Goal: Task Accomplishment & Management: Manage account settings

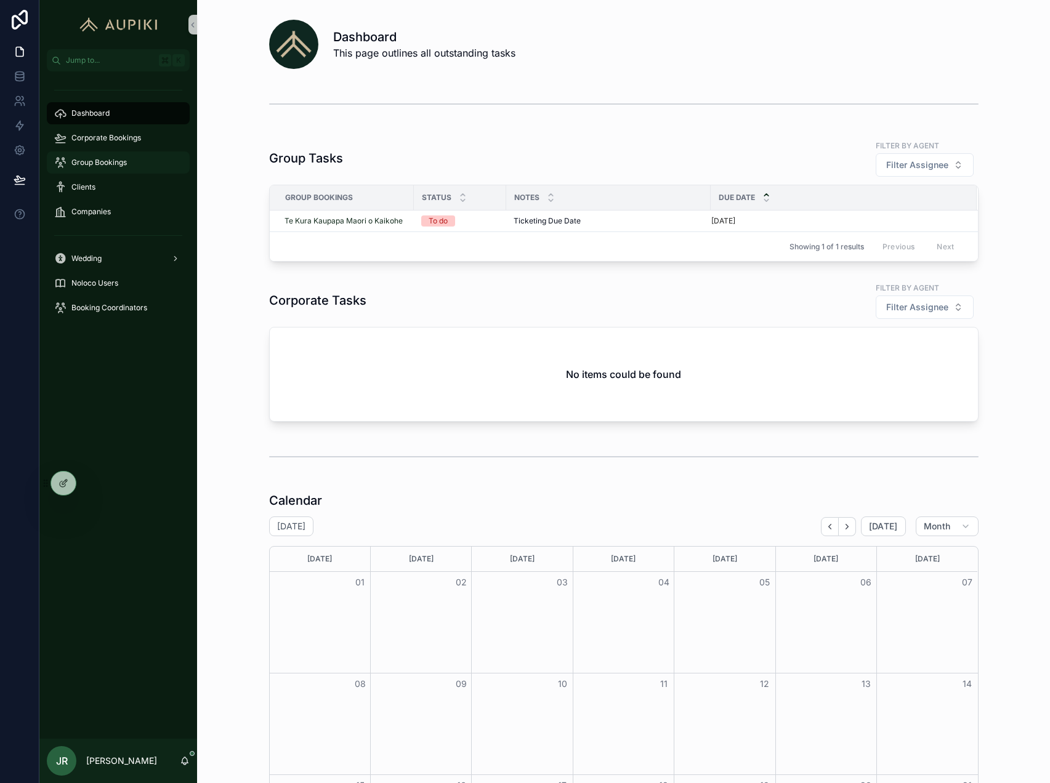
click at [113, 171] on div "Group Bookings" at bounding box center [118, 163] width 128 height 20
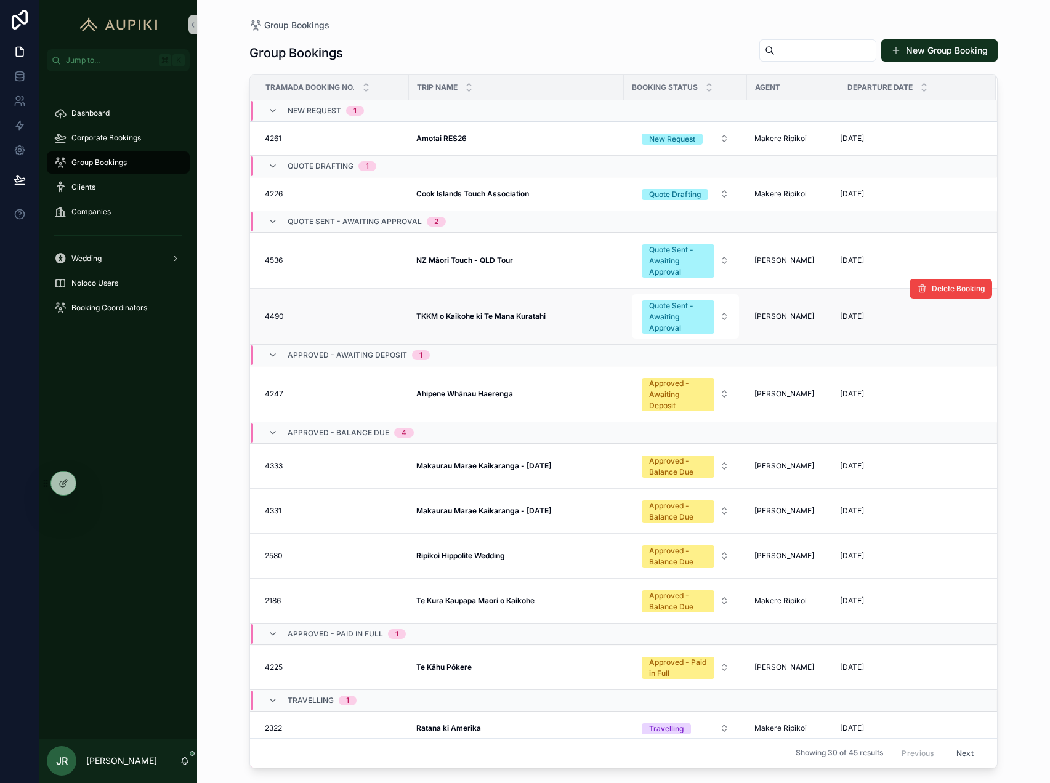
click at [493, 310] on td "TKKM o Kaikohe ki Te Mana Kuratahi TKKM o Kaikohe ki Te Mana Kuratahi" at bounding box center [516, 316] width 215 height 56
click at [493, 320] on strong "TKKM o Kaikohe ki Te Mana Kuratahi" at bounding box center [480, 316] width 129 height 9
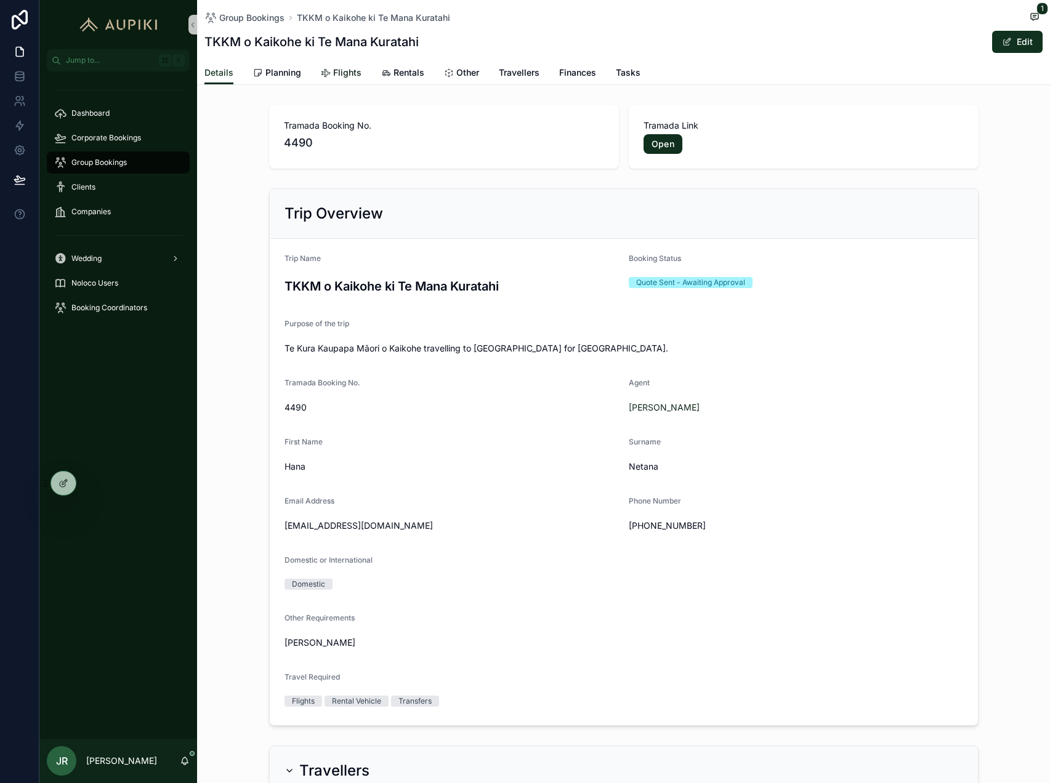
click at [342, 73] on span "Flights" at bounding box center [347, 73] width 28 height 12
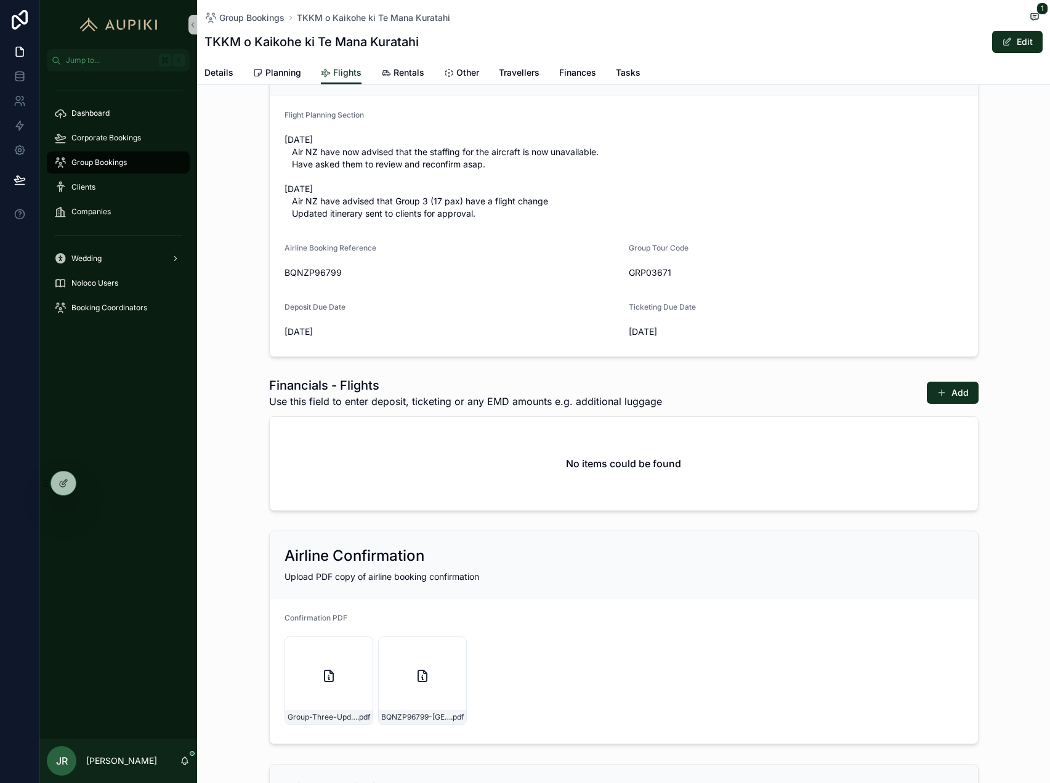
scroll to position [50, 0]
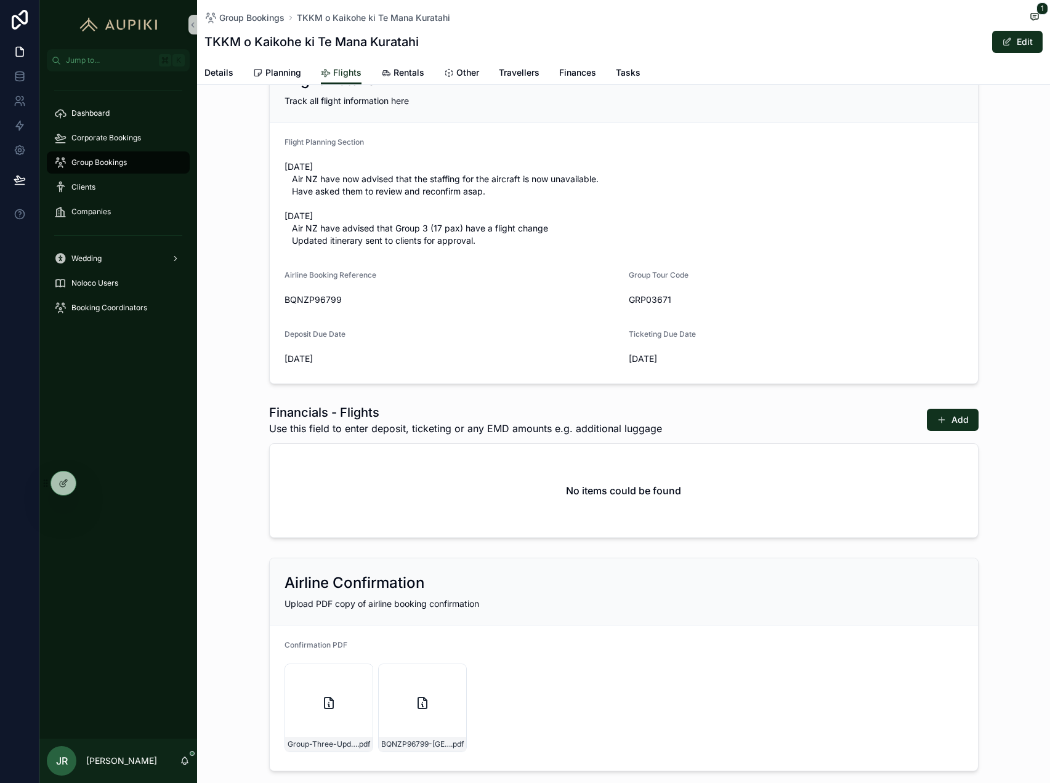
drag, startPoint x: 720, startPoint y: 357, endPoint x: 376, endPoint y: 355, distance: 343.6
click at [376, 356] on form "Flight Planning Section 27 Aug Air NZ have now advised that the staffing for th…" at bounding box center [624, 253] width 708 height 261
click at [526, 296] on span "BQNZP96799" at bounding box center [452, 300] width 334 height 12
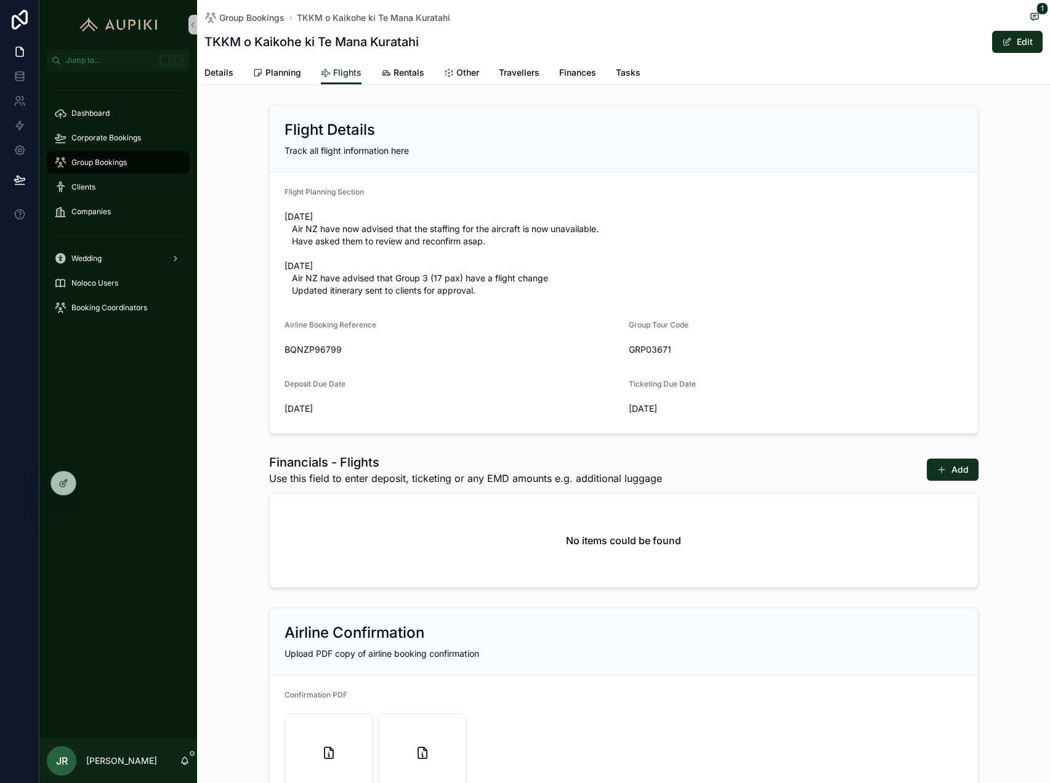
drag, startPoint x: 280, startPoint y: 184, endPoint x: 352, endPoint y: 426, distance: 253.1
click at [352, 426] on form "Flight Planning Section 27 Aug Air NZ have now advised that the staffing for th…" at bounding box center [624, 302] width 708 height 261
click at [354, 421] on form "Flight Planning Section 27 Aug Air NZ have now advised that the staffing for th…" at bounding box center [624, 302] width 708 height 261
drag, startPoint x: 354, startPoint y: 421, endPoint x: 241, endPoint y: 162, distance: 282.7
click at [241, 162] on div "Flight Details Track all flight information here Flight Planning Section 27 Aug…" at bounding box center [623, 269] width 853 height 339
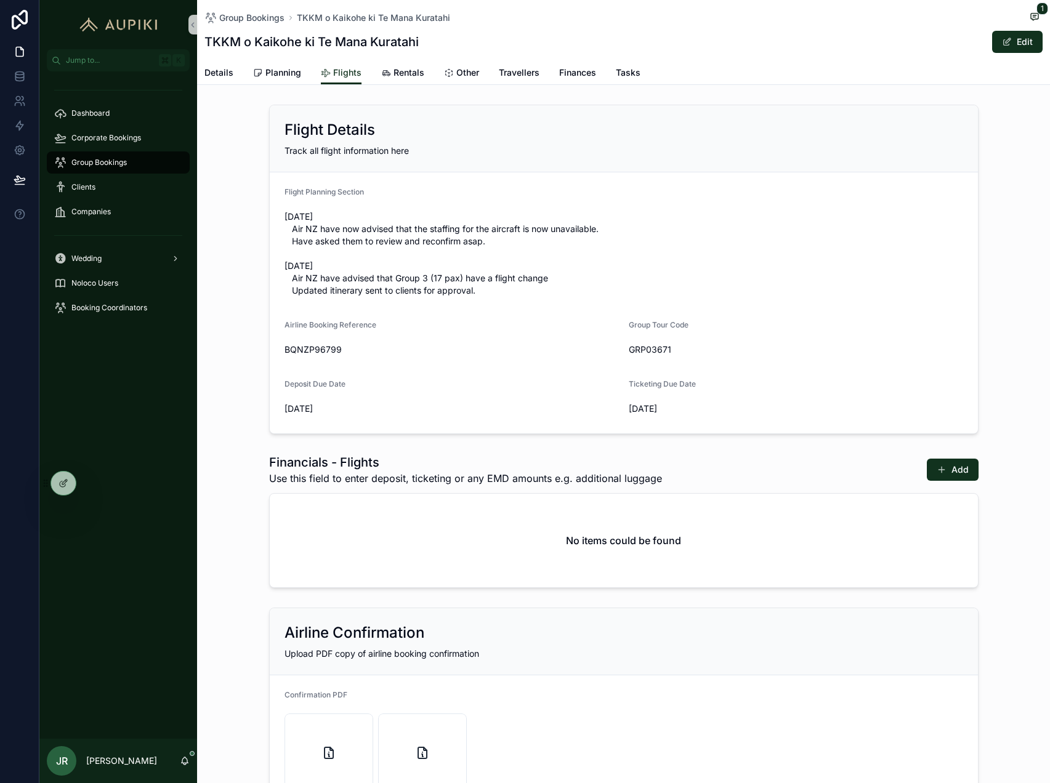
click at [406, 325] on div "Airline Booking Reference" at bounding box center [452, 327] width 334 height 15
click at [228, 72] on span "Details" at bounding box center [218, 73] width 29 height 12
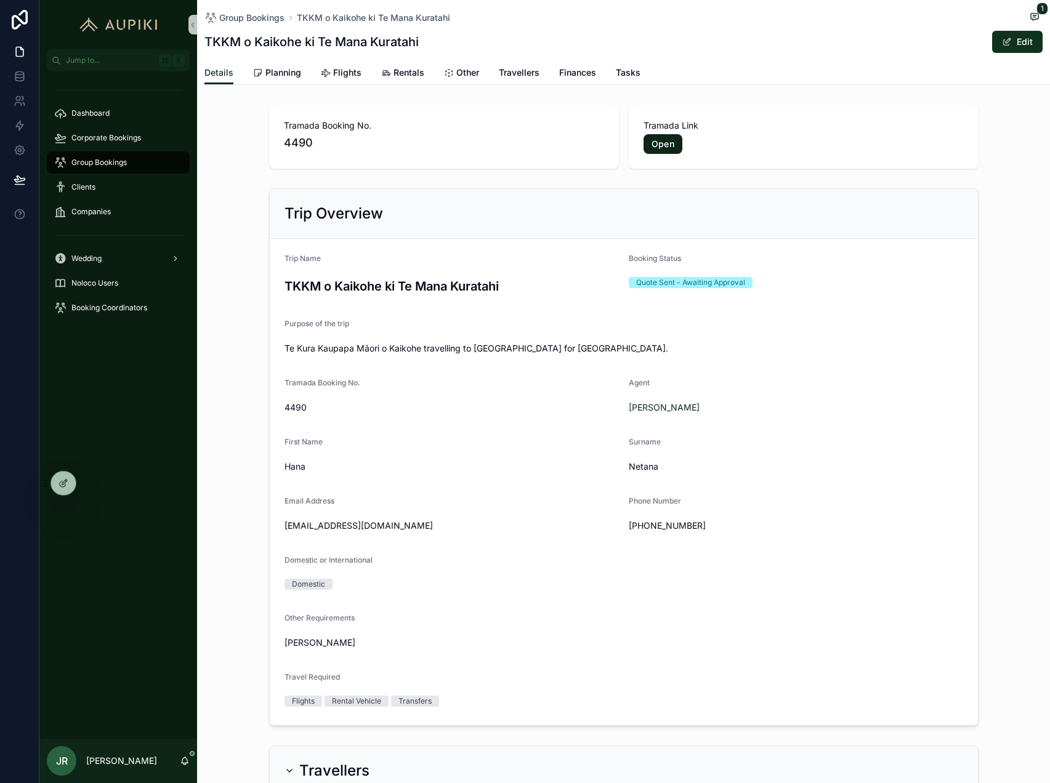
click at [674, 149] on link "Open" at bounding box center [663, 144] width 39 height 20
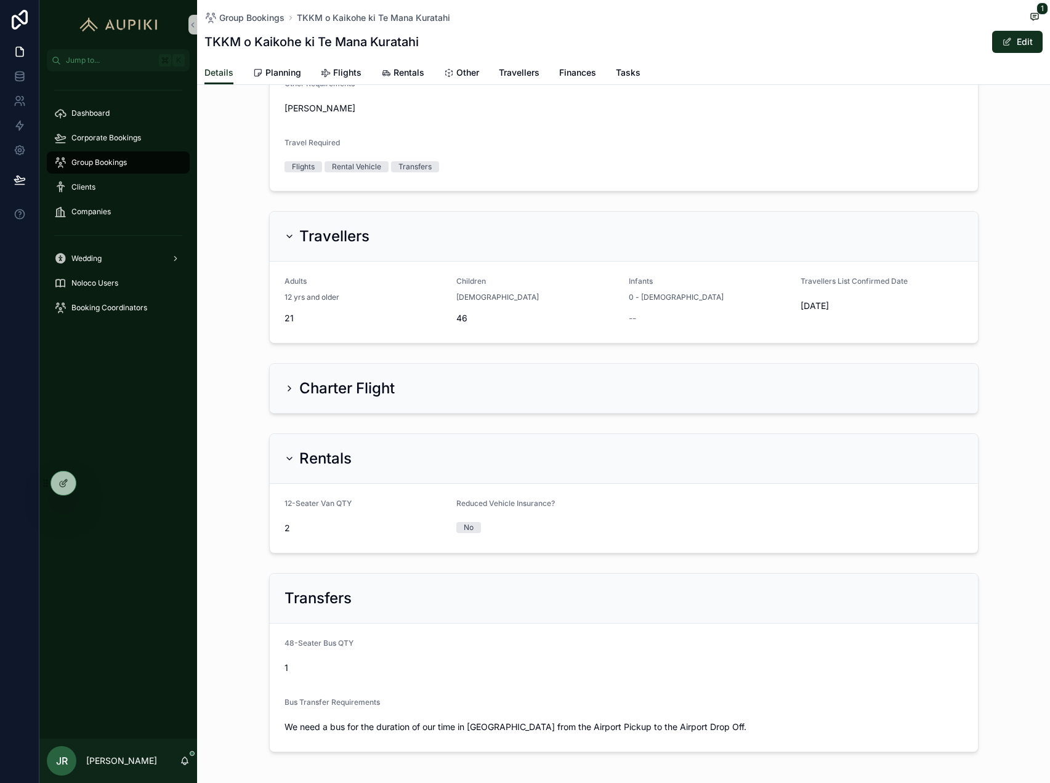
scroll to position [588, 0]
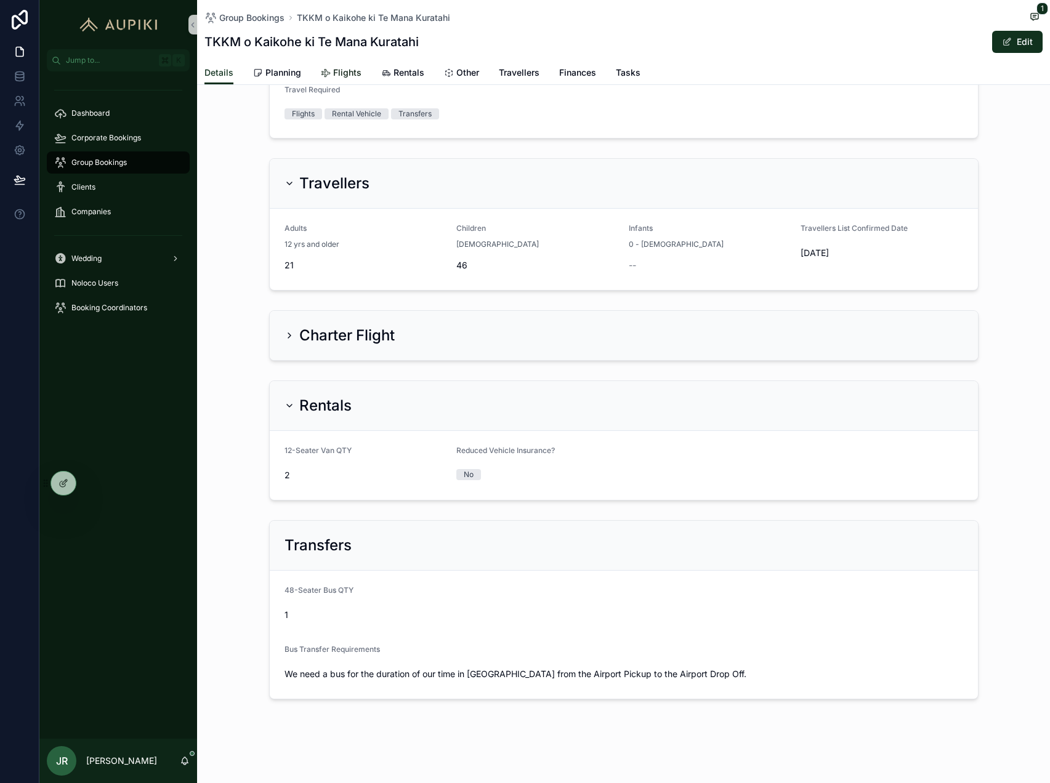
click at [353, 70] on span "Flights" at bounding box center [347, 73] width 28 height 12
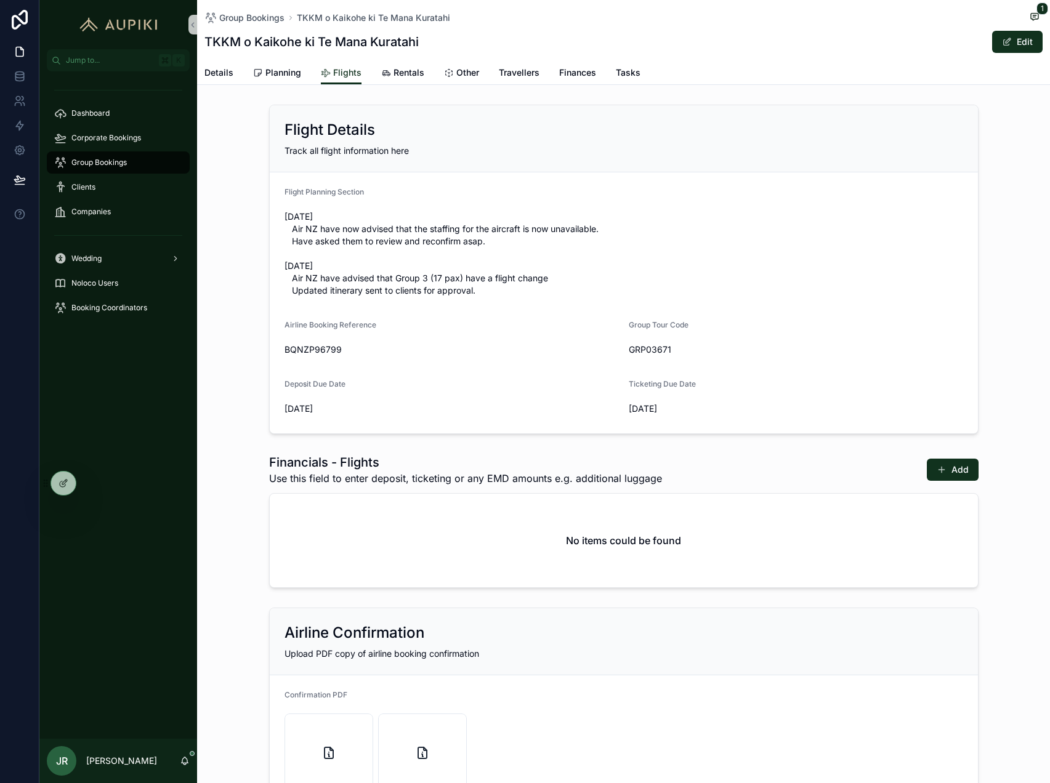
click at [503, 285] on span "27 Aug Air NZ have now advised that the staffing for the aircraft is now unavai…" at bounding box center [624, 254] width 679 height 86
drag, startPoint x: 514, startPoint y: 336, endPoint x: 442, endPoint y: 284, distance: 88.6
click at [482, 315] on form "Flight Planning Section 27 Aug Air NZ have now advised that the staffing for th…" at bounding box center [624, 302] width 708 height 261
click at [278, 76] on span "Planning" at bounding box center [283, 73] width 36 height 12
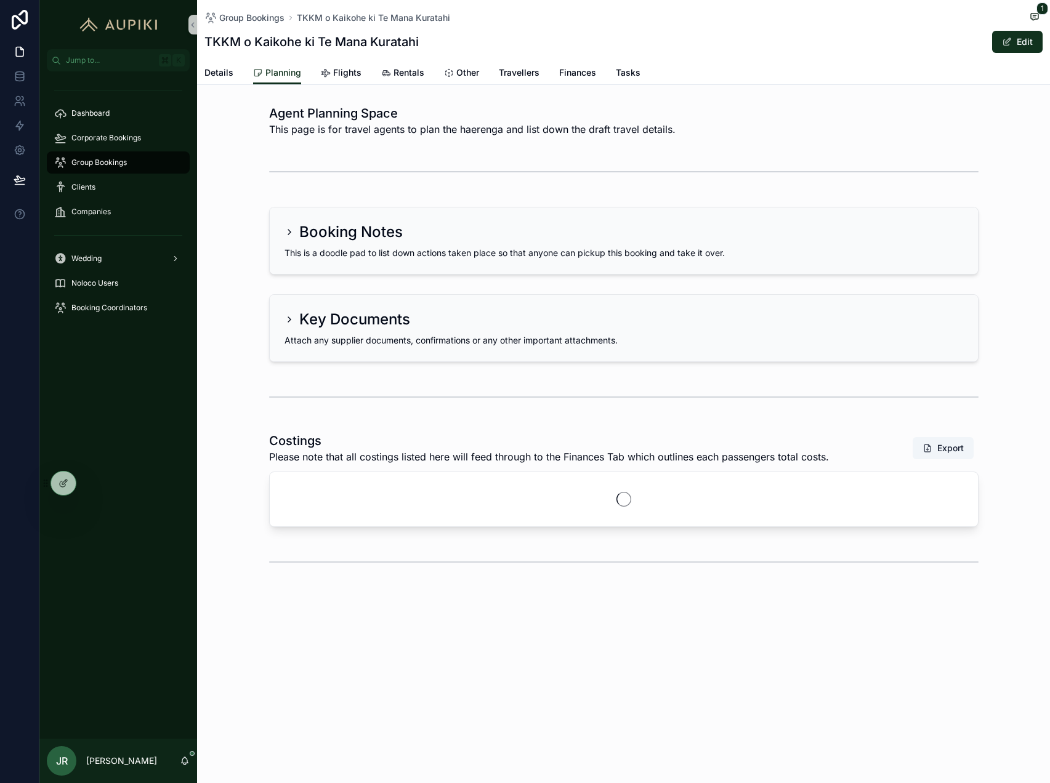
click at [341, 224] on h2 "Booking Notes" at bounding box center [350, 232] width 103 height 20
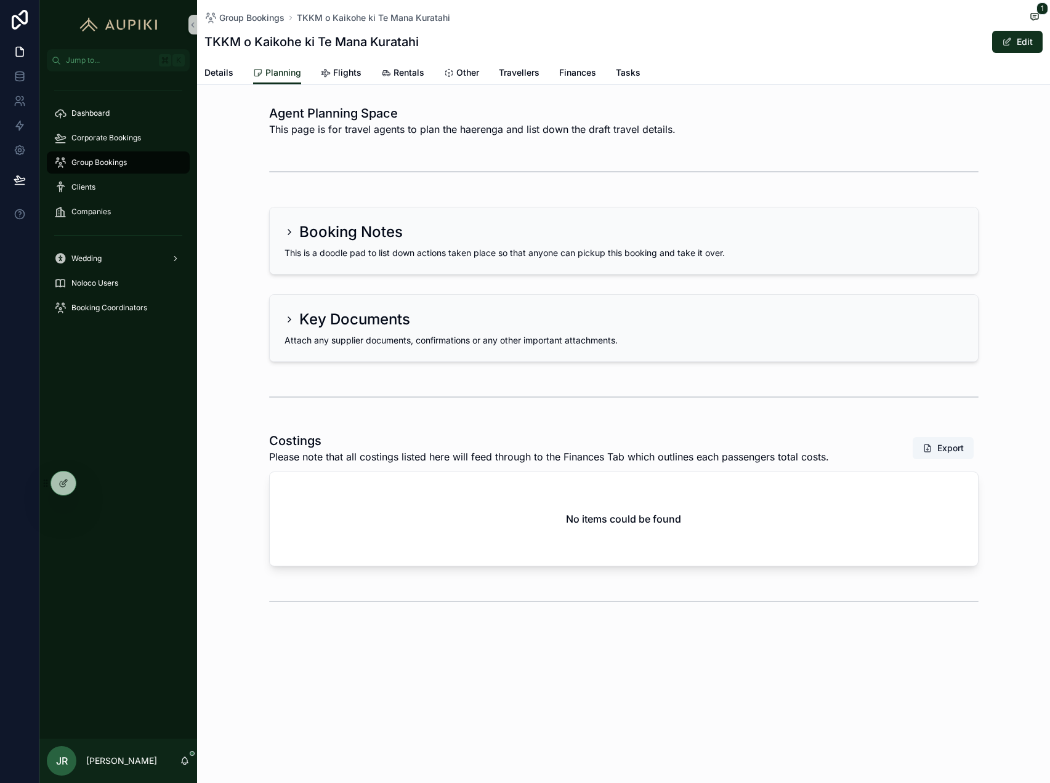
click at [342, 239] on h2 "Booking Notes" at bounding box center [350, 232] width 103 height 20
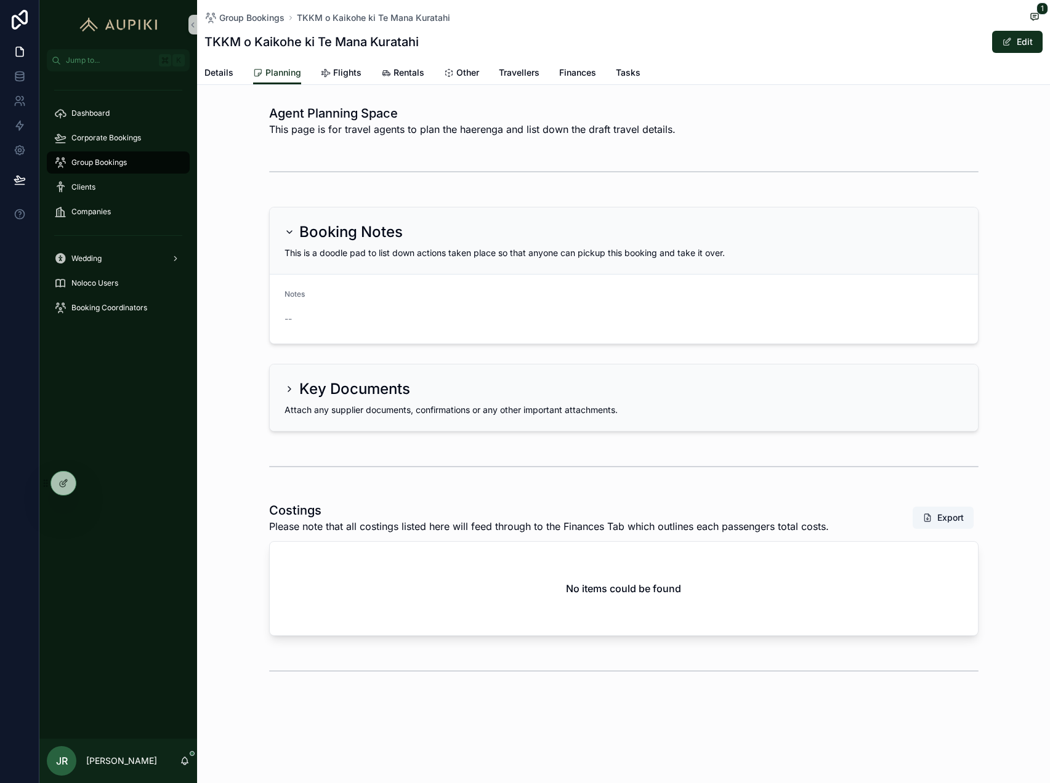
click at [301, 398] on h2 "Key Documents" at bounding box center [354, 389] width 111 height 20
click at [285, 386] on icon "scrollable content" at bounding box center [290, 389] width 10 height 10
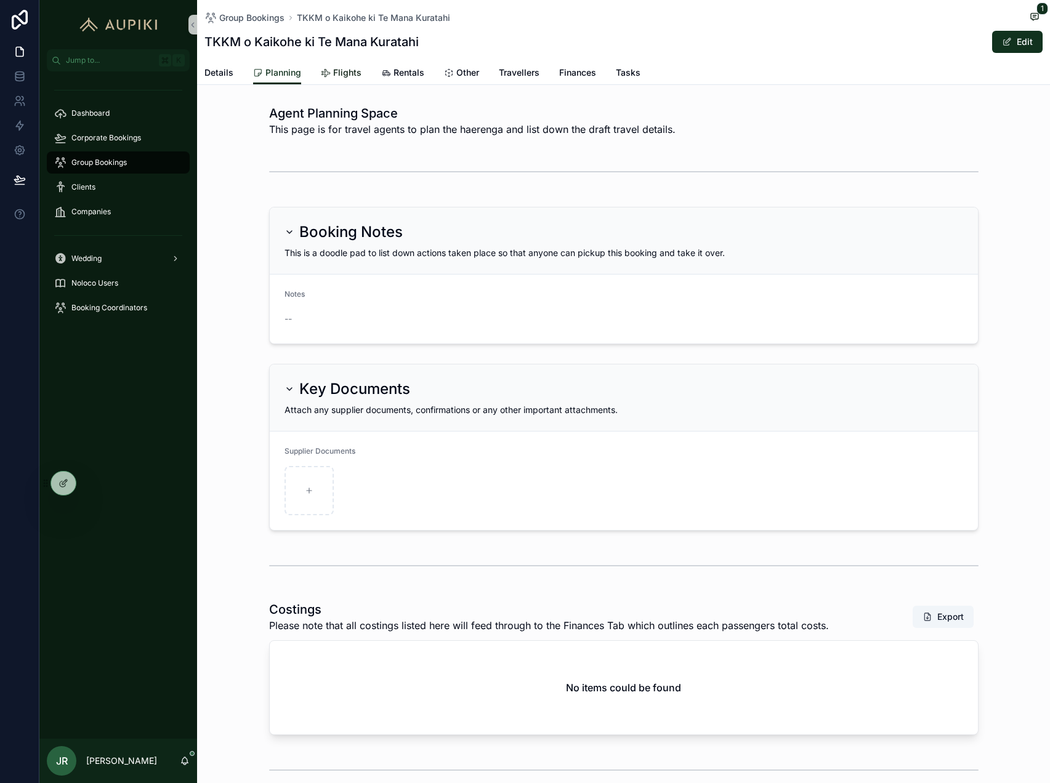
click at [333, 72] on span "Flights" at bounding box center [347, 73] width 28 height 12
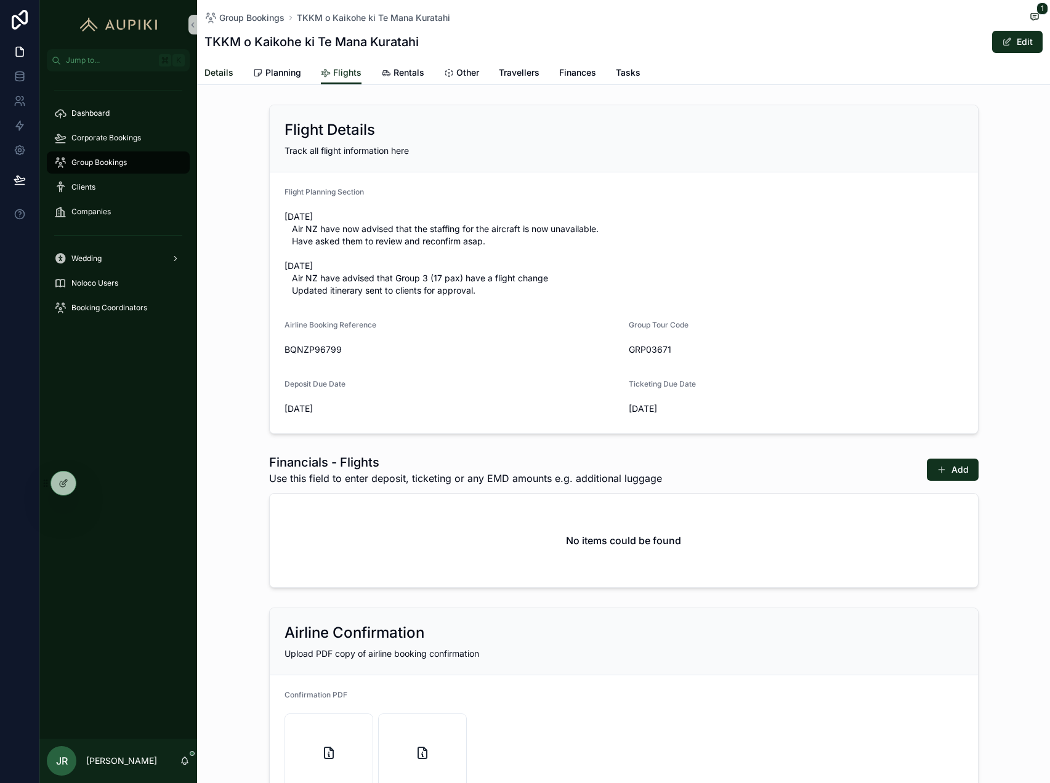
click at [224, 68] on span "Details" at bounding box center [218, 73] width 29 height 12
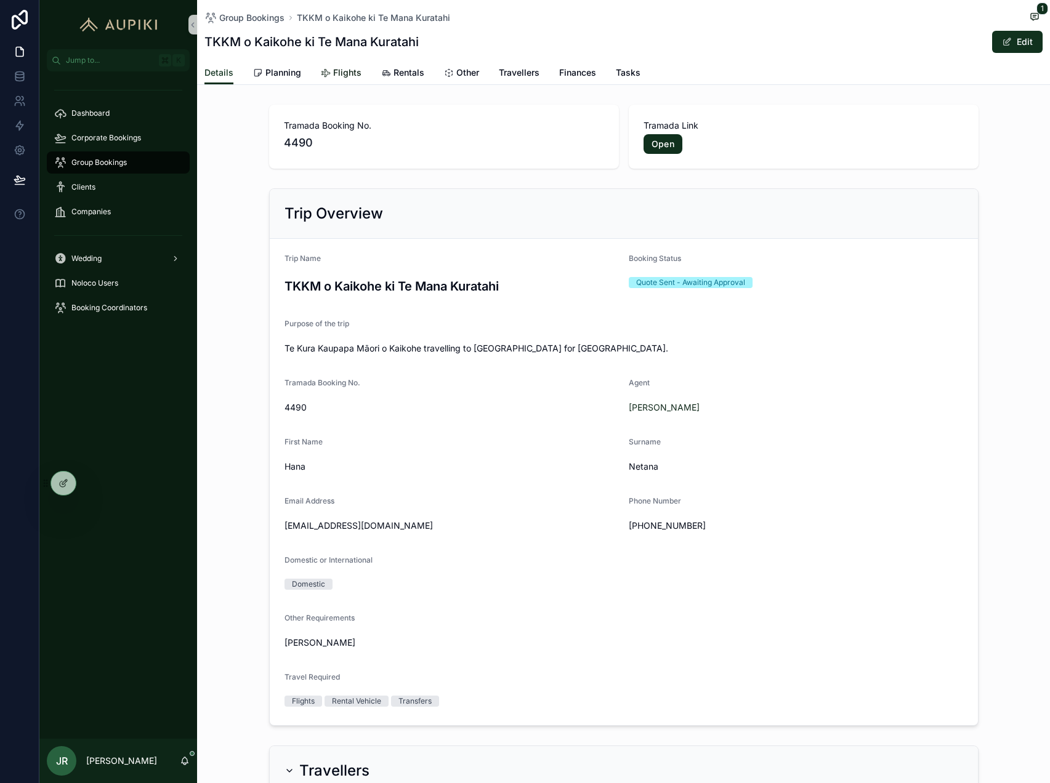
click at [347, 69] on span "Flights" at bounding box center [347, 73] width 28 height 12
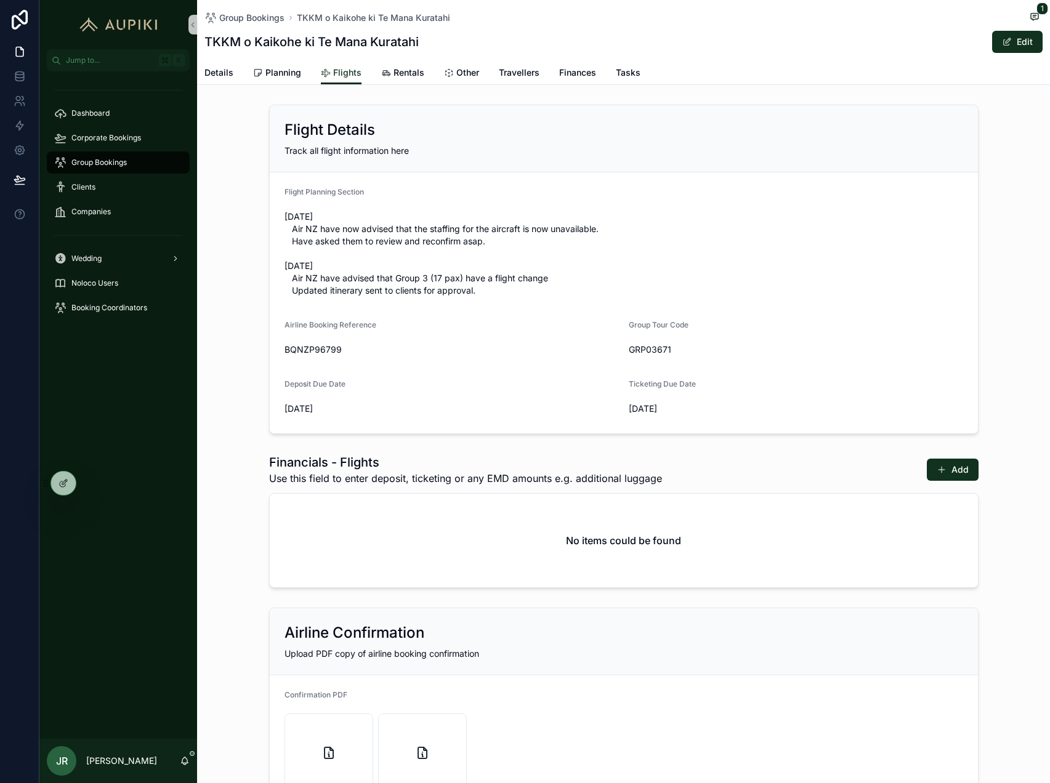
click at [1043, 41] on div "Group Bookings TKKM o Kaikohe ki Te Mana Kuratahi 1 TKKM o Kaikohe ki Te Mana K…" at bounding box center [623, 42] width 853 height 85
click at [1029, 41] on button "Edit" at bounding box center [1017, 42] width 50 height 22
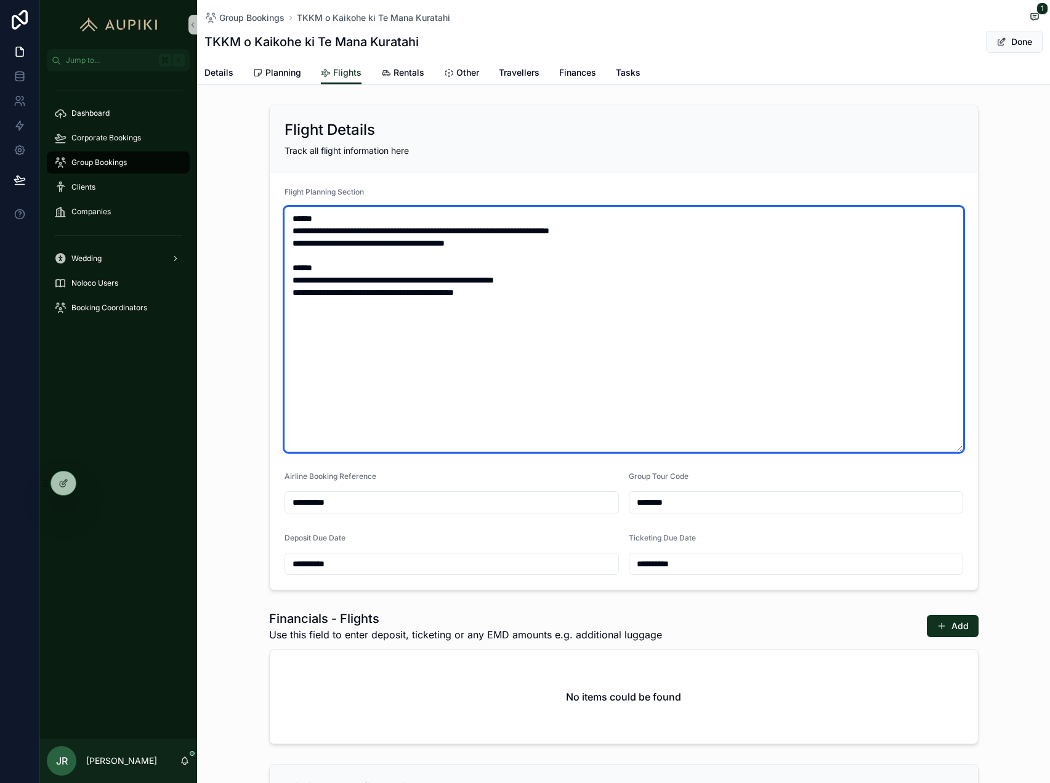
click at [504, 297] on textarea "**********" at bounding box center [624, 329] width 679 height 245
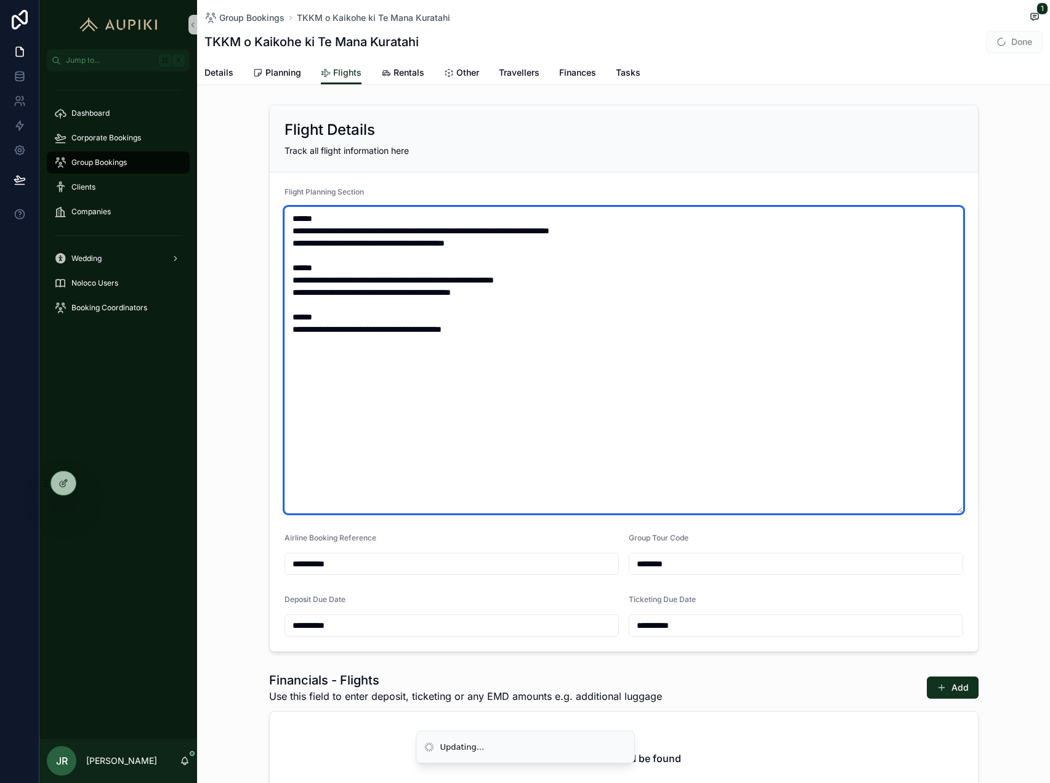
type textarea "**********"
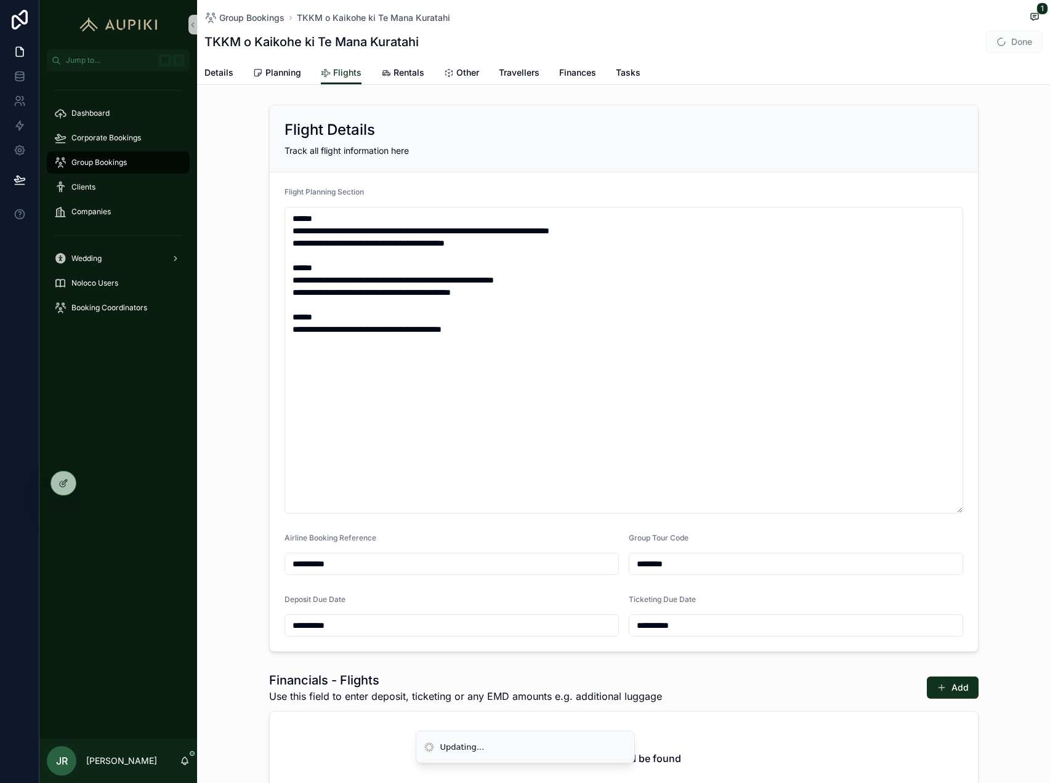
click at [1025, 42] on span "Done" at bounding box center [1014, 42] width 57 height 22
click at [1010, 39] on button "Done" at bounding box center [1014, 42] width 57 height 22
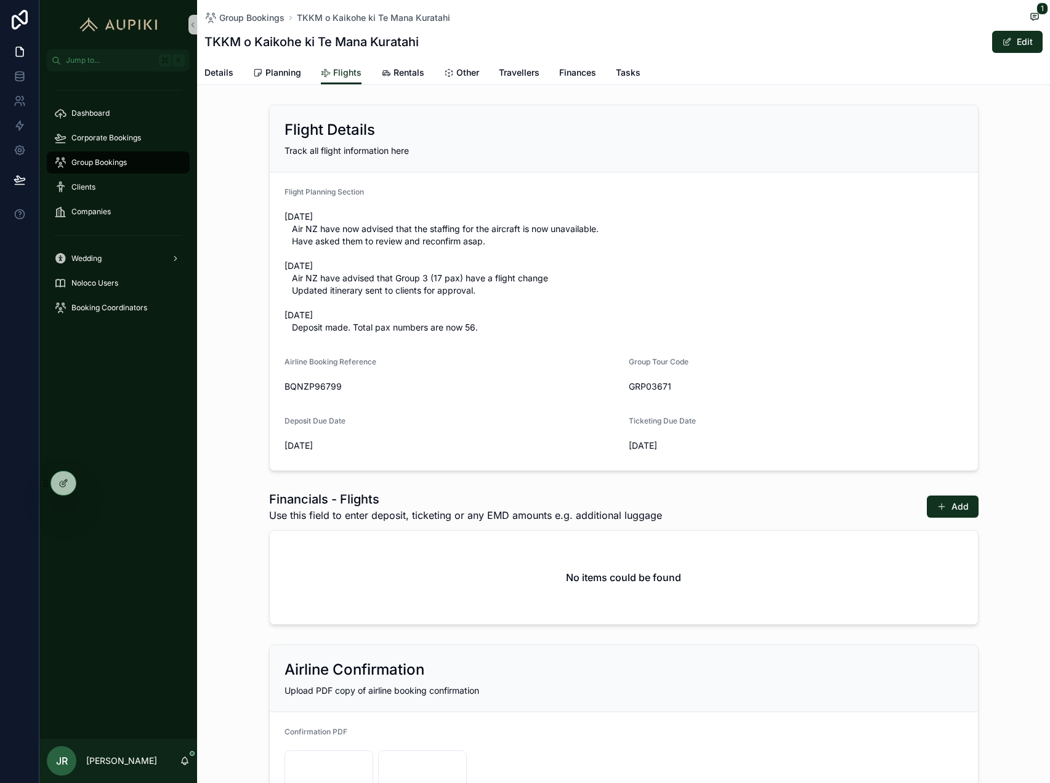
click at [306, 386] on span "BQNZP96799" at bounding box center [452, 387] width 334 height 12
copy span "BQNZP96799"
click at [84, 485] on div at bounding box center [91, 484] width 20 height 20
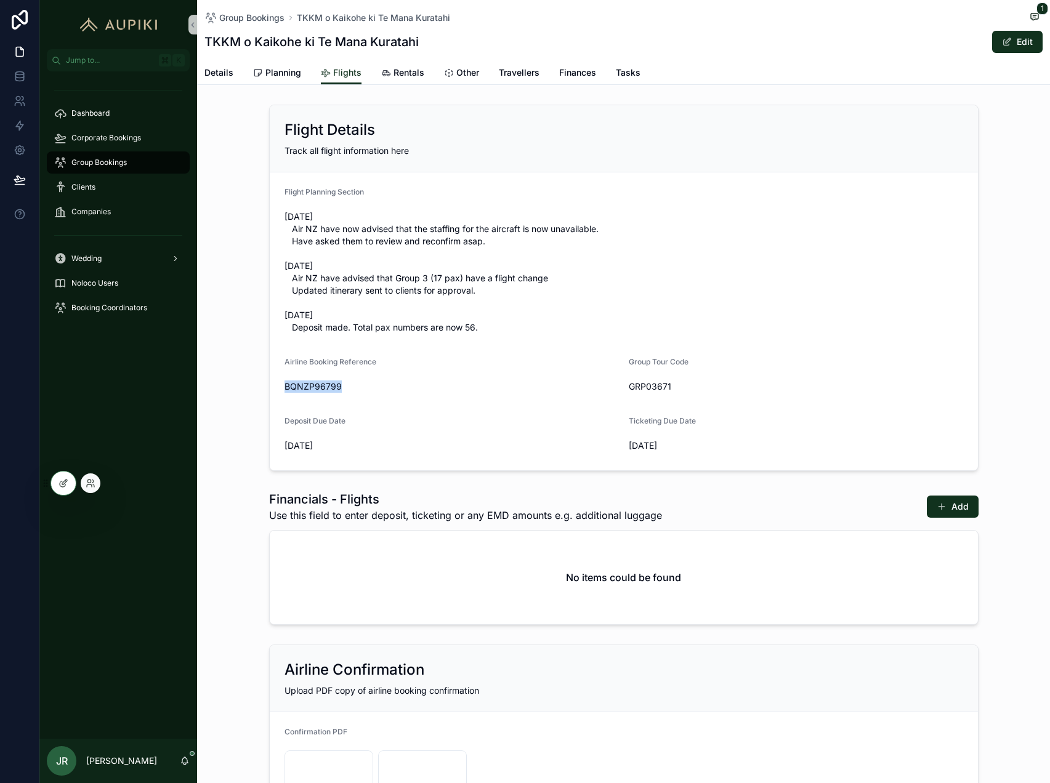
click at [94, 492] on div at bounding box center [91, 484] width 20 height 20
click at [96, 480] on div at bounding box center [91, 484] width 20 height 20
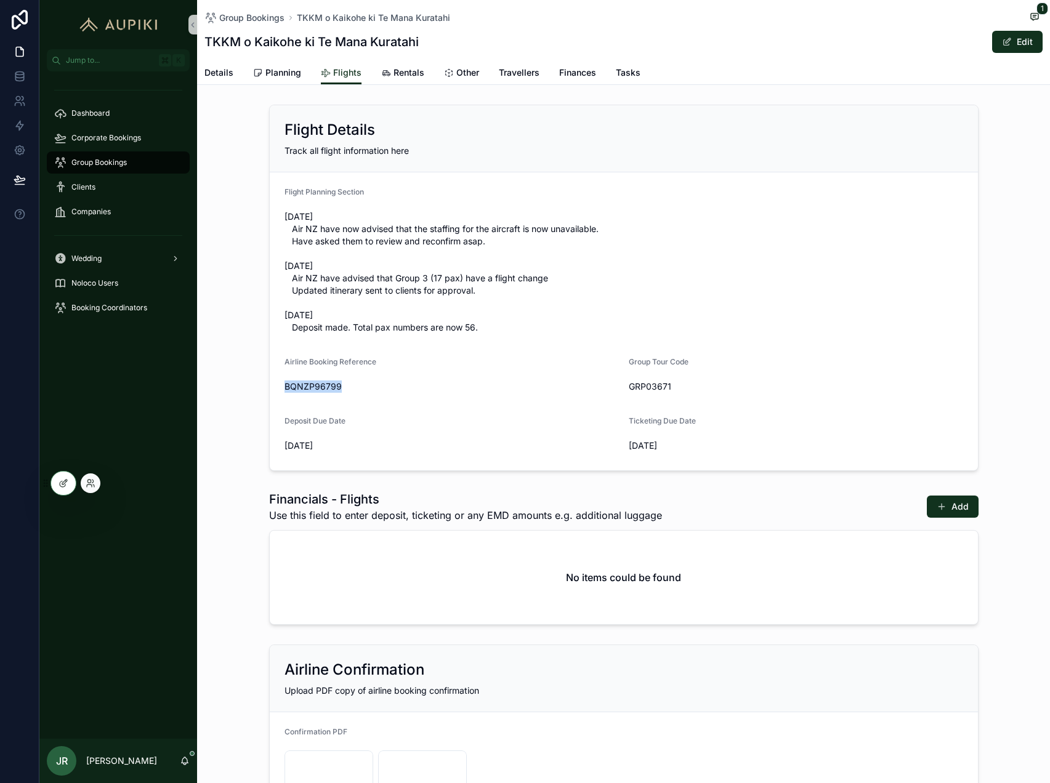
click at [97, 483] on div at bounding box center [91, 484] width 20 height 20
click at [78, 123] on link "Dashboard" at bounding box center [118, 113] width 143 height 22
click at [89, 487] on icon at bounding box center [91, 484] width 10 height 10
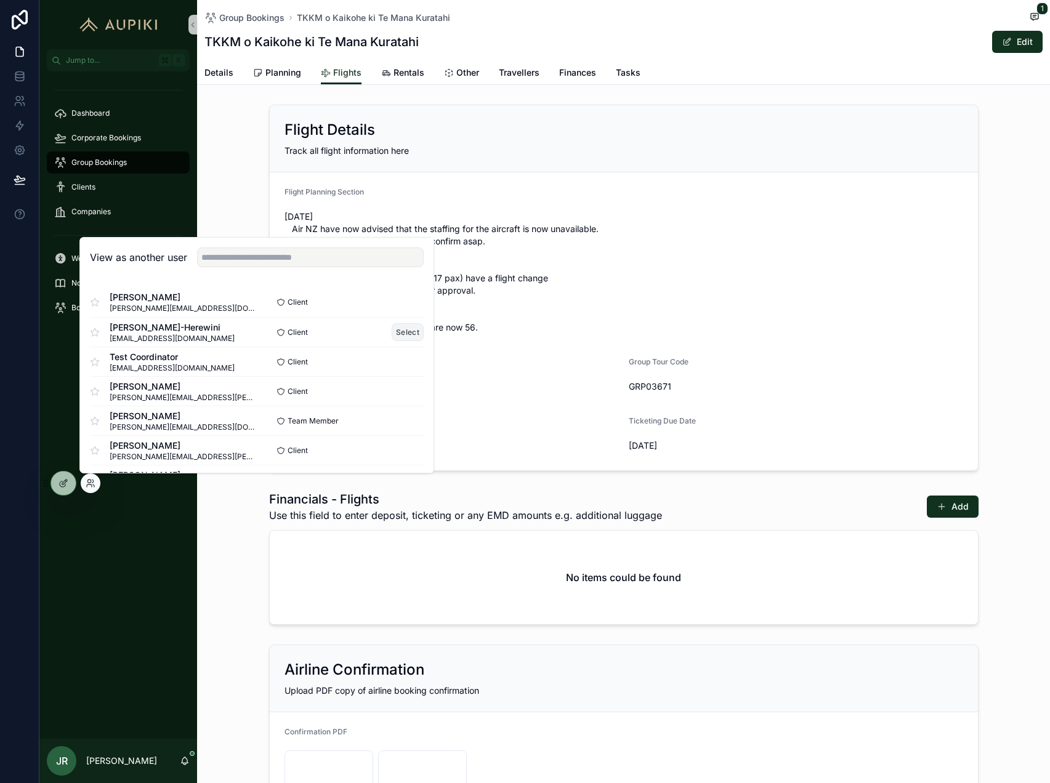
click at [409, 333] on button "Select" at bounding box center [408, 332] width 32 height 18
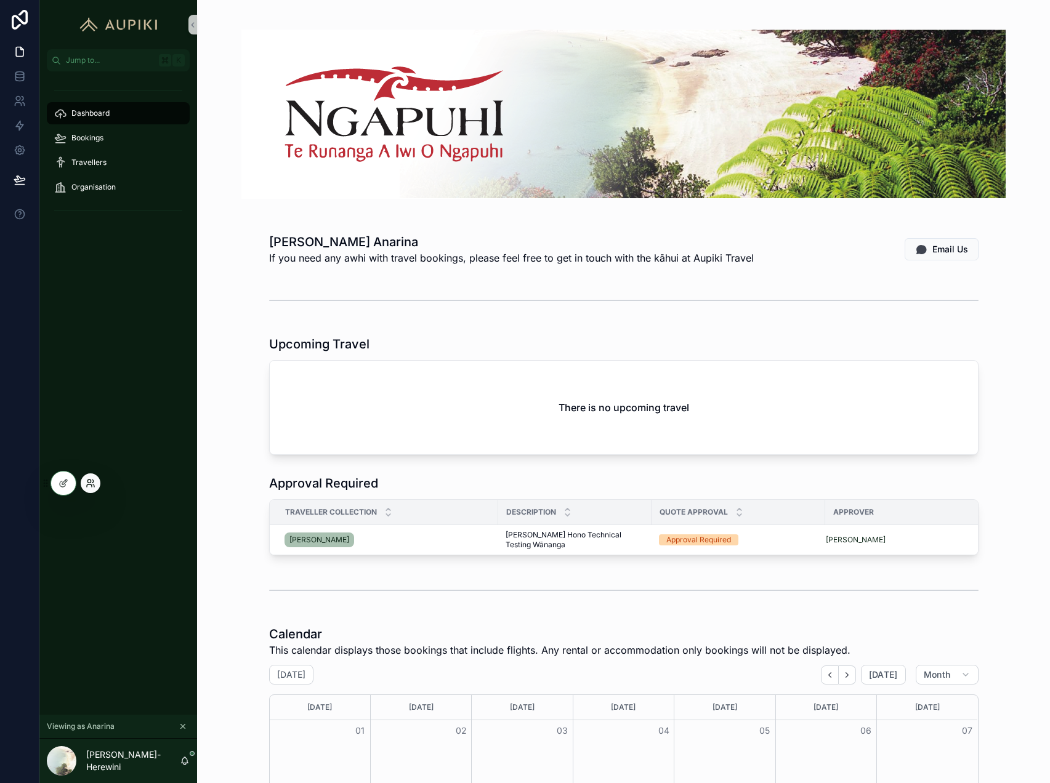
click at [86, 482] on icon at bounding box center [91, 484] width 10 height 10
click at [509, 363] on div "There is no upcoming travel" at bounding box center [624, 408] width 708 height 94
click at [182, 724] on icon "scrollable content" at bounding box center [183, 726] width 9 height 9
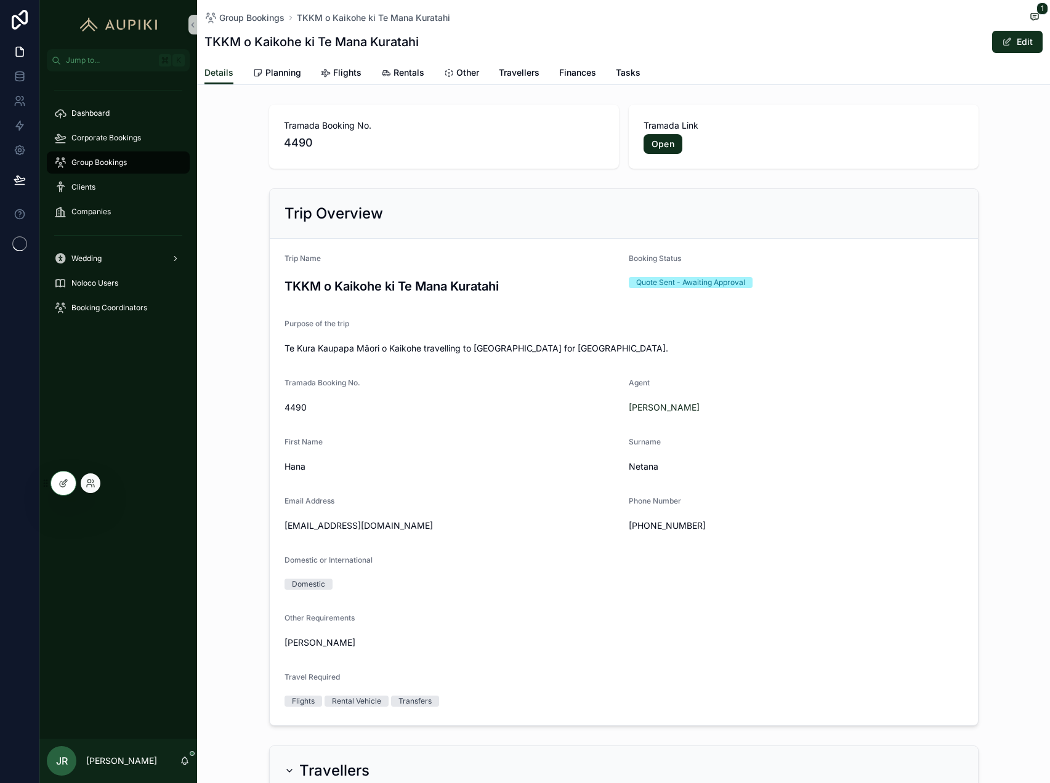
click at [87, 490] on div at bounding box center [91, 484] width 20 height 20
click at [91, 484] on icon at bounding box center [91, 484] width 10 height 10
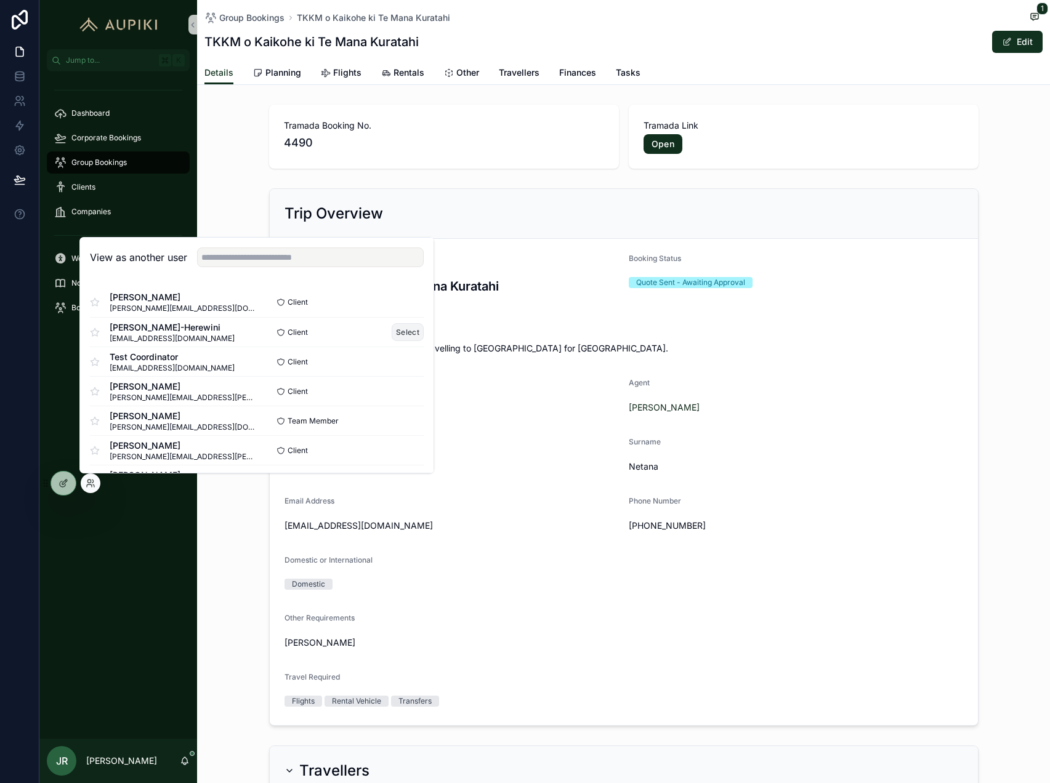
click at [413, 332] on button "Select" at bounding box center [408, 332] width 32 height 18
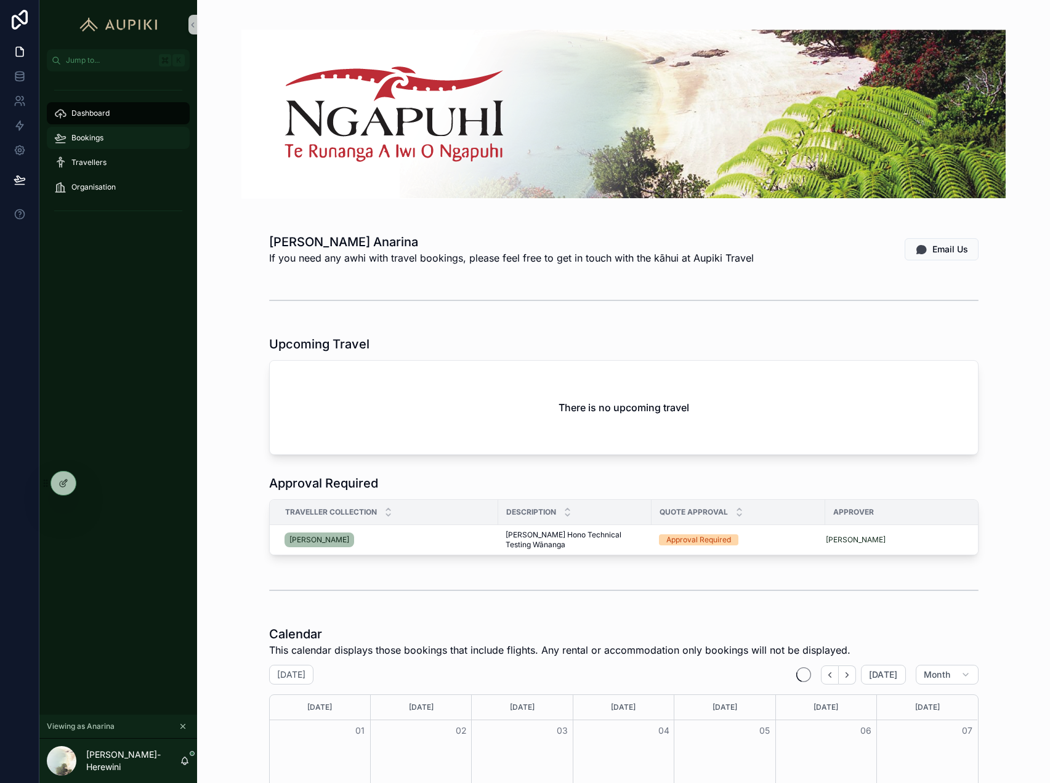
click at [153, 141] on div "Bookings" at bounding box center [118, 138] width 128 height 20
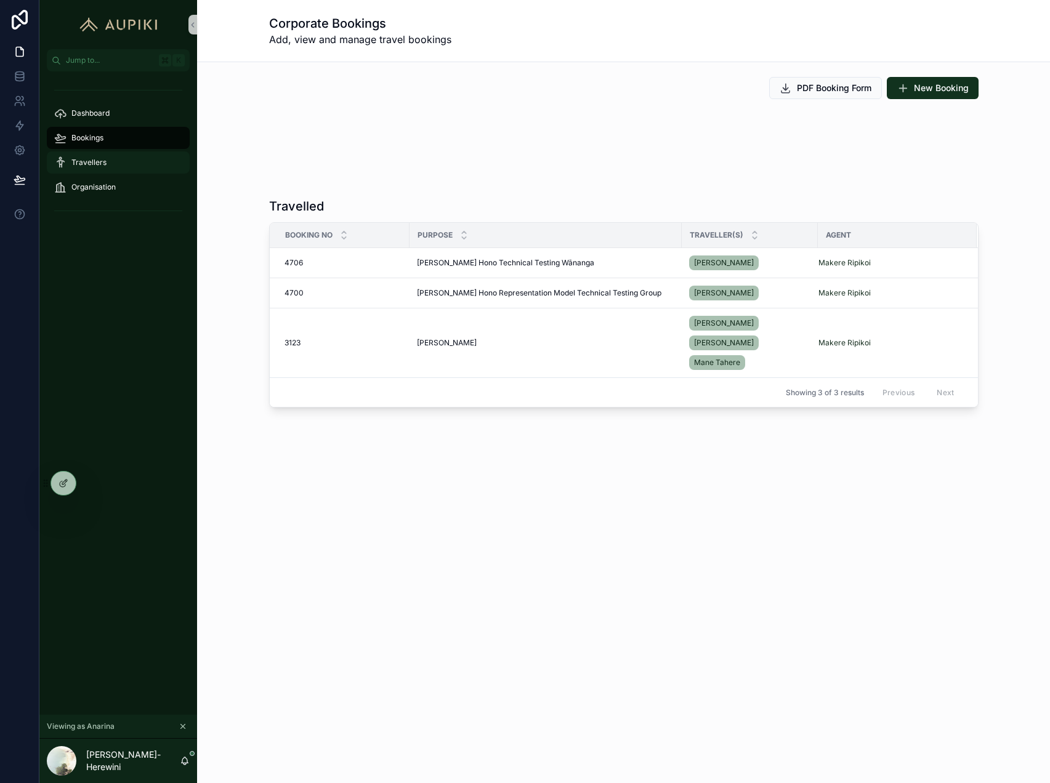
click at [123, 158] on div "Travellers" at bounding box center [118, 163] width 128 height 20
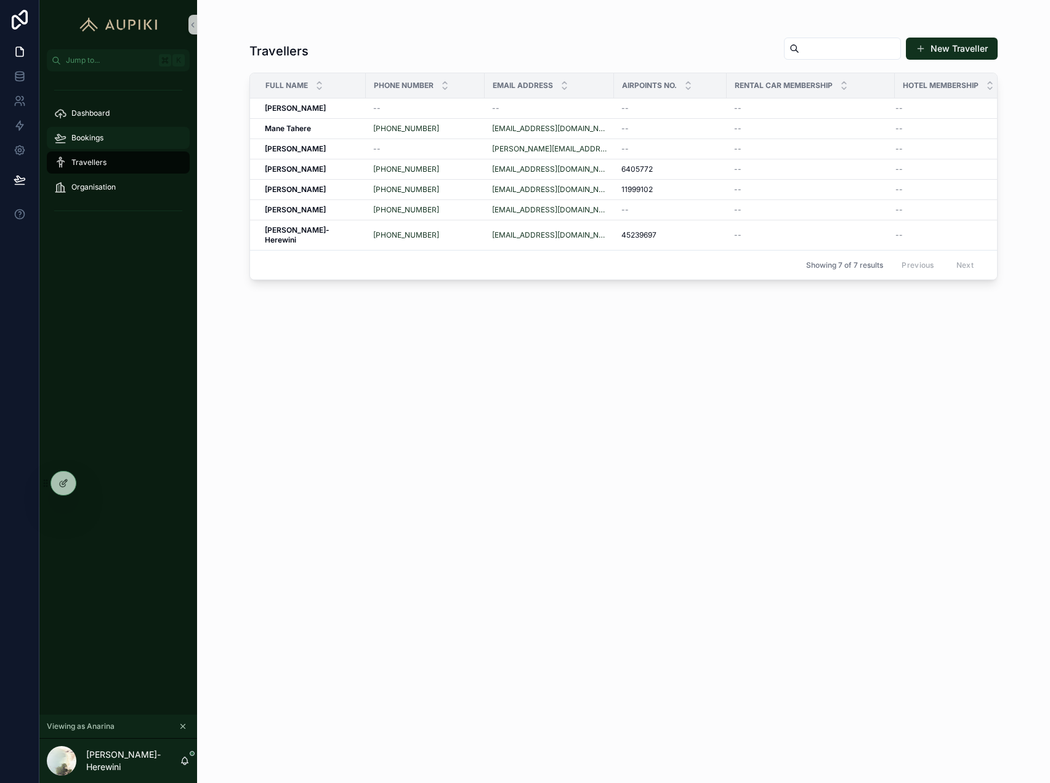
click at [81, 129] on div "Bookings" at bounding box center [118, 138] width 128 height 20
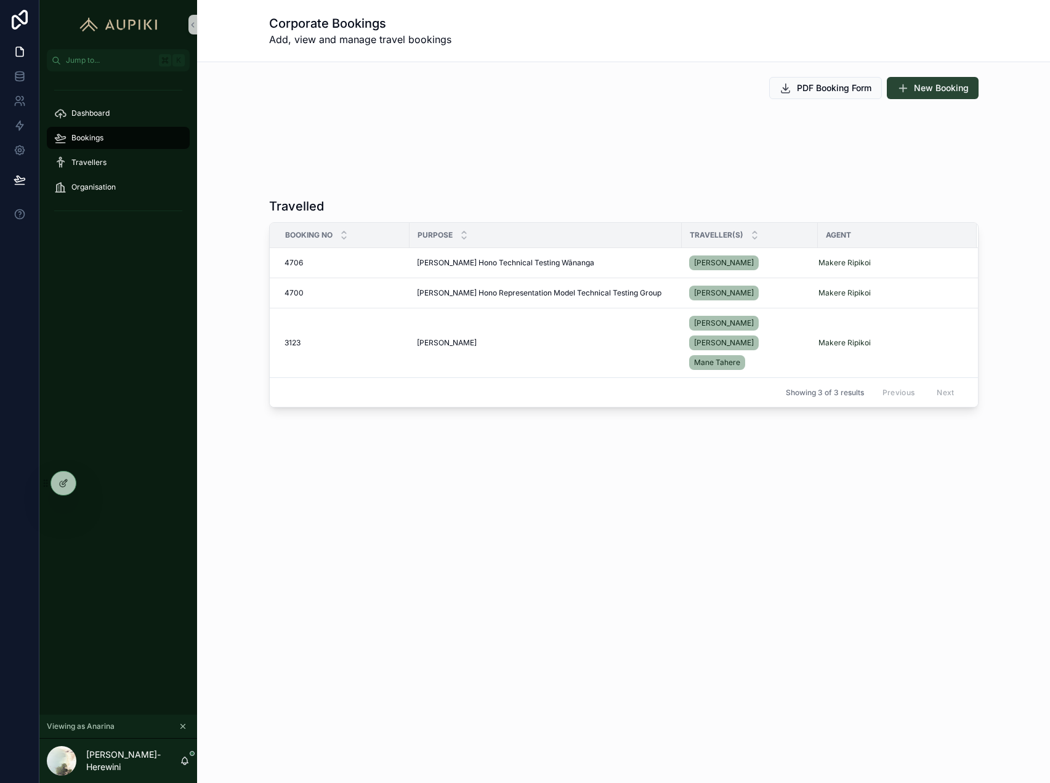
click at [934, 92] on span "New Booking" at bounding box center [941, 88] width 55 height 12
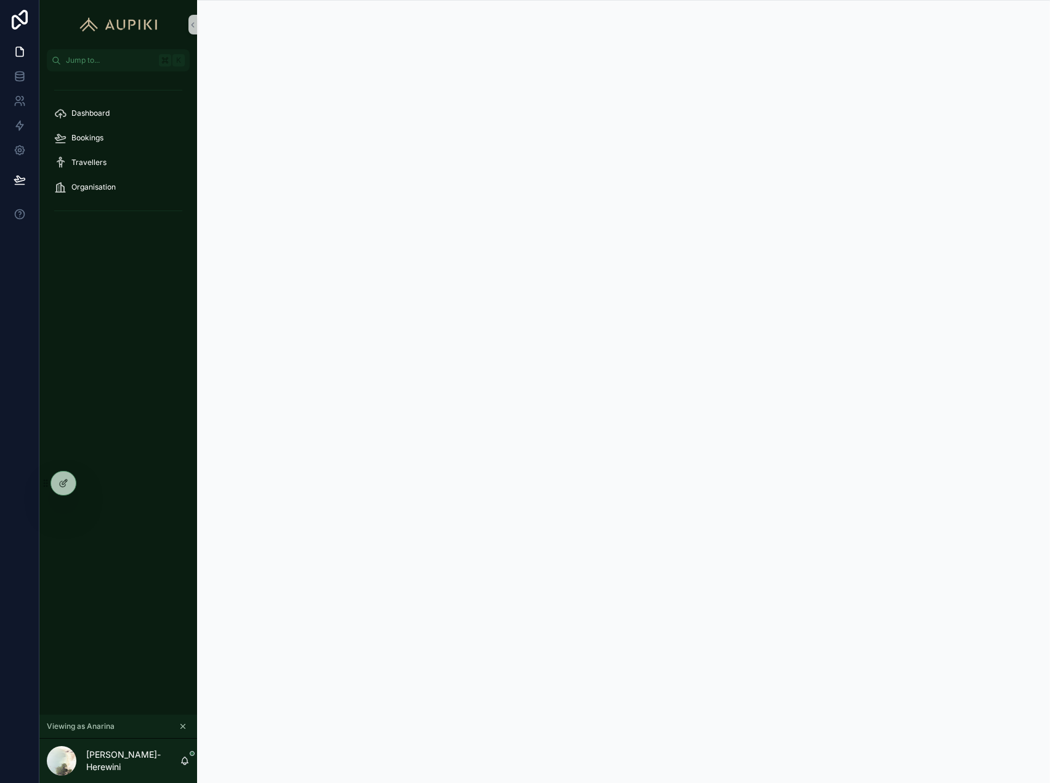
scroll to position [1, 0]
click at [183, 733] on button "scrollable content" at bounding box center [183, 727] width 14 height 14
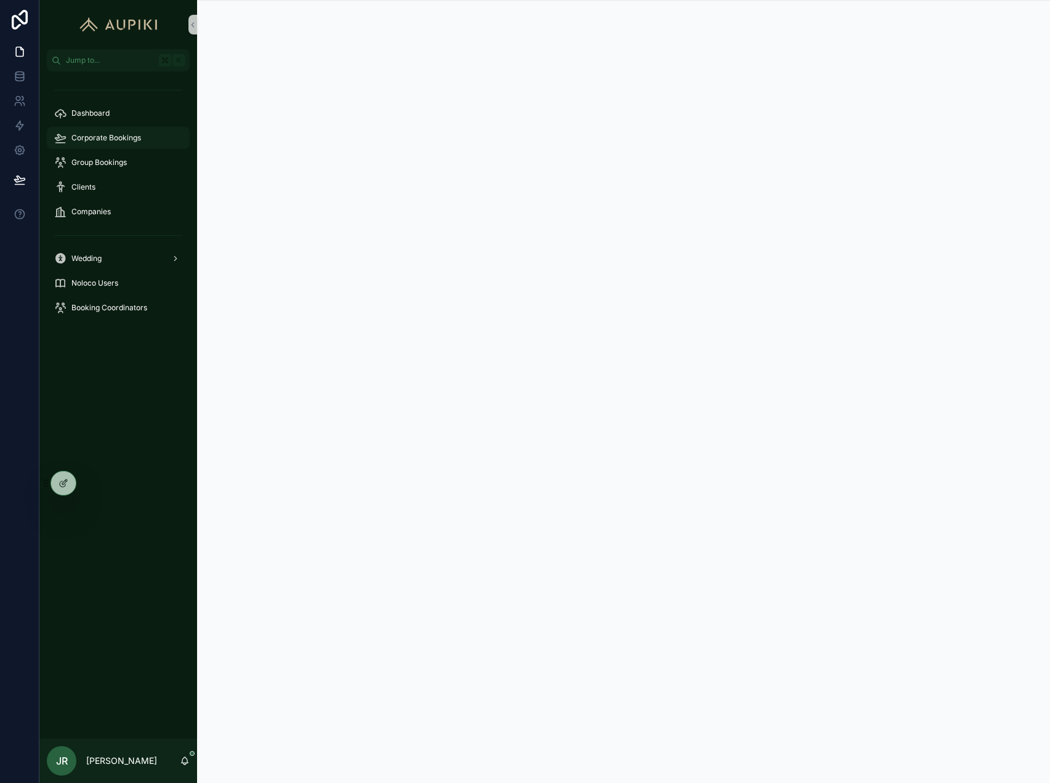
click at [102, 138] on span "Corporate Bookings" at bounding box center [106, 138] width 70 height 10
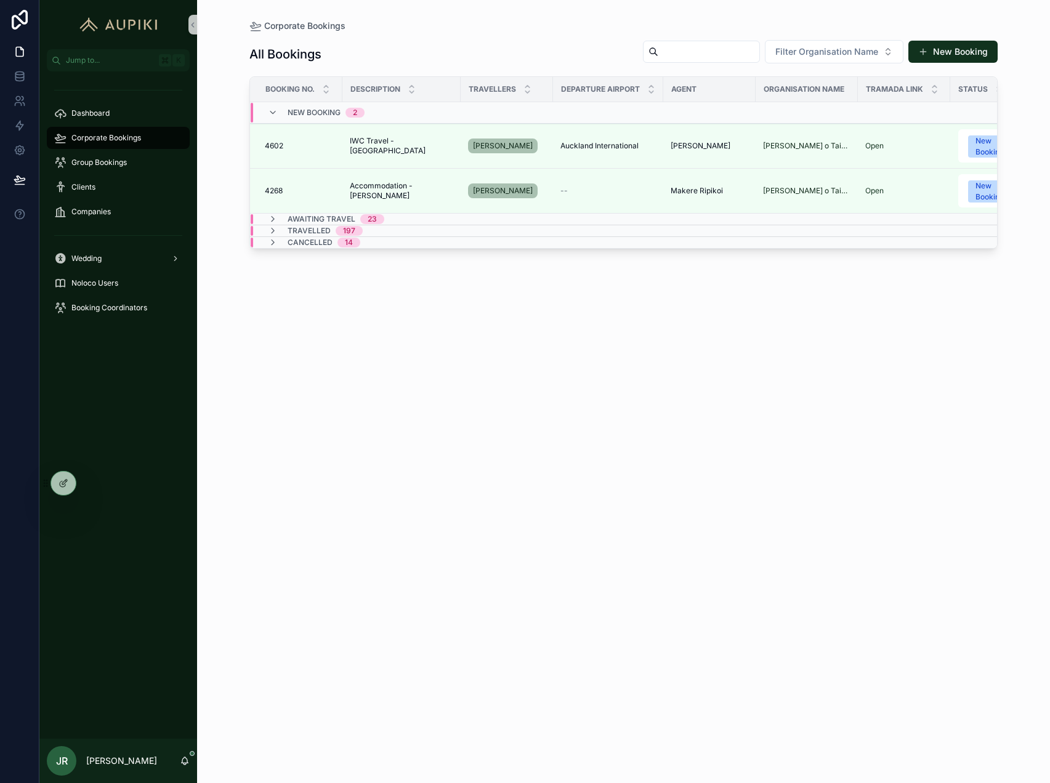
click at [382, 217] on span "23" at bounding box center [372, 219] width 24 height 10
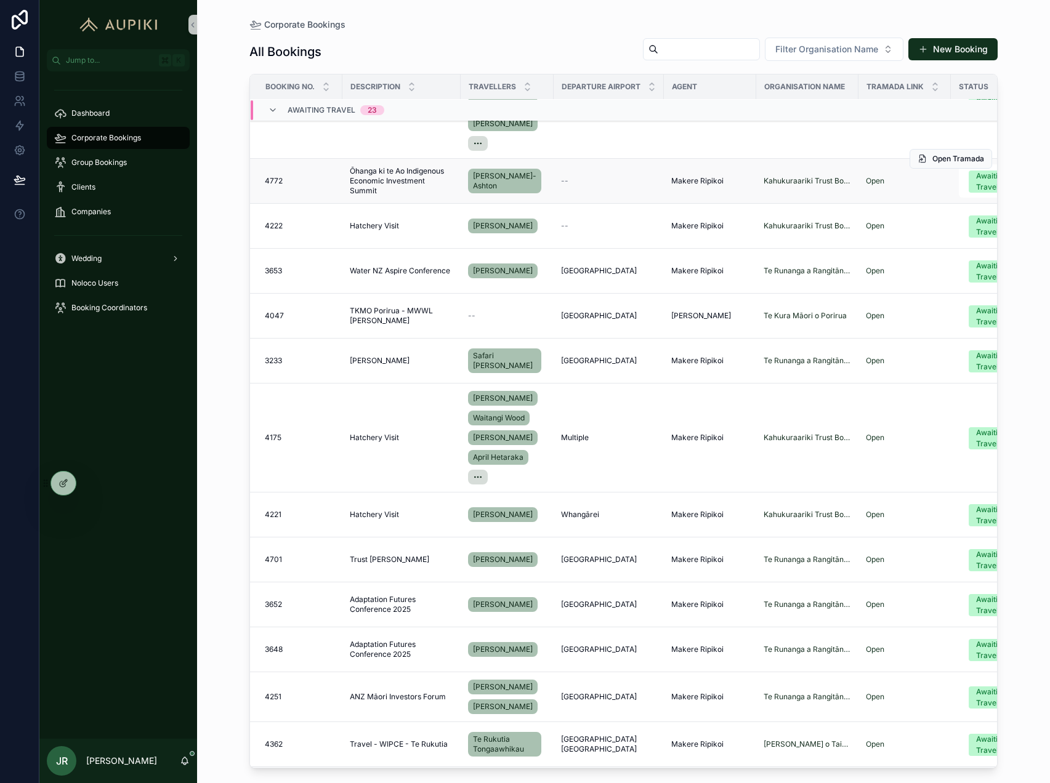
scroll to position [191, 0]
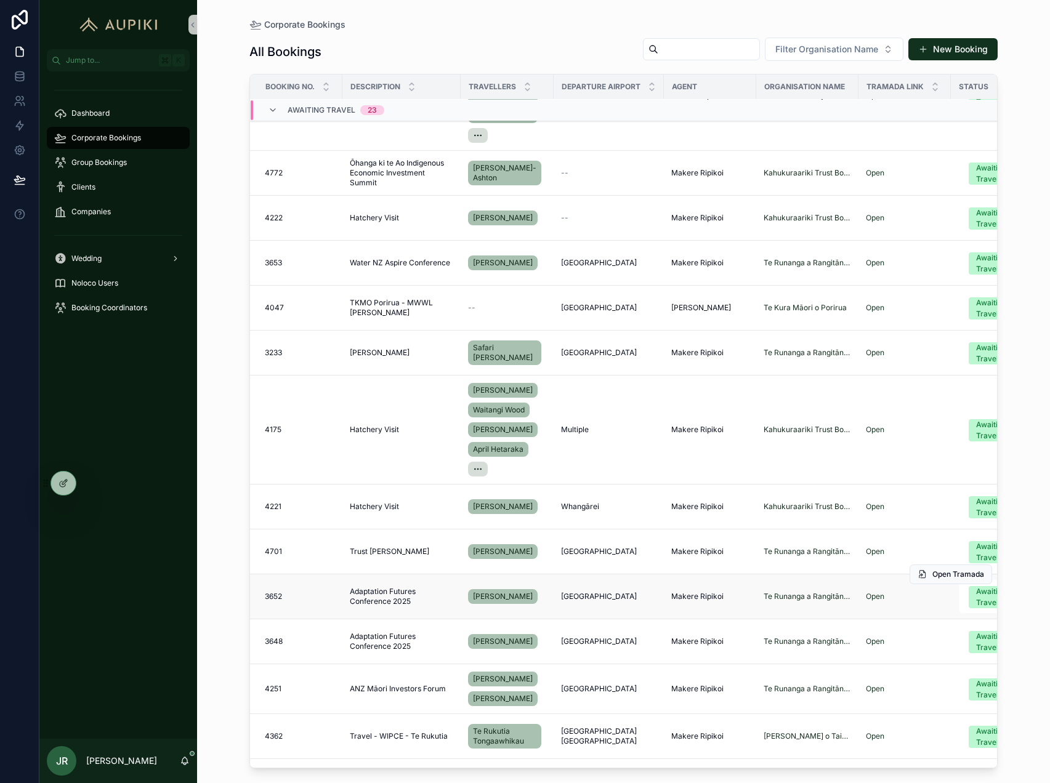
click at [402, 599] on span "Adaptation Futures Conference 2025" at bounding box center [401, 597] width 103 height 20
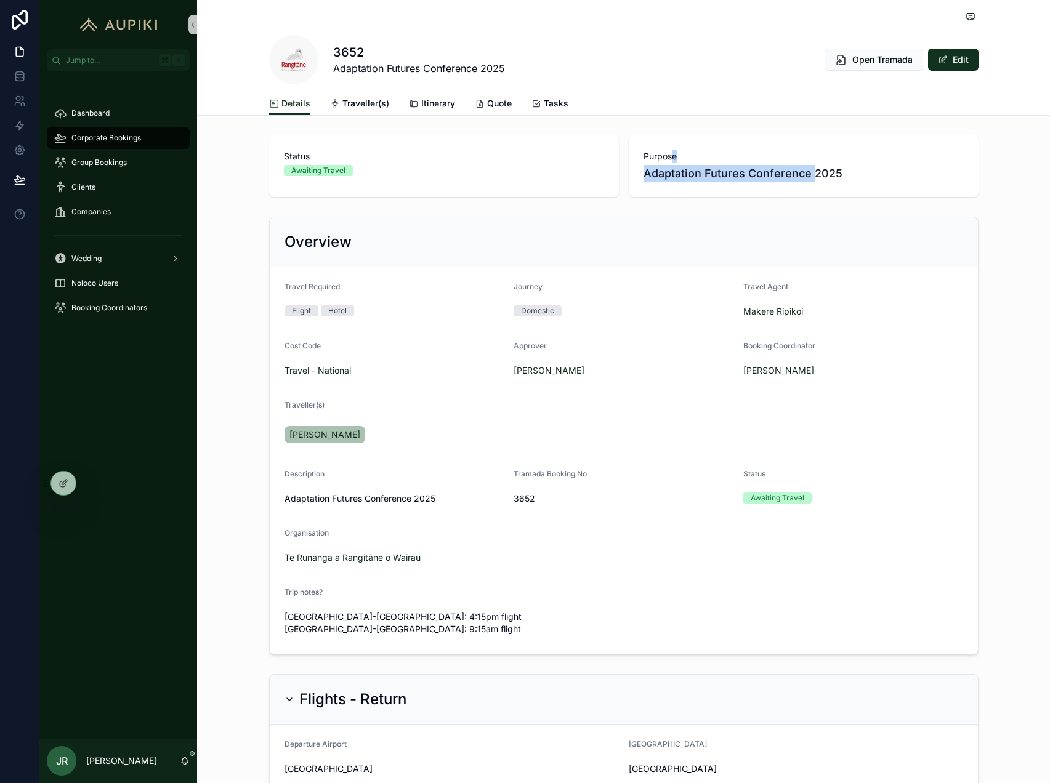
drag, startPoint x: 672, startPoint y: 161, endPoint x: 812, endPoint y: 181, distance: 141.3
click at [812, 181] on div "Purpose Adaptation Futures Conference 2025" at bounding box center [804, 166] width 320 height 32
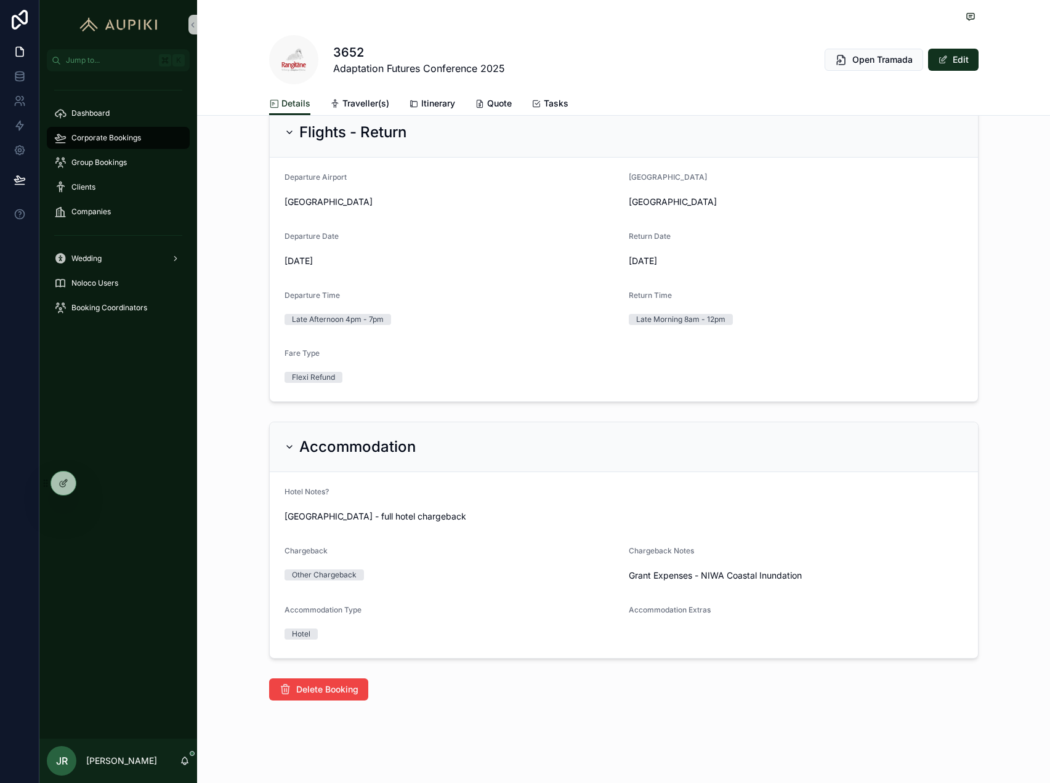
scroll to position [568, 0]
drag, startPoint x: 280, startPoint y: 514, endPoint x: 477, endPoint y: 531, distance: 197.8
click at [477, 531] on form "Hotel Notes? Crowne Plaza - full hotel chargeback Chargeback Other Chargeback C…" at bounding box center [624, 564] width 708 height 186
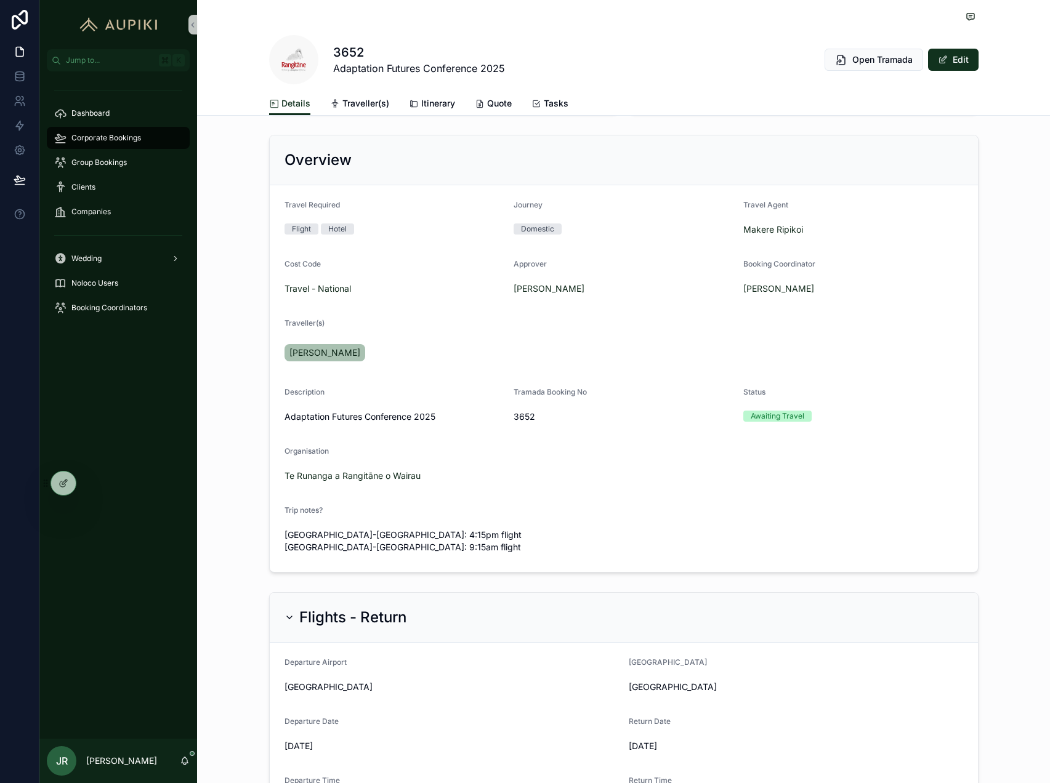
scroll to position [0, 0]
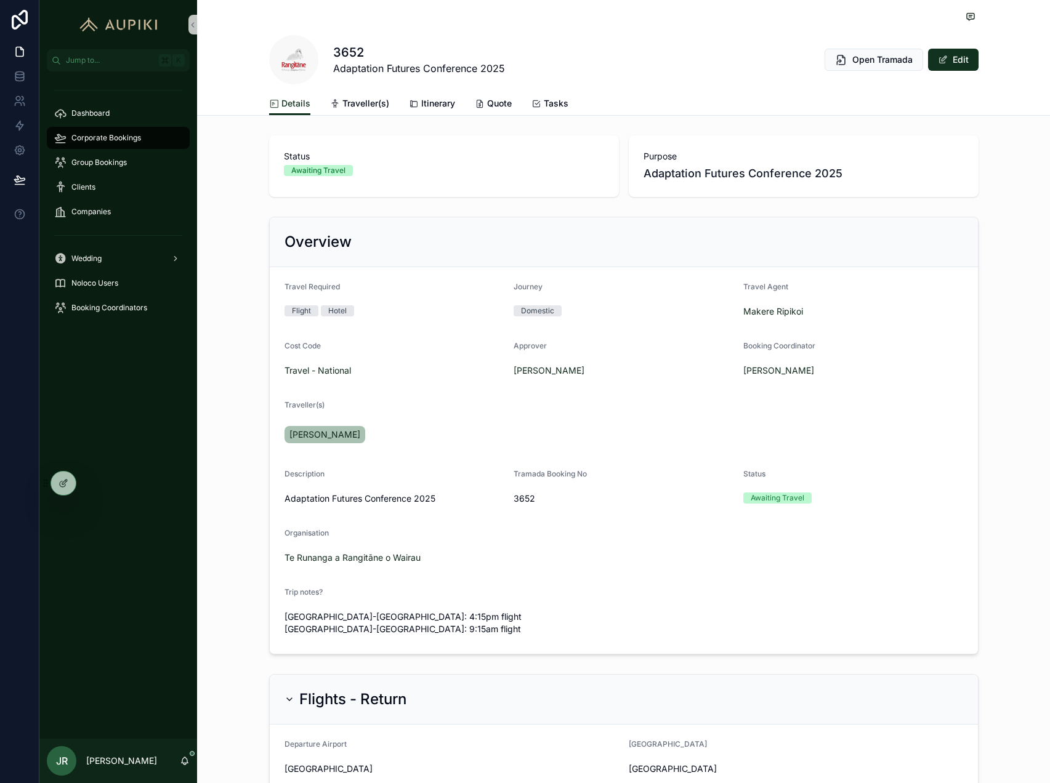
click at [361, 48] on h1 "3652" at bounding box center [419, 52] width 172 height 17
click at [361, 50] on h1 "3652" at bounding box center [419, 52] width 172 height 17
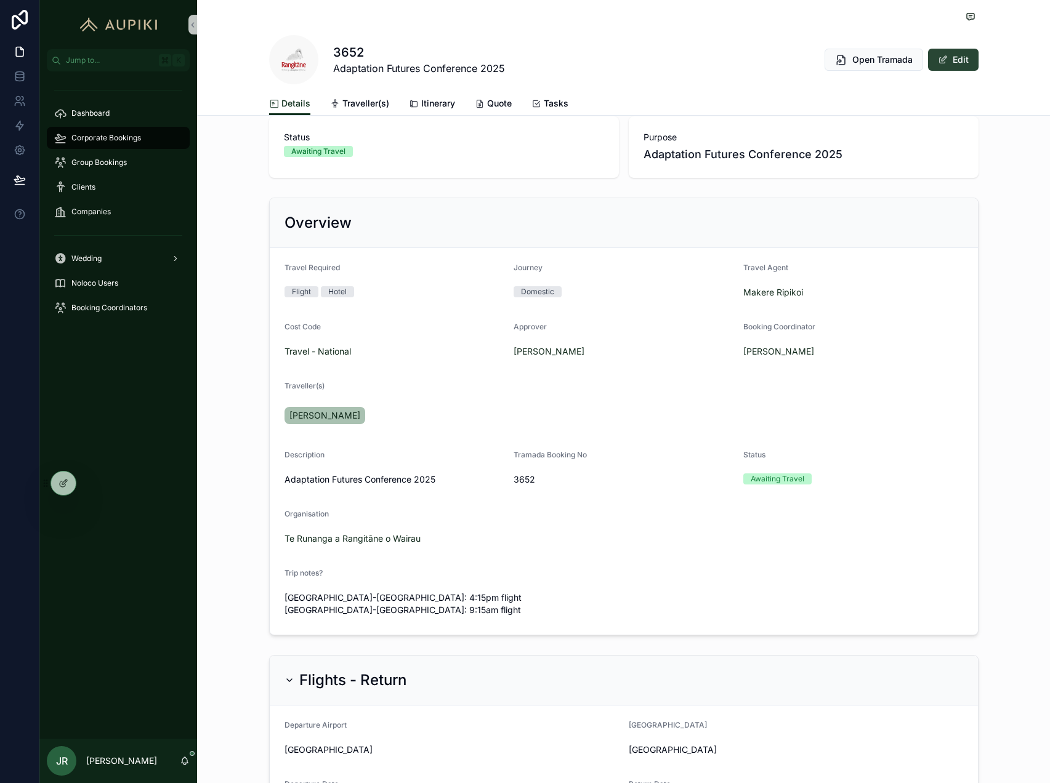
click at [959, 62] on button "Edit" at bounding box center [953, 60] width 50 height 22
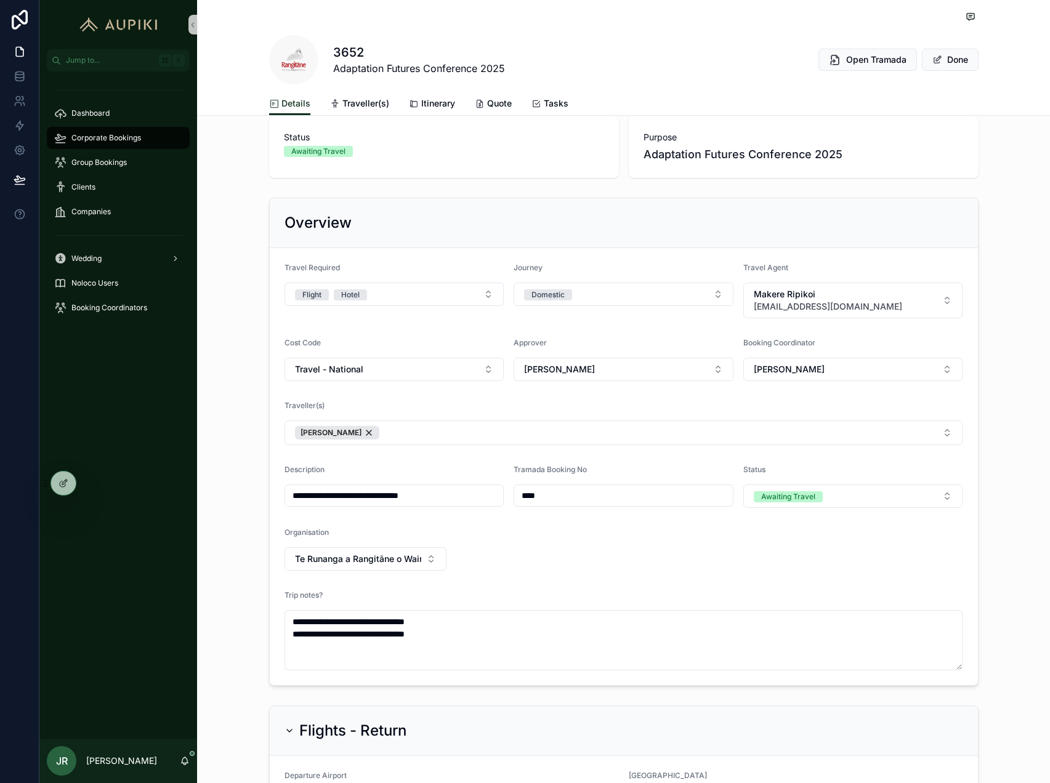
scroll to position [0, 0]
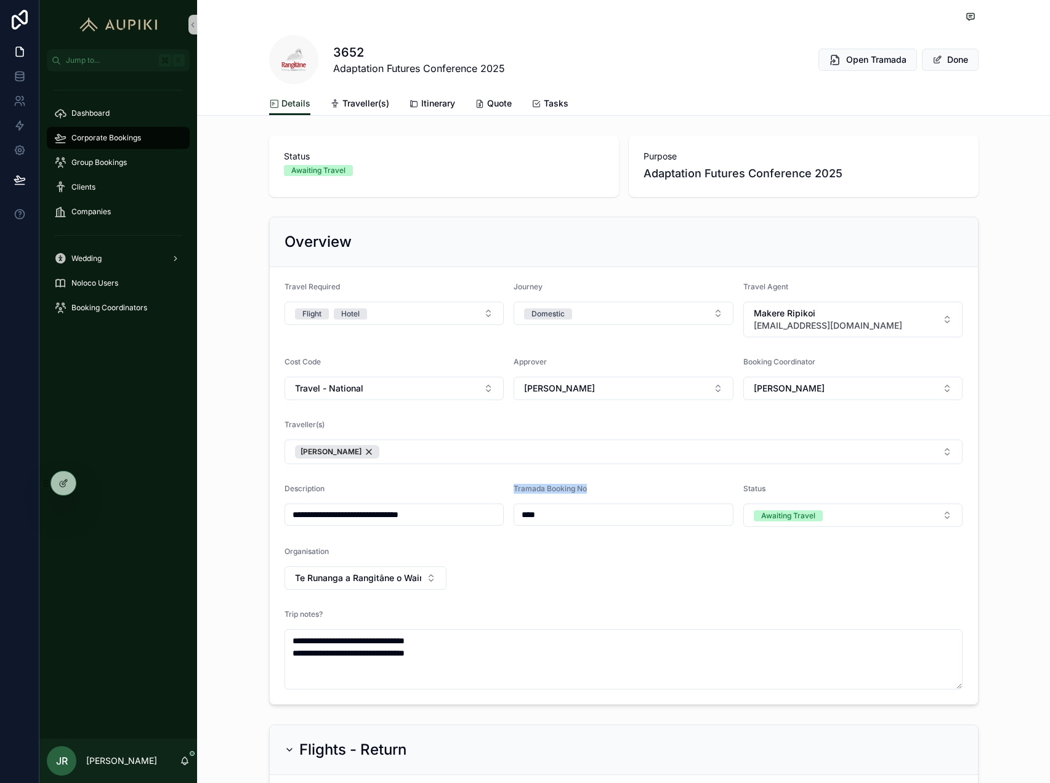
drag, startPoint x: 514, startPoint y: 485, endPoint x: 610, endPoint y: 485, distance: 96.7
click at [610, 485] on div "Tramada Booking No" at bounding box center [624, 491] width 220 height 15
click at [611, 485] on div "Tramada Booking No" at bounding box center [624, 491] width 220 height 15
click at [547, 514] on input "****" at bounding box center [623, 514] width 219 height 17
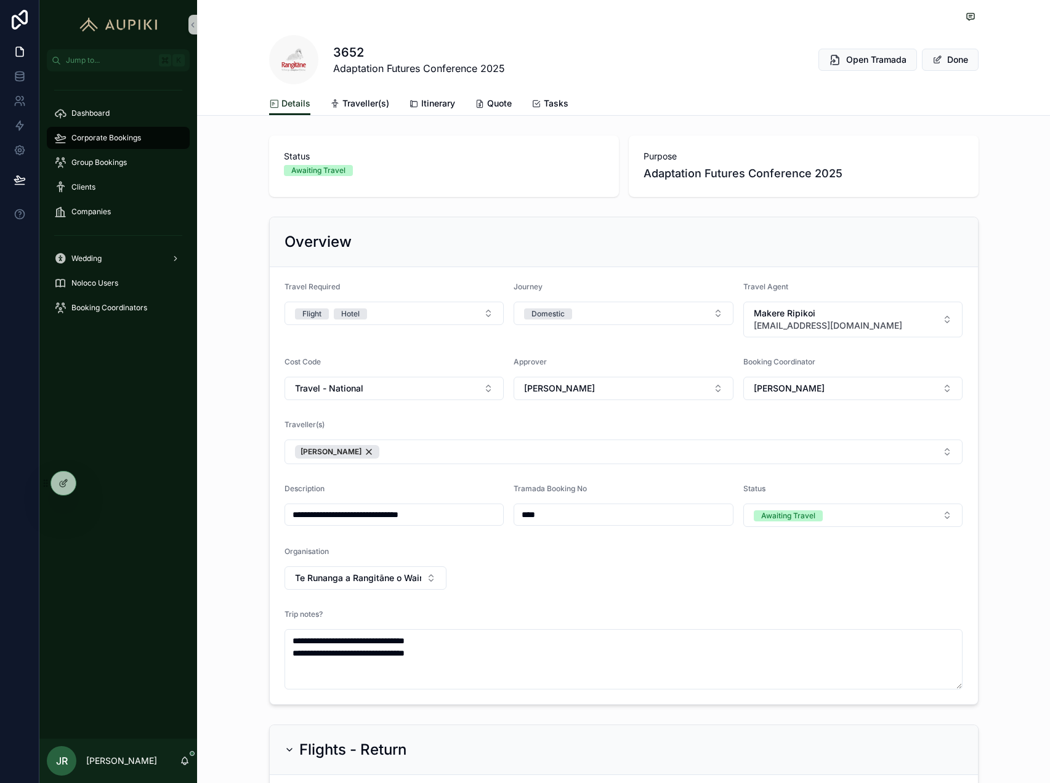
click at [676, 574] on form "**********" at bounding box center [624, 485] width 708 height 437
click at [948, 58] on button "Done" at bounding box center [950, 60] width 57 height 22
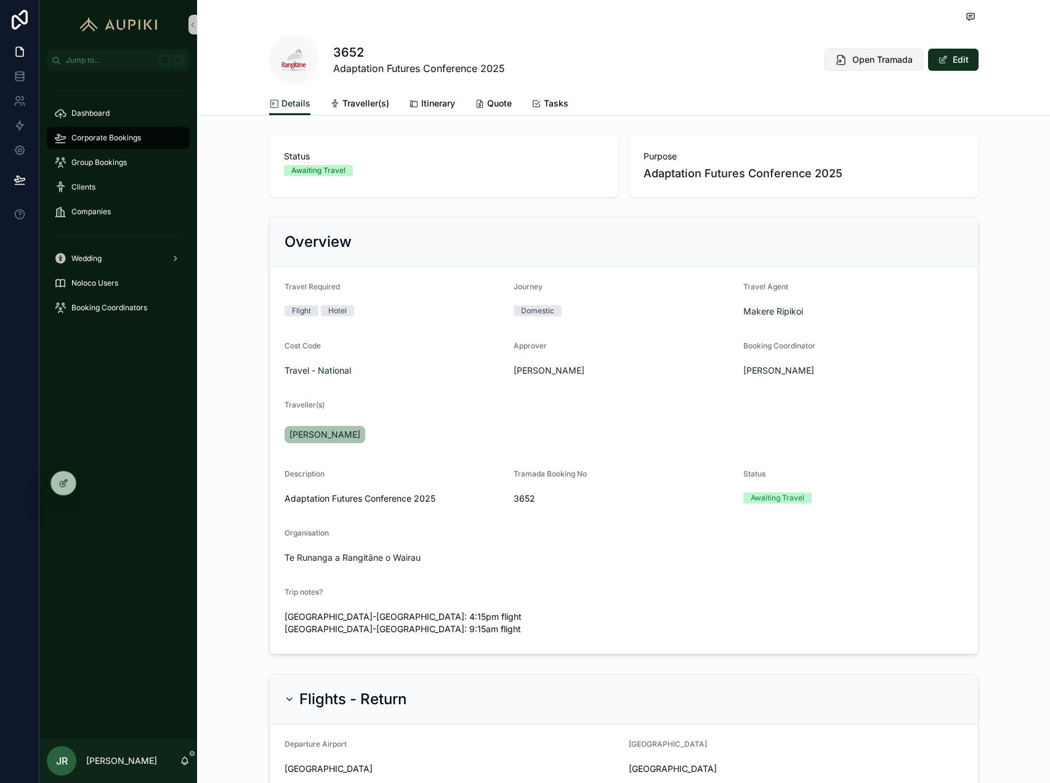
click at [854, 62] on span "Open Tramada" at bounding box center [882, 60] width 60 height 12
click at [118, 140] on span "Corporate Bookings" at bounding box center [106, 138] width 70 height 10
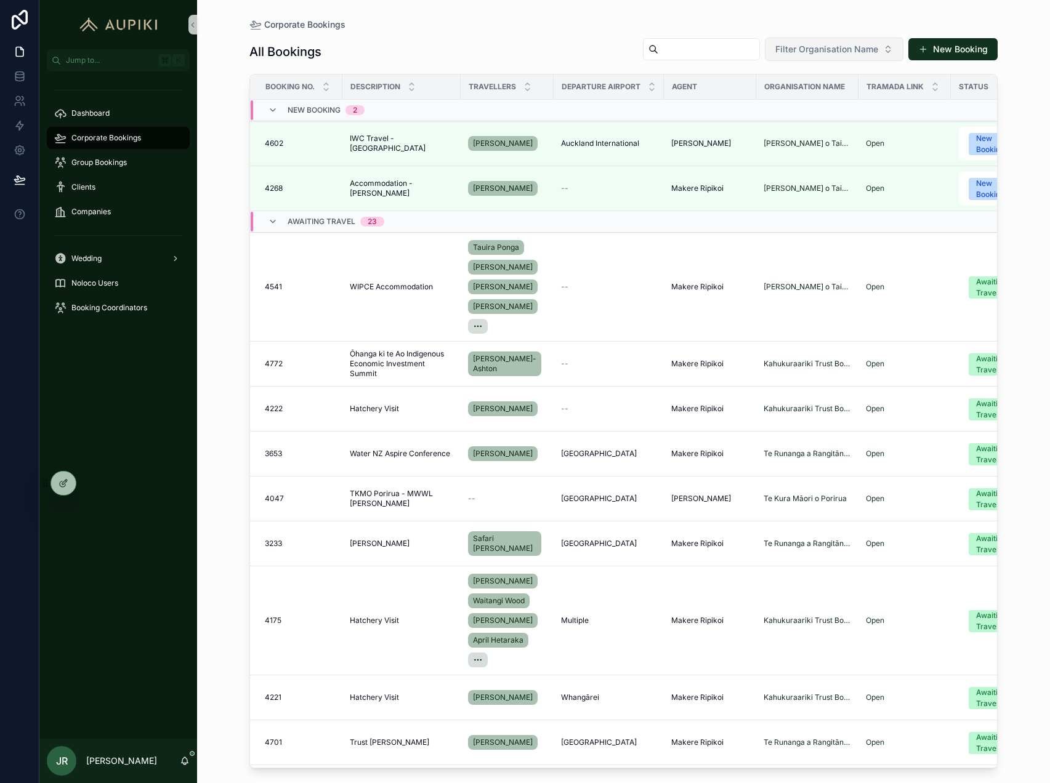
click at [776, 54] on span "Filter Organisation Name" at bounding box center [826, 49] width 103 height 12
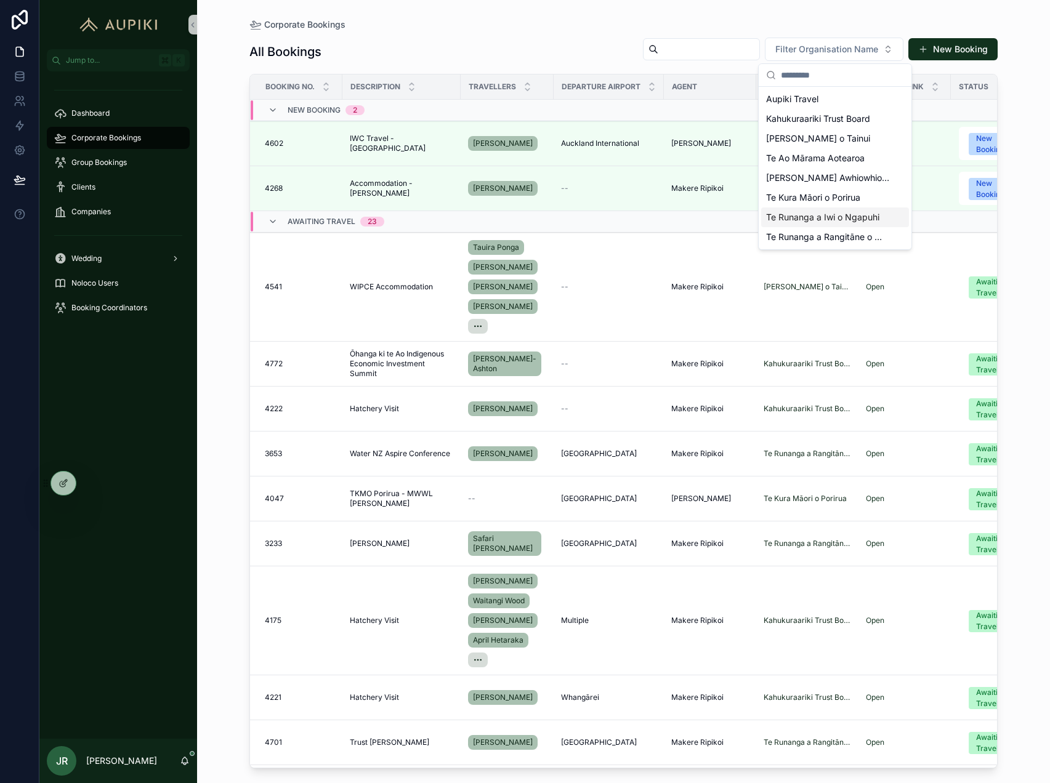
click at [815, 222] on span "Te Runanga a Iwi o Ngapuhi" at bounding box center [822, 217] width 113 height 12
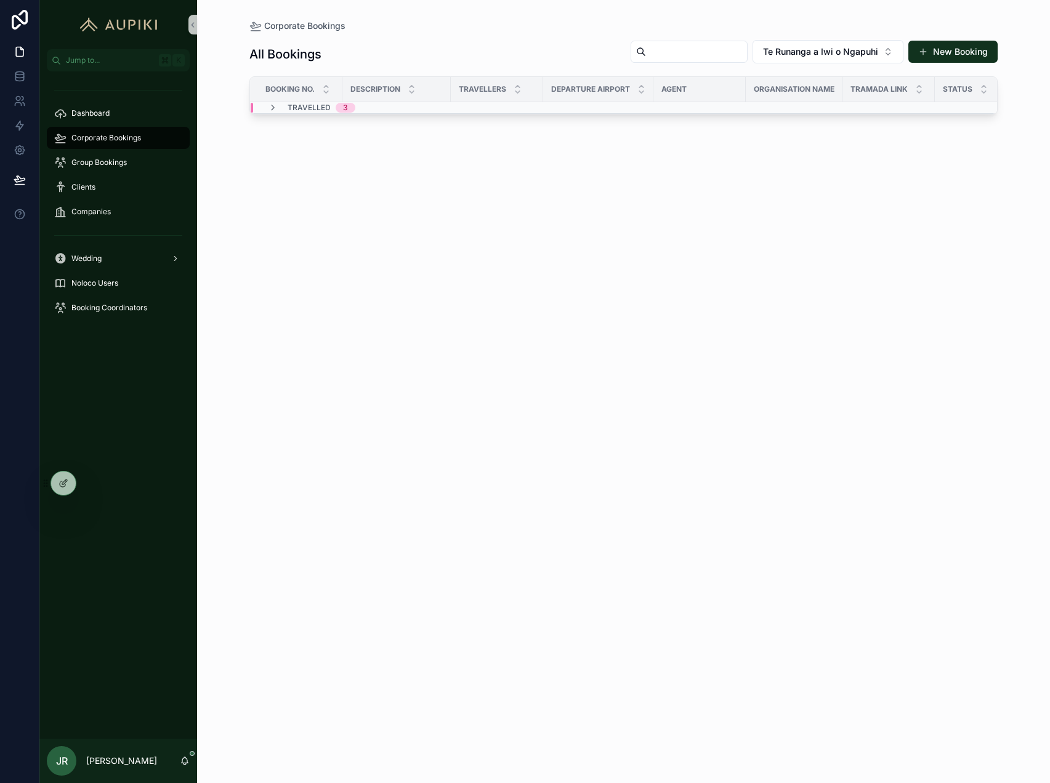
click at [339, 104] on span "3" at bounding box center [346, 108] width 20 height 10
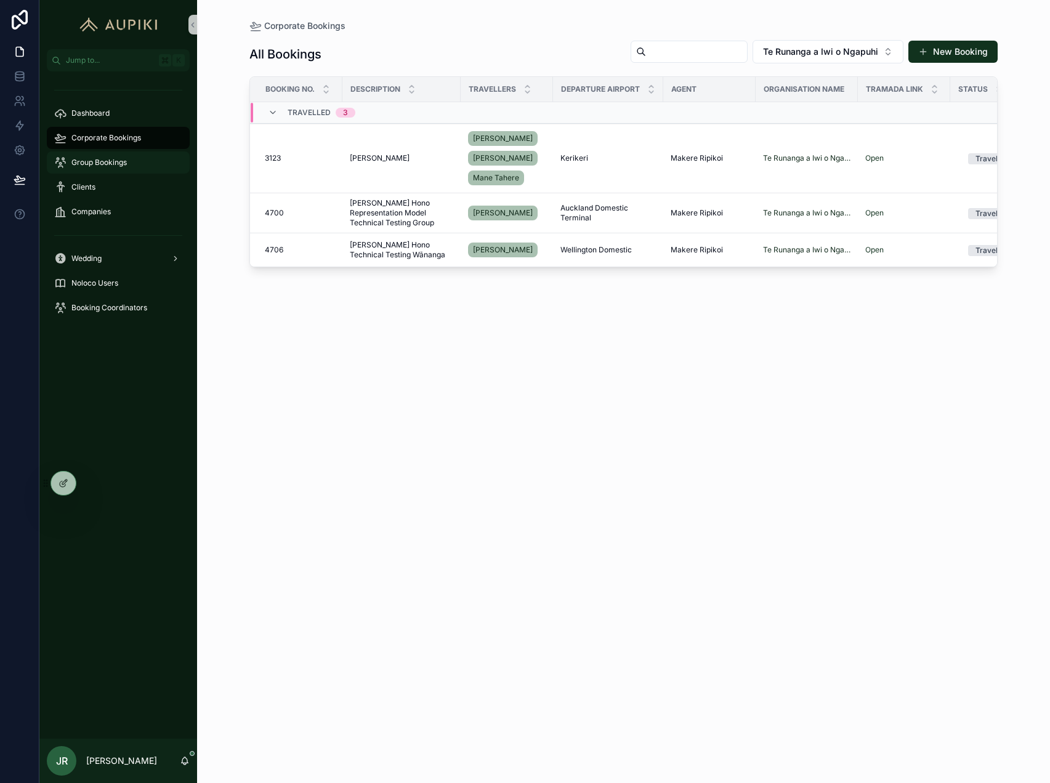
click at [95, 164] on span "Group Bookings" at bounding box center [98, 163] width 55 height 10
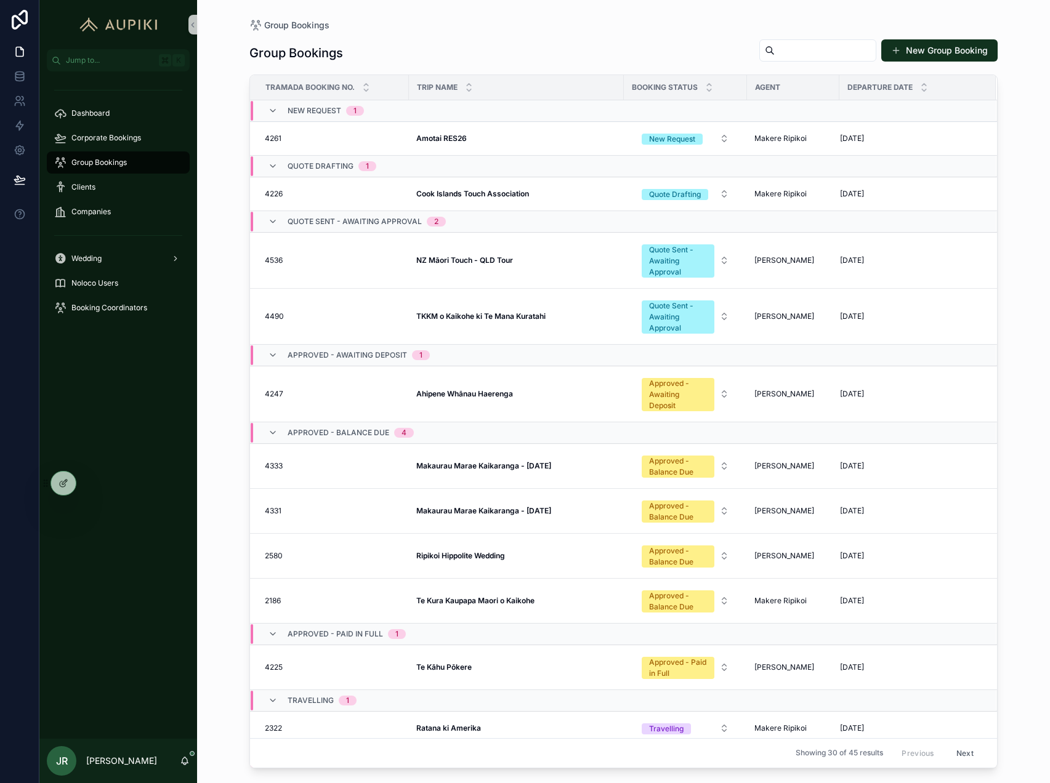
scroll to position [42, 0]
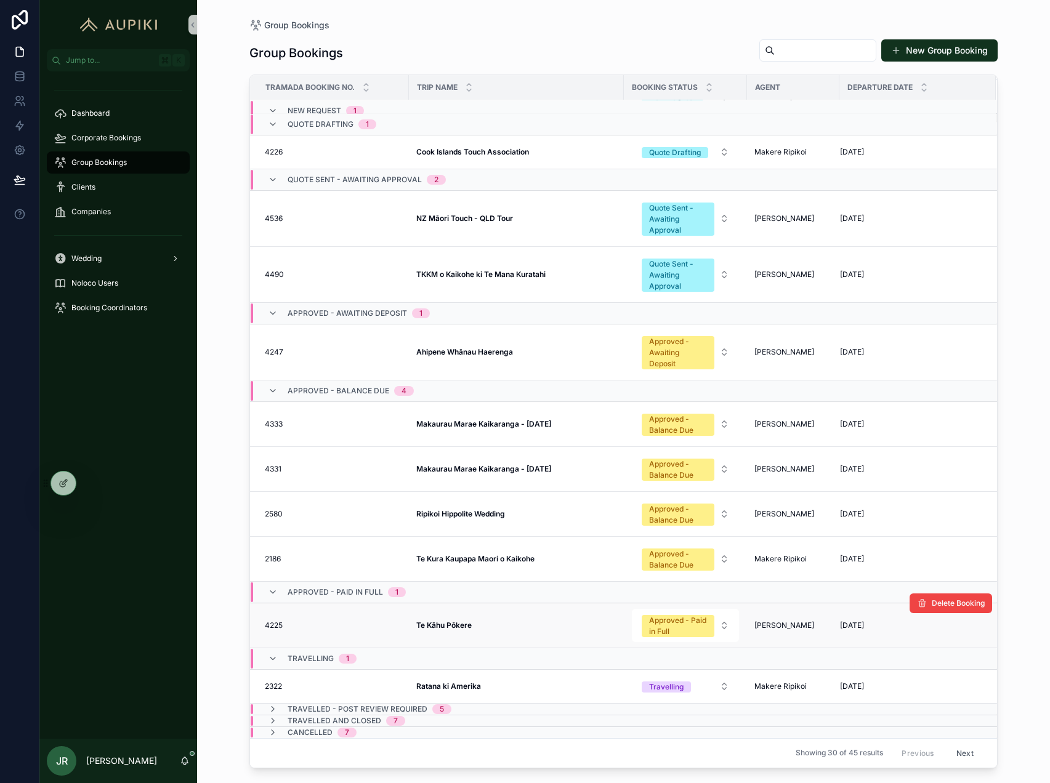
click at [462, 624] on strong "Te Kāhu Pōkere" at bounding box center [443, 625] width 55 height 9
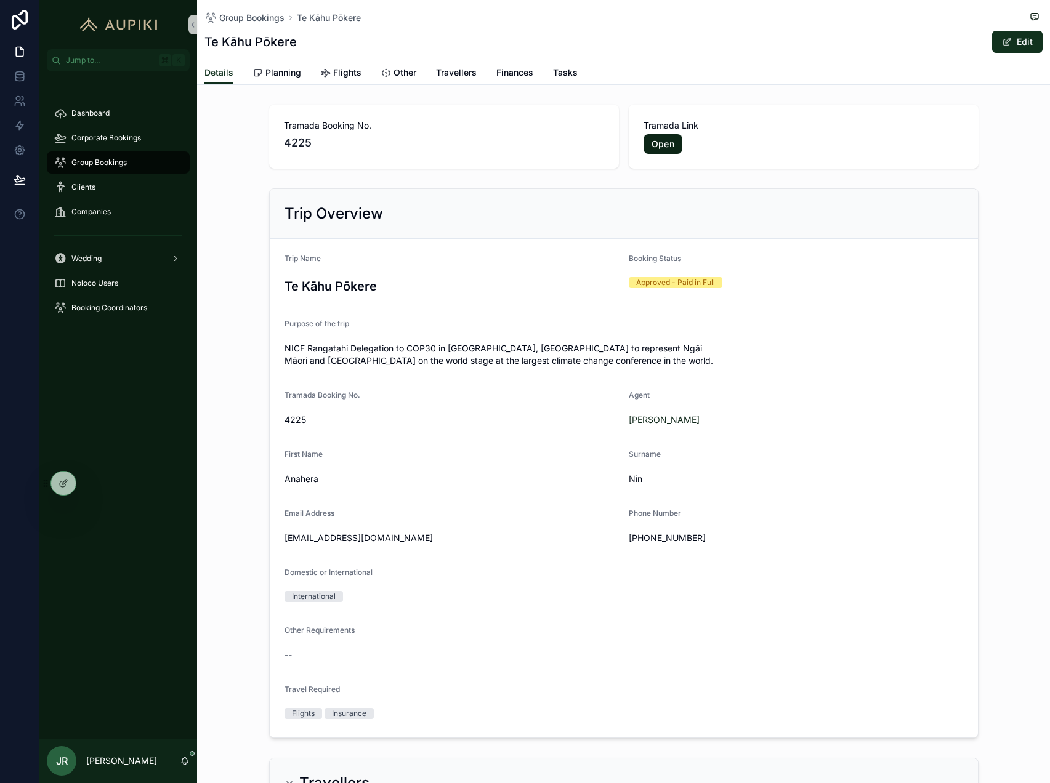
click at [666, 143] on link "Open" at bounding box center [663, 144] width 39 height 20
click at [145, 134] on div "Corporate Bookings" at bounding box center [118, 138] width 128 height 20
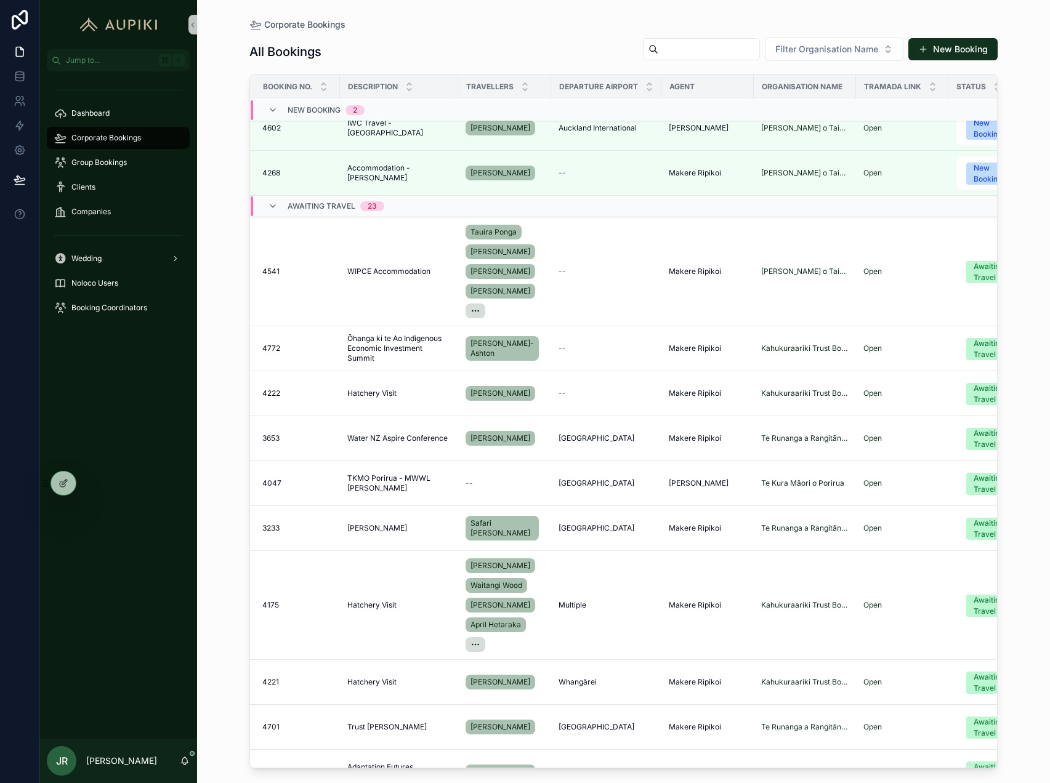
scroll to position [0, 13]
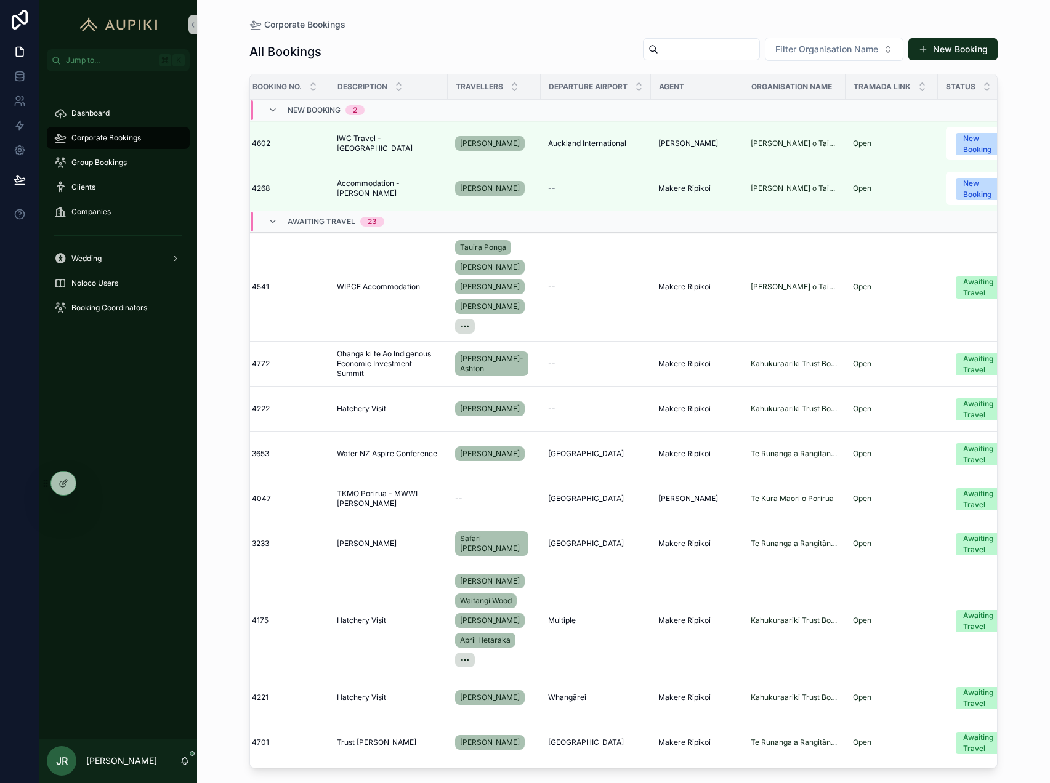
click at [701, 41] on input "scrollable content" at bounding box center [708, 49] width 101 height 17
type input "****"
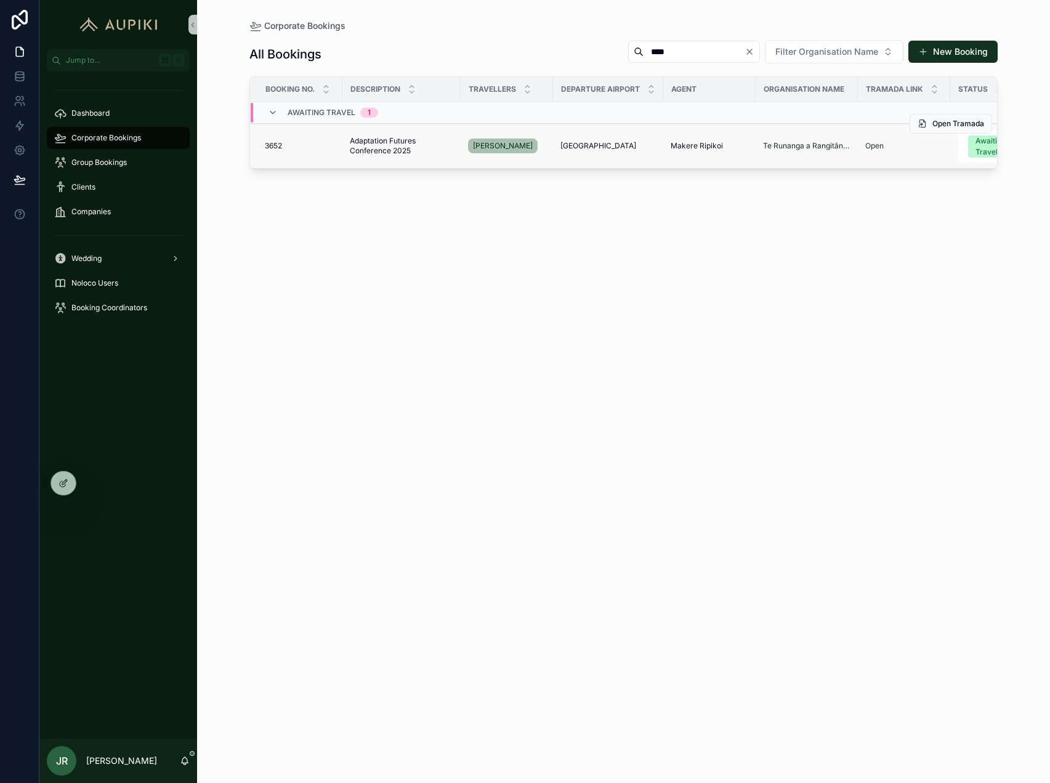
click at [399, 158] on td "Adaptation Futures Conference 2025 Adaptation Futures Conference 2025" at bounding box center [401, 146] width 118 height 45
click at [405, 139] on span "Adaptation Futures Conference 2025" at bounding box center [401, 146] width 103 height 20
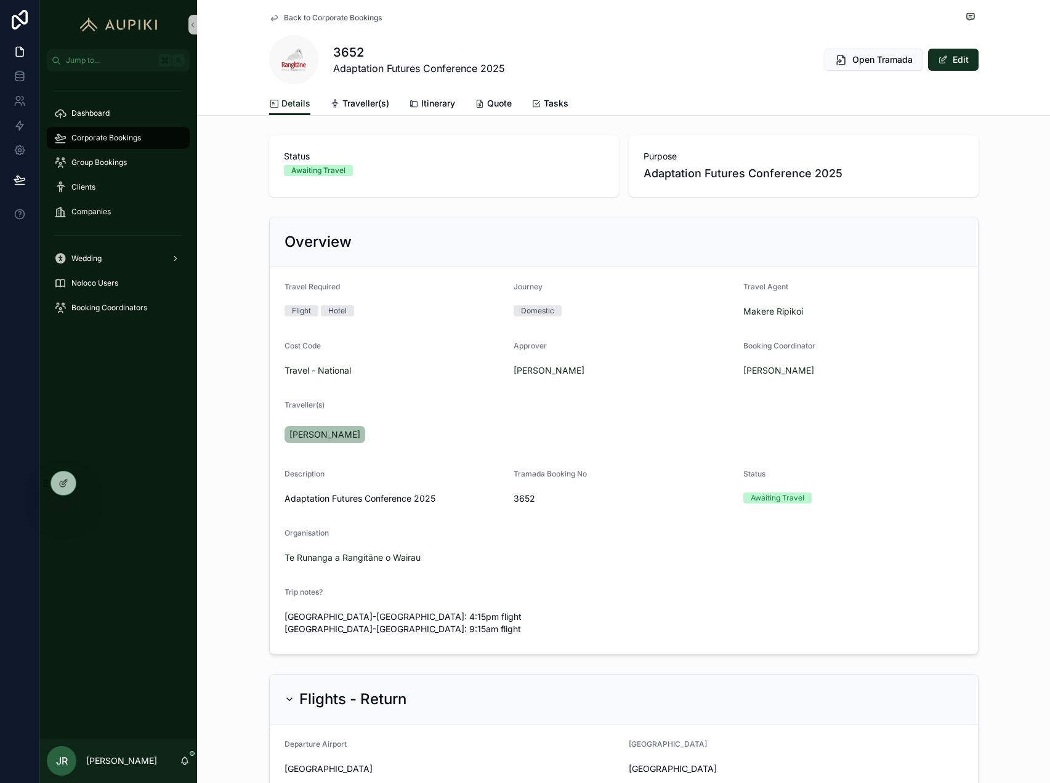
click at [245, 197] on div "Status Awaiting Travel Purpose Adaptation Futures Conference 2025" at bounding box center [623, 166] width 853 height 71
click at [970, 63] on button "Edit" at bounding box center [953, 60] width 50 height 22
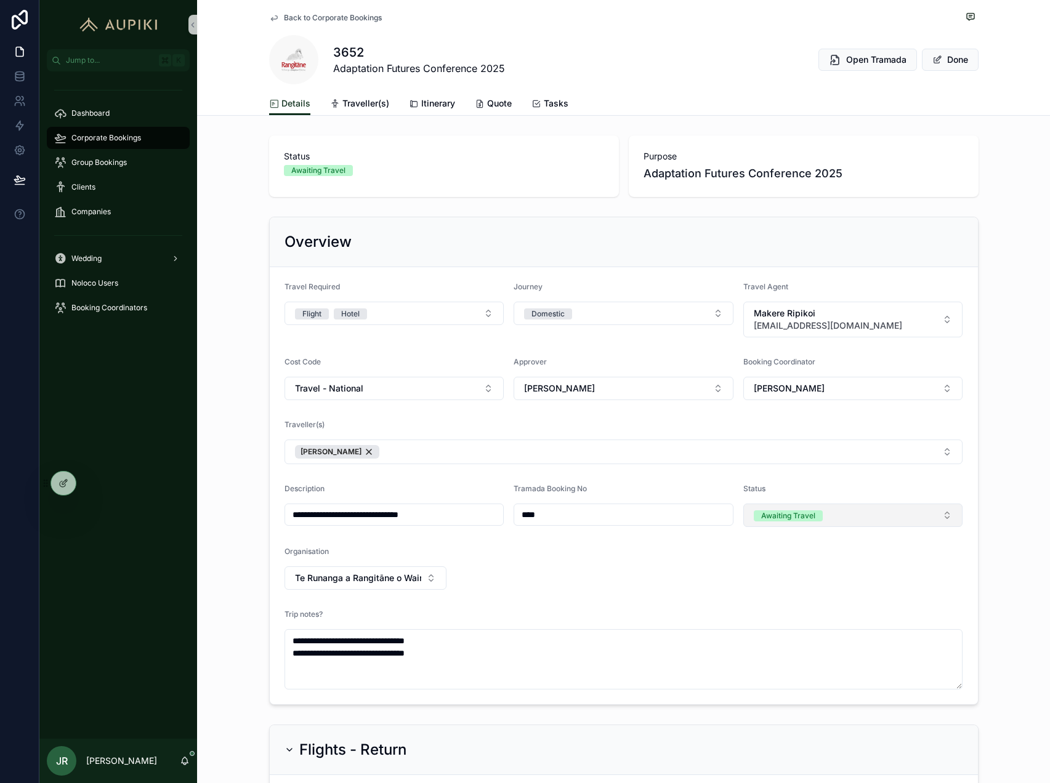
click at [839, 506] on button "Awaiting Travel" at bounding box center [853, 515] width 220 height 23
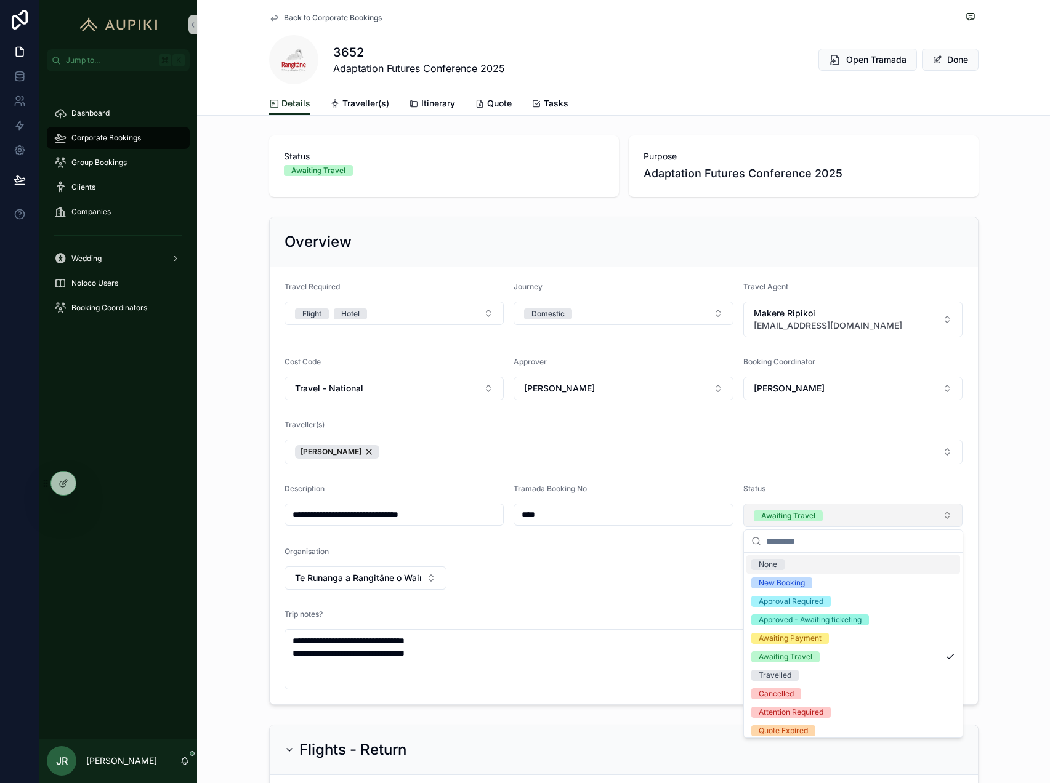
click at [814, 508] on button "Awaiting Travel" at bounding box center [853, 515] width 220 height 23
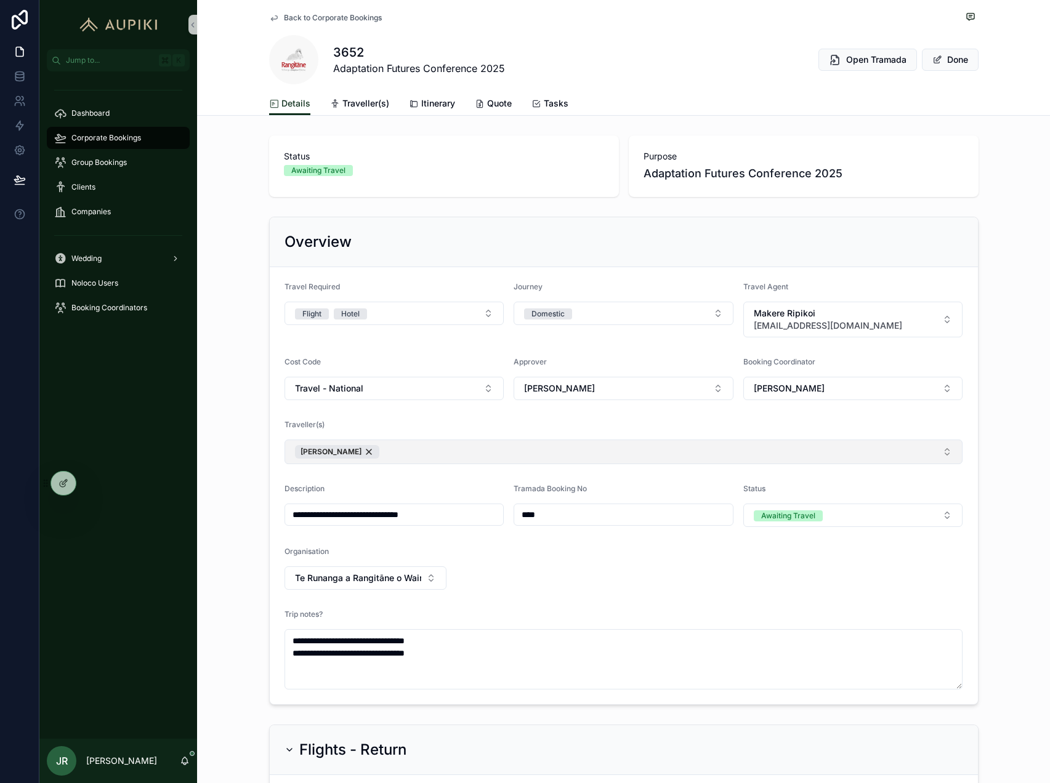
click at [714, 446] on button "[PERSON_NAME]" at bounding box center [624, 452] width 679 height 25
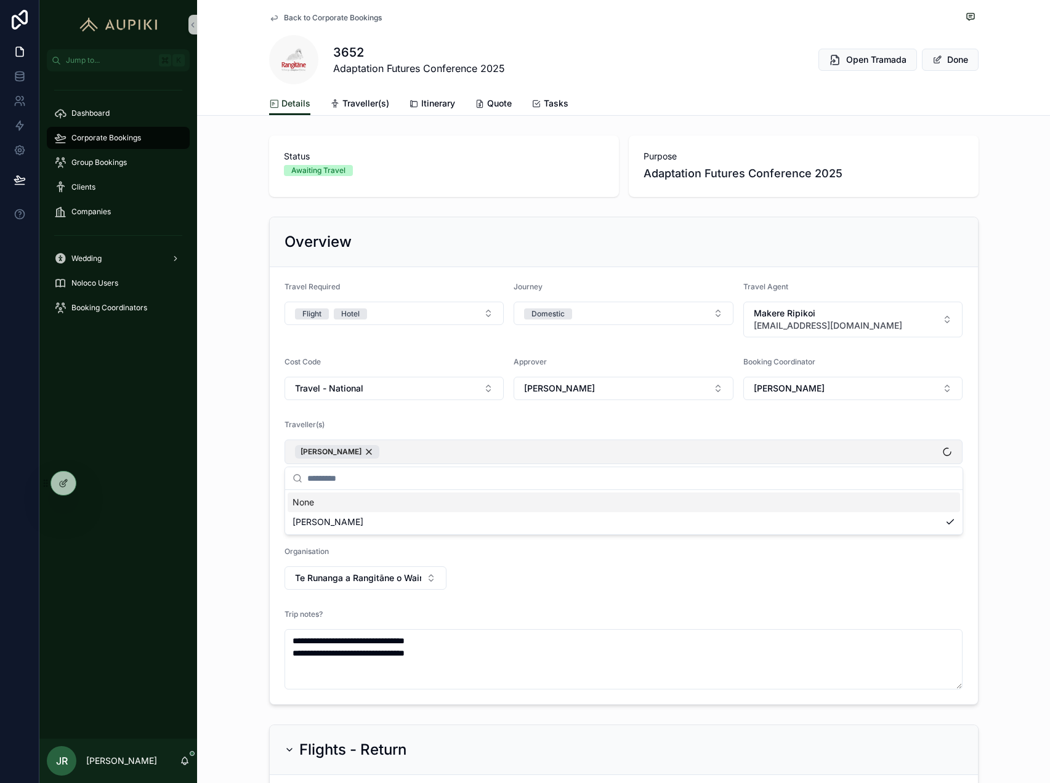
click at [714, 446] on button "[PERSON_NAME]" at bounding box center [624, 452] width 679 height 25
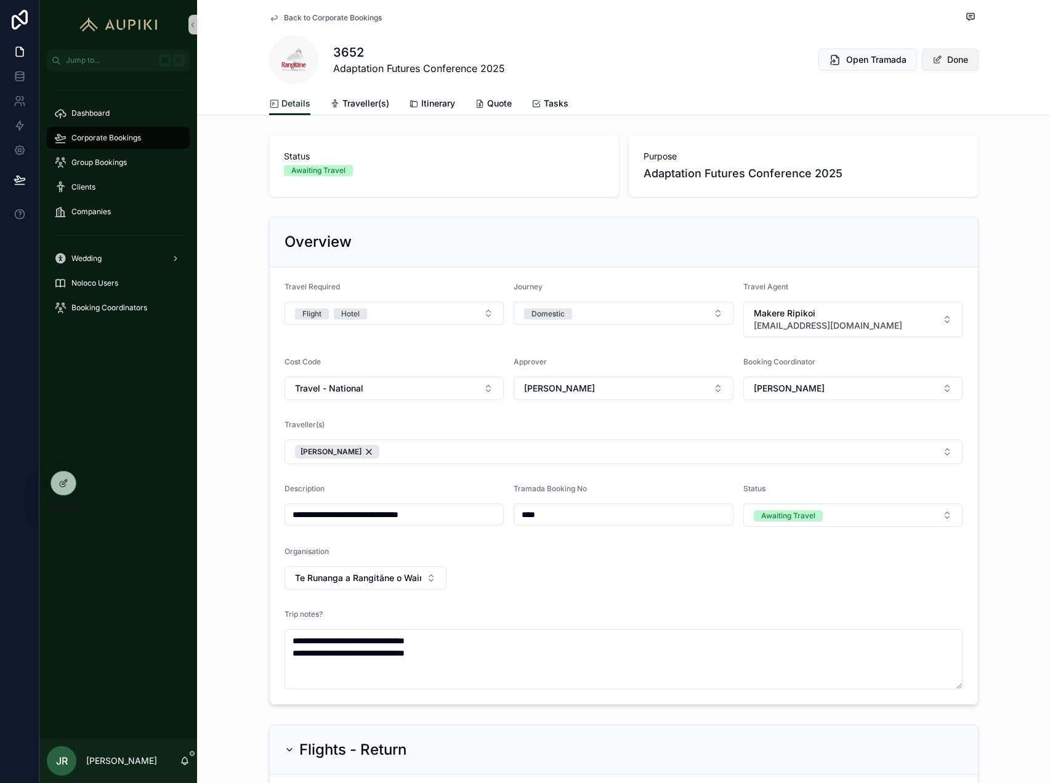
click at [944, 69] on button "Done" at bounding box center [950, 60] width 57 height 22
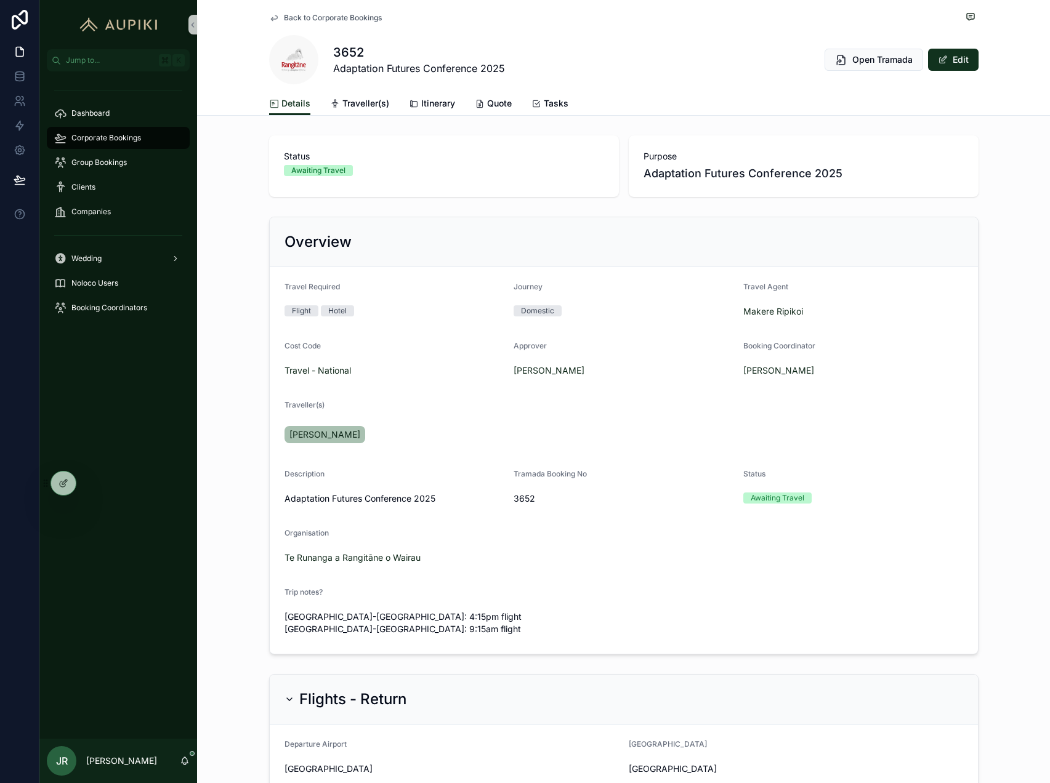
click at [509, 498] on form "Travel Required Flight Hotel Journey Domestic Travel Agent Makere Ripikoi Cost …" at bounding box center [624, 460] width 708 height 387
click at [432, 104] on span "Itinerary" at bounding box center [438, 103] width 34 height 12
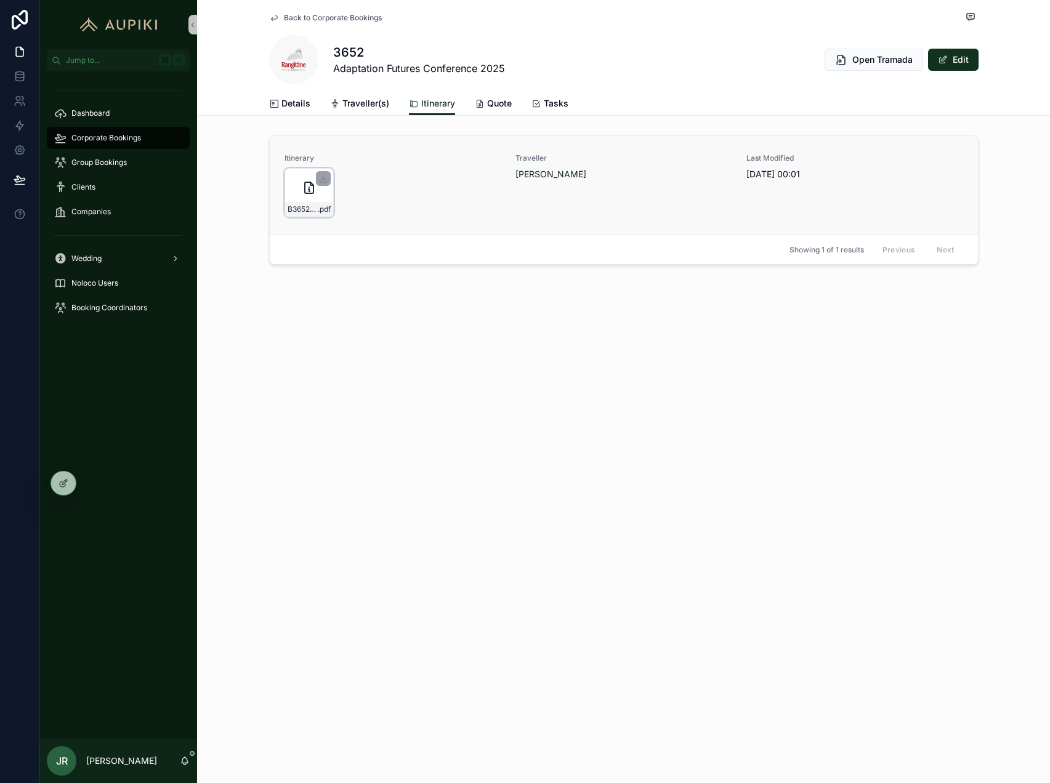
click at [299, 195] on div "B3652_COREY_HEBBERD .pdf" at bounding box center [309, 192] width 49 height 49
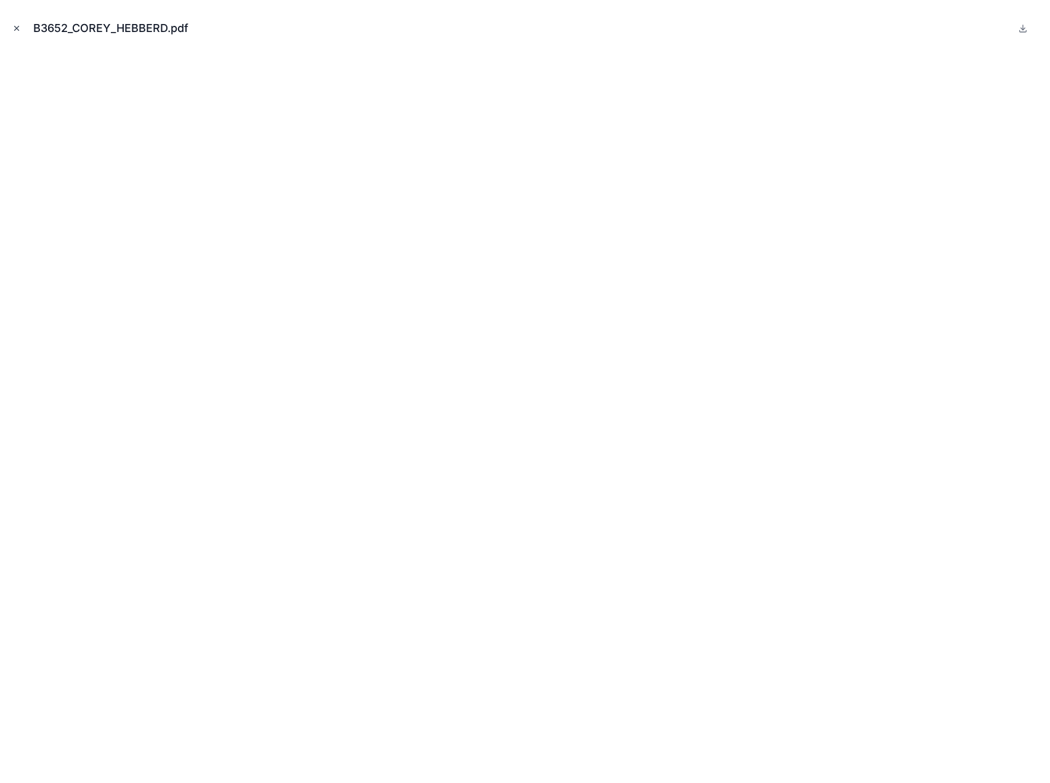
click at [15, 29] on icon "Close modal" at bounding box center [17, 28] width 4 height 4
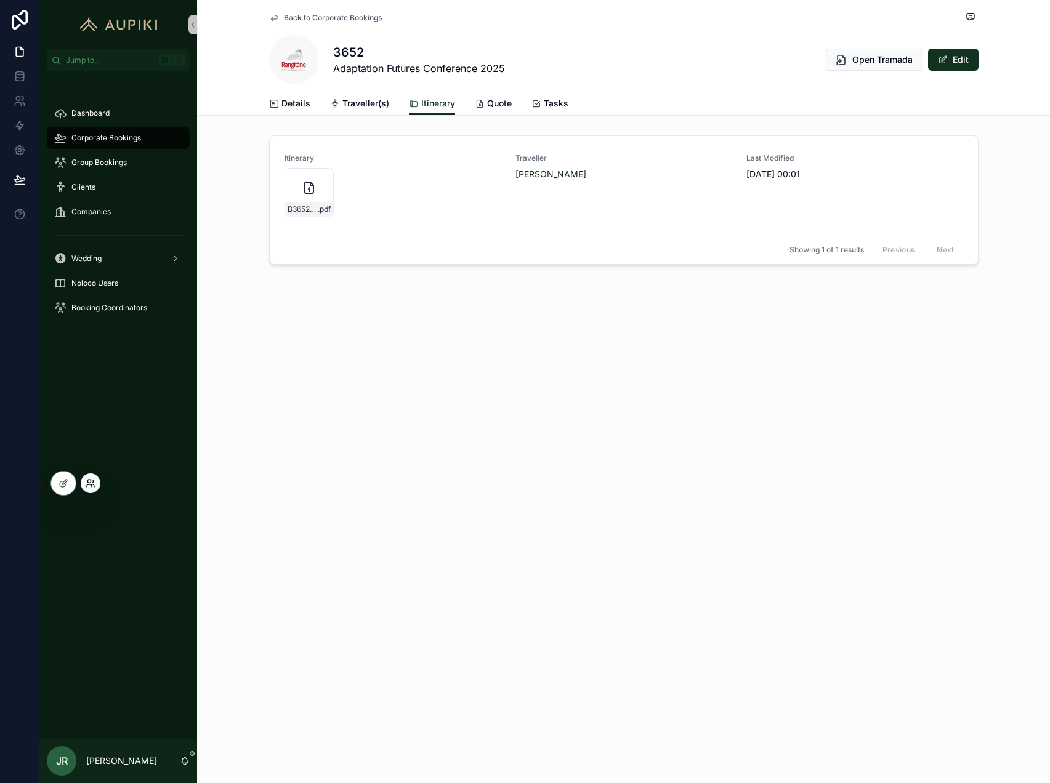
click at [91, 483] on icon at bounding box center [91, 484] width 10 height 10
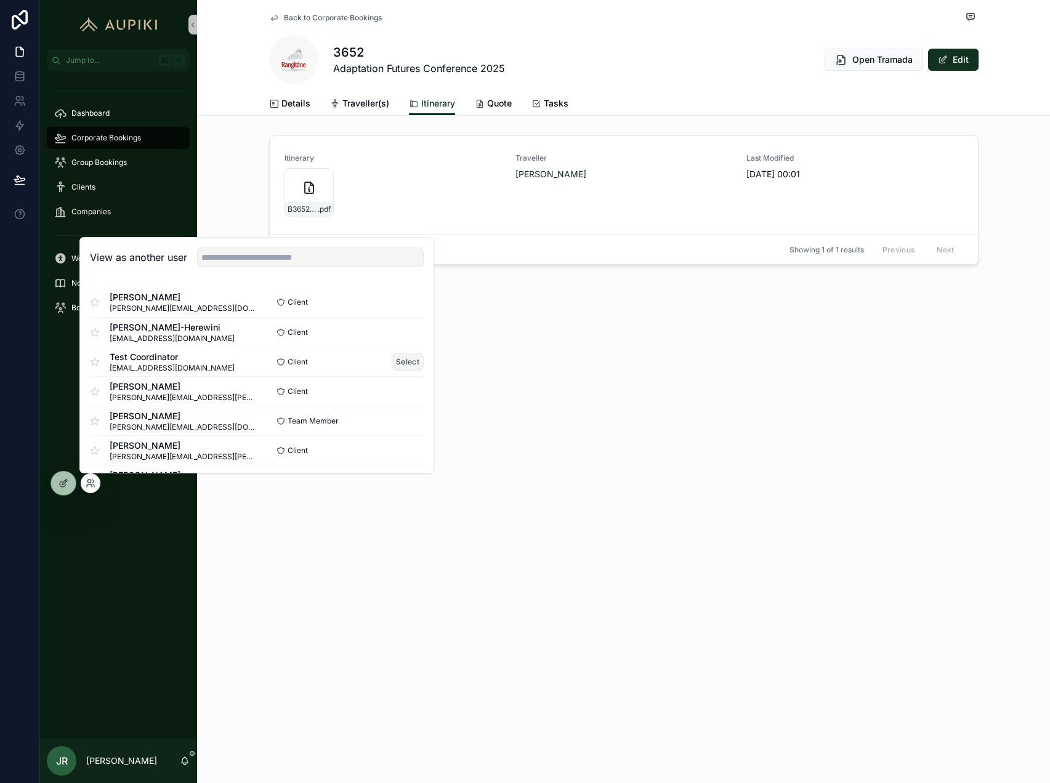
click at [410, 362] on button "Select" at bounding box center [408, 362] width 32 height 18
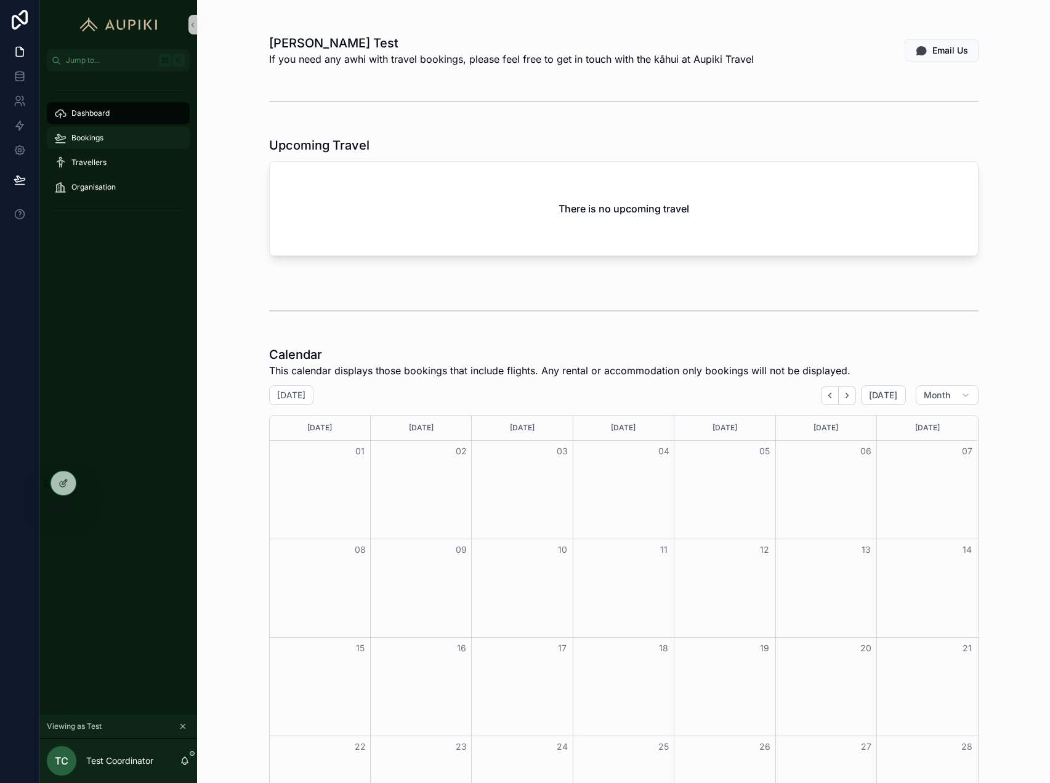
click at [88, 137] on span "Bookings" at bounding box center [87, 138] width 32 height 10
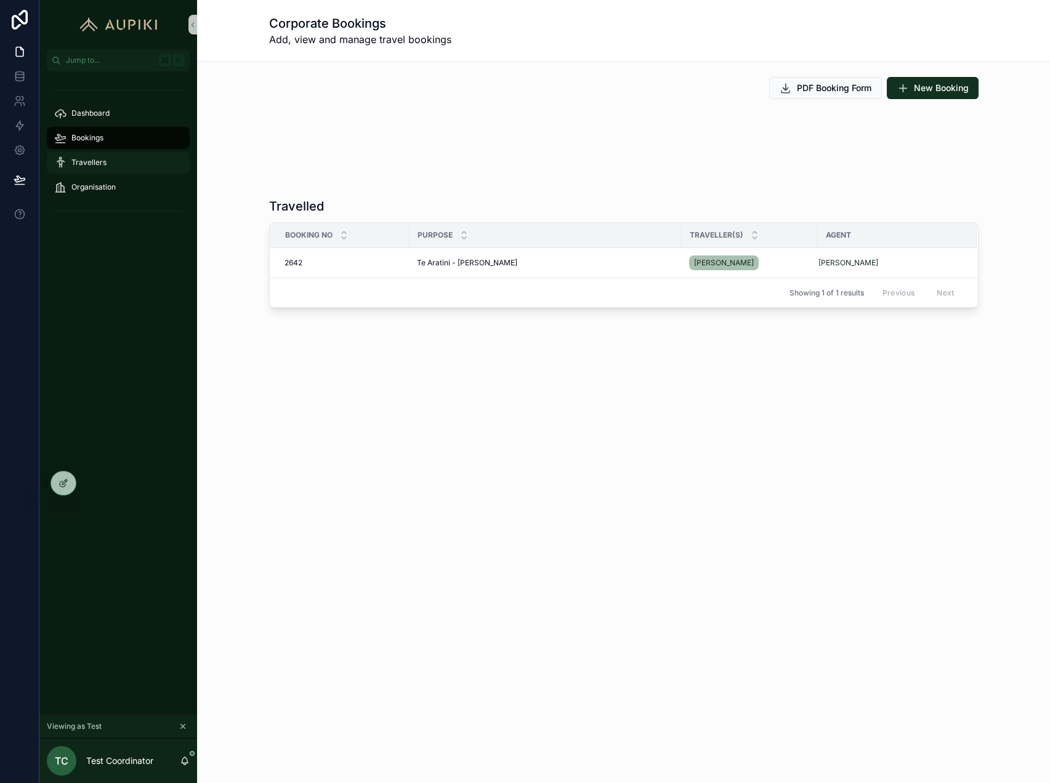
click at [95, 160] on span "Travellers" at bounding box center [88, 163] width 35 height 10
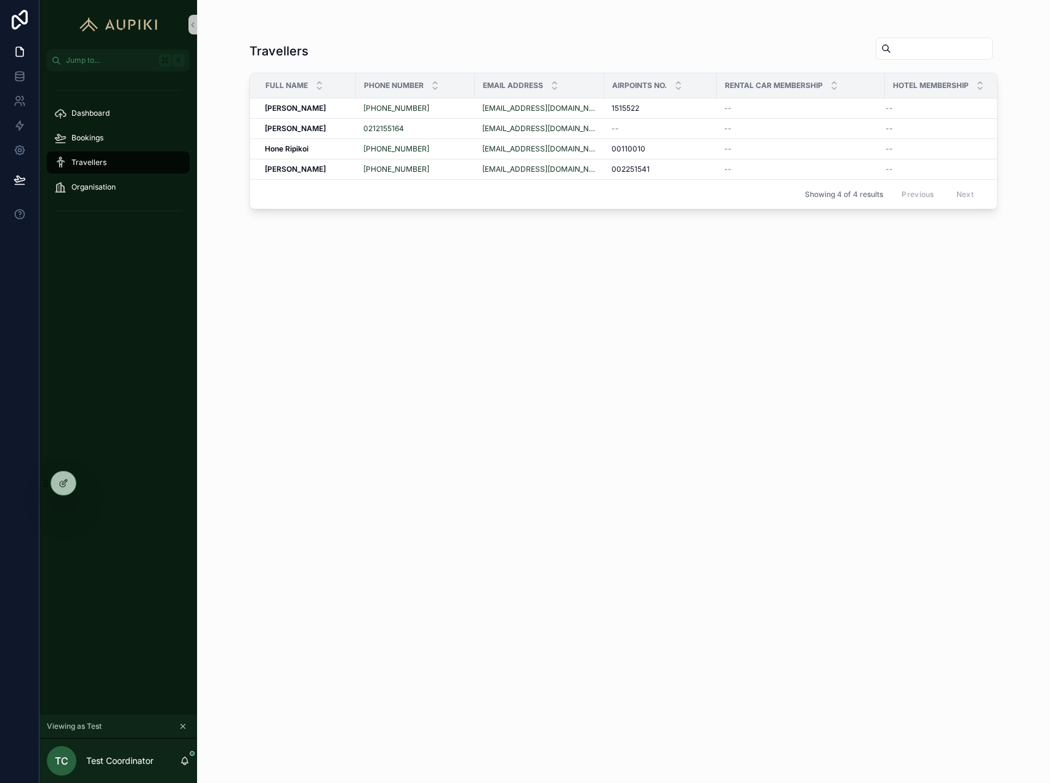
click at [113, 149] on div "Dashboard Bookings Travellers Organisation" at bounding box center [118, 150] width 158 height 143
click at [107, 134] on div "Bookings" at bounding box center [118, 138] width 128 height 20
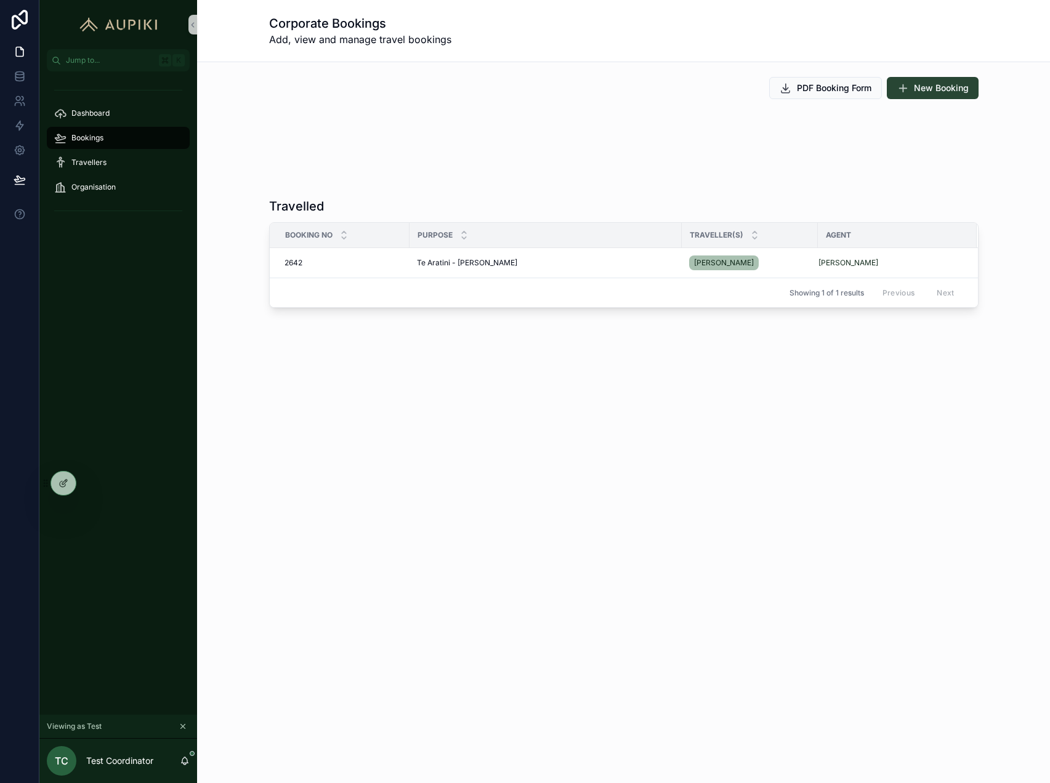
click at [938, 87] on span "New Booking" at bounding box center [941, 88] width 55 height 12
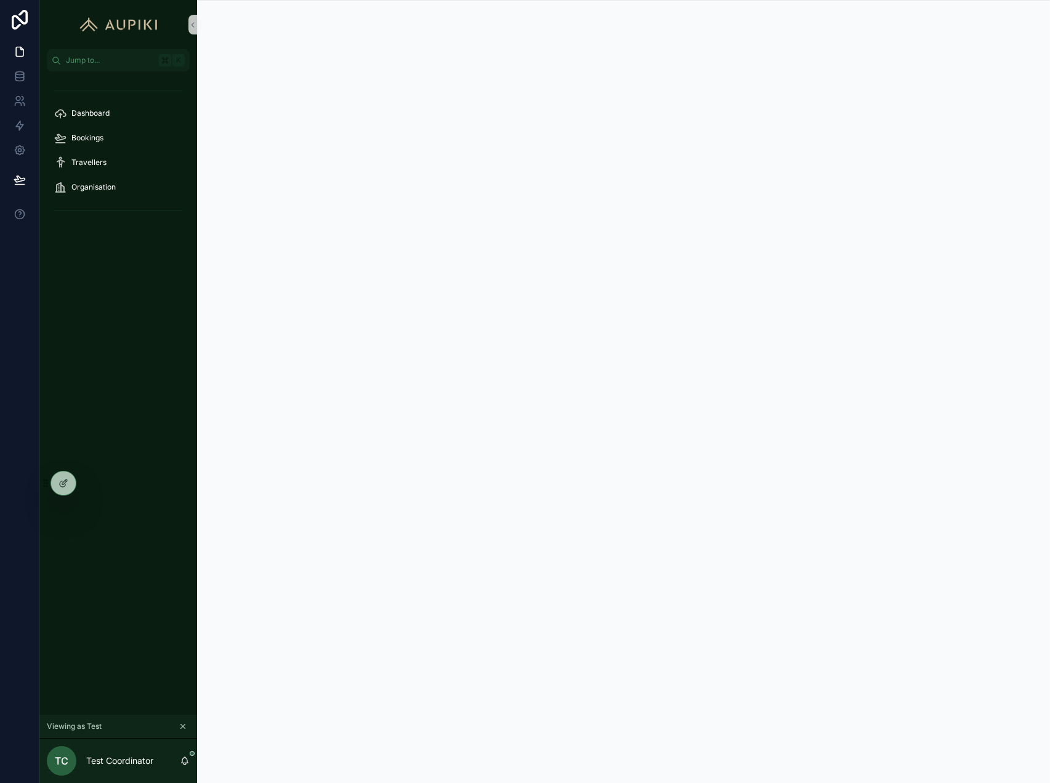
scroll to position [1, 0]
click at [91, 137] on span "Bookings" at bounding box center [87, 138] width 32 height 10
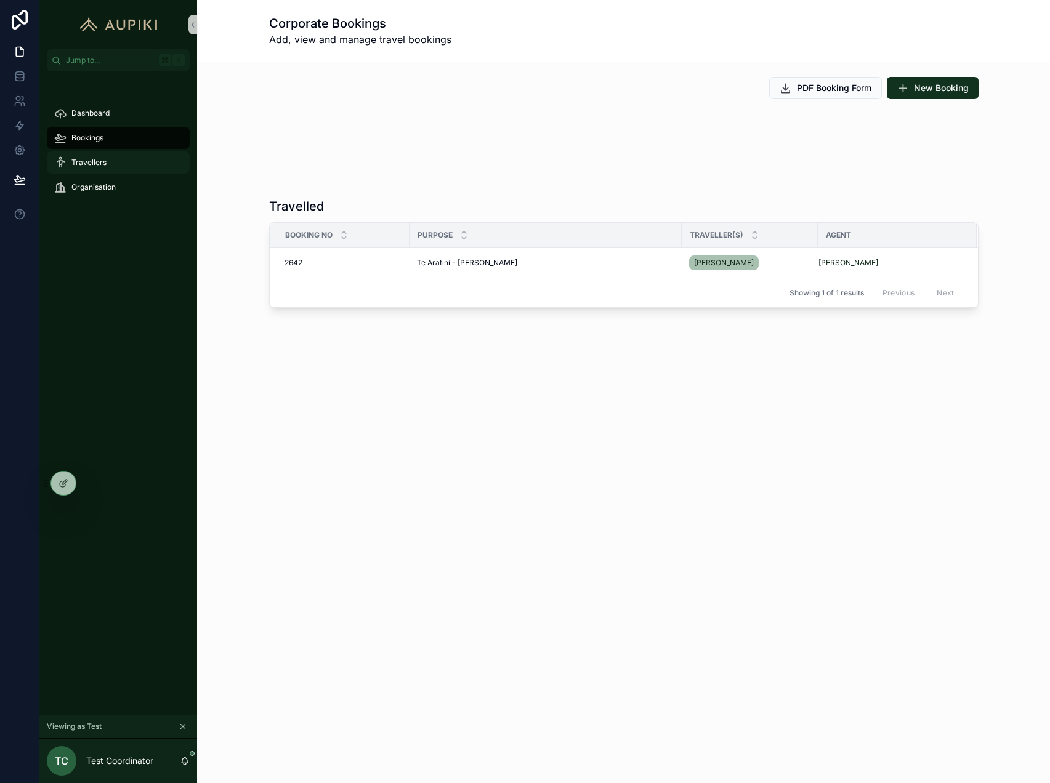
click at [87, 151] on link "Travellers" at bounding box center [118, 162] width 143 height 22
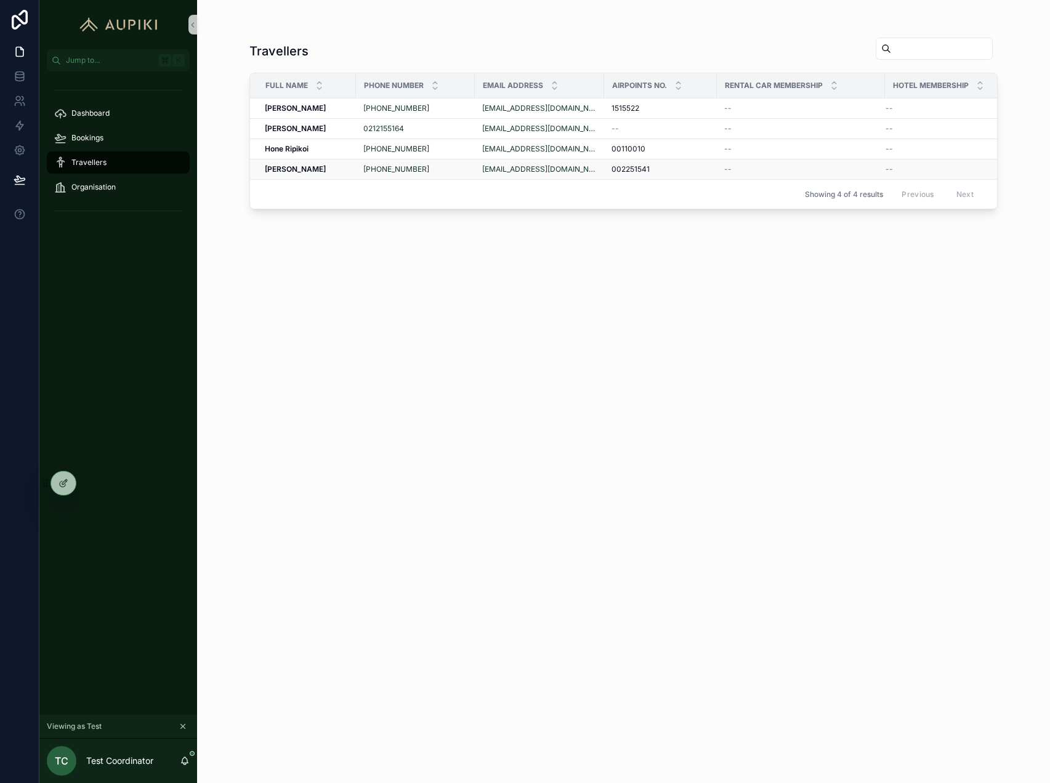
click at [326, 169] on div "Sarah Smith Sarah Smith" at bounding box center [307, 169] width 84 height 10
click at [105, 128] on div "Bookings" at bounding box center [118, 138] width 128 height 20
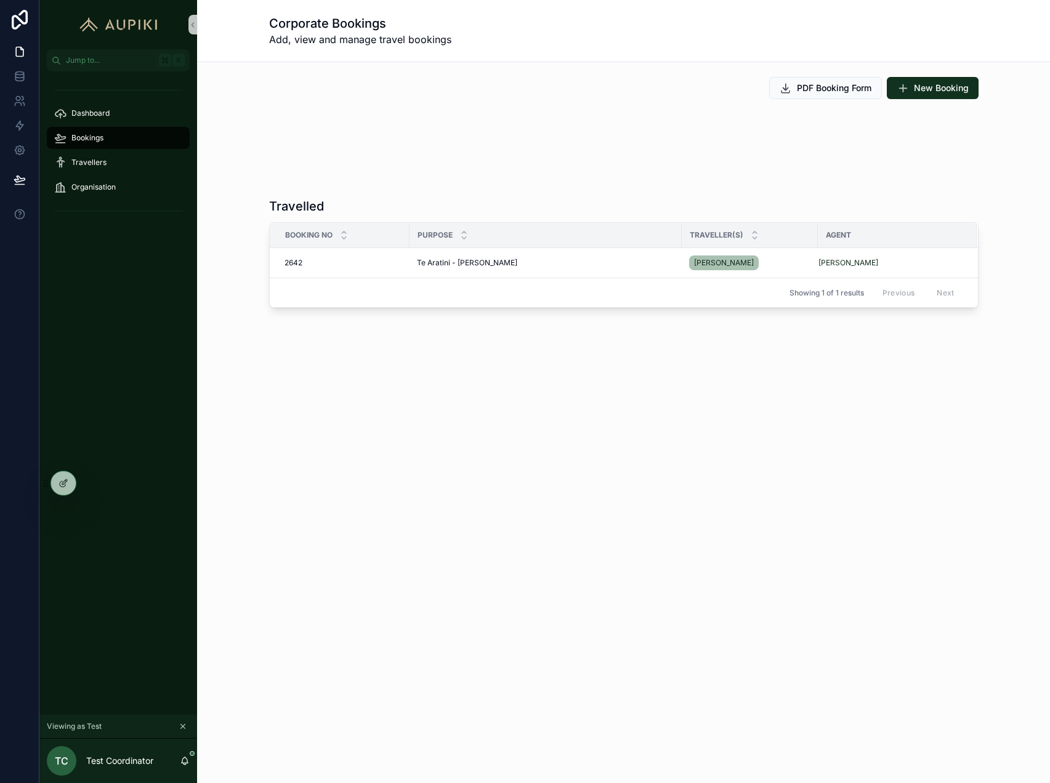
click at [186, 726] on icon "scrollable content" at bounding box center [183, 726] width 9 height 9
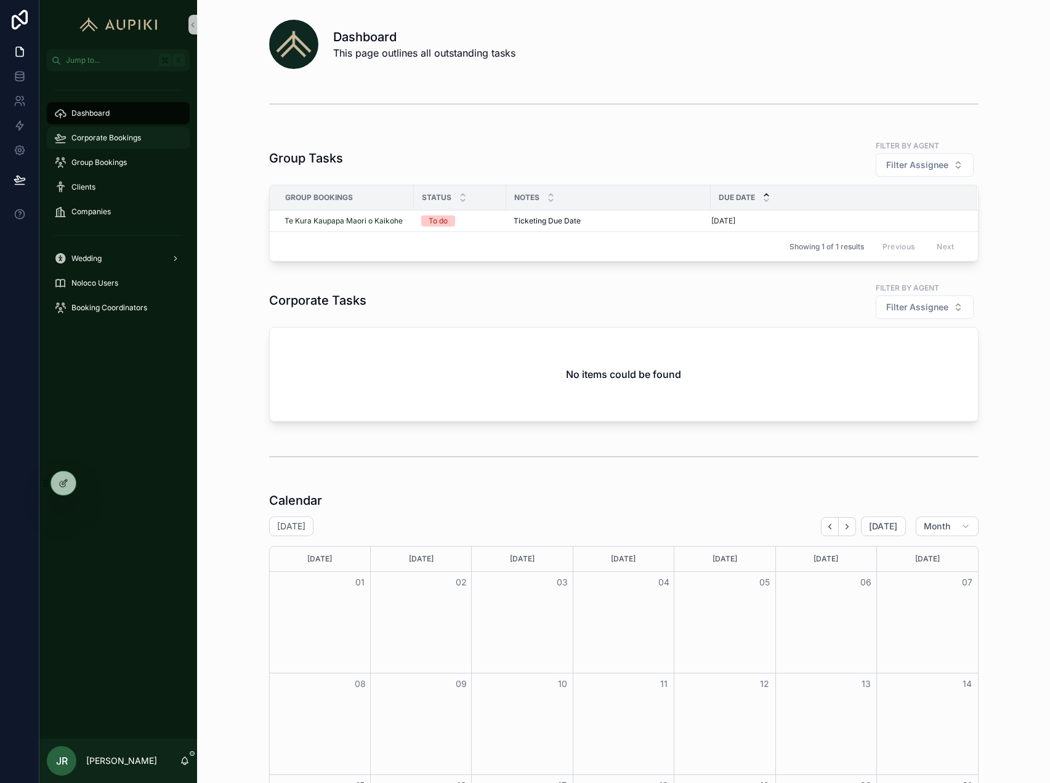
click at [115, 138] on span "Corporate Bookings" at bounding box center [106, 138] width 70 height 10
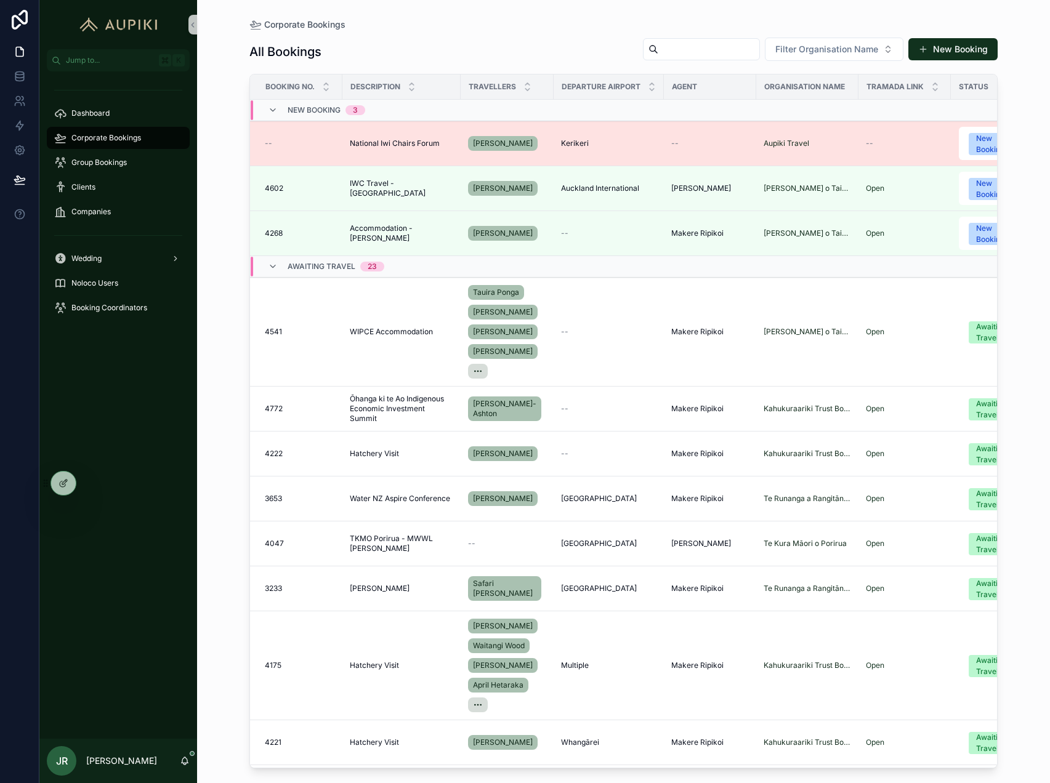
click at [328, 136] on td "--" at bounding box center [296, 143] width 92 height 45
click at [405, 145] on span "National Iwi Chairs Forum" at bounding box center [395, 144] width 90 height 10
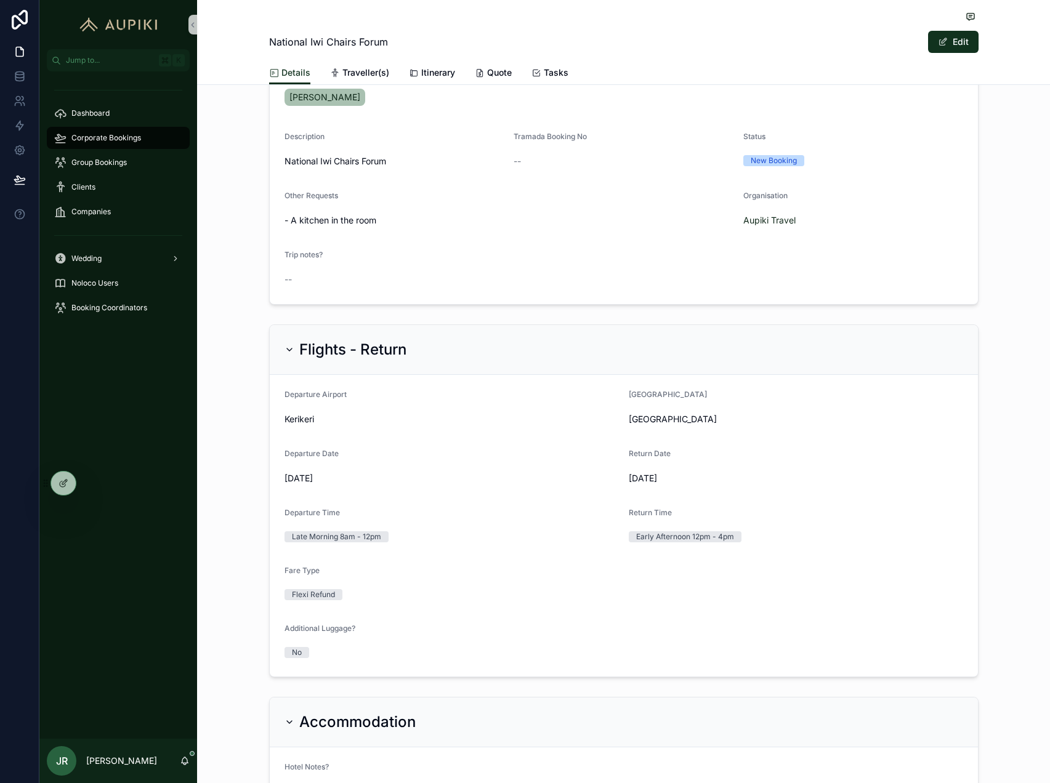
scroll to position [305, 0]
click at [956, 43] on button "Edit" at bounding box center [953, 42] width 50 height 22
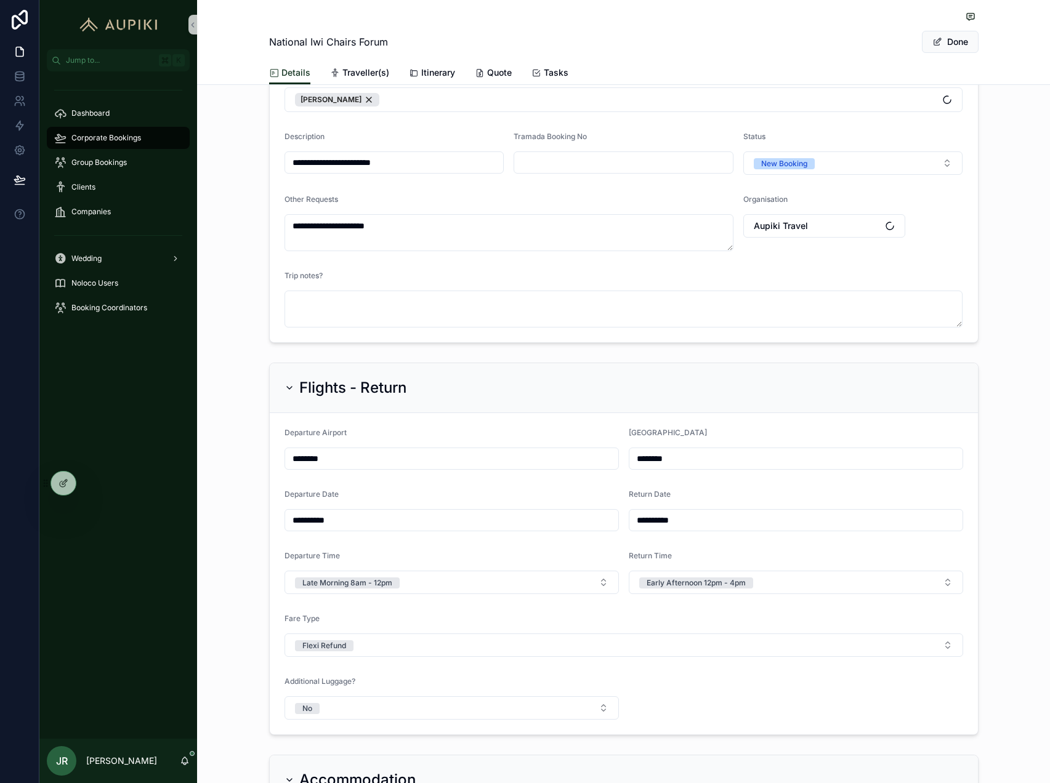
click at [541, 162] on input "scrollable content" at bounding box center [623, 162] width 219 height 17
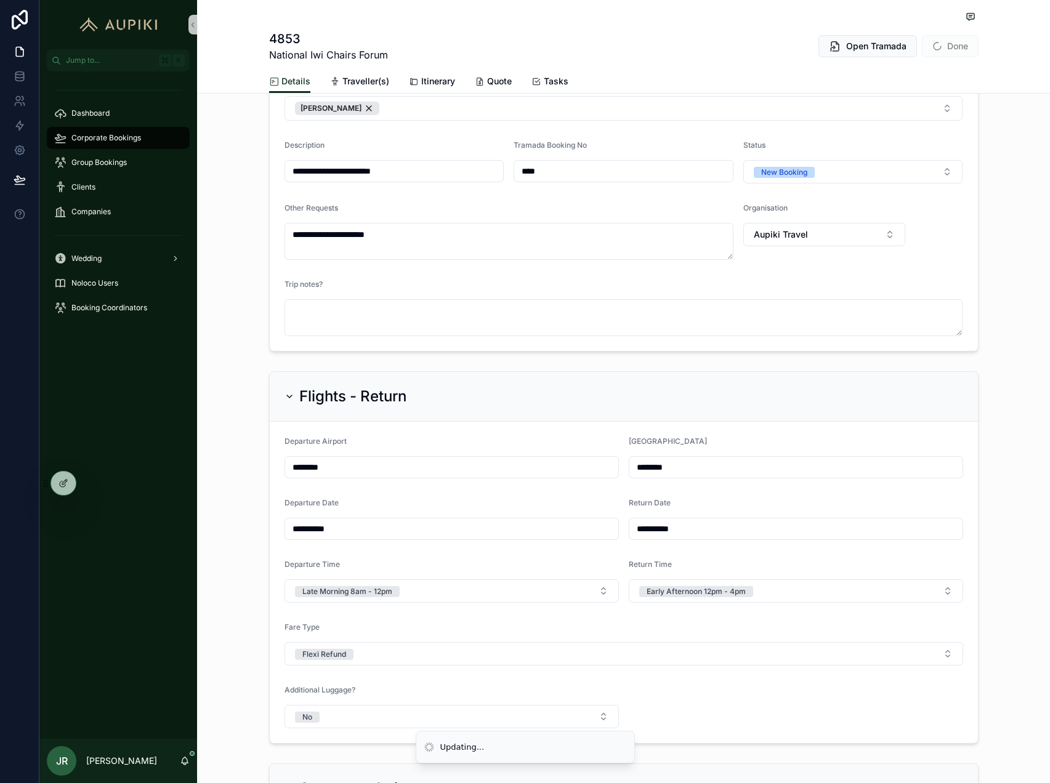
scroll to position [318, 0]
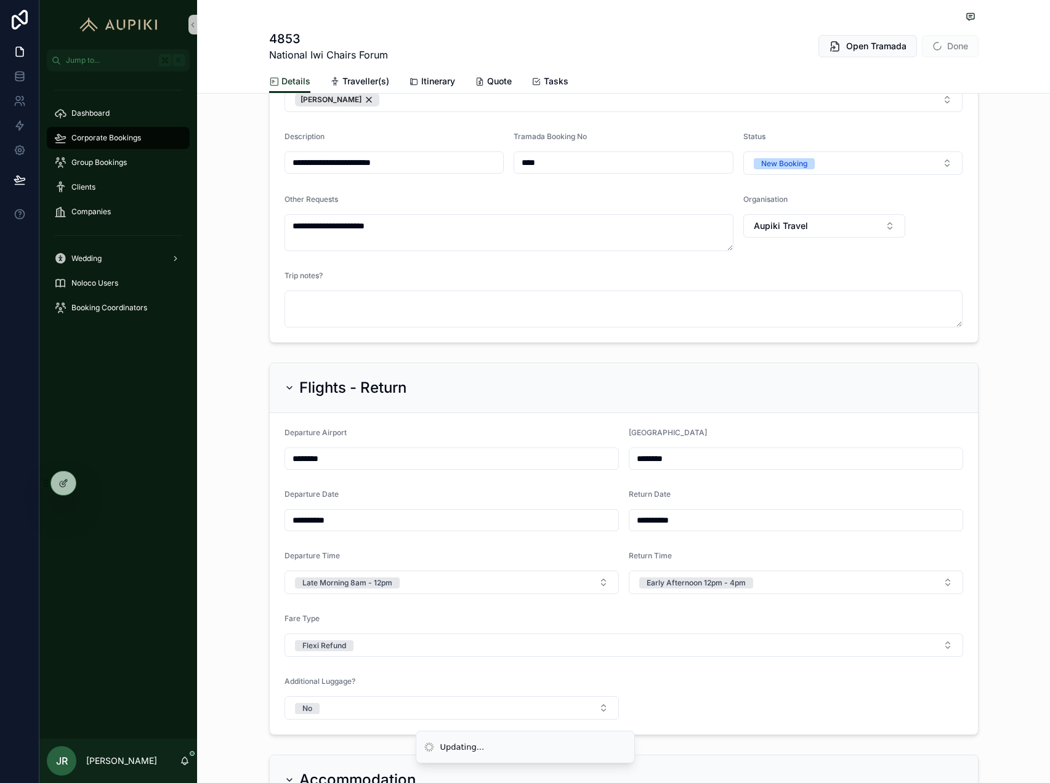
type input "****"
click at [954, 52] on span "Done" at bounding box center [950, 46] width 57 height 22
click at [1008, 119] on div "**********" at bounding box center [623, 110] width 853 height 476
click at [963, 46] on button "Done" at bounding box center [950, 46] width 57 height 22
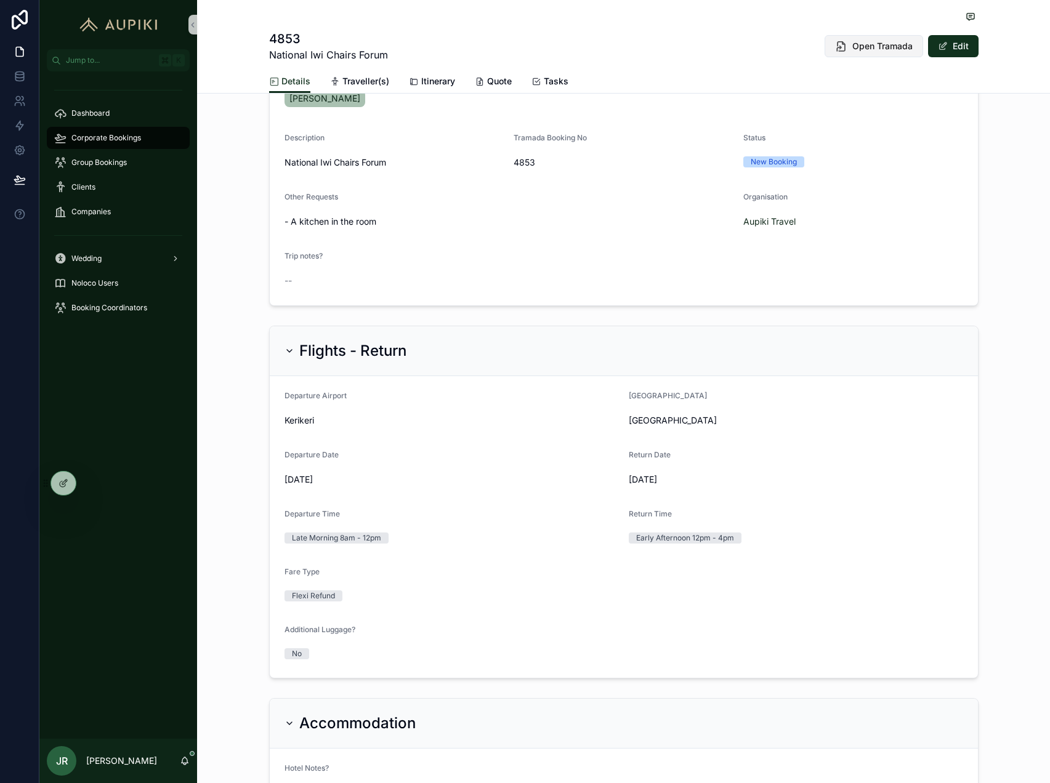
click at [875, 46] on span "Open Tramada" at bounding box center [882, 46] width 60 height 12
click at [863, 46] on span "Open Tramada" at bounding box center [882, 46] width 60 height 12
click at [872, 48] on span "Open Tramada" at bounding box center [882, 46] width 60 height 12
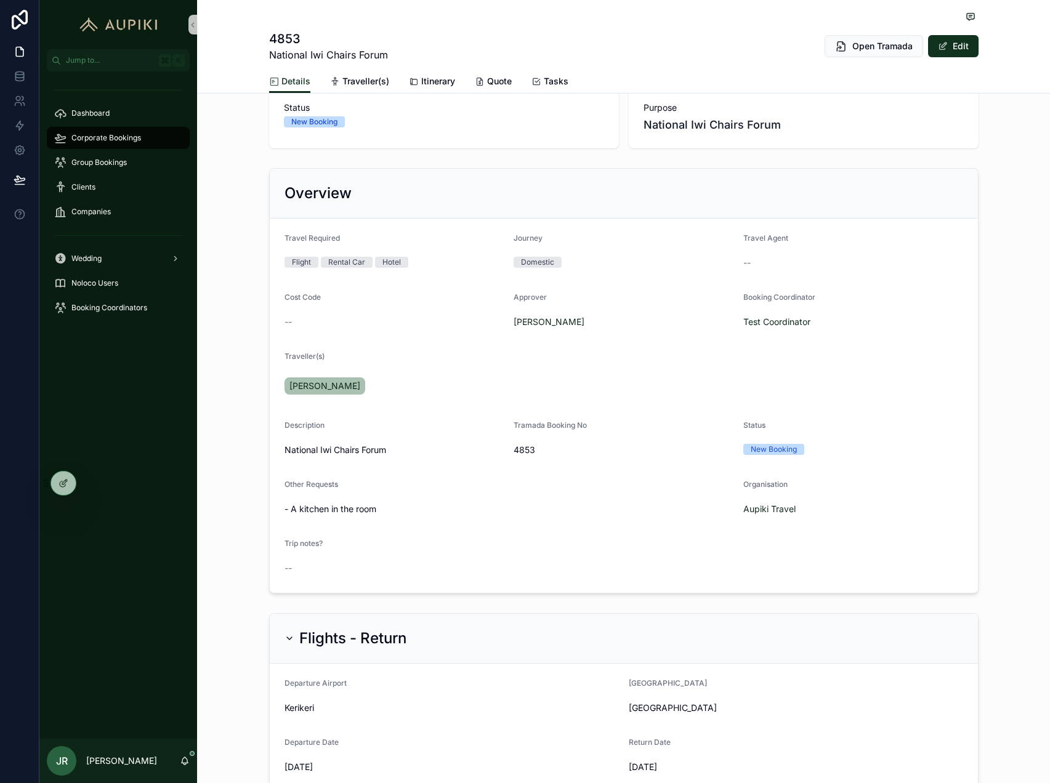
scroll to position [0, 0]
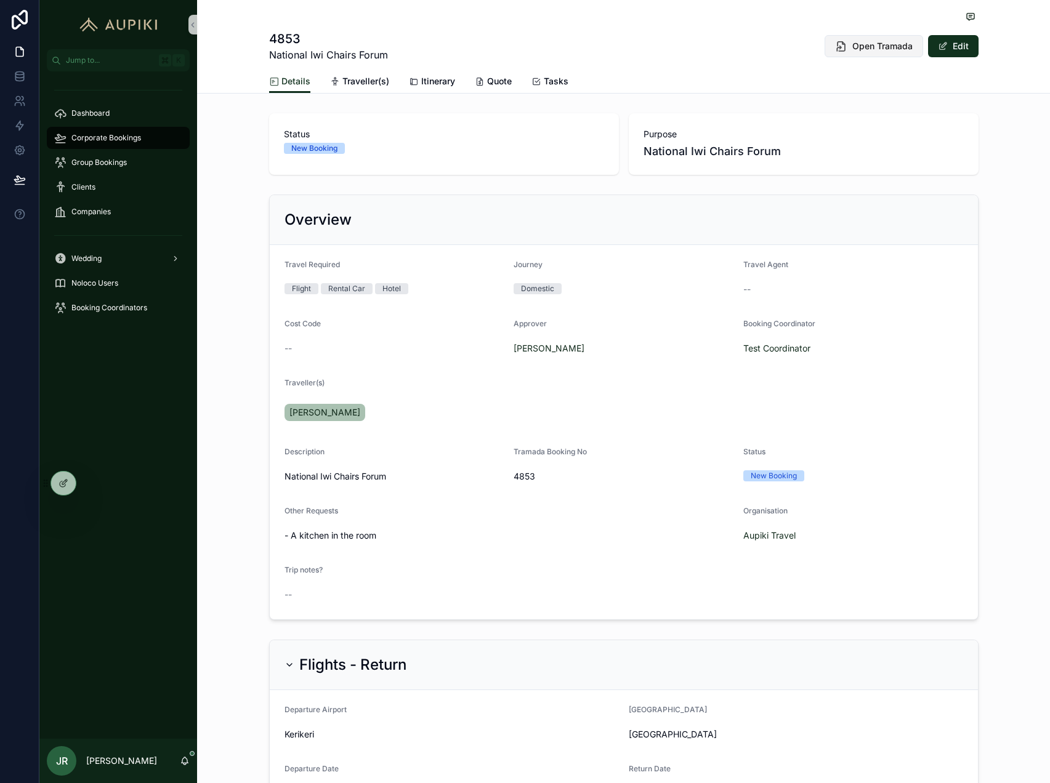
click at [882, 45] on span "Open Tramada" at bounding box center [882, 46] width 60 height 12
click at [365, 81] on span "Traveller(s)" at bounding box center [365, 81] width 47 height 12
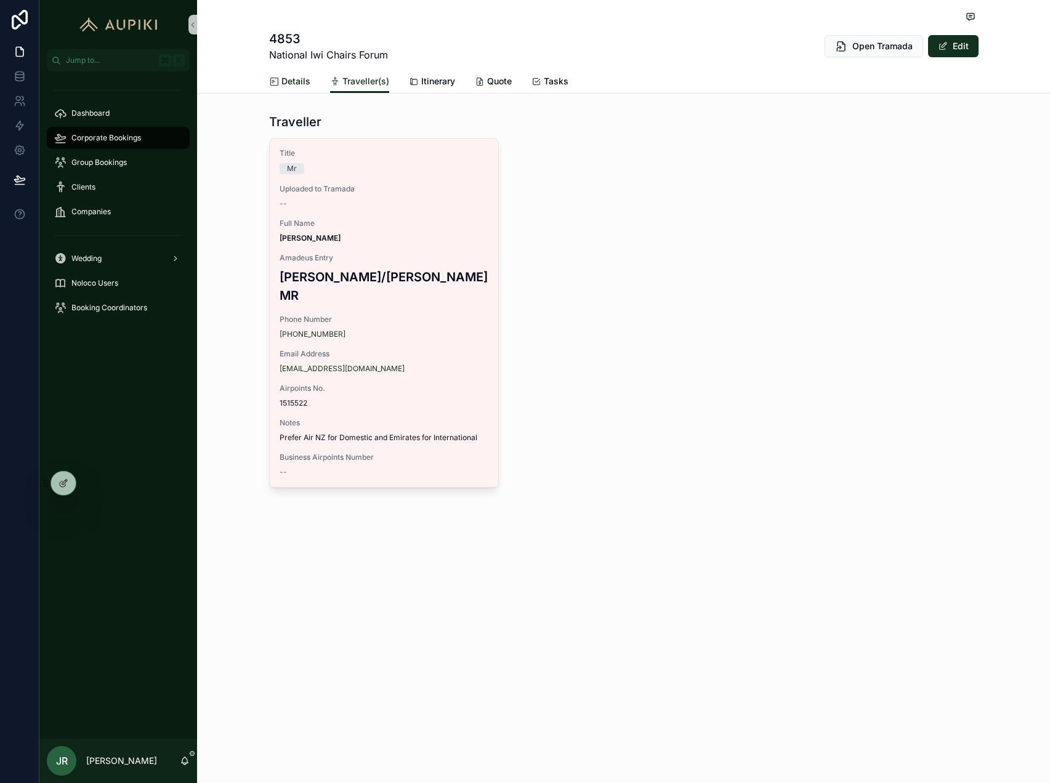
click at [294, 81] on span "Details" at bounding box center [295, 81] width 29 height 12
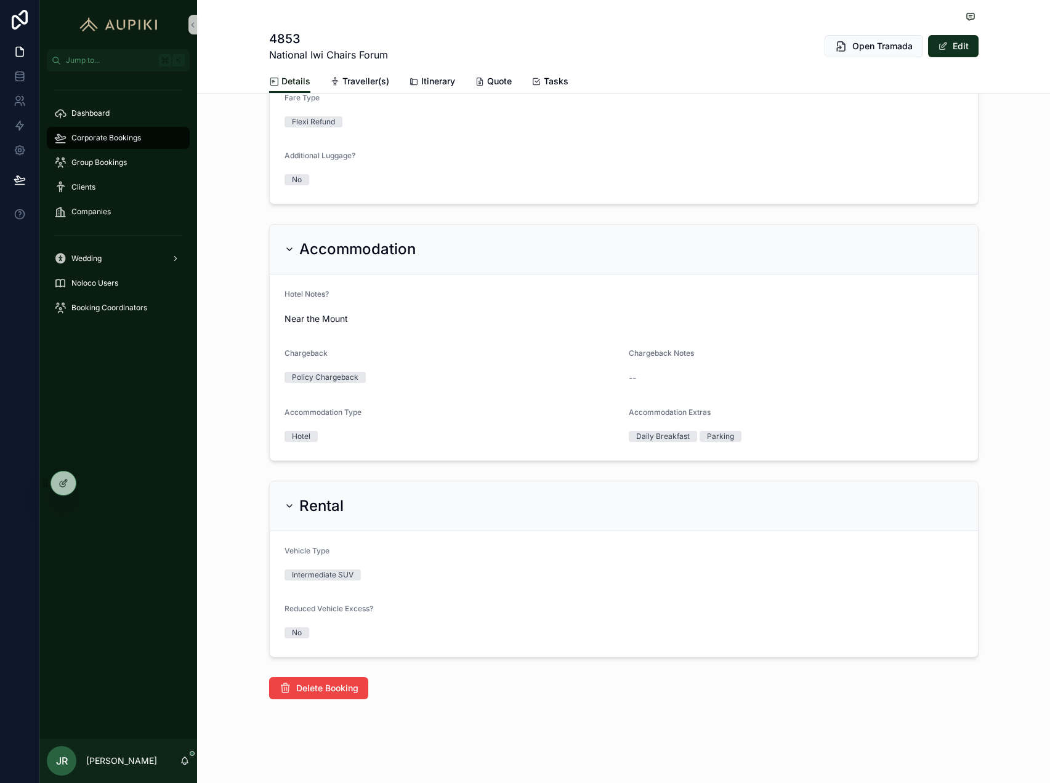
scroll to position [788, 0]
click at [111, 207] on div "Companies" at bounding box center [118, 212] width 128 height 20
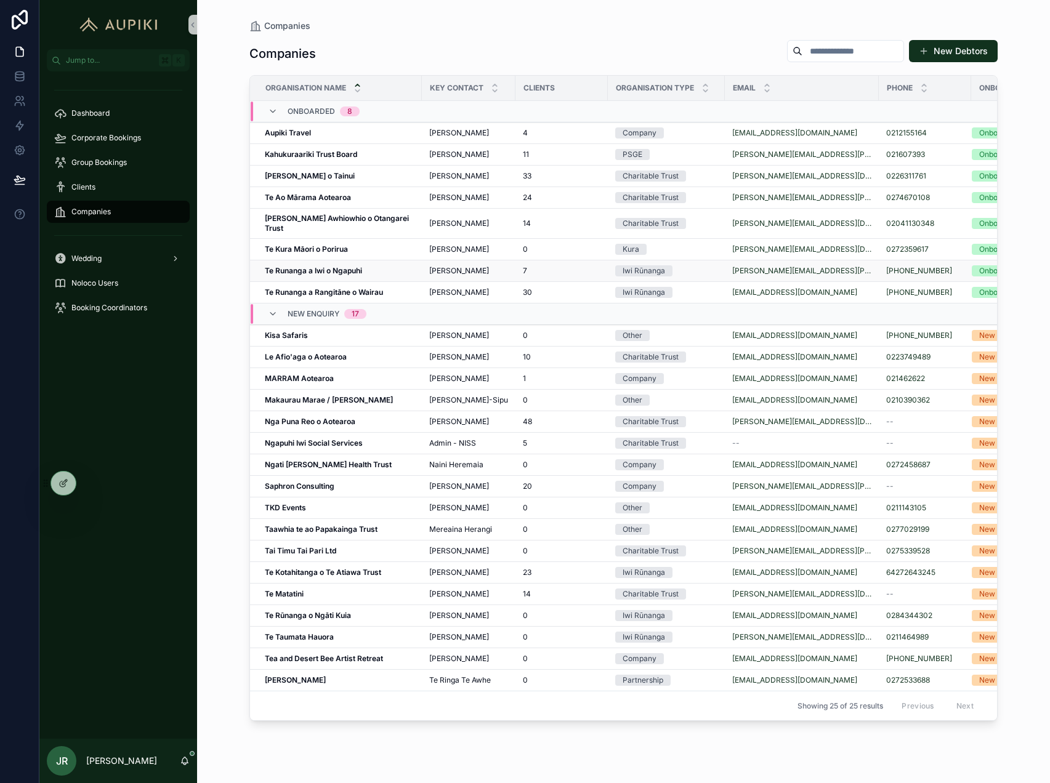
click at [339, 266] on strong "Te Runanga a Iwi o Ngapuhi" at bounding box center [313, 270] width 97 height 9
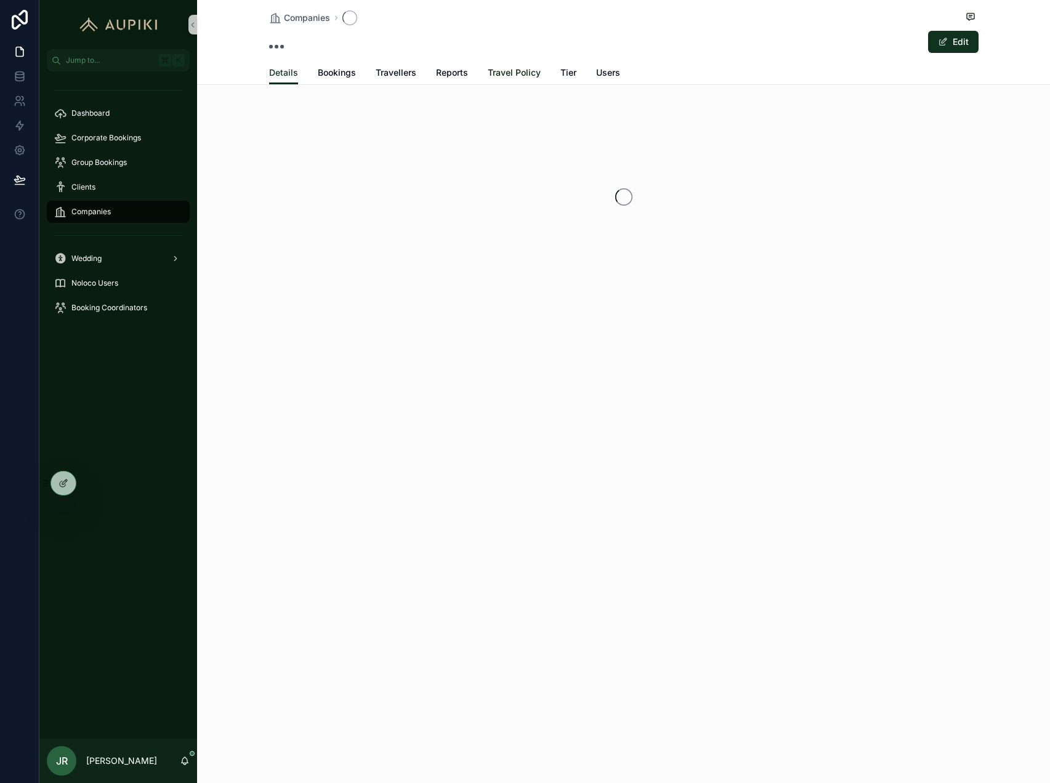
click at [527, 71] on span "Travel Policy" at bounding box center [514, 73] width 53 height 12
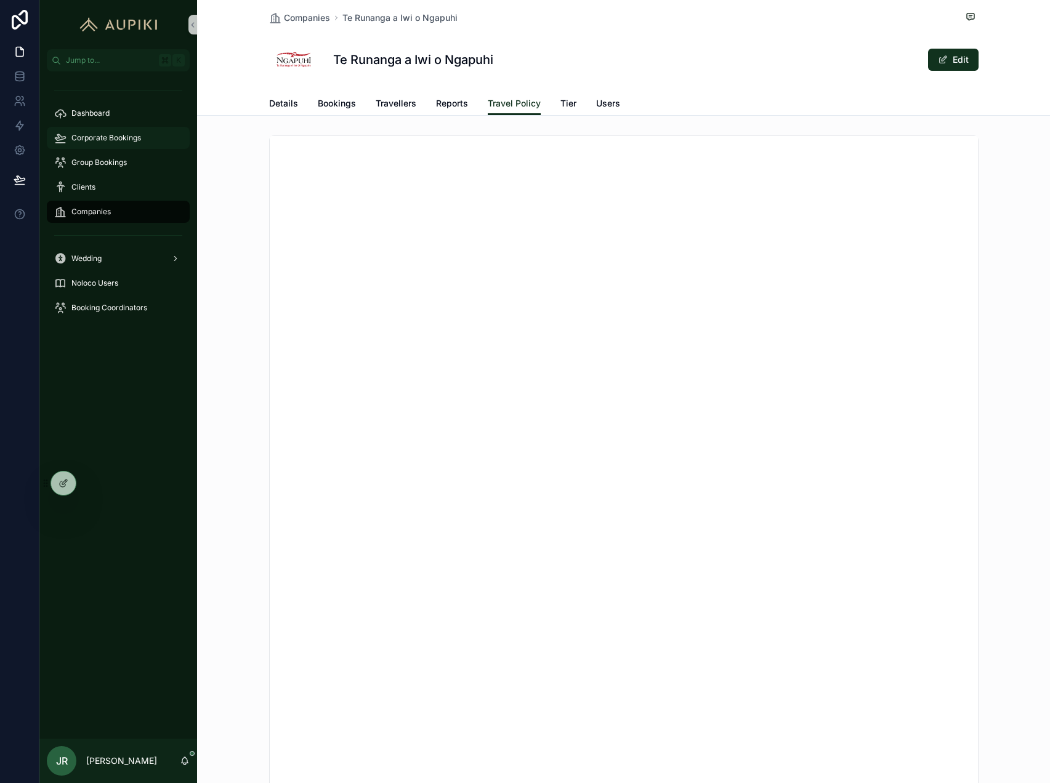
click at [115, 139] on span "Corporate Bookings" at bounding box center [106, 138] width 70 height 10
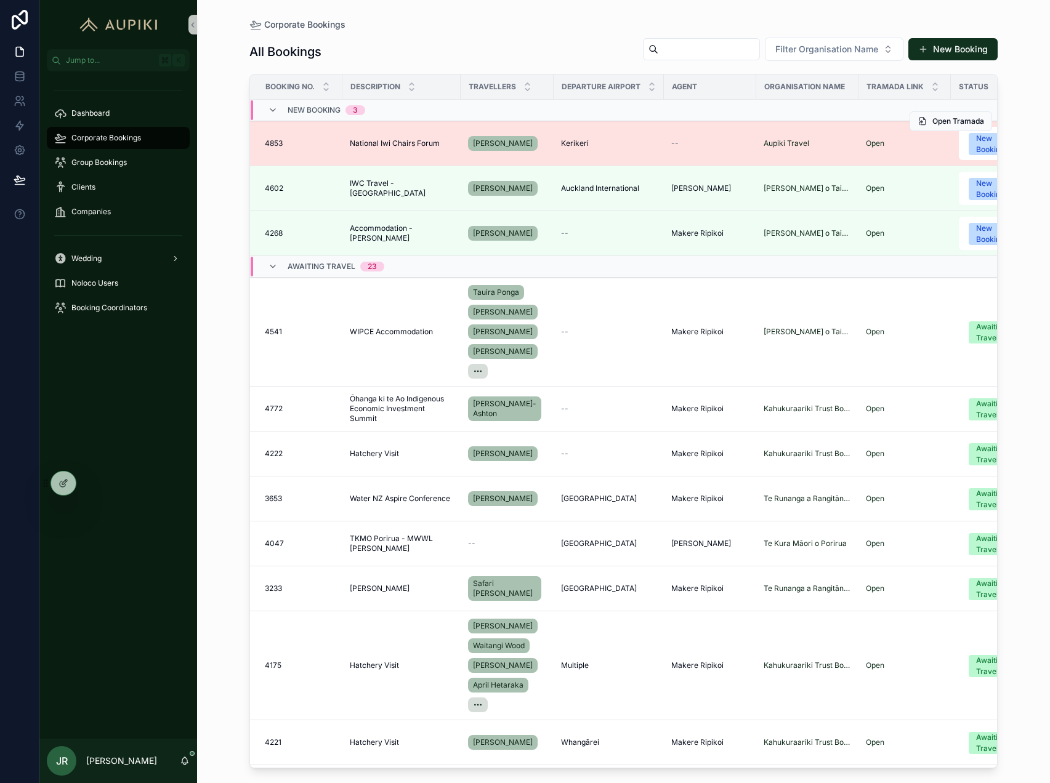
click at [415, 148] on td "National Iwi Chairs Forum National Iwi Chairs Forum" at bounding box center [401, 143] width 118 height 45
click at [415, 145] on span "National Iwi Chairs Forum" at bounding box center [395, 144] width 90 height 10
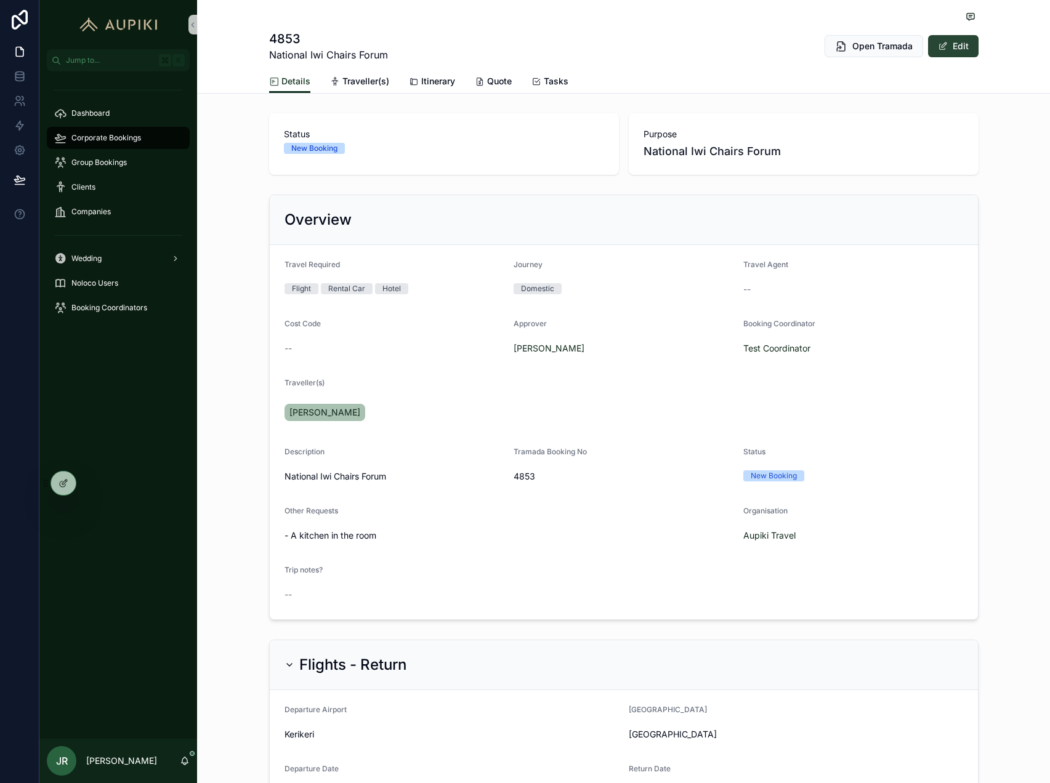
click at [955, 50] on button "Edit" at bounding box center [953, 46] width 50 height 22
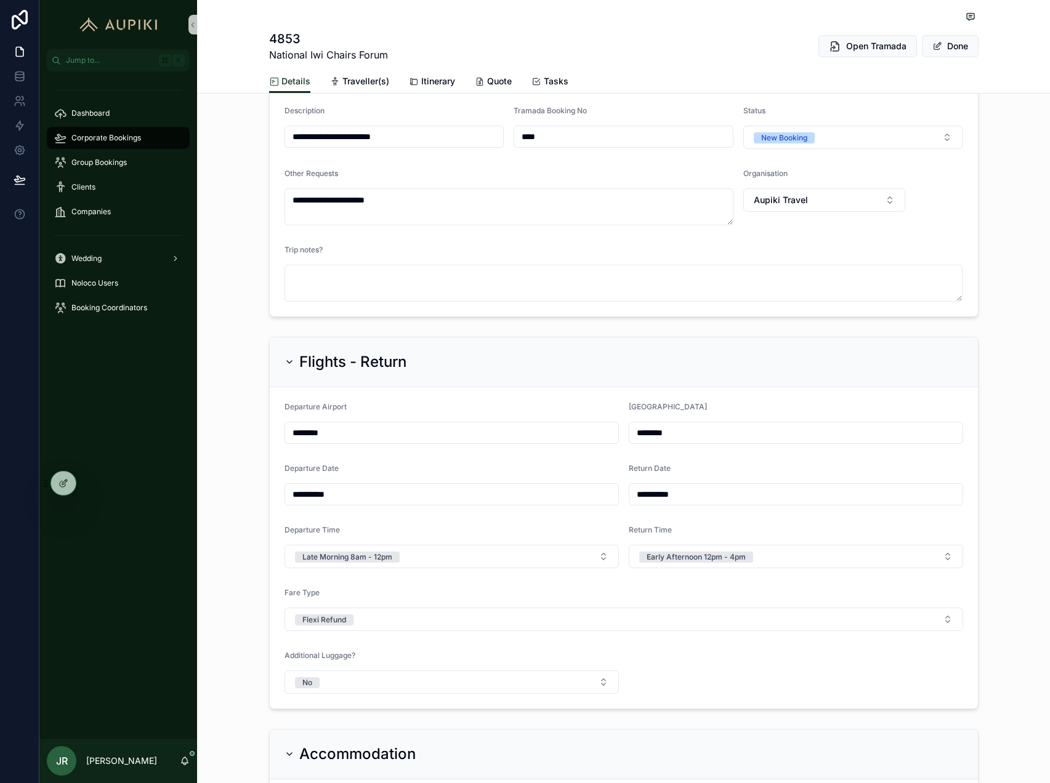
scroll to position [354, 0]
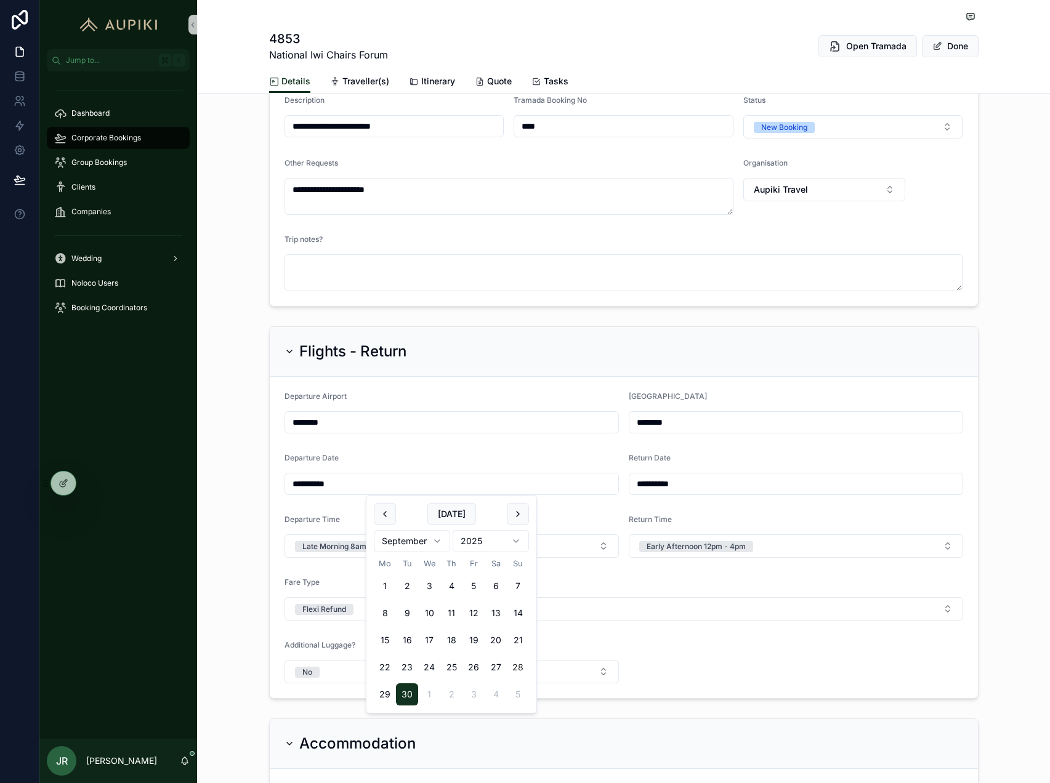
drag, startPoint x: 353, startPoint y: 485, endPoint x: 201, endPoint y: 481, distance: 152.2
click at [201, 481] on div "**********" at bounding box center [623, 512] width 853 height 382
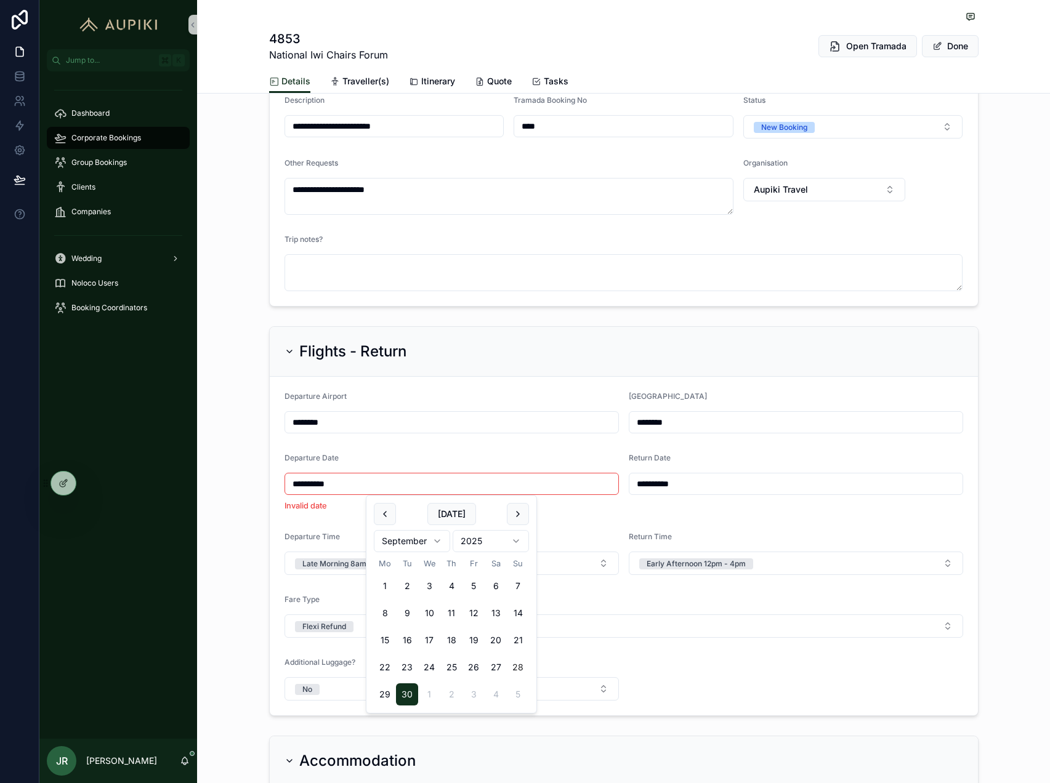
type input "**********"
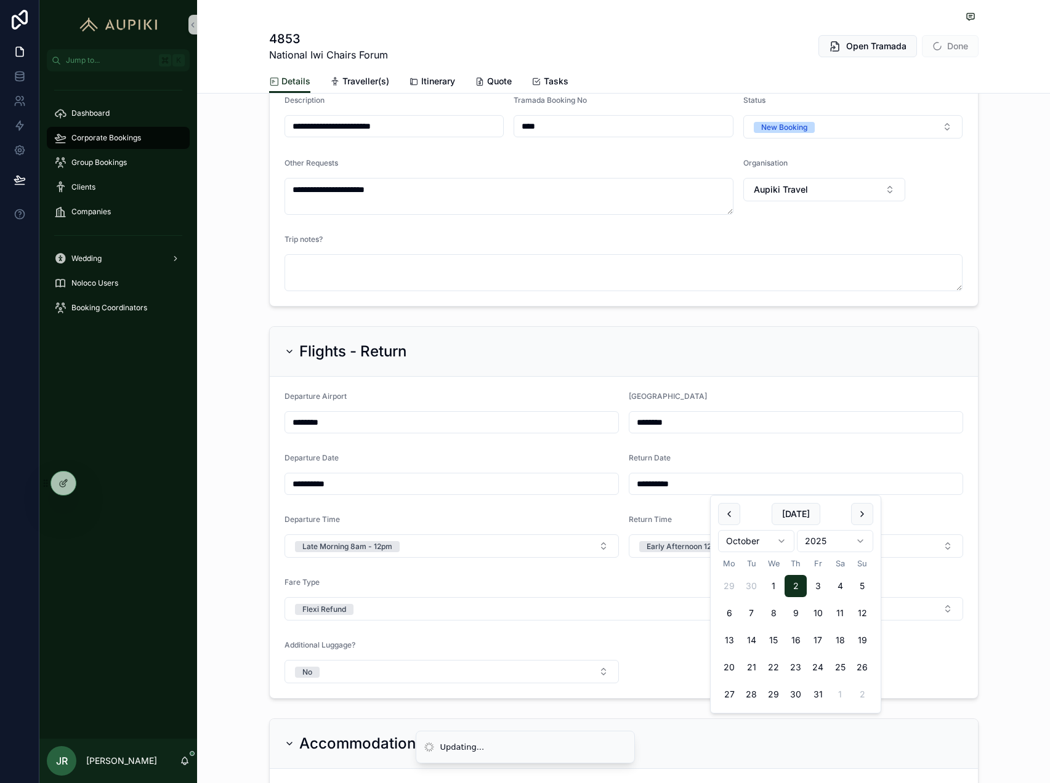
type input "**********"
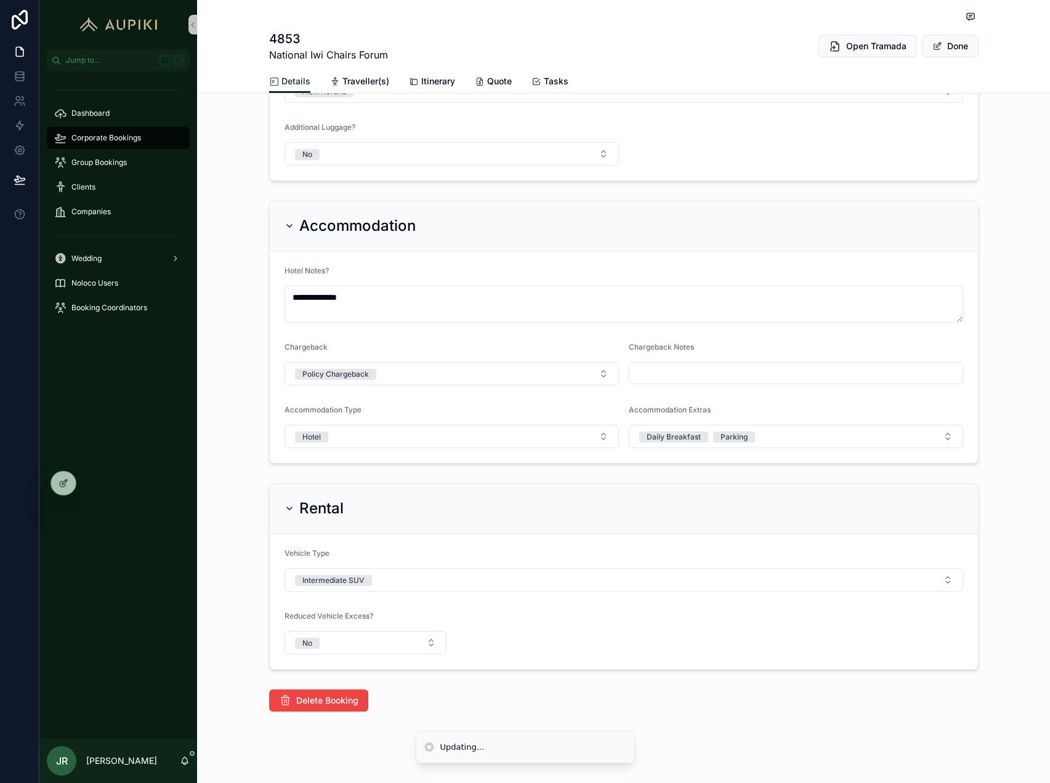
scroll to position [884, 0]
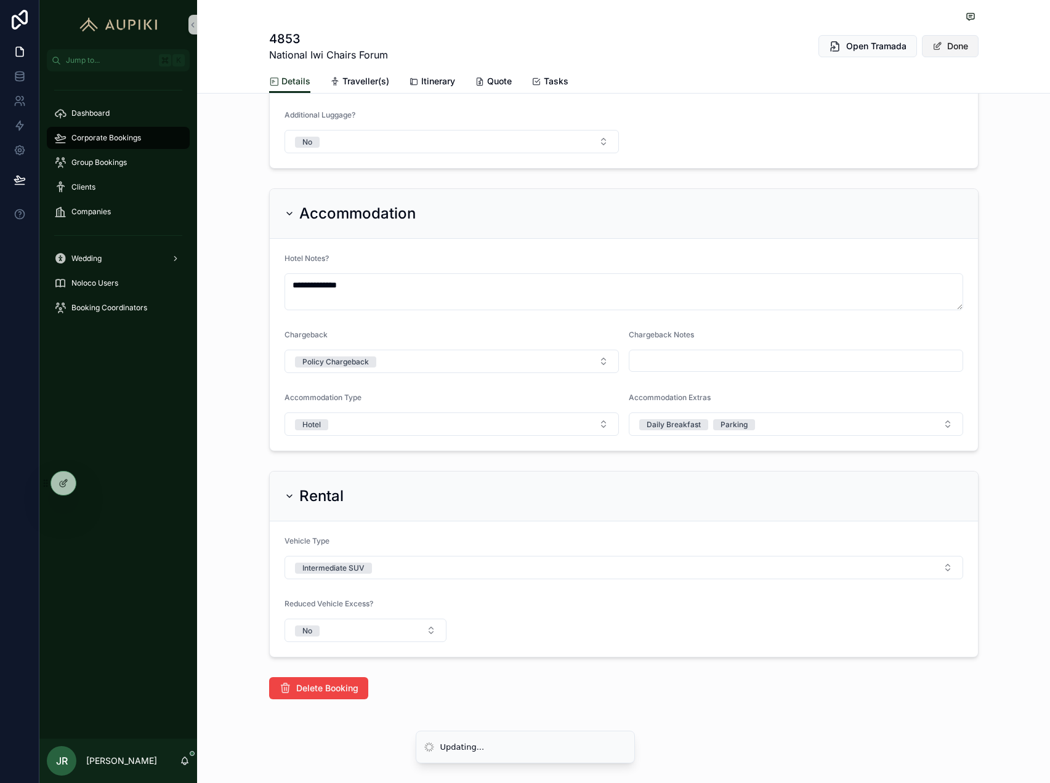
click at [965, 48] on button "Done" at bounding box center [950, 46] width 57 height 22
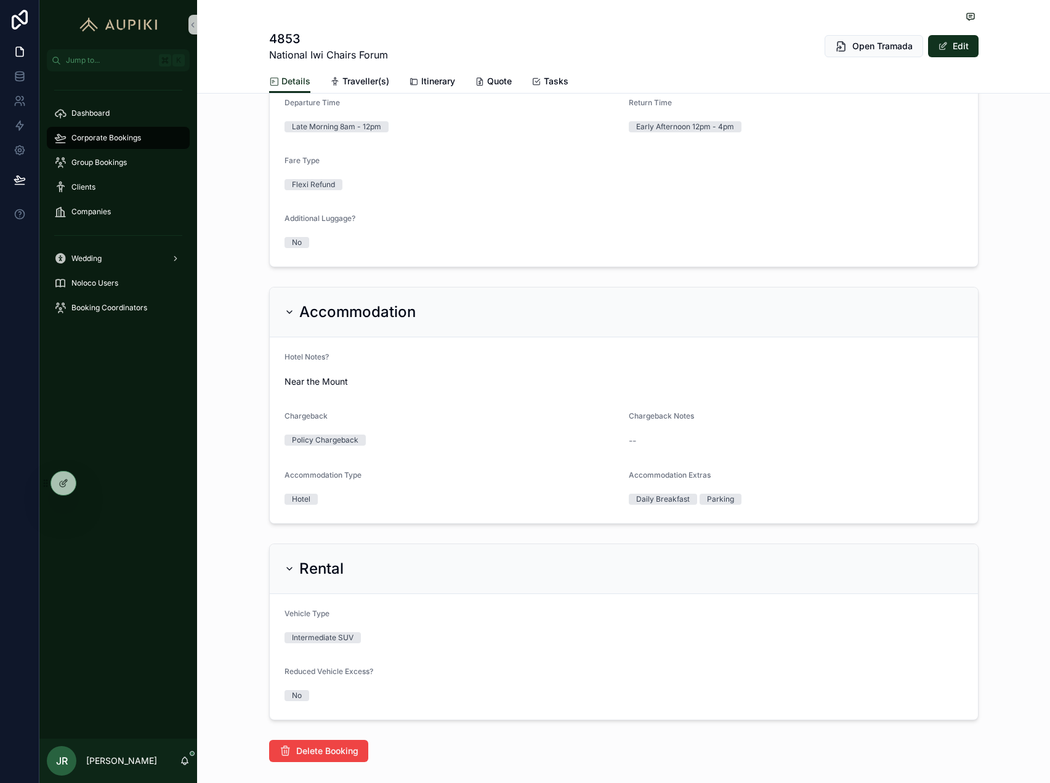
scroll to position [729, 0]
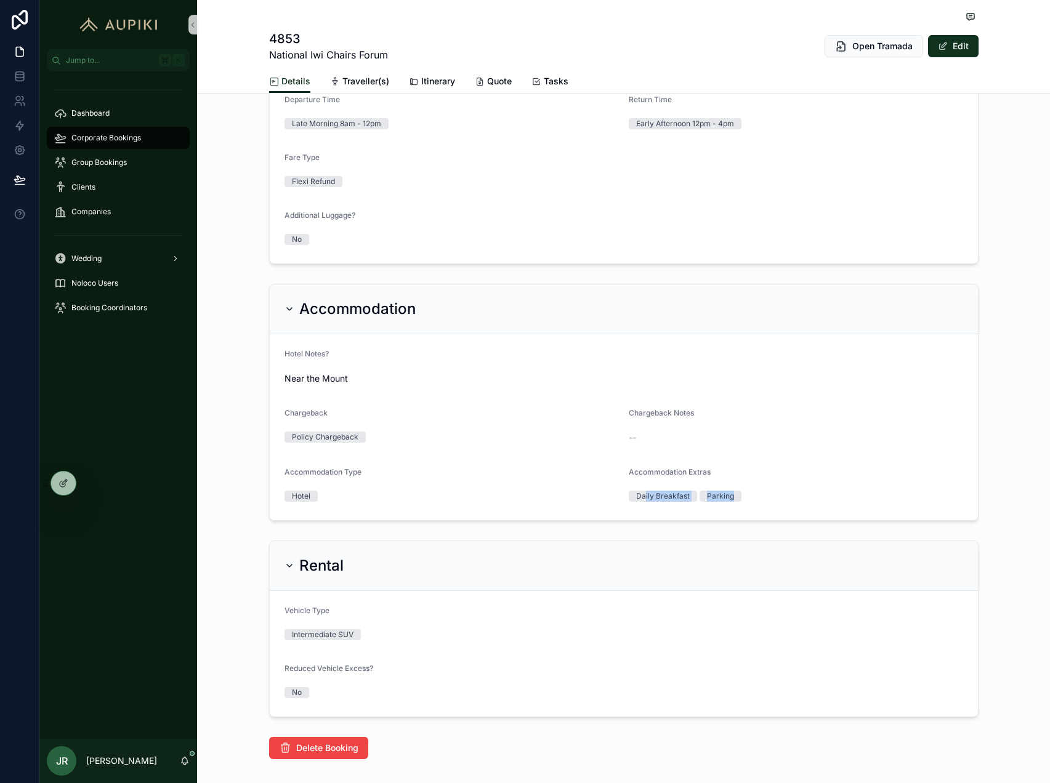
drag, startPoint x: 646, startPoint y: 498, endPoint x: 751, endPoint y: 496, distance: 105.3
click at [751, 496] on div "Daily Breakfast Parking" at bounding box center [796, 496] width 334 height 11
click at [794, 483] on div "Accommodation Extras Daily Breakfast Parking" at bounding box center [796, 486] width 334 height 38
drag, startPoint x: 766, startPoint y: 496, endPoint x: 513, endPoint y: 491, distance: 253.1
click at [513, 491] on form "Hotel Notes? Near the Mount Chargeback Policy Chargeback Chargeback Notes -- Ac…" at bounding box center [624, 427] width 708 height 186
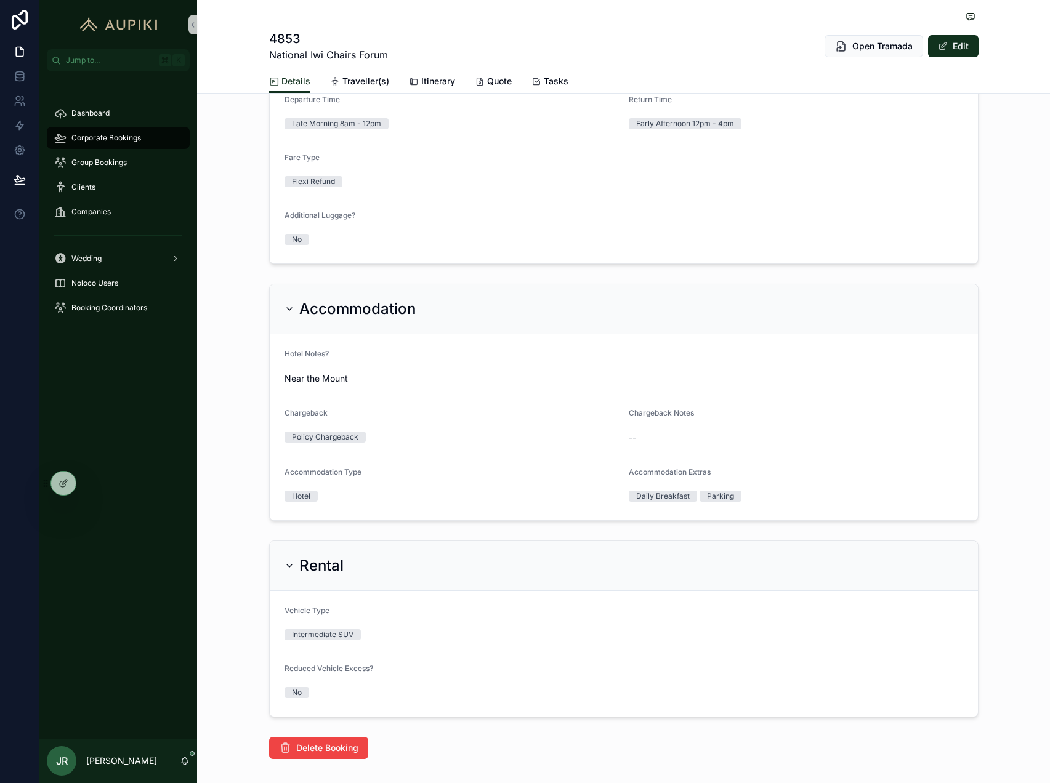
click at [730, 424] on div "Chargeback Notes --" at bounding box center [796, 427] width 334 height 39
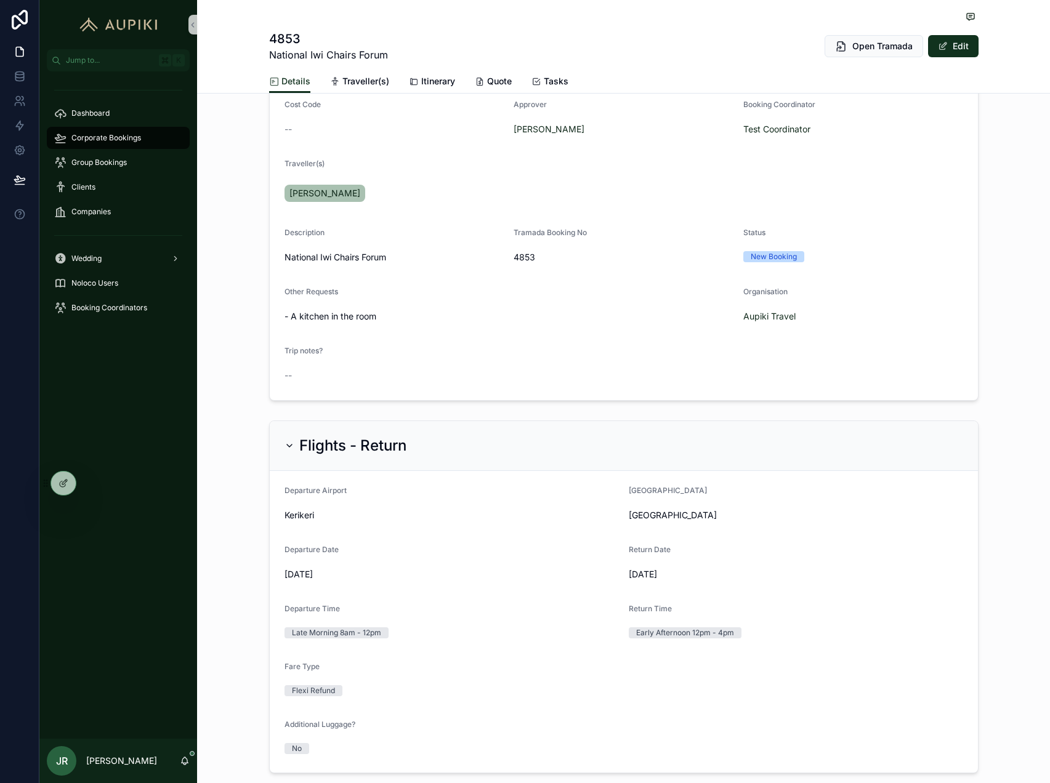
scroll to position [0, 0]
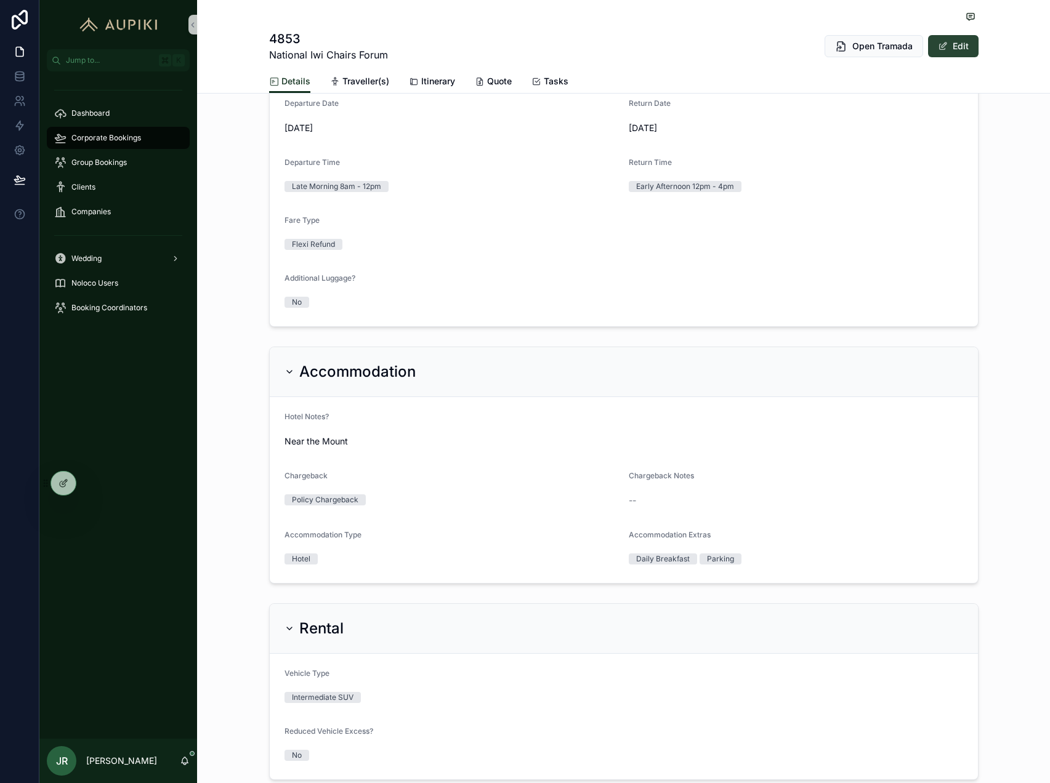
click at [934, 43] on button "Edit" at bounding box center [953, 46] width 50 height 22
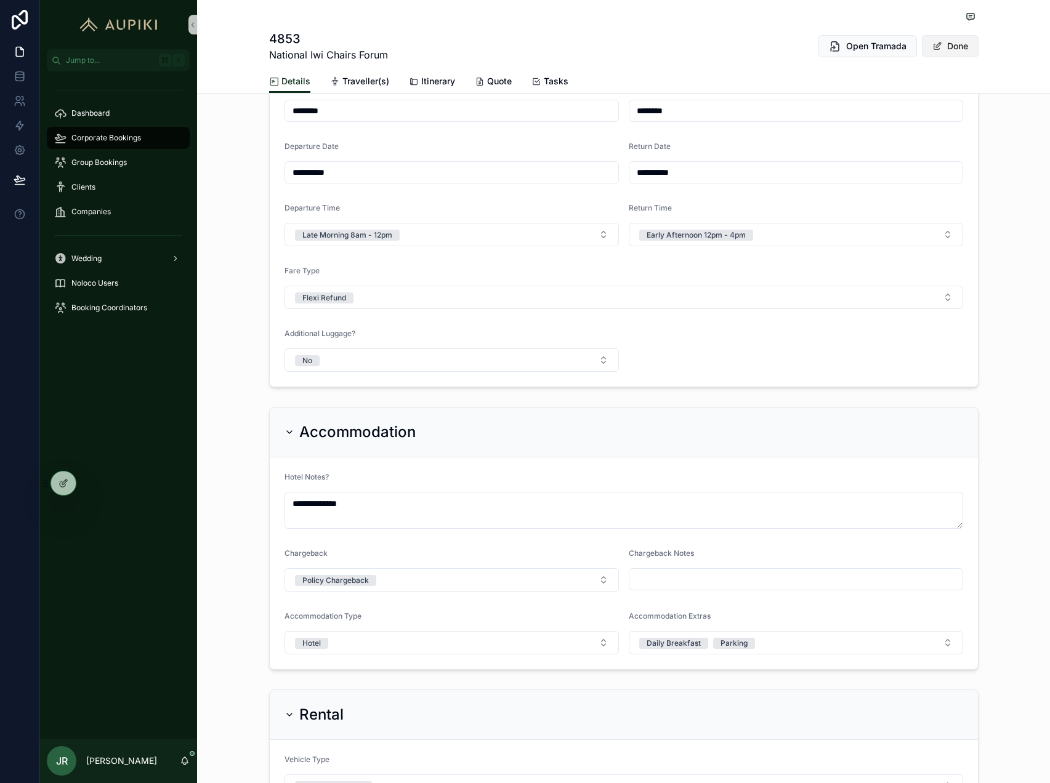
scroll to position [706, 0]
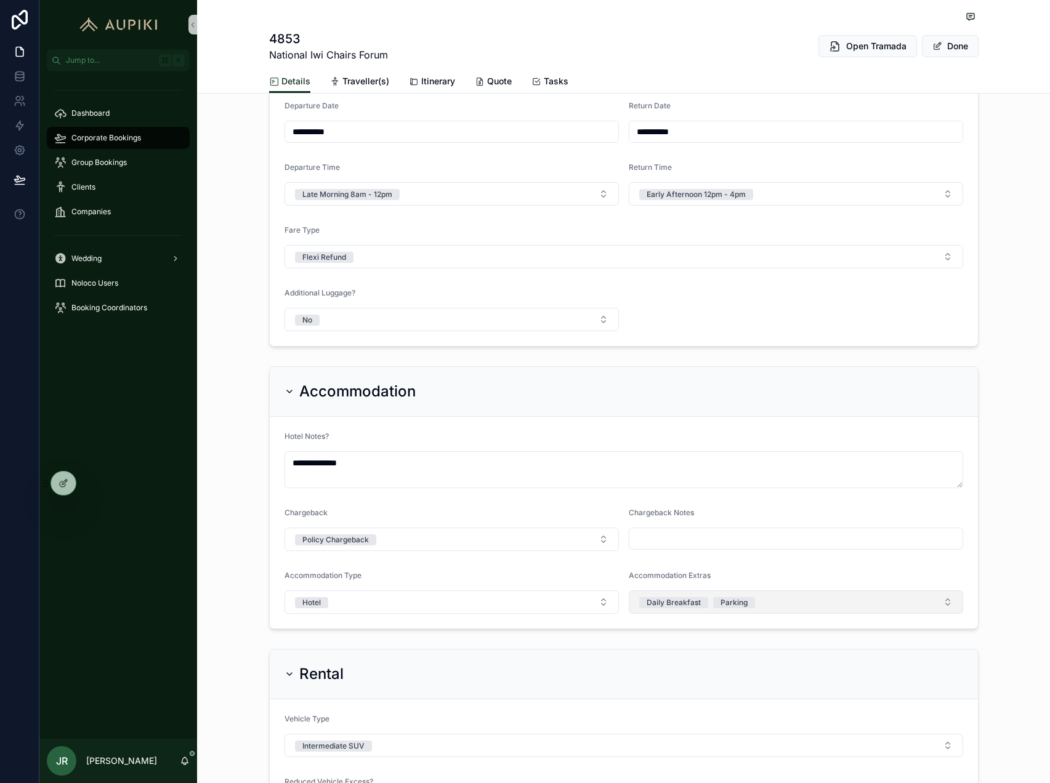
click at [831, 590] on div "Accommodation Extras Daily Breakfast Parking" at bounding box center [796, 592] width 334 height 43
click at [811, 605] on button "Daily Breakfast Parking" at bounding box center [796, 602] width 334 height 23
click at [963, 41] on button "Done" at bounding box center [950, 46] width 57 height 22
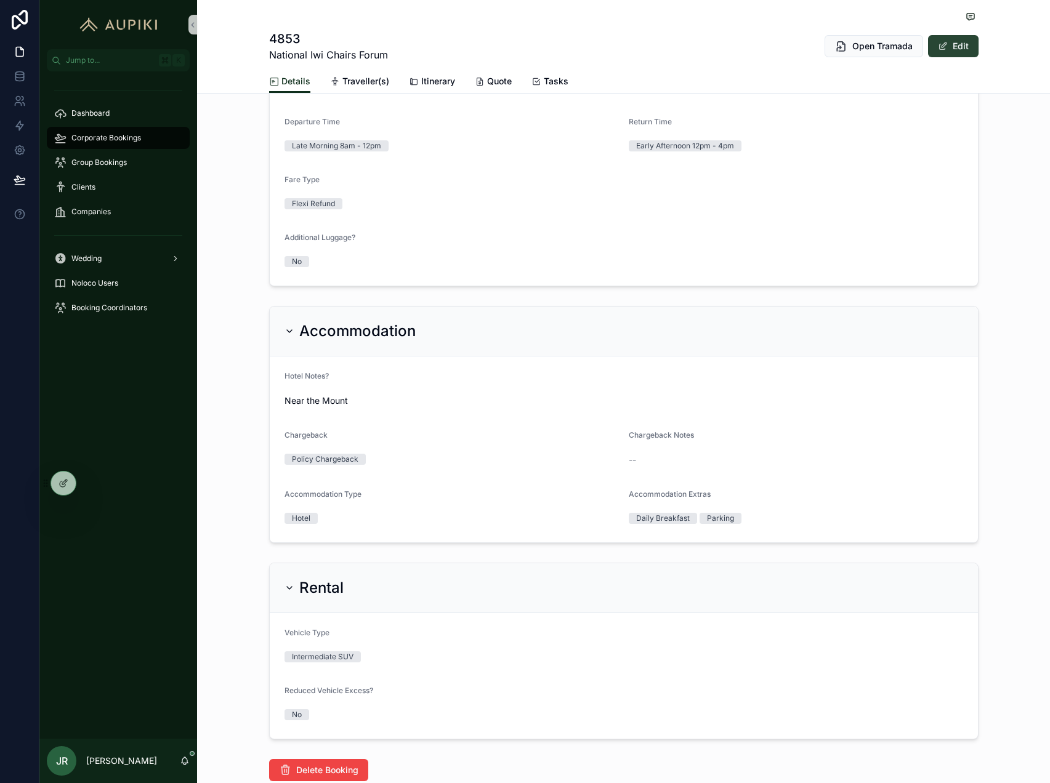
scroll to position [666, 0]
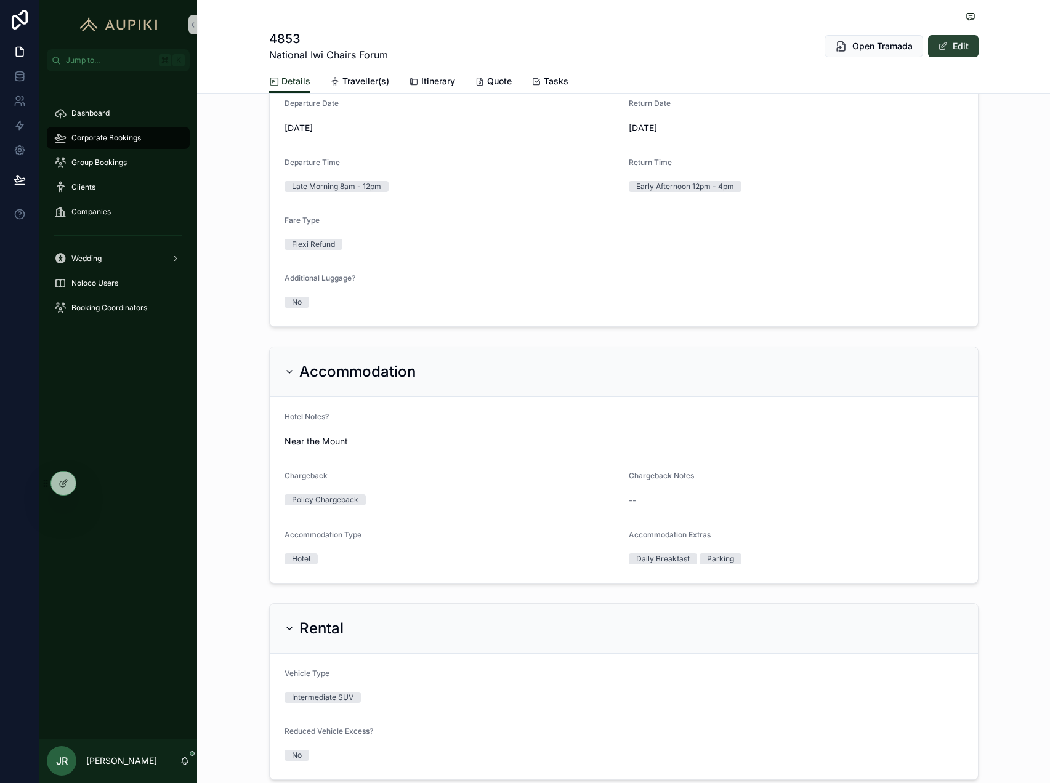
click at [962, 53] on button "Edit" at bounding box center [953, 46] width 50 height 22
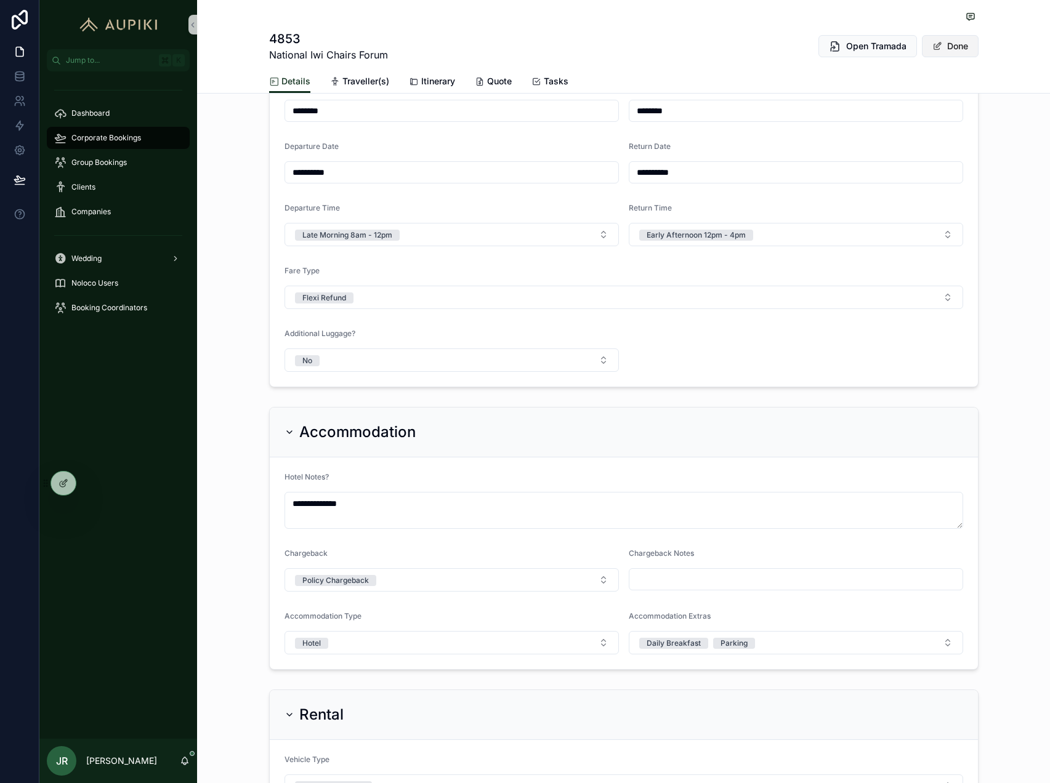
scroll to position [706, 0]
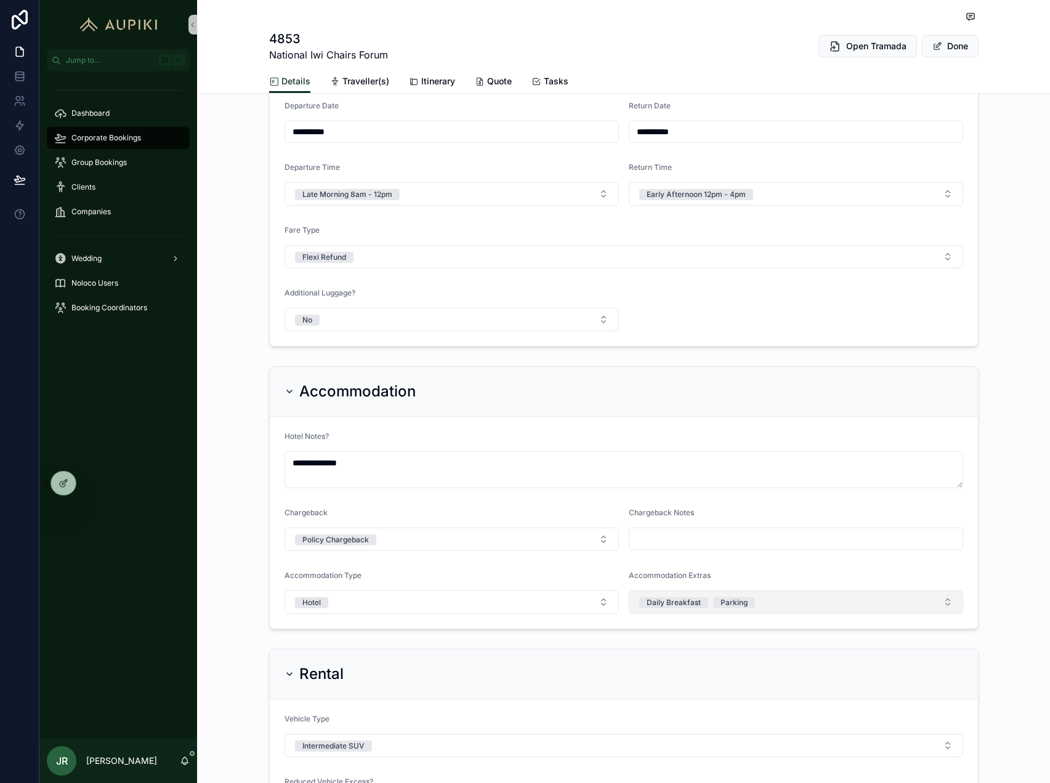
click at [796, 600] on button "Daily Breakfast Parking" at bounding box center [796, 602] width 334 height 23
click at [905, 645] on div "Daily Breakfast" at bounding box center [796, 651] width 328 height 18
click at [912, 665] on div "Parking" at bounding box center [796, 670] width 328 height 18
click at [1012, 551] on div "**********" at bounding box center [623, 497] width 853 height 273
click at [948, 41] on button "Done" at bounding box center [950, 46] width 57 height 22
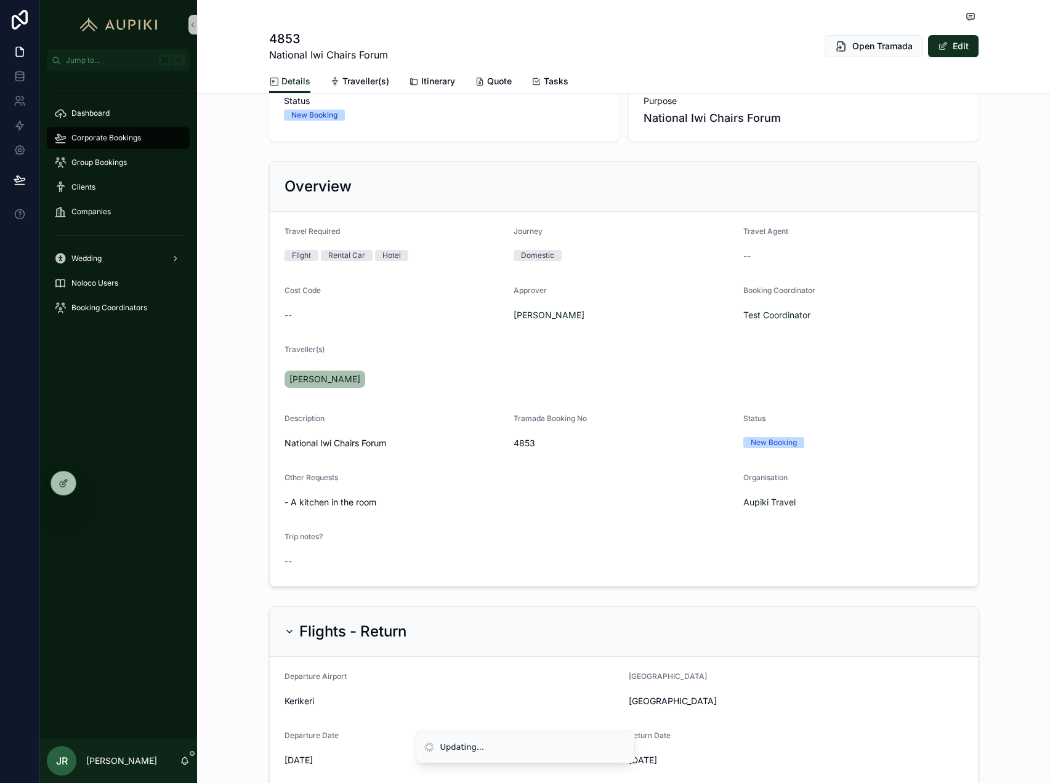
scroll to position [0, 0]
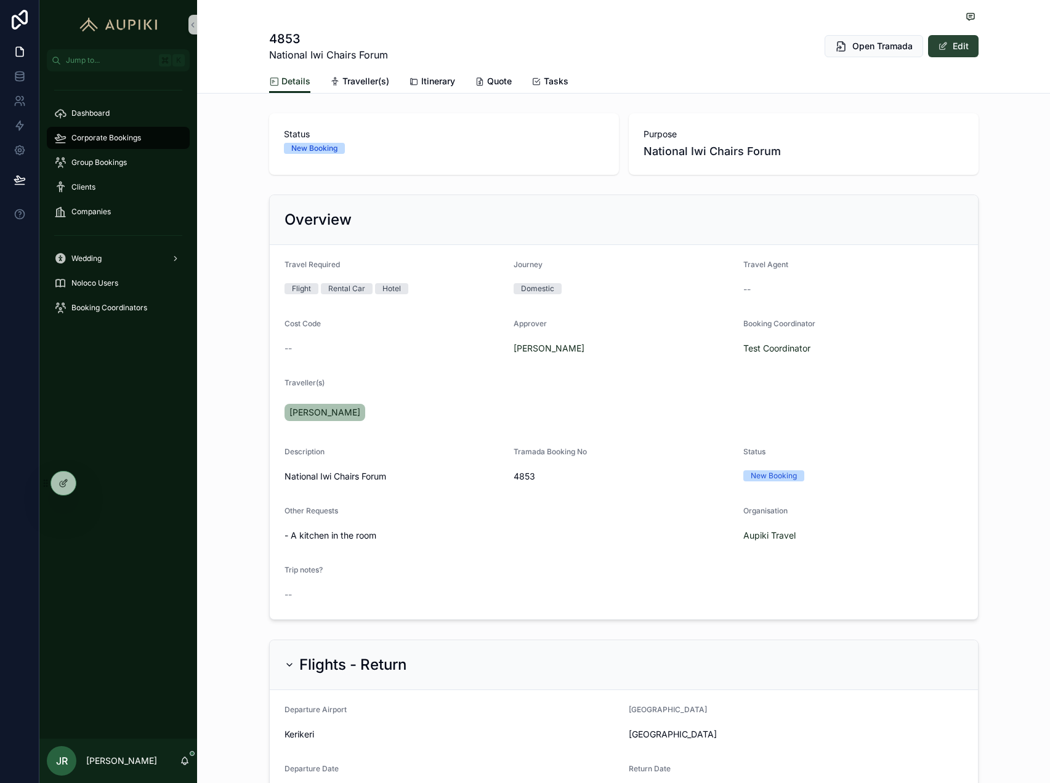
click at [956, 50] on button "Edit" at bounding box center [953, 46] width 50 height 22
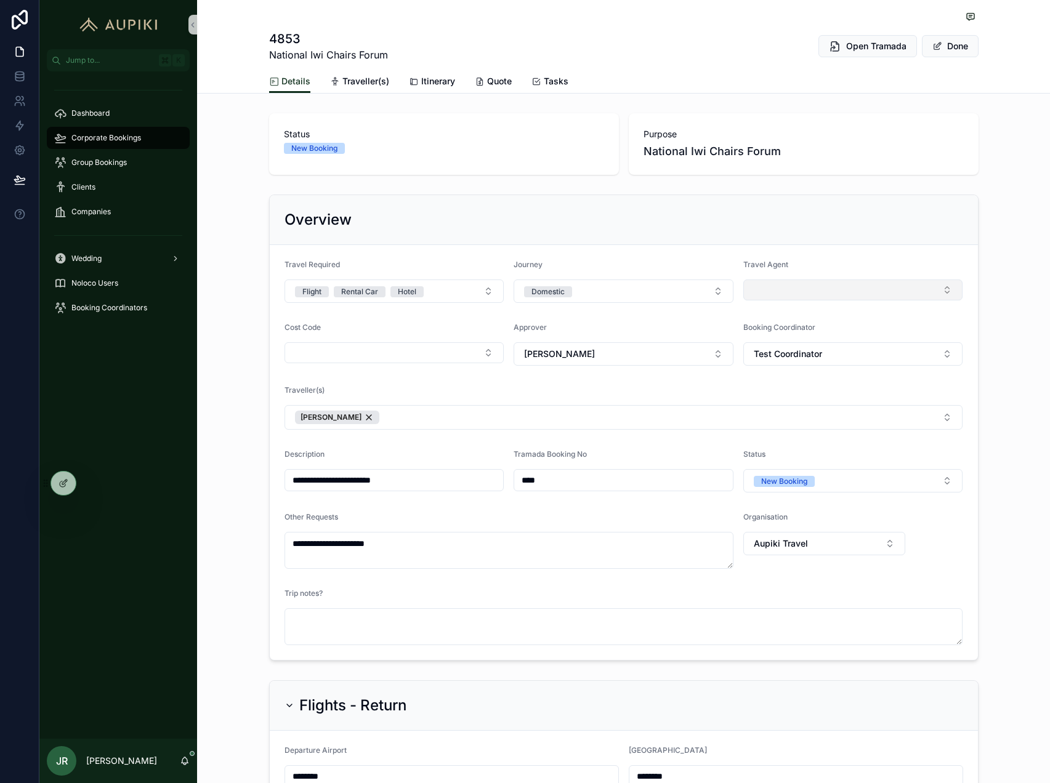
click at [848, 289] on button "Select Button" at bounding box center [853, 290] width 220 height 21
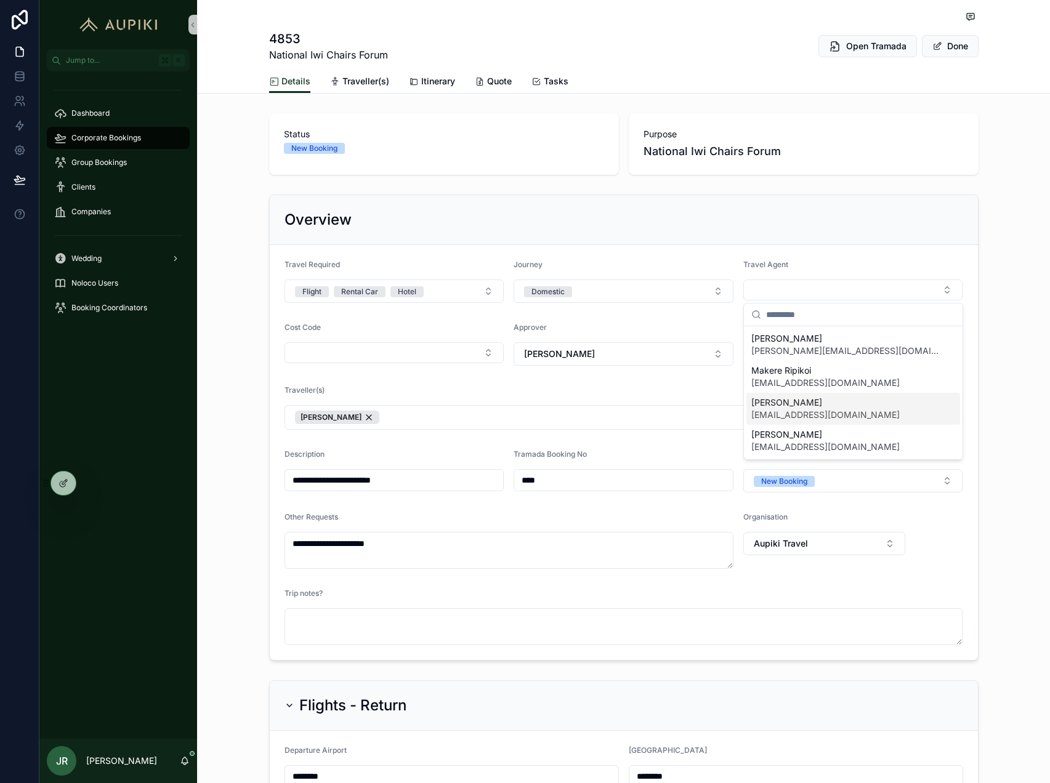
click at [810, 423] on div "JJ Ripikoi jj.ripikoi@aupikitravel.co.nz" at bounding box center [853, 409] width 214 height 32
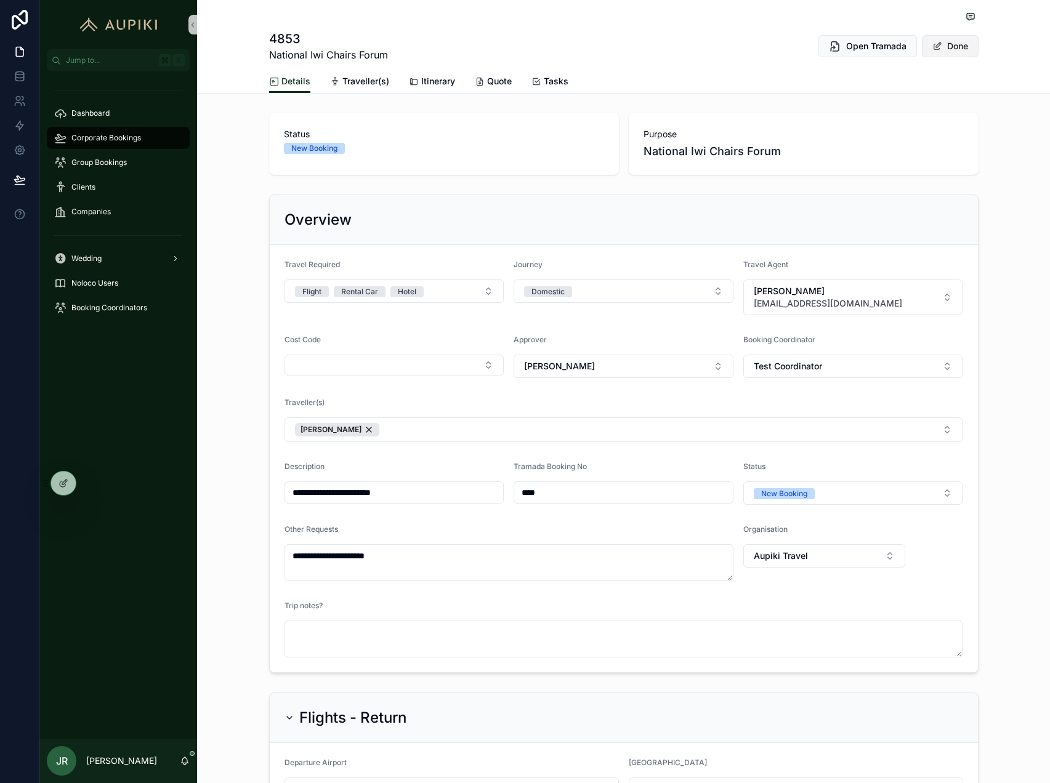
click at [955, 48] on button "Done" at bounding box center [950, 46] width 57 height 22
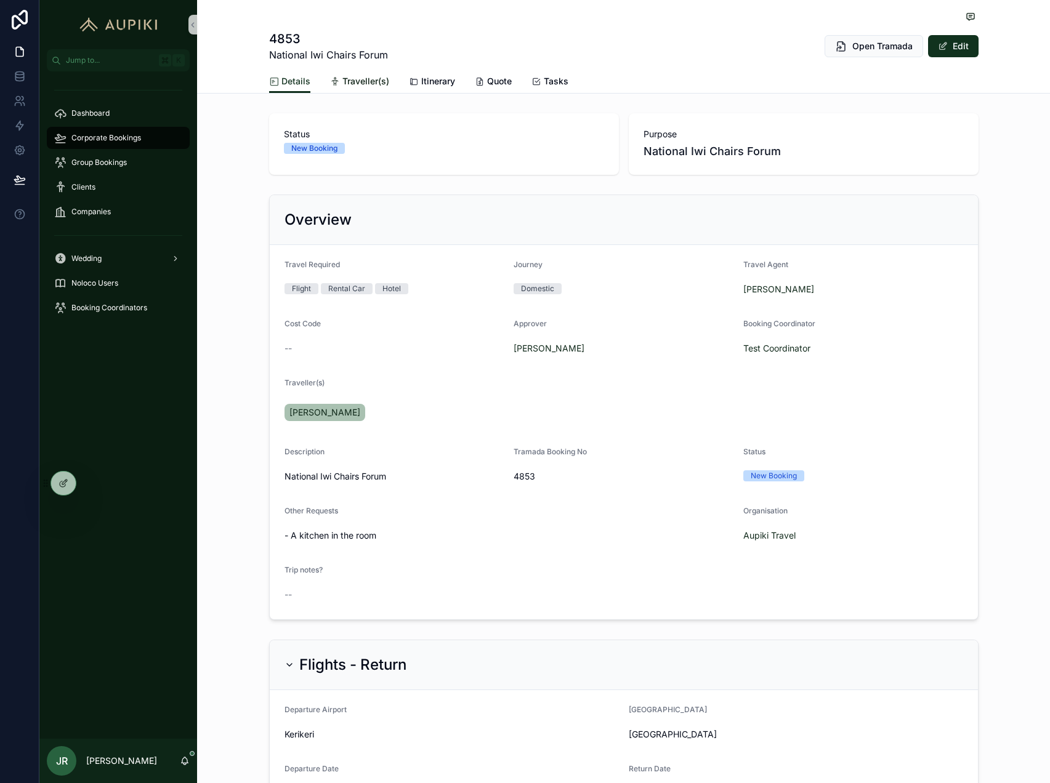
click at [347, 81] on span "Traveller(s)" at bounding box center [365, 81] width 47 height 12
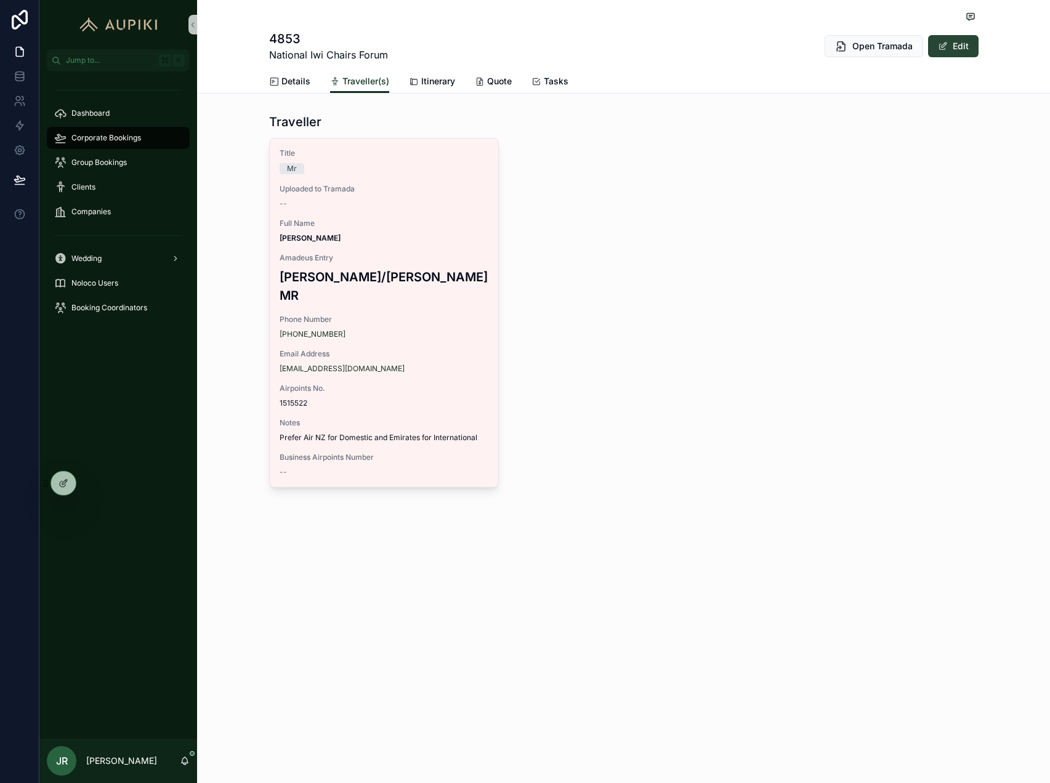
click at [959, 47] on button "Edit" at bounding box center [953, 46] width 50 height 22
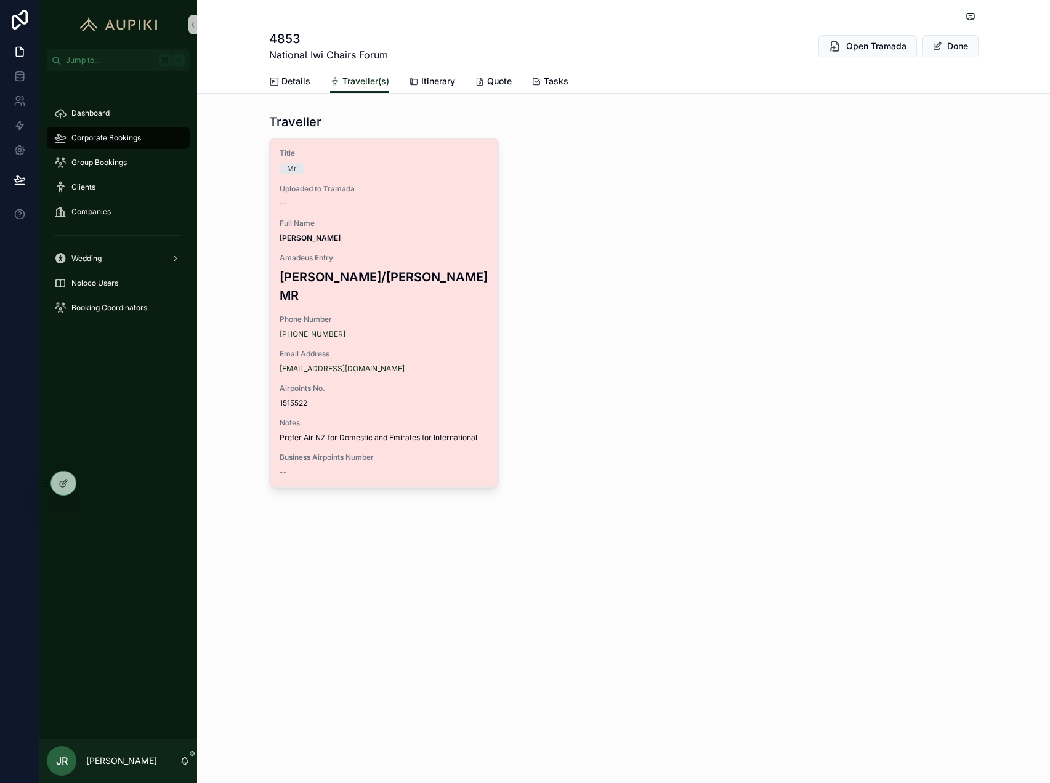
click at [396, 202] on div "--" at bounding box center [384, 204] width 209 height 10
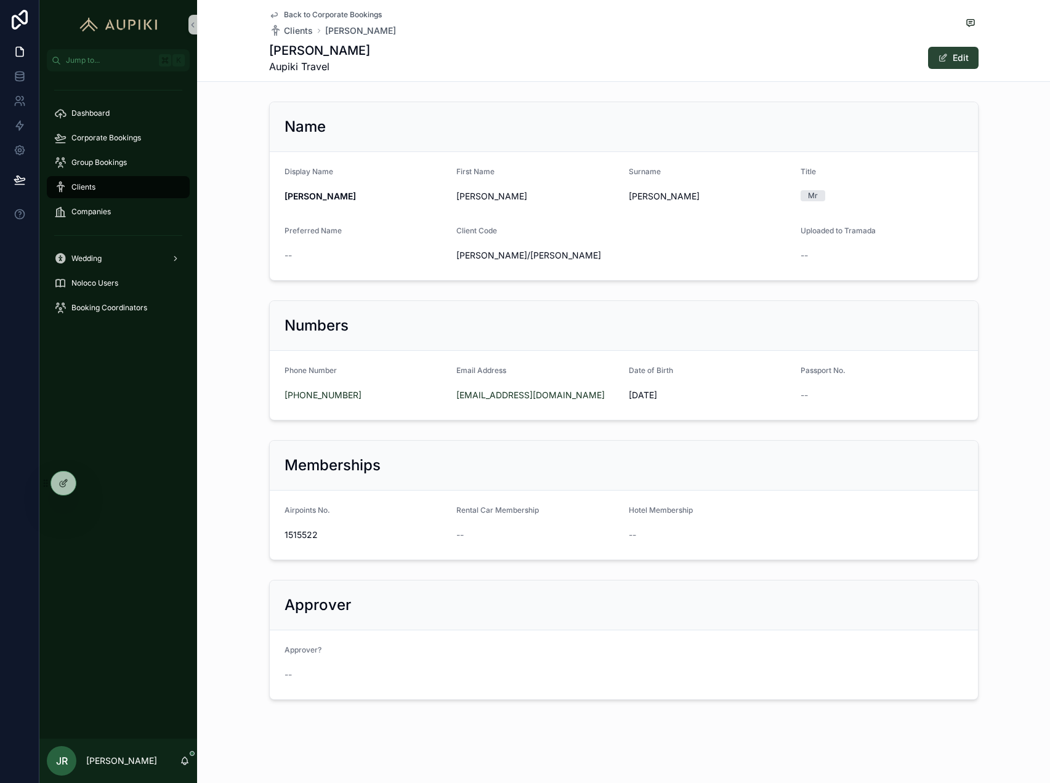
click at [940, 55] on span "scrollable content" at bounding box center [943, 58] width 10 height 10
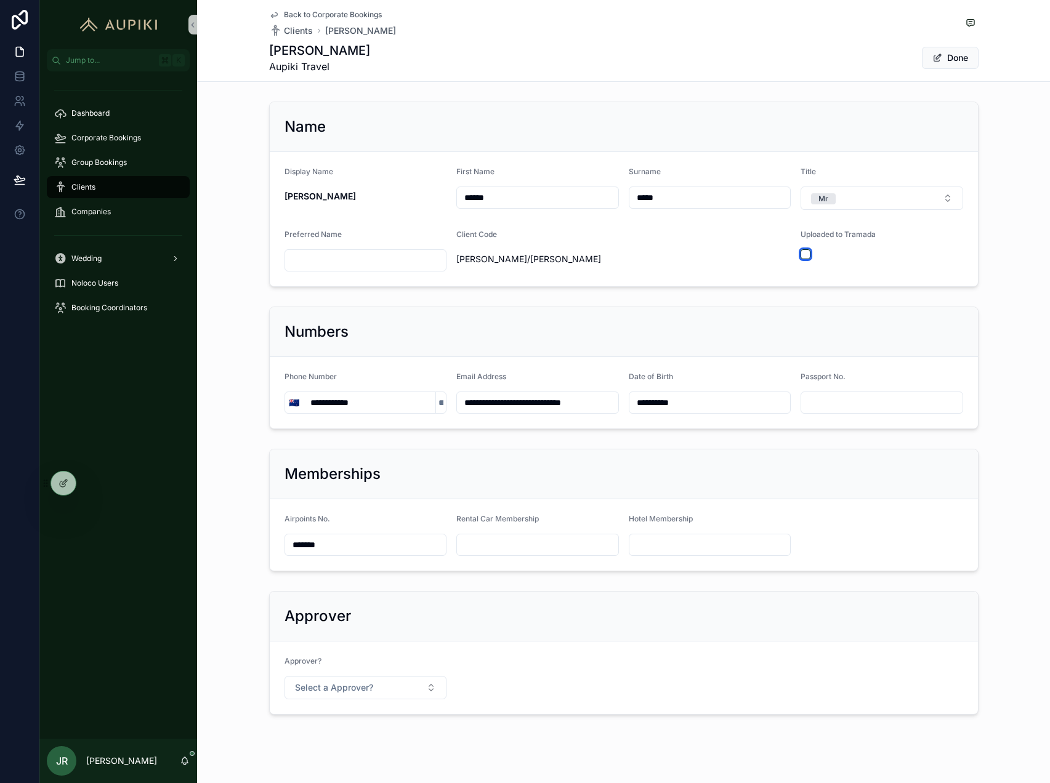
click at [809, 253] on button "scrollable content" at bounding box center [806, 254] width 10 height 10
click at [960, 49] on span "Done" at bounding box center [950, 58] width 57 height 22
click at [959, 57] on button "Done" at bounding box center [950, 58] width 57 height 22
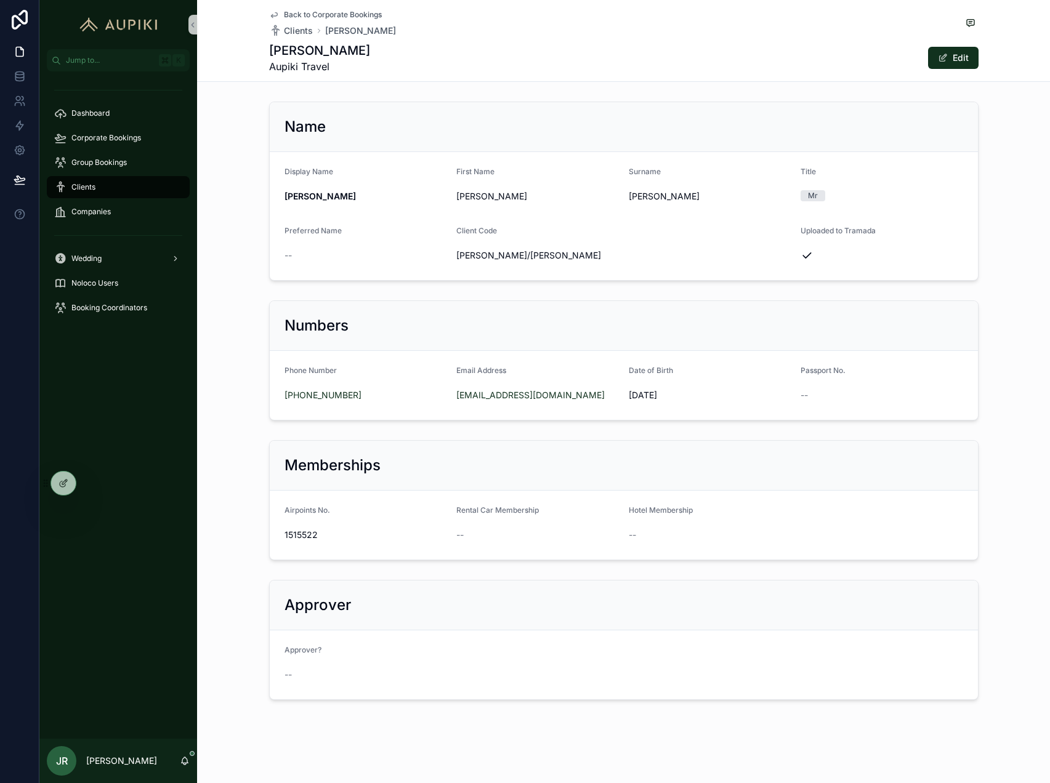
click at [353, 10] on span "Back to Corporate Bookings" at bounding box center [333, 15] width 98 height 10
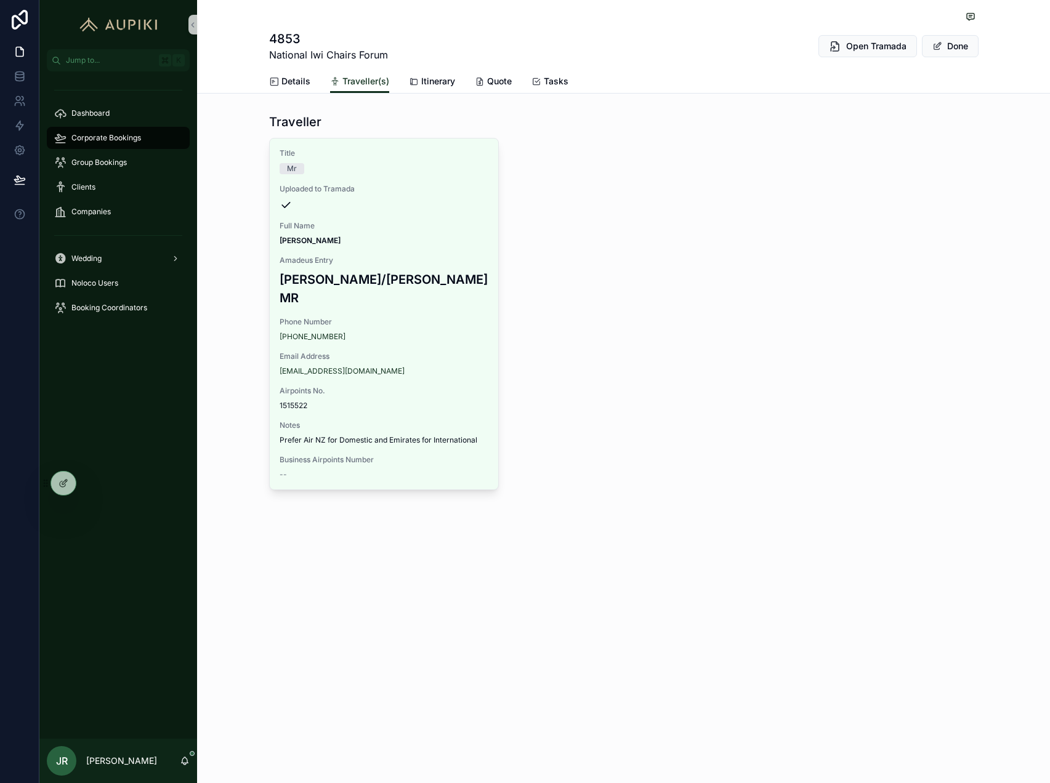
click at [730, 279] on div "Title Mr Uploaded to Tramada Full Name Graham Smith Amadeus Entry SMITH/GRAHAM …" at bounding box center [623, 314] width 709 height 352
click at [495, 79] on span "Quote" at bounding box center [499, 81] width 25 height 12
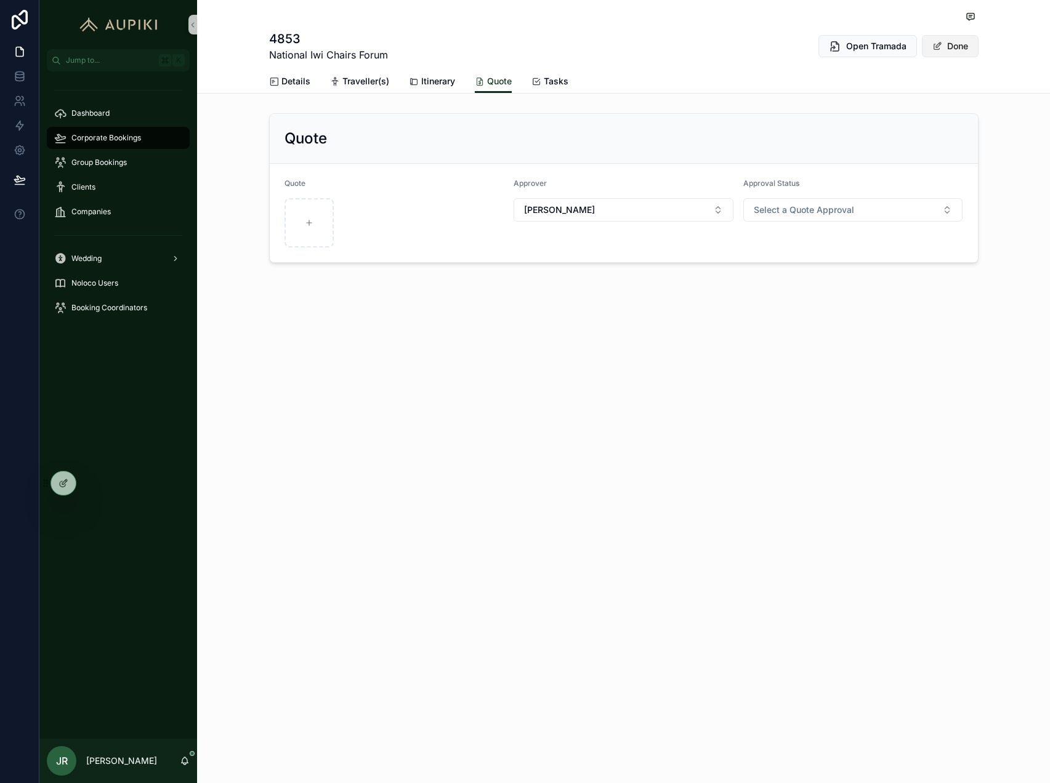
click at [963, 46] on button "Done" at bounding box center [950, 46] width 57 height 22
click at [863, 47] on span "Open Tramada" at bounding box center [882, 46] width 60 height 12
click at [103, 220] on div "Companies" at bounding box center [118, 212] width 128 height 20
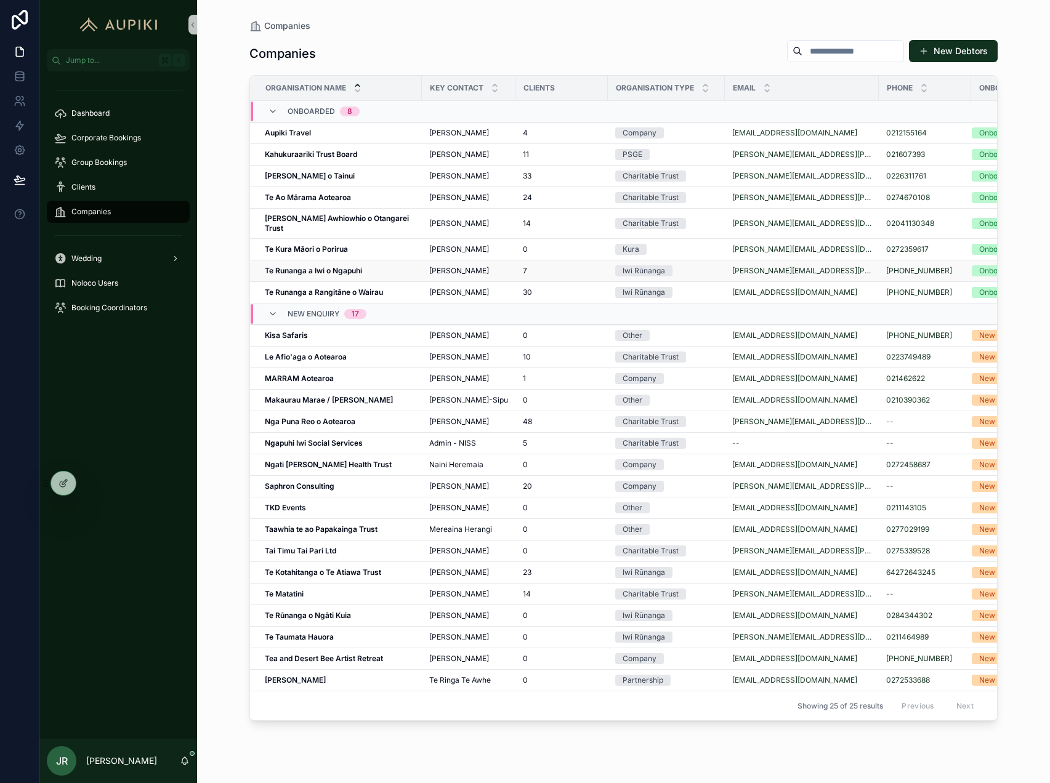
click at [364, 266] on div "Te Runanga a Iwi o Ngapuhi Te Runanga a Iwi o Ngapuhi" at bounding box center [340, 271] width 150 height 10
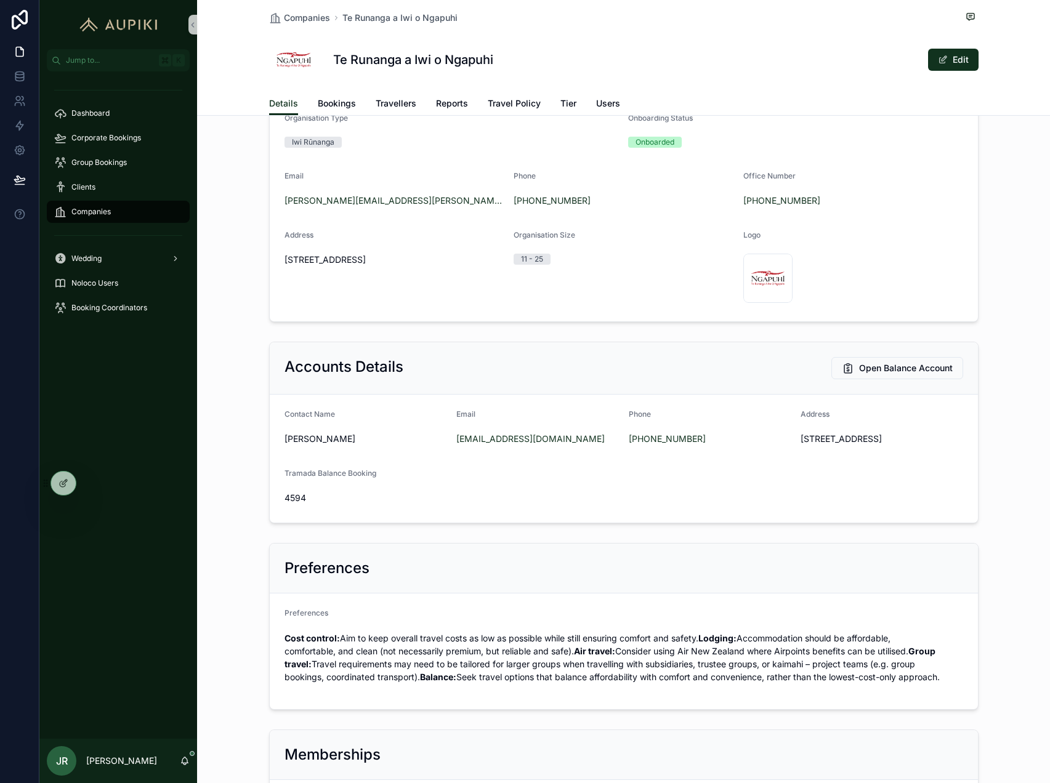
scroll to position [148, 0]
click at [908, 369] on span "Open Balance Account" at bounding box center [906, 367] width 94 height 12
click at [95, 137] on span "Corporate Bookings" at bounding box center [106, 138] width 70 height 10
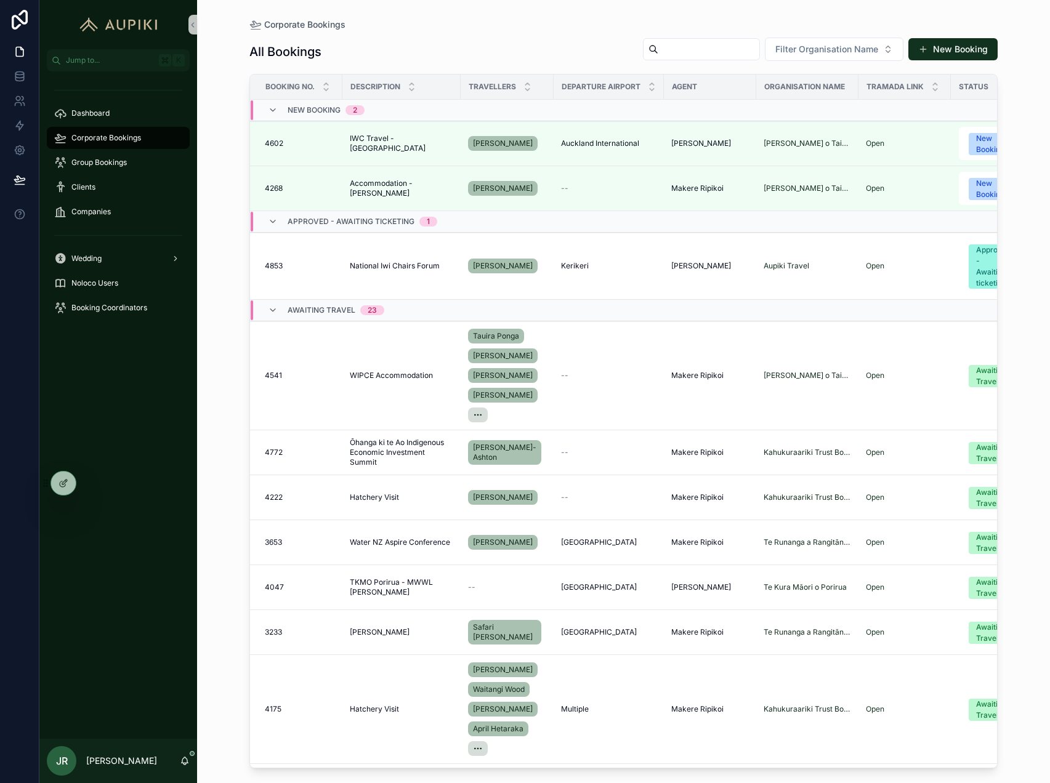
click at [310, 312] on span "Awaiting Travel" at bounding box center [322, 310] width 68 height 10
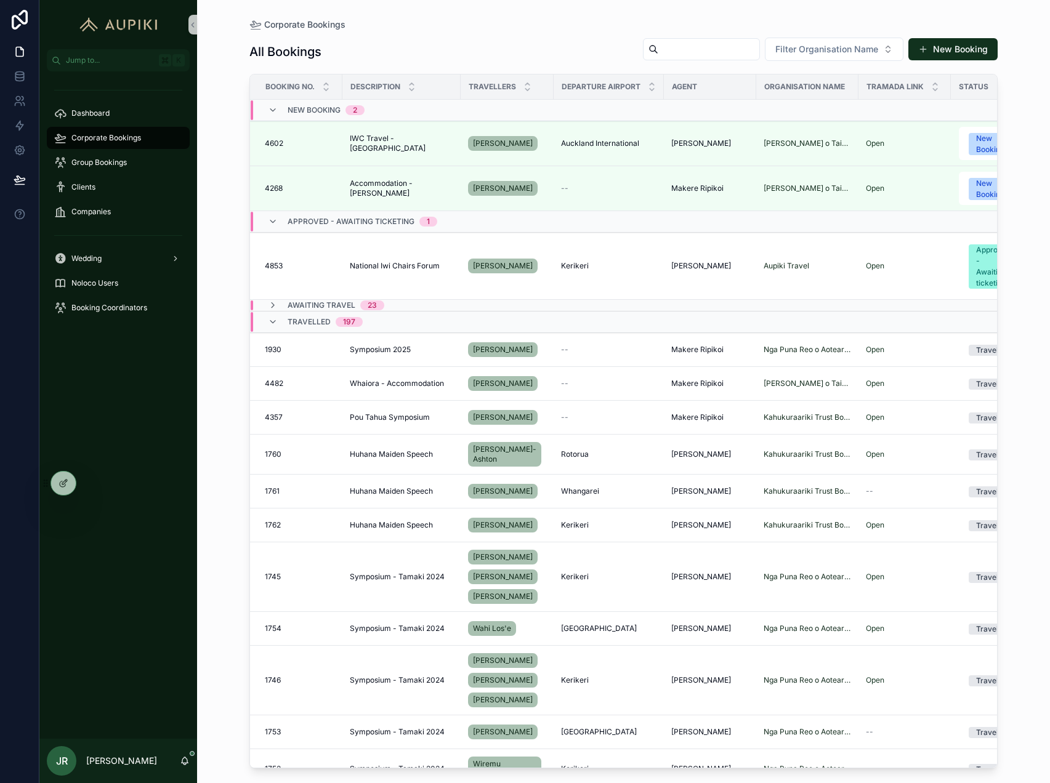
click at [315, 326] on span "Travelled" at bounding box center [309, 322] width 43 height 10
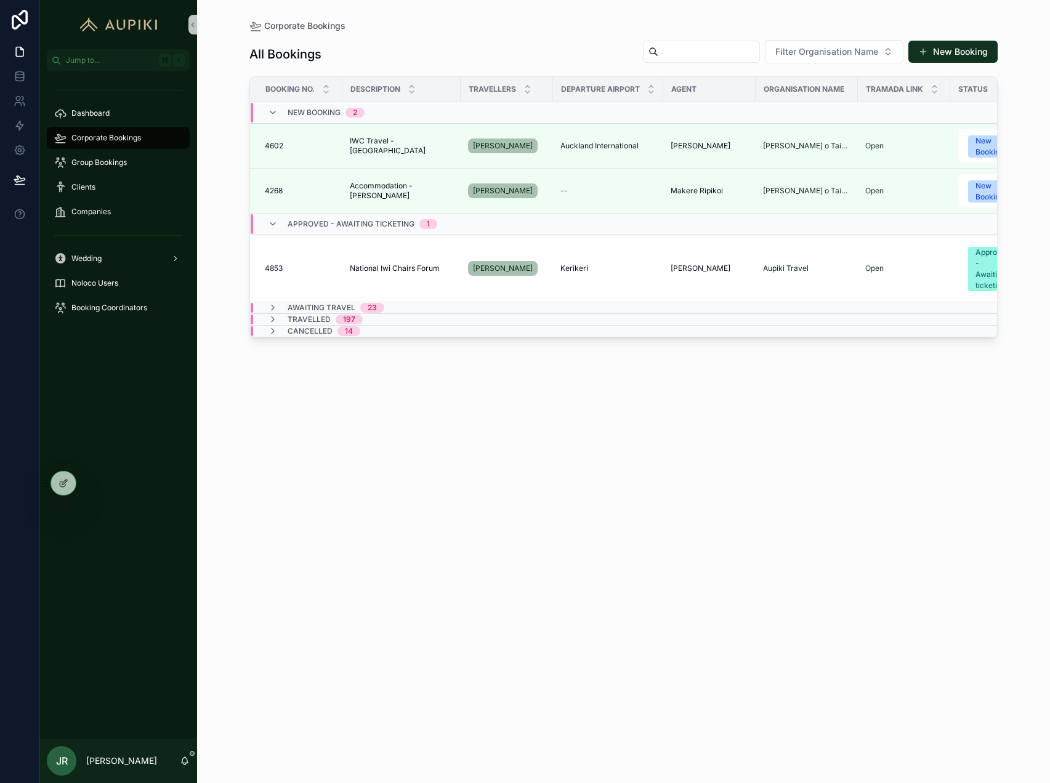
click at [379, 309] on span "23" at bounding box center [372, 308] width 24 height 10
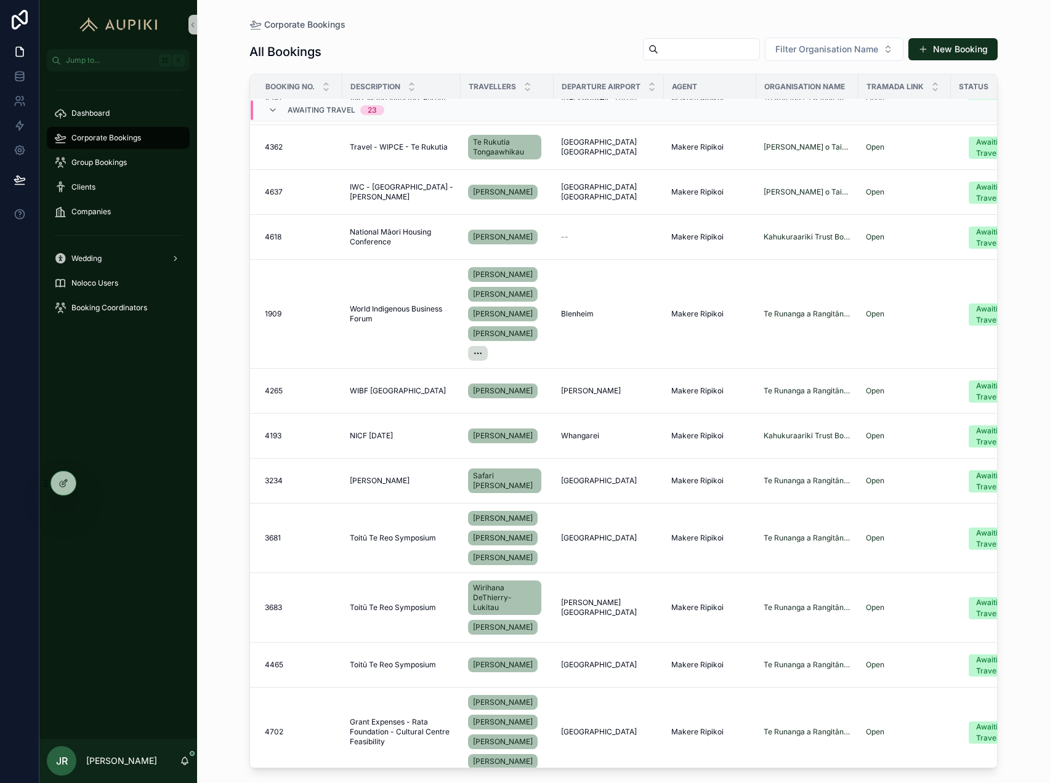
scroll to position [1059, 0]
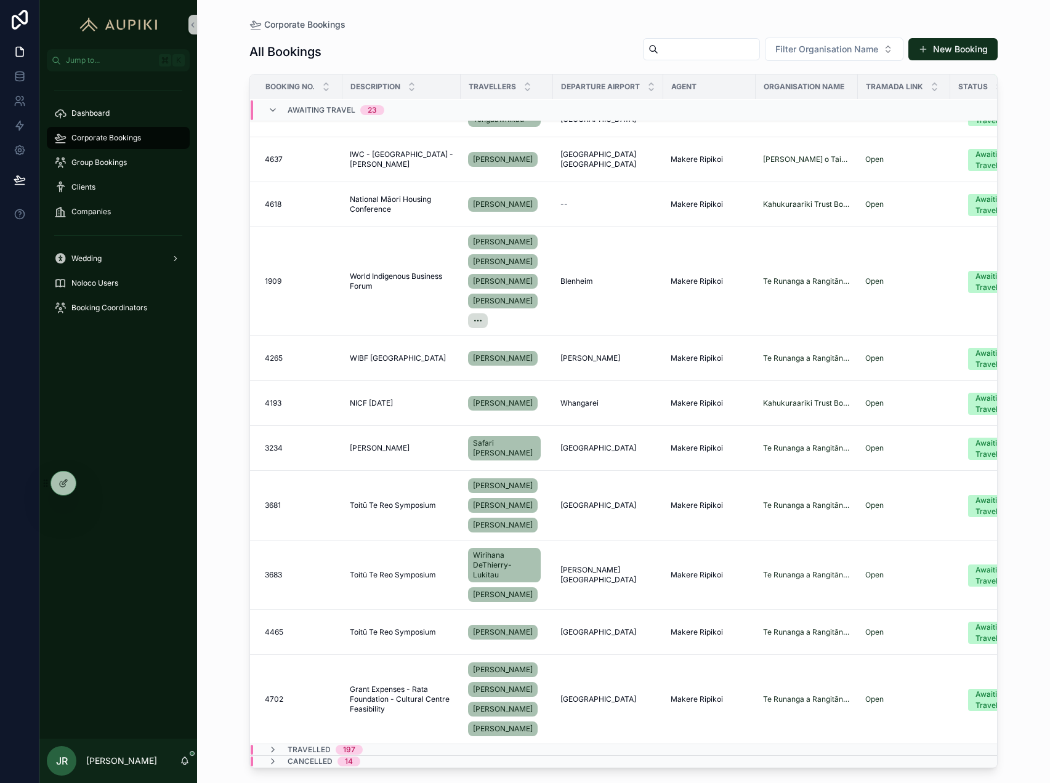
click at [317, 752] on span "Travelled" at bounding box center [309, 750] width 43 height 10
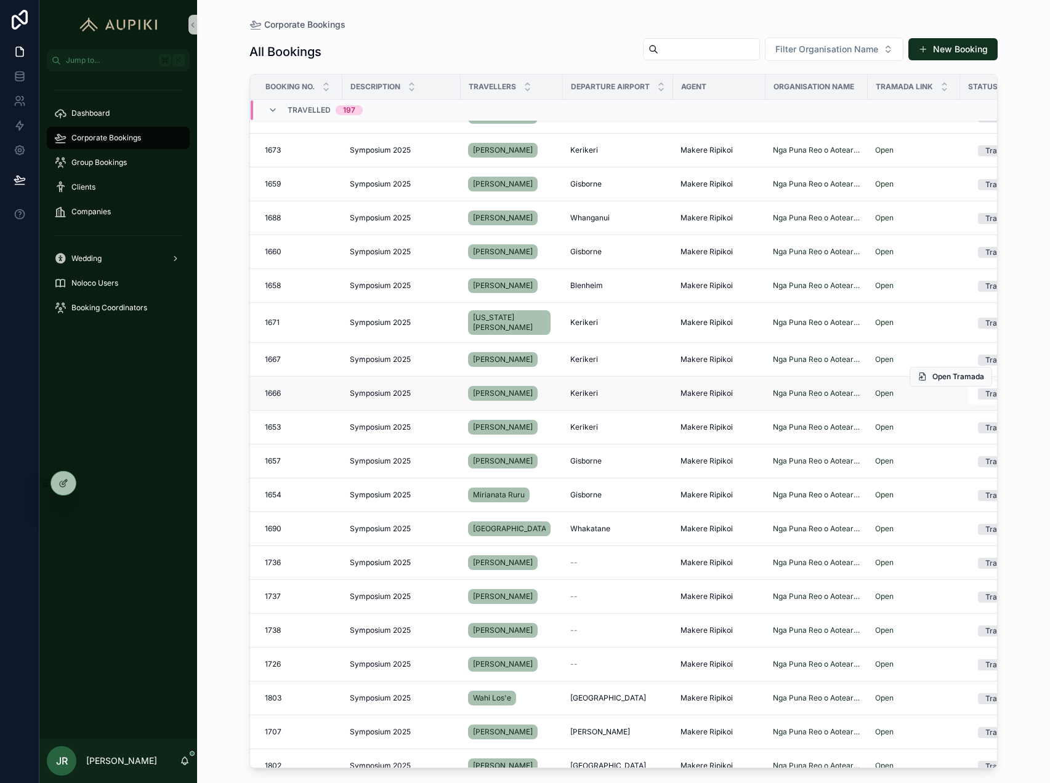
scroll to position [3502, 0]
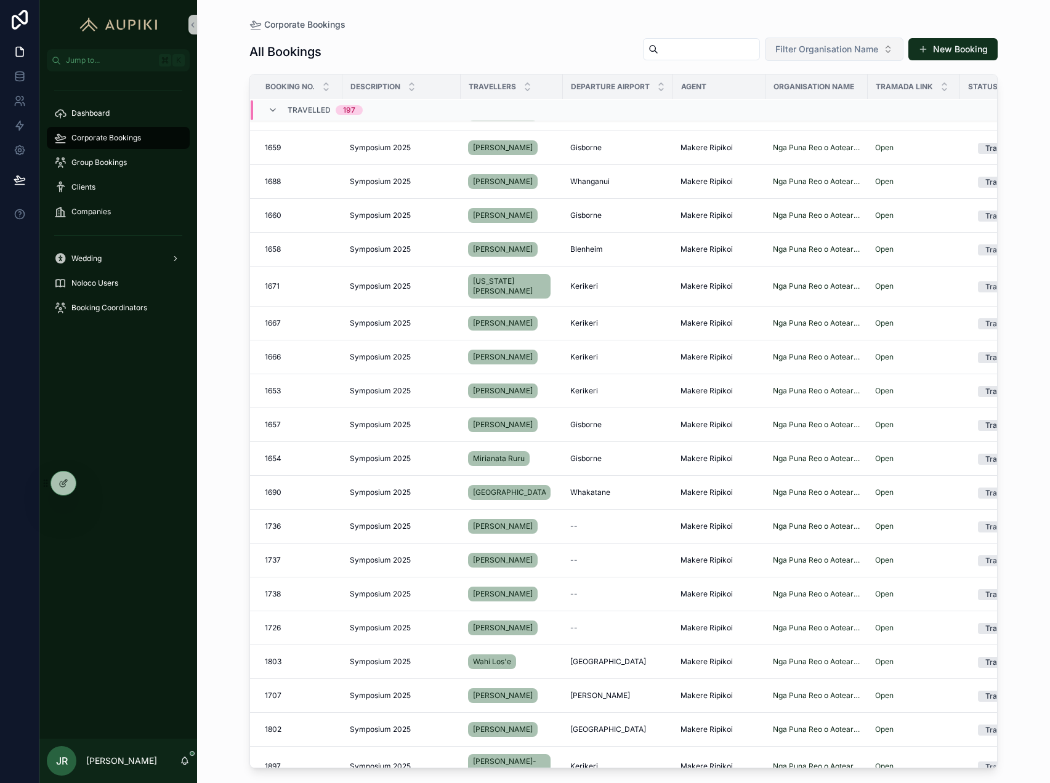
click at [812, 50] on span "Filter Organisation Name" at bounding box center [826, 49] width 103 height 12
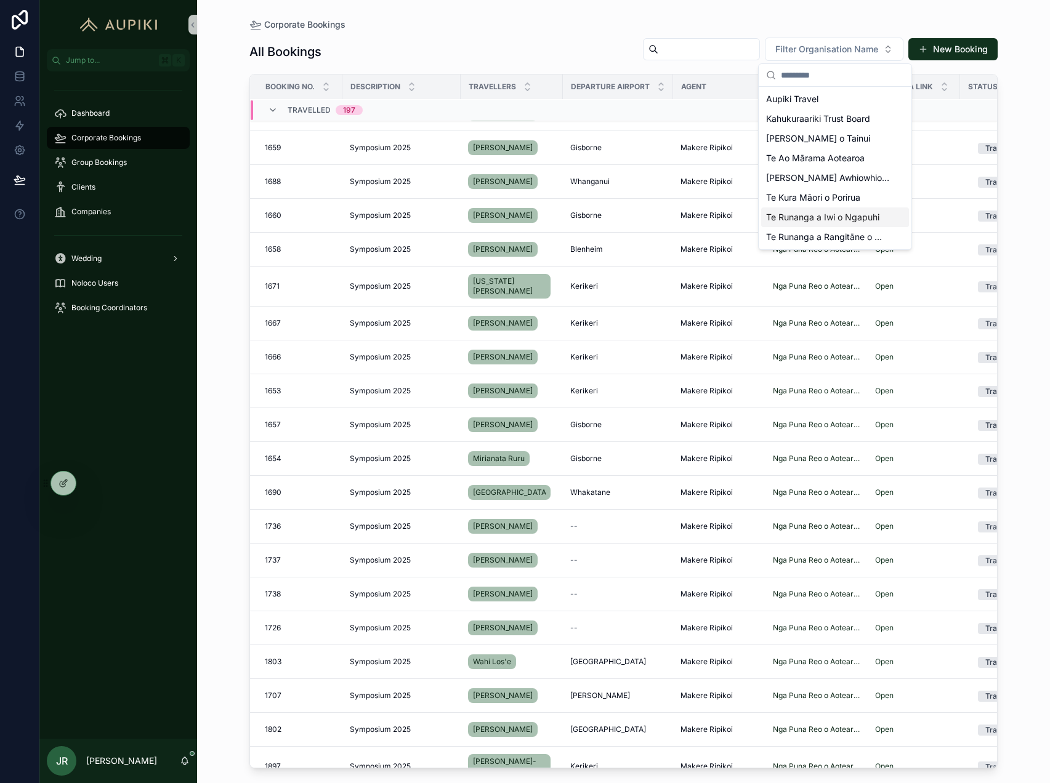
click at [842, 221] on span "Te Runanga a Iwi o Ngapuhi" at bounding box center [822, 217] width 113 height 12
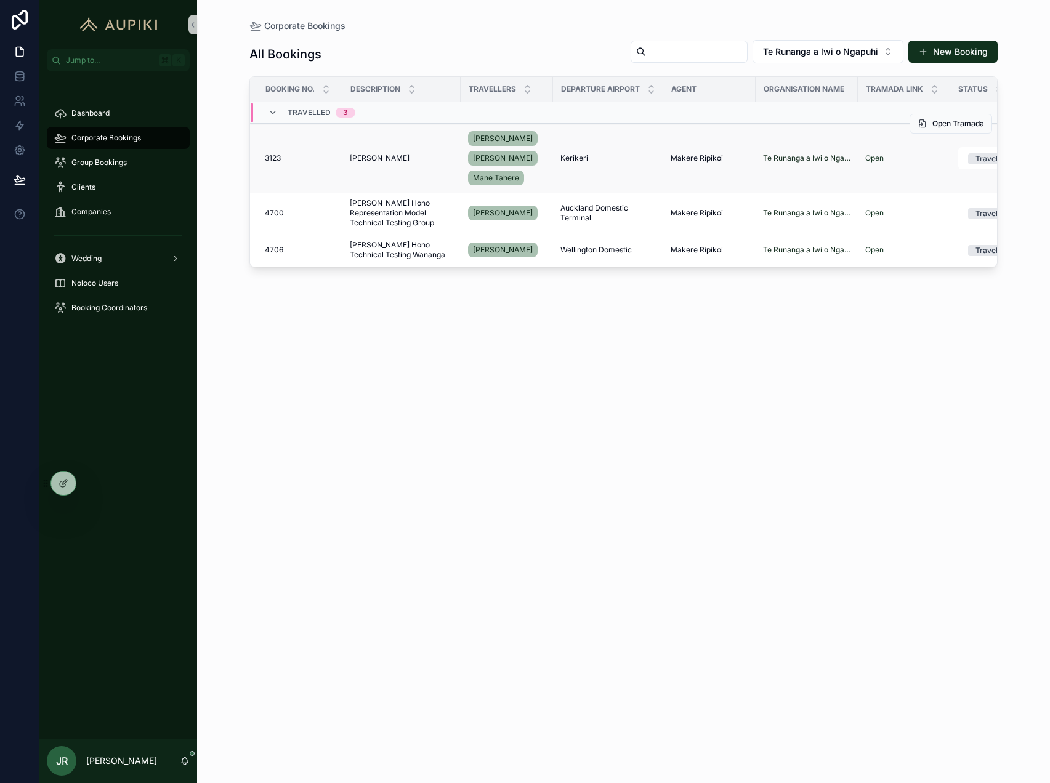
click at [373, 156] on span "NICF Gisborne" at bounding box center [380, 158] width 60 height 10
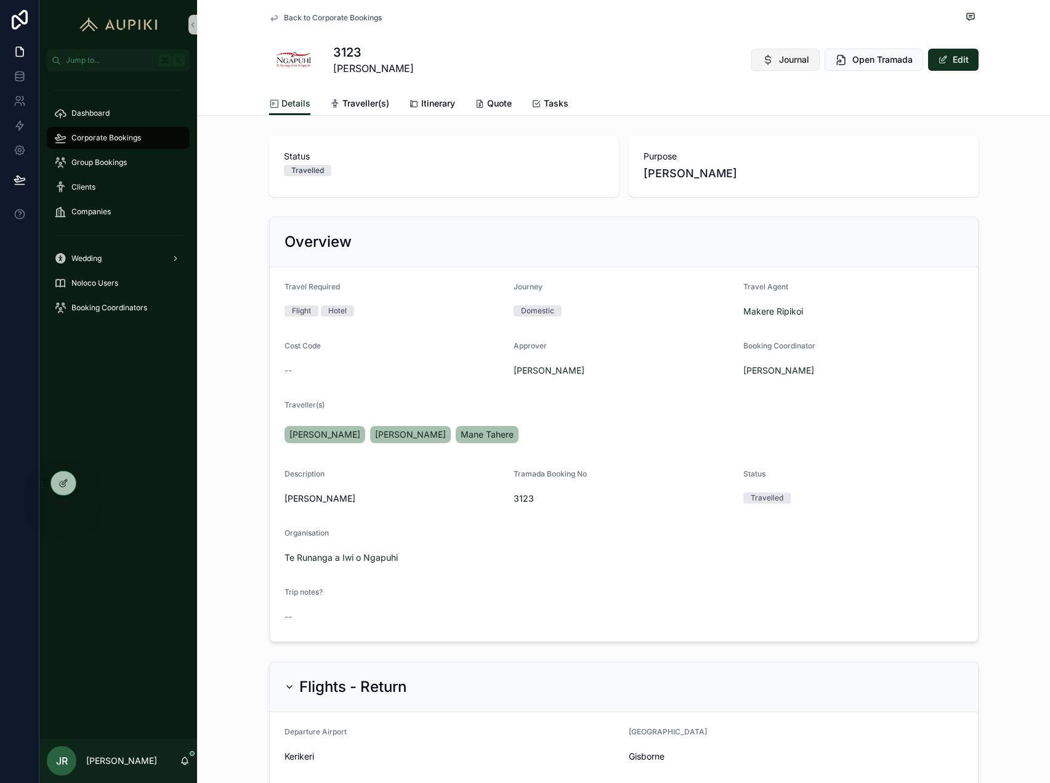
click at [790, 62] on span "Journal" at bounding box center [794, 60] width 30 height 12
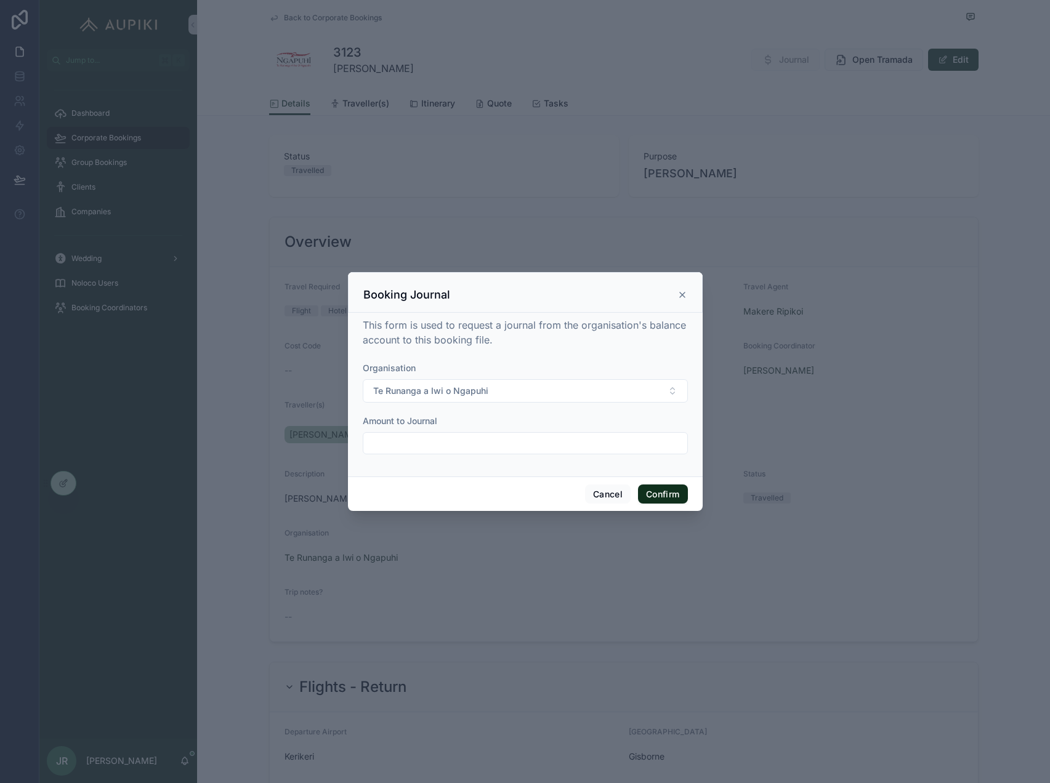
click at [466, 447] on input "text" at bounding box center [525, 443] width 324 height 17
click at [618, 496] on button "Cancel" at bounding box center [608, 495] width 46 height 20
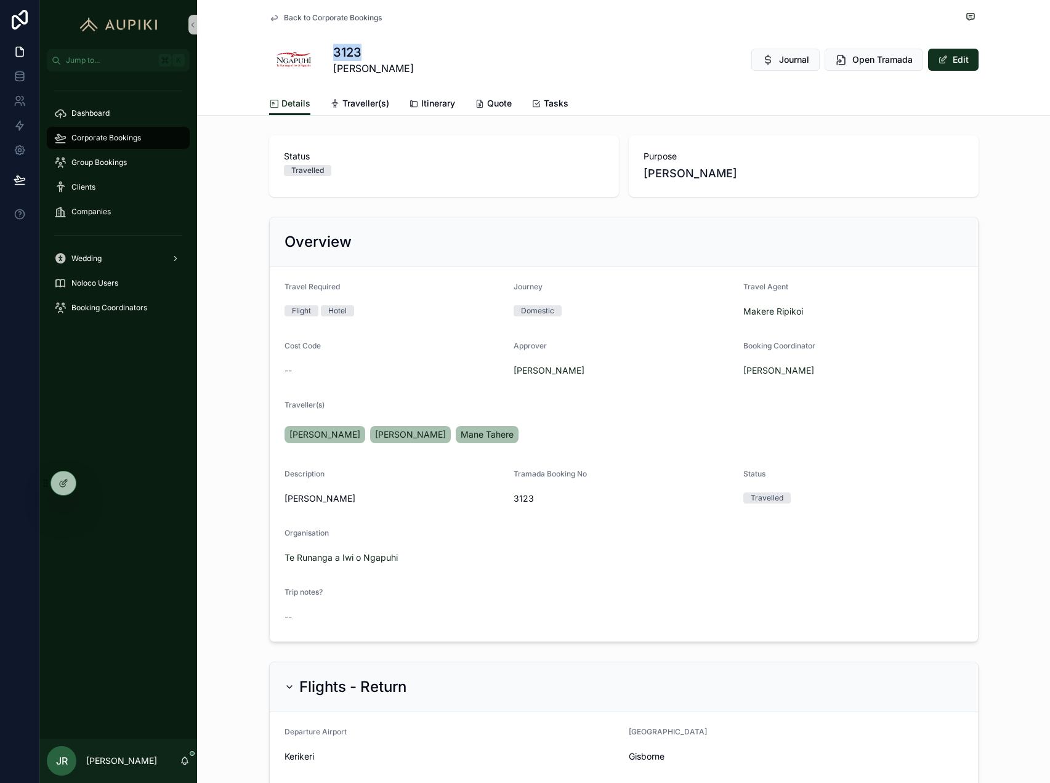
drag, startPoint x: 334, startPoint y: 53, endPoint x: 374, endPoint y: 53, distance: 40.6
click at [374, 53] on h1 "3123" at bounding box center [373, 52] width 81 height 17
click at [123, 136] on span "Corporate Bookings" at bounding box center [106, 138] width 70 height 10
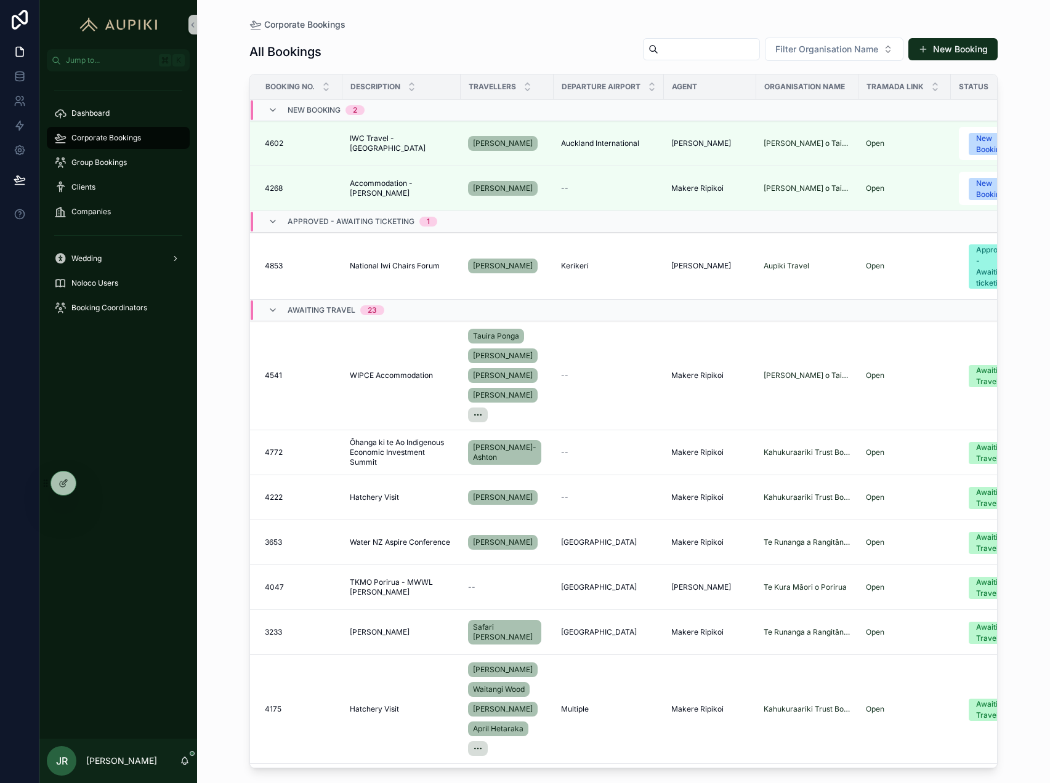
click at [375, 312] on div "23" at bounding box center [372, 310] width 9 height 10
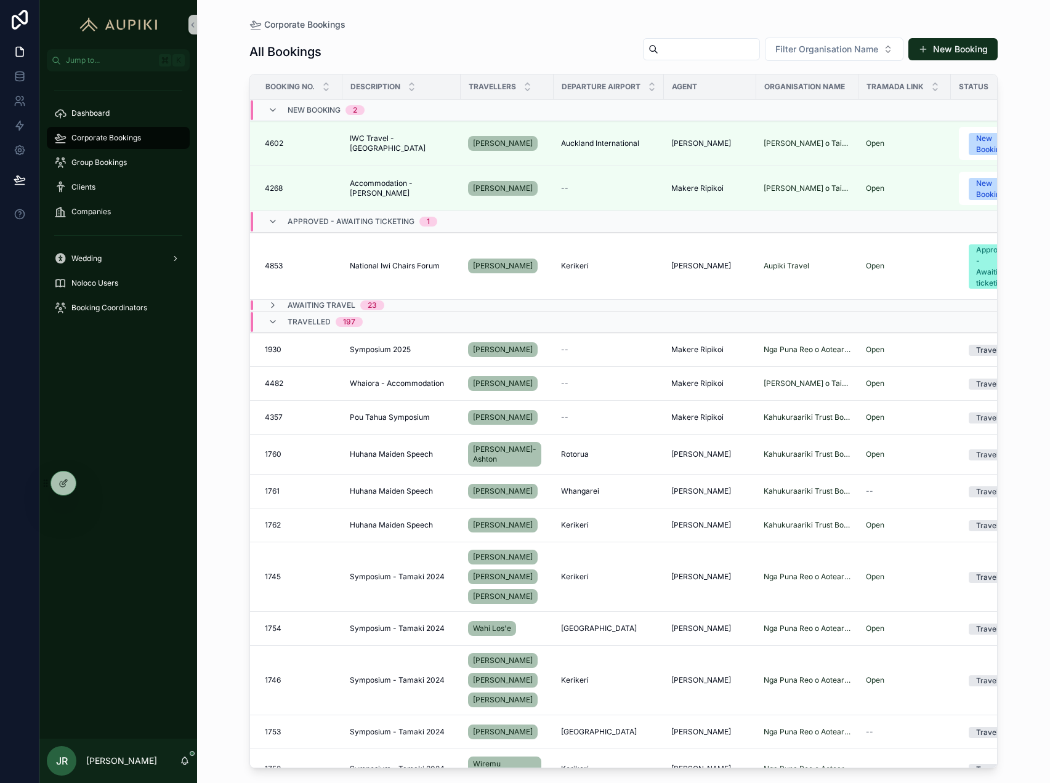
click at [530, 327] on div "Travelled 197" at bounding box center [402, 322] width 302 height 20
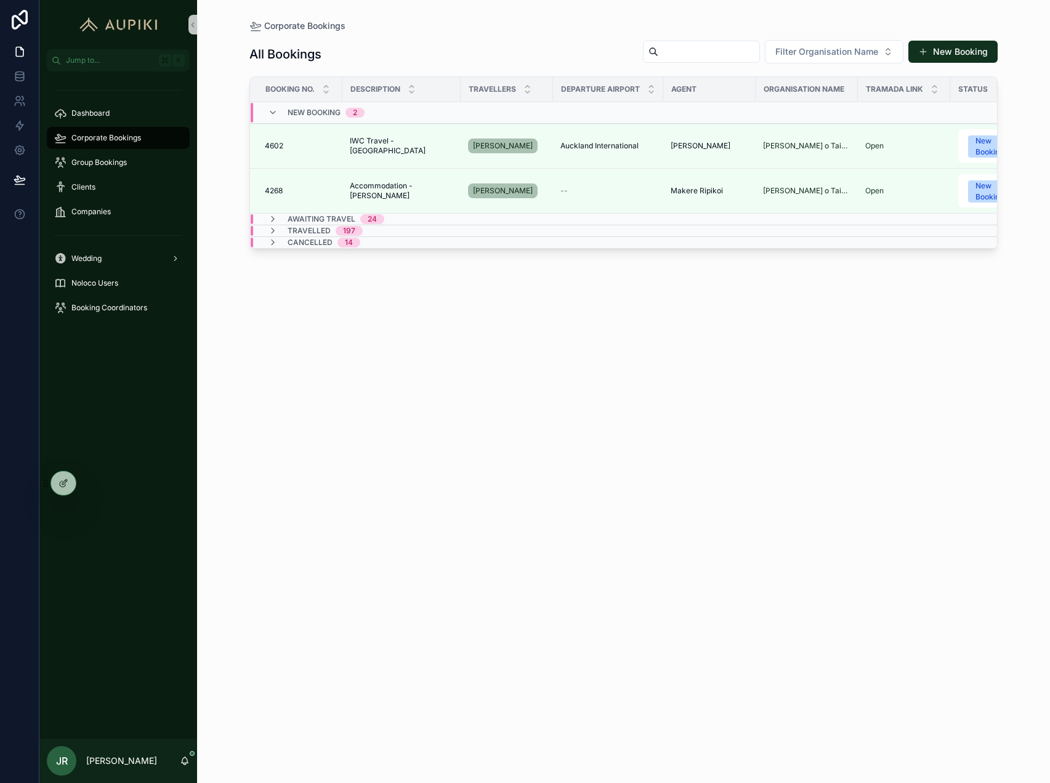
click at [372, 214] on td "Awaiting Travel 24" at bounding box center [401, 220] width 303 height 12
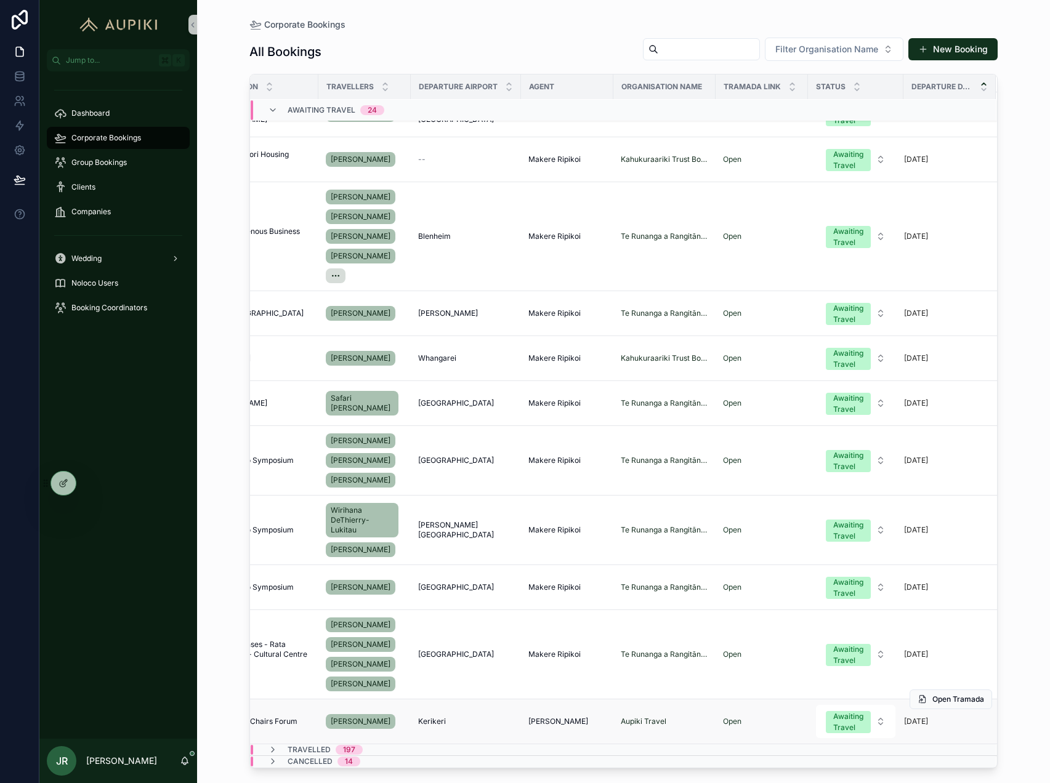
scroll to position [900, 126]
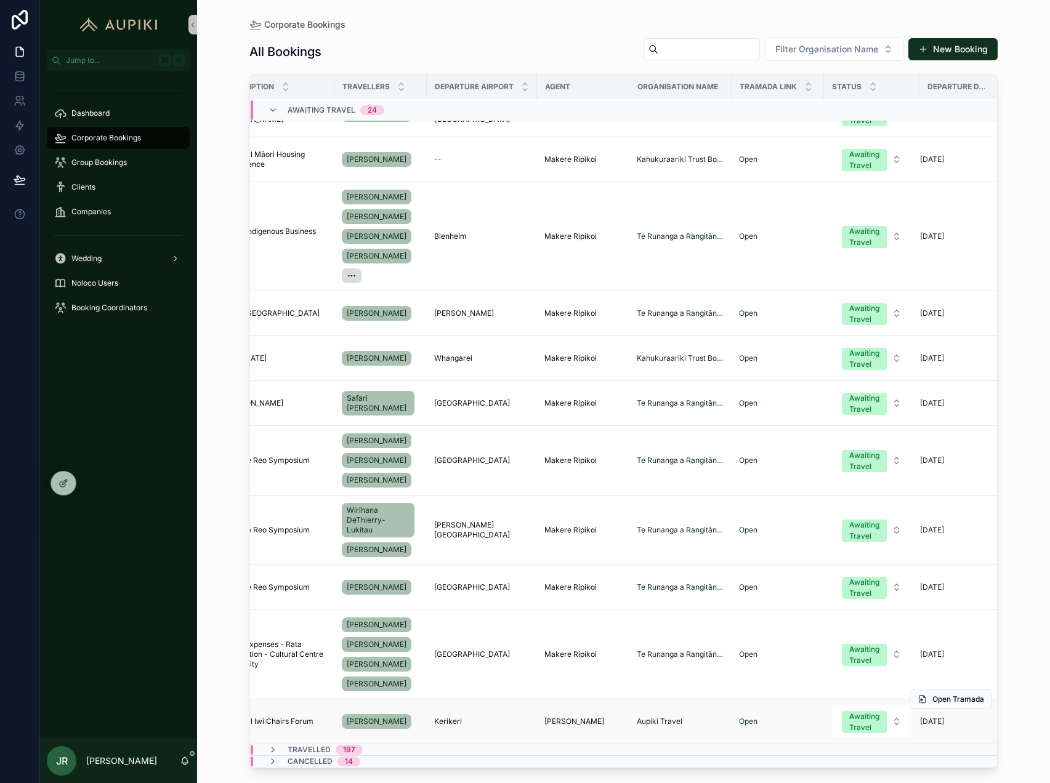
click at [525, 720] on div "Kerikeri Kerikeri" at bounding box center [481, 722] width 95 height 10
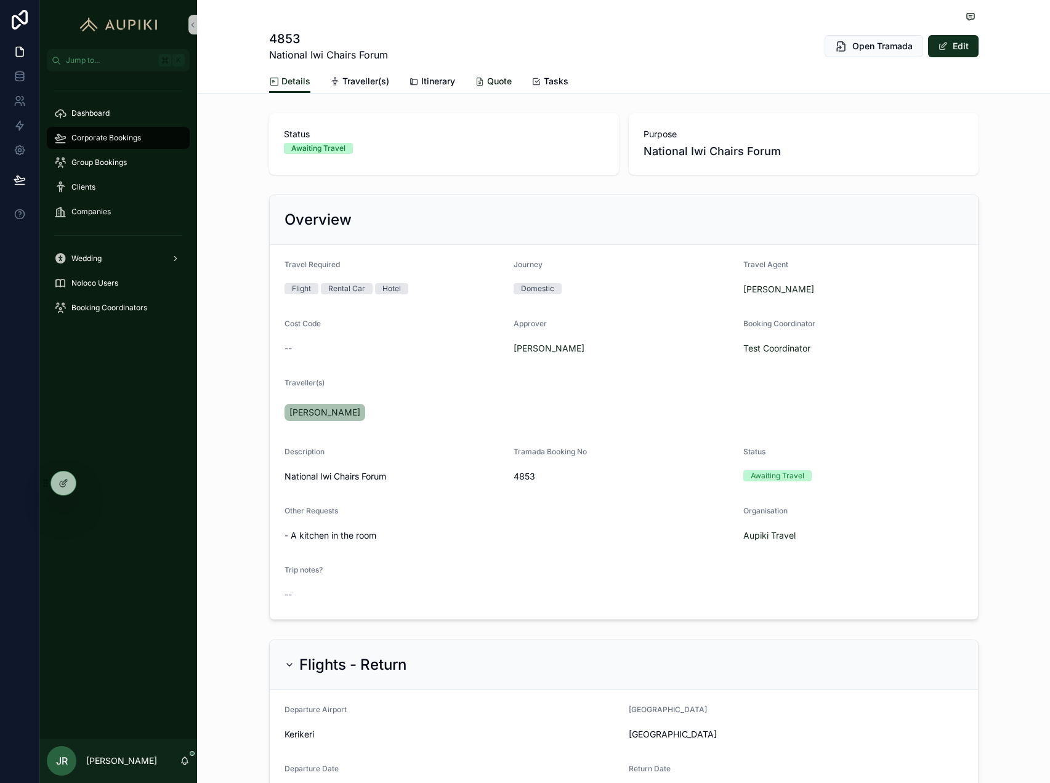
click at [483, 86] on icon "scrollable content" at bounding box center [480, 82] width 10 height 10
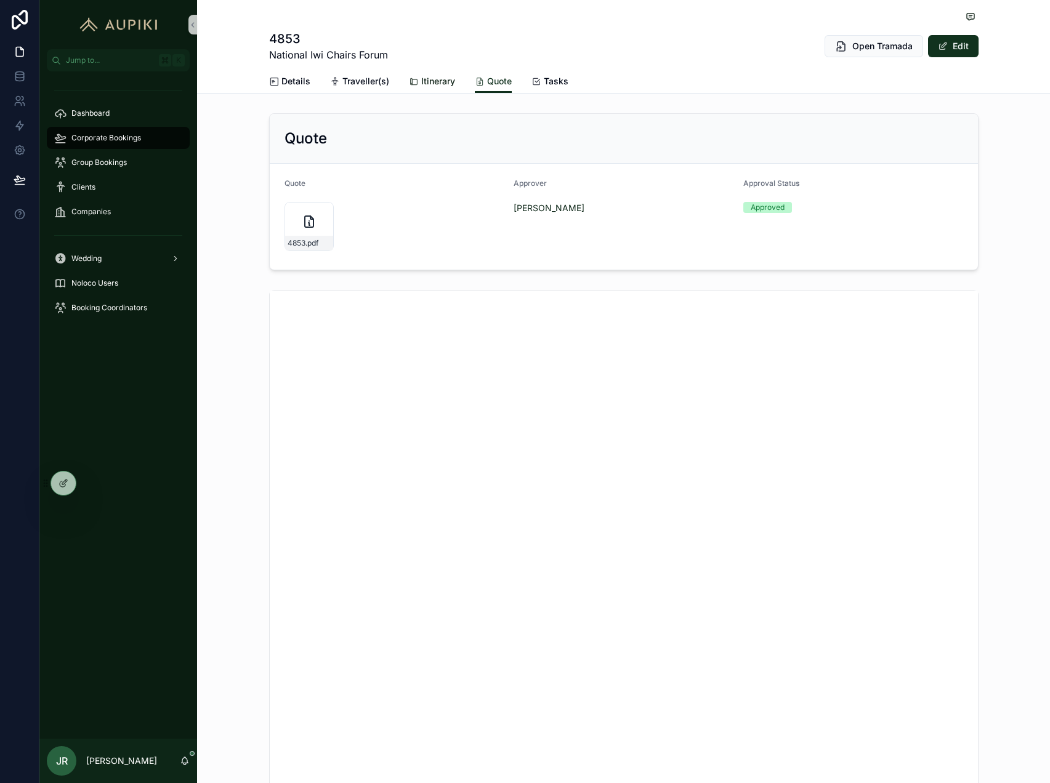
click at [425, 85] on span "Itinerary" at bounding box center [438, 81] width 34 height 12
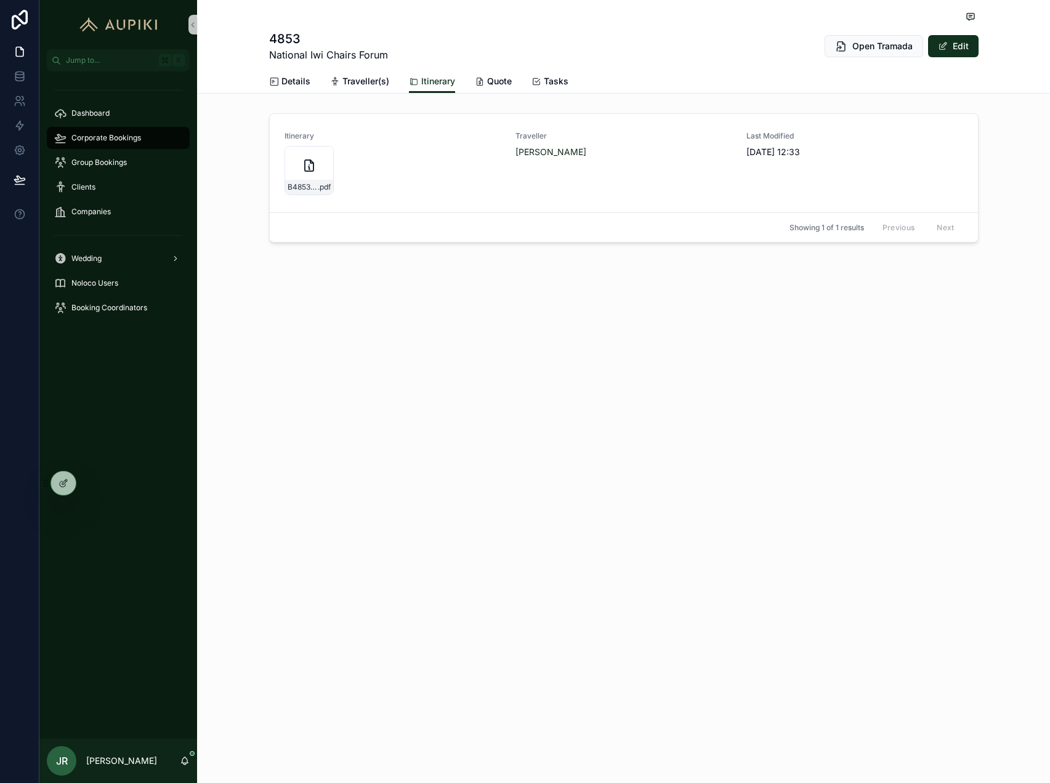
click at [672, 400] on div "4853 National Iwi Chairs Forum Open Tramada Edit Itinerary Details Traveller(s)…" at bounding box center [623, 391] width 853 height 783
click at [116, 140] on span "Corporate Bookings" at bounding box center [106, 138] width 70 height 10
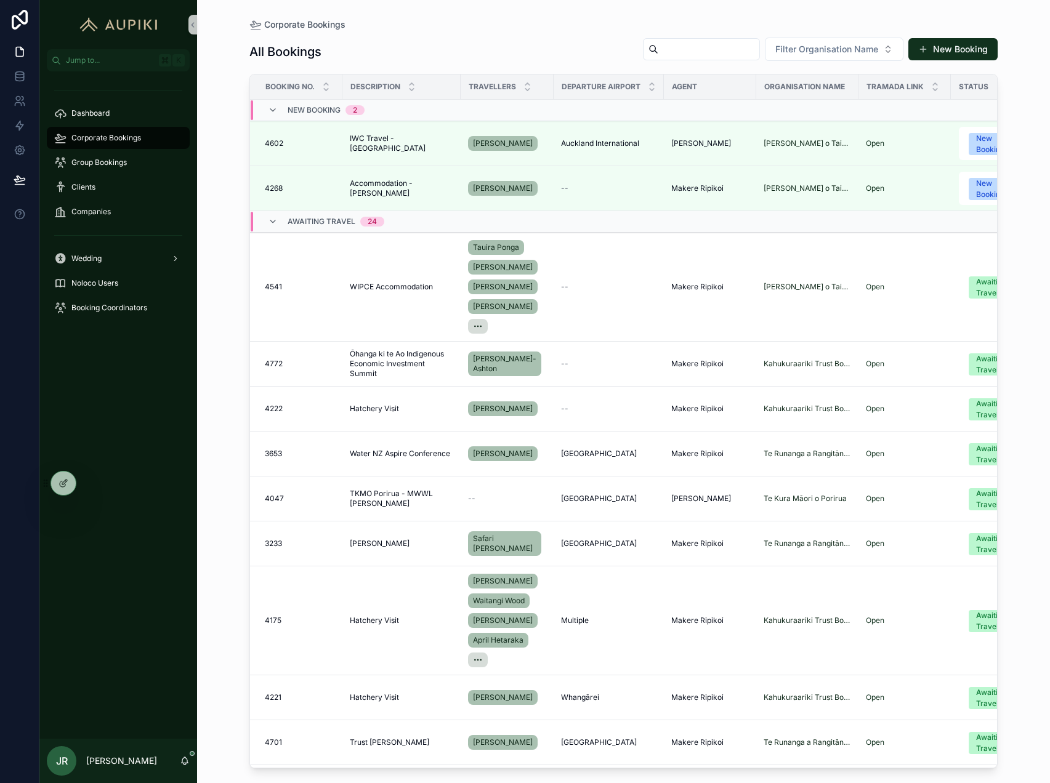
click at [365, 222] on span "24" at bounding box center [372, 222] width 24 height 10
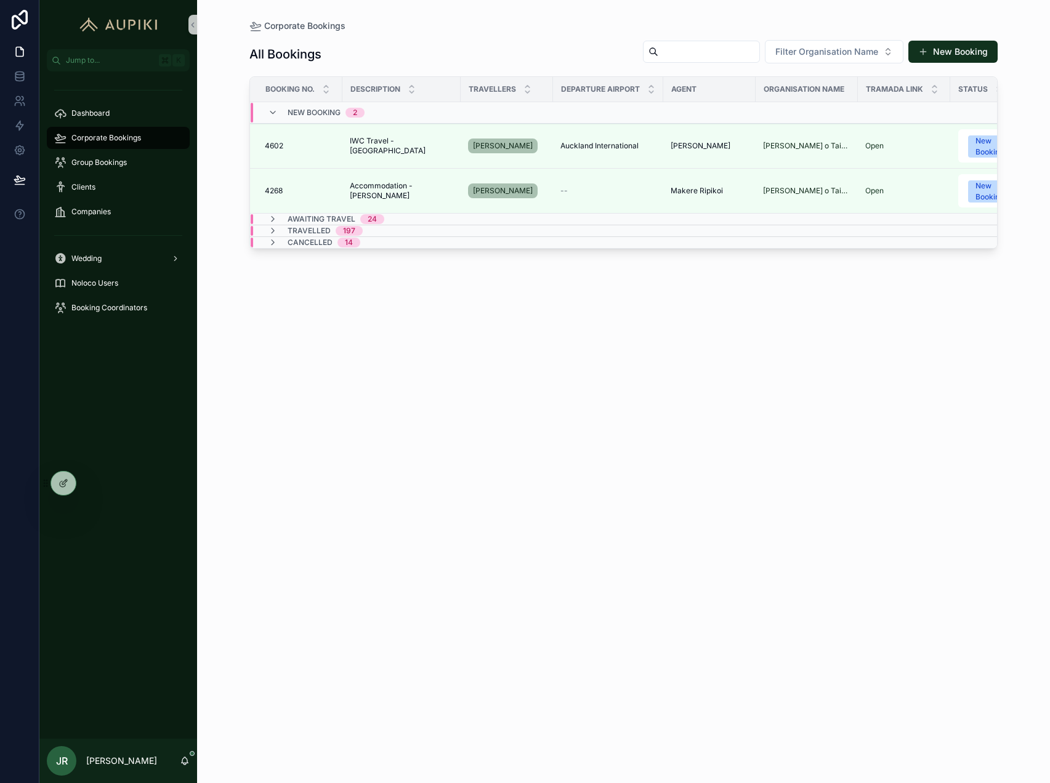
click at [352, 227] on div "197" at bounding box center [349, 231] width 12 height 10
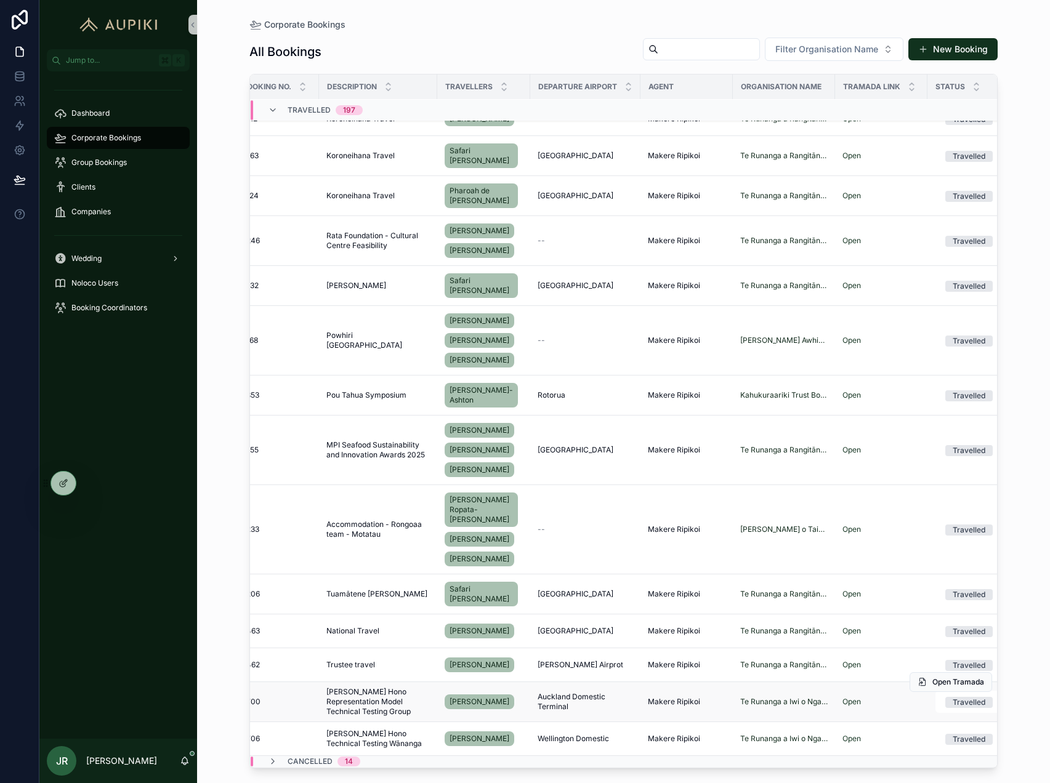
scroll to position [7578, 0]
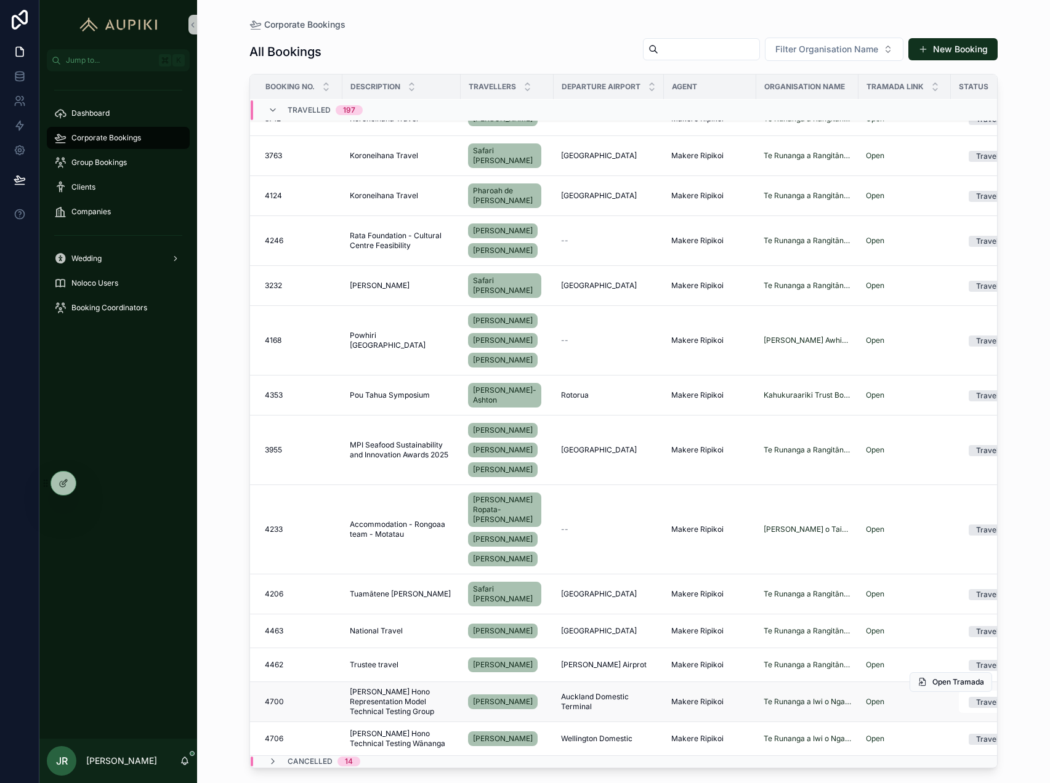
click at [588, 697] on span "Auckland Domestic Terminal" at bounding box center [608, 702] width 95 height 20
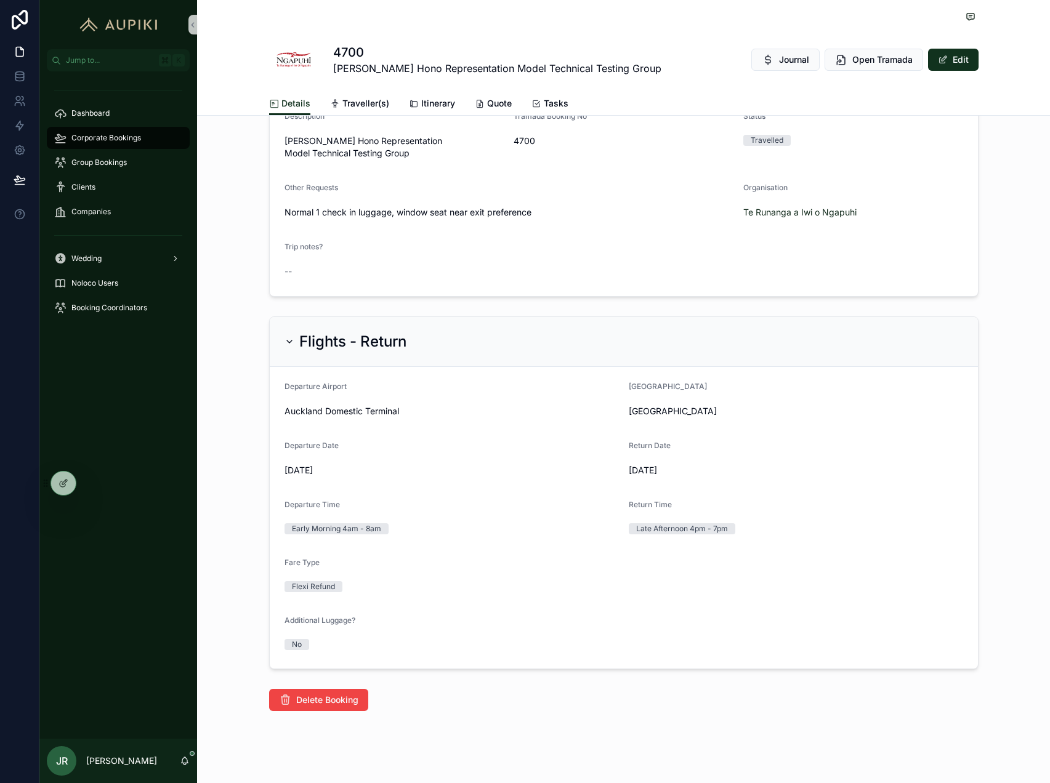
scroll to position [374, 0]
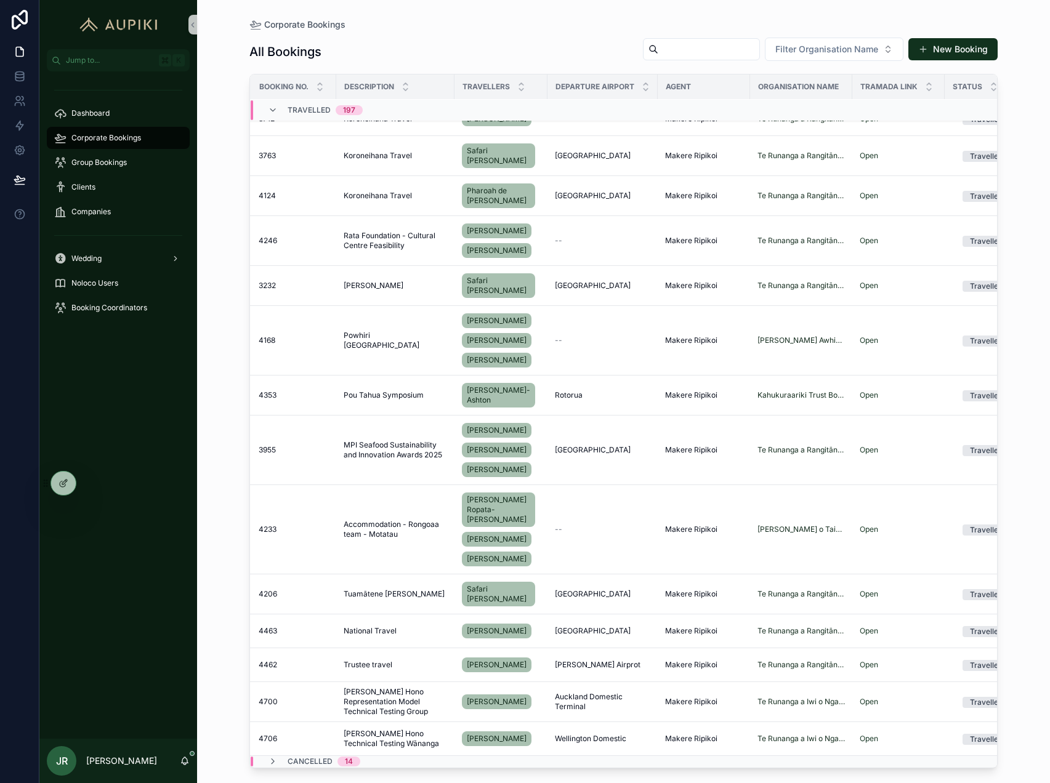
scroll to position [7486, 0]
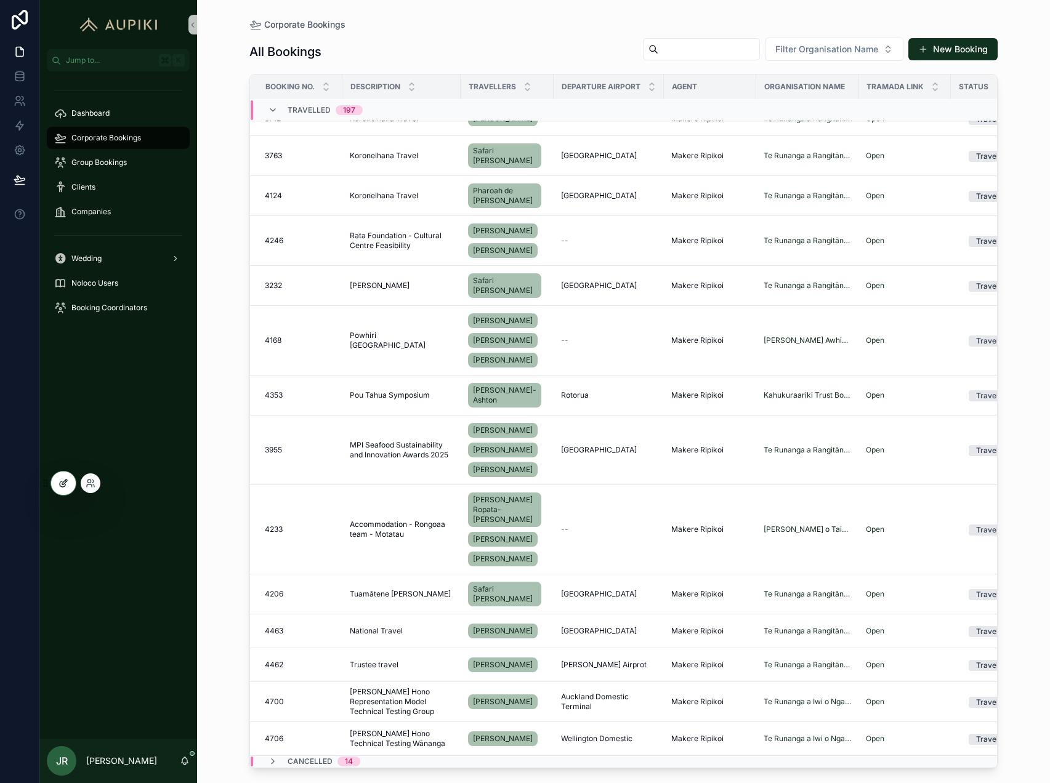
click at [69, 479] on div at bounding box center [63, 483] width 25 height 23
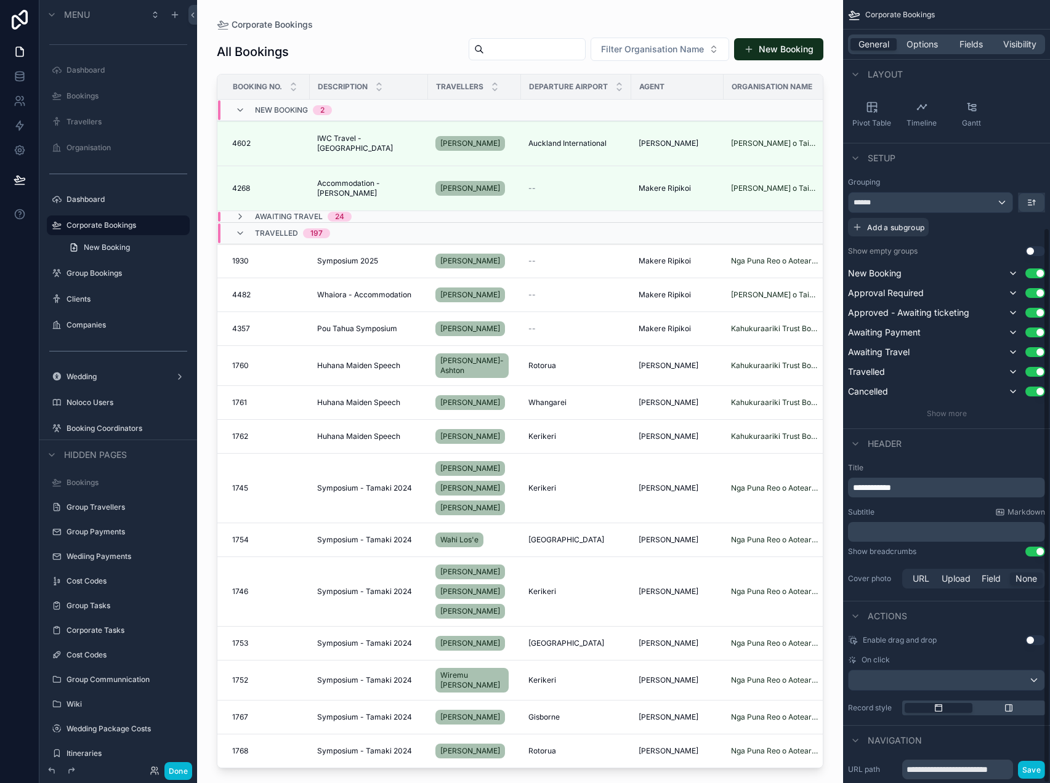
scroll to position [320, 0]
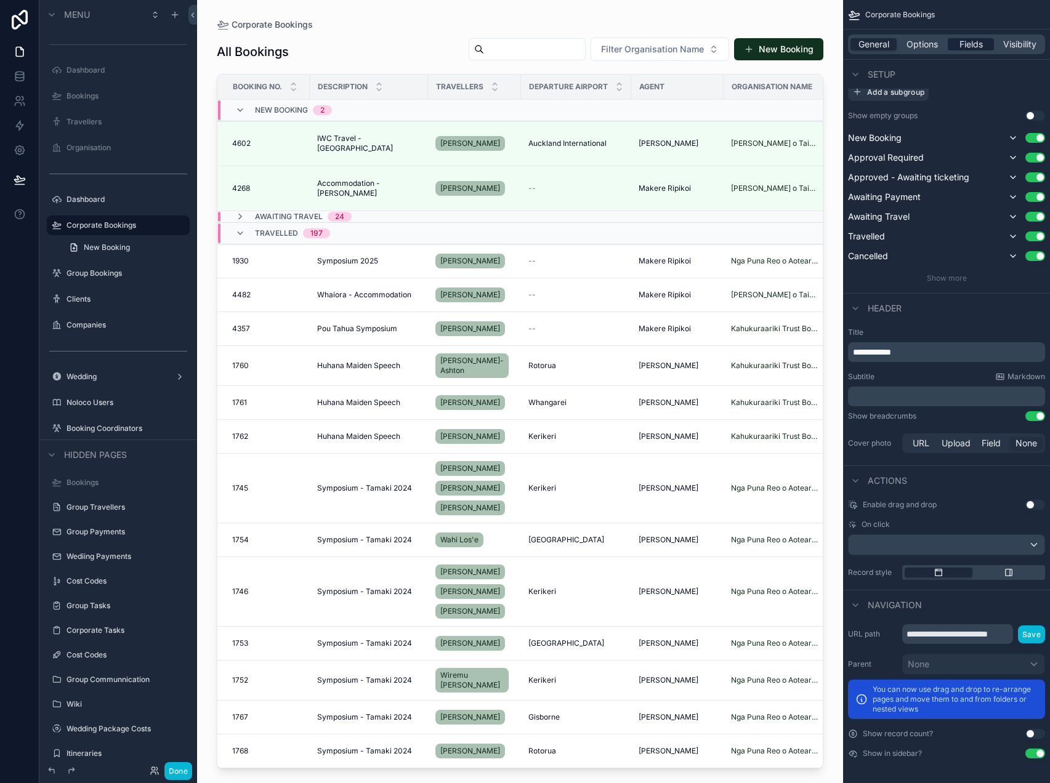
click at [964, 49] on span "Fields" at bounding box center [970, 44] width 23 height 12
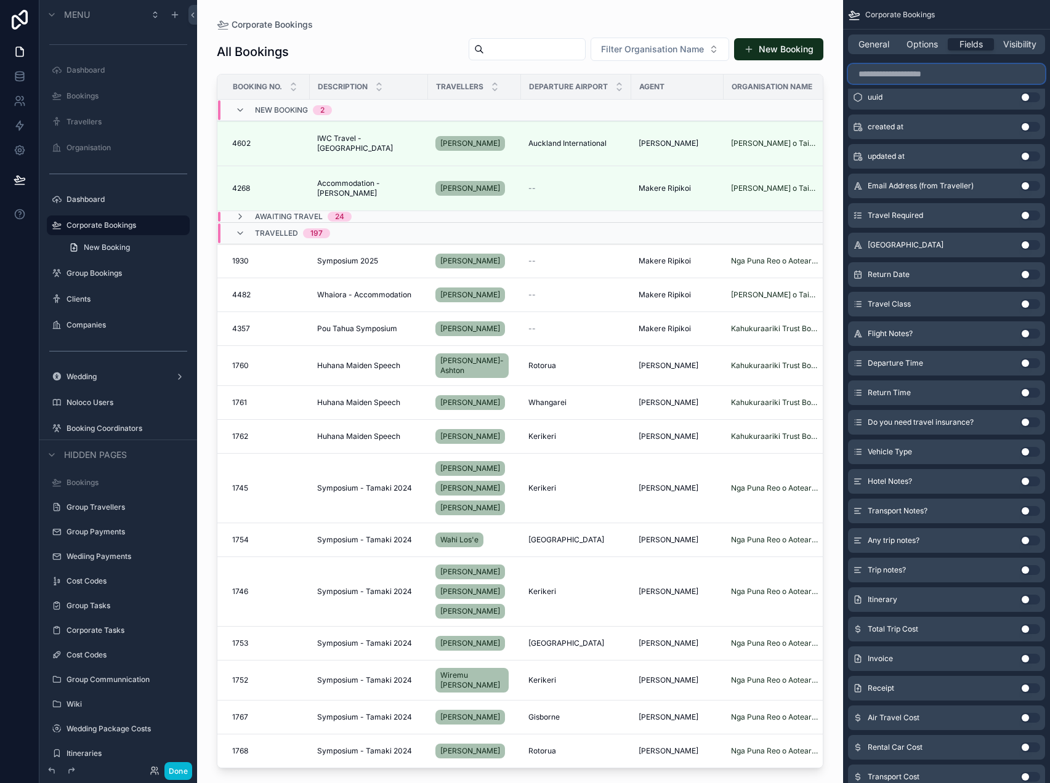
click at [910, 76] on input "scrollable content" at bounding box center [946, 74] width 197 height 20
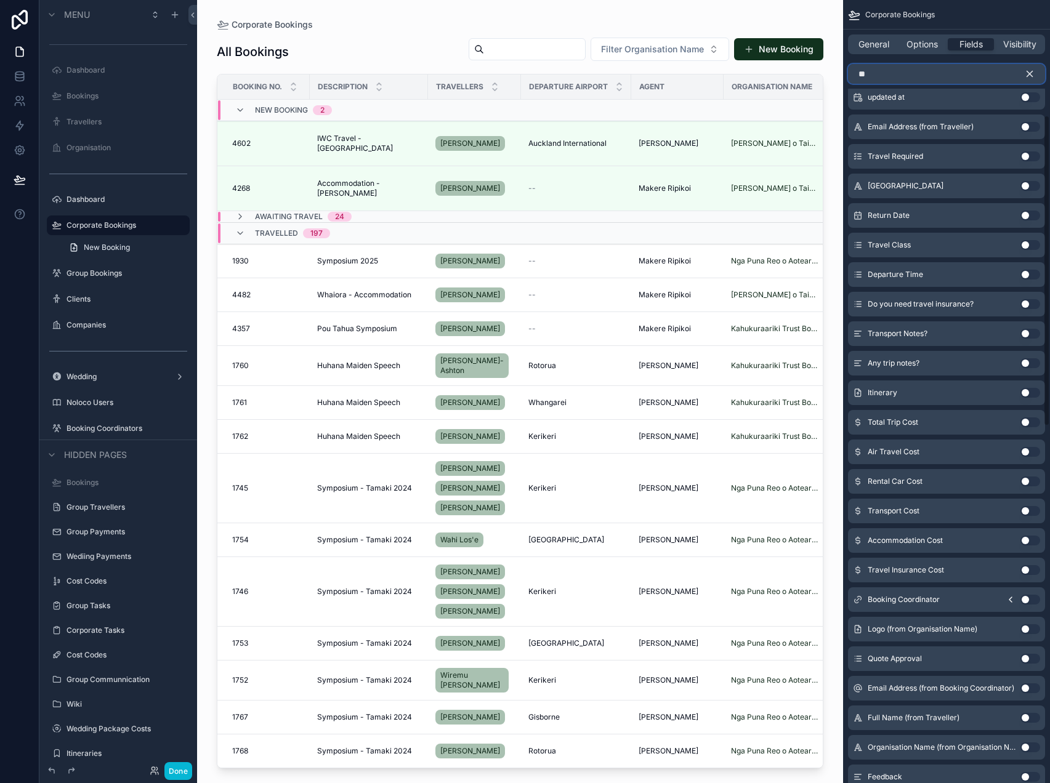
scroll to position [0, 0]
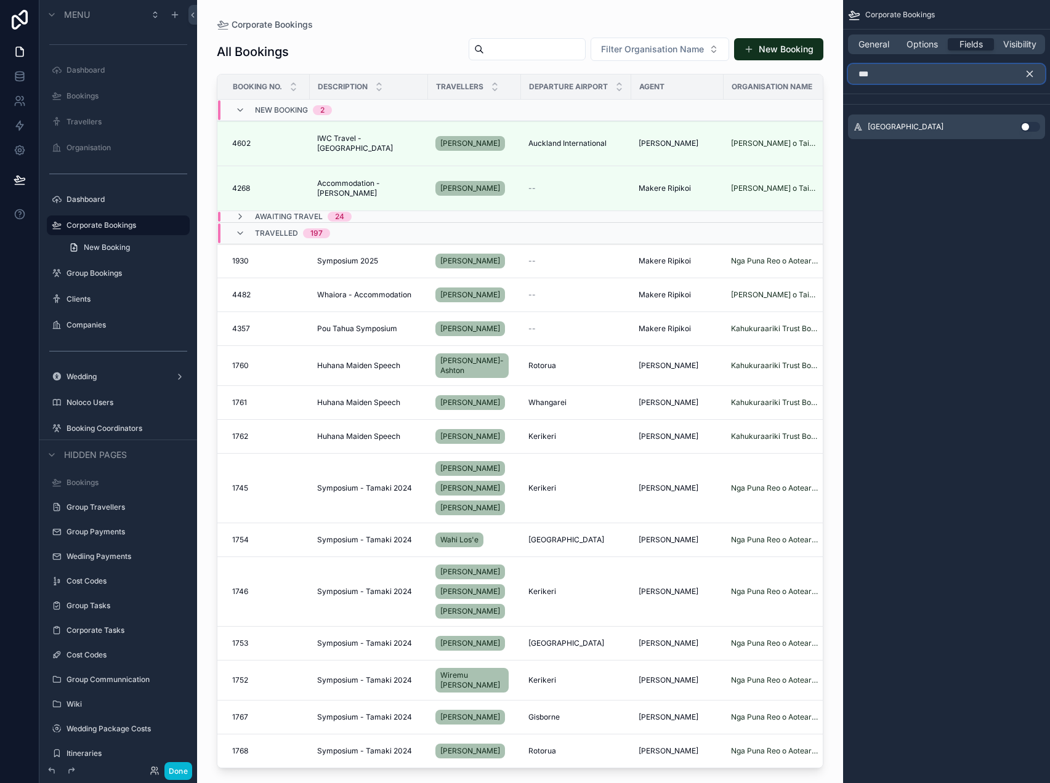
type input "***"
click at [1025, 128] on button "Use setting" at bounding box center [1030, 127] width 20 height 10
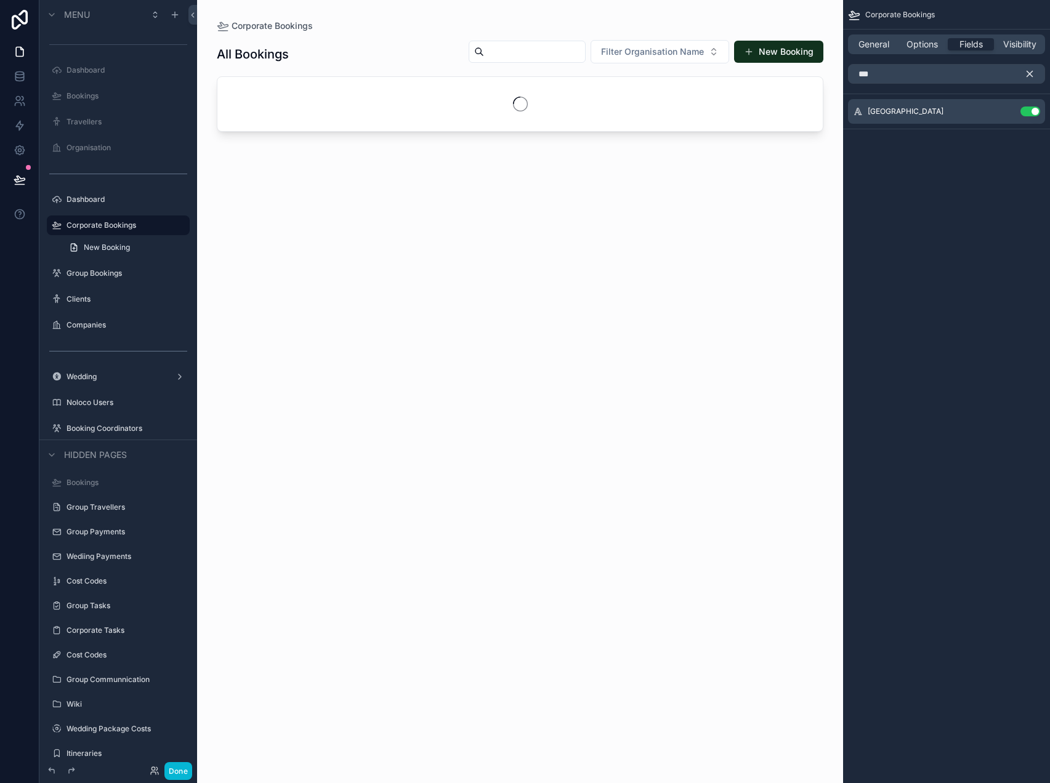
click at [1030, 71] on icon "scrollable content" at bounding box center [1029, 73] width 11 height 11
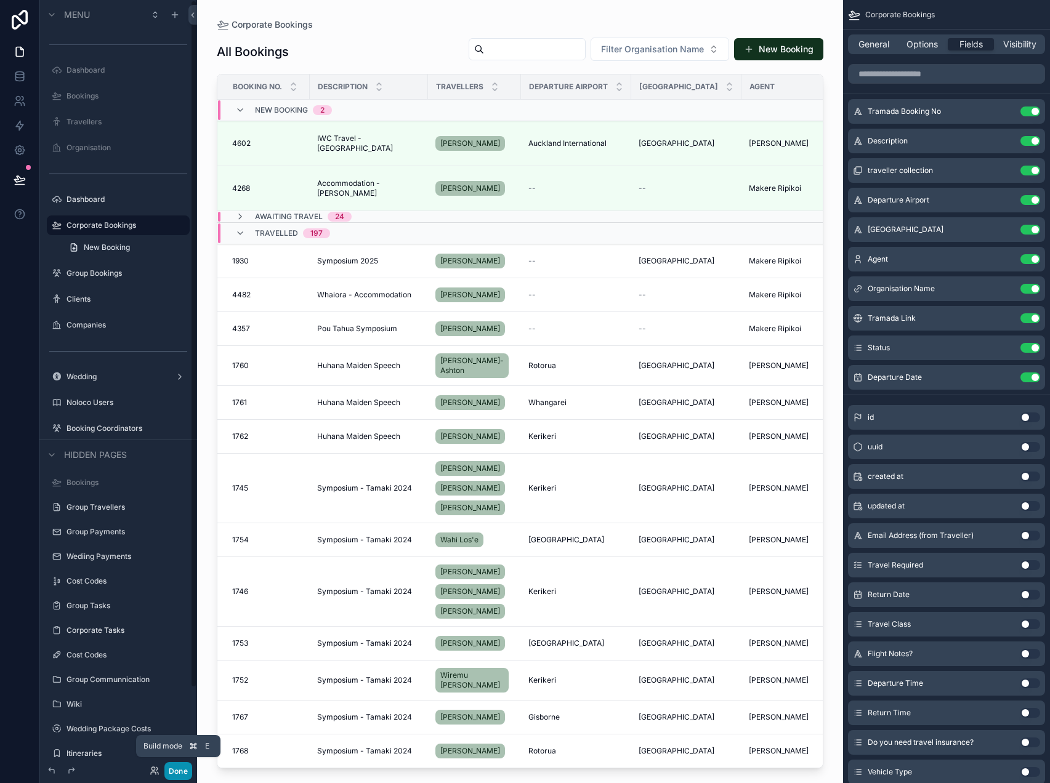
click at [177, 772] on button "Done" at bounding box center [178, 771] width 28 height 18
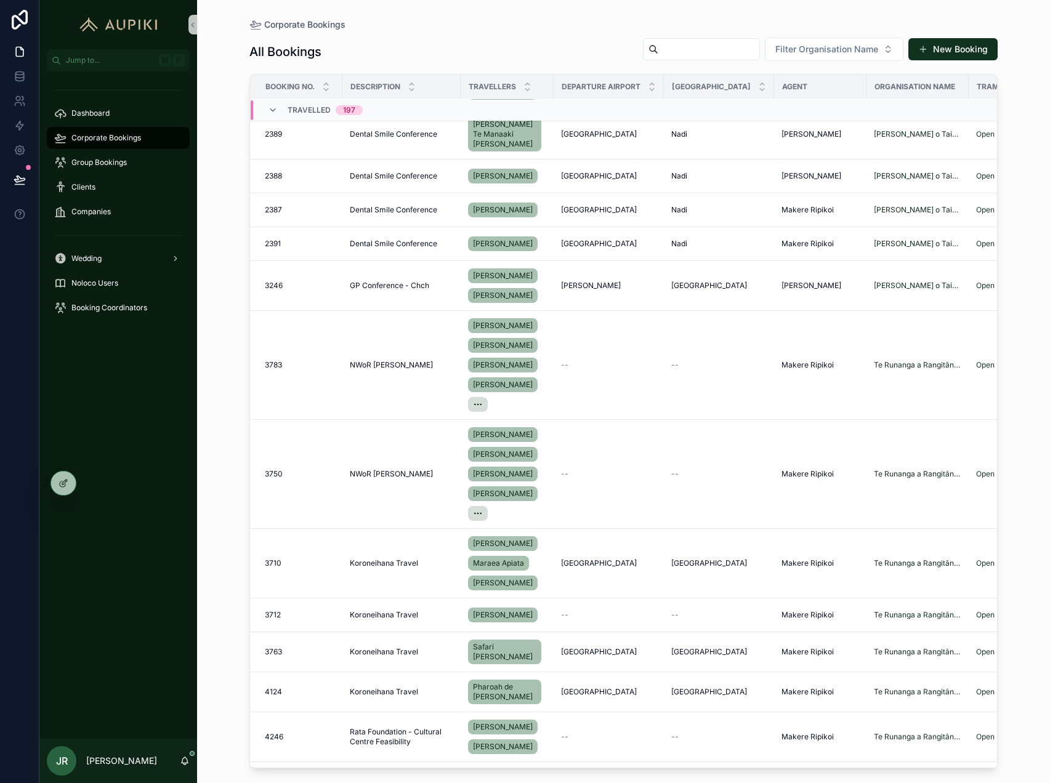
scroll to position [6931, 0]
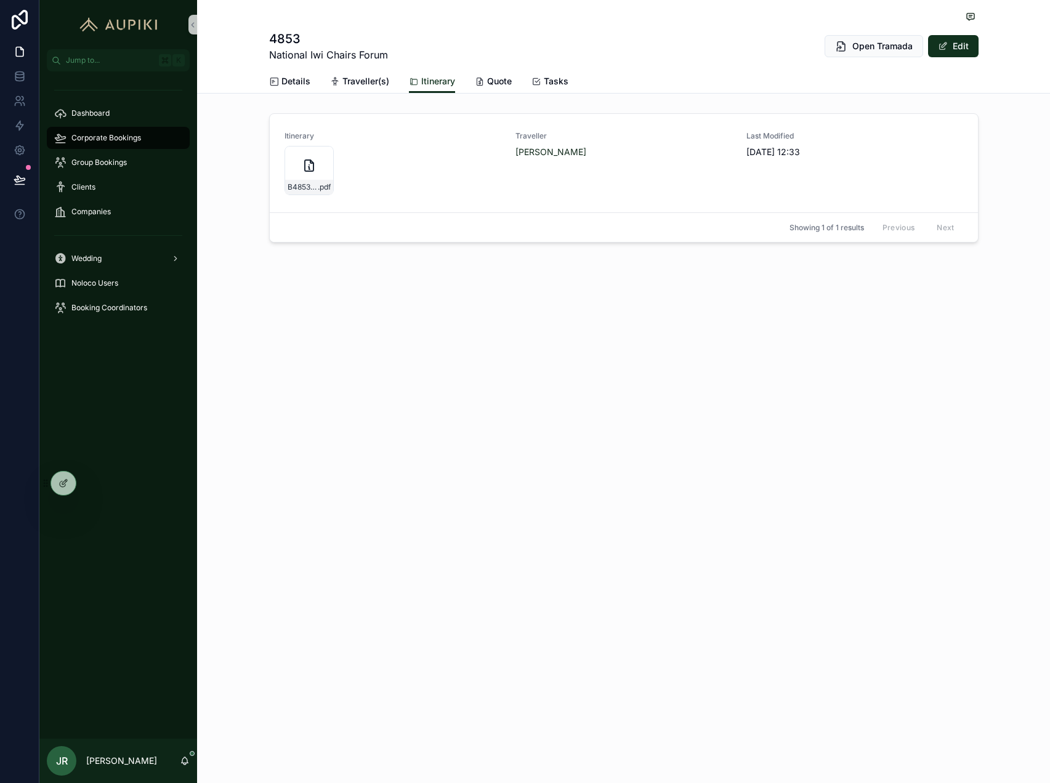
click at [136, 133] on span "Corporate Bookings" at bounding box center [106, 138] width 70 height 10
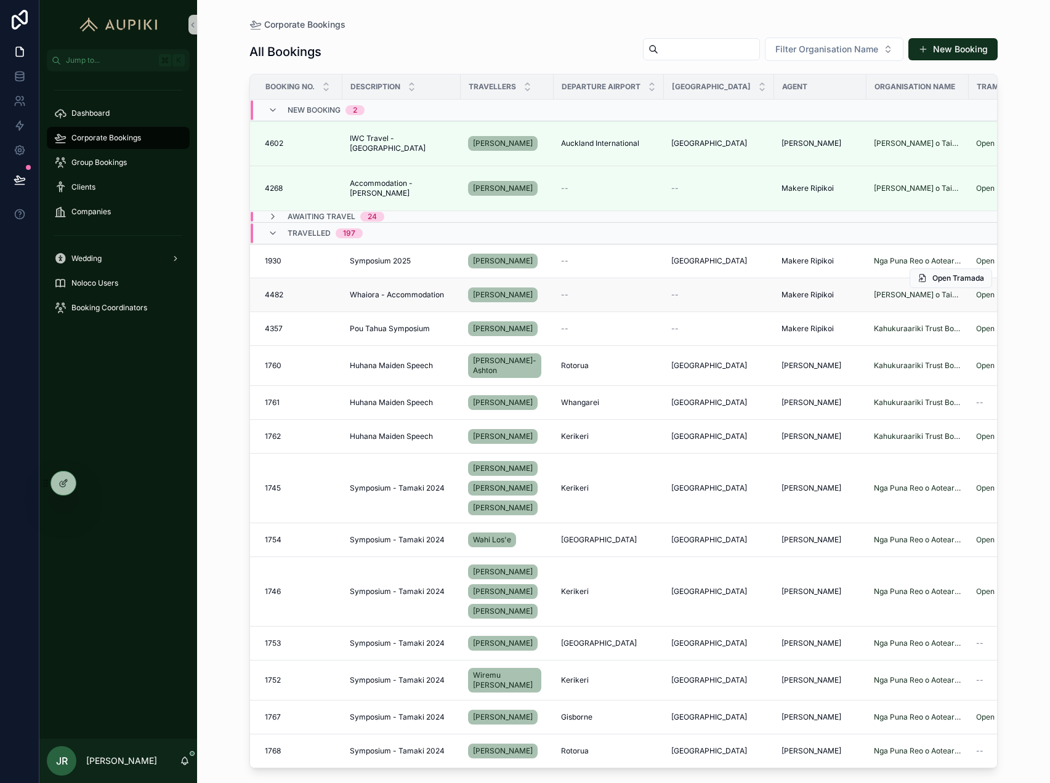
scroll to position [3, 242]
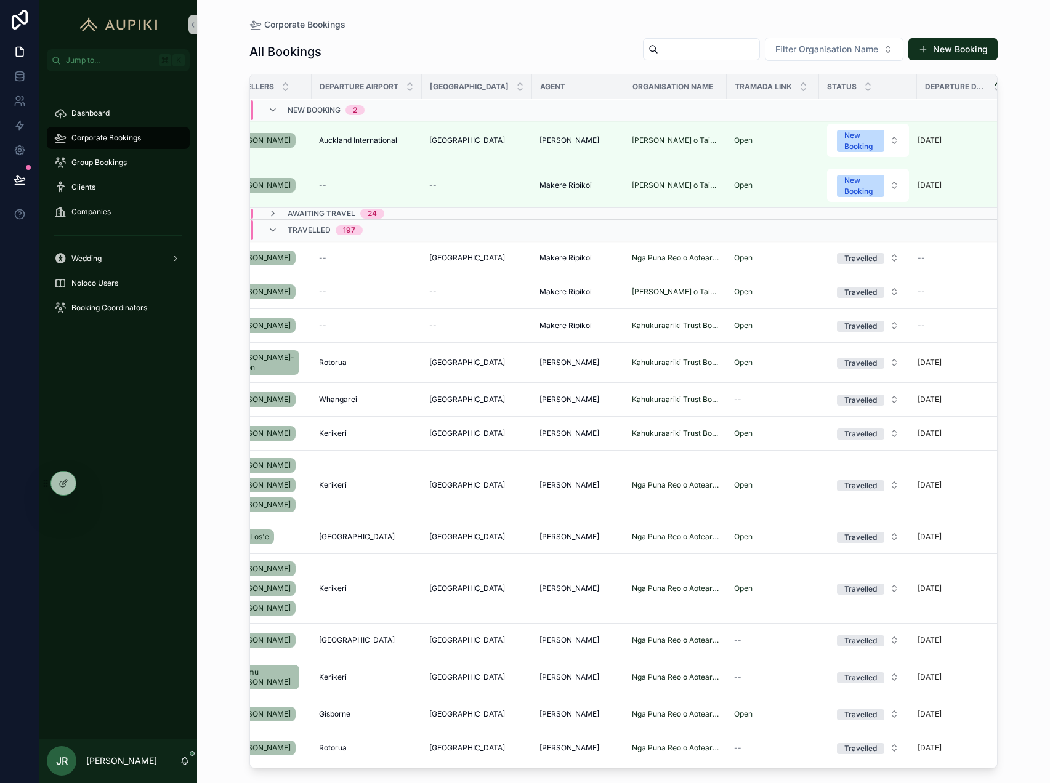
click at [741, 41] on input "scrollable content" at bounding box center [708, 49] width 101 height 17
type input "****"
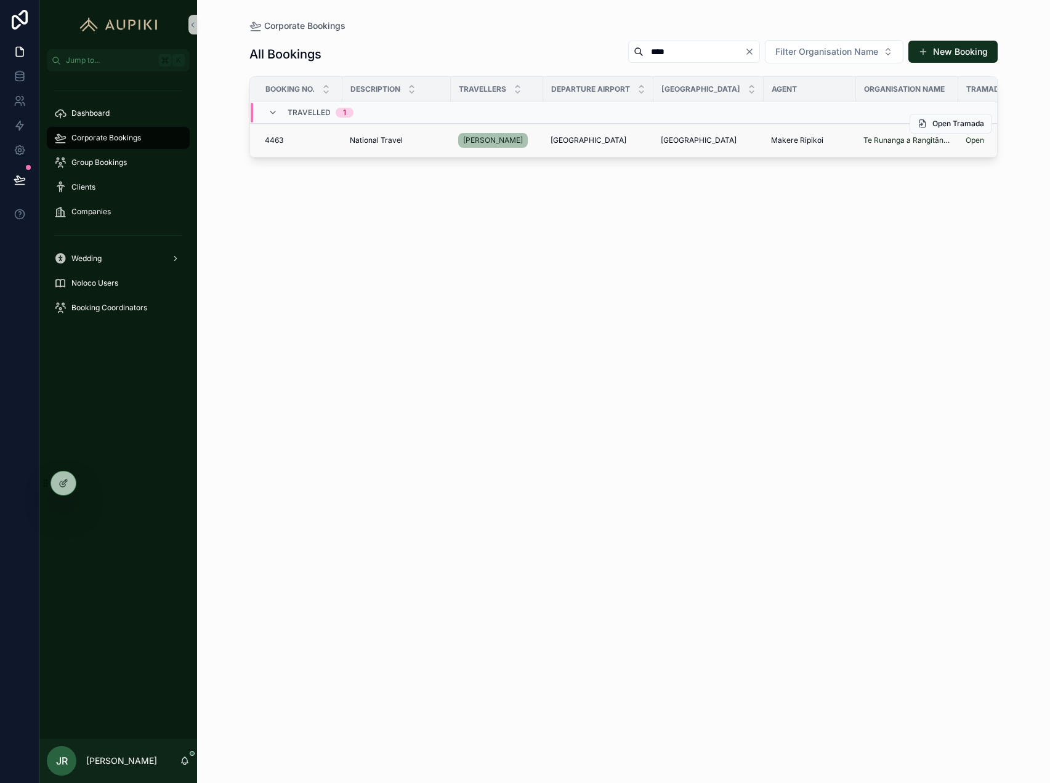
click at [424, 146] on td "National Travel National Travel" at bounding box center [396, 141] width 108 height 34
click at [419, 139] on div "National Travel National Travel" at bounding box center [397, 140] width 94 height 10
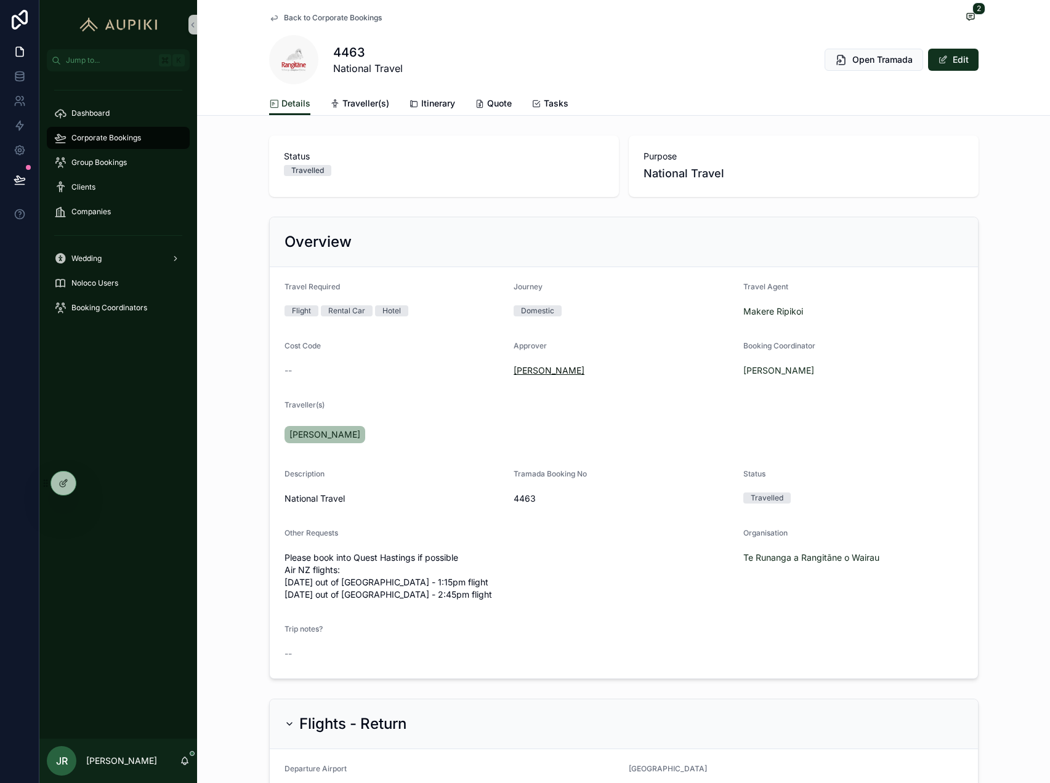
click at [543, 374] on span "Rowena Smith" at bounding box center [549, 371] width 71 height 12
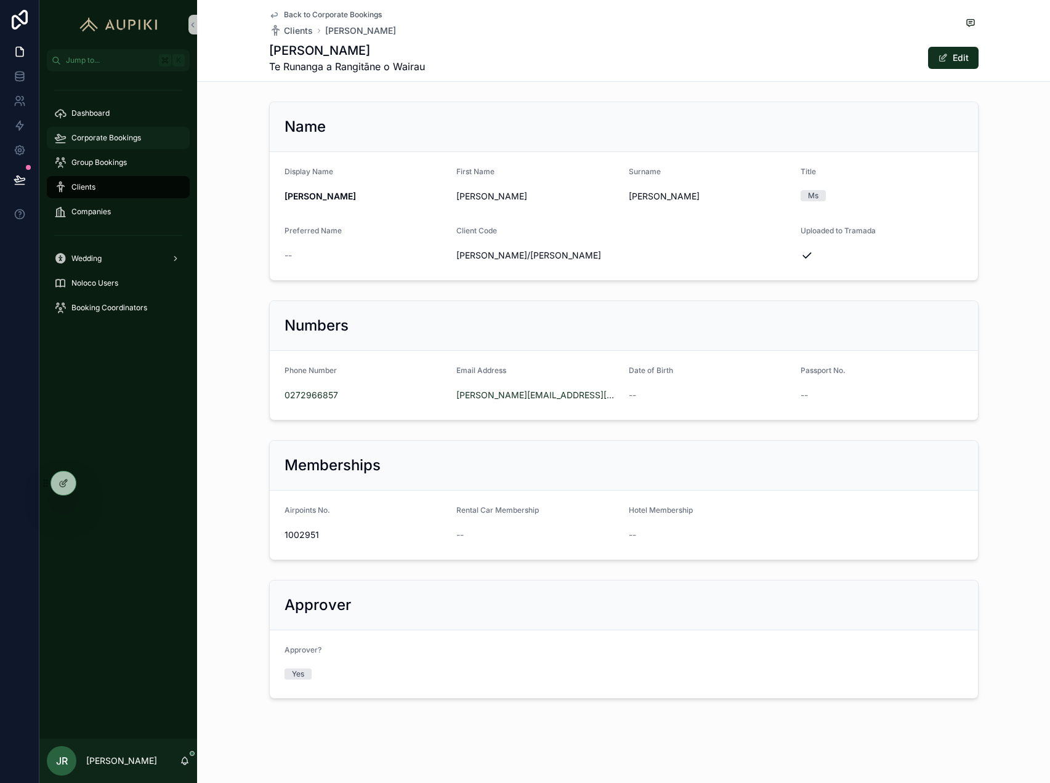
click at [112, 146] on div "Corporate Bookings" at bounding box center [118, 138] width 128 height 20
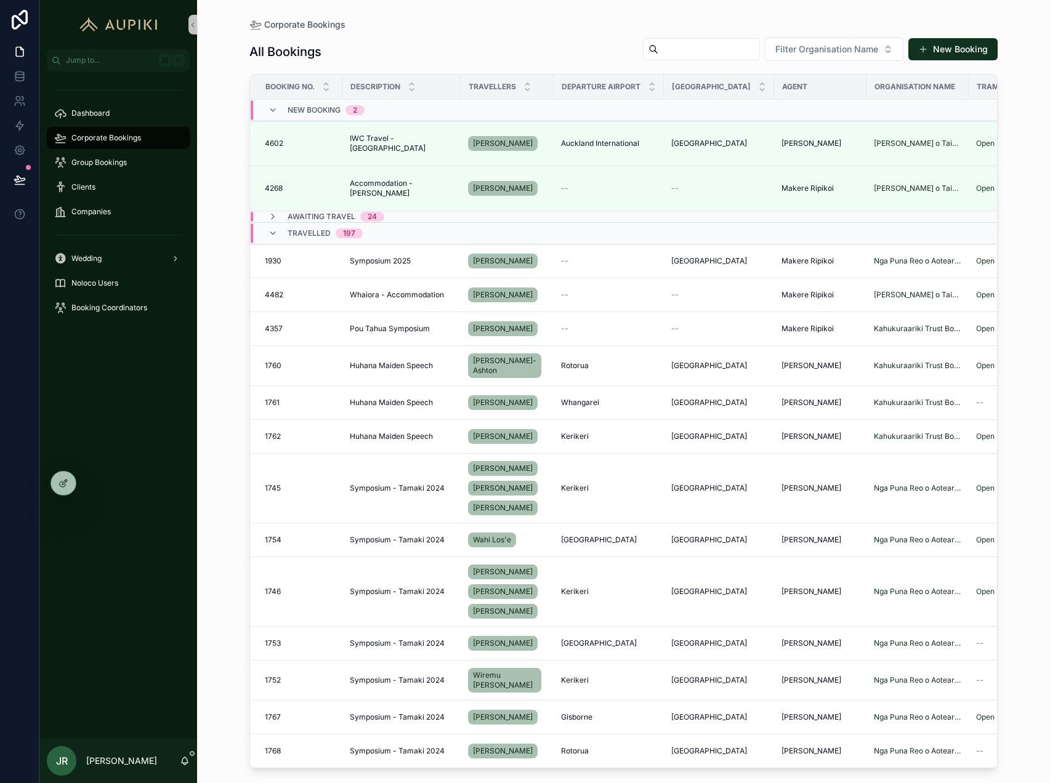
click at [320, 111] on span "New Booking" at bounding box center [314, 110] width 53 height 10
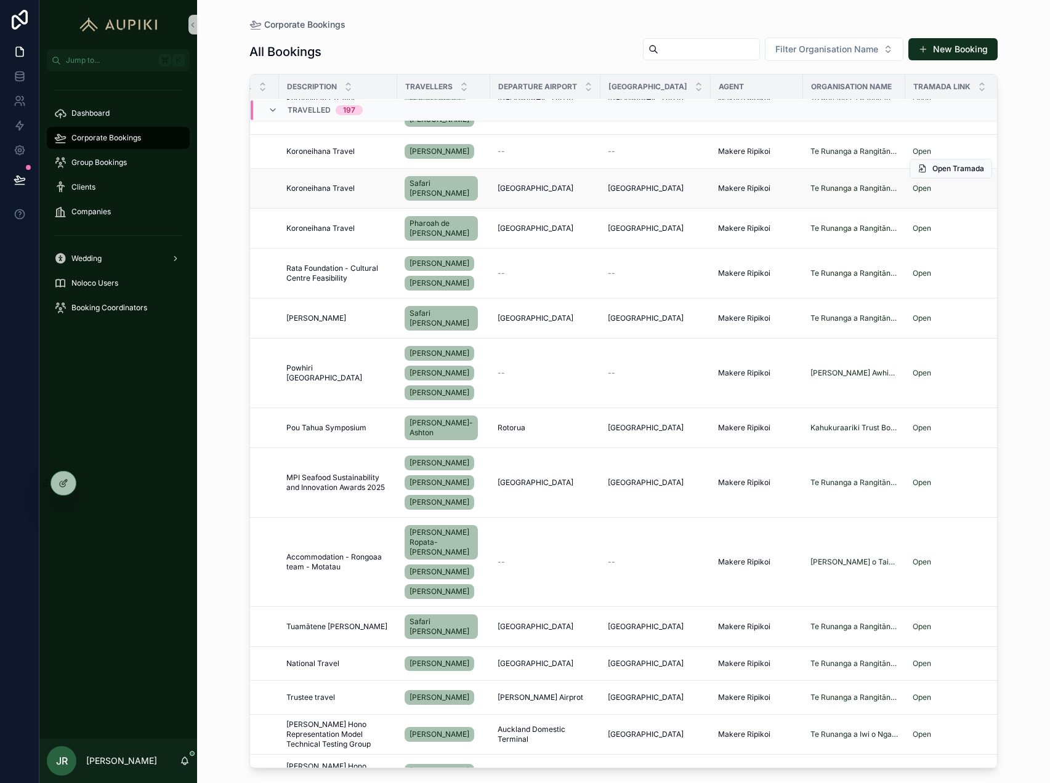
scroll to position [7364, 59]
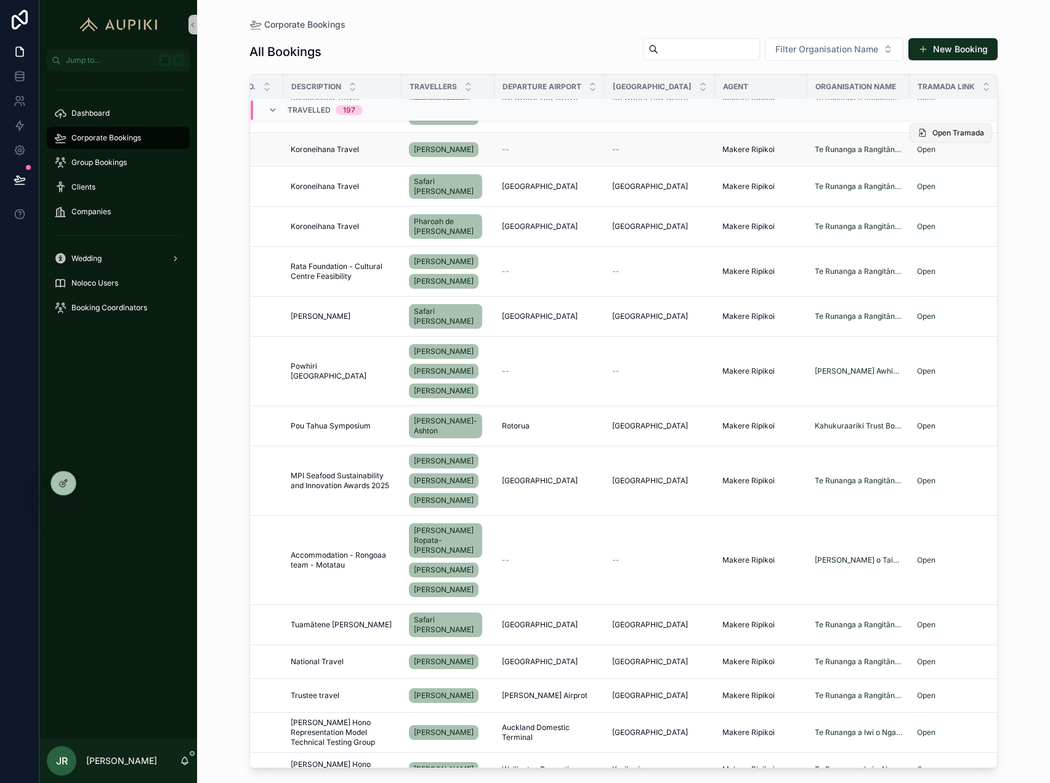
click at [937, 138] on span "Open Tramada" at bounding box center [958, 133] width 52 height 10
click at [956, 172] on span "Open Tramada" at bounding box center [958, 167] width 52 height 10
click at [958, 212] on span "Open Tramada" at bounding box center [958, 207] width 52 height 10
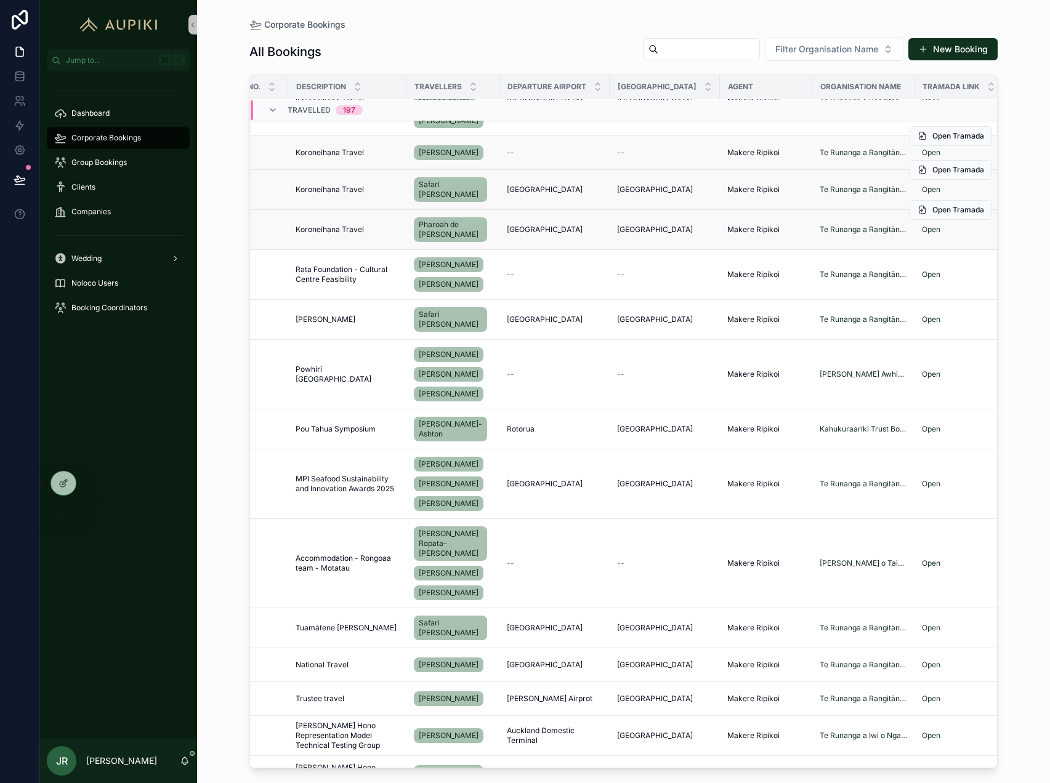
click at [357, 235] on span "Koroneihana Travel" at bounding box center [330, 230] width 68 height 10
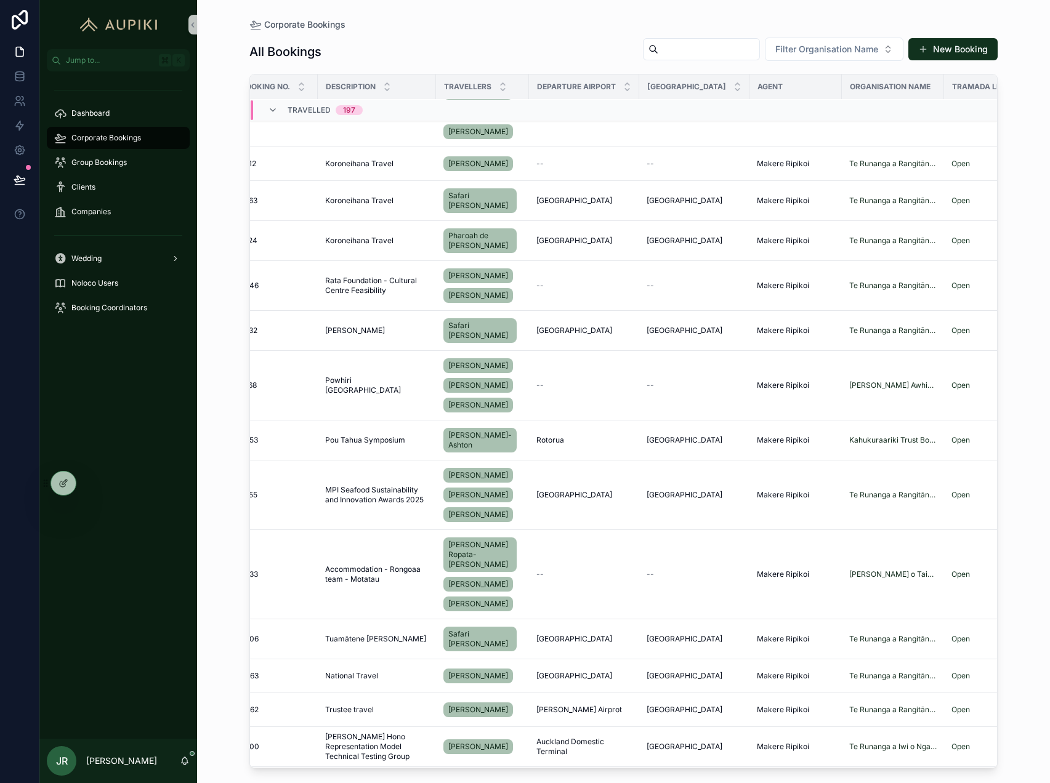
scroll to position [7295, 23]
click at [846, 43] on span "Filter Organisation Name" at bounding box center [826, 49] width 103 height 12
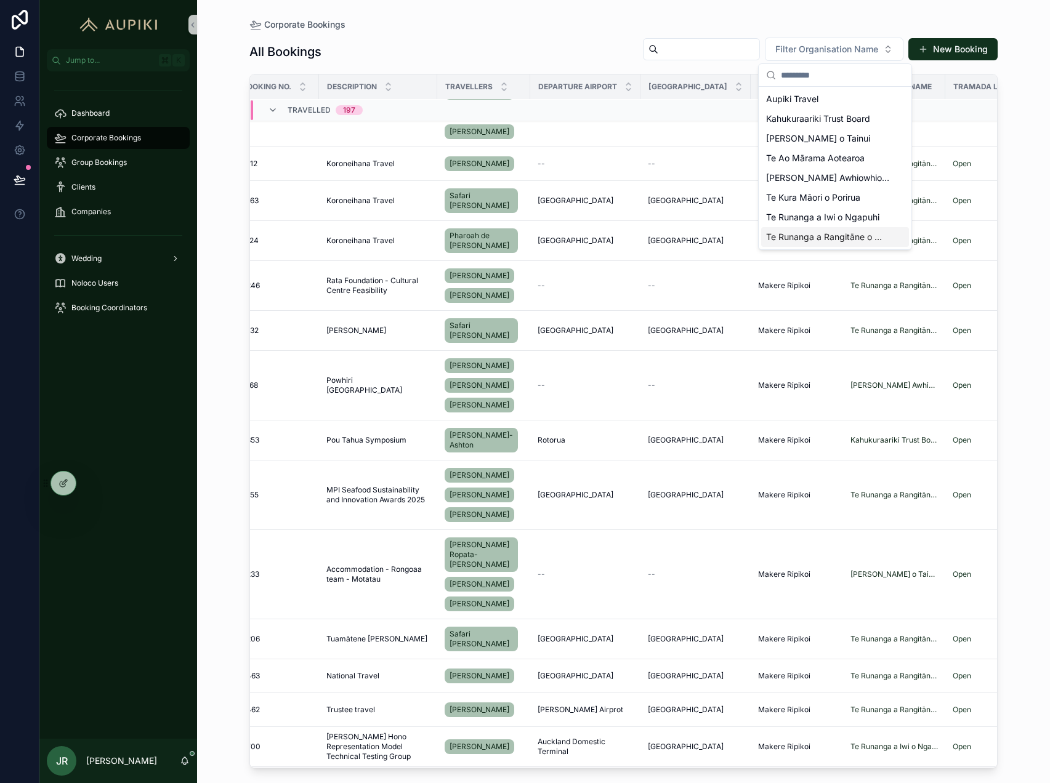
click at [817, 240] on span "Te Runanga a Rangitāne o Wairau" at bounding box center [827, 237] width 123 height 12
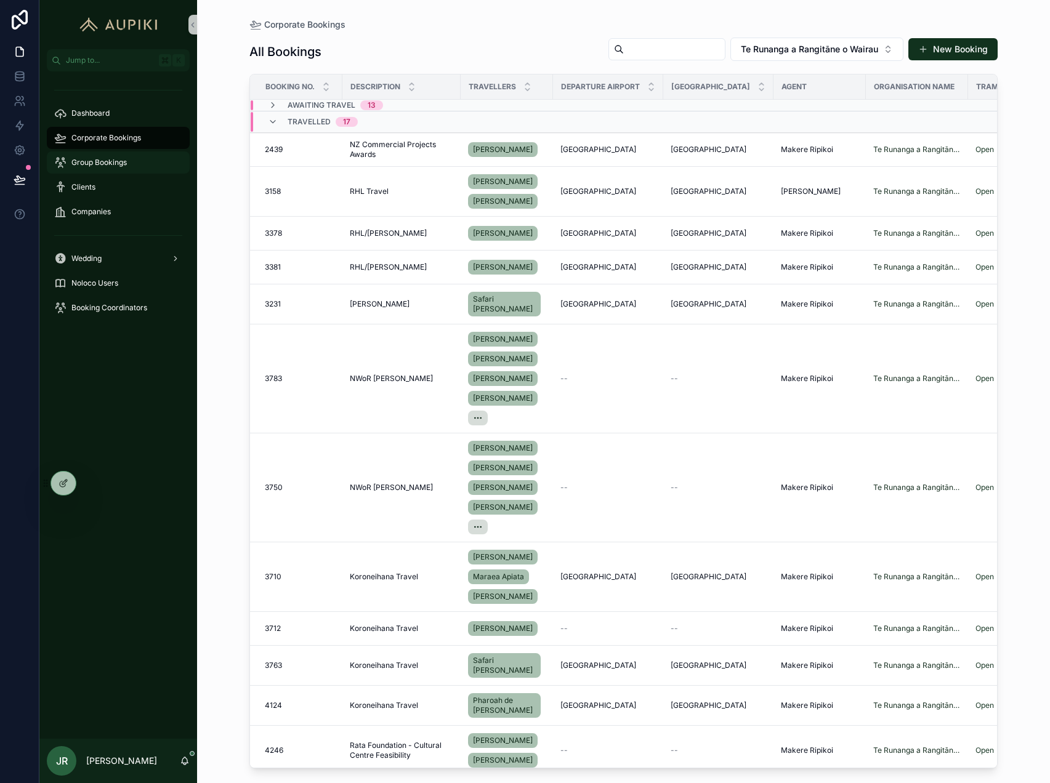
click at [105, 158] on span "Group Bookings" at bounding box center [98, 163] width 55 height 10
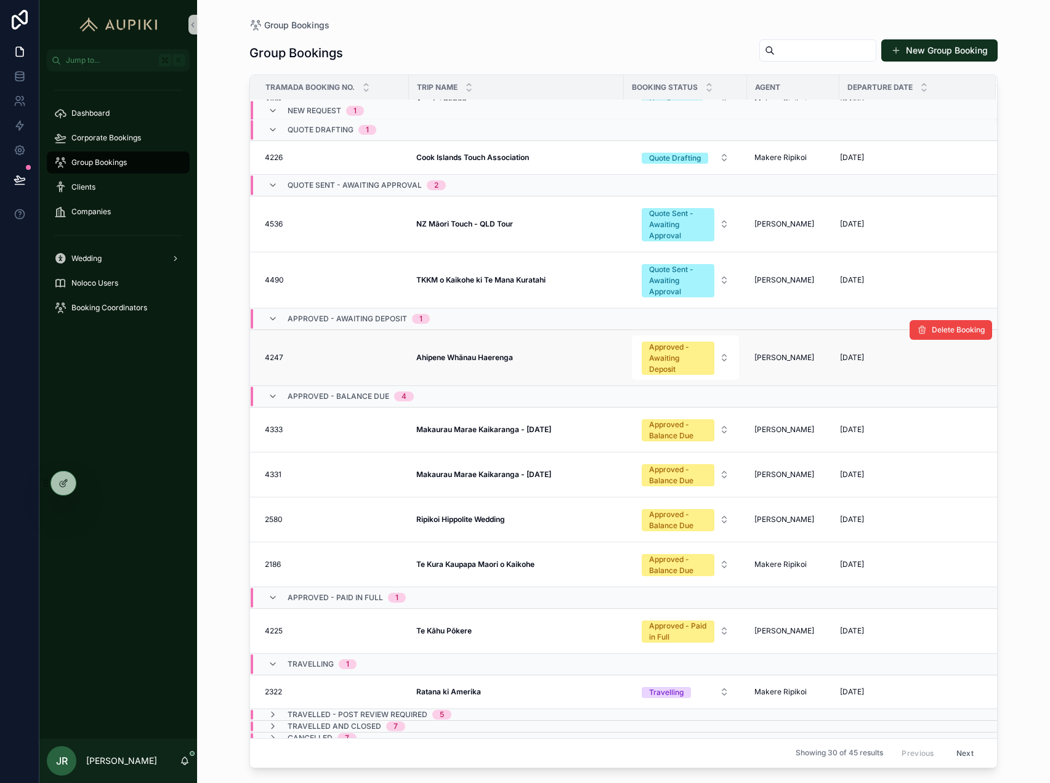
scroll to position [42, 0]
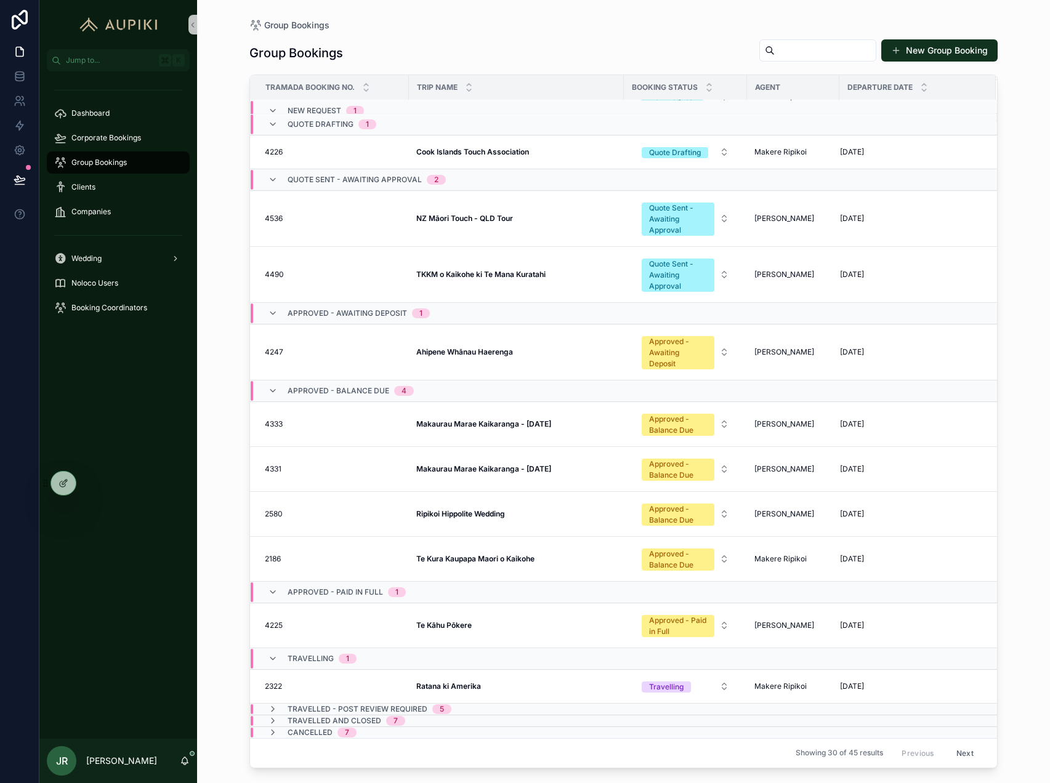
click at [329, 108] on span "New Request" at bounding box center [315, 110] width 54 height 10
click at [273, 107] on icon "scrollable content" at bounding box center [273, 107] width 10 height 10
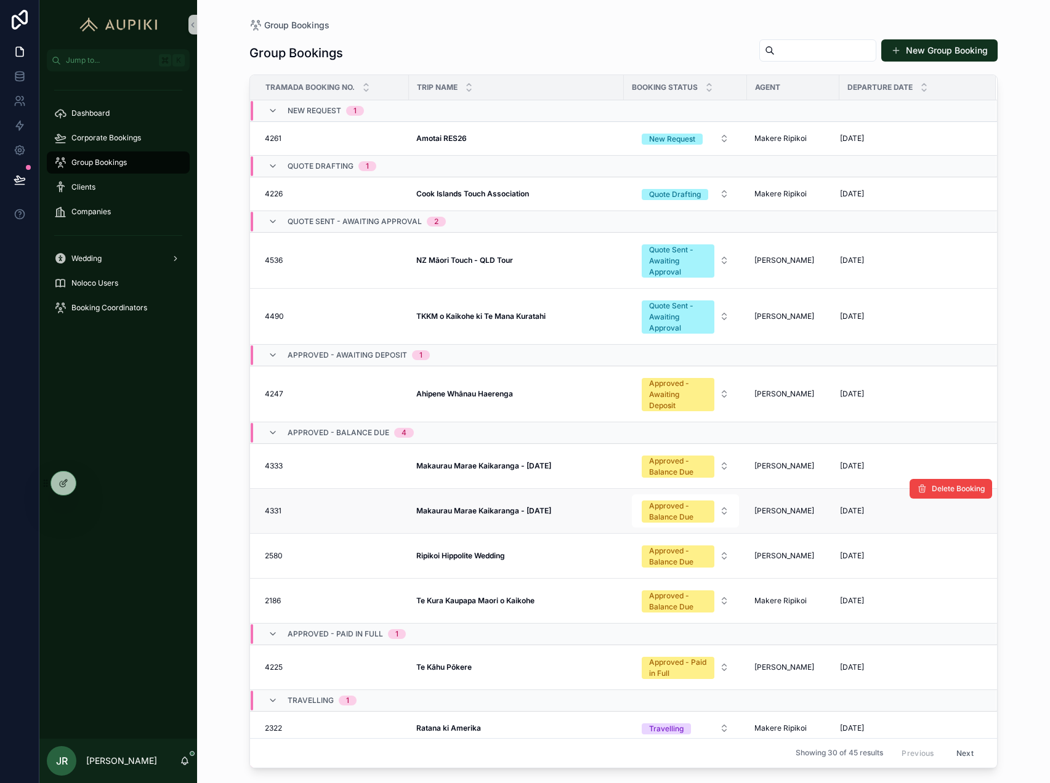
scroll to position [42, 0]
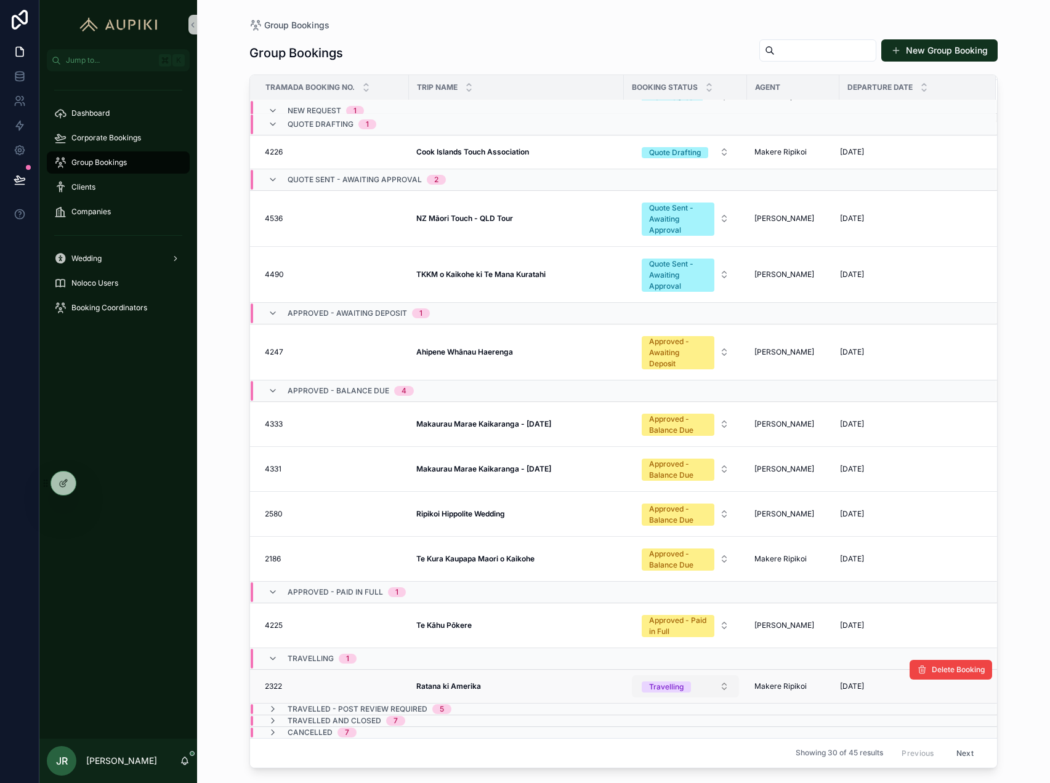
click at [687, 682] on span "Travelling" at bounding box center [666, 687] width 49 height 11
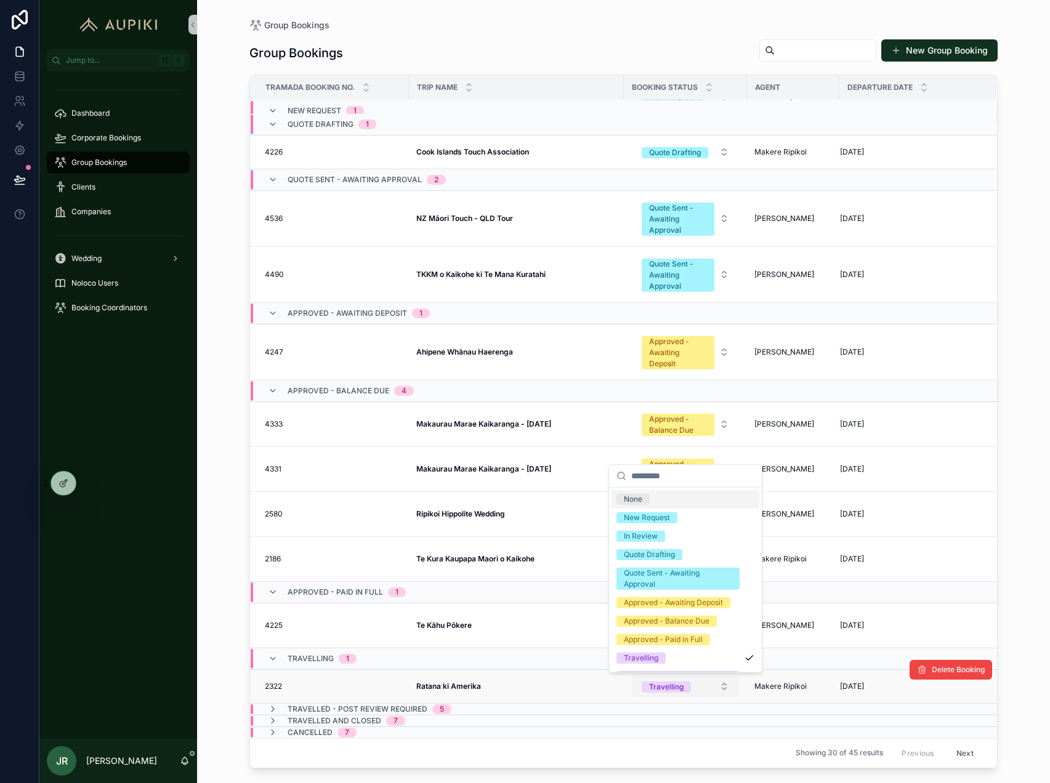
click at [687, 682] on span "Travelling" at bounding box center [666, 687] width 49 height 11
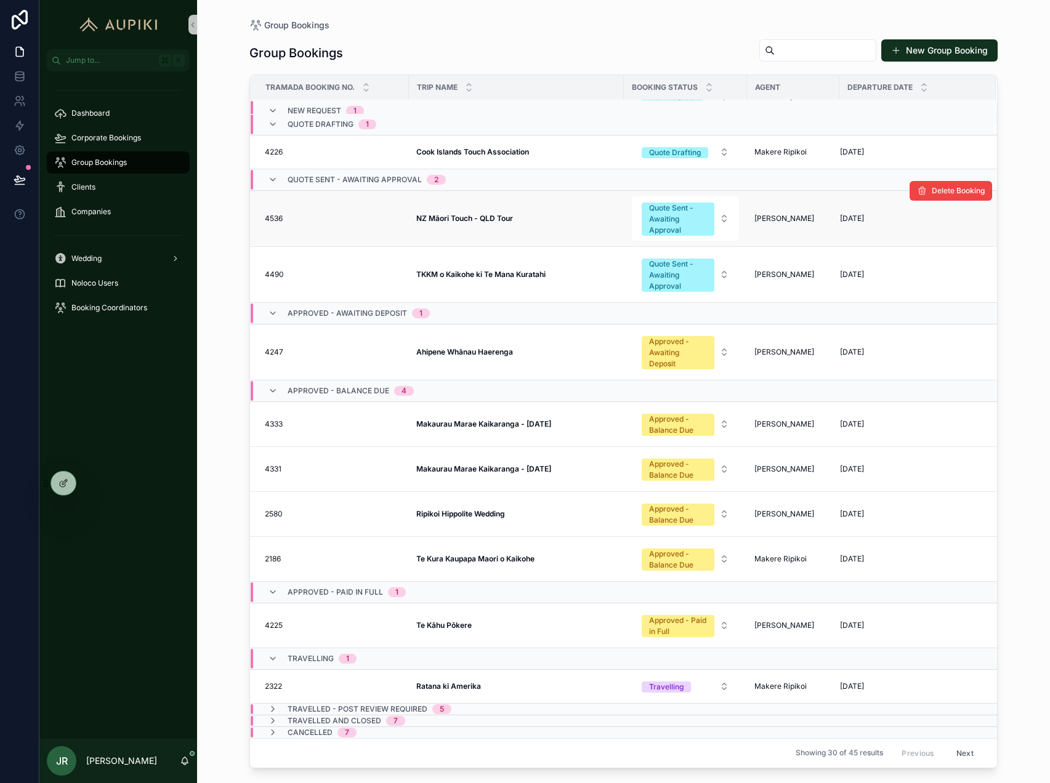
click at [486, 219] on strong "NZ Māori Touch - QLD Tour" at bounding box center [464, 218] width 97 height 9
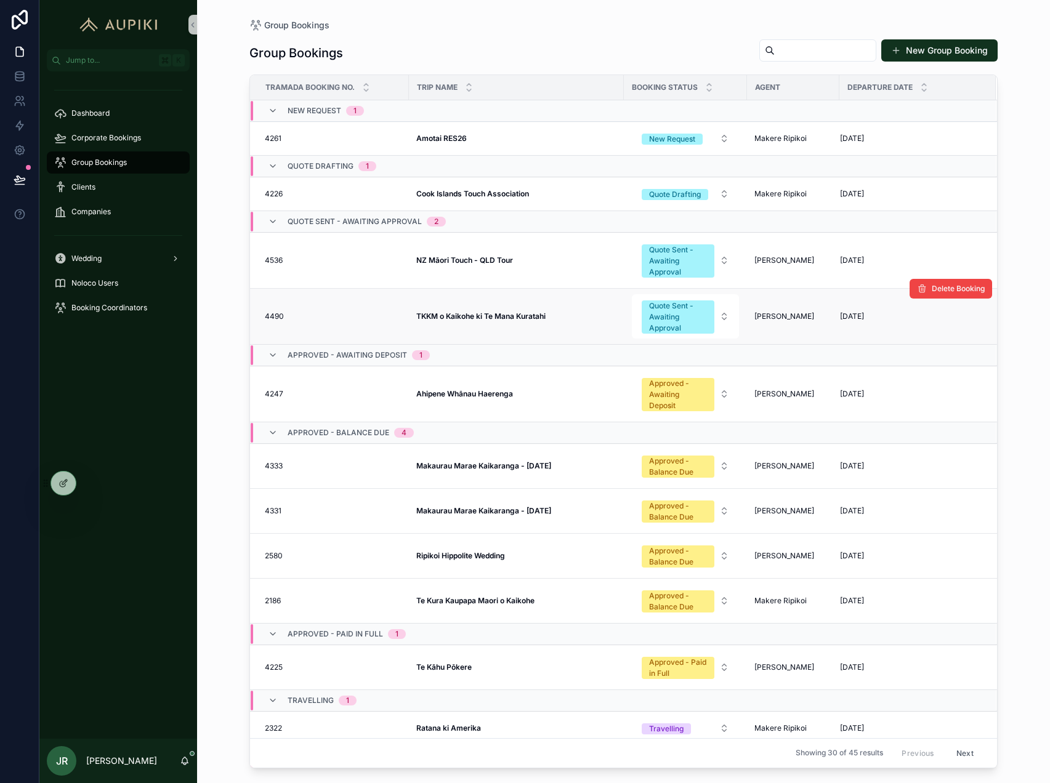
scroll to position [42, 0]
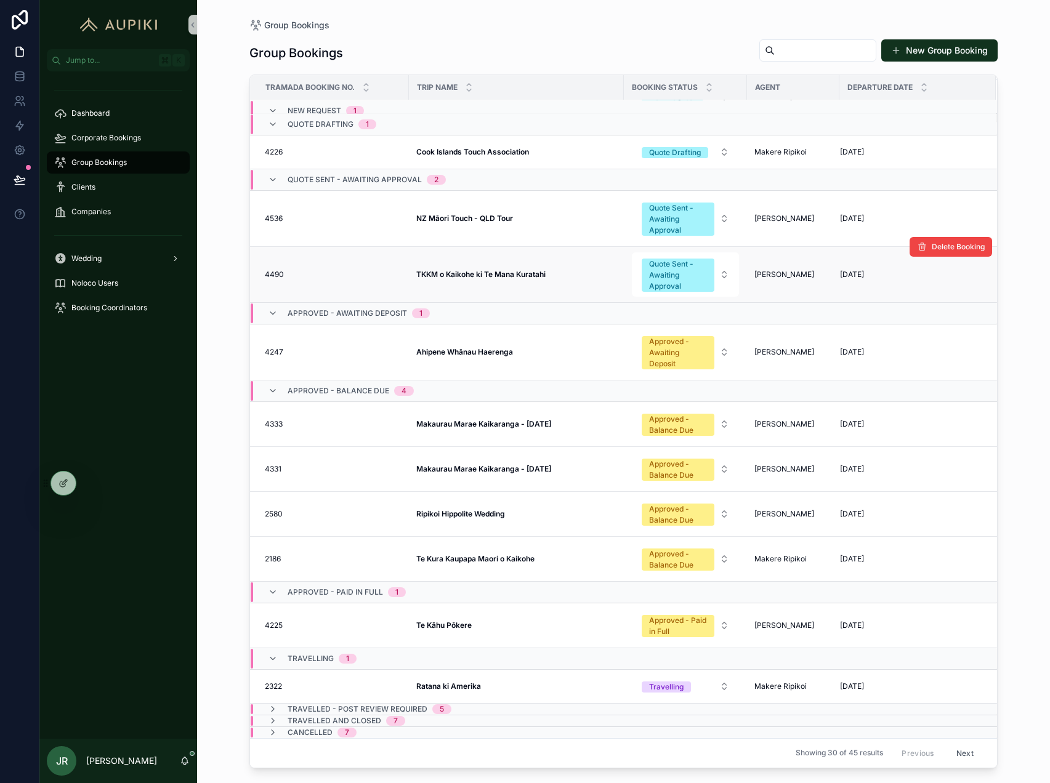
click at [521, 276] on strong "TKKM o Kaikohe ki Te Mana Kuratahi" at bounding box center [480, 274] width 129 height 9
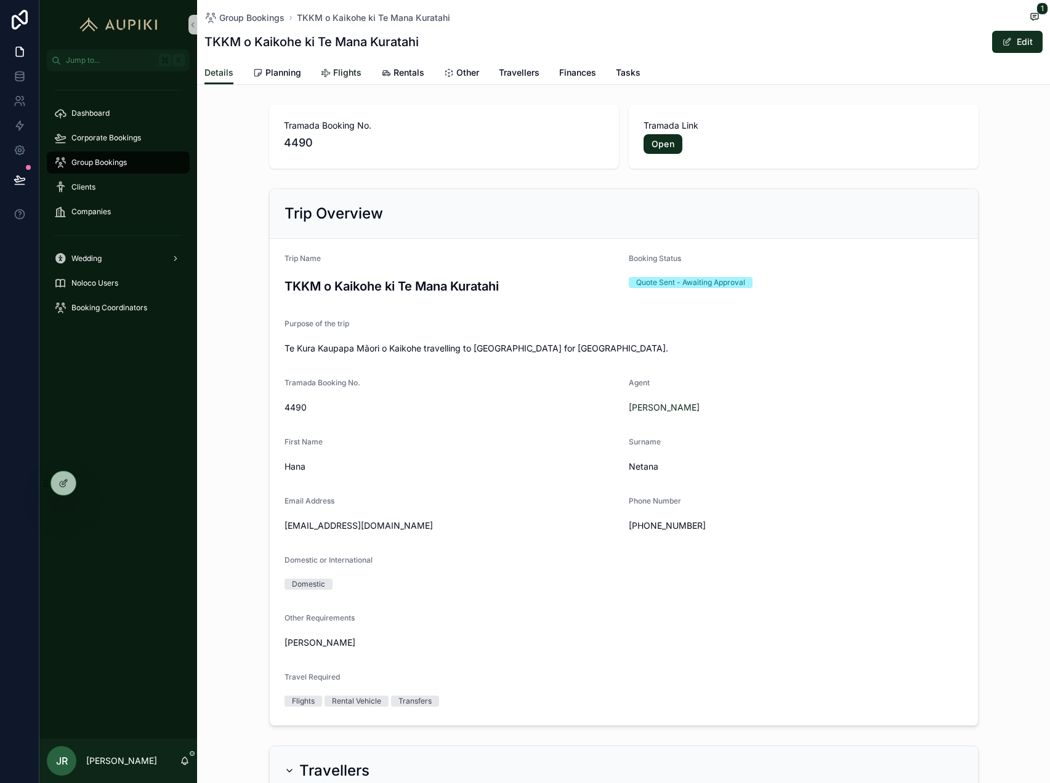
click at [349, 70] on span "Flights" at bounding box center [347, 73] width 28 height 12
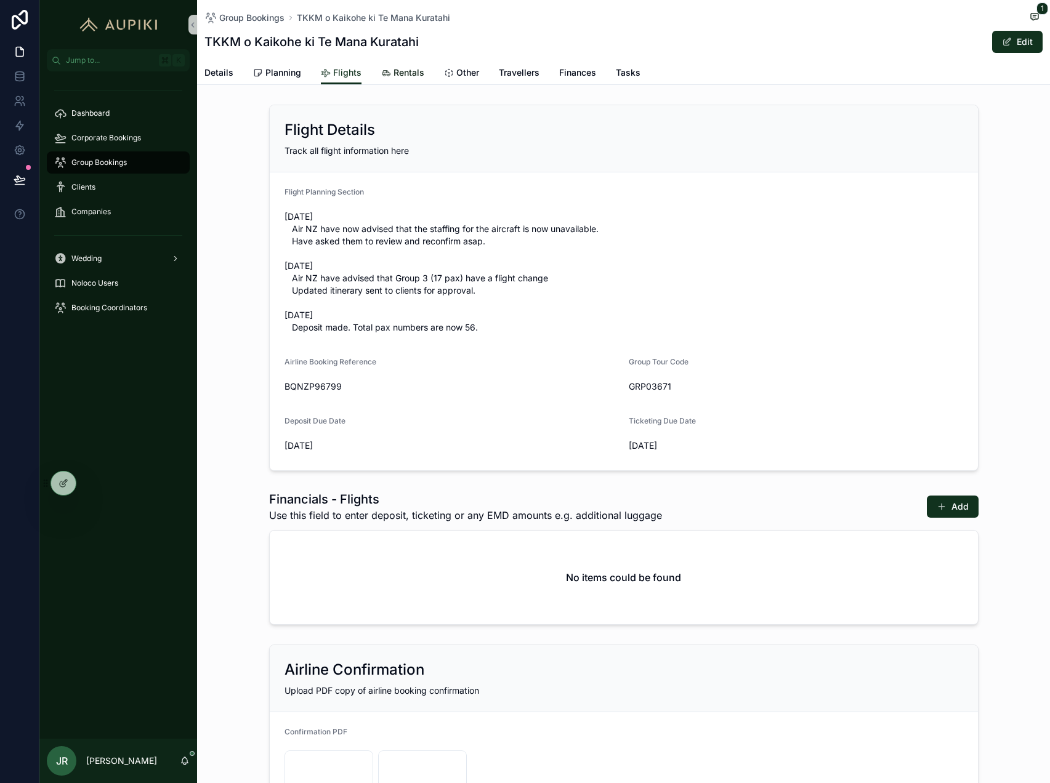
click at [394, 68] on span "Rentals" at bounding box center [409, 73] width 31 height 12
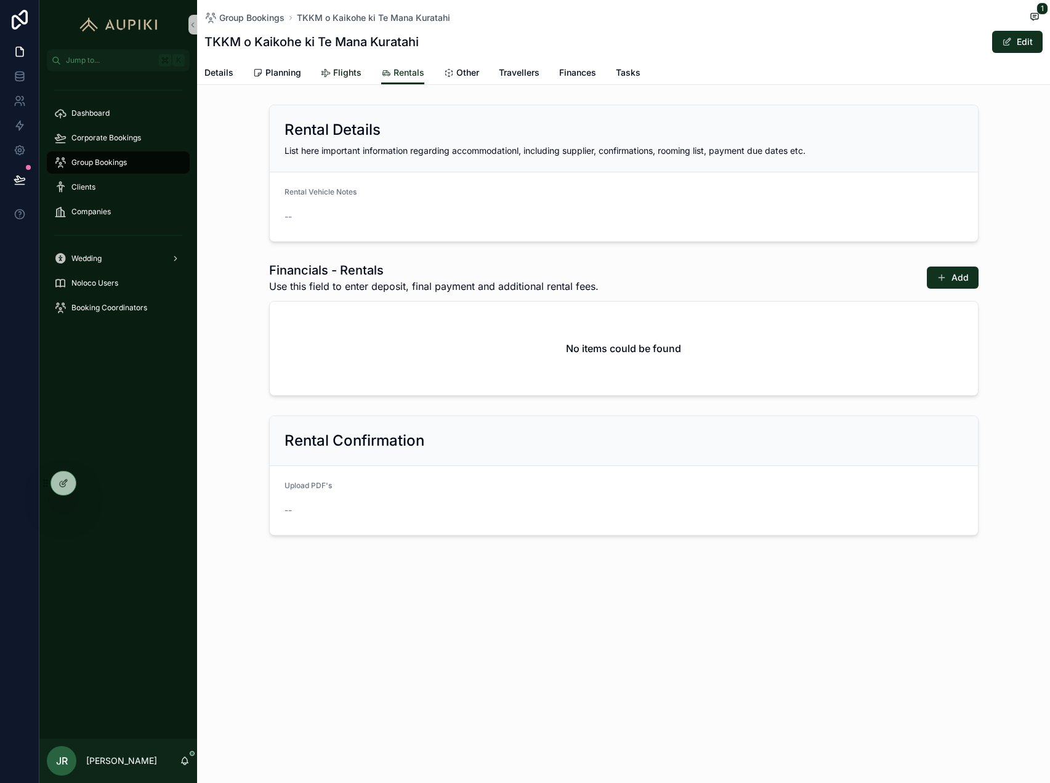
click at [337, 73] on span "Flights" at bounding box center [347, 73] width 28 height 12
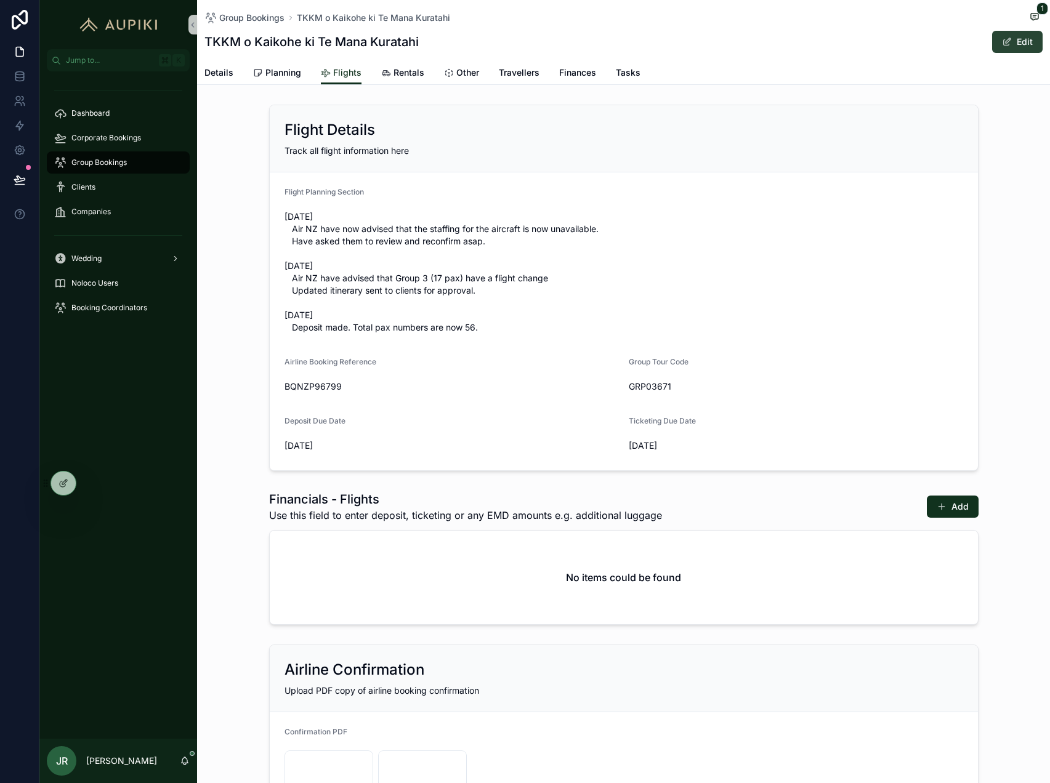
click at [1013, 39] on button "Edit" at bounding box center [1017, 42] width 50 height 22
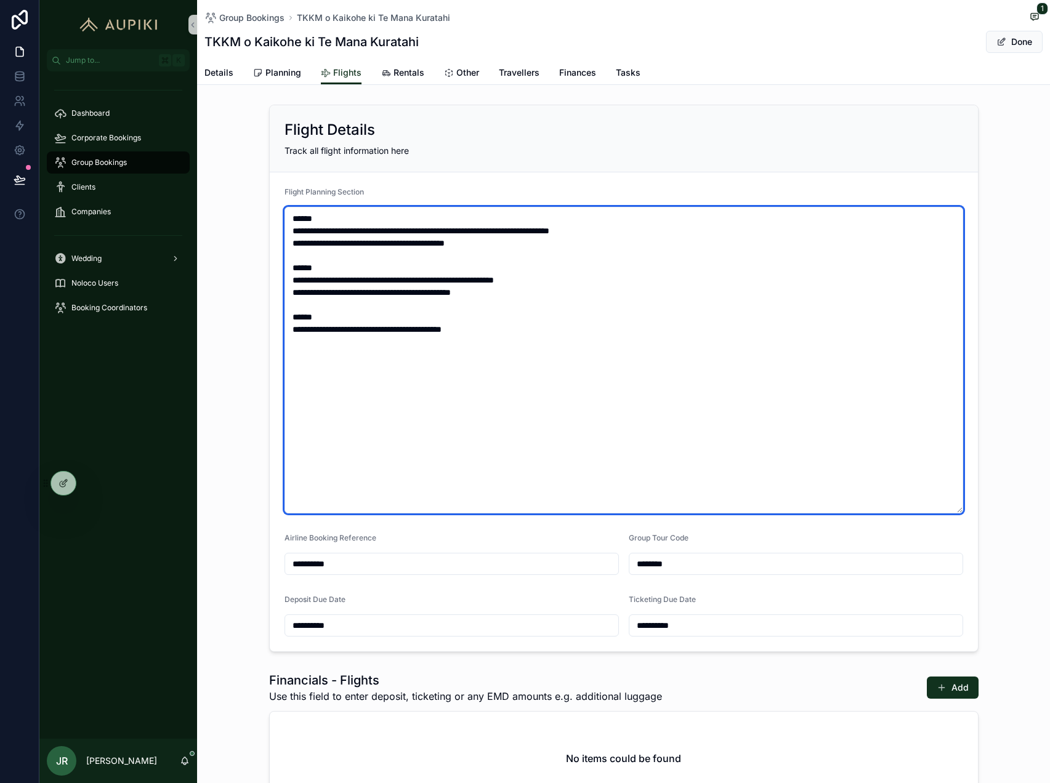
click at [487, 343] on textarea "**********" at bounding box center [624, 360] width 679 height 307
click at [546, 333] on textarea "**********" at bounding box center [624, 360] width 679 height 307
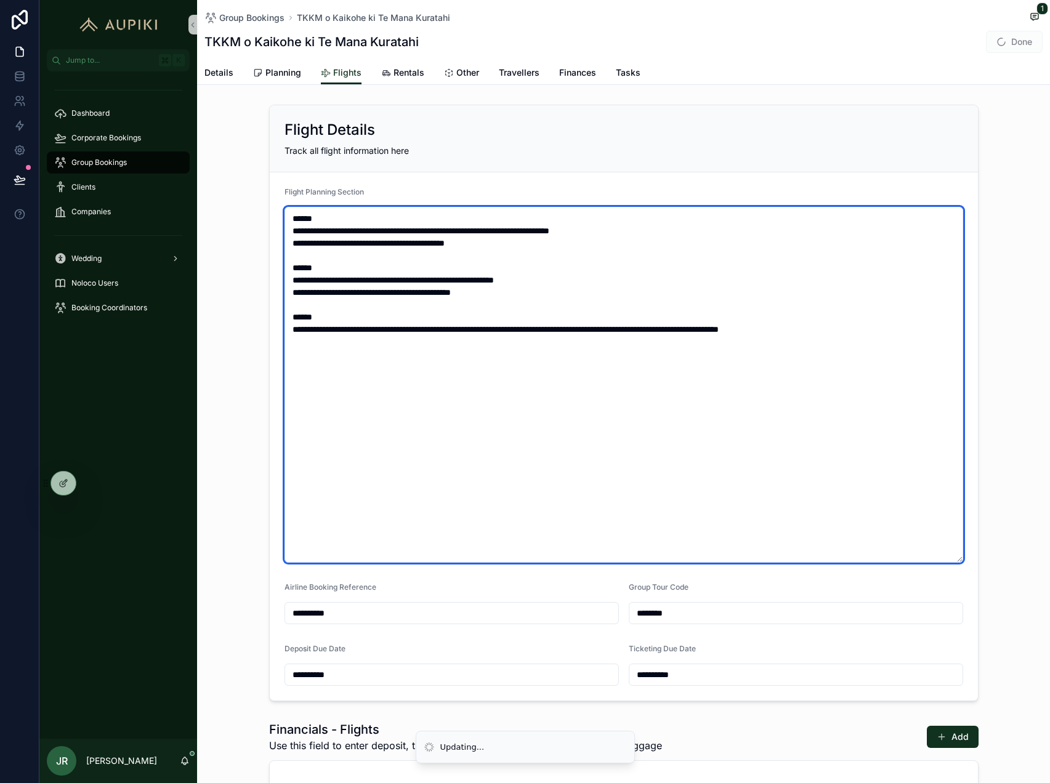
type textarea "**********"
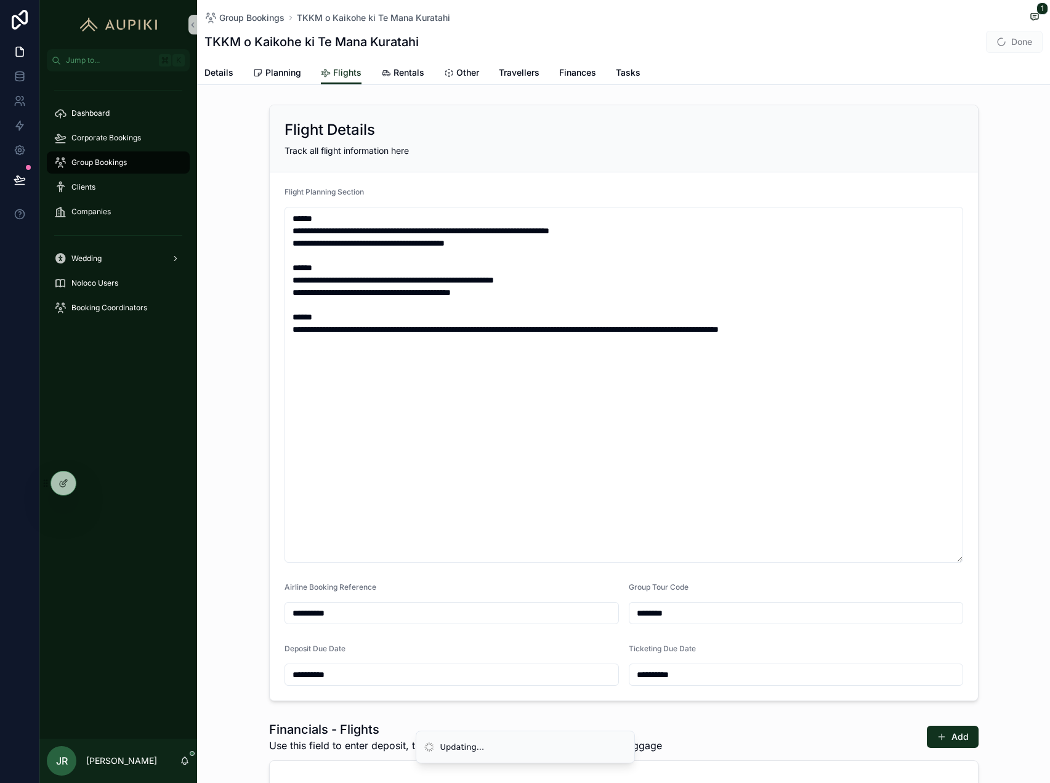
click at [1010, 39] on span "Done" at bounding box center [1014, 42] width 57 height 22
click at [1010, 39] on button "Done" at bounding box center [1014, 42] width 57 height 22
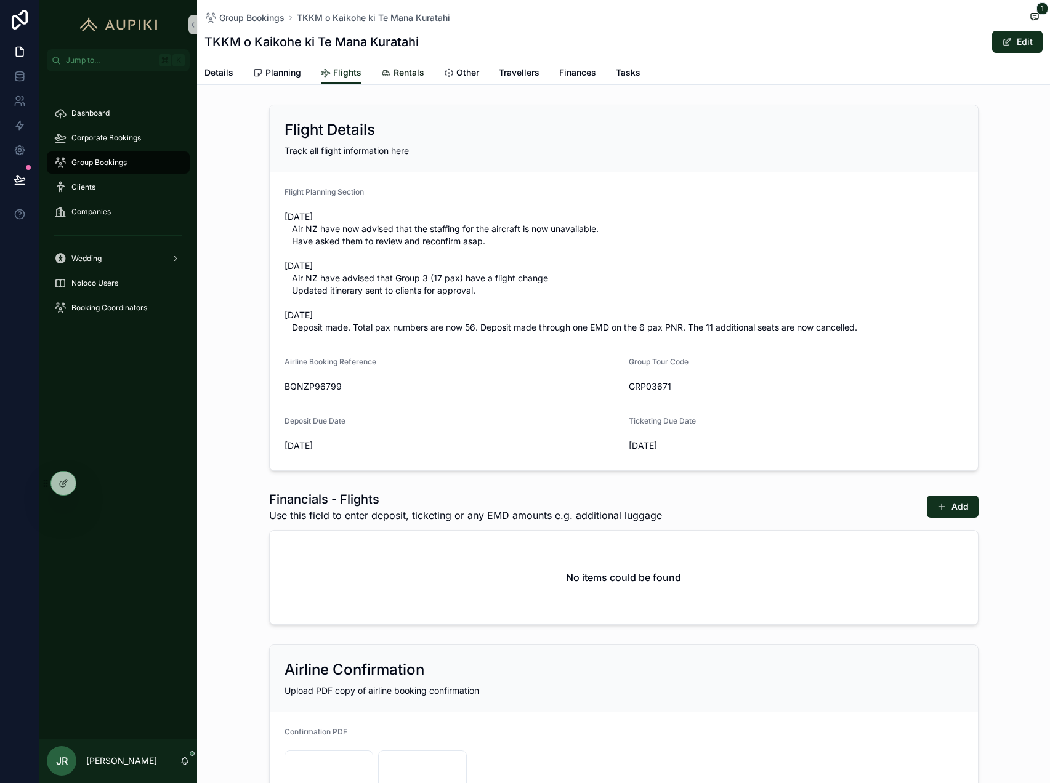
click at [411, 76] on span "Rentals" at bounding box center [409, 73] width 31 height 12
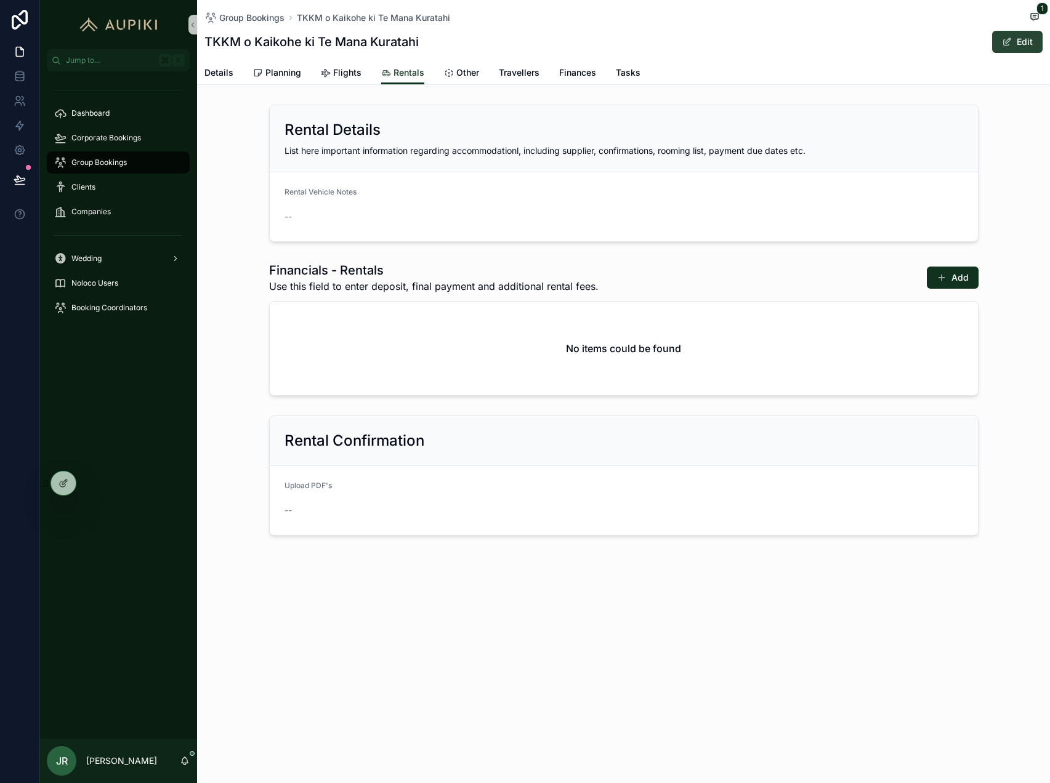
click at [1020, 41] on button "Edit" at bounding box center [1017, 42] width 50 height 22
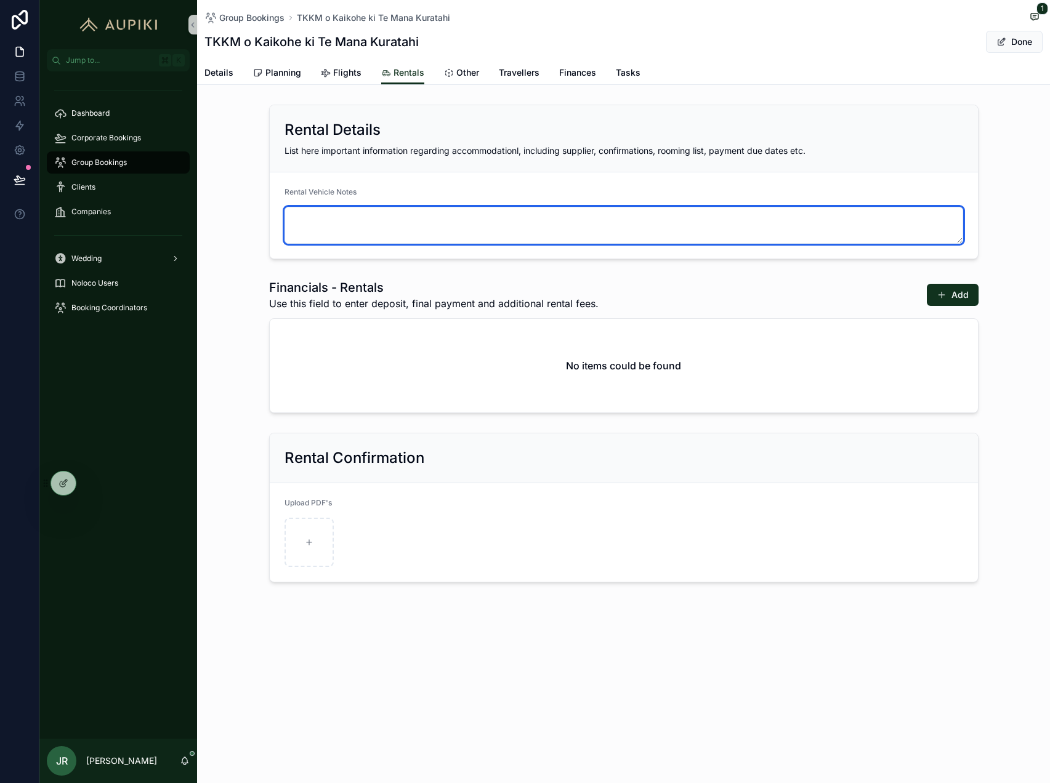
click at [332, 222] on textarea "scrollable content" at bounding box center [624, 225] width 679 height 37
type textarea "******"
type textarea "**********"
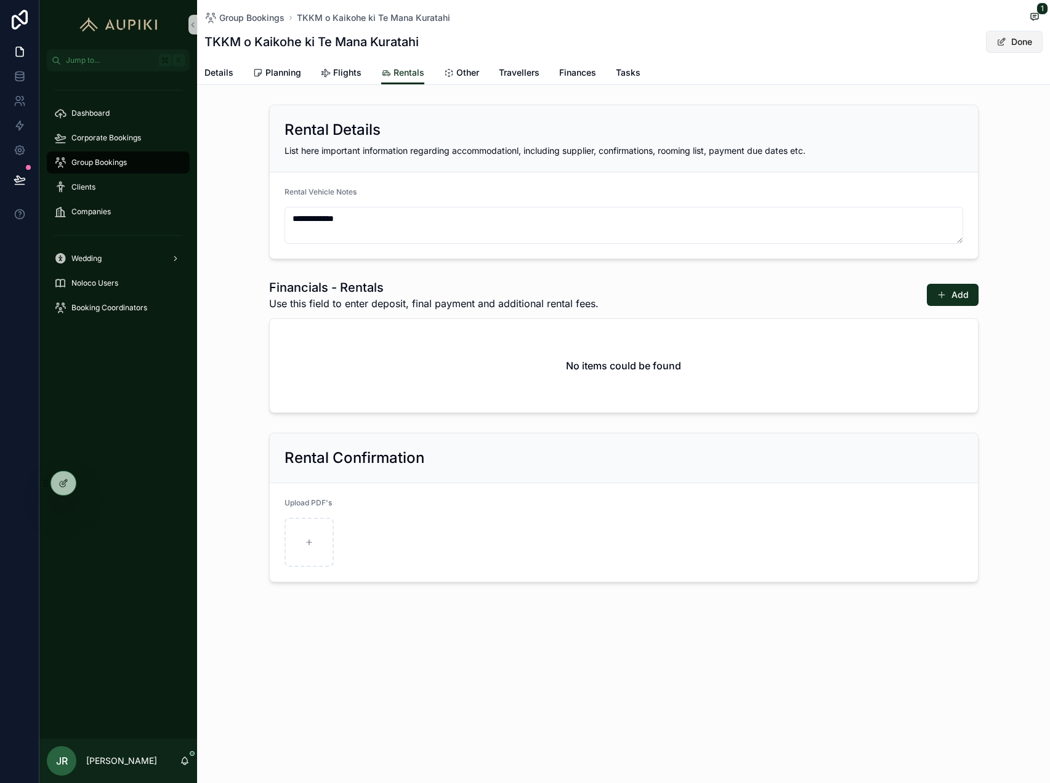
click at [1016, 41] on button "Done" at bounding box center [1014, 42] width 57 height 22
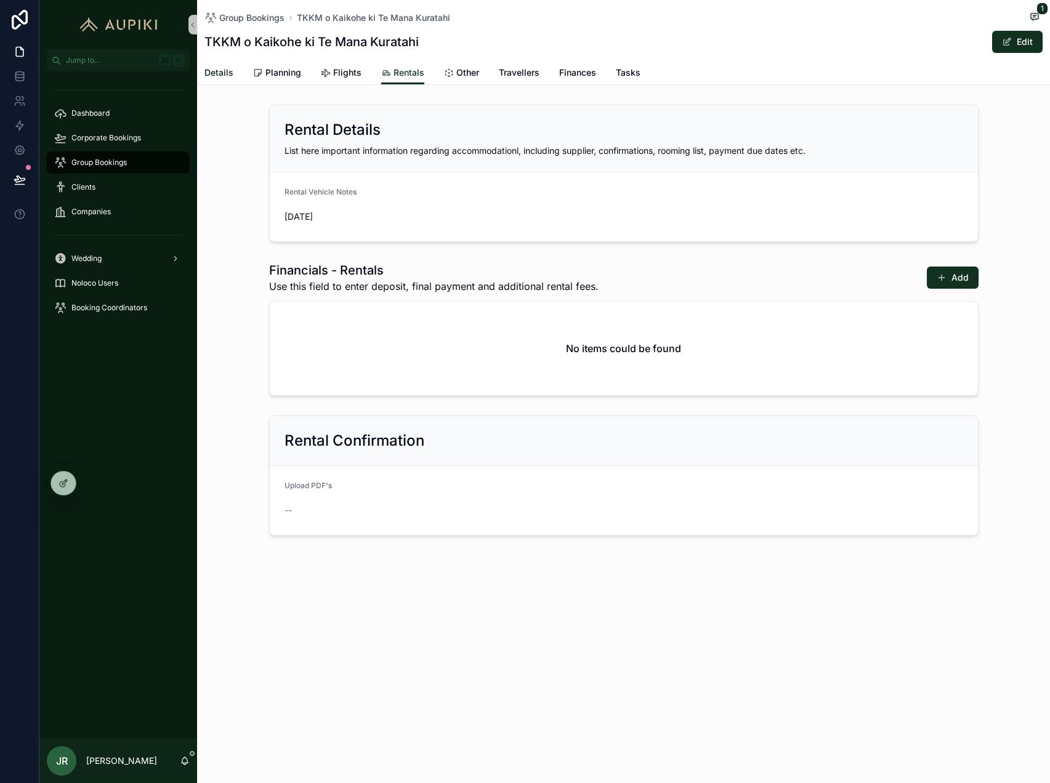
click at [221, 71] on span "Details" at bounding box center [218, 73] width 29 height 12
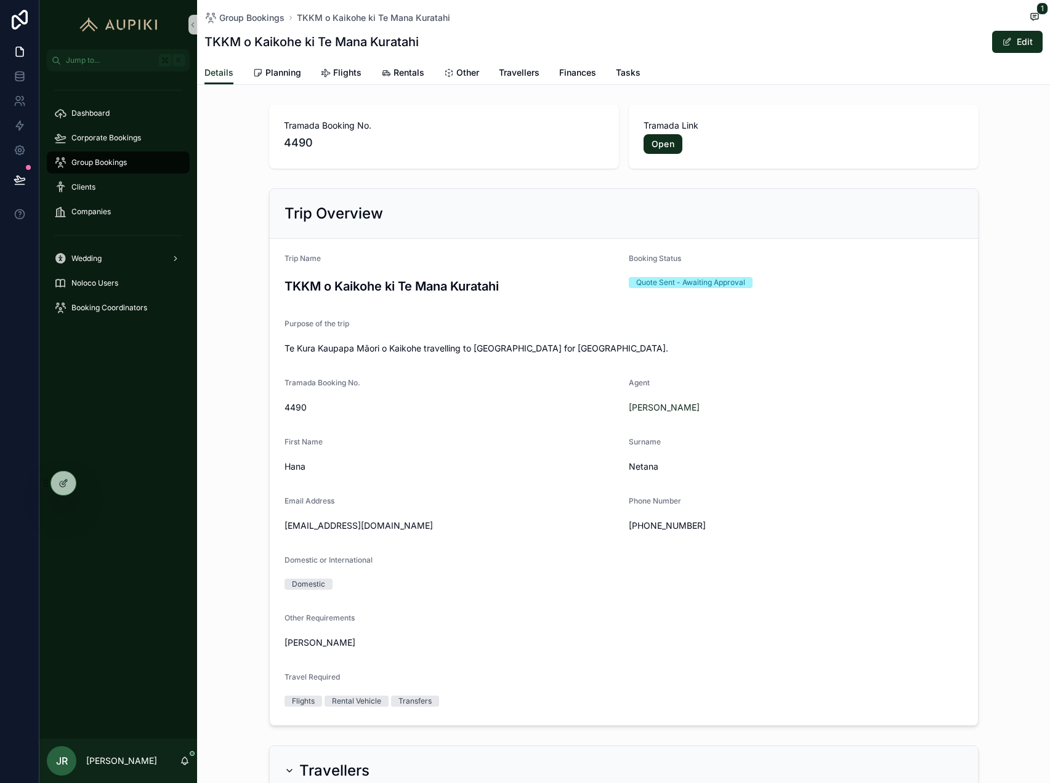
click at [381, 56] on div "Group Bookings TKKM o Kaikohe ki Te Mana Kuratahi 1 TKKM o Kaikohe ki Te Mana K…" at bounding box center [623, 30] width 838 height 61
click at [417, 81] on link "Rentals" at bounding box center [402, 74] width 43 height 25
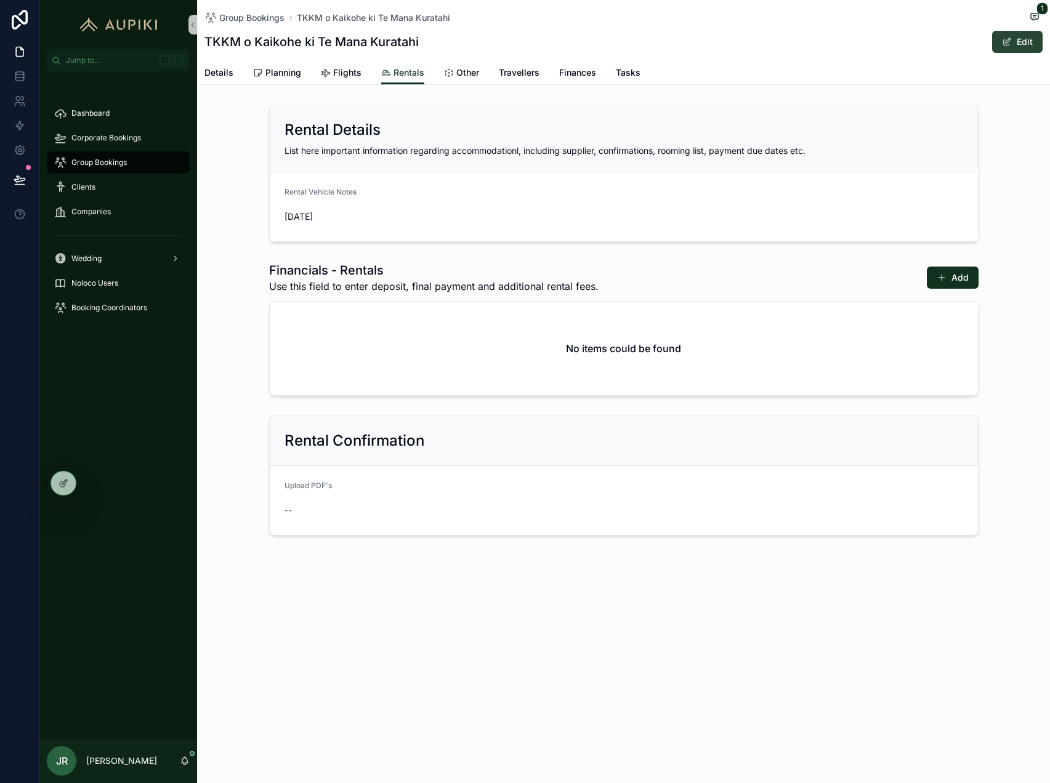
click at [1017, 41] on button "Edit" at bounding box center [1017, 42] width 50 height 22
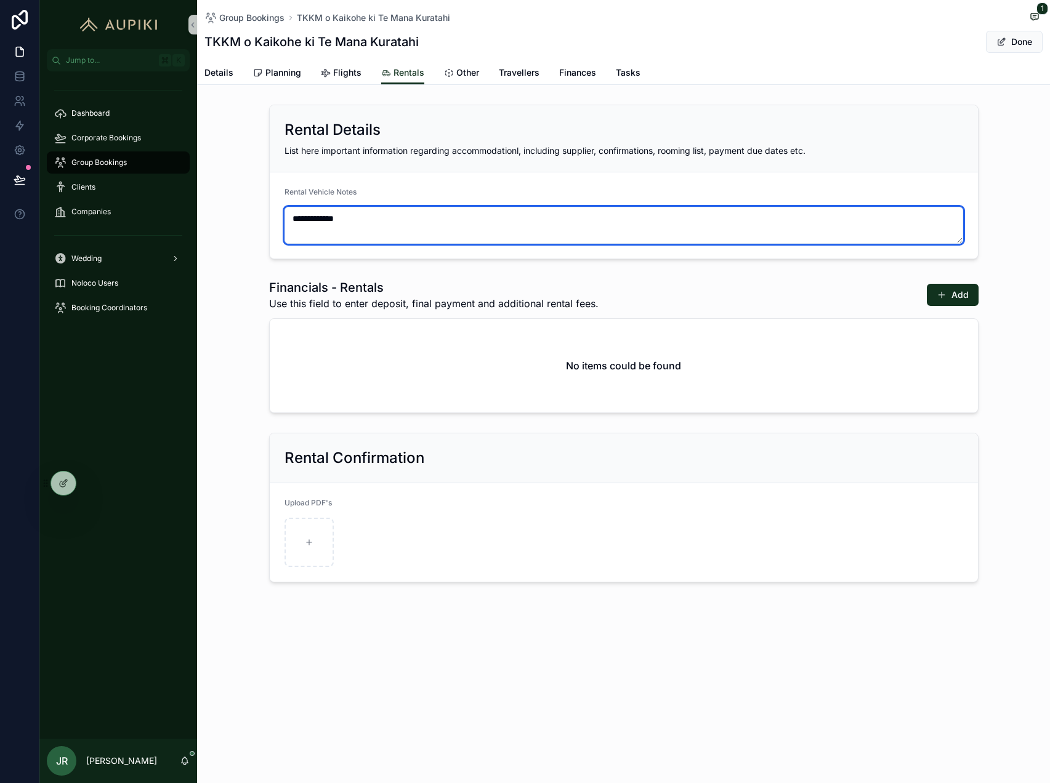
click at [349, 231] on textarea "**********" at bounding box center [624, 225] width 679 height 37
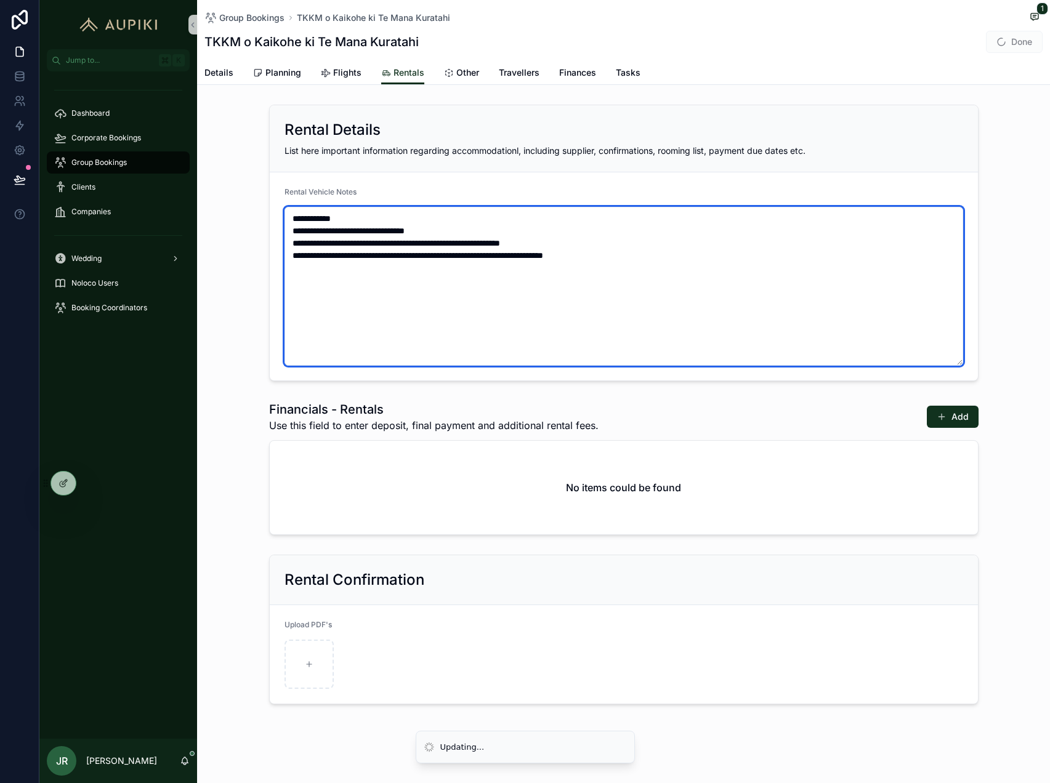
type textarea "**********"
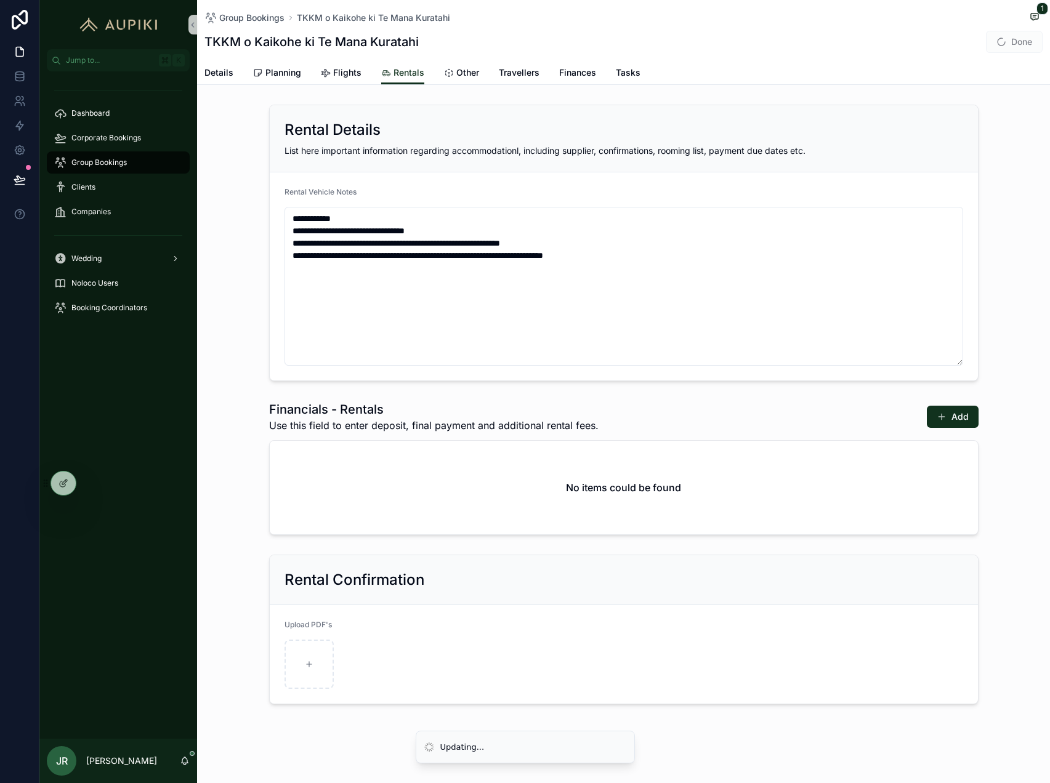
click at [1004, 39] on span "Done" at bounding box center [1014, 42] width 57 height 22
click at [1006, 39] on span "Done" at bounding box center [1014, 42] width 57 height 22
click at [1022, 40] on button "Done" at bounding box center [1014, 42] width 57 height 22
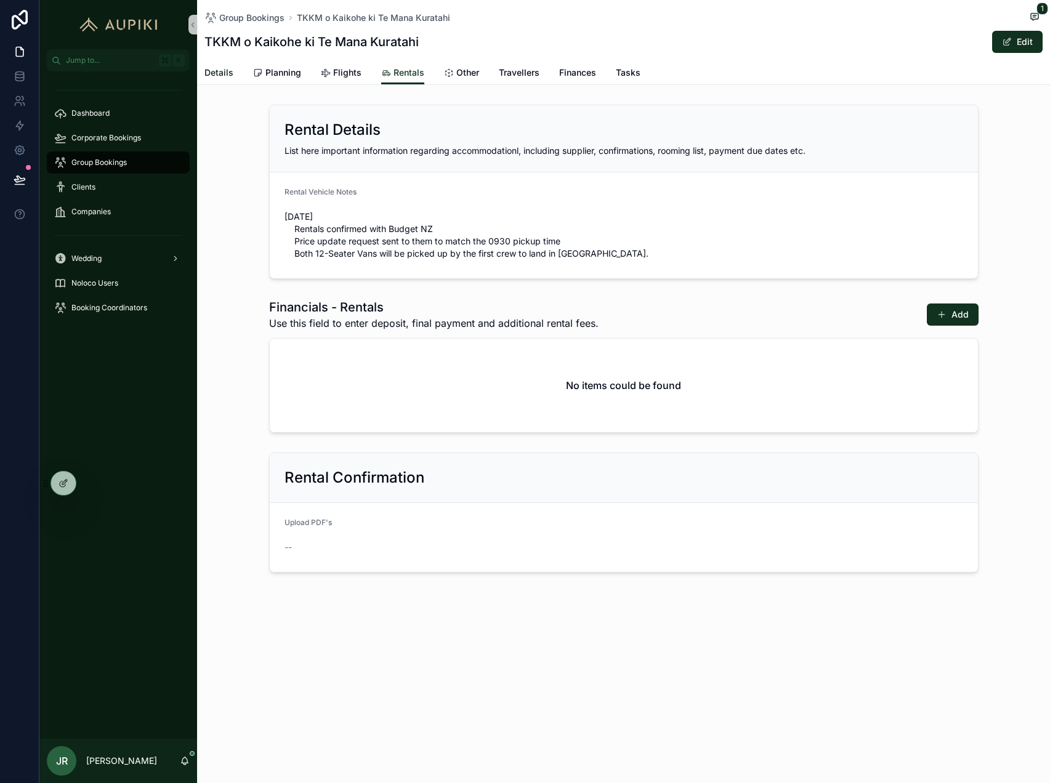
click at [226, 71] on span "Details" at bounding box center [218, 73] width 29 height 12
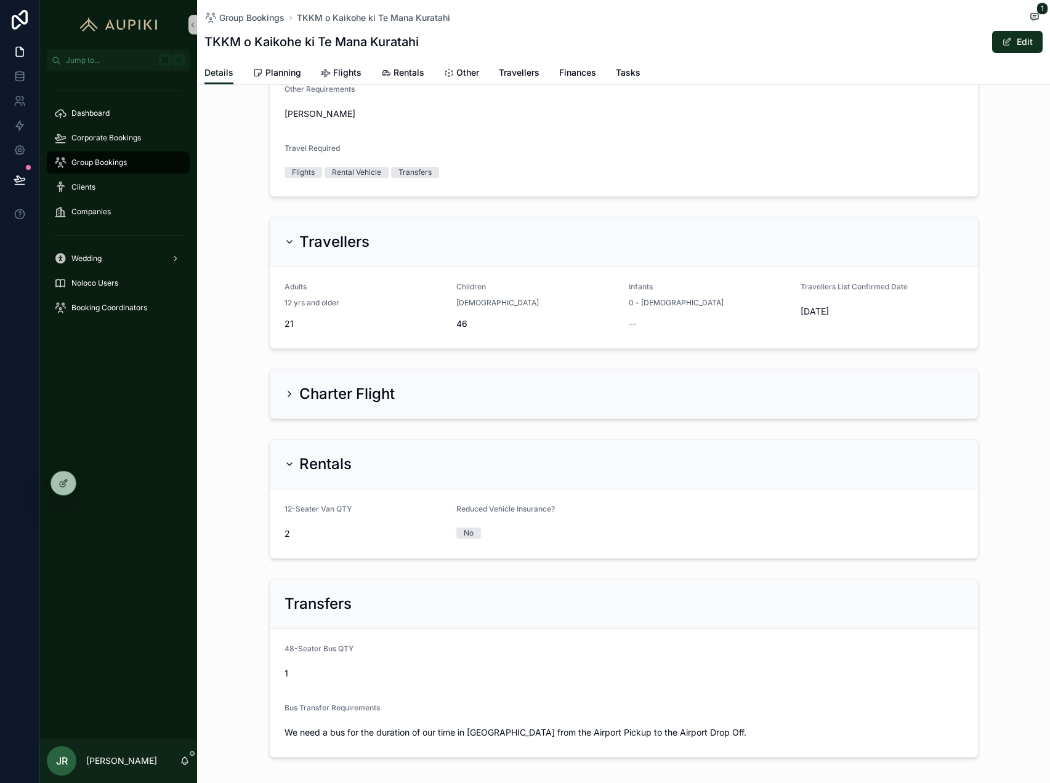
scroll to position [588, 0]
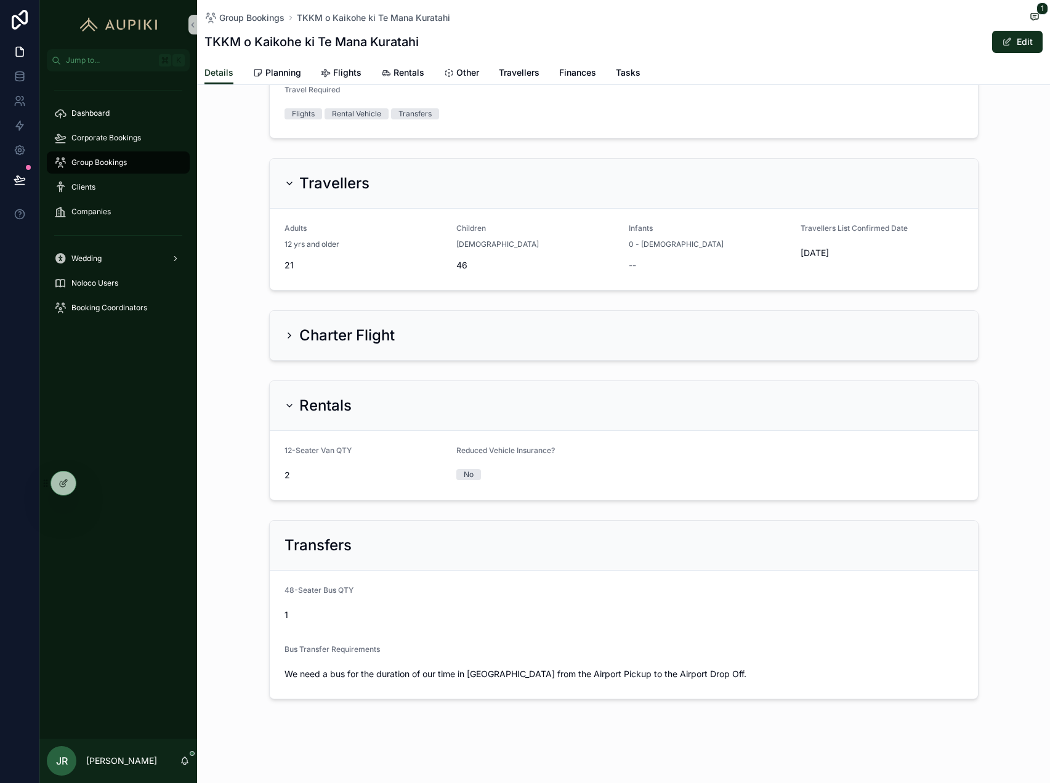
click at [437, 341] on div "Charter Flight" at bounding box center [624, 336] width 679 height 20
click at [337, 340] on h2 "Charter Flight" at bounding box center [346, 336] width 95 height 20
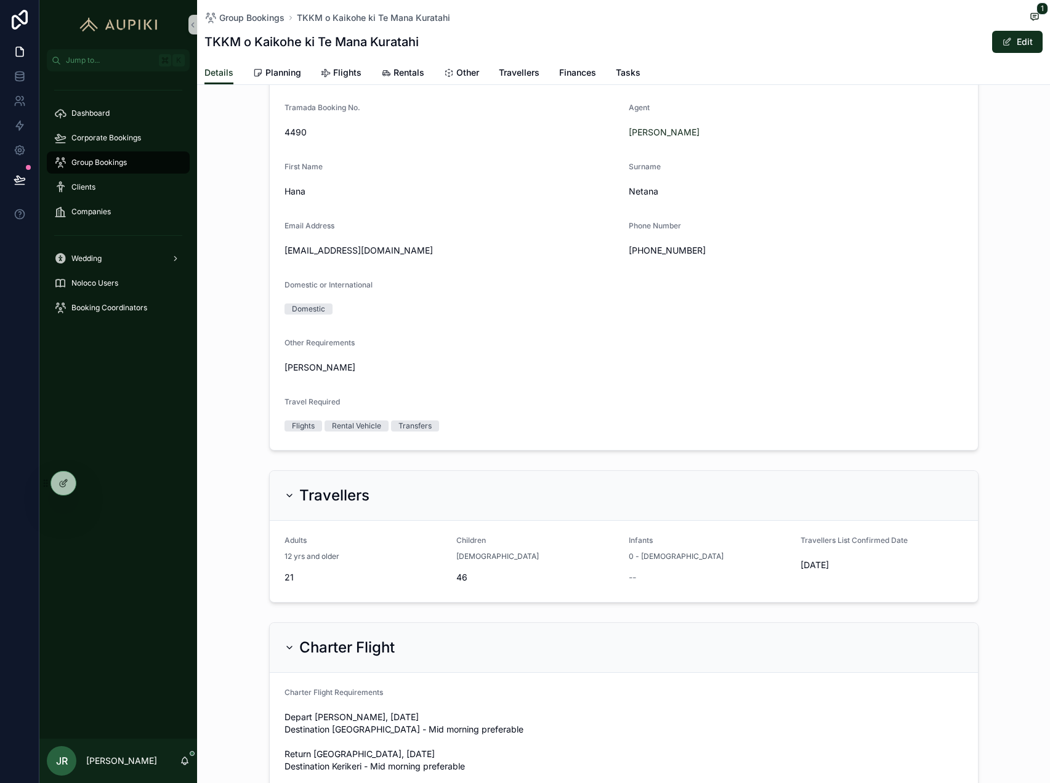
scroll to position [276, 0]
click at [1014, 33] on button "Edit" at bounding box center [1017, 42] width 50 height 22
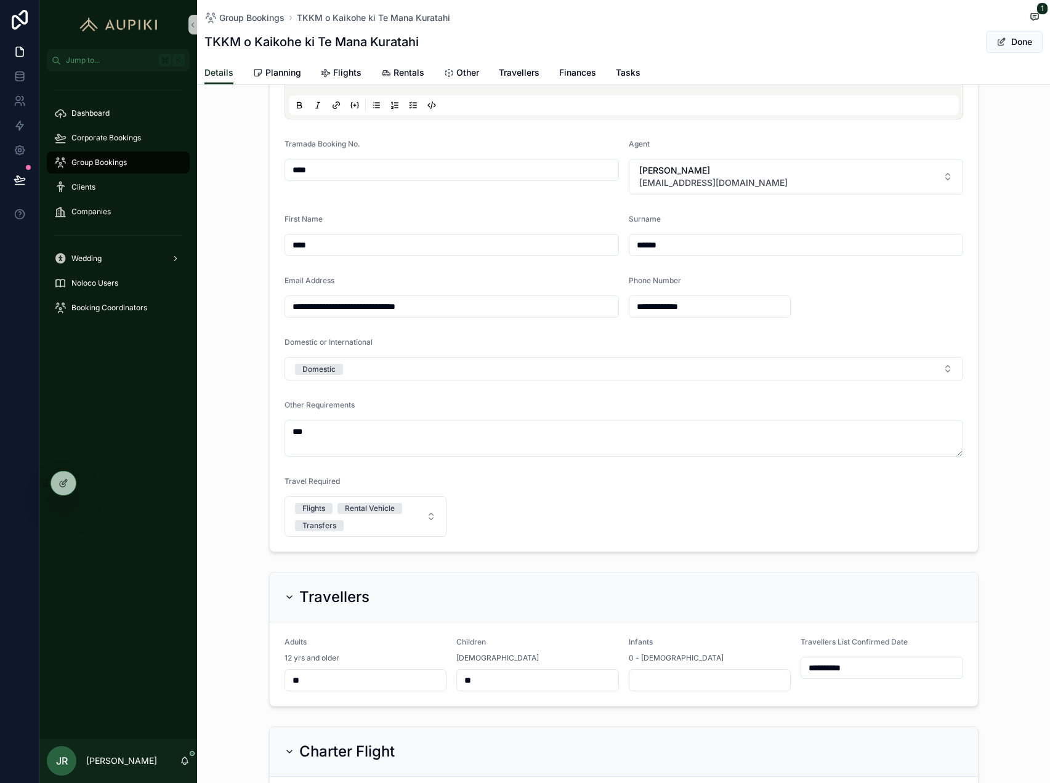
scroll to position [278, 0]
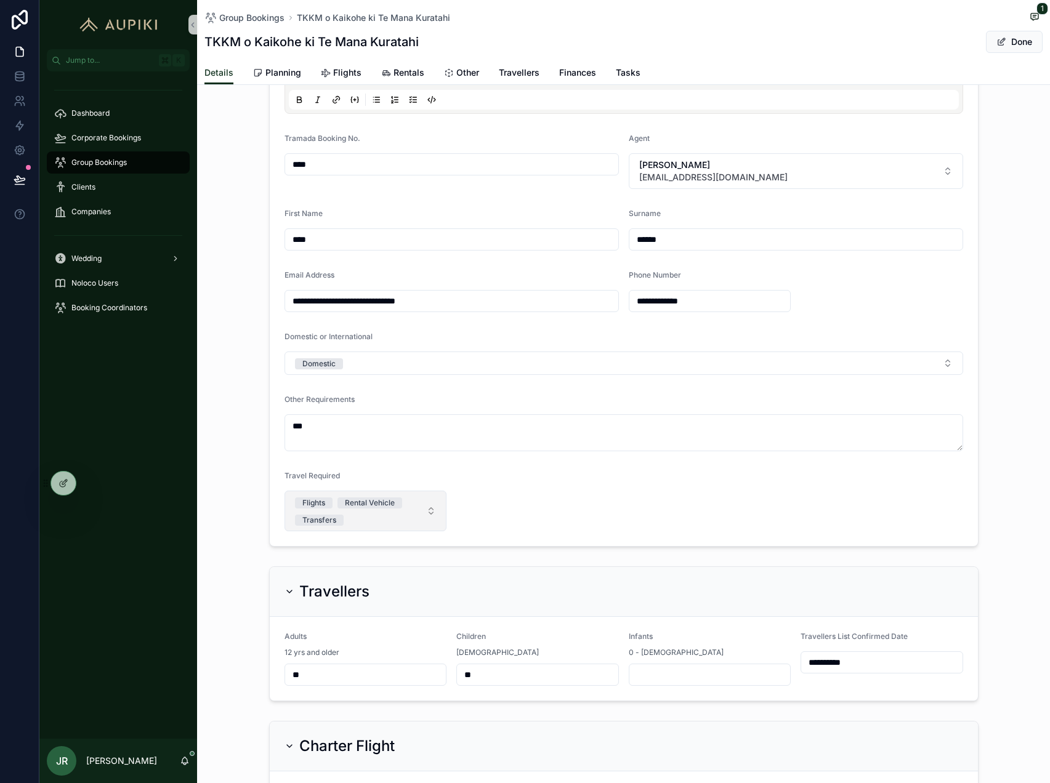
click at [424, 512] on button "Flights Rental Vehicle Transfers" at bounding box center [366, 511] width 163 height 41
click at [517, 498] on form "**********" at bounding box center [624, 253] width 708 height 585
click at [65, 492] on div at bounding box center [63, 483] width 25 height 23
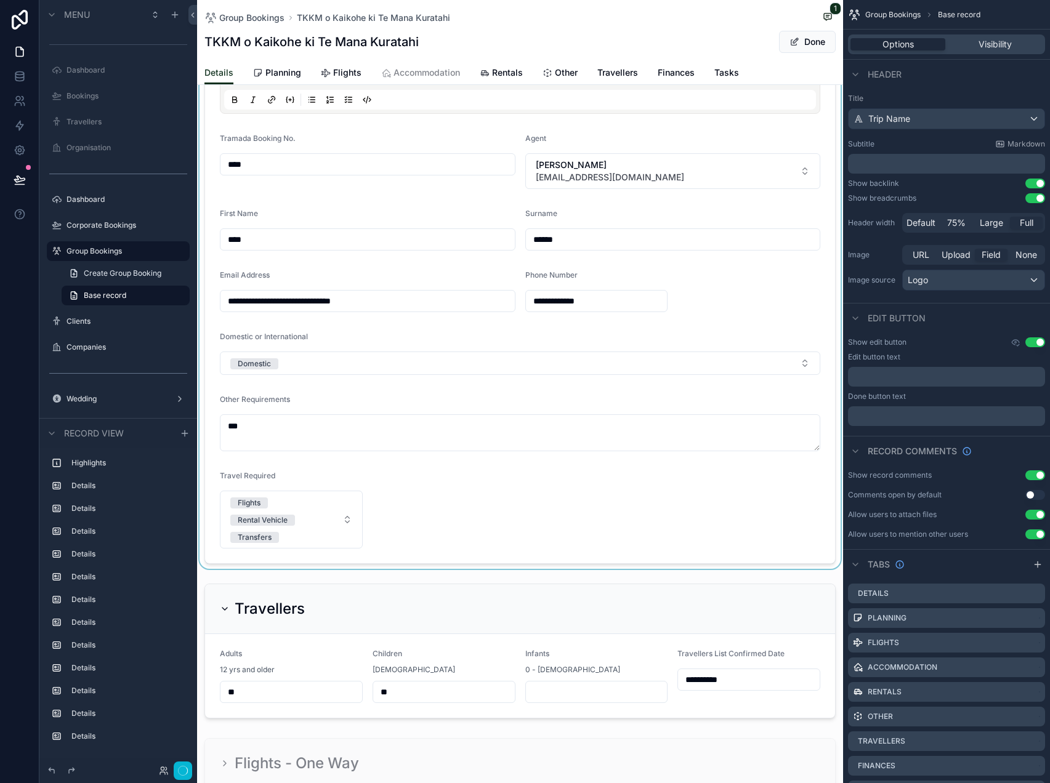
click at [591, 493] on div "scrollable content" at bounding box center [520, 237] width 646 height 663
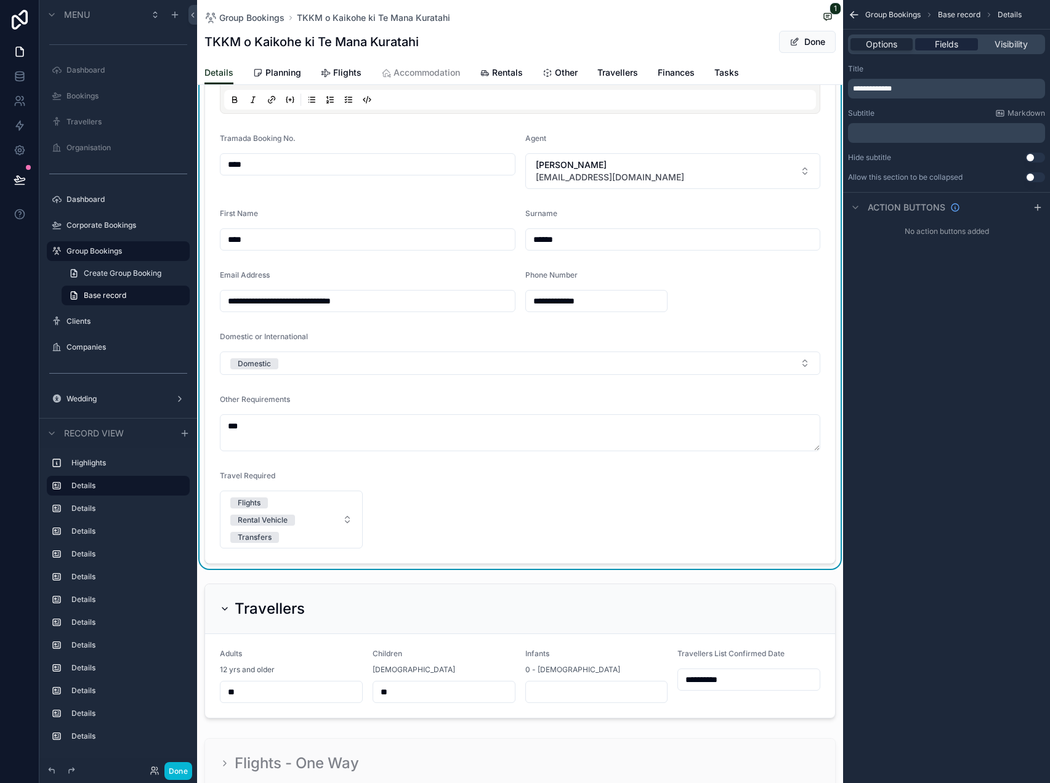
click at [940, 45] on span "Fields" at bounding box center [946, 44] width 23 height 12
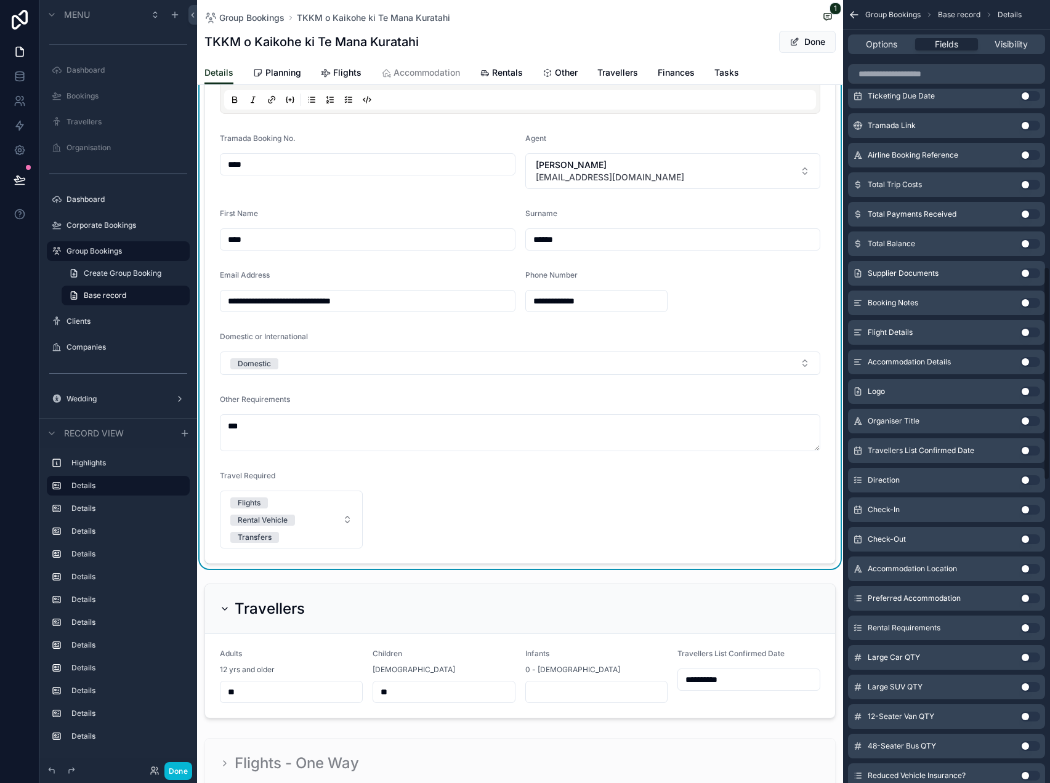
scroll to position [968, 0]
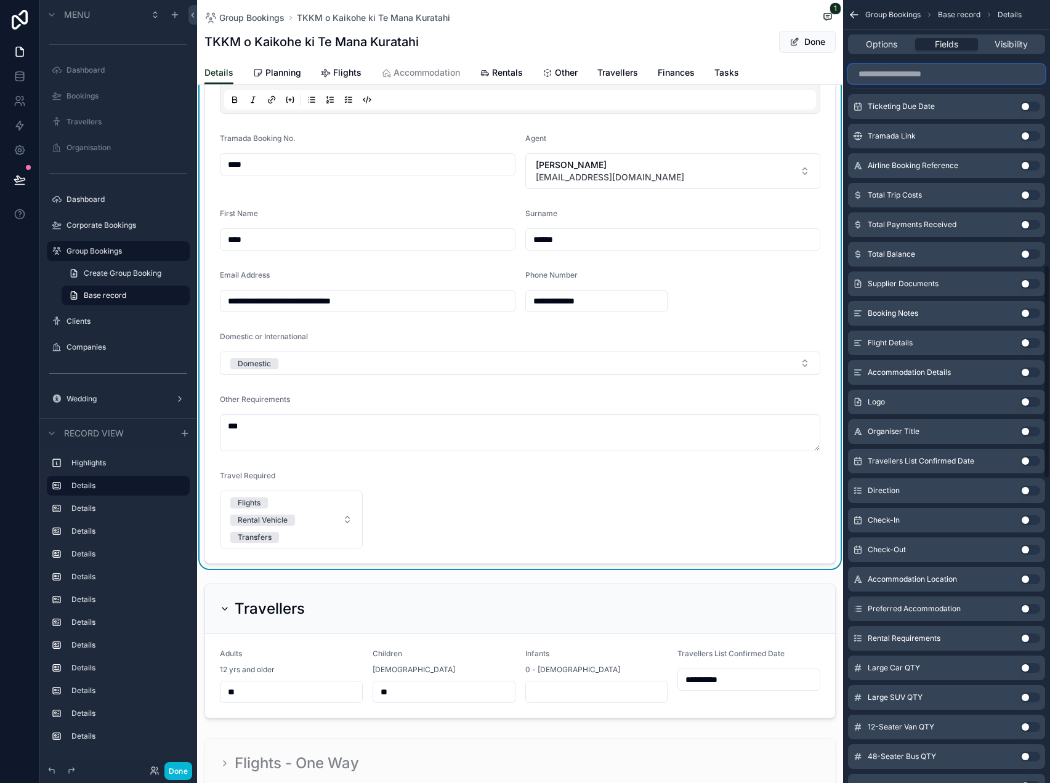
click at [944, 82] on input "scrollable content" at bounding box center [946, 74] width 197 height 20
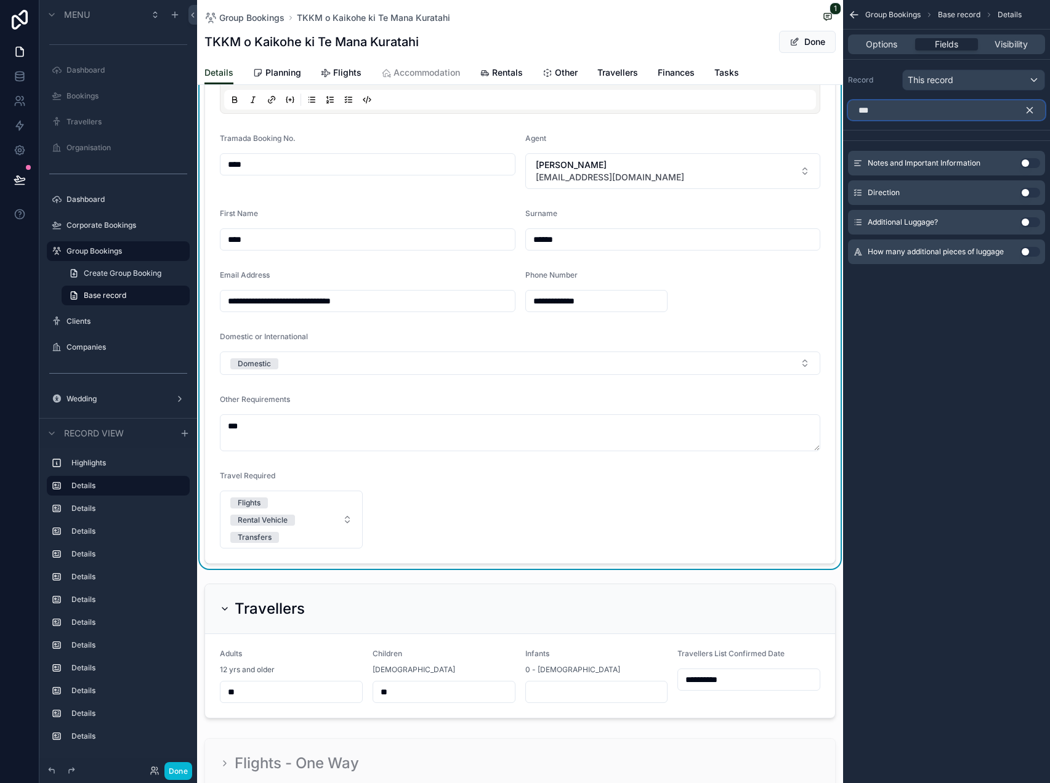
scroll to position [0, 0]
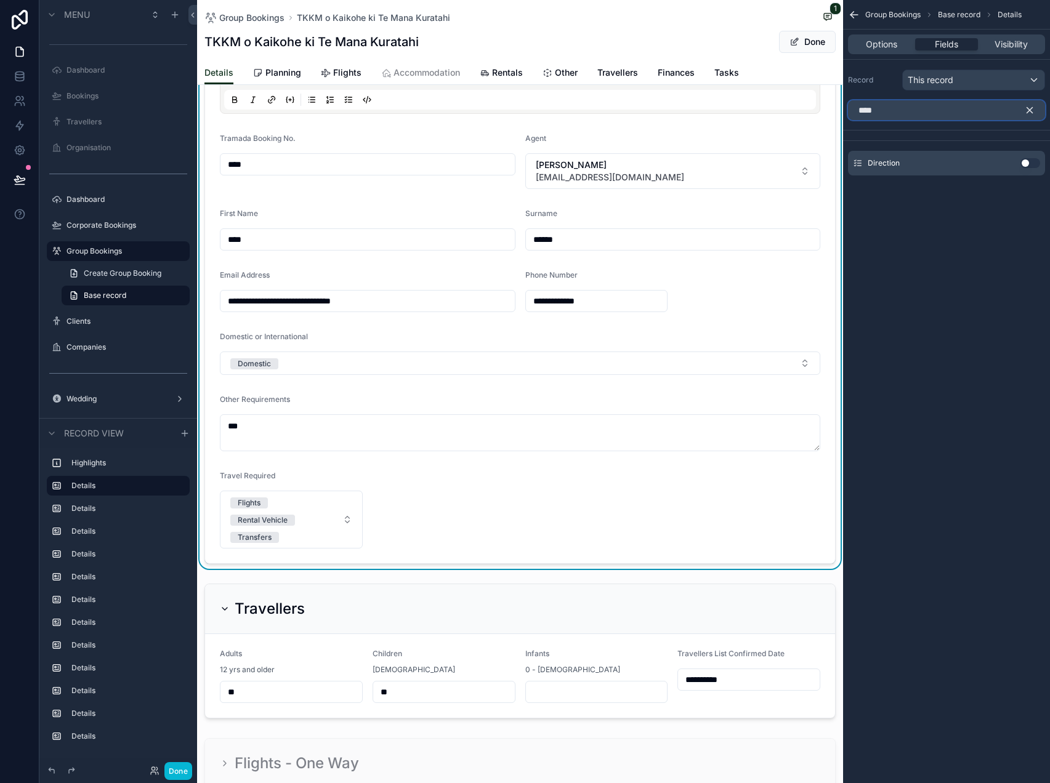
type input "****"
click at [1028, 163] on button "Use setting" at bounding box center [1030, 163] width 20 height 10
click at [895, 44] on span "Options" at bounding box center [881, 44] width 31 height 12
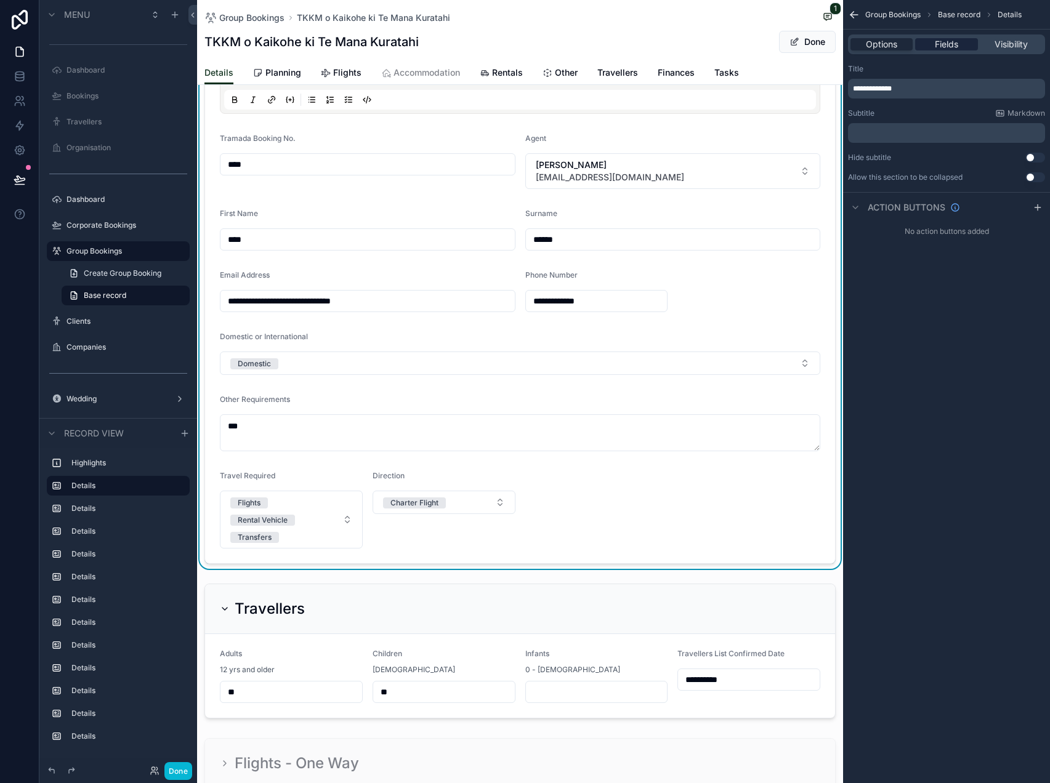
click at [926, 47] on div "Fields" at bounding box center [946, 44] width 62 height 12
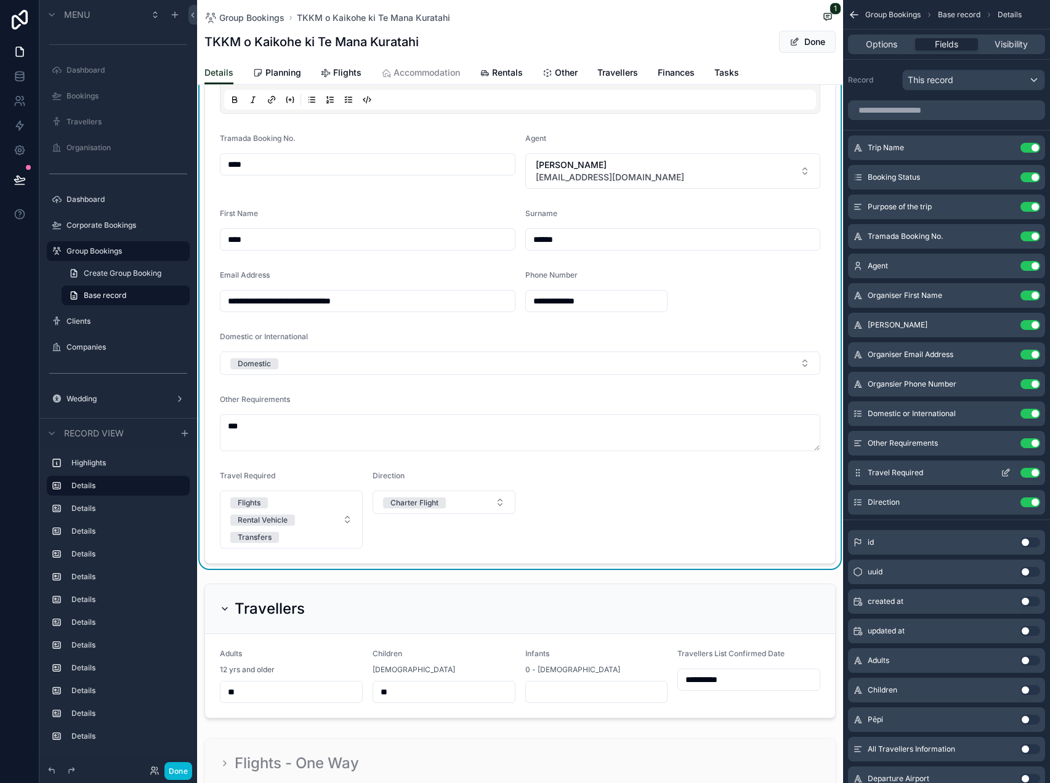
click at [1005, 470] on icon "scrollable content" at bounding box center [1006, 473] width 10 height 10
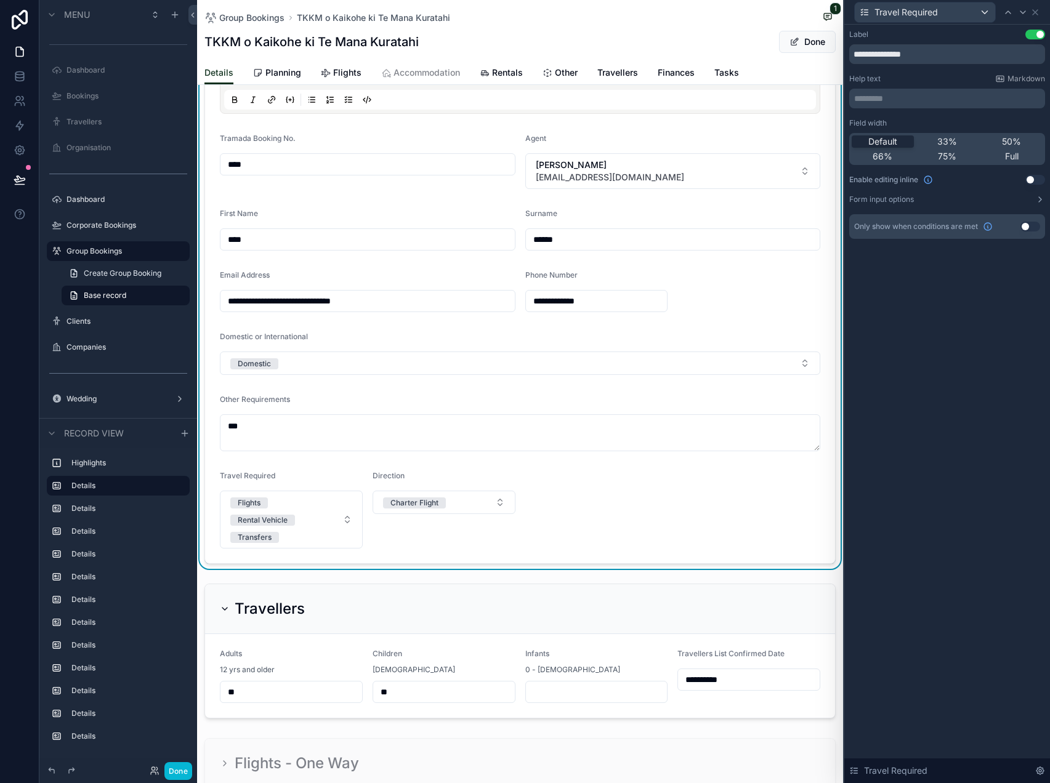
click at [1003, 134] on div "Default 33% 50% 66% 75% Full" at bounding box center [947, 149] width 196 height 32
click at [1009, 137] on span "50%" at bounding box center [1011, 141] width 19 height 12
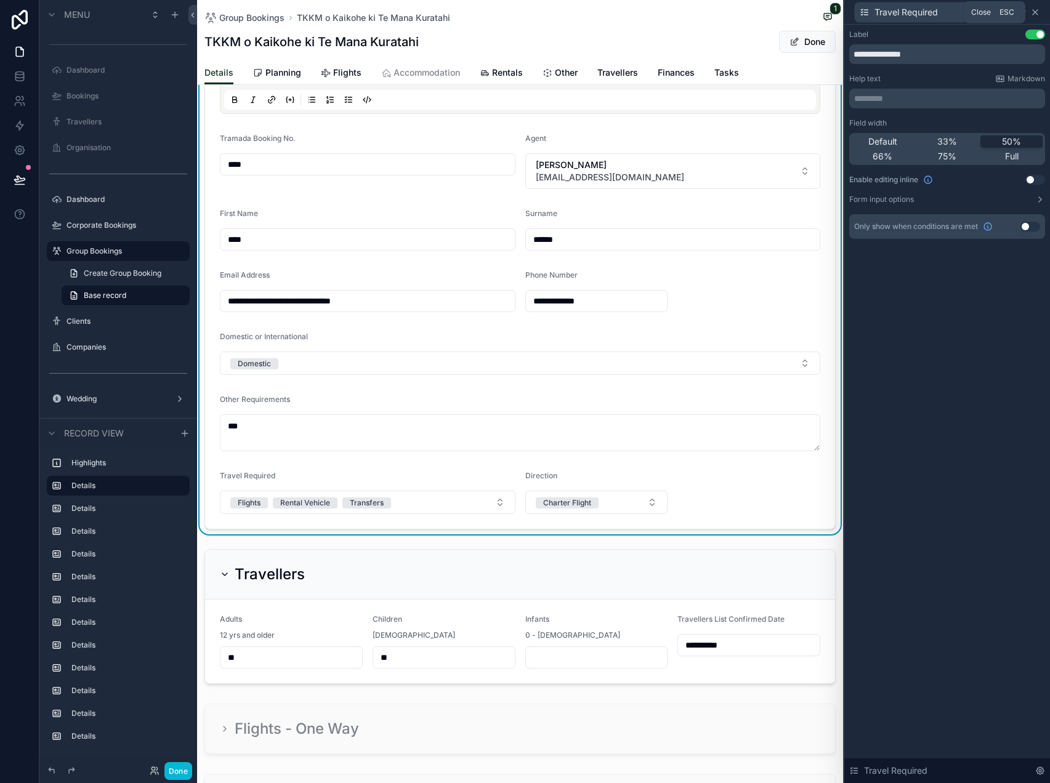
click at [1038, 9] on icon at bounding box center [1035, 12] width 10 height 10
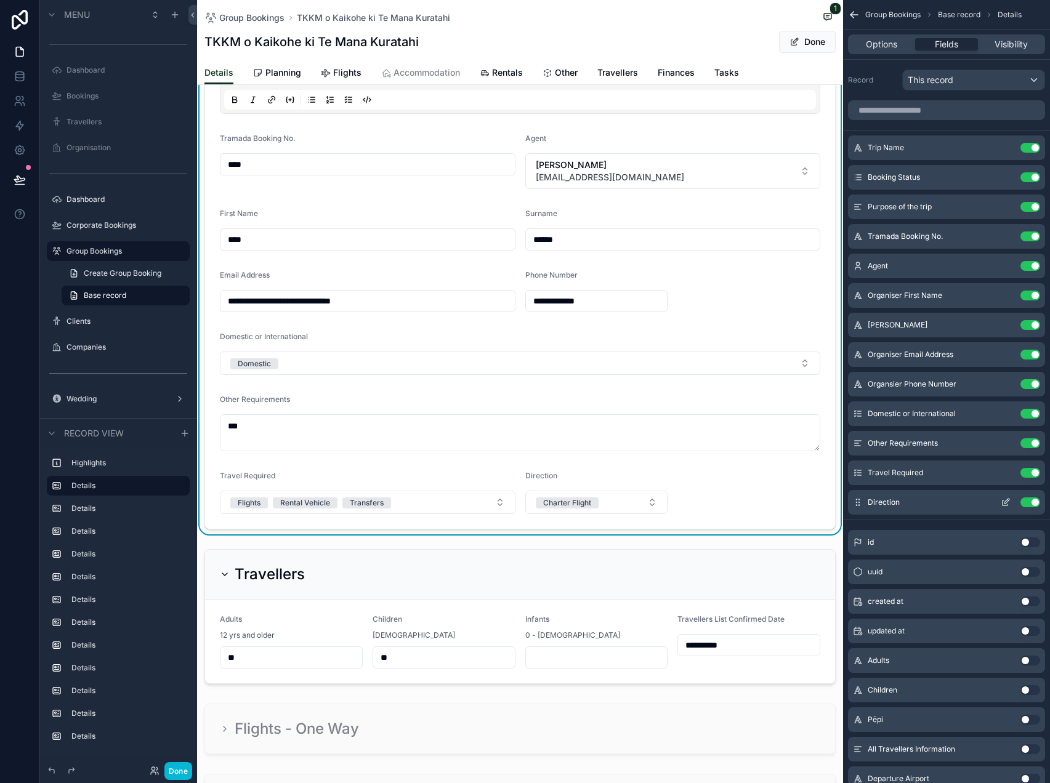
click at [1004, 502] on icon "scrollable content" at bounding box center [1006, 503] width 10 height 10
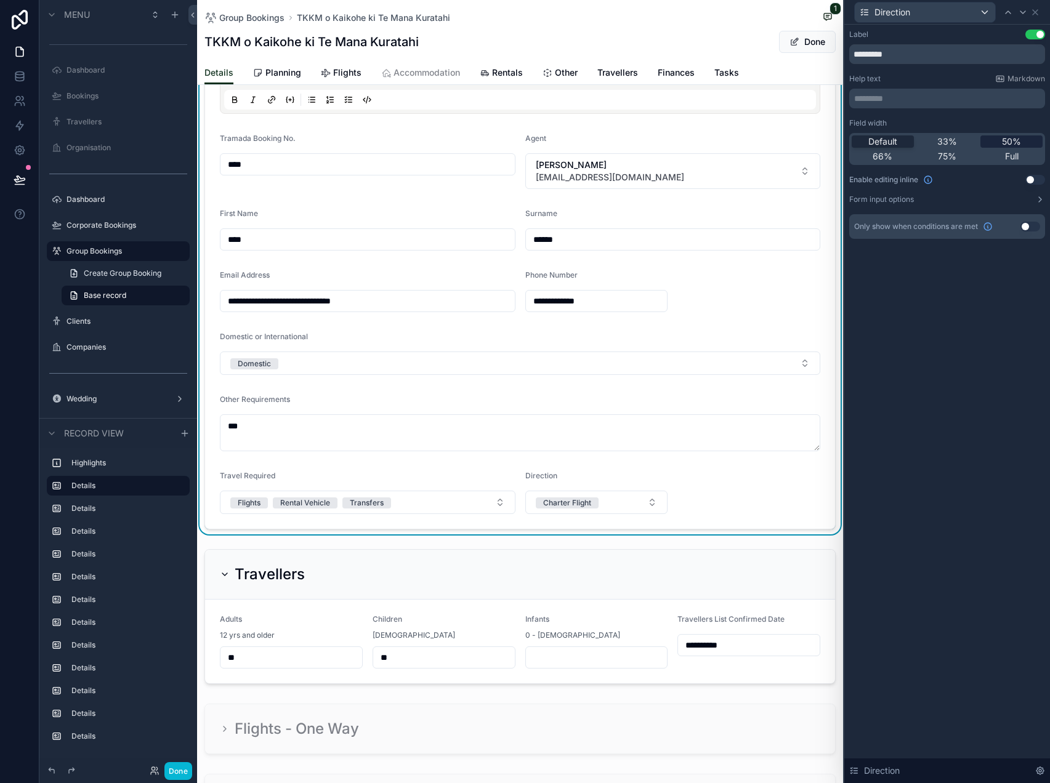
click at [1013, 142] on span "50%" at bounding box center [1011, 141] width 19 height 12
click at [1039, 12] on icon at bounding box center [1035, 12] width 10 height 10
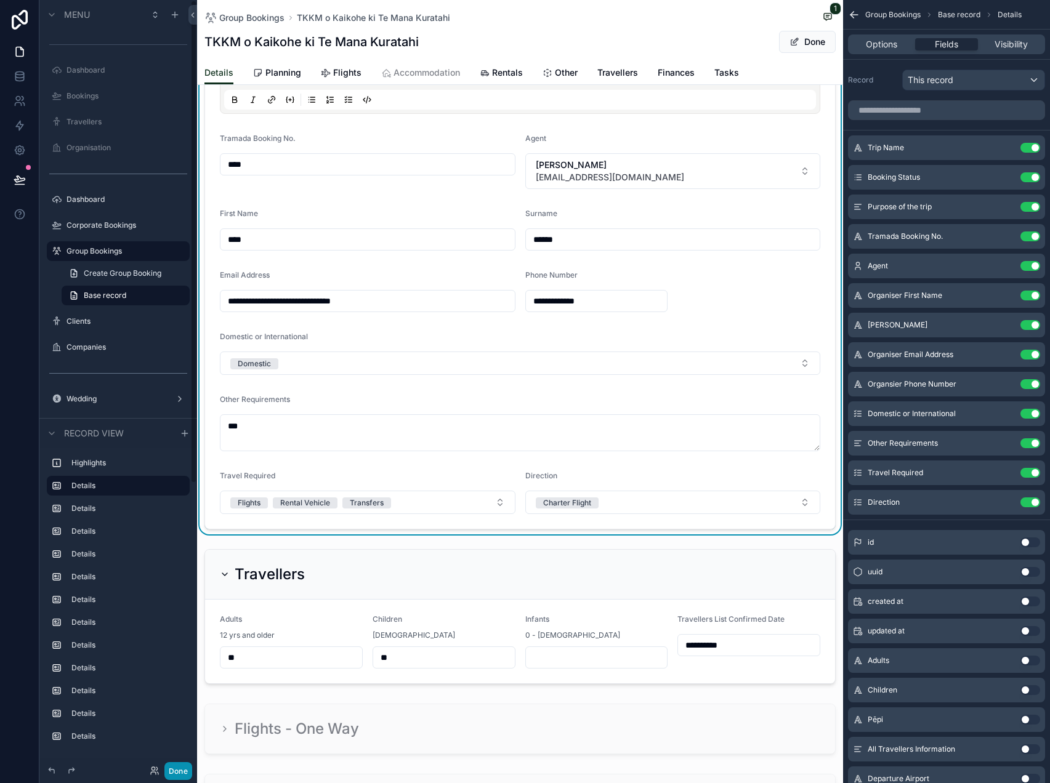
click at [179, 769] on button "Done" at bounding box center [178, 771] width 28 height 18
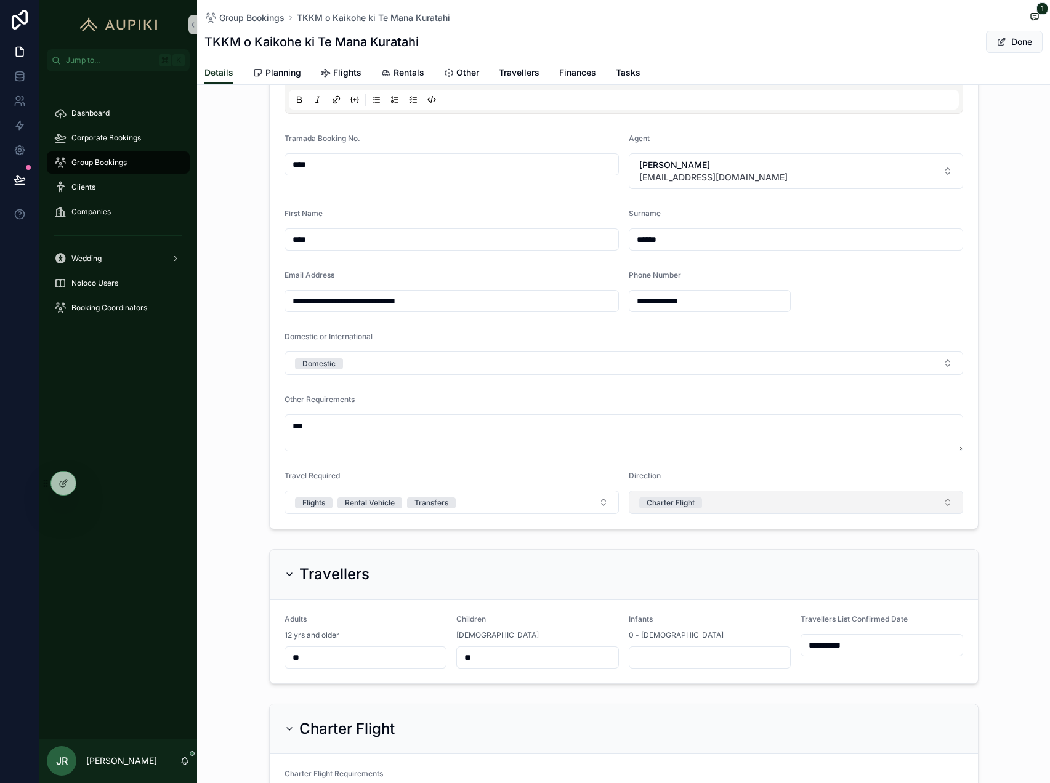
click at [694, 498] on span "Charter Flight" at bounding box center [670, 503] width 63 height 11
click at [750, 499] on button "Select a Direction" at bounding box center [796, 502] width 334 height 23
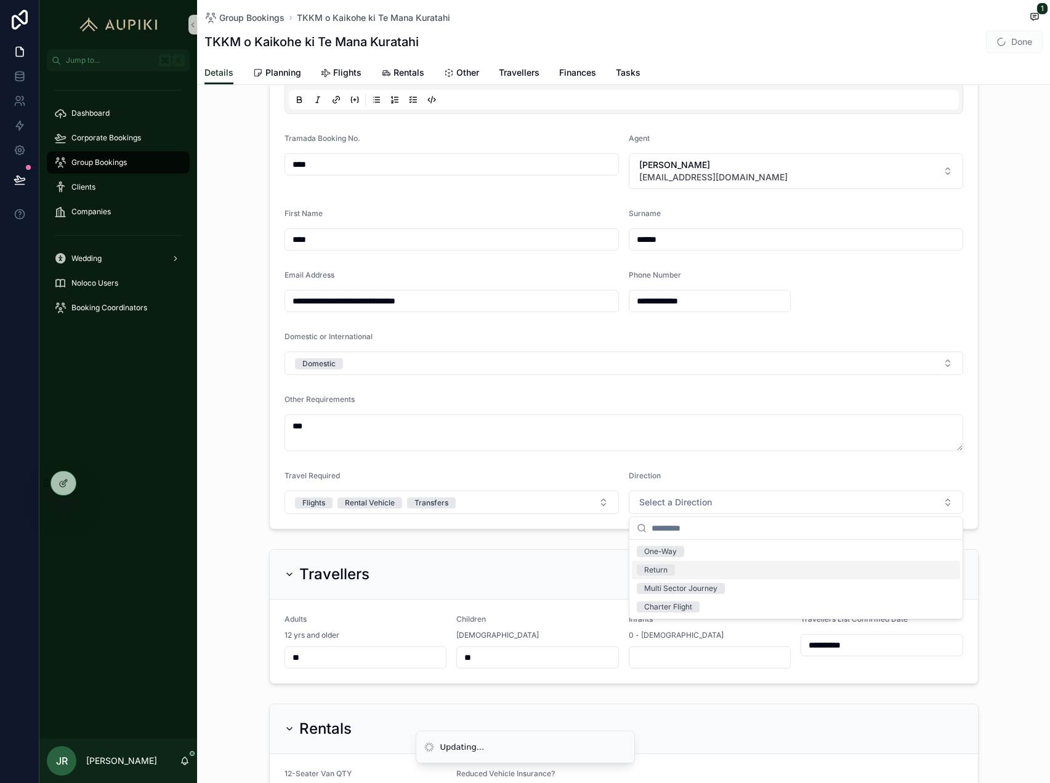
click at [682, 576] on div "Return" at bounding box center [796, 570] width 328 height 18
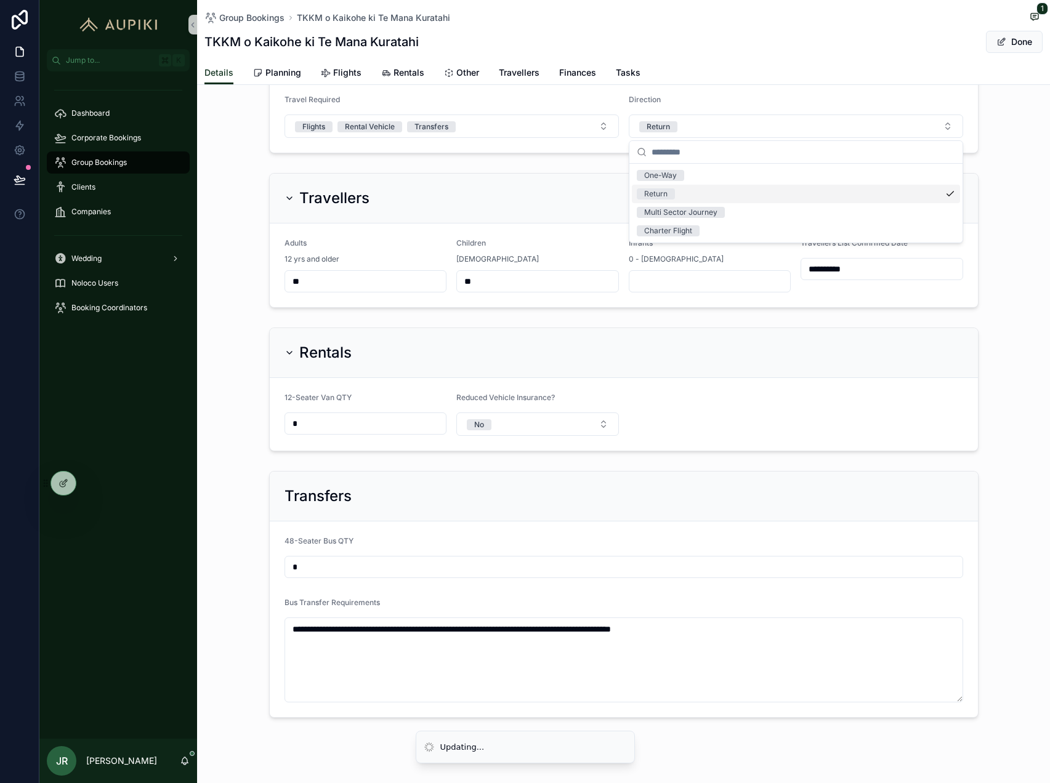
scroll to position [672, 0]
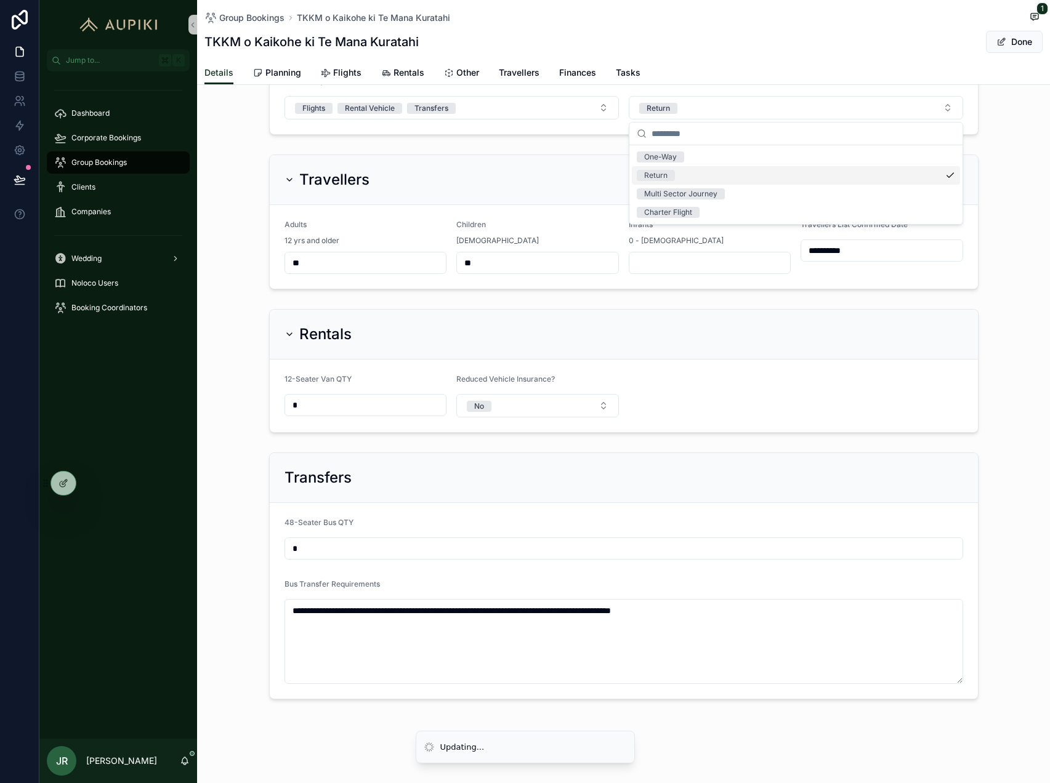
click at [237, 370] on div "Rentals 12-Seater Van QTY * Reduced Vehicle Insurance? No" at bounding box center [623, 371] width 853 height 134
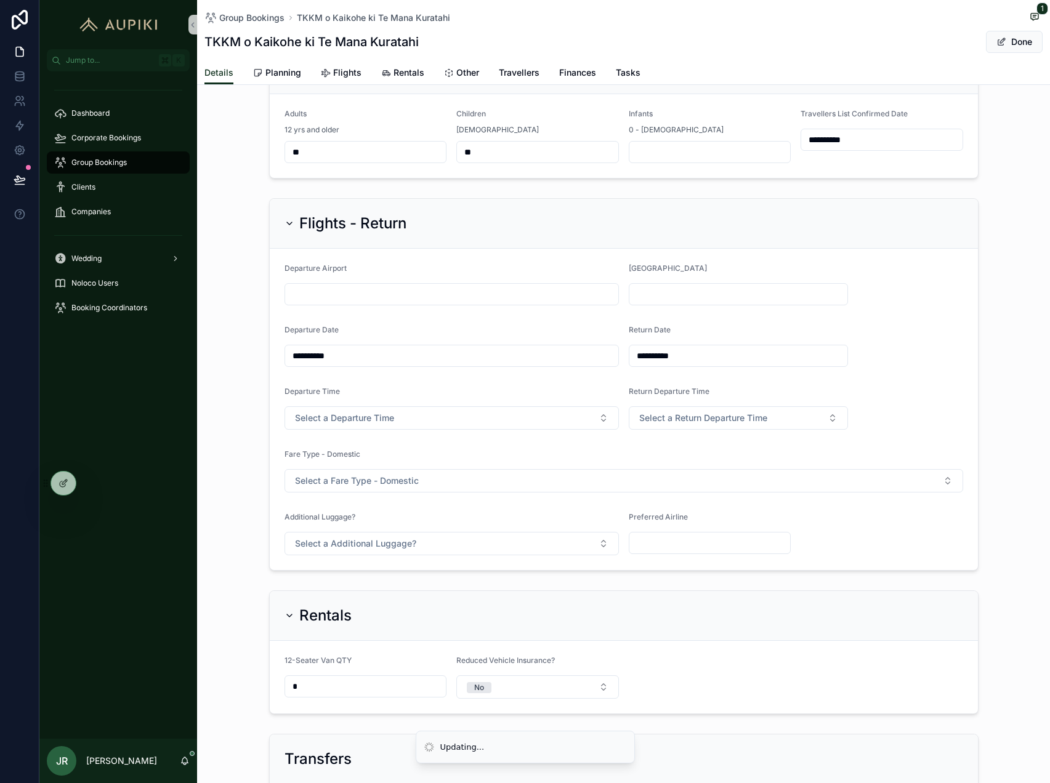
scroll to position [787, 0]
click at [405, 289] on input "scrollable content" at bounding box center [451, 290] width 333 height 17
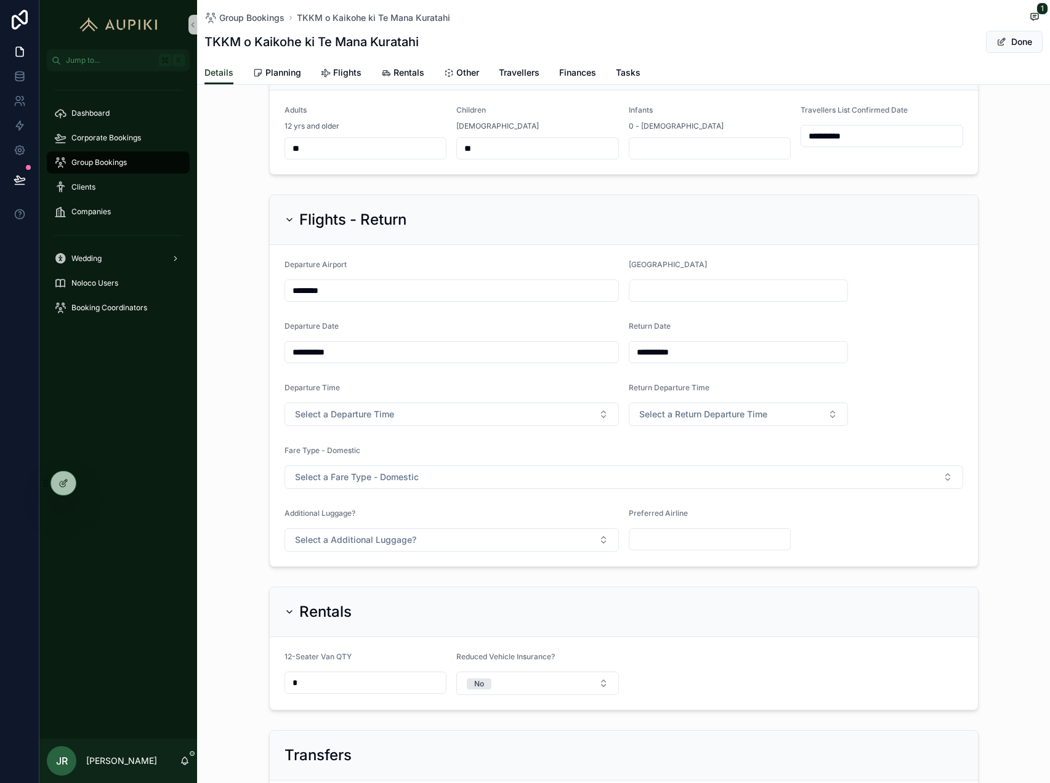
type input "********"
click at [285, 403] on button "Select a Departure Time" at bounding box center [452, 414] width 334 height 23
click at [629, 403] on button "Select a Return Departure Time" at bounding box center [739, 414] width 220 height 23
click at [285, 466] on button "Select a Fare Type - Domestic" at bounding box center [624, 477] width 679 height 23
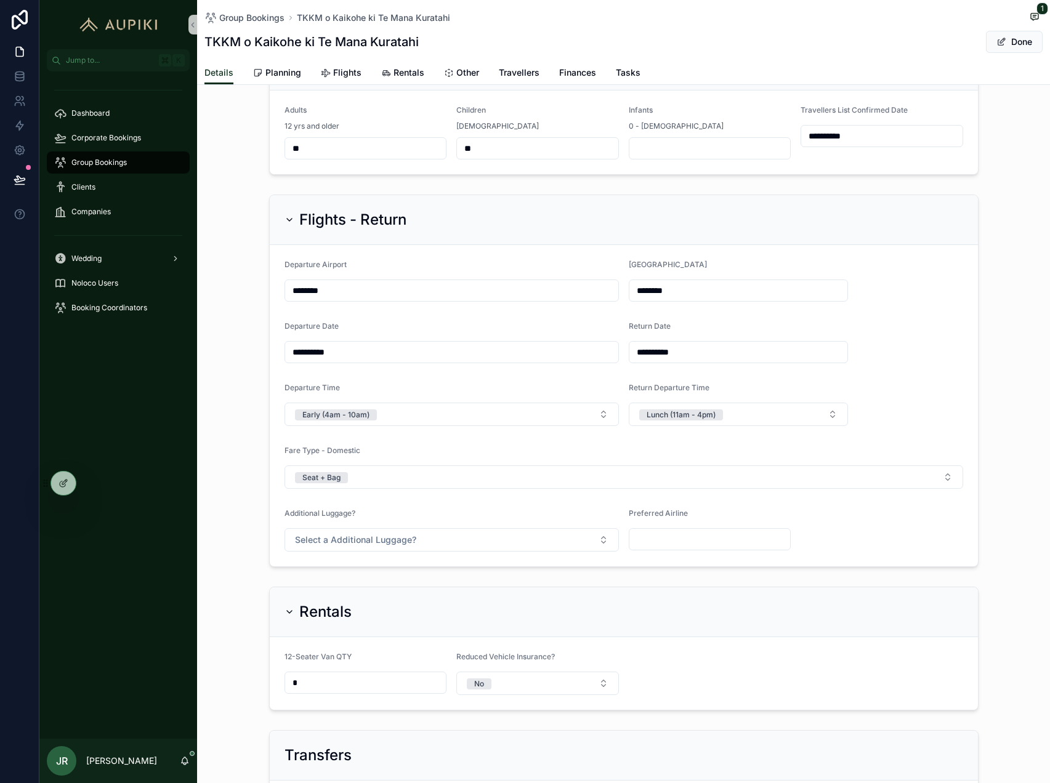
click at [285, 528] on button "Select a Additional Luggage?" at bounding box center [452, 539] width 334 height 23
type input "******"
click at [1010, 42] on span "Done" at bounding box center [1014, 42] width 57 height 22
click at [1012, 41] on button "Done" at bounding box center [1014, 42] width 57 height 22
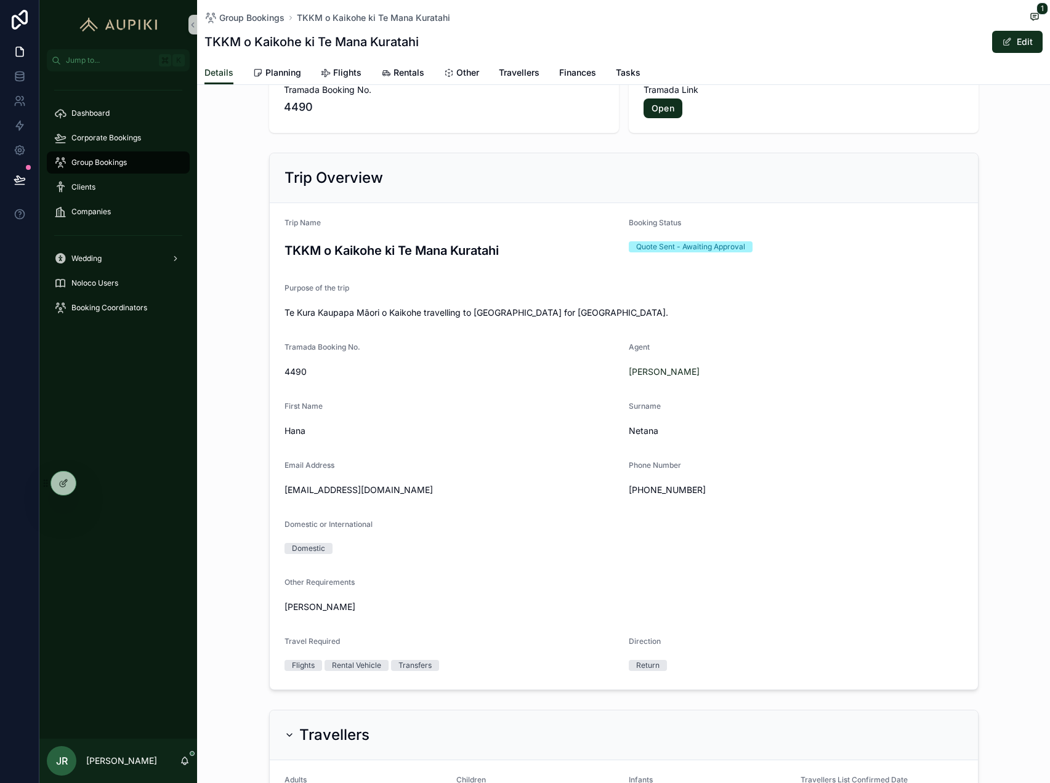
scroll to position [30, 0]
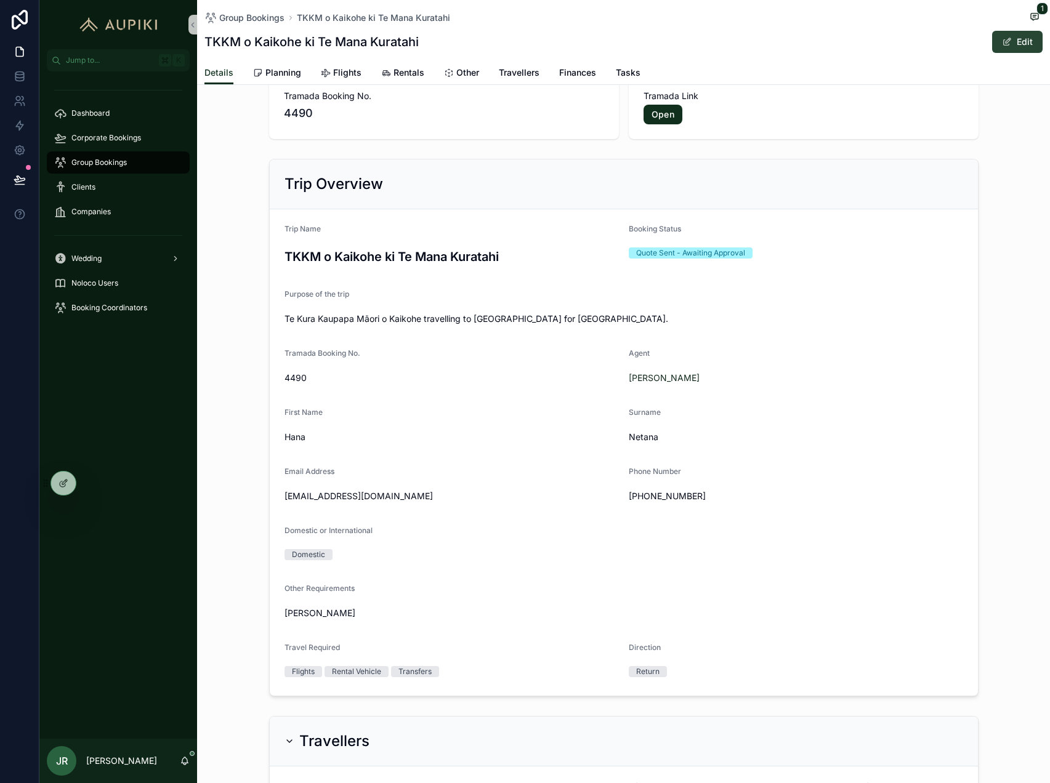
click at [1008, 46] on span "scrollable content" at bounding box center [1007, 42] width 10 height 10
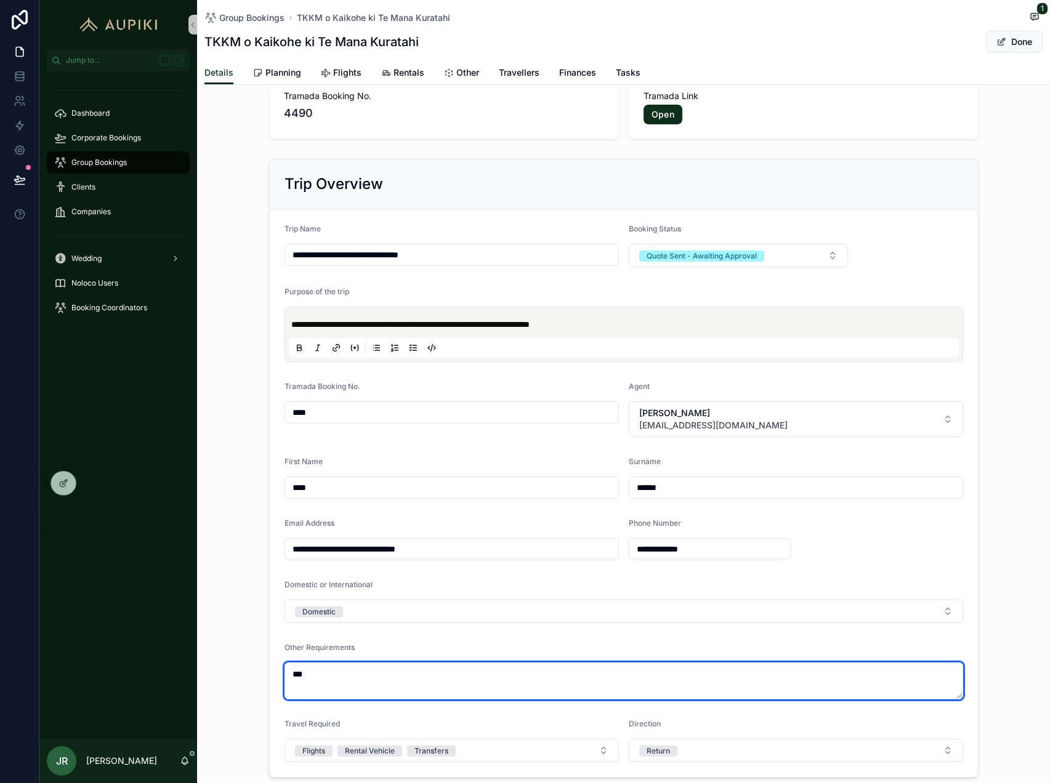
drag, startPoint x: 329, startPoint y: 682, endPoint x: 200, endPoint y: 652, distance: 132.7
click at [200, 652] on div "**********" at bounding box center [623, 468] width 853 height 629
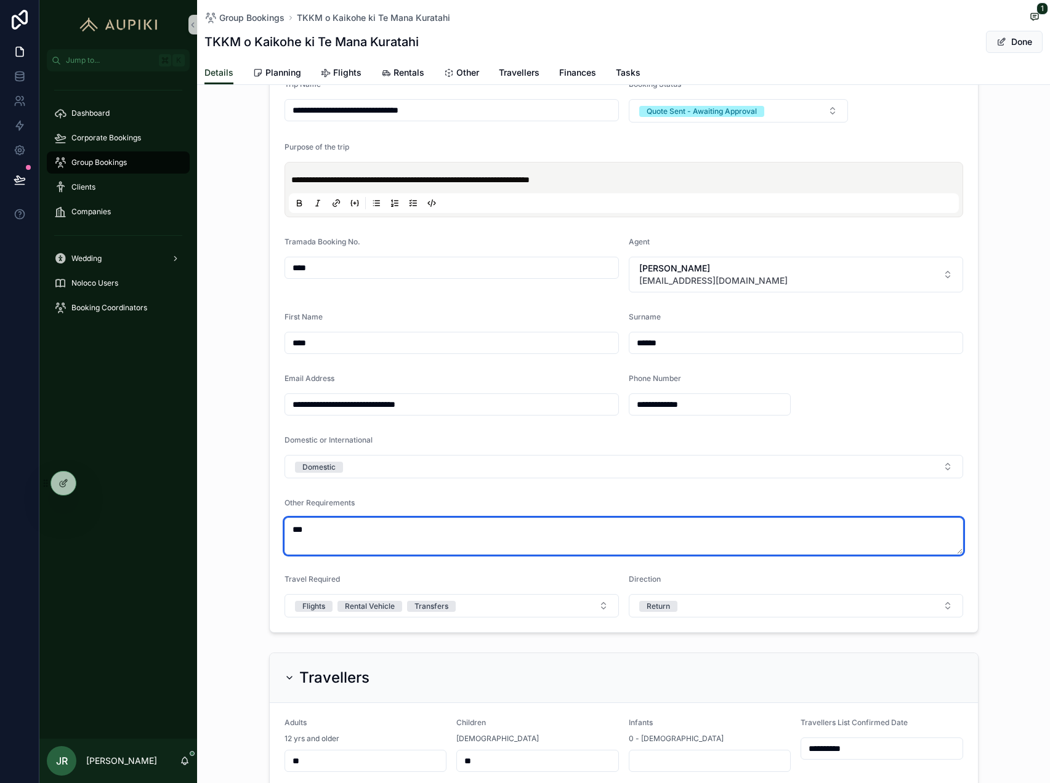
scroll to position [176, 0]
click at [336, 533] on textarea "***" at bounding box center [624, 535] width 679 height 37
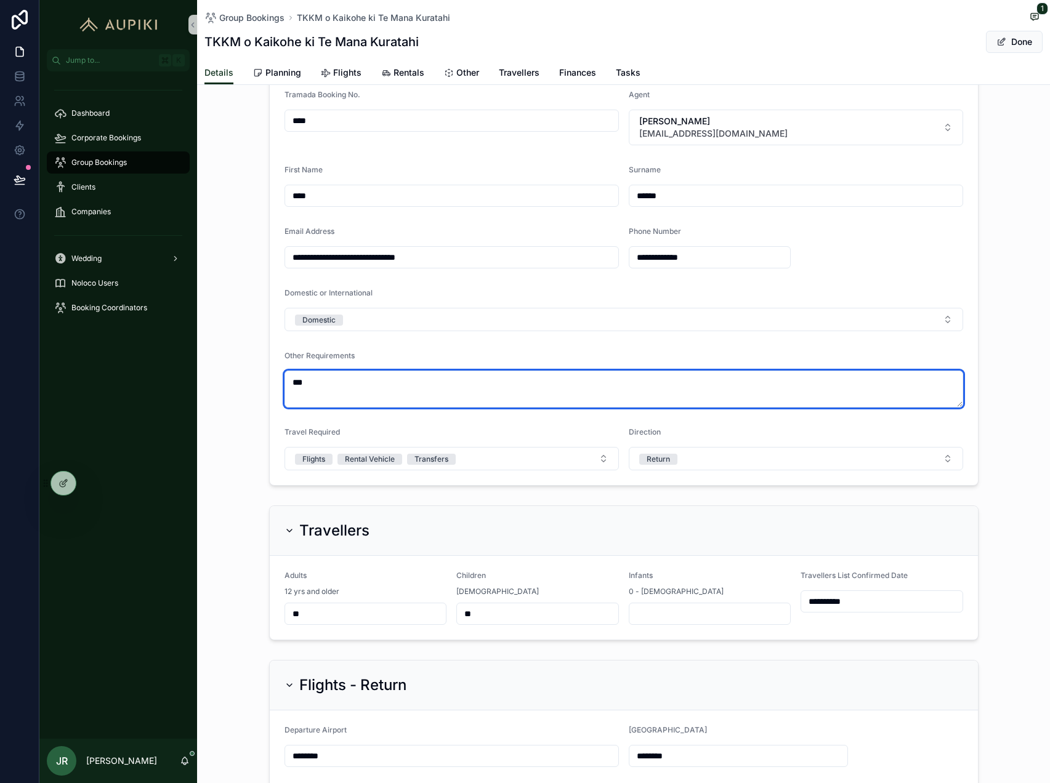
scroll to position [332, 0]
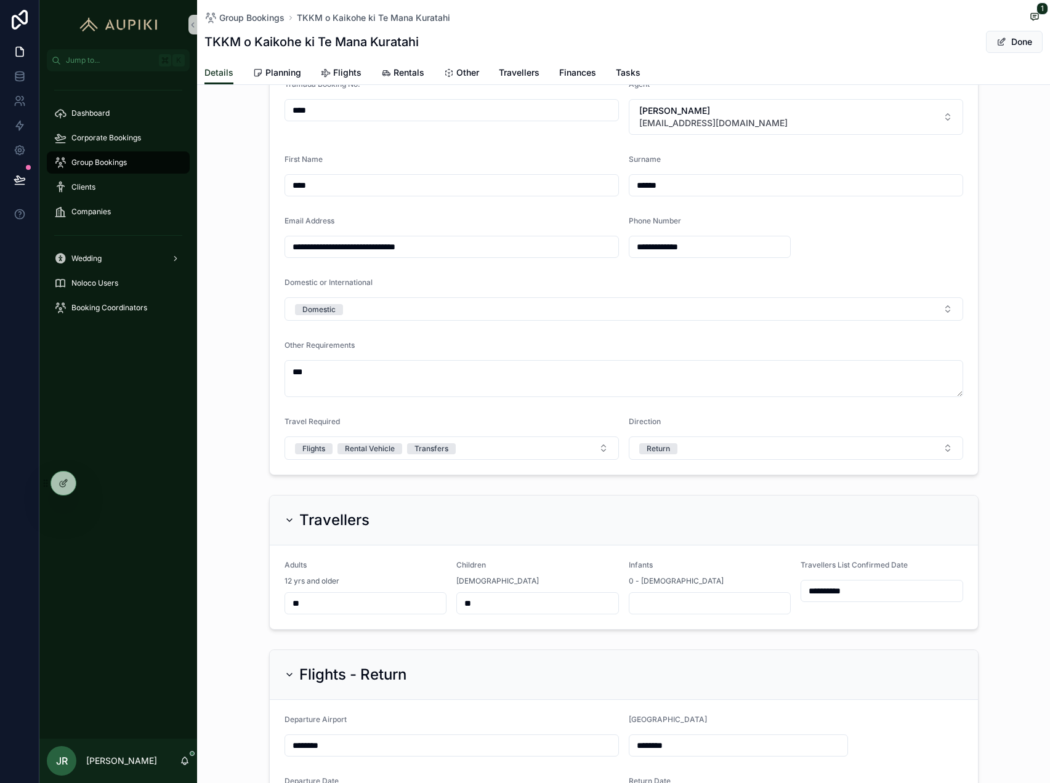
drag, startPoint x: 291, startPoint y: 605, endPoint x: 267, endPoint y: 604, distance: 23.4
click at [267, 604] on div "**********" at bounding box center [623, 562] width 853 height 145
type input "**"
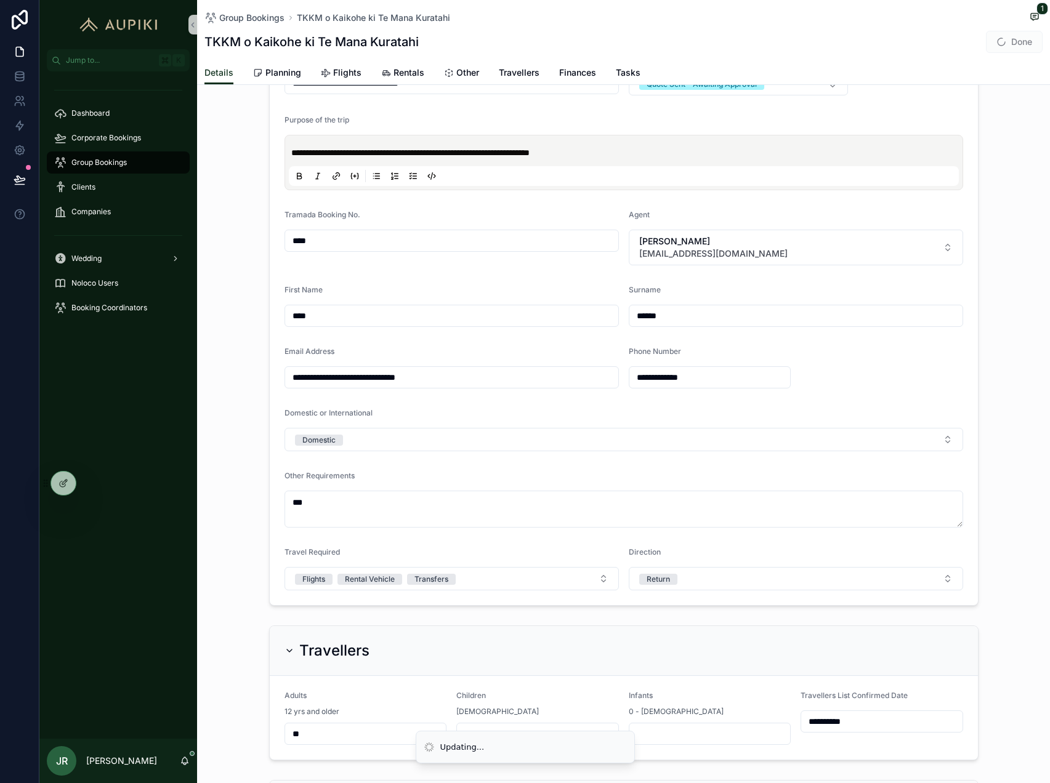
scroll to position [201, 0]
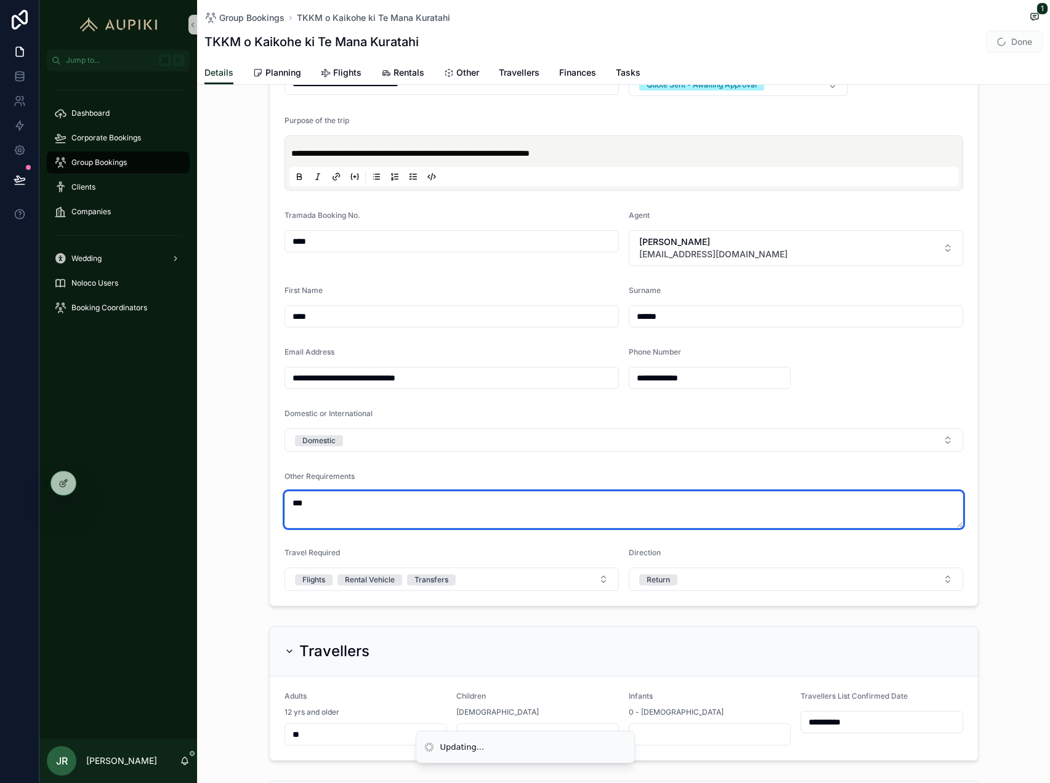
click at [336, 504] on textarea "***" at bounding box center [624, 509] width 679 height 37
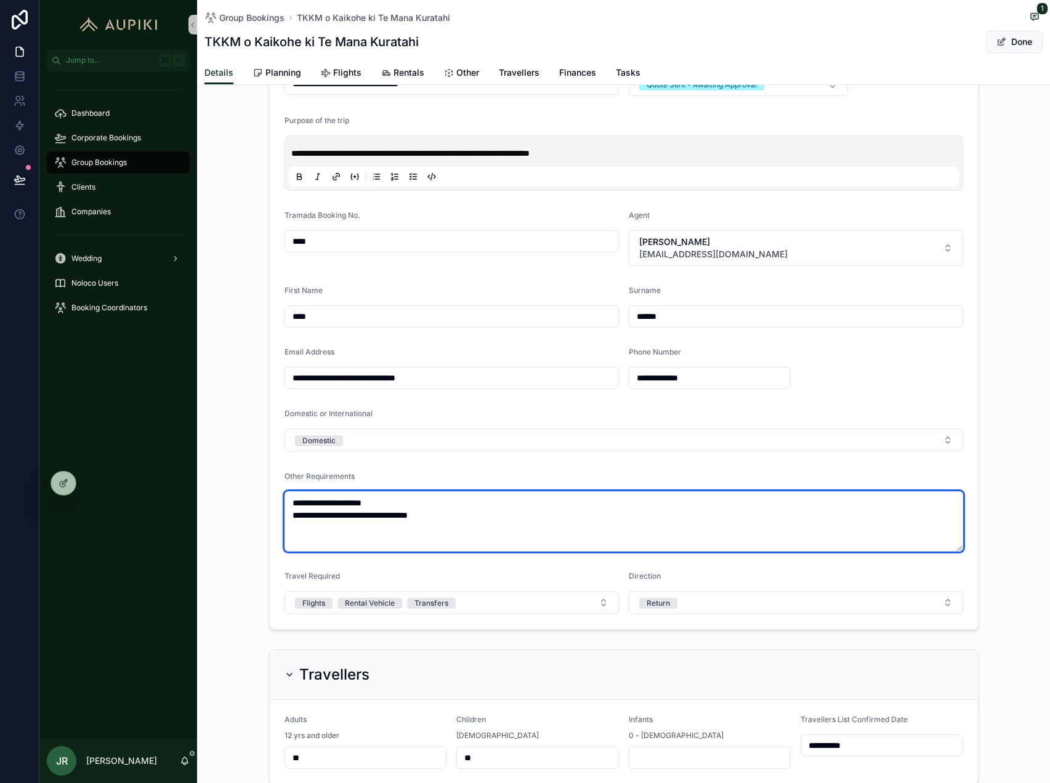
drag, startPoint x: 494, startPoint y: 516, endPoint x: 227, endPoint y: 516, distance: 266.7
click at [227, 516] on div "**********" at bounding box center [623, 309] width 853 height 652
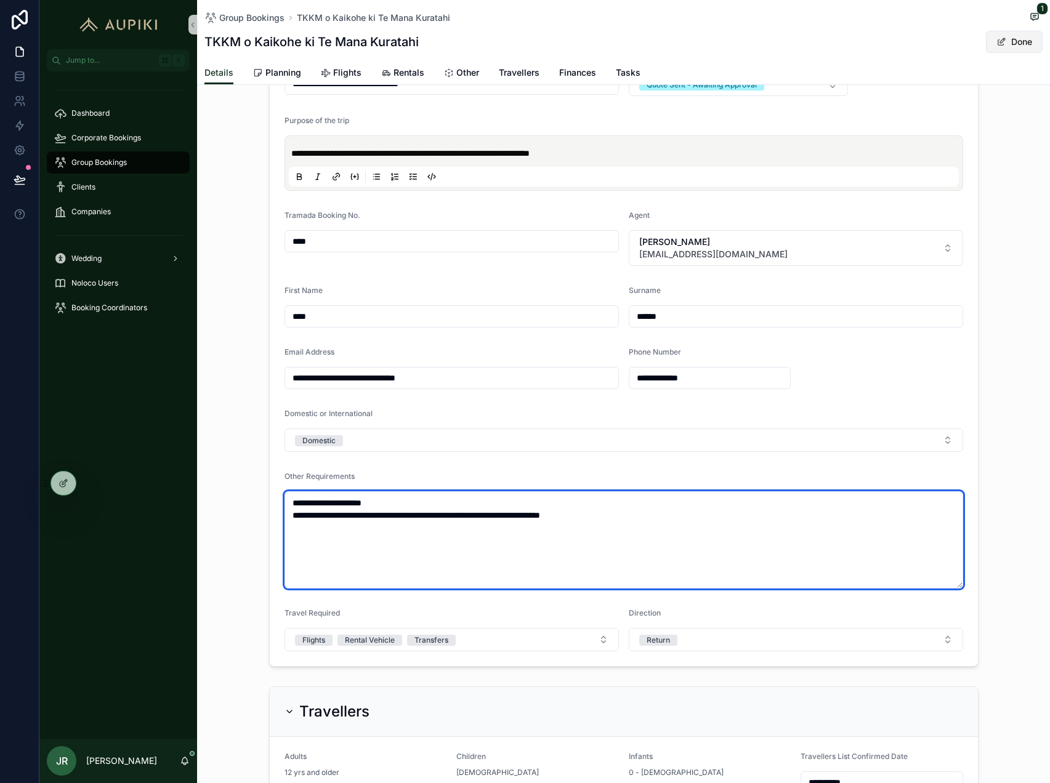
type textarea "**********"
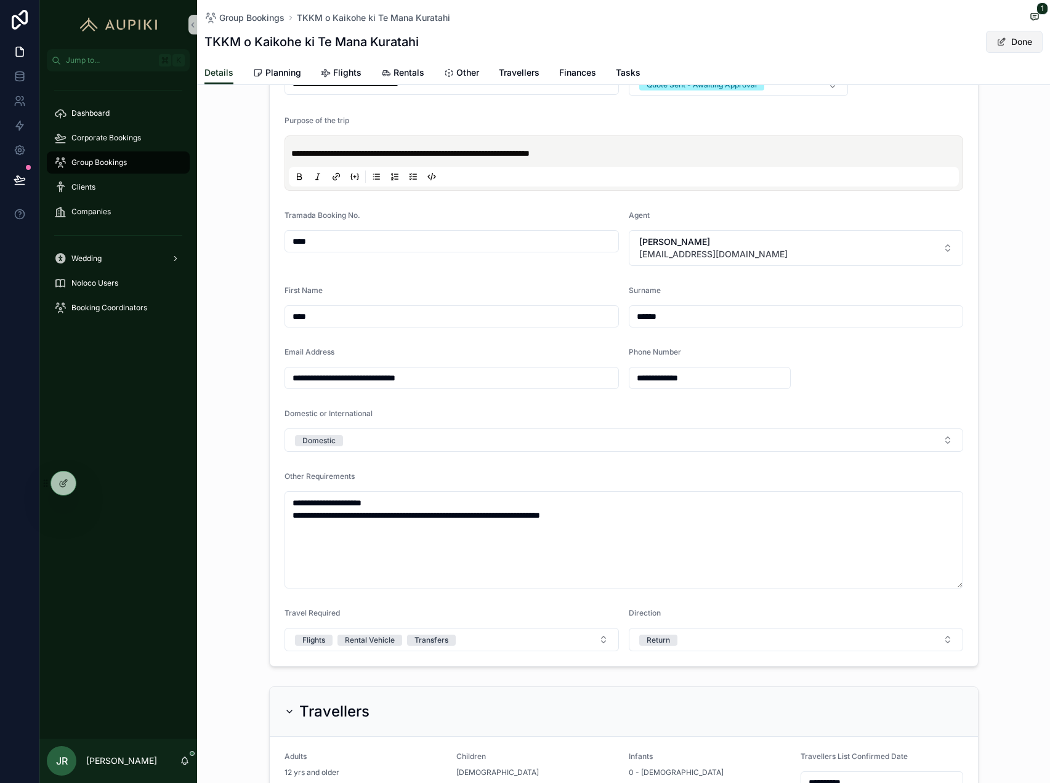
click at [1017, 39] on button "Done" at bounding box center [1014, 42] width 57 height 22
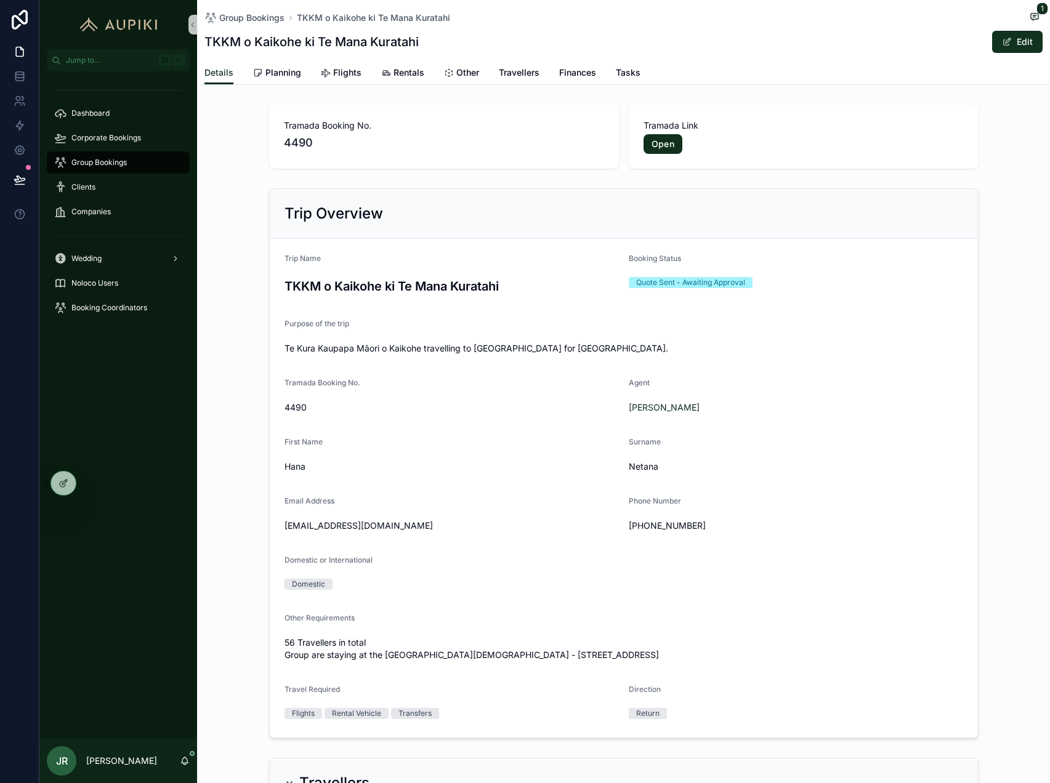
scroll to position [7, 0]
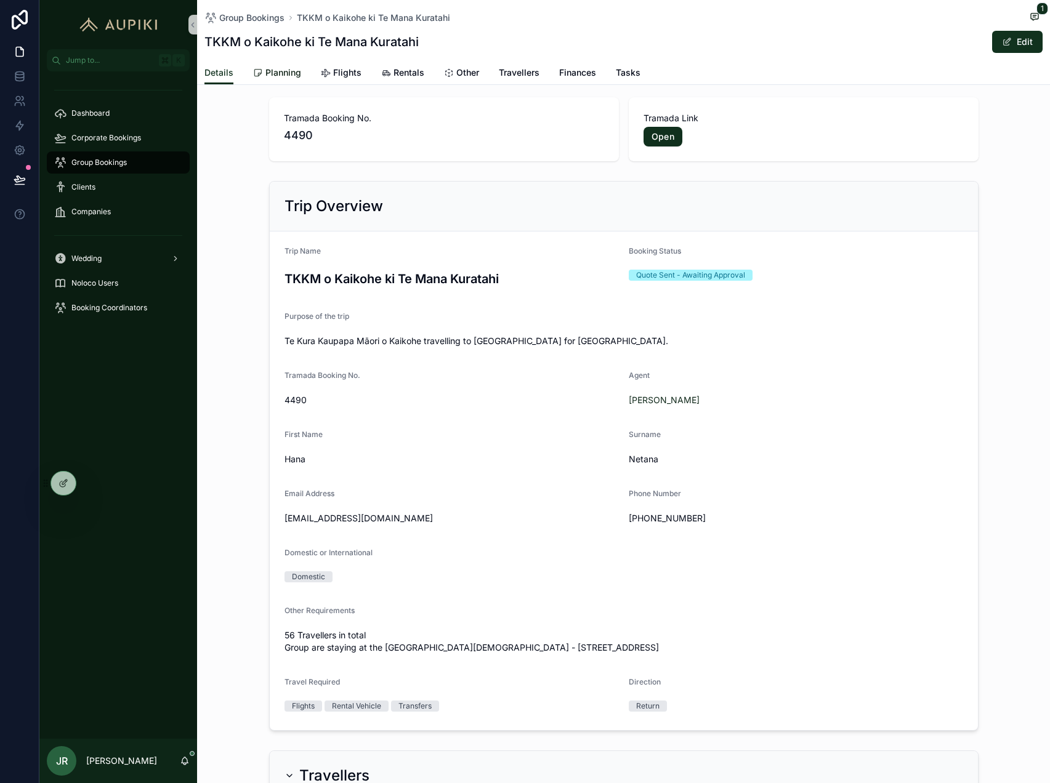
click at [281, 73] on span "Planning" at bounding box center [283, 73] width 36 height 12
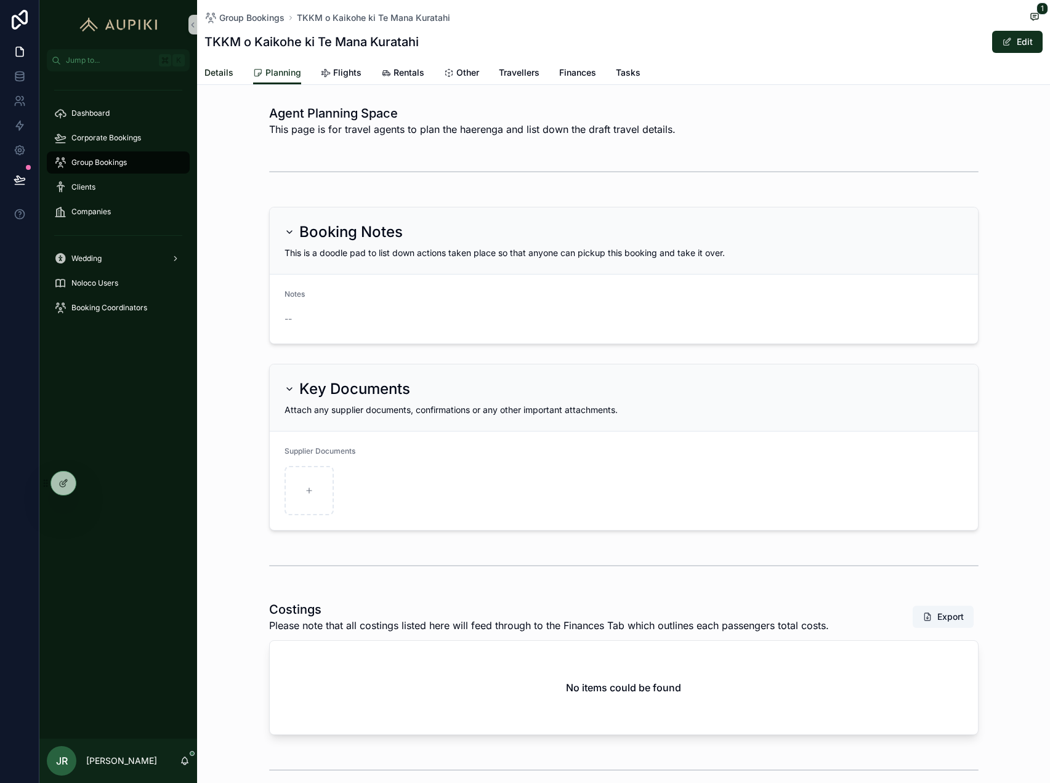
click at [228, 71] on span "Details" at bounding box center [218, 73] width 29 height 12
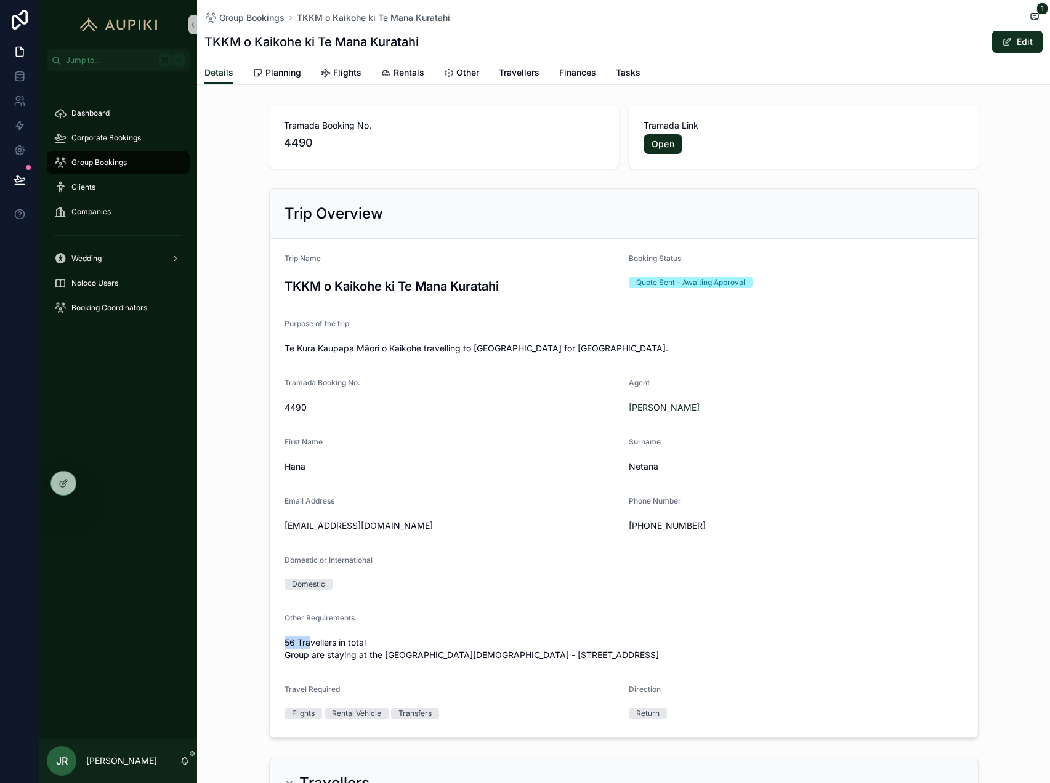
drag, startPoint x: 628, startPoint y: 658, endPoint x: 318, endPoint y: 642, distance: 310.8
drag, startPoint x: 623, startPoint y: 656, endPoint x: 256, endPoint y: 629, distance: 368.0
click at [256, 629] on div "Trip Overview Trip Name TKKM o Kaikohe ki Te Mana Kuratahi Booking Status Quote…" at bounding box center [623, 464] width 853 height 560
copy div "56 Travellers in total Group are staying at the Pacific Park Christian Holiday …"
click at [277, 76] on span "Planning" at bounding box center [283, 73] width 36 height 12
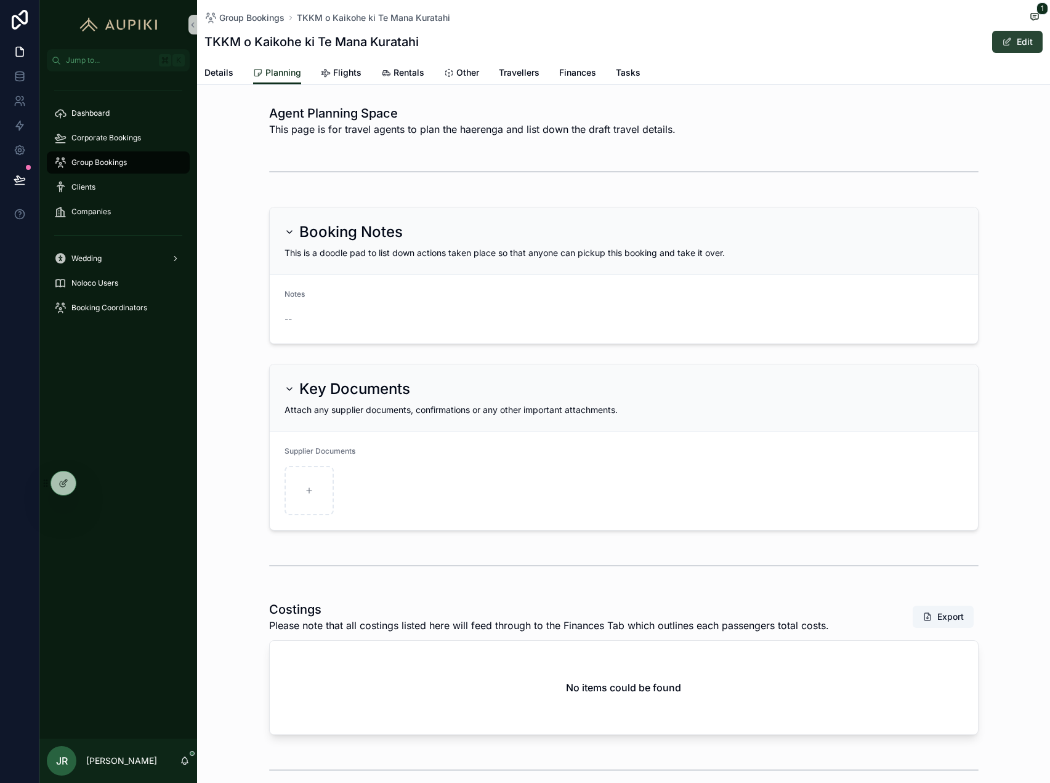
click at [1025, 41] on button "Edit" at bounding box center [1017, 42] width 50 height 22
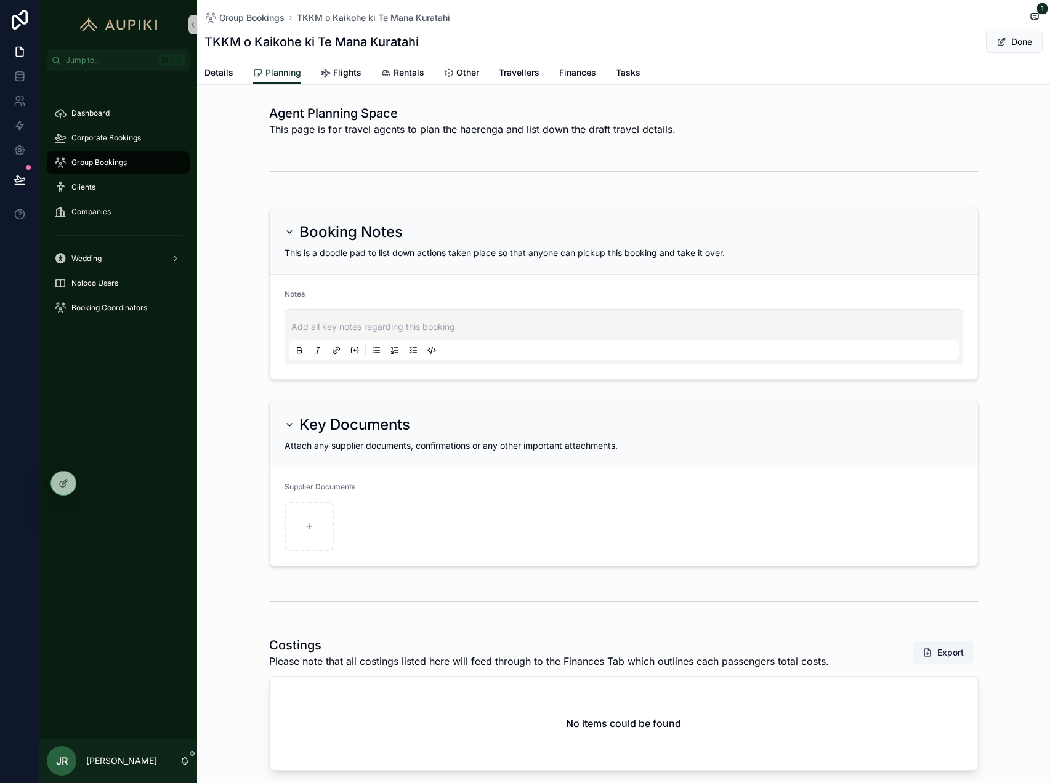
click at [396, 326] on p "scrollable content" at bounding box center [626, 327] width 670 height 12
click at [354, 326] on p "scrollable content" at bounding box center [626, 327] width 670 height 12
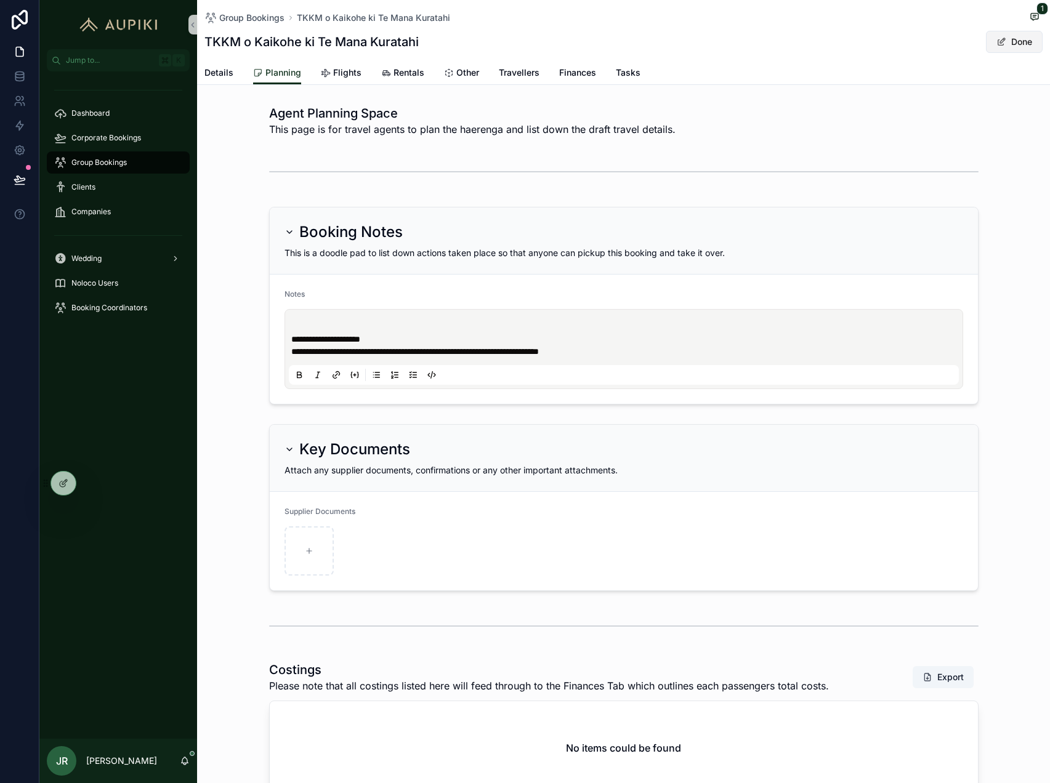
click at [1008, 35] on button "Done" at bounding box center [1014, 42] width 57 height 22
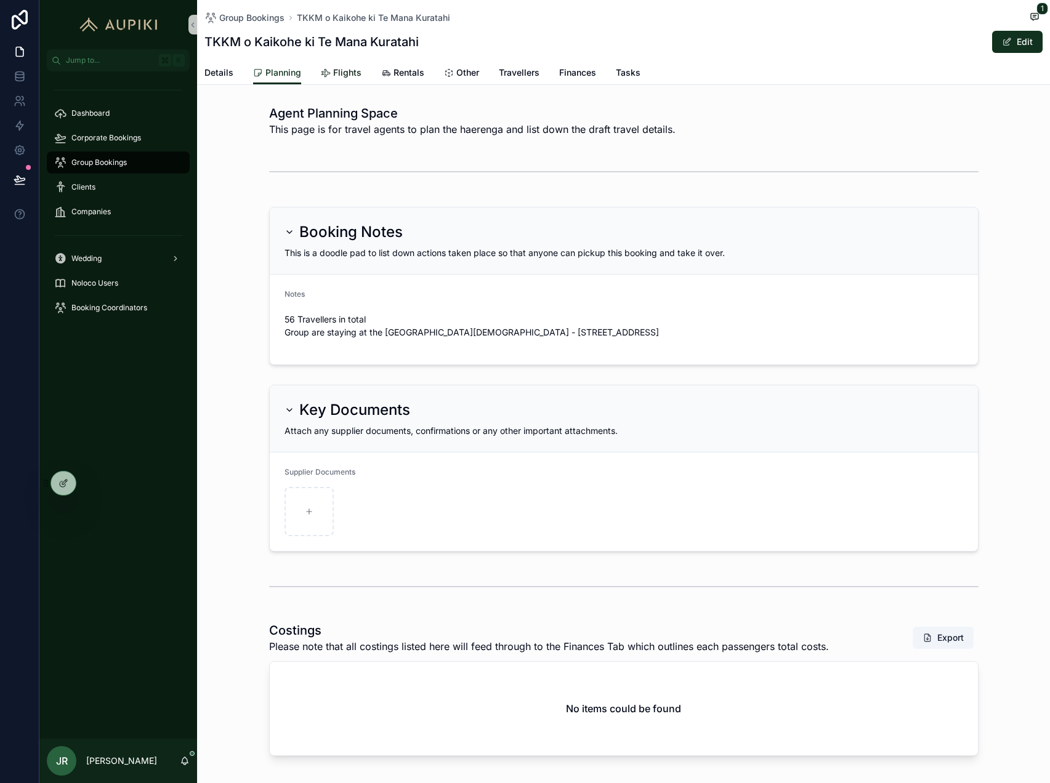
click at [353, 73] on span "Flights" at bounding box center [347, 73] width 28 height 12
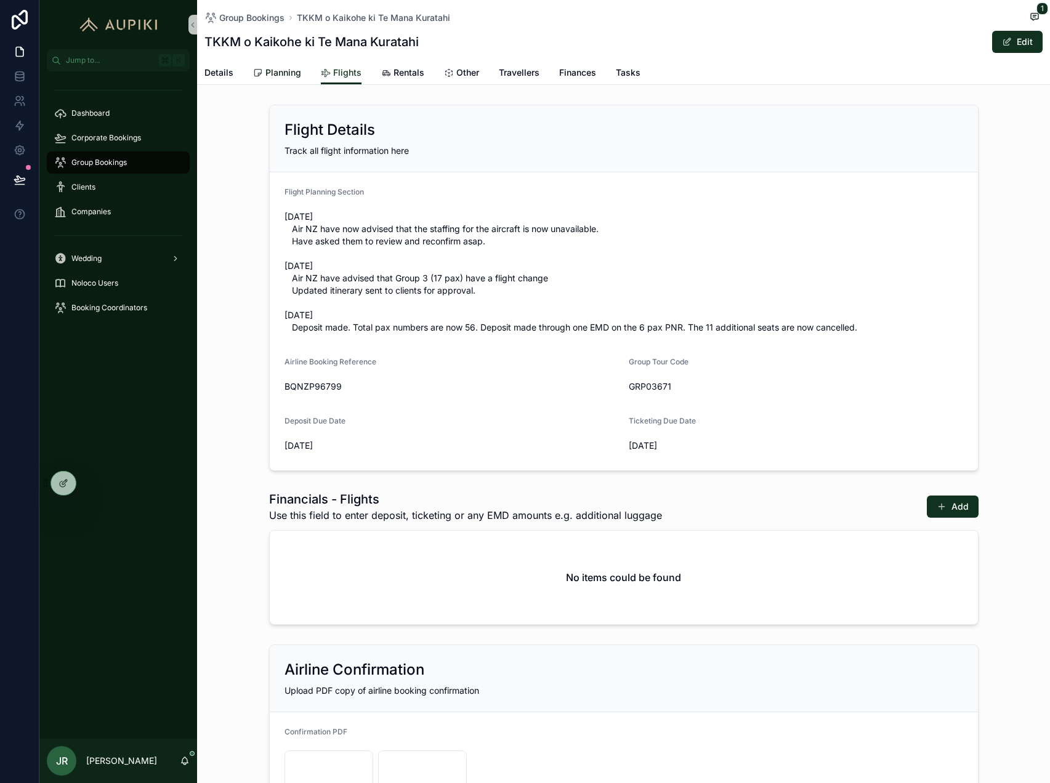
click at [273, 69] on span "Planning" at bounding box center [283, 73] width 36 height 12
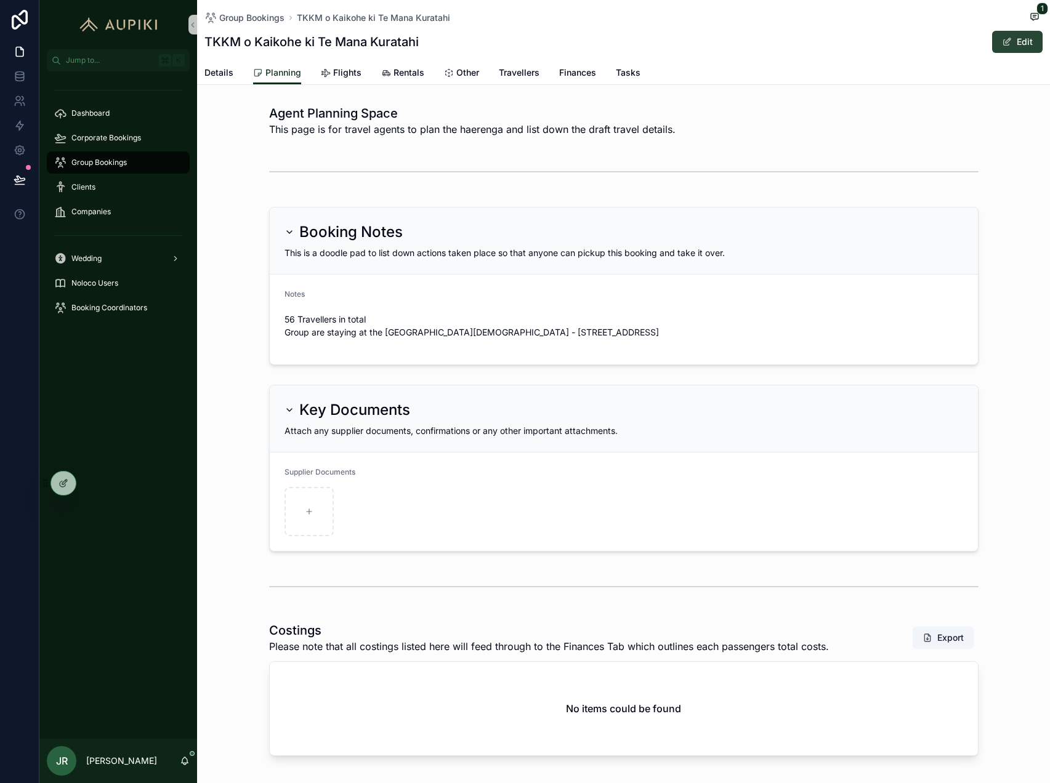
click at [1032, 44] on button "Edit" at bounding box center [1017, 42] width 50 height 22
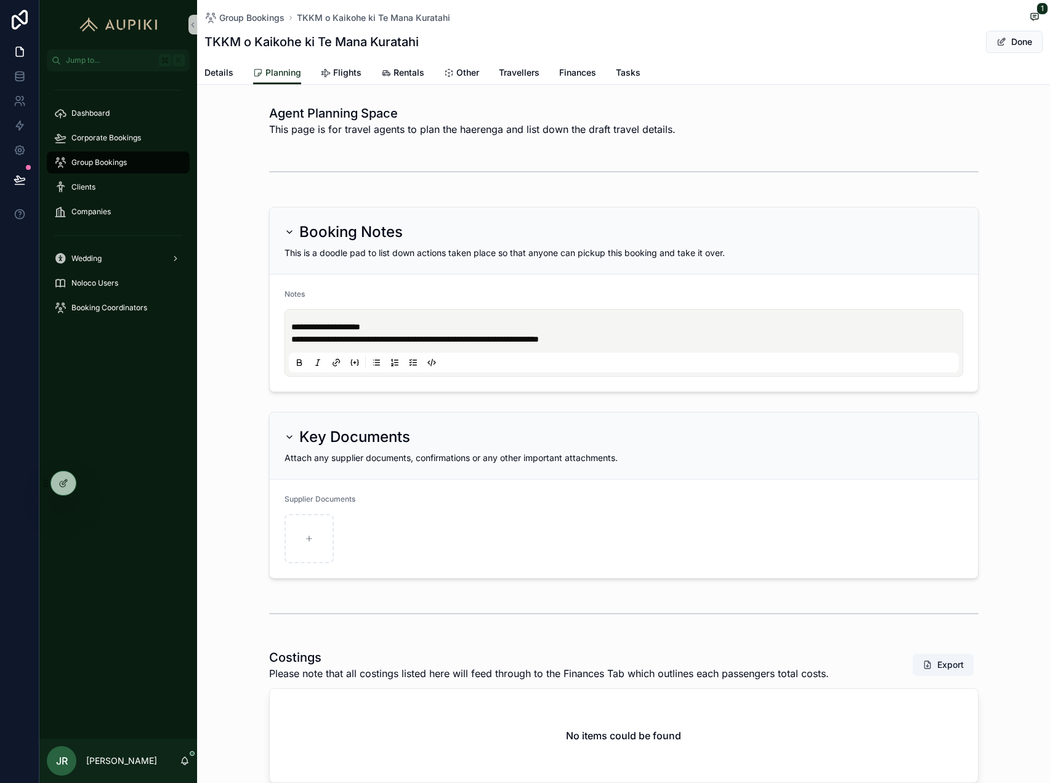
click at [644, 340] on p "**********" at bounding box center [626, 333] width 670 height 25
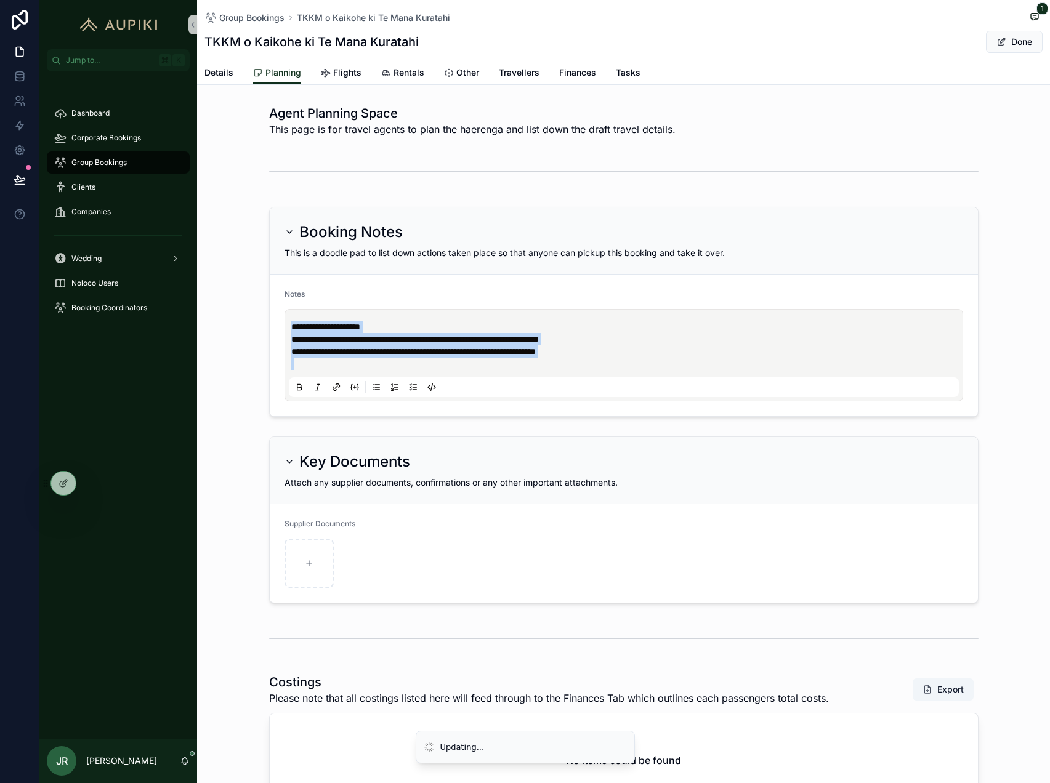
click at [379, 390] on icon "scrollable content" at bounding box center [376, 387] width 10 height 10
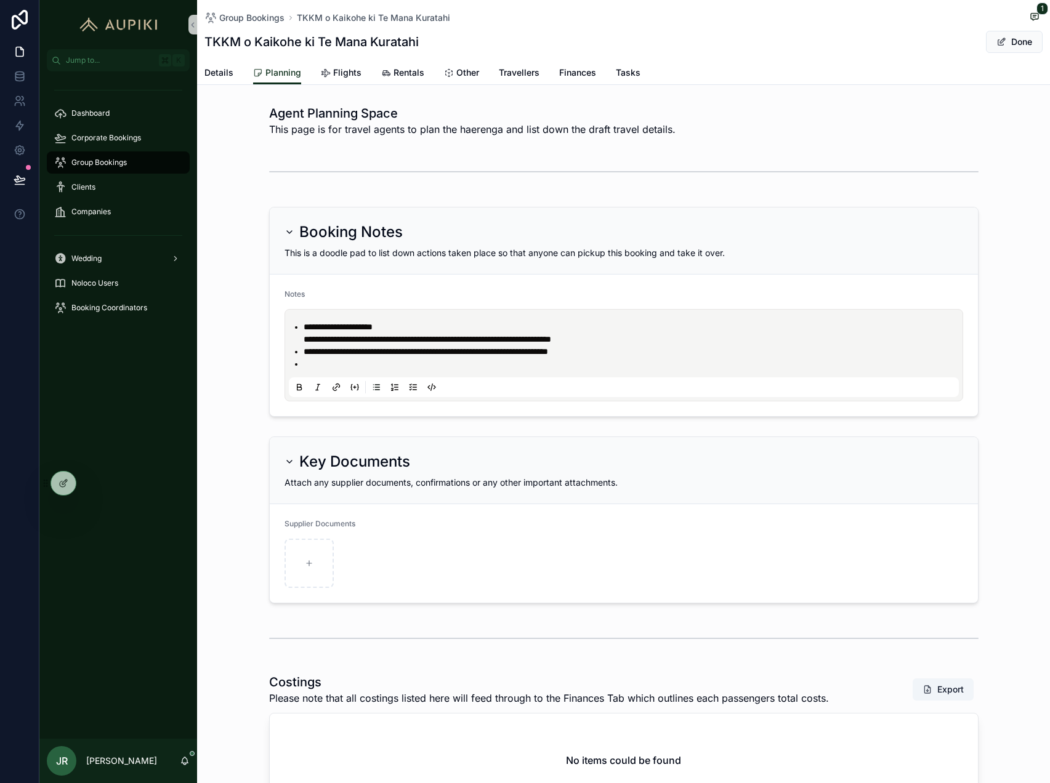
click at [296, 341] on ul "**********" at bounding box center [626, 345] width 670 height 49
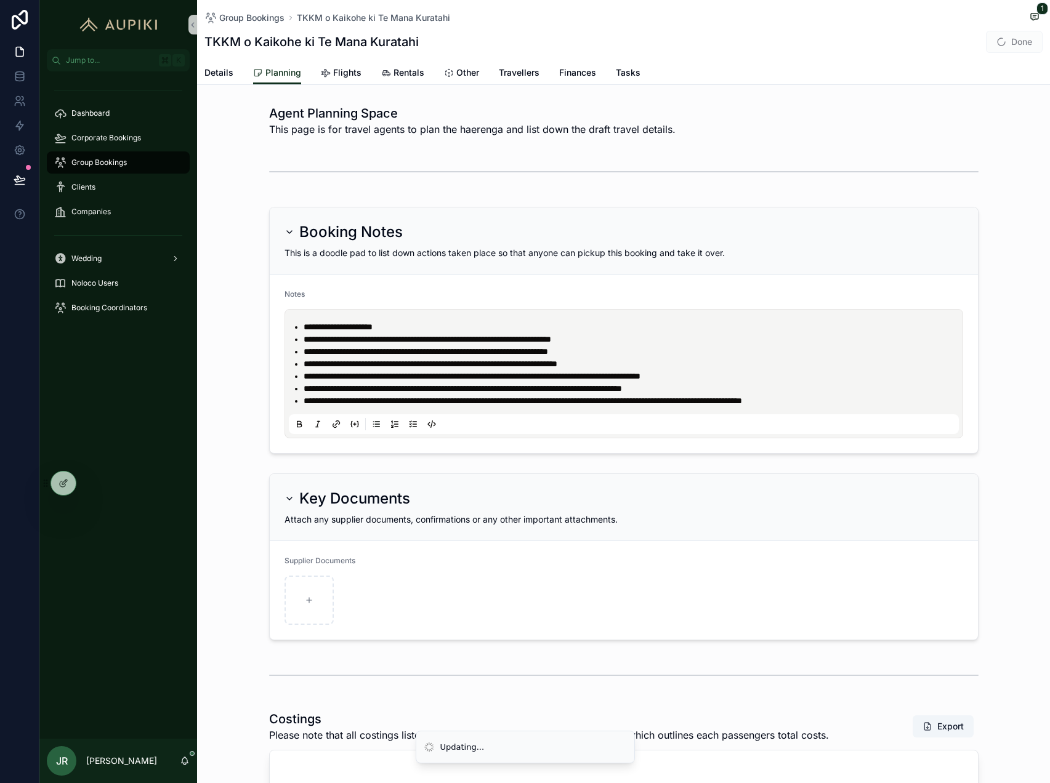
click at [1004, 41] on span "Done" at bounding box center [1014, 42] width 57 height 22
click at [1022, 40] on button "Done" at bounding box center [1014, 42] width 57 height 22
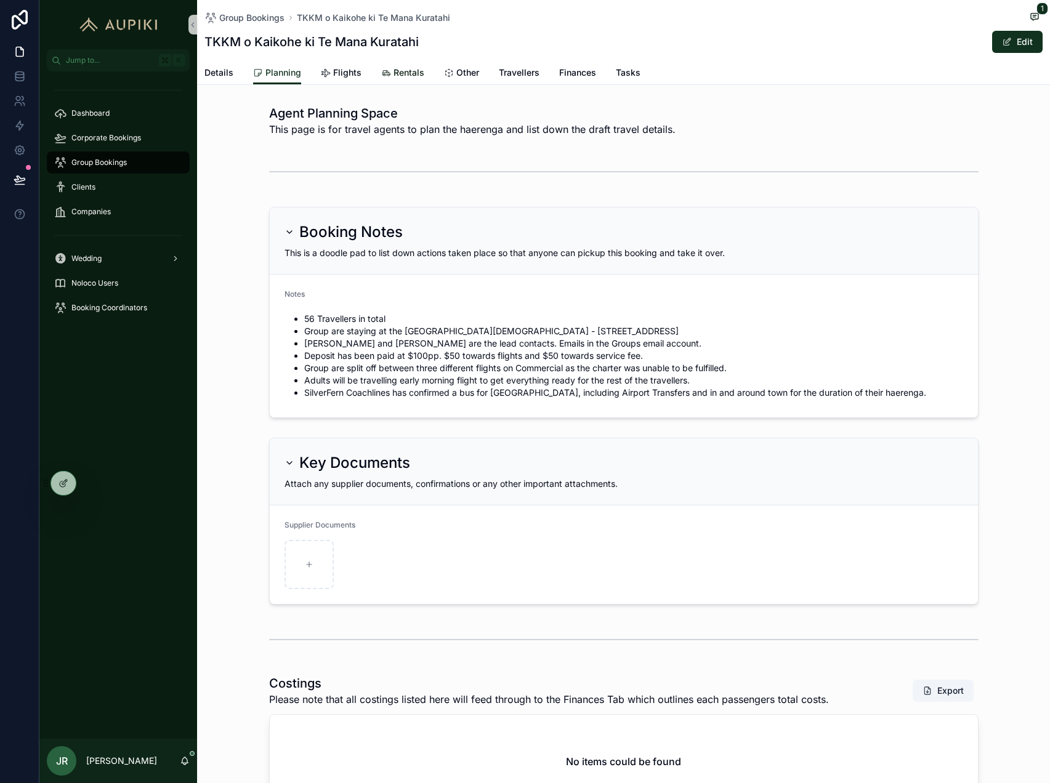
click at [401, 65] on link "Rentals" at bounding box center [402, 74] width 43 height 25
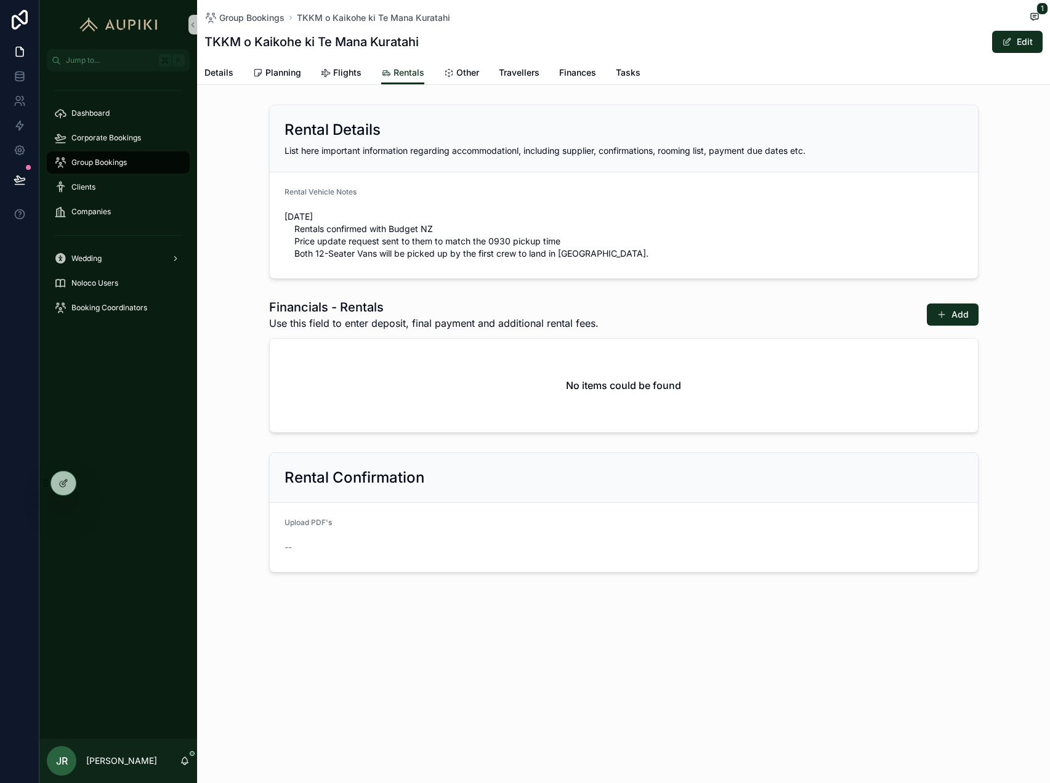
click at [432, 86] on div "Group Bookings TKKM o Kaikohe ki Te Mana Kuratahi 1 TKKM o Kaikohe ki Te Mana K…" at bounding box center [623, 328] width 853 height 656
click at [440, 76] on div "Details Planning Flights Rentals Other Travellers Finances Tasks" at bounding box center [623, 72] width 838 height 23
click at [481, 69] on div "Details Planning Flights Rentals Other Travellers Finances Tasks" at bounding box center [623, 72] width 838 height 23
click at [466, 71] on span "Other" at bounding box center [467, 73] width 23 height 12
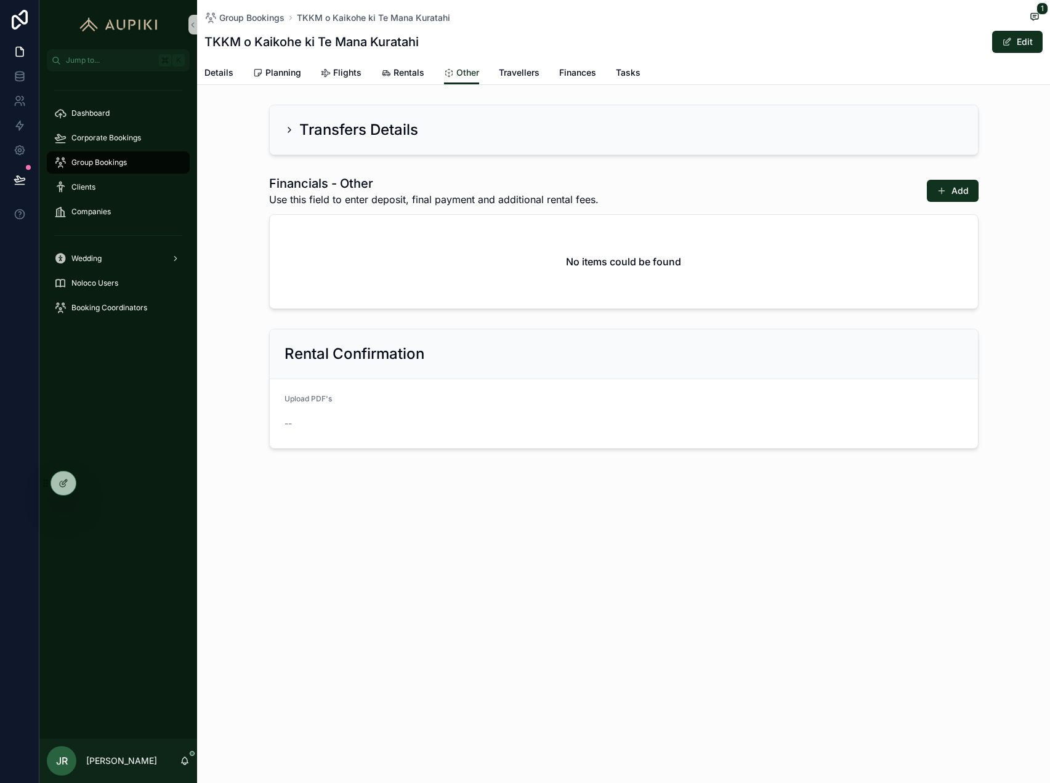
click at [507, 117] on div "Transfers Details" at bounding box center [624, 129] width 708 height 49
click at [302, 146] on div "Transfers Details" at bounding box center [624, 129] width 708 height 49
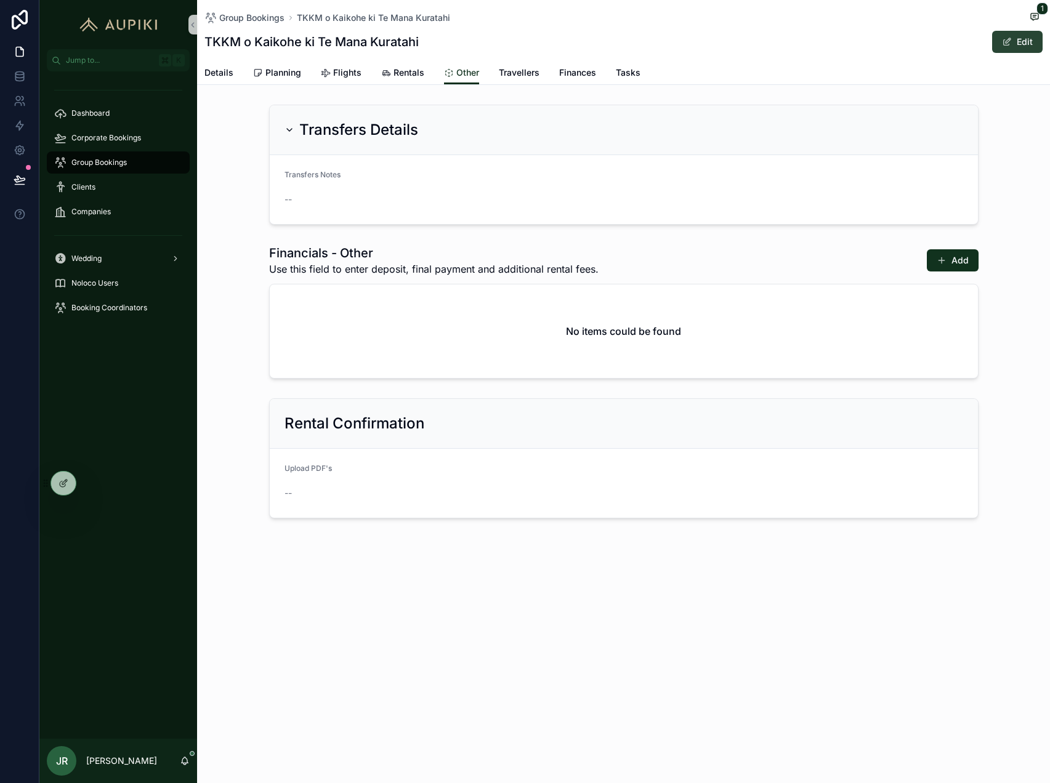
click at [1011, 39] on span "scrollable content" at bounding box center [1007, 42] width 10 height 10
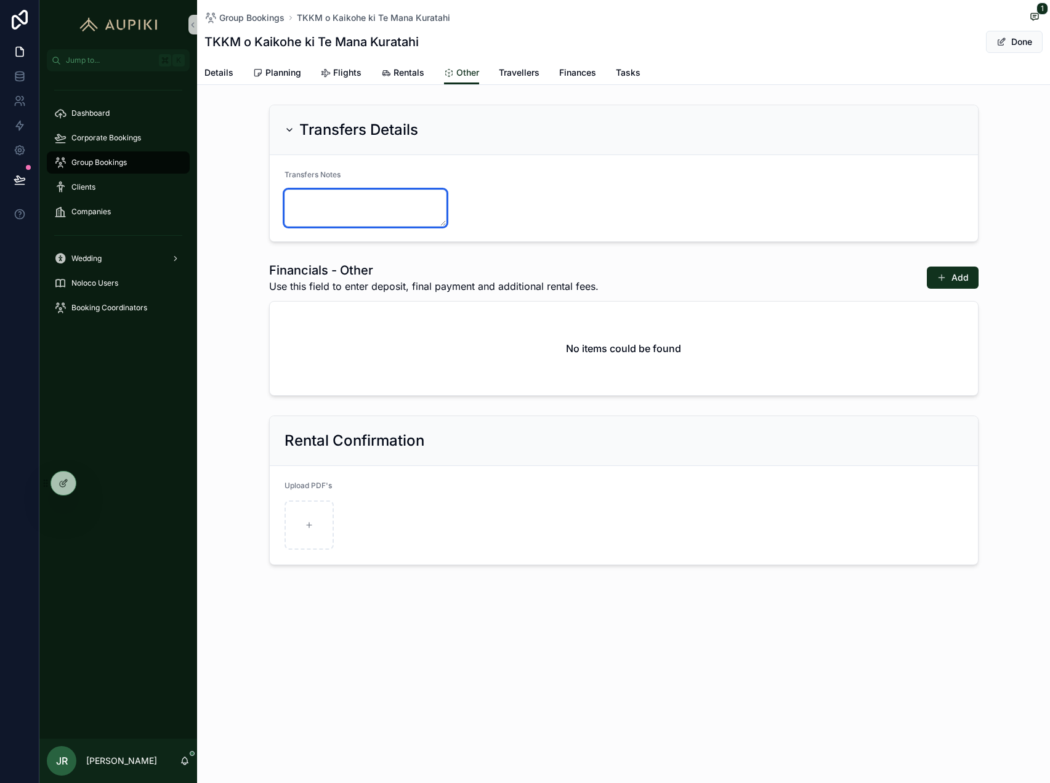
click at [350, 219] on textarea "scrollable content" at bounding box center [366, 208] width 163 height 37
click at [64, 488] on icon at bounding box center [64, 484] width 10 height 10
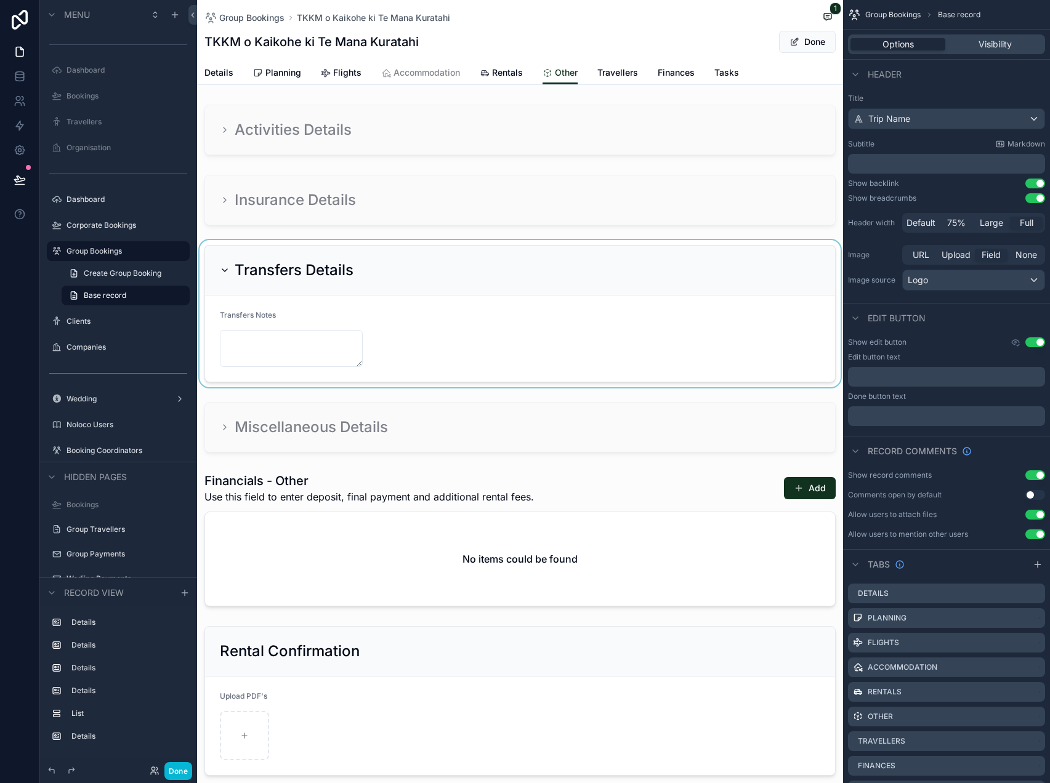
click at [340, 280] on div "scrollable content" at bounding box center [520, 313] width 646 height 147
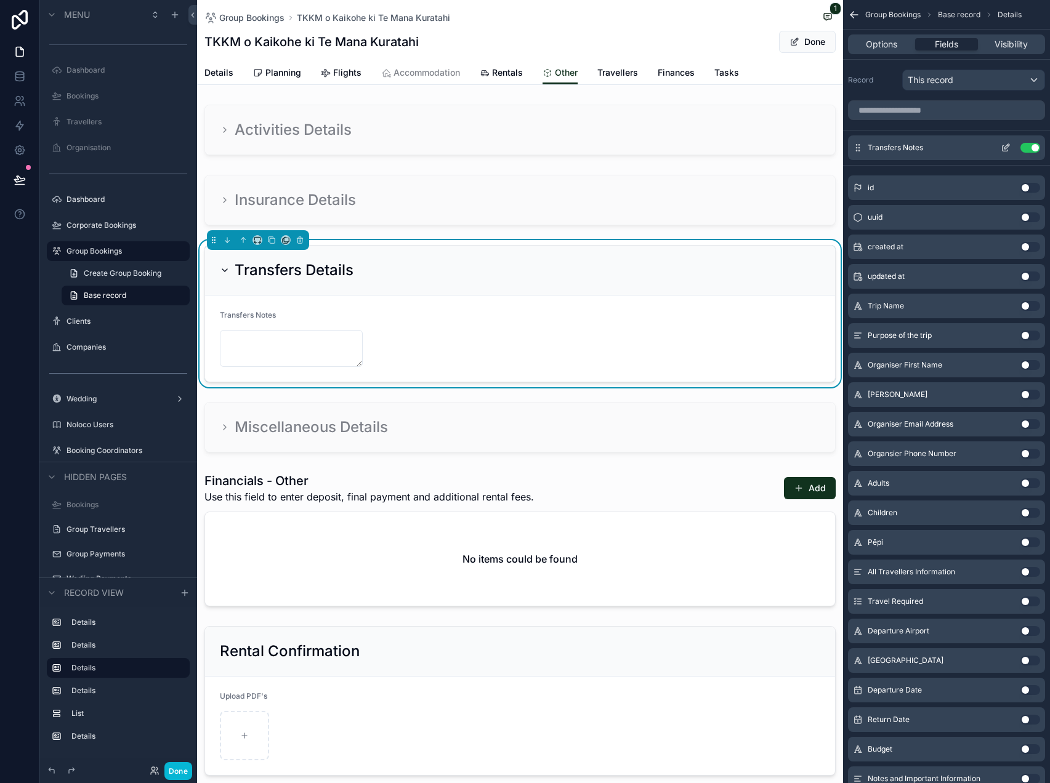
click at [1001, 147] on icon "scrollable content" at bounding box center [1006, 148] width 10 height 10
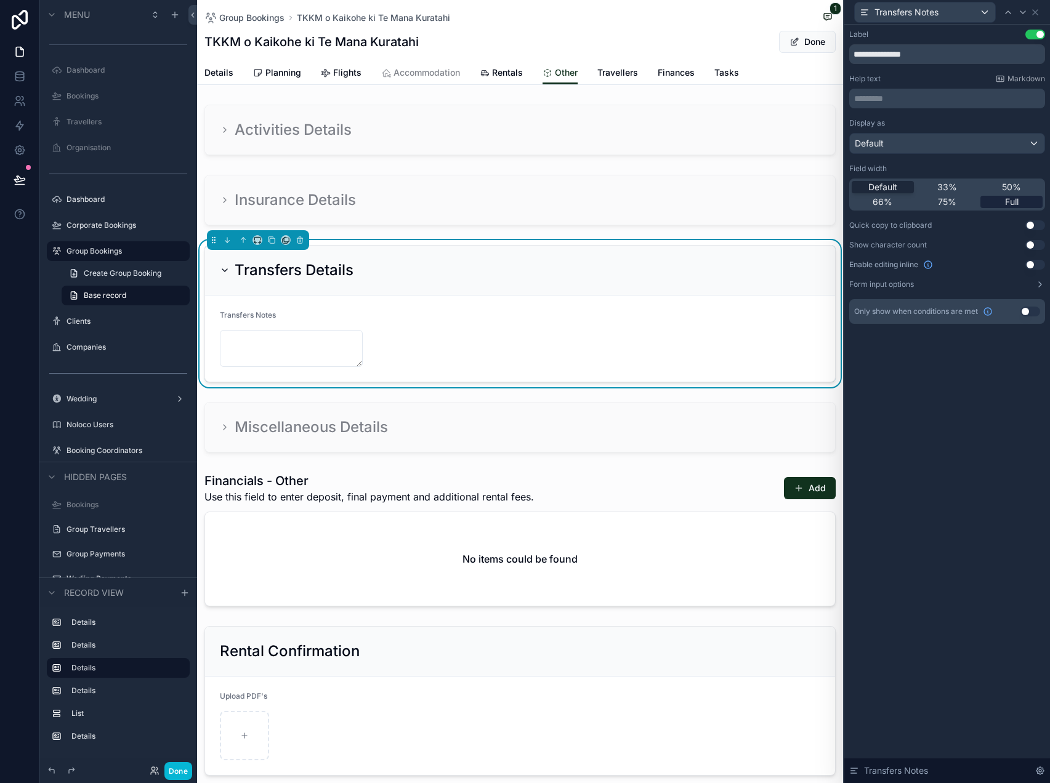
click at [1016, 198] on span "Full" at bounding box center [1012, 202] width 14 height 12
click at [1037, 14] on icon at bounding box center [1035, 12] width 10 height 10
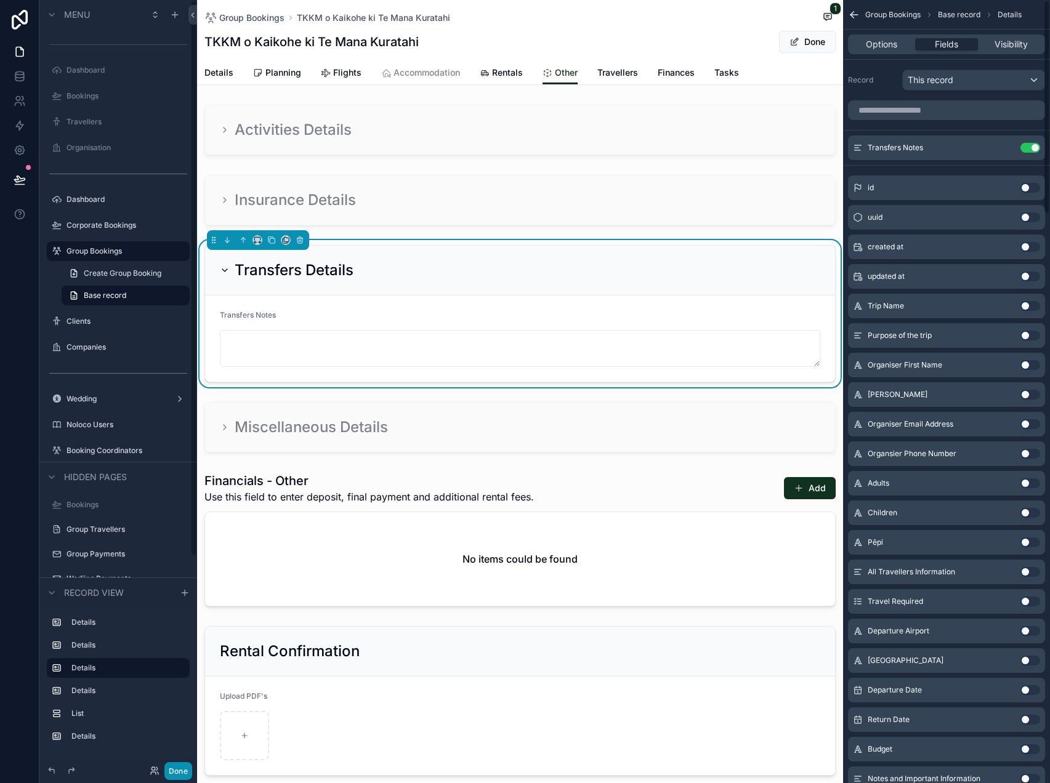
click at [179, 762] on button "Done" at bounding box center [178, 771] width 28 height 18
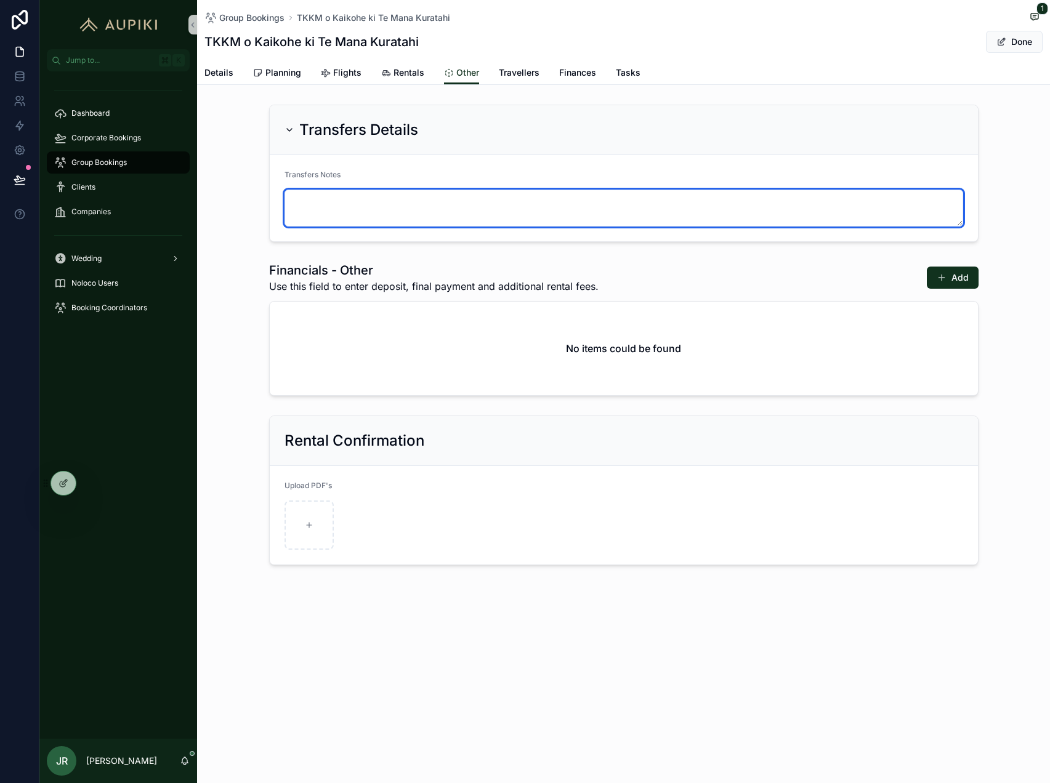
click at [426, 209] on textarea "scrollable content" at bounding box center [624, 208] width 679 height 37
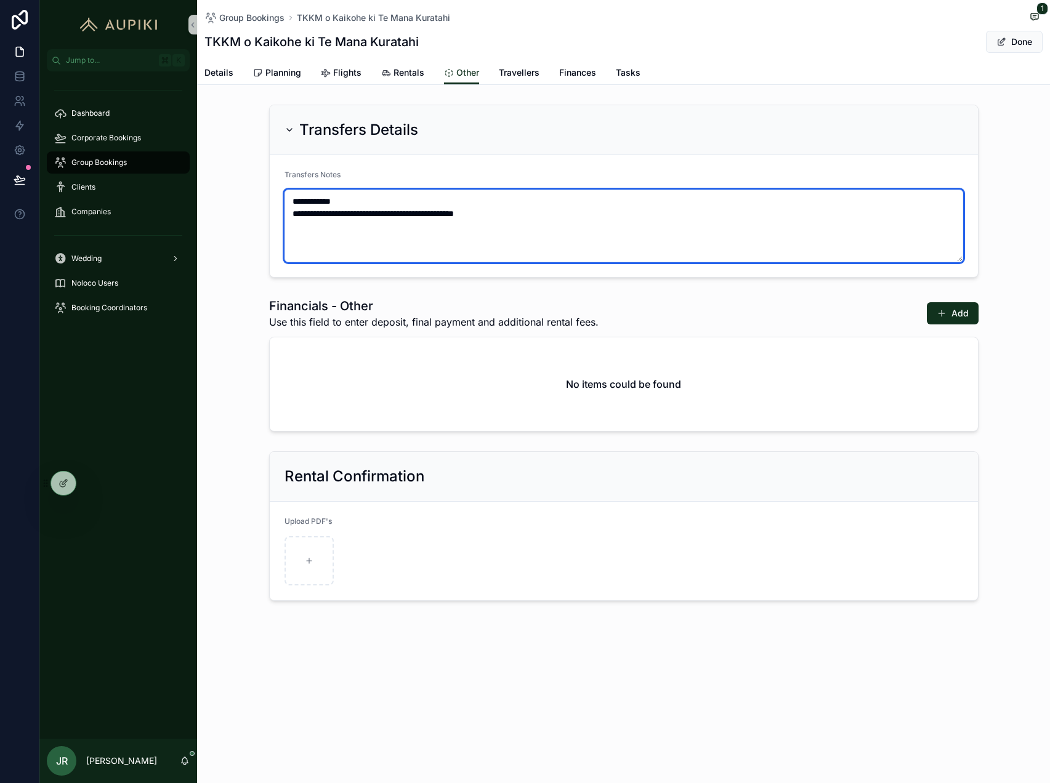
paste textarea "**********"
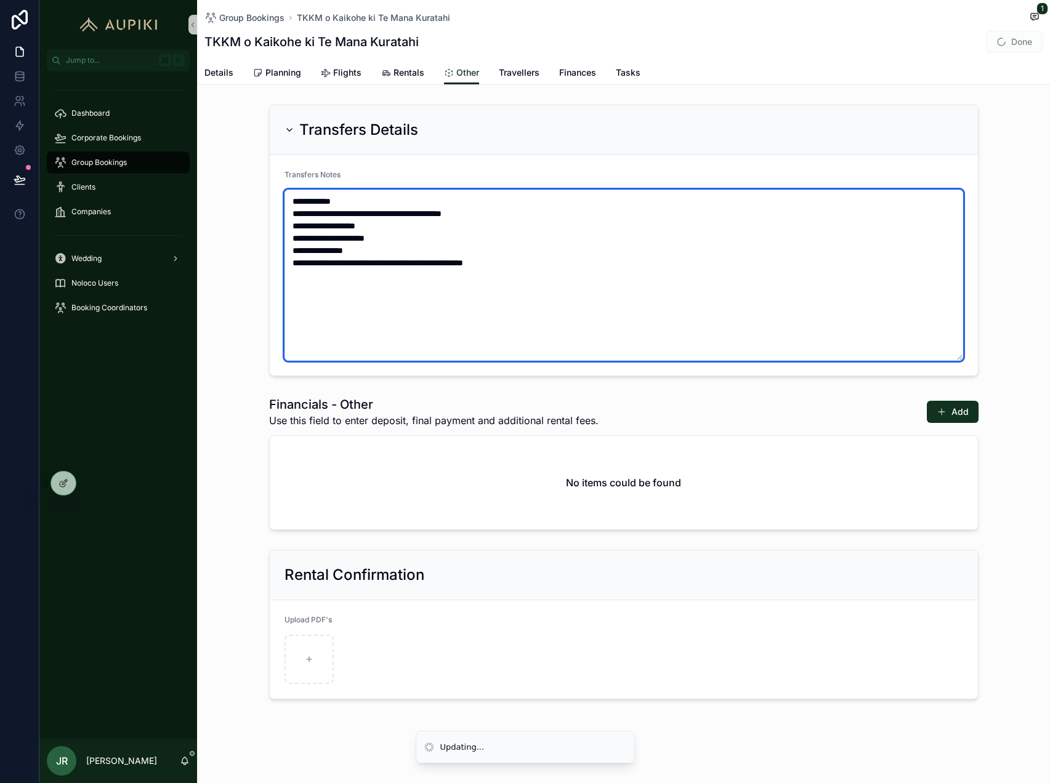
type textarea "**********"
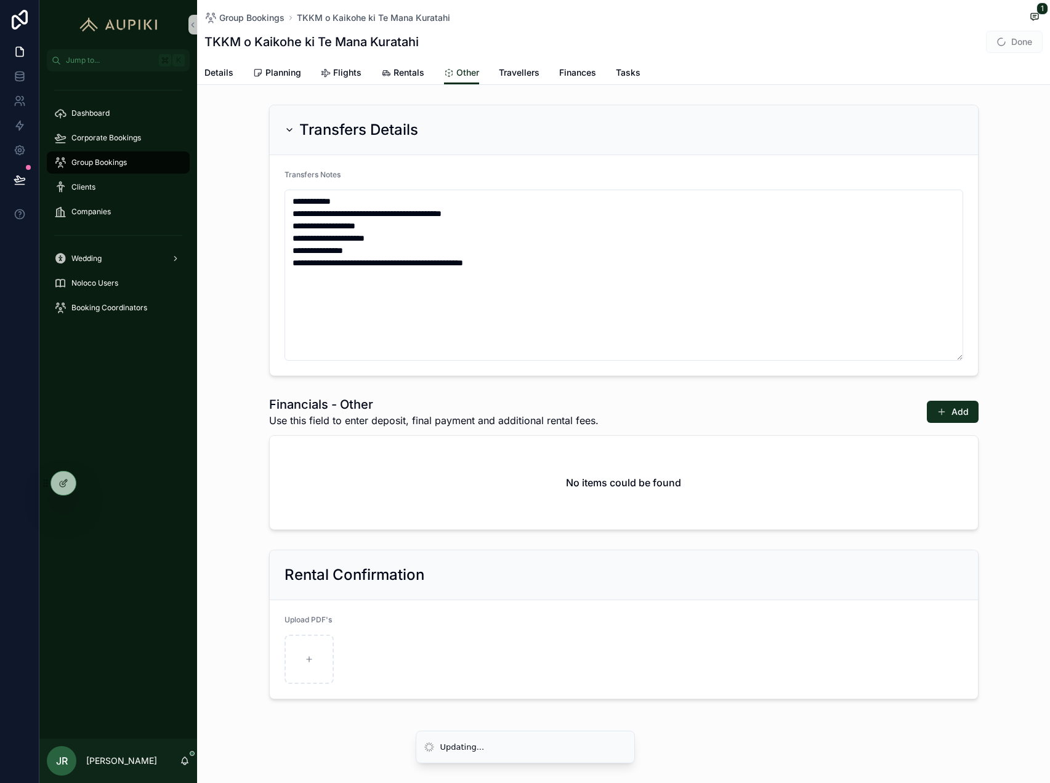
click at [1004, 55] on div "Group Bookings TKKM o Kaikohe ki Te Mana Kuratahi 1 TKKM o Kaikohe ki Te Mana K…" at bounding box center [623, 30] width 838 height 61
click at [1016, 46] on button "Done" at bounding box center [1014, 42] width 57 height 22
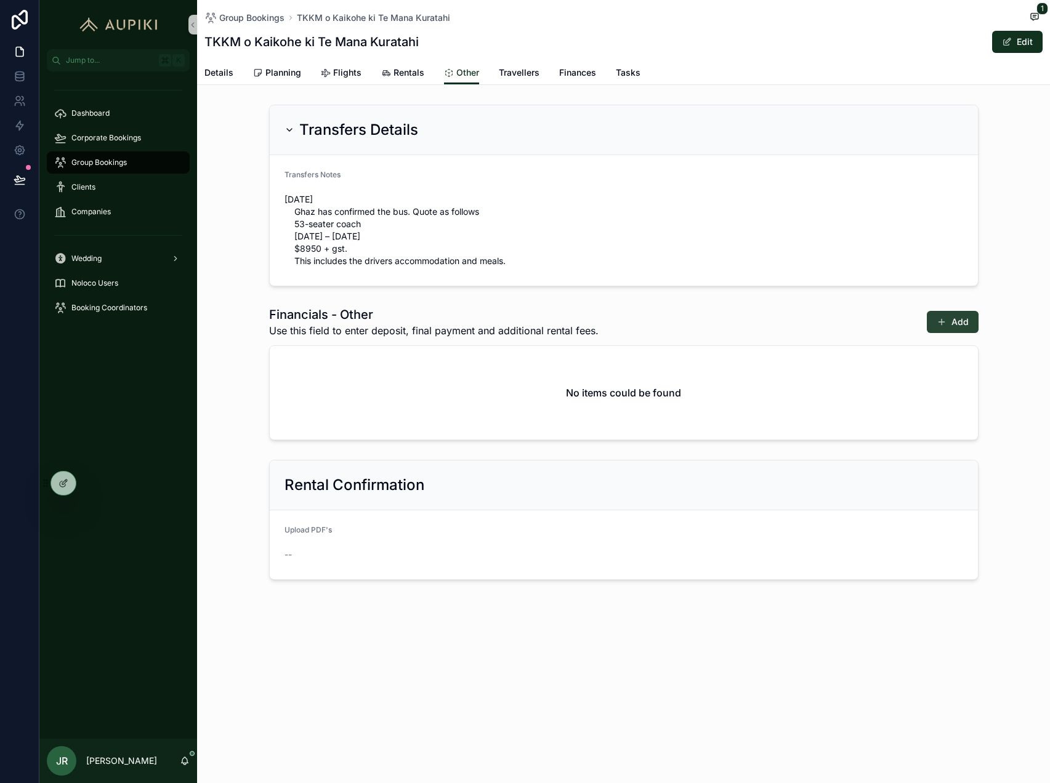
click at [955, 321] on button "Add" at bounding box center [953, 322] width 52 height 22
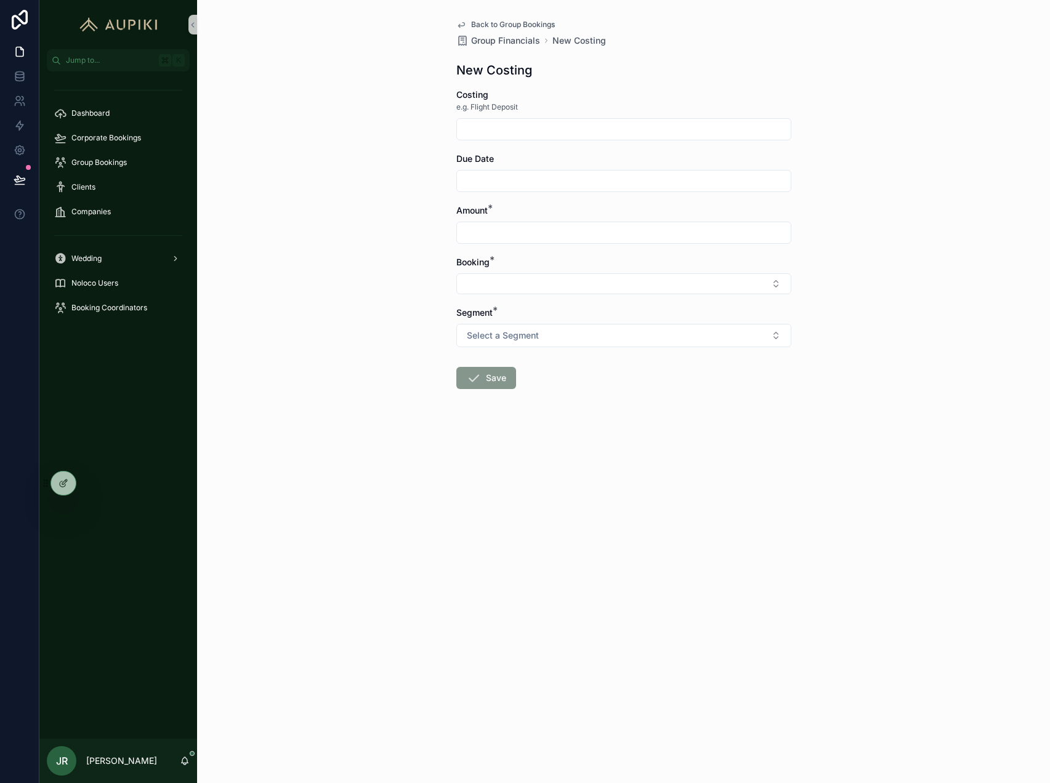
click at [538, 131] on input "scrollable content" at bounding box center [624, 129] width 334 height 17
type input "***"
click at [486, 235] on input "scrollable content" at bounding box center [624, 232] width 334 height 17
type input "*********"
click at [456, 273] on button "Select Button" at bounding box center [623, 283] width 335 height 21
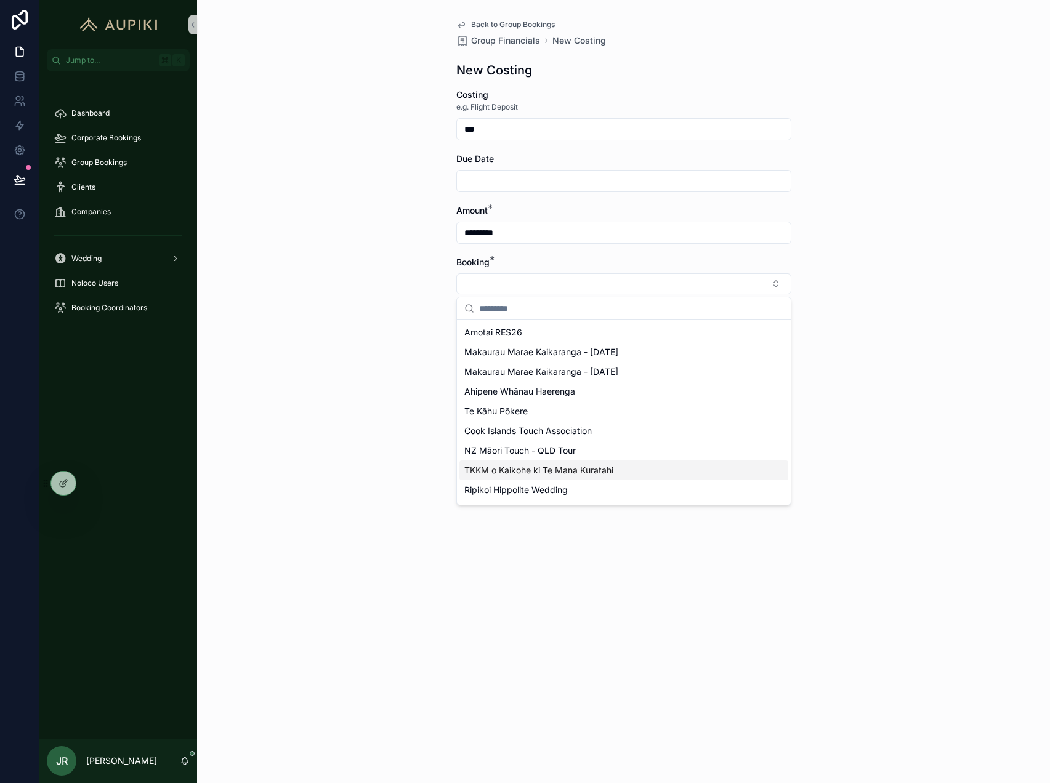
click at [523, 471] on span "TKKM o Kaikohe ki Te Mana Kuratahi" at bounding box center [538, 470] width 149 height 12
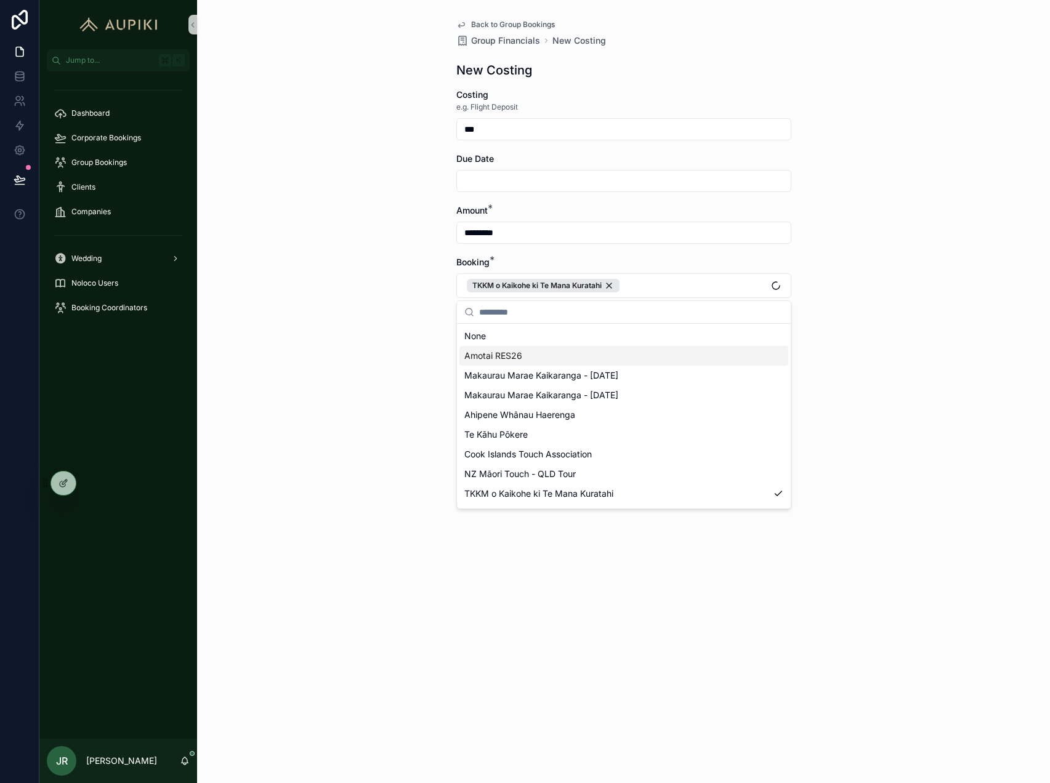
click at [347, 345] on div "Back to Group Bookings Group Financials New Costing New Costing Costing e.g. Fl…" at bounding box center [623, 391] width 853 height 783
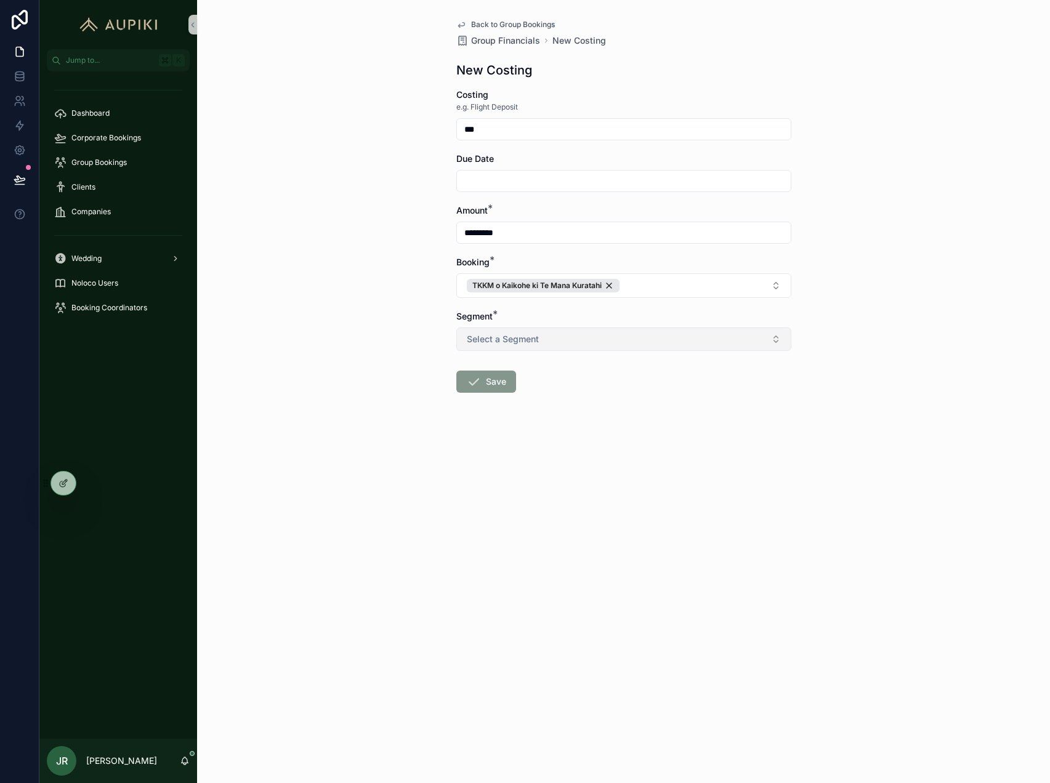
click at [578, 337] on button "Select a Segment" at bounding box center [623, 339] width 335 height 23
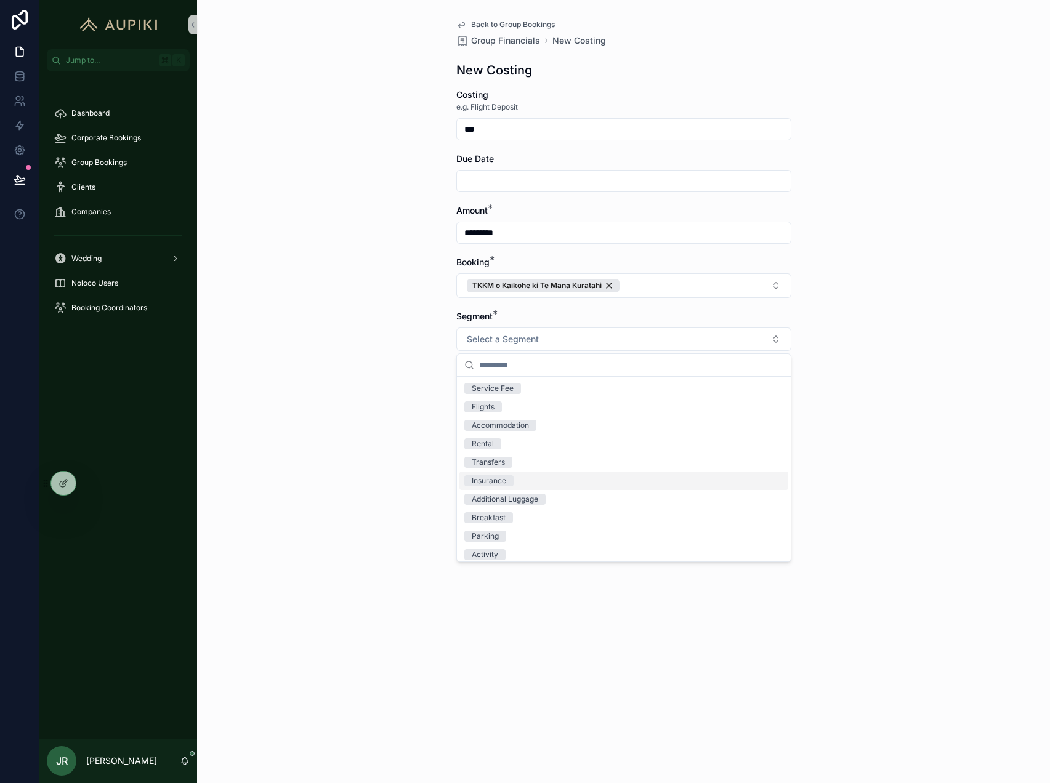
scroll to position [5, 0]
click at [556, 462] on div "Transfers" at bounding box center [623, 457] width 329 height 18
click at [501, 380] on button "Save" at bounding box center [486, 382] width 60 height 22
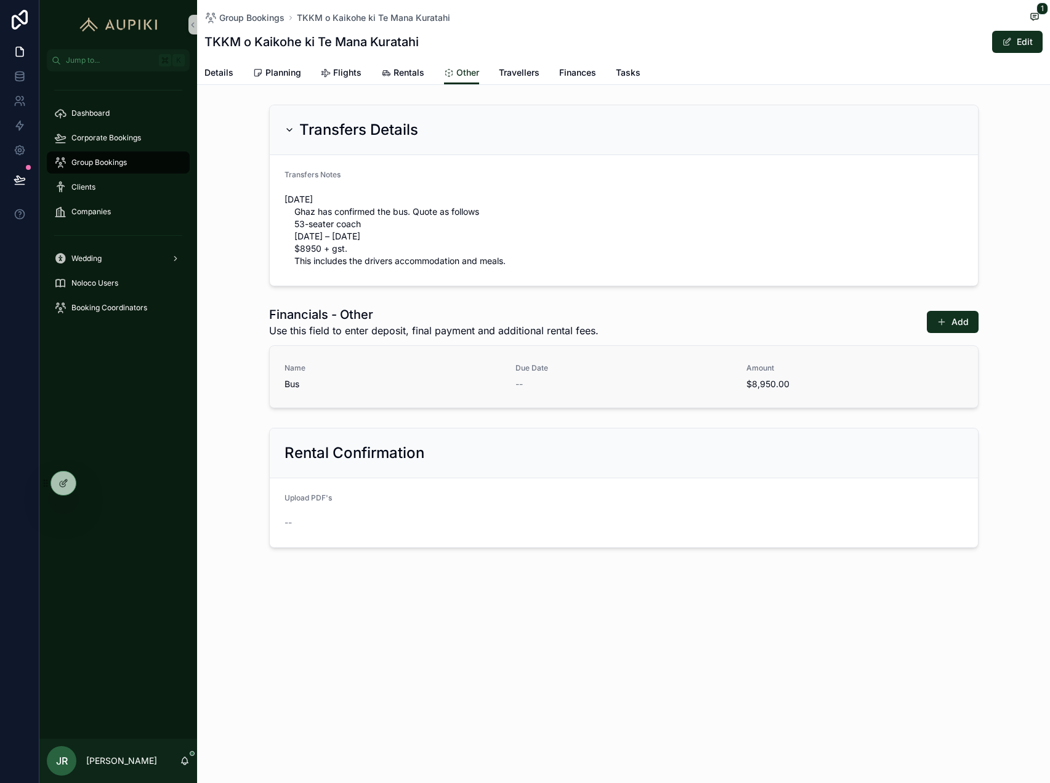
click at [379, 386] on span "Bus" at bounding box center [393, 384] width 216 height 12
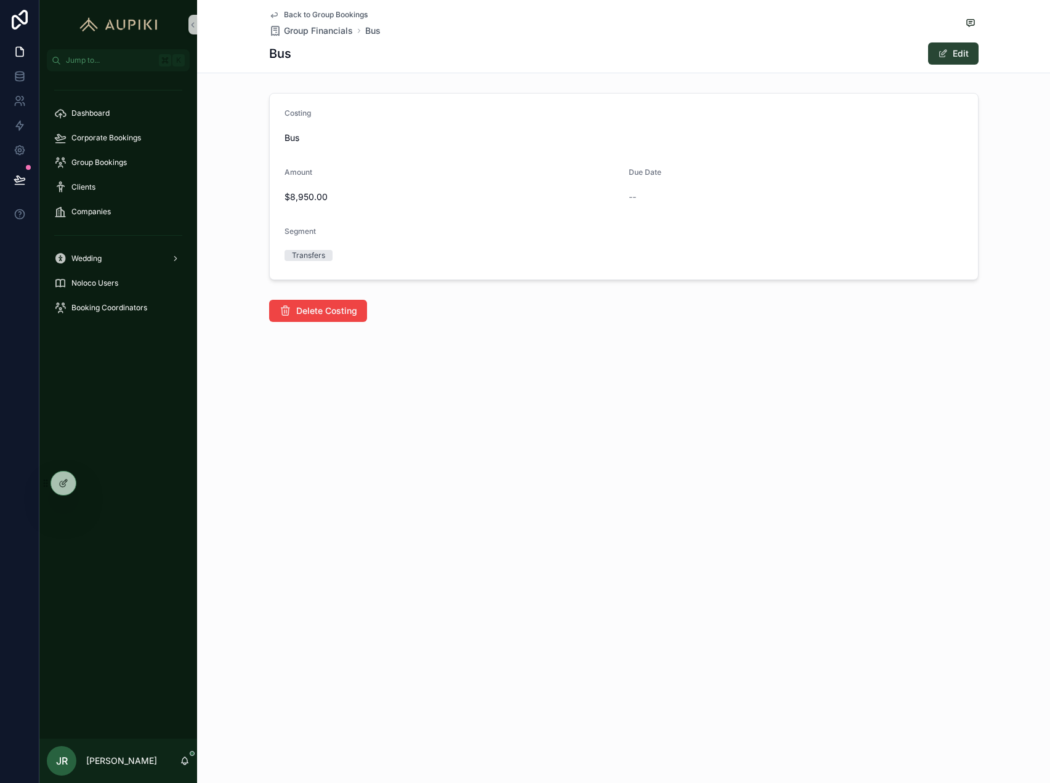
click at [948, 46] on button "Edit" at bounding box center [953, 53] width 50 height 22
drag, startPoint x: 428, startPoint y: 200, endPoint x: -40, endPoint y: 209, distance: 468.1
click at [0, 209] on html "Jump to... K Dashboard Corporate Bookings Group Bookings Clients Companies Wedd…" at bounding box center [525, 391] width 1050 height 783
type input "*****"
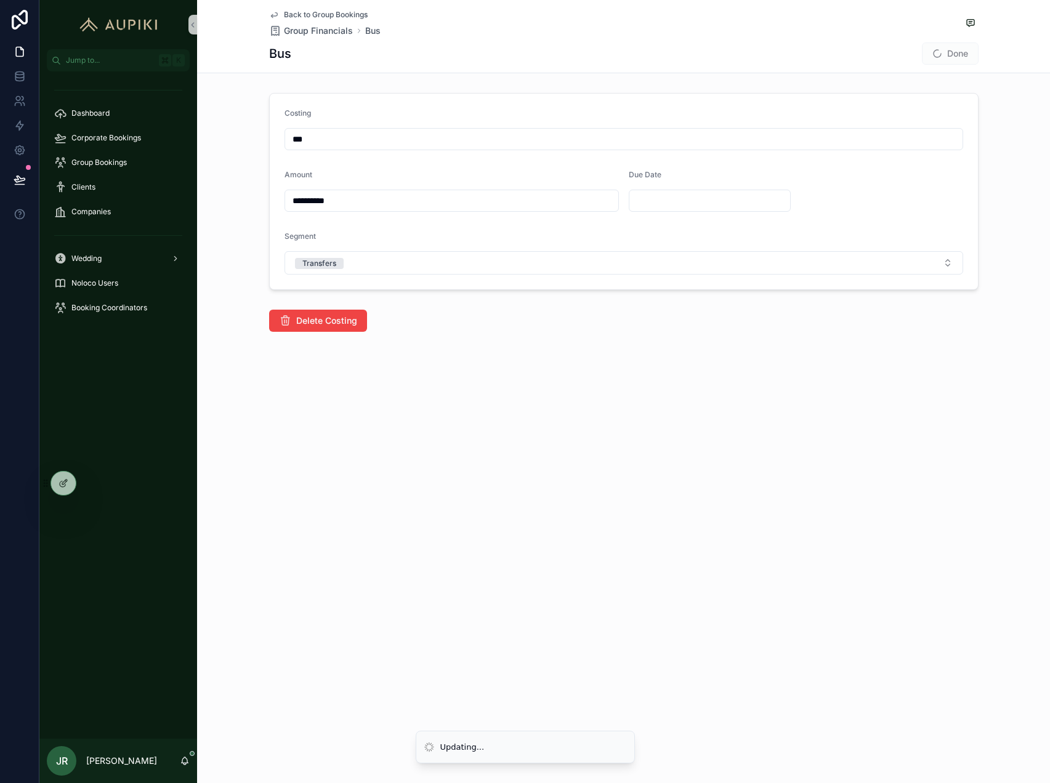
type input "**********"
click at [949, 52] on span "Done" at bounding box center [950, 53] width 57 height 22
click at [961, 49] on button "Done" at bounding box center [950, 53] width 57 height 22
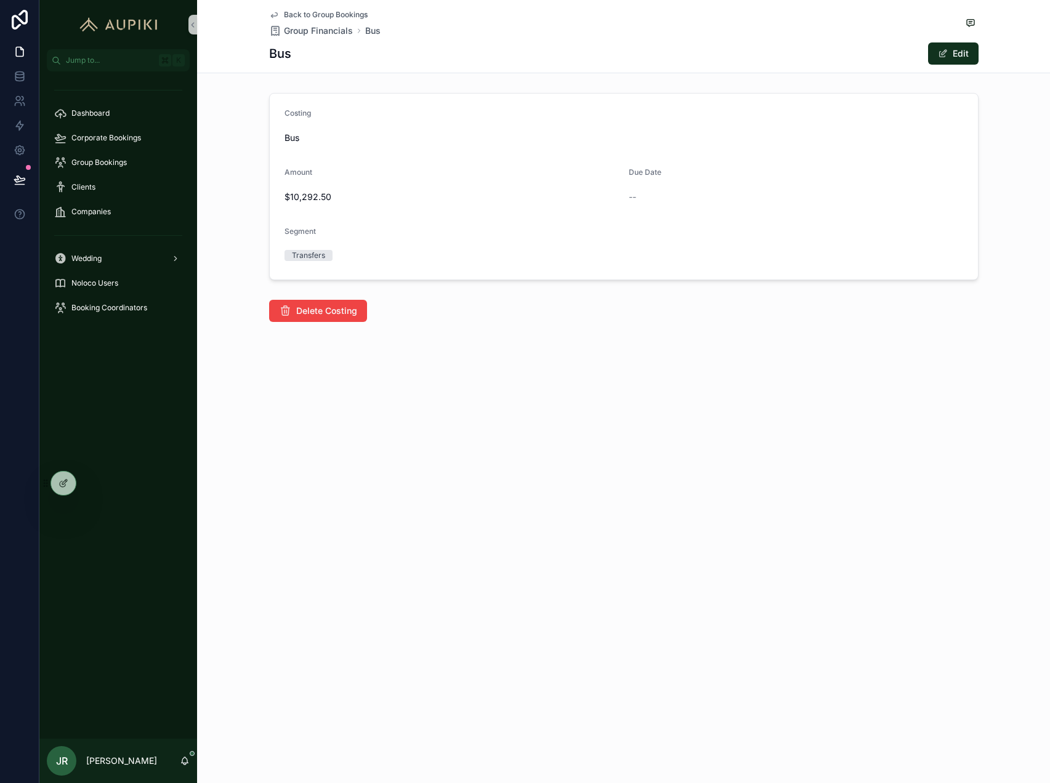
click at [321, 4] on div "Back to Group Bookings Group Financials Bus Bus Edit" at bounding box center [623, 36] width 709 height 73
click at [323, 12] on span "Back to Group Bookings" at bounding box center [326, 15] width 84 height 10
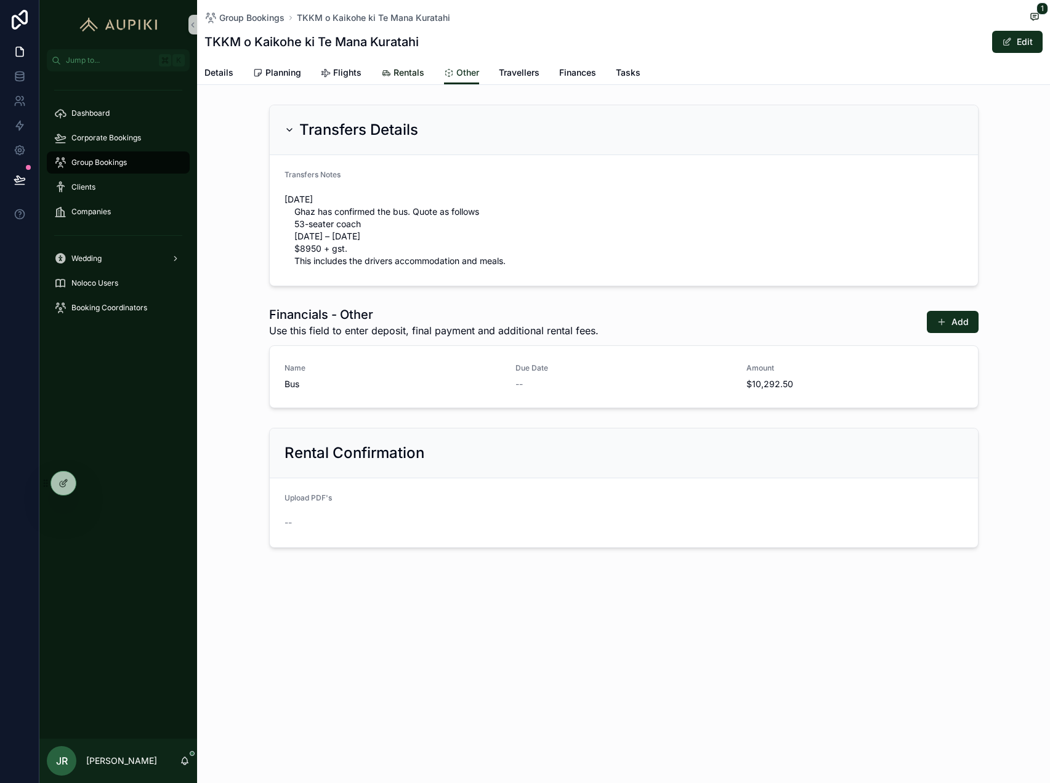
click at [387, 66] on link "Rentals" at bounding box center [402, 74] width 43 height 25
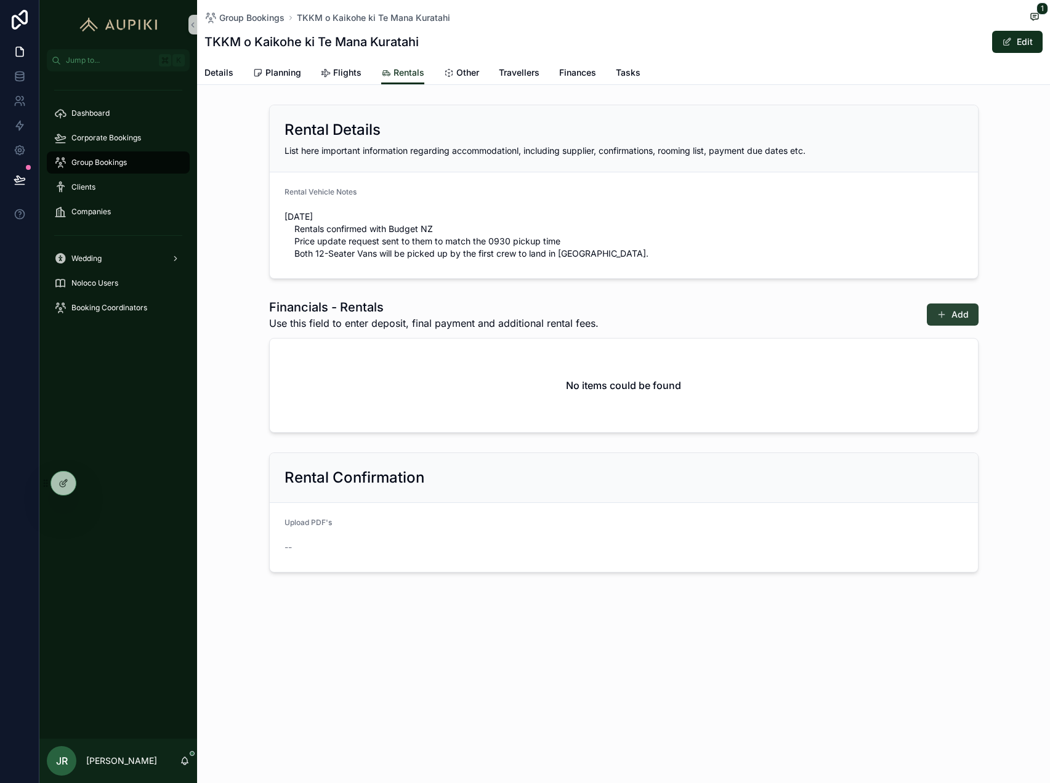
click at [971, 313] on button "Add" at bounding box center [953, 315] width 52 height 22
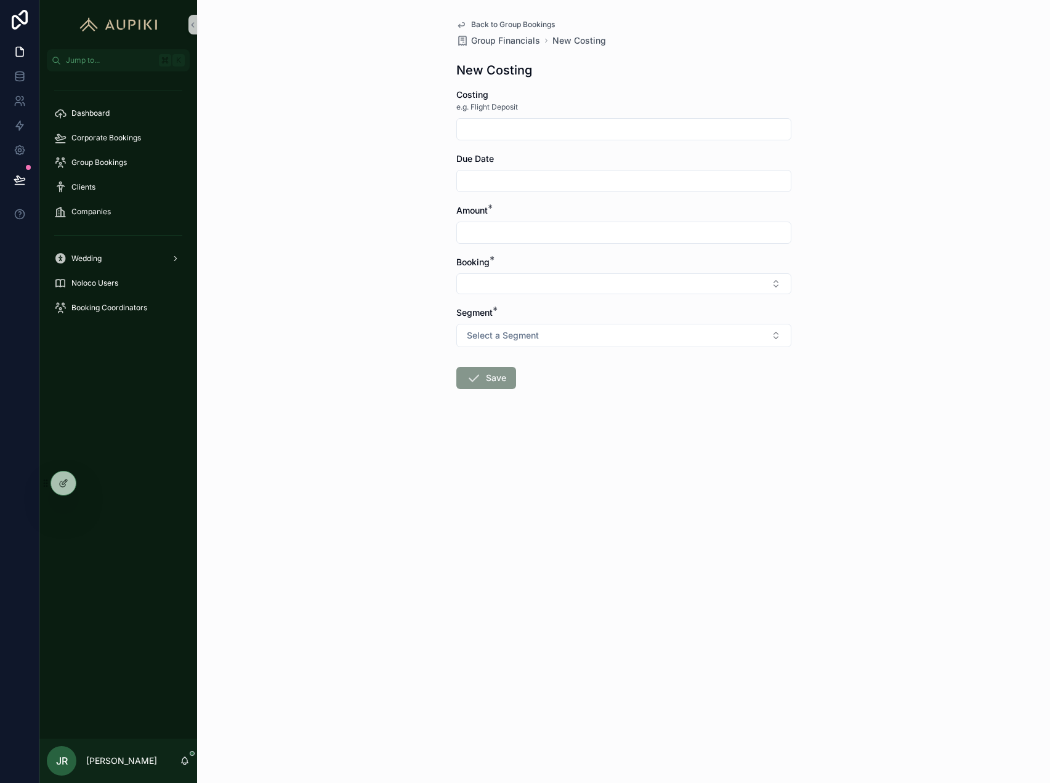
click at [562, 141] on form "Costing e.g. Flight Deposit Due Date Amount * Booking * Segment * Select a Segm…" at bounding box center [623, 278] width 335 height 379
click at [547, 123] on input "scrollable content" at bounding box center [624, 129] width 334 height 17
type input "*"
type input "**********"
click at [515, 175] on input "scrollable content" at bounding box center [624, 180] width 334 height 17
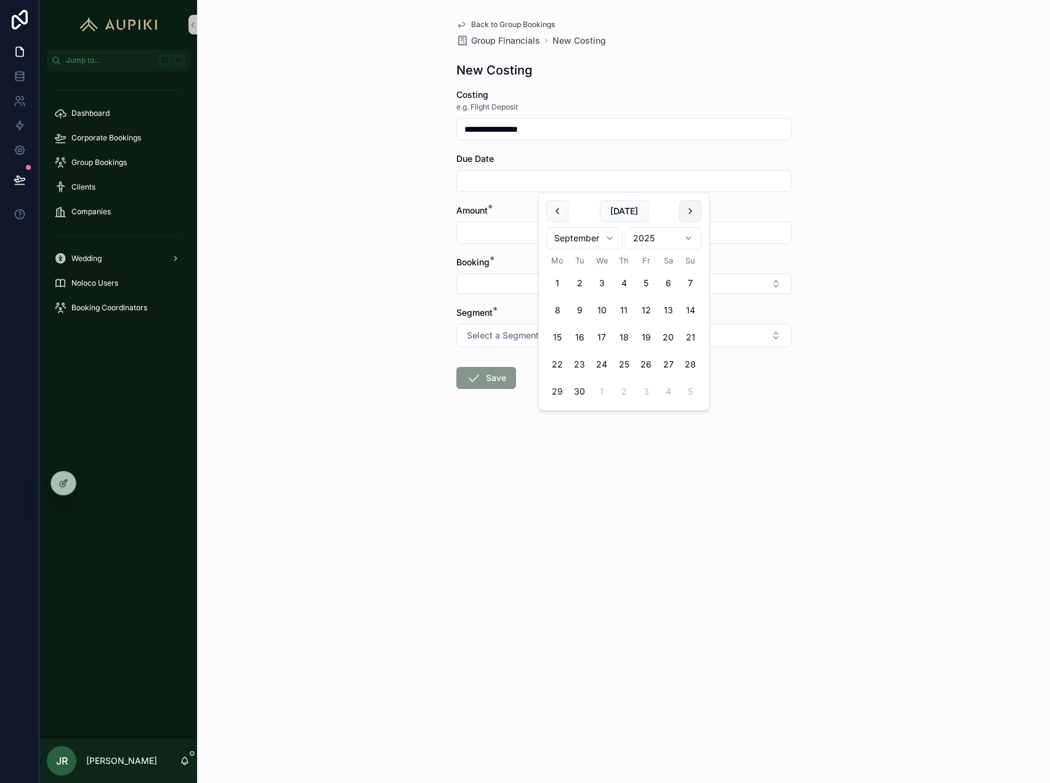
click at [682, 210] on button "scrollable content" at bounding box center [690, 211] width 22 height 22
click at [625, 279] on button "2" at bounding box center [624, 283] width 22 height 22
type input "**********"
click at [448, 216] on div "**********" at bounding box center [623, 234] width 355 height 468
click at [535, 228] on input "scrollable content" at bounding box center [624, 232] width 334 height 17
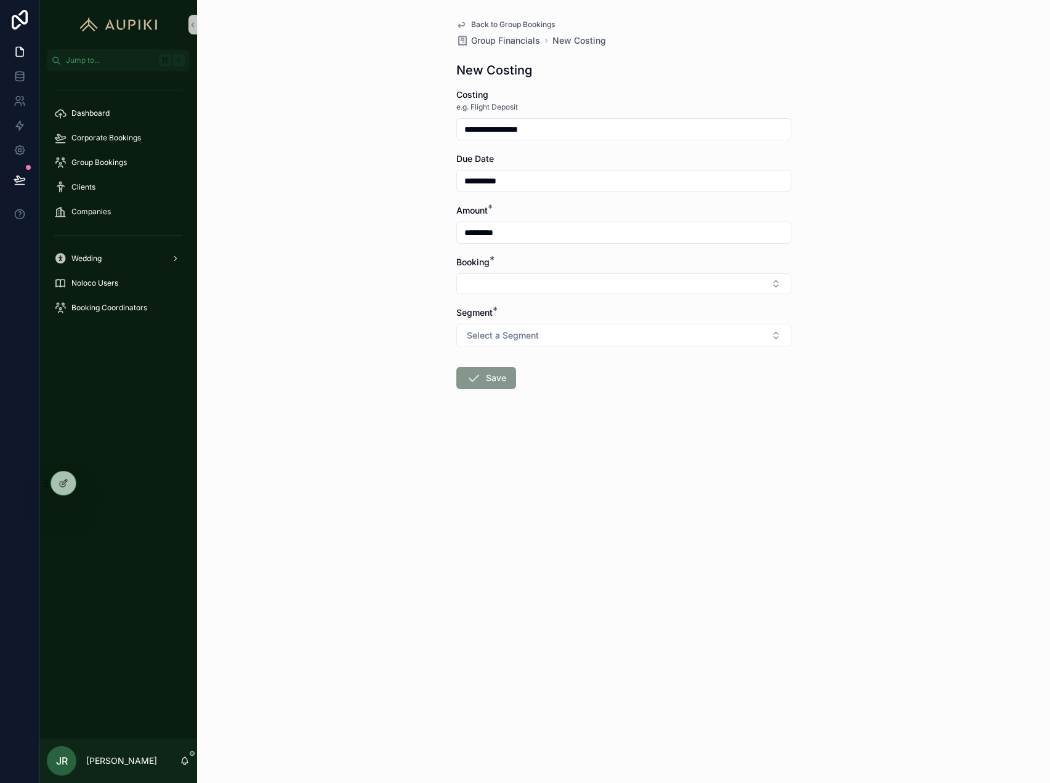
type input "*********"
click at [456, 273] on button "Select Button" at bounding box center [623, 283] width 335 height 21
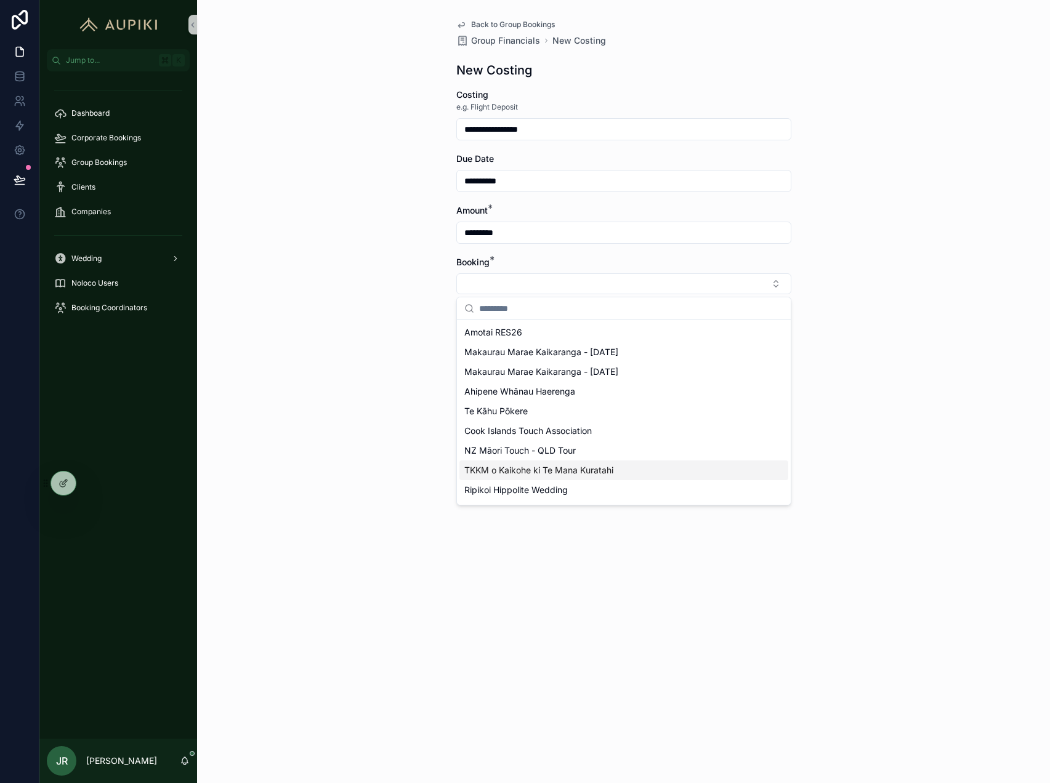
click at [520, 472] on span "TKKM o Kaikohe ki Te Mana Kuratahi" at bounding box center [538, 470] width 149 height 12
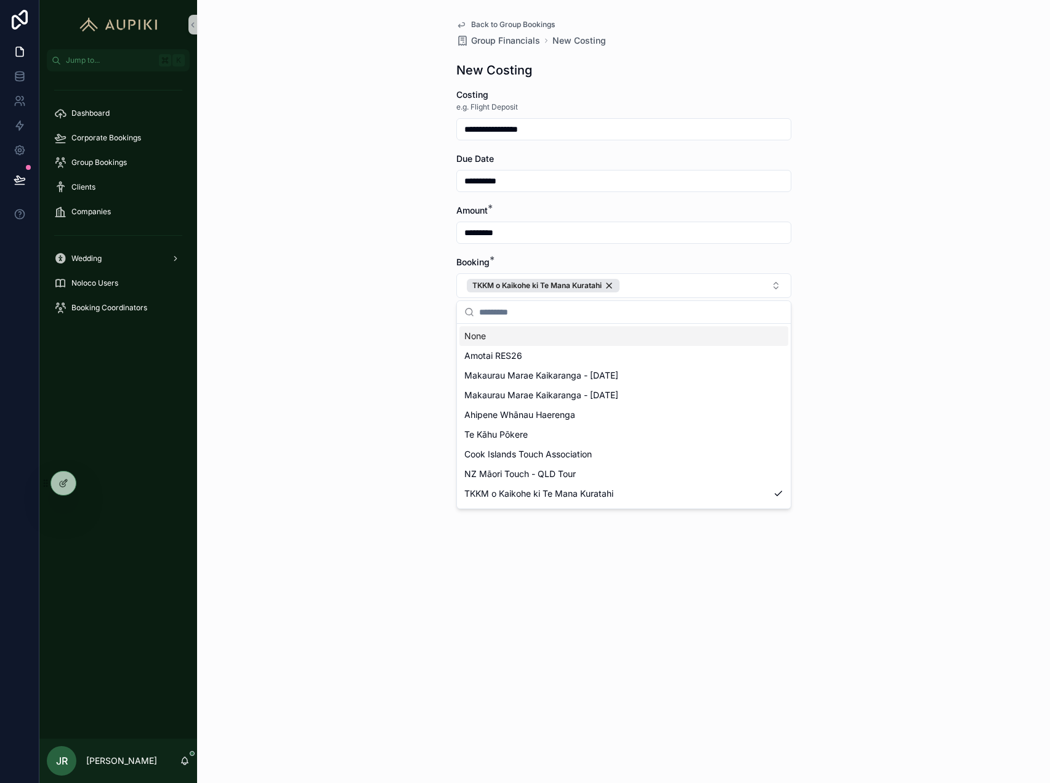
click at [302, 353] on div "**********" at bounding box center [623, 391] width 853 height 783
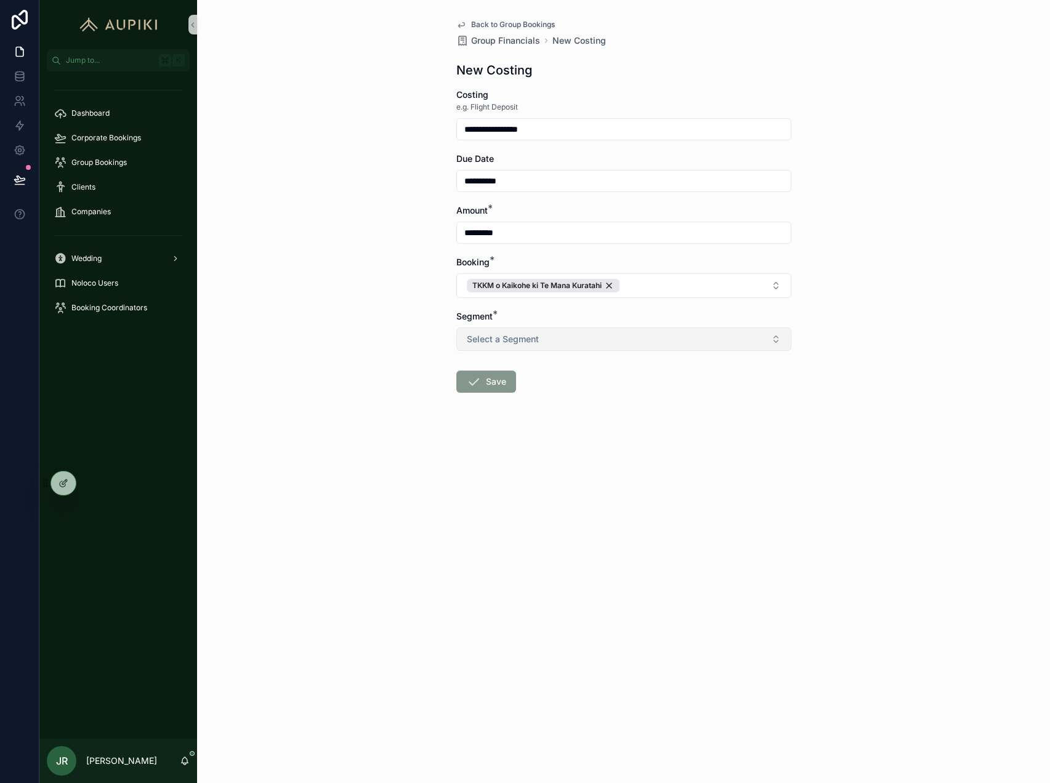
click at [518, 339] on span "Select a Segment" at bounding box center [503, 339] width 72 height 12
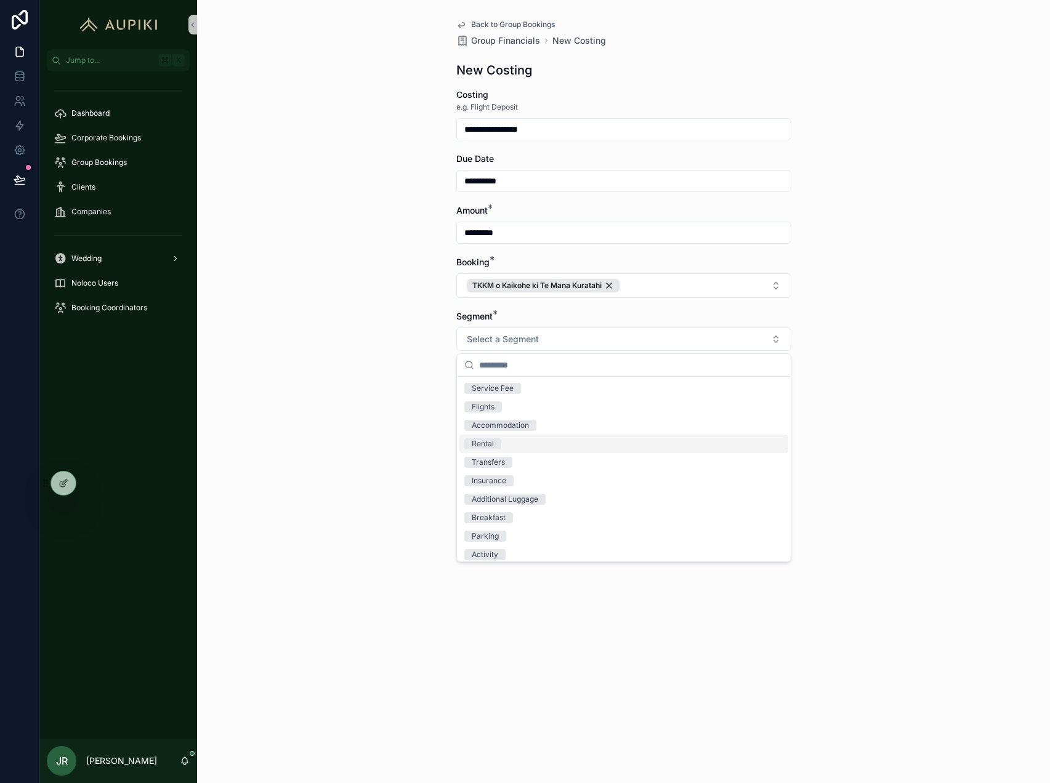
click at [519, 441] on div "Rental" at bounding box center [623, 444] width 329 height 18
click at [356, 361] on div "**********" at bounding box center [623, 391] width 853 height 783
click at [463, 390] on button "Save" at bounding box center [486, 382] width 60 height 22
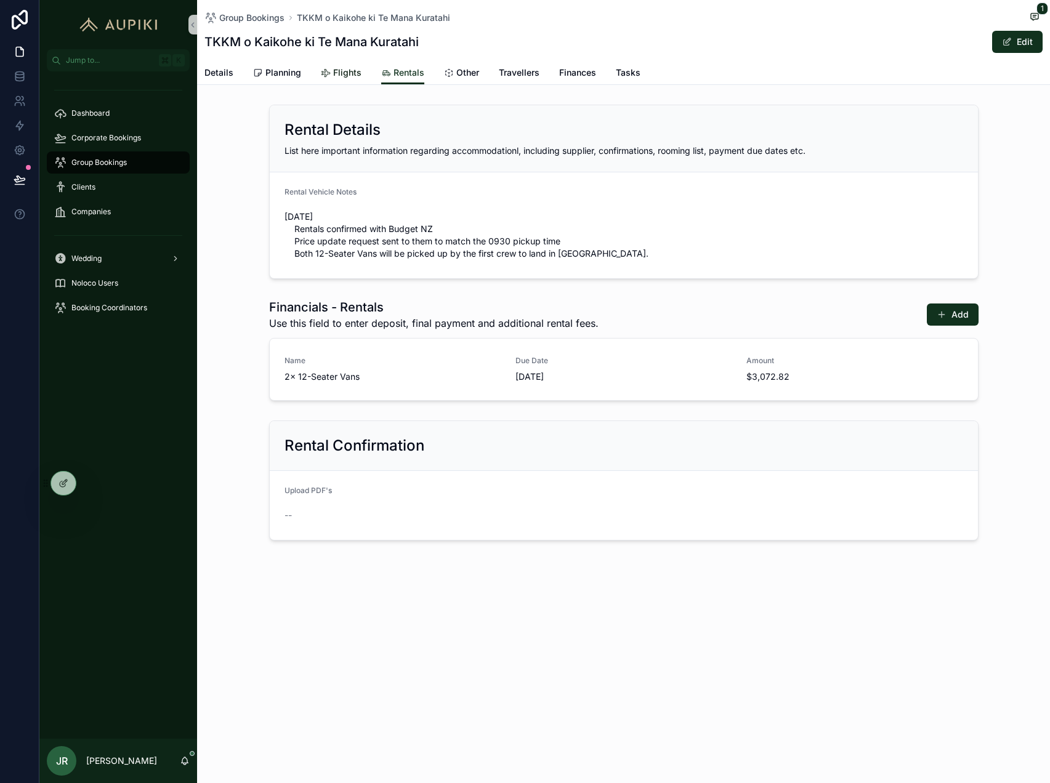
click at [342, 78] on span "Flights" at bounding box center [347, 73] width 28 height 12
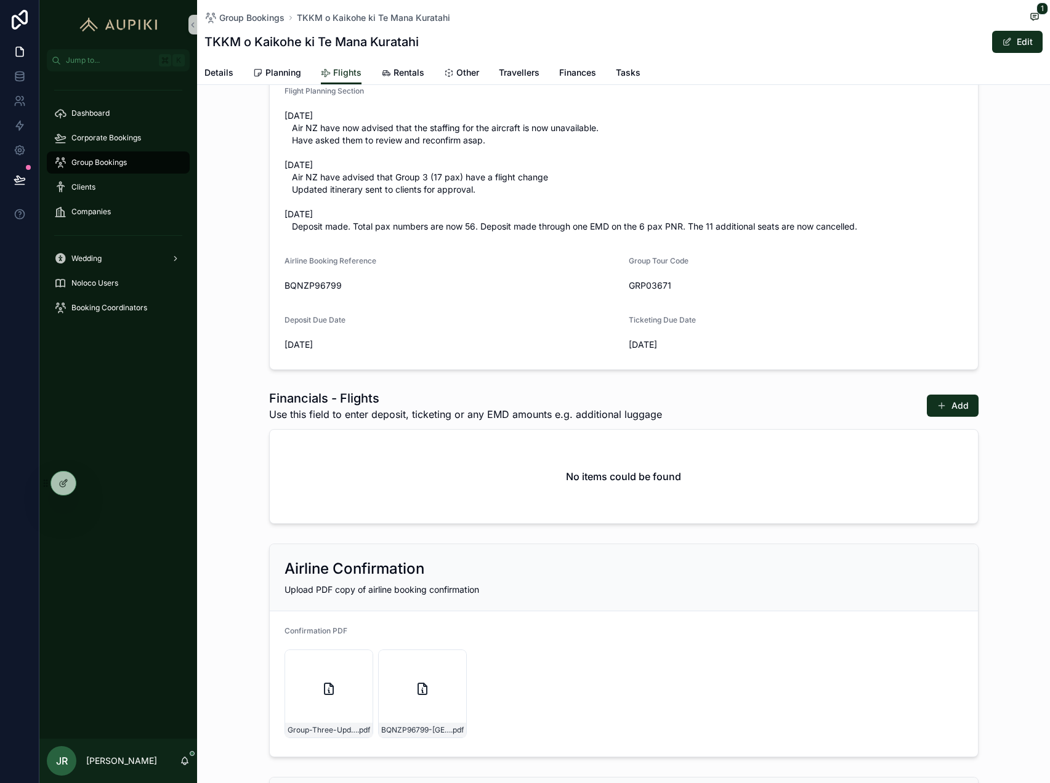
scroll to position [99, 0]
click at [572, 72] on span "Finances" at bounding box center [577, 73] width 37 height 12
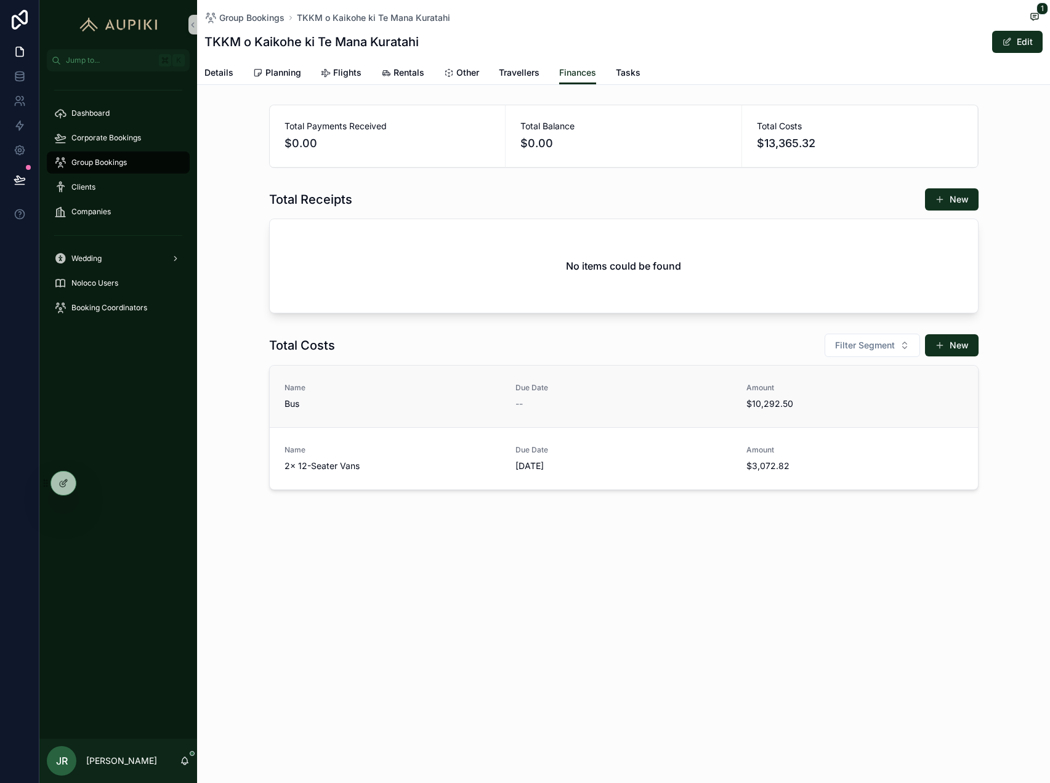
click at [445, 401] on span "Bus" at bounding box center [393, 404] width 216 height 12
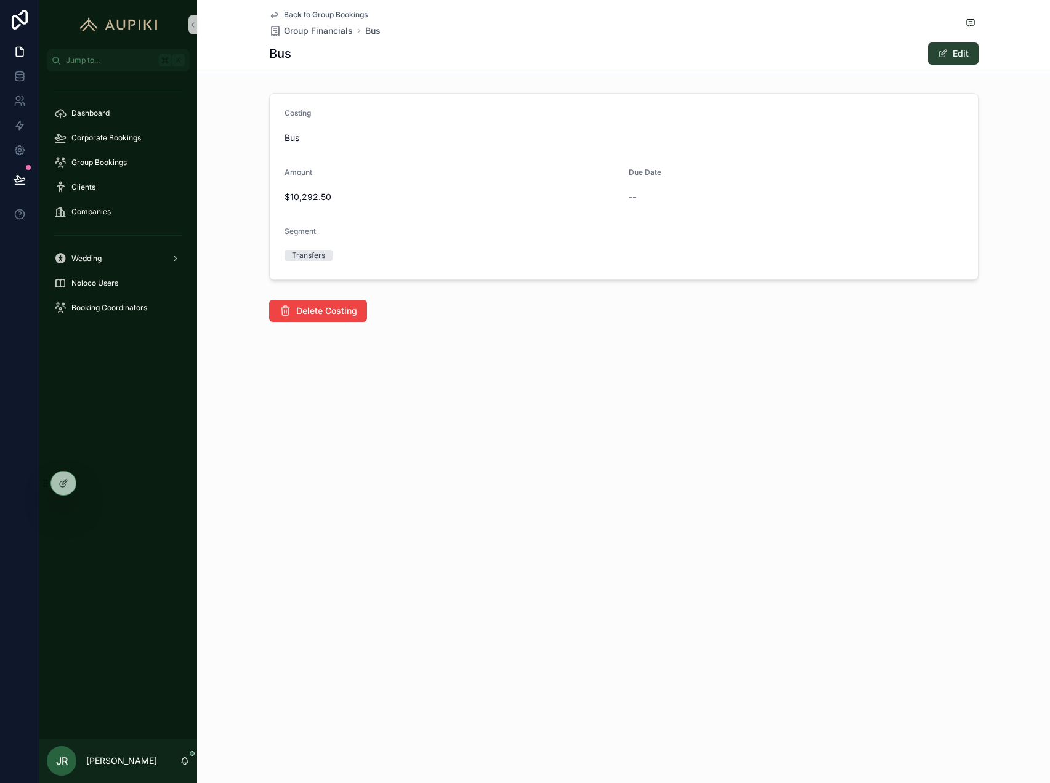
click at [968, 54] on button "Edit" at bounding box center [953, 53] width 50 height 22
click at [670, 210] on div "scrollable content" at bounding box center [710, 201] width 163 height 22
click at [681, 194] on input "scrollable content" at bounding box center [709, 200] width 161 height 17
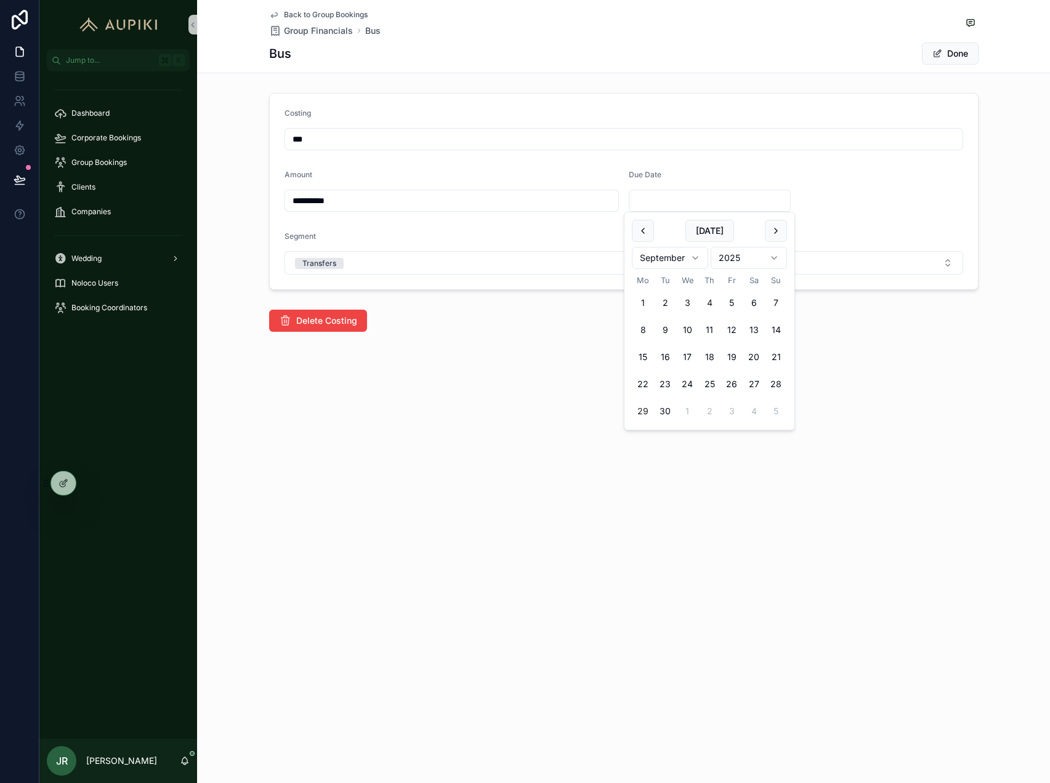
click at [706, 304] on button "4" at bounding box center [709, 303] width 22 height 22
click at [705, 410] on button "2" at bounding box center [709, 411] width 22 height 22
type input "**********"
click at [588, 353] on div "**********" at bounding box center [623, 208] width 853 height 416
drag, startPoint x: 360, startPoint y: 197, endPoint x: 192, endPoint y: 196, distance: 168.7
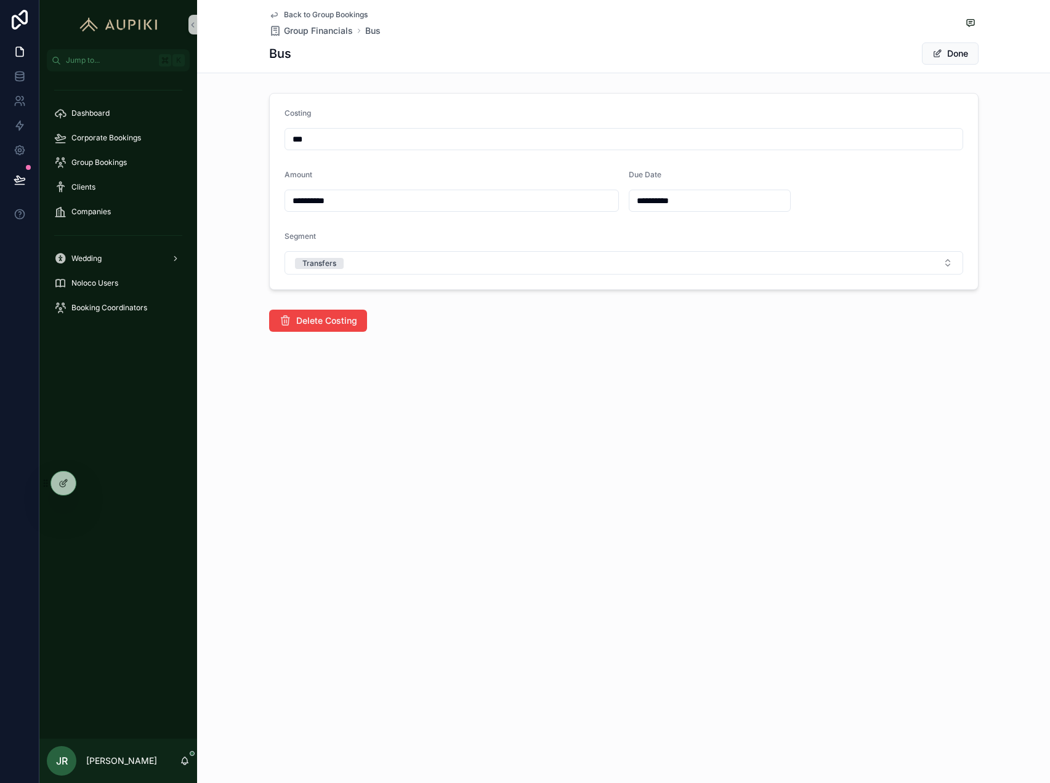
click at [192, 196] on div "**********" at bounding box center [544, 391] width 1011 height 783
type input "**********"
click at [955, 54] on span "Done" at bounding box center [950, 53] width 57 height 22
click at [950, 55] on button "Done" at bounding box center [950, 53] width 57 height 22
click at [317, 15] on span "Back to Group Bookings" at bounding box center [326, 15] width 84 height 10
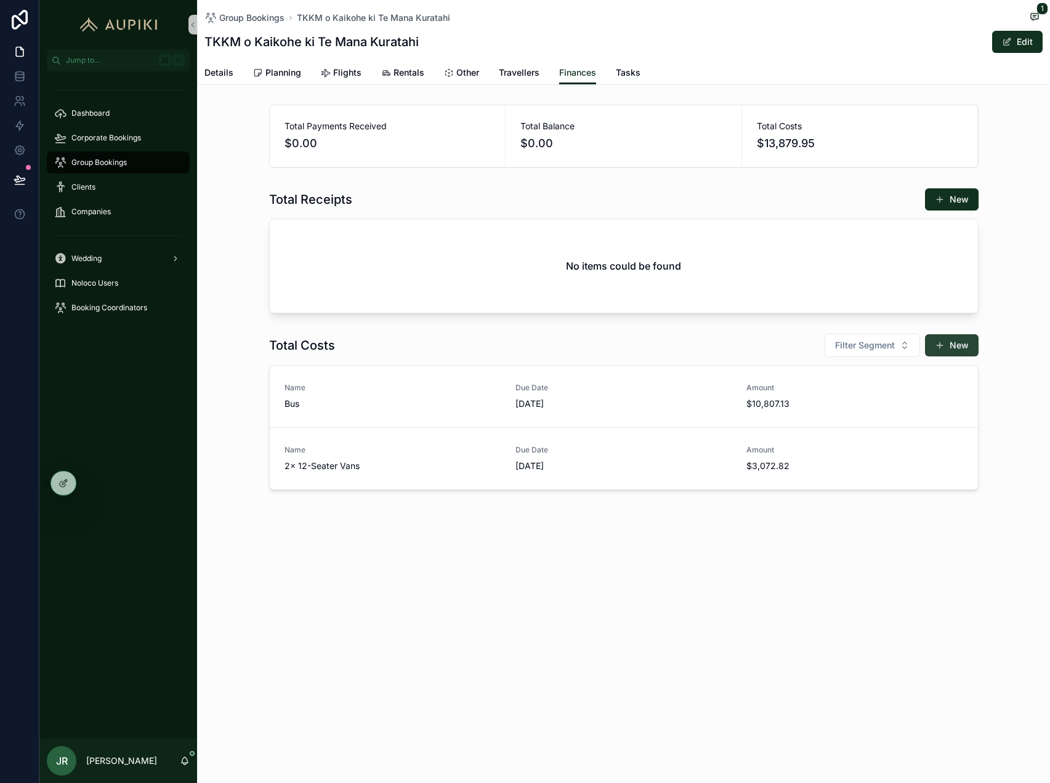
click at [942, 347] on span "scrollable content" at bounding box center [940, 346] width 10 height 10
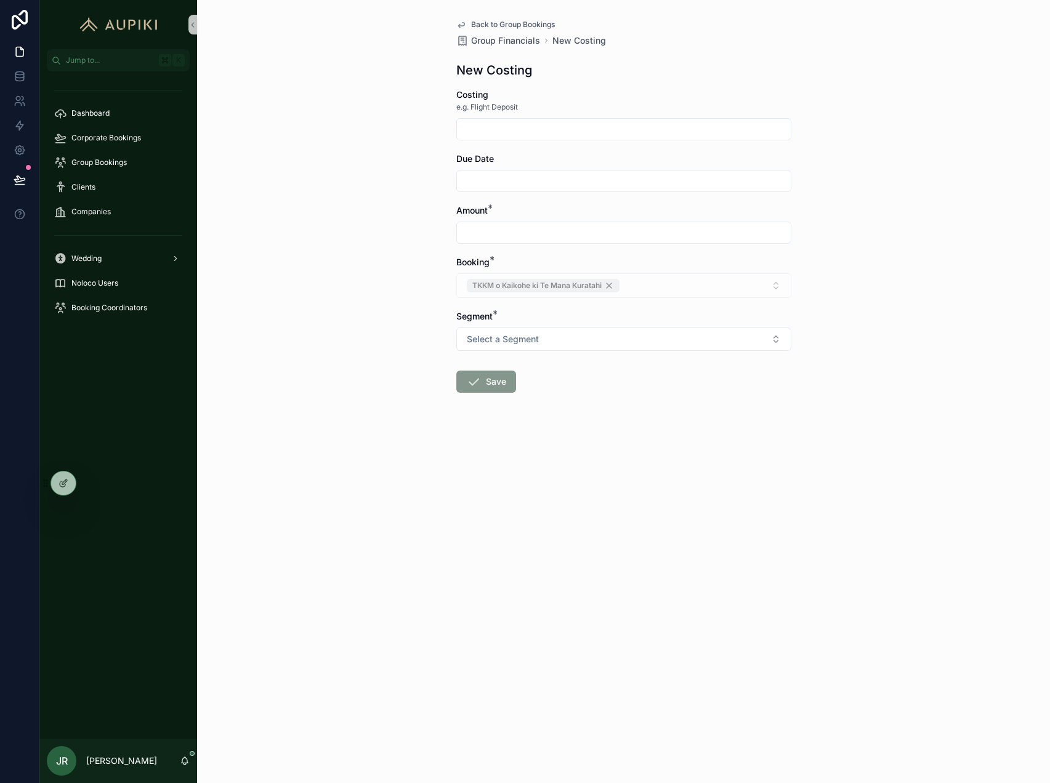
click at [541, 134] on input "scrollable content" at bounding box center [624, 129] width 334 height 17
type input "**********"
click at [551, 174] on input "scrollable content" at bounding box center [624, 180] width 334 height 17
click at [619, 279] on button "4" at bounding box center [624, 283] width 22 height 22
type input "**********"
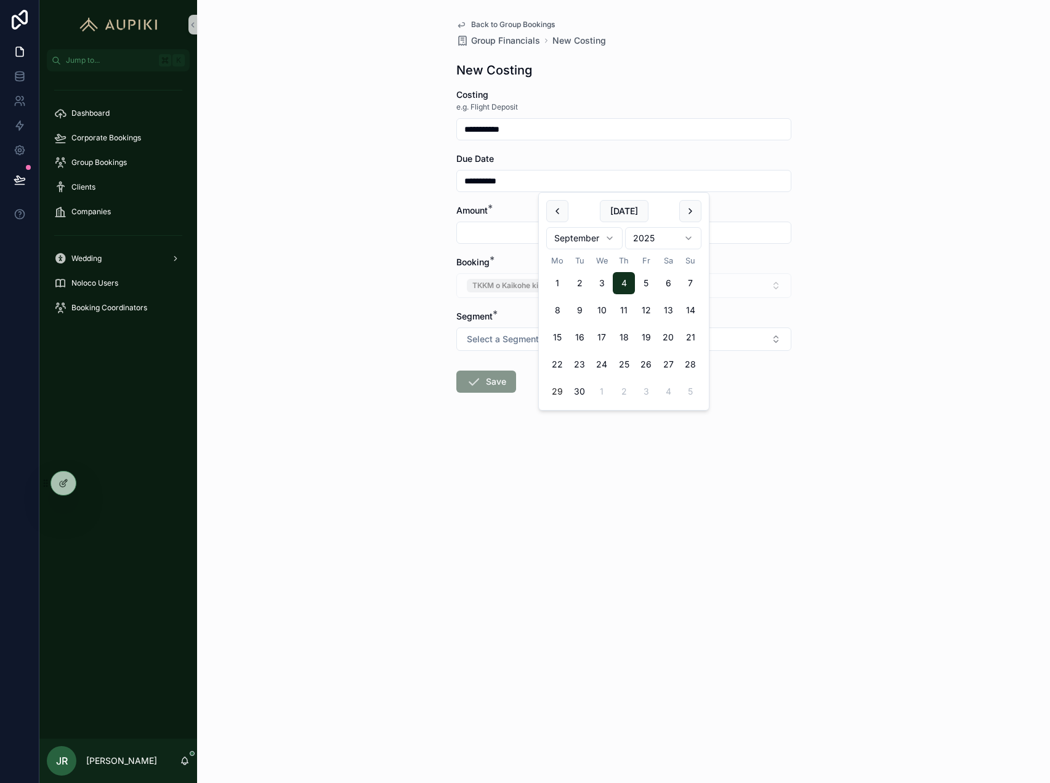
click at [520, 231] on input "scrollable content" at bounding box center [624, 232] width 334 height 17
type input "*********"
click at [517, 327] on div "Segment * Select a Segment" at bounding box center [623, 330] width 335 height 41
click at [517, 337] on span "Select a Segment" at bounding box center [503, 339] width 72 height 12
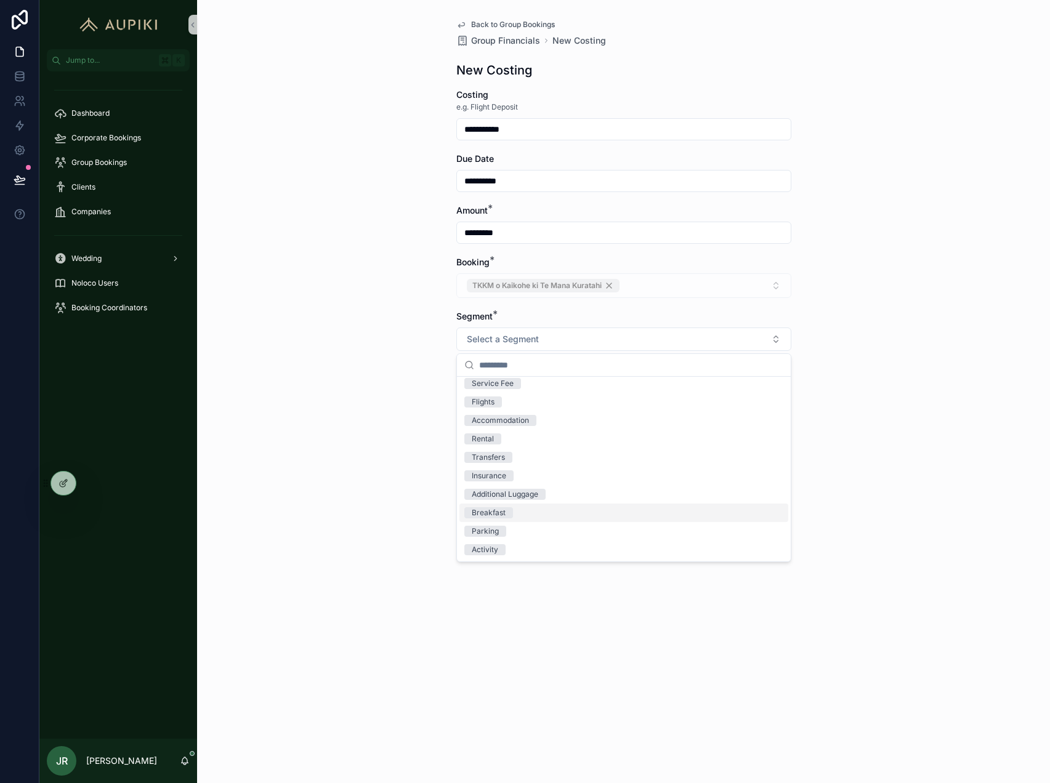
scroll to position [1, 0]
click at [528, 387] on div "Service Fee" at bounding box center [623, 387] width 329 height 18
click at [485, 376] on button "Save" at bounding box center [486, 382] width 60 height 22
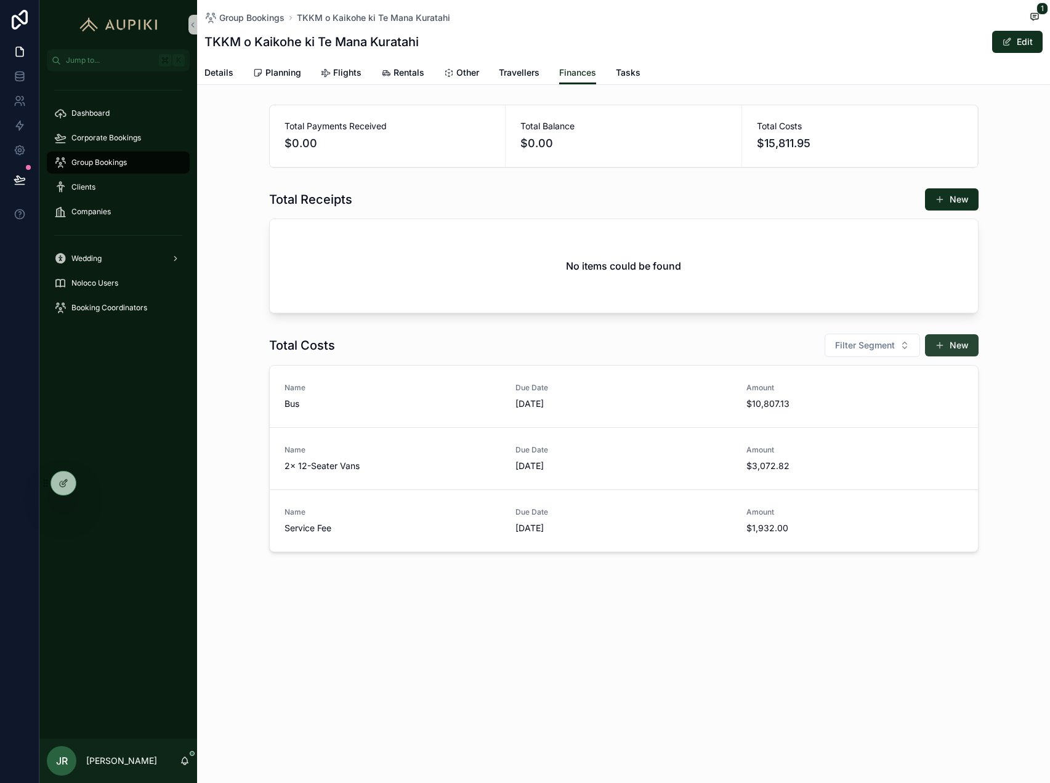
click at [948, 342] on button "New" at bounding box center [952, 345] width 54 height 22
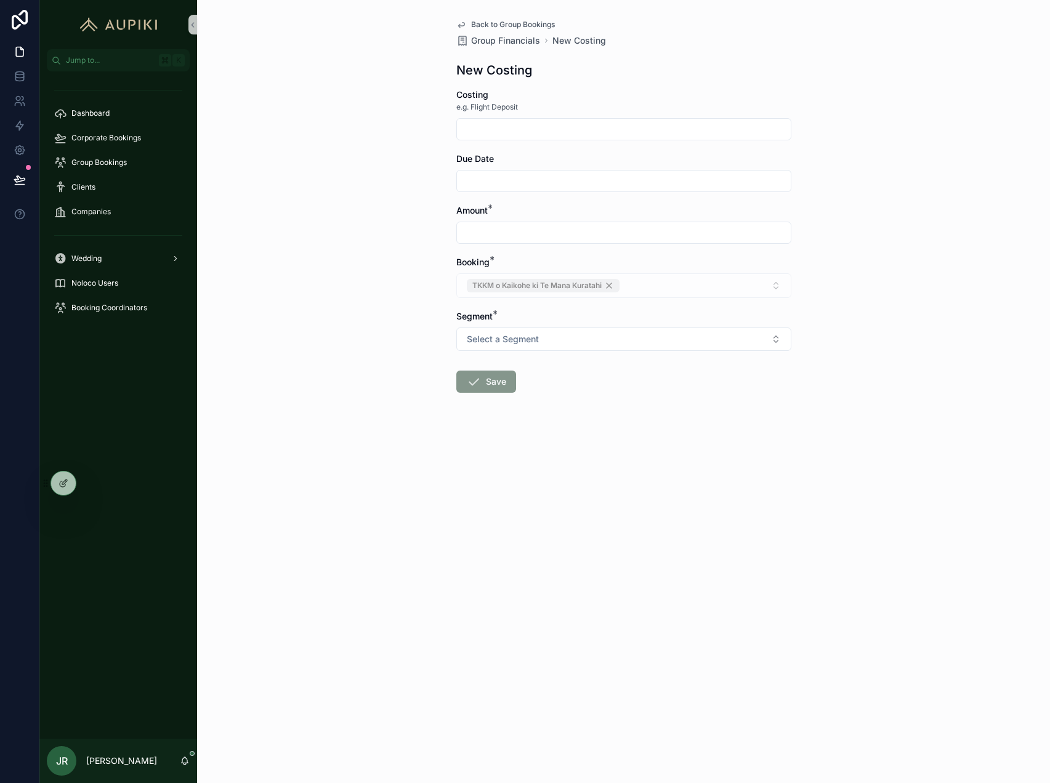
click at [506, 126] on input "scrollable content" at bounding box center [624, 129] width 334 height 17
type input "**********"
click at [621, 283] on button "4" at bounding box center [624, 283] width 22 height 22
click at [620, 392] on button "2" at bounding box center [624, 392] width 22 height 22
type input "**********"
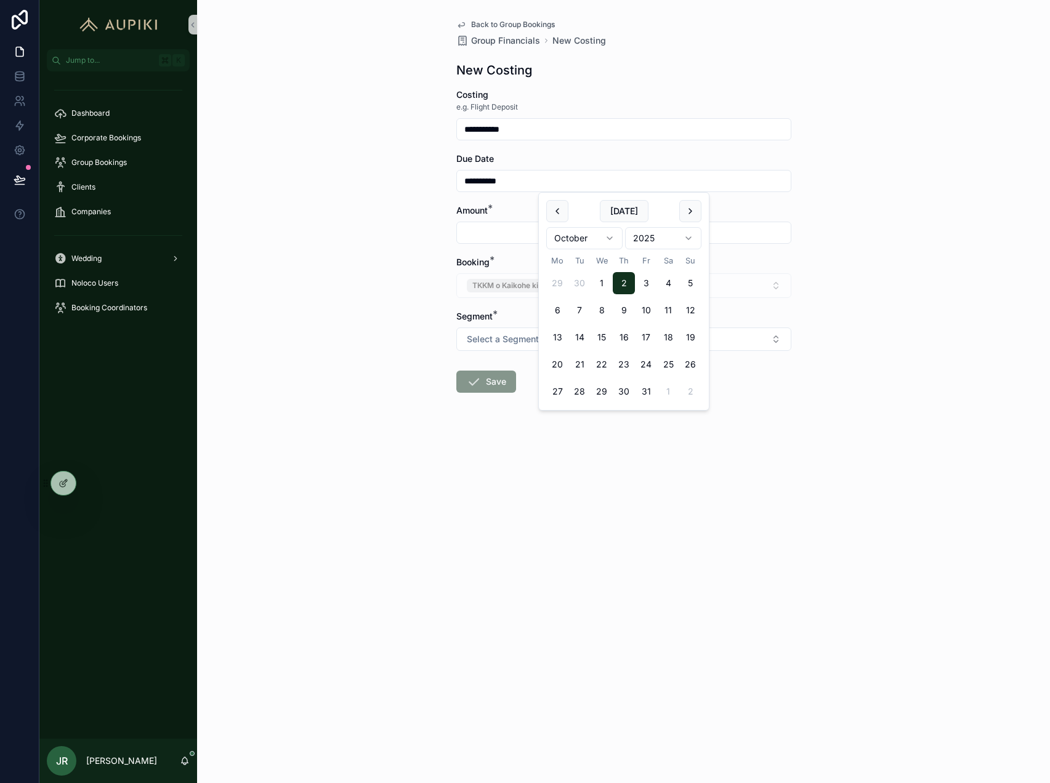
click at [493, 226] on input "scrollable content" at bounding box center [624, 232] width 334 height 17
type input "**********"
click at [512, 333] on span "Select a Segment" at bounding box center [503, 339] width 72 height 12
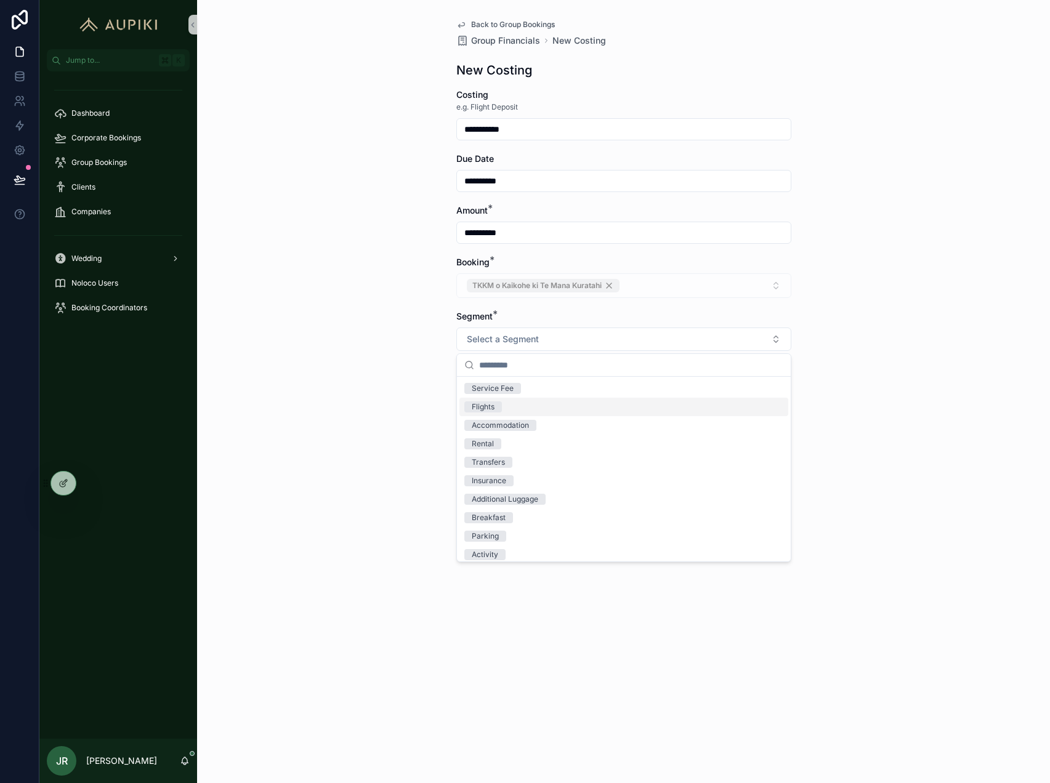
click at [534, 406] on div "Flights" at bounding box center [623, 407] width 329 height 18
click at [486, 374] on button "Save" at bounding box center [486, 382] width 60 height 22
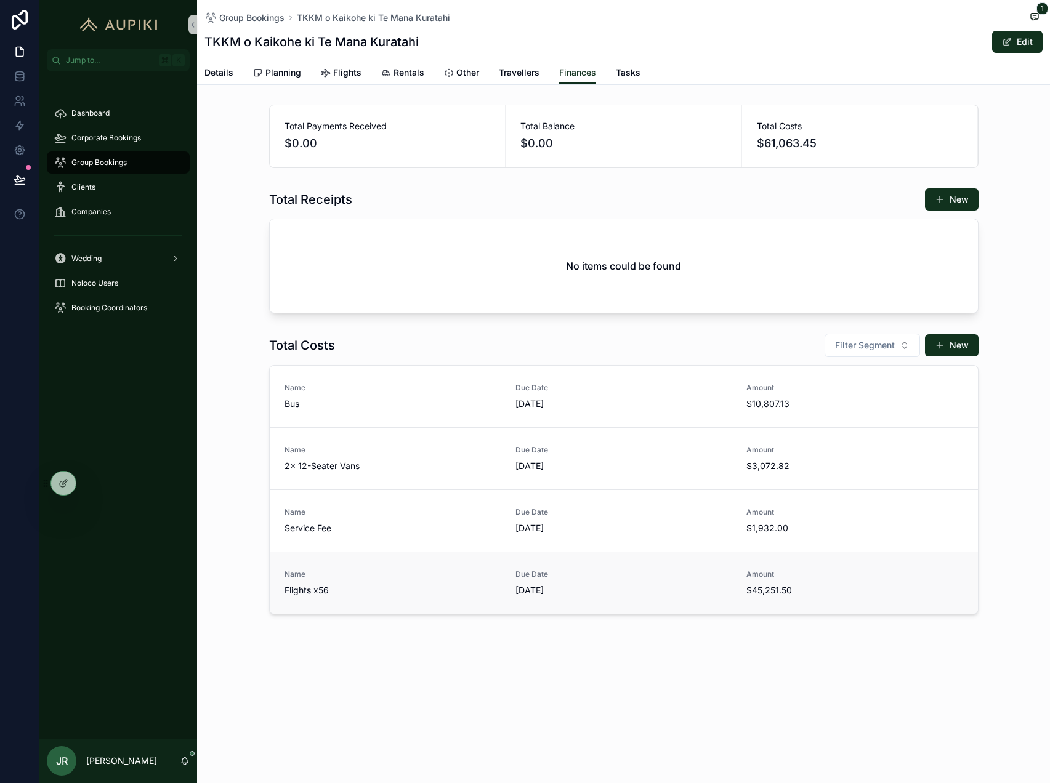
click at [444, 579] on span "Name" at bounding box center [393, 575] width 216 height 10
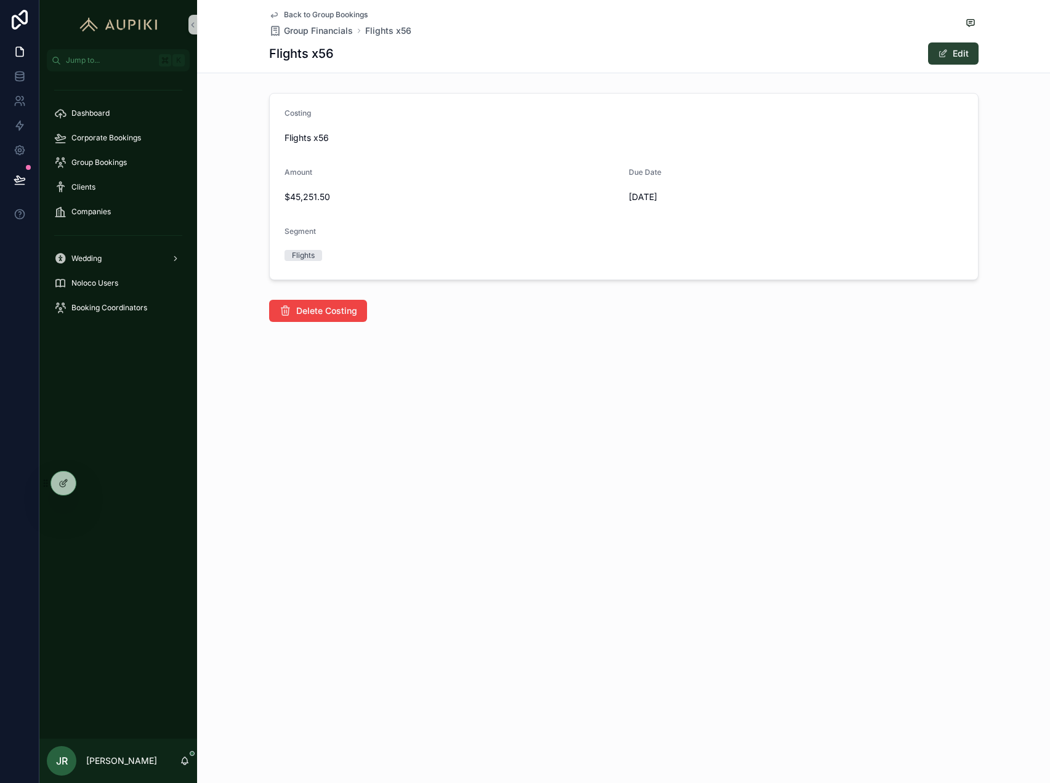
click at [960, 57] on button "Edit" at bounding box center [953, 53] width 50 height 22
drag, startPoint x: 422, startPoint y: 200, endPoint x: 208, endPoint y: 208, distance: 214.4
click at [208, 208] on div "**********" at bounding box center [623, 191] width 853 height 207
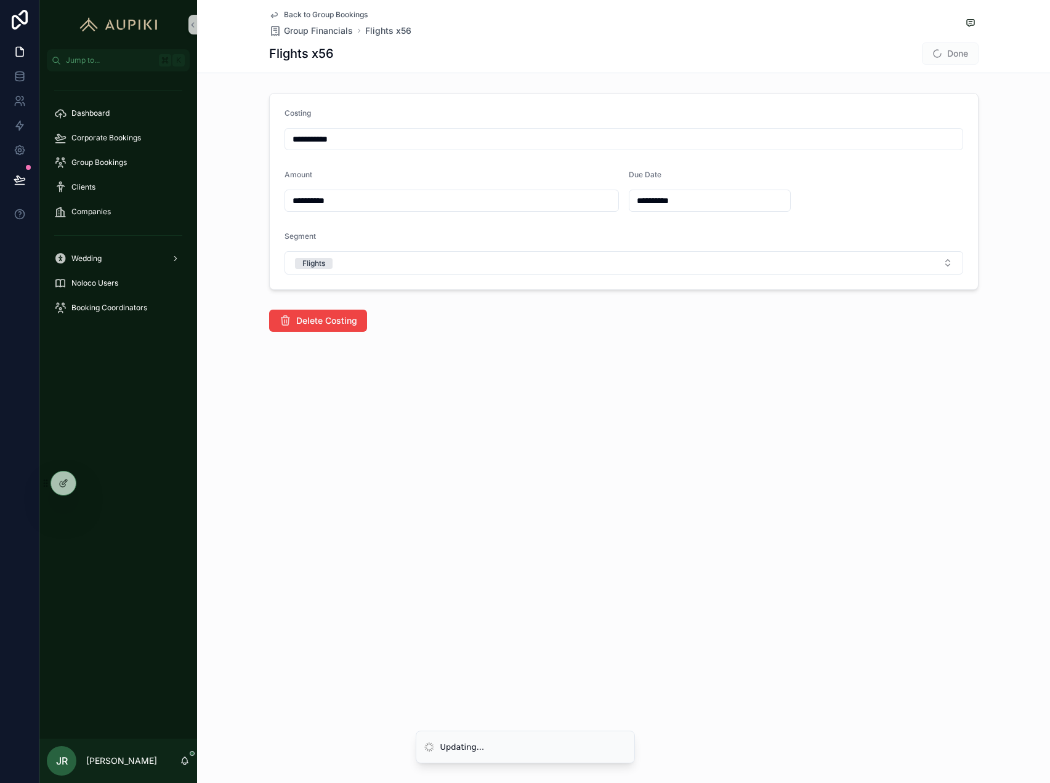
type input "**********"
click at [940, 48] on span "Done" at bounding box center [950, 53] width 57 height 22
click at [951, 54] on button "Done" at bounding box center [950, 53] width 57 height 22
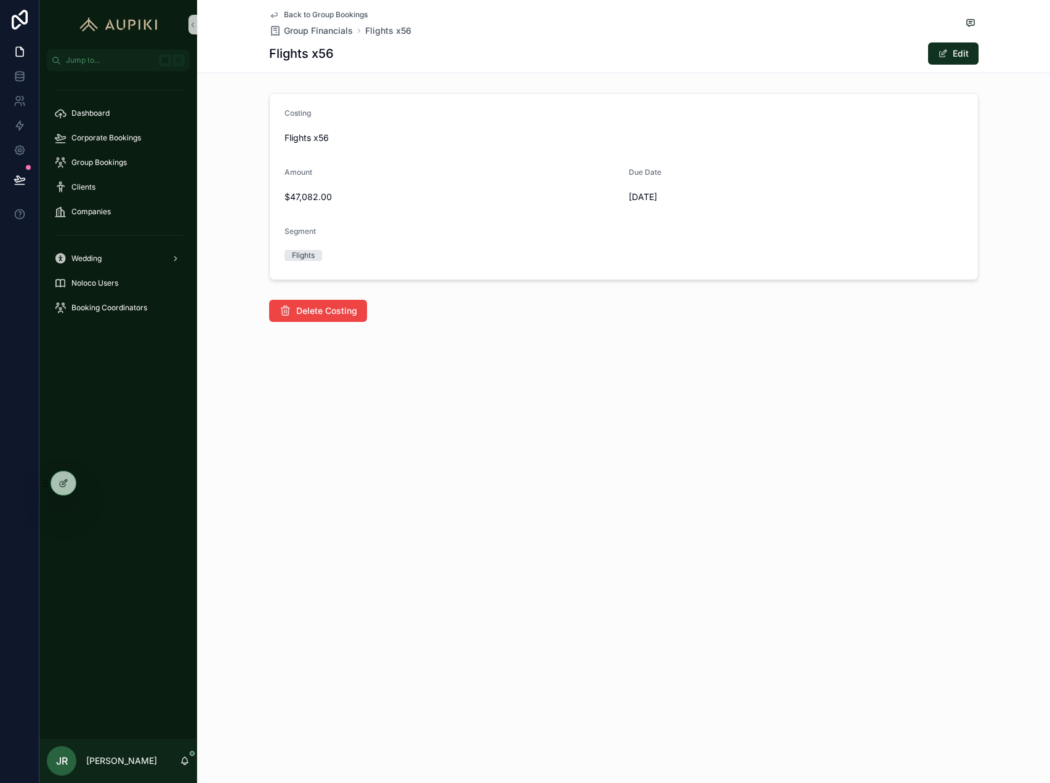
click at [350, 15] on span "Back to Group Bookings" at bounding box center [326, 15] width 84 height 10
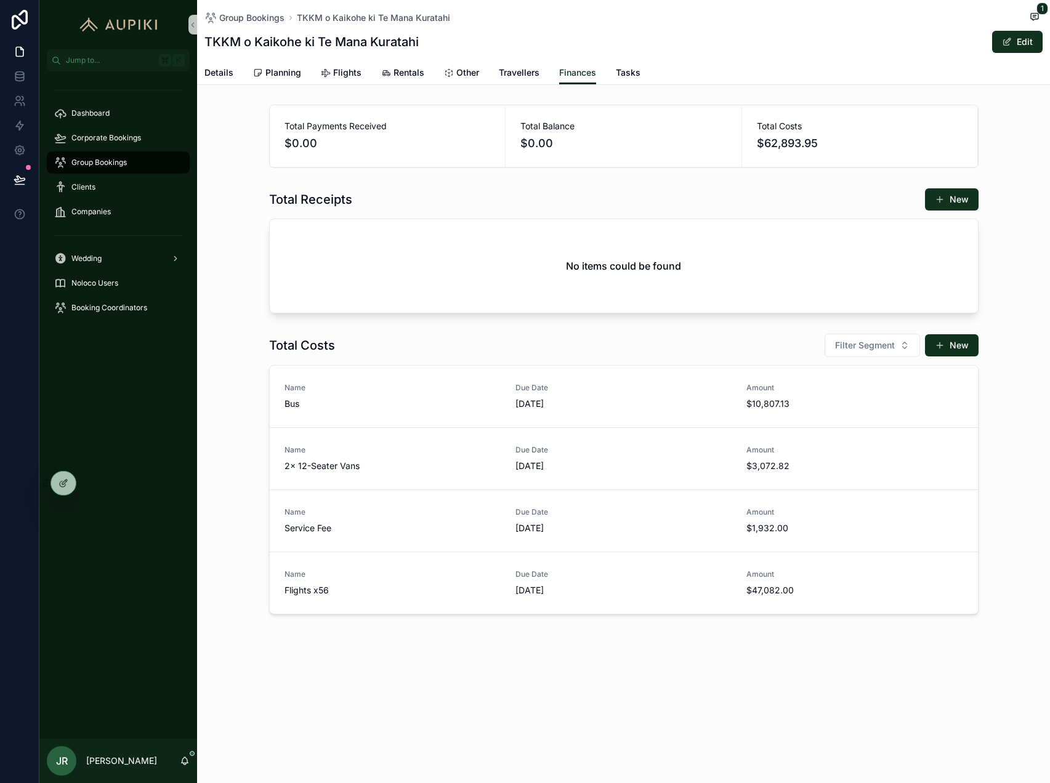
click at [286, 257] on div "No items could be found" at bounding box center [624, 266] width 708 height 94
click at [252, 12] on span "Group Bookings" at bounding box center [251, 18] width 65 height 12
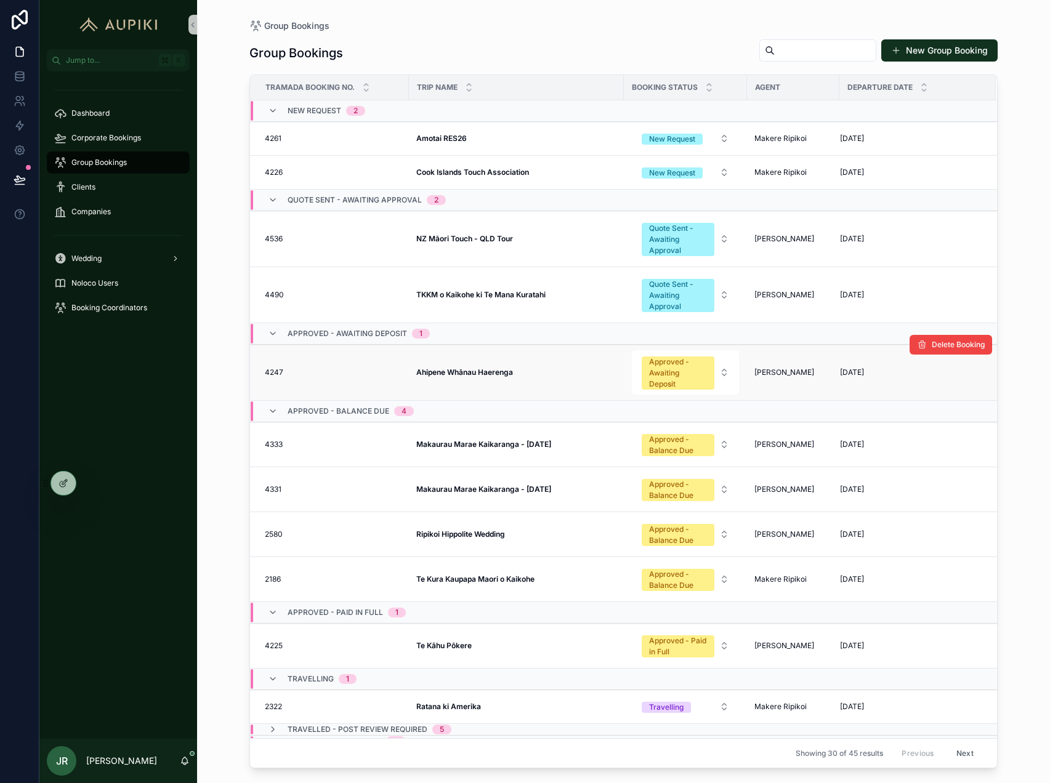
click at [487, 370] on strong "Ahipene Whānau Haerenga" at bounding box center [464, 372] width 97 height 9
click at [509, 233] on td "NZ Māori Touch - QLD Tour NZ Māori Touch - QLD Tour" at bounding box center [516, 239] width 215 height 56
click at [506, 237] on strong "NZ Māori Touch - QLD Tour" at bounding box center [464, 238] width 97 height 9
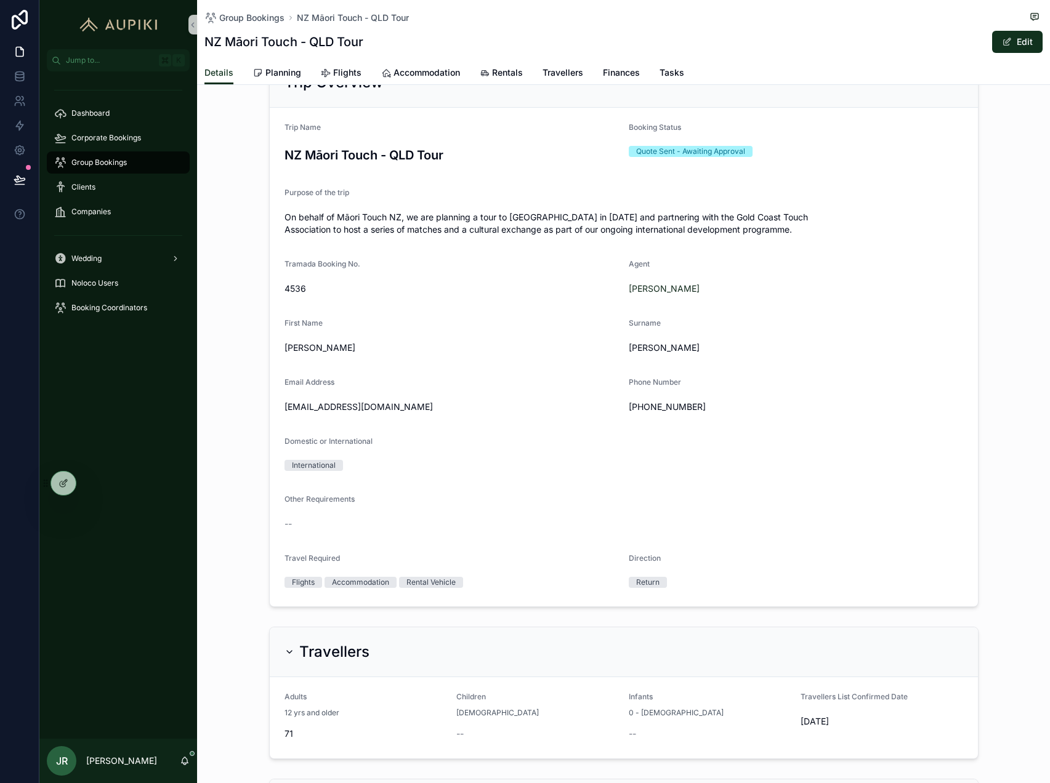
scroll to position [166, 0]
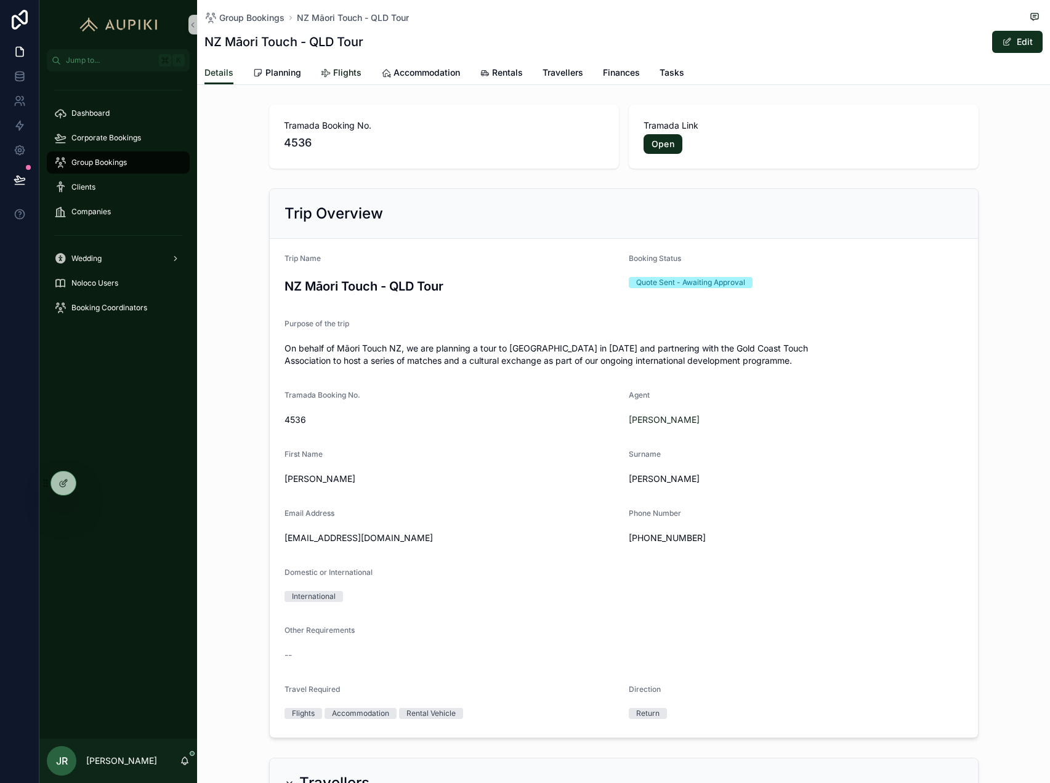
click at [358, 73] on span "Flights" at bounding box center [347, 73] width 28 height 12
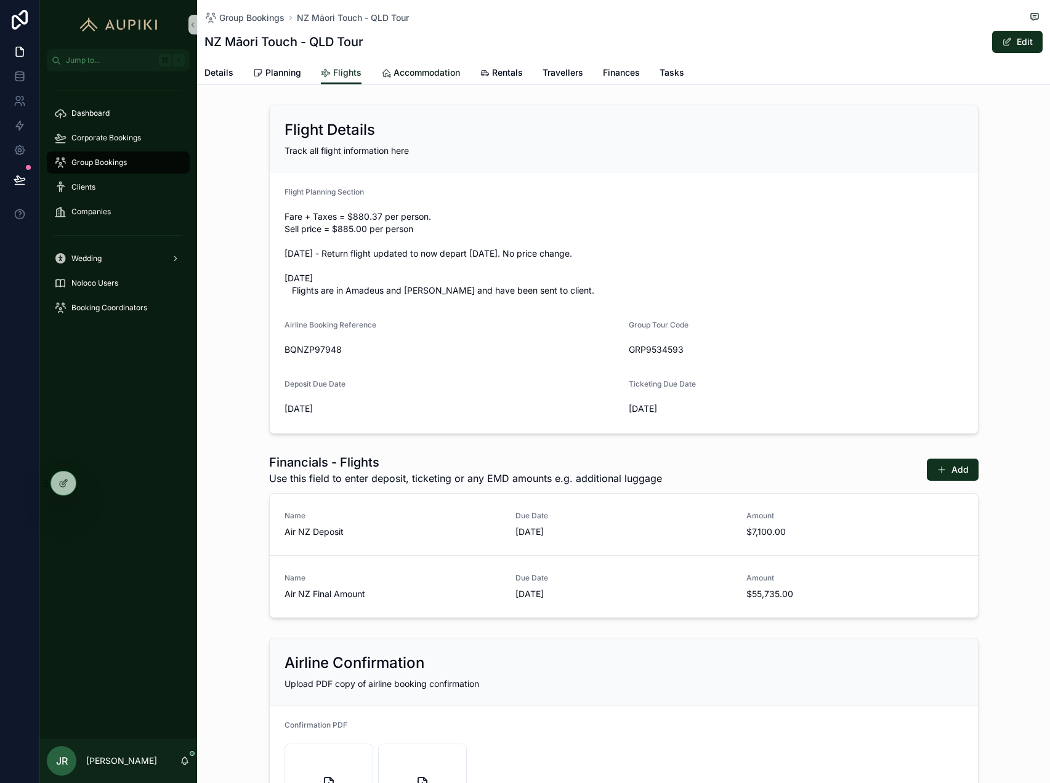
click at [419, 81] on link "Accommodation" at bounding box center [420, 74] width 79 height 25
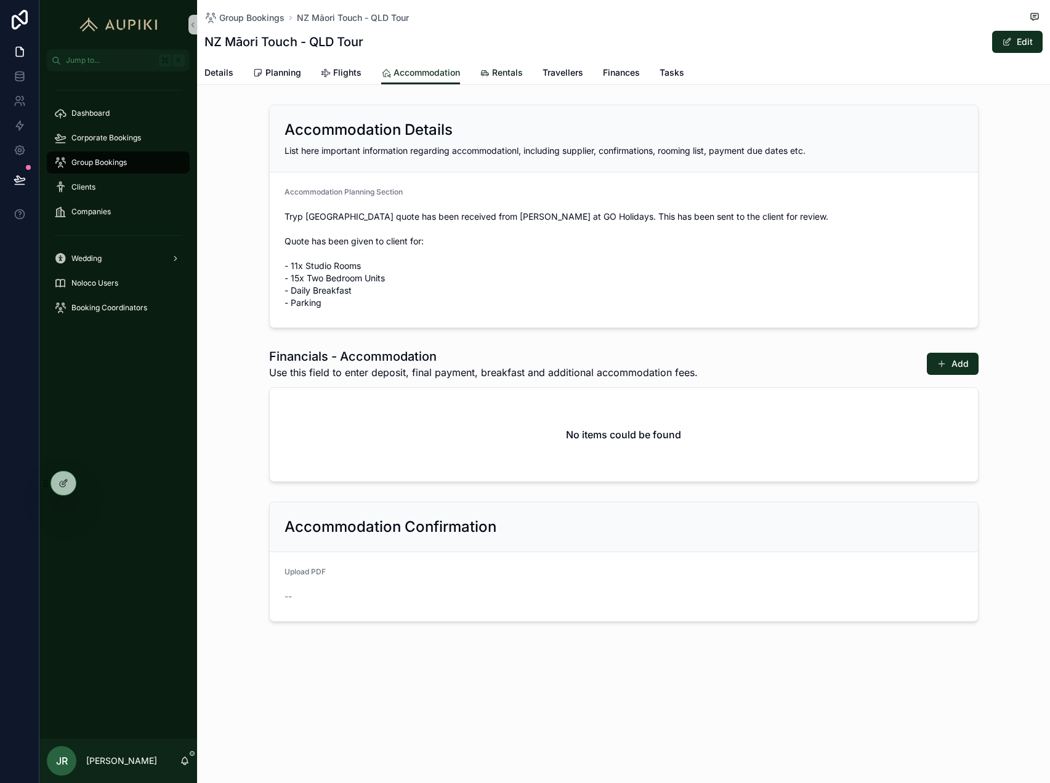
click at [501, 81] on link "Rentals" at bounding box center [501, 74] width 43 height 25
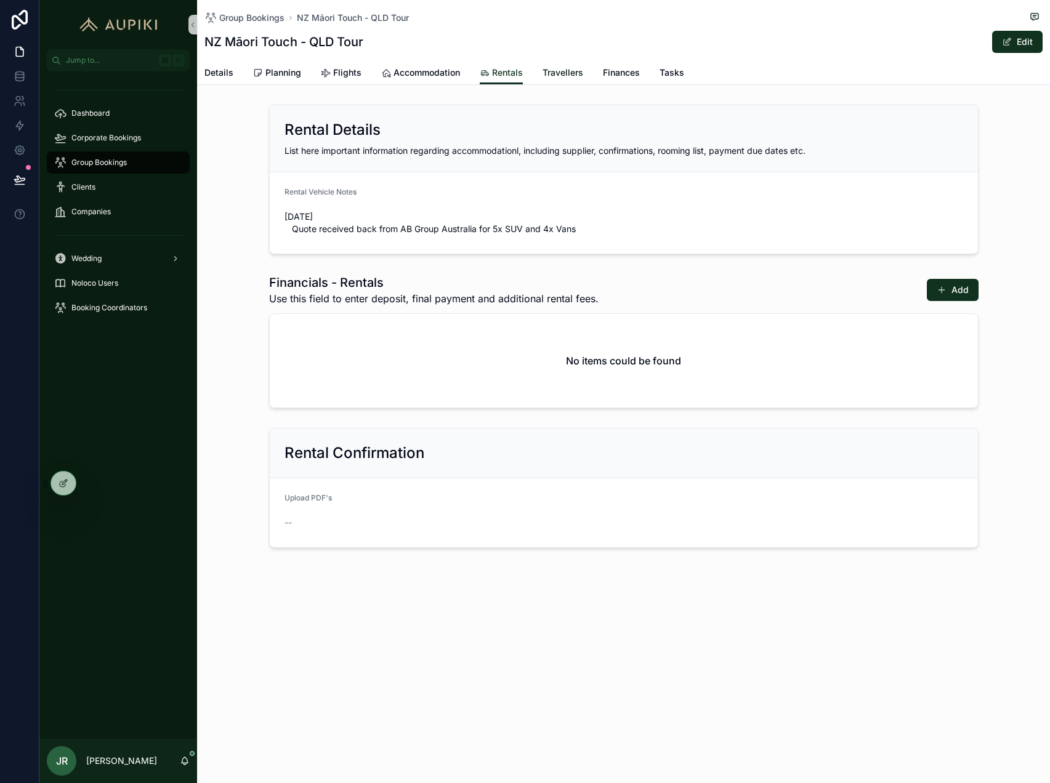
click at [568, 80] on link "Travellers" at bounding box center [563, 74] width 41 height 25
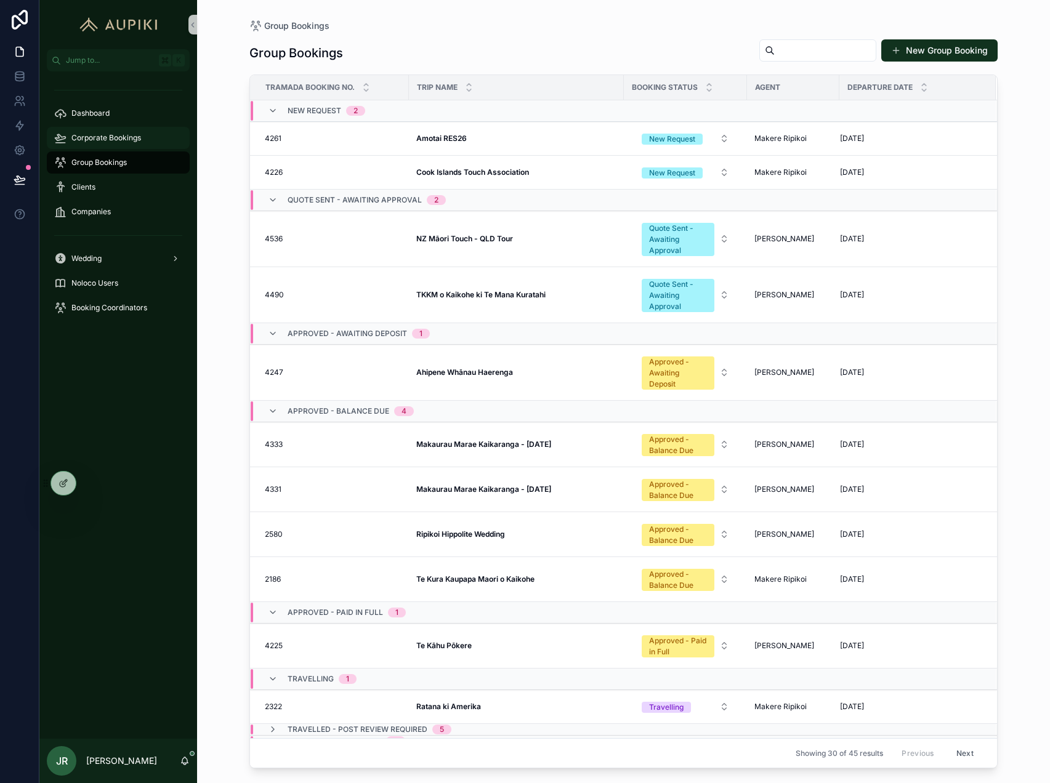
click at [118, 143] on div "Corporate Bookings" at bounding box center [118, 138] width 128 height 20
click at [118, 142] on div "Corporate Bookings" at bounding box center [118, 138] width 128 height 20
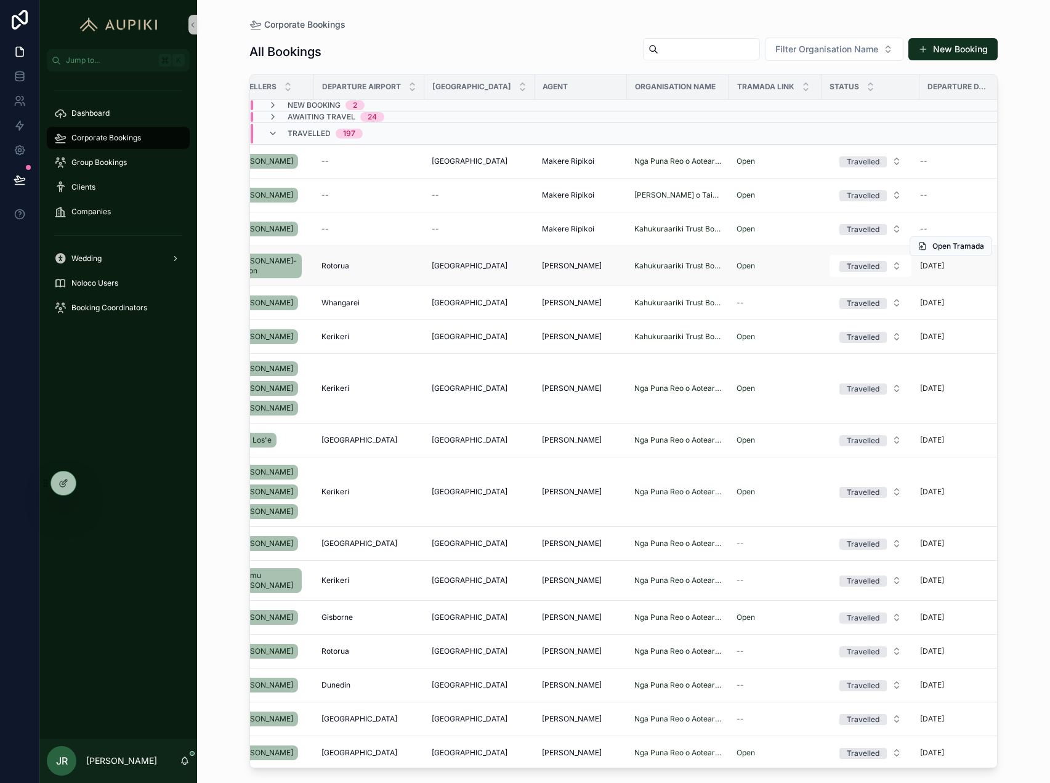
scroll to position [0, 232]
click at [388, 132] on div "Travelled 197" at bounding box center [398, 134] width 294 height 20
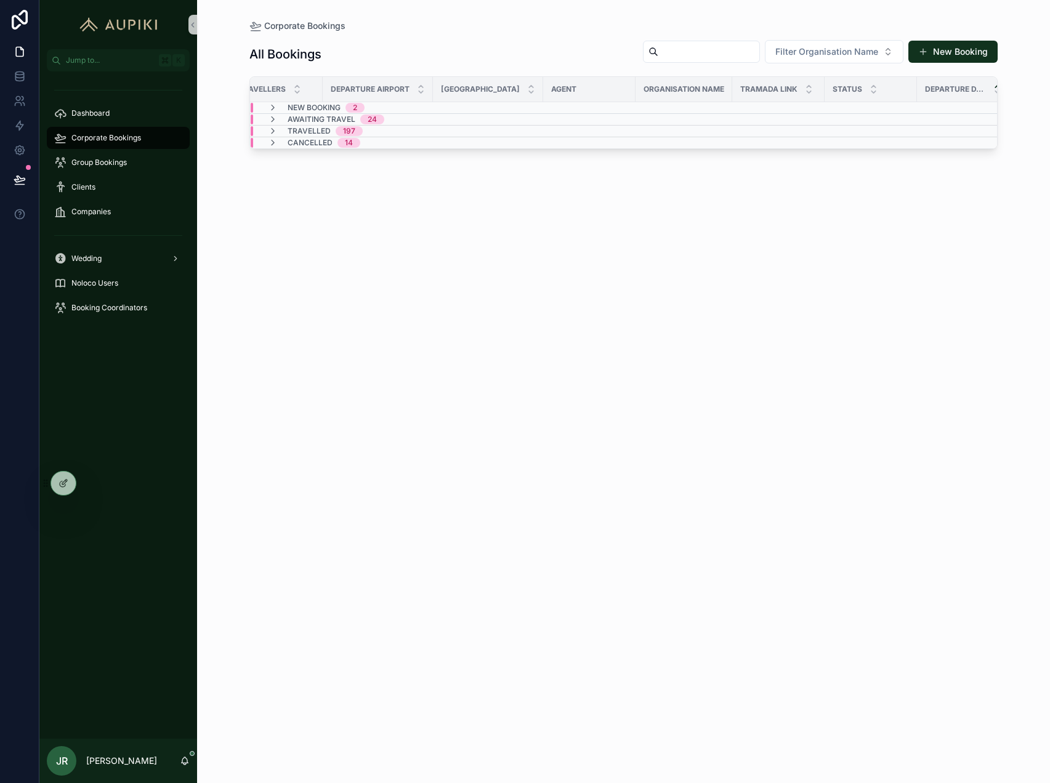
click at [368, 109] on div "New Booking 2" at bounding box center [316, 108] width 126 height 10
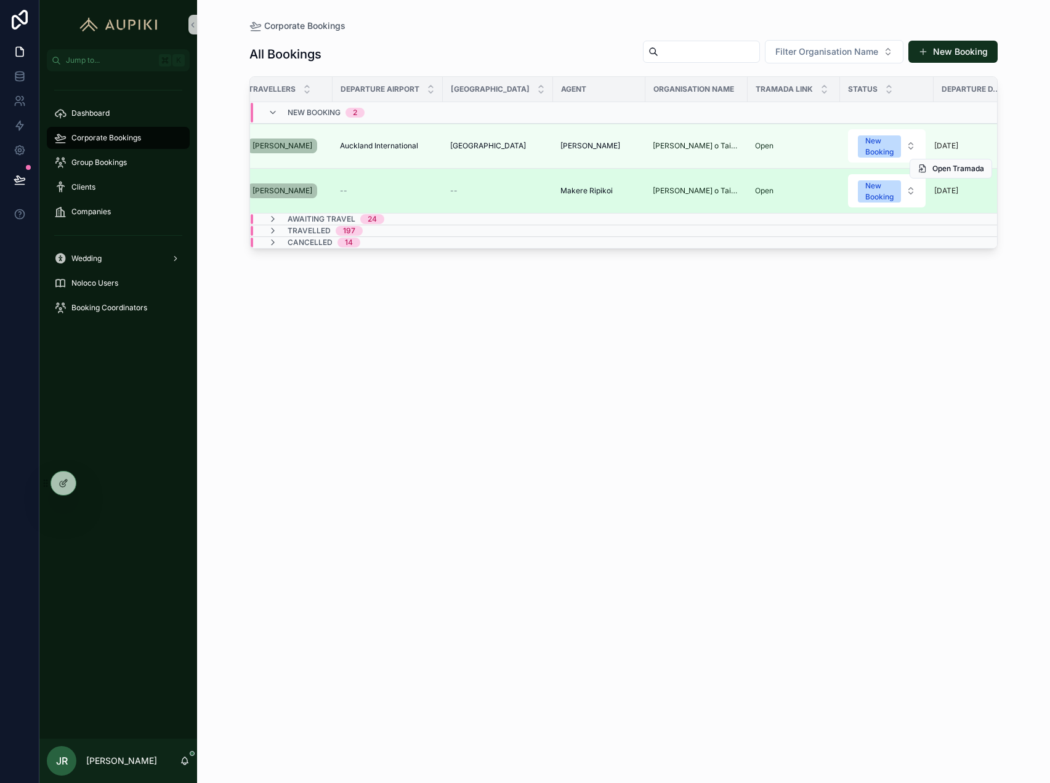
scroll to position [0, 0]
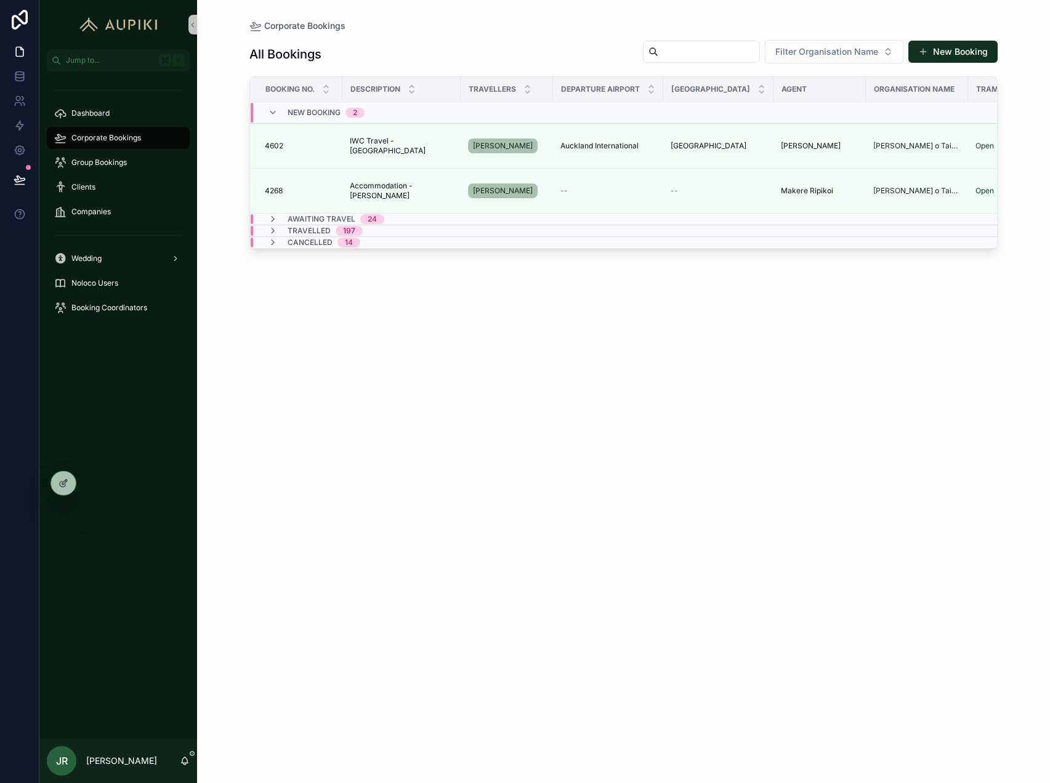
click at [371, 217] on div "24" at bounding box center [372, 219] width 9 height 10
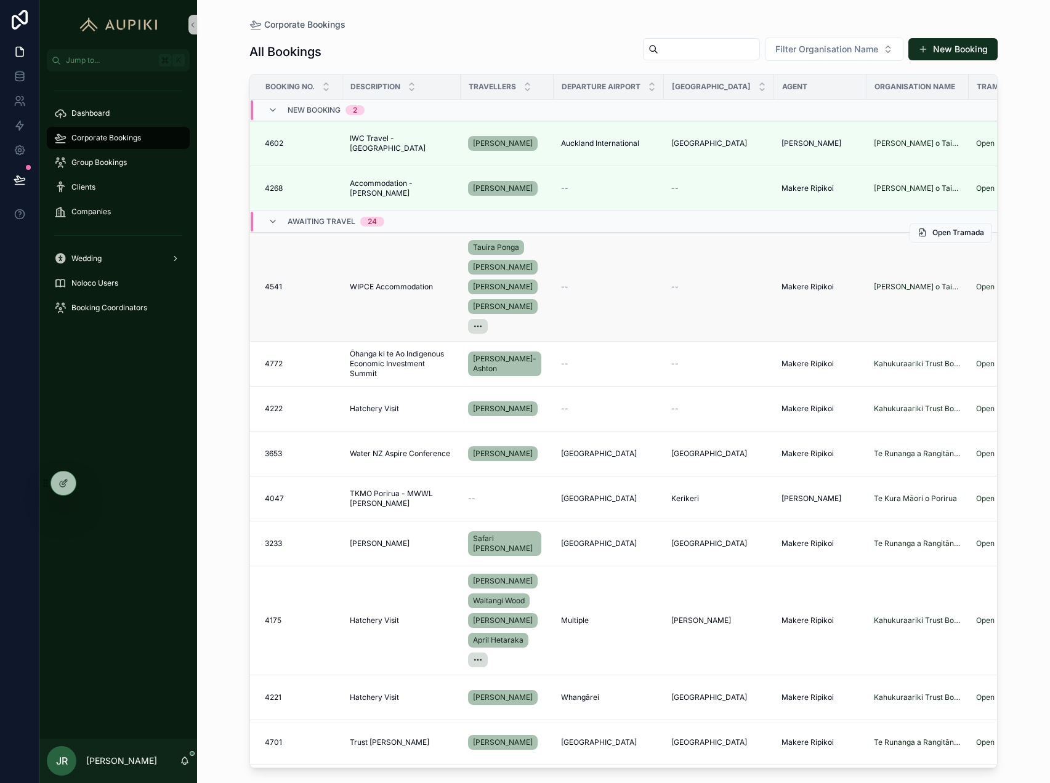
scroll to position [0, 240]
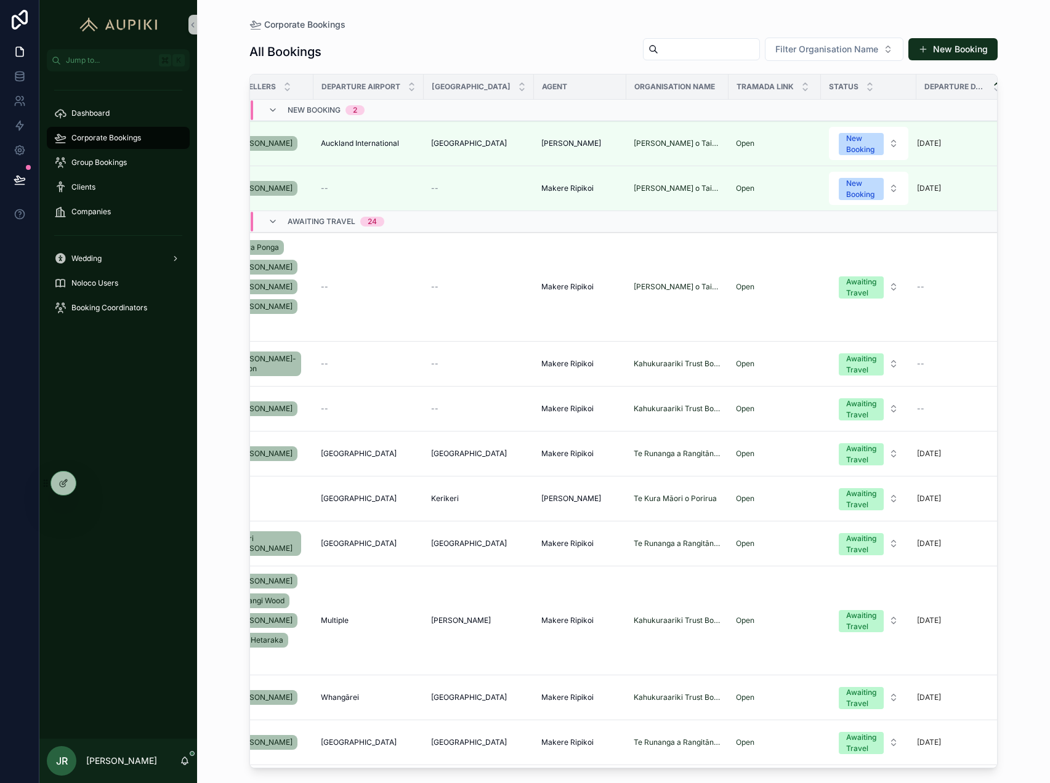
click at [324, 220] on span "Awaiting Travel" at bounding box center [322, 222] width 68 height 10
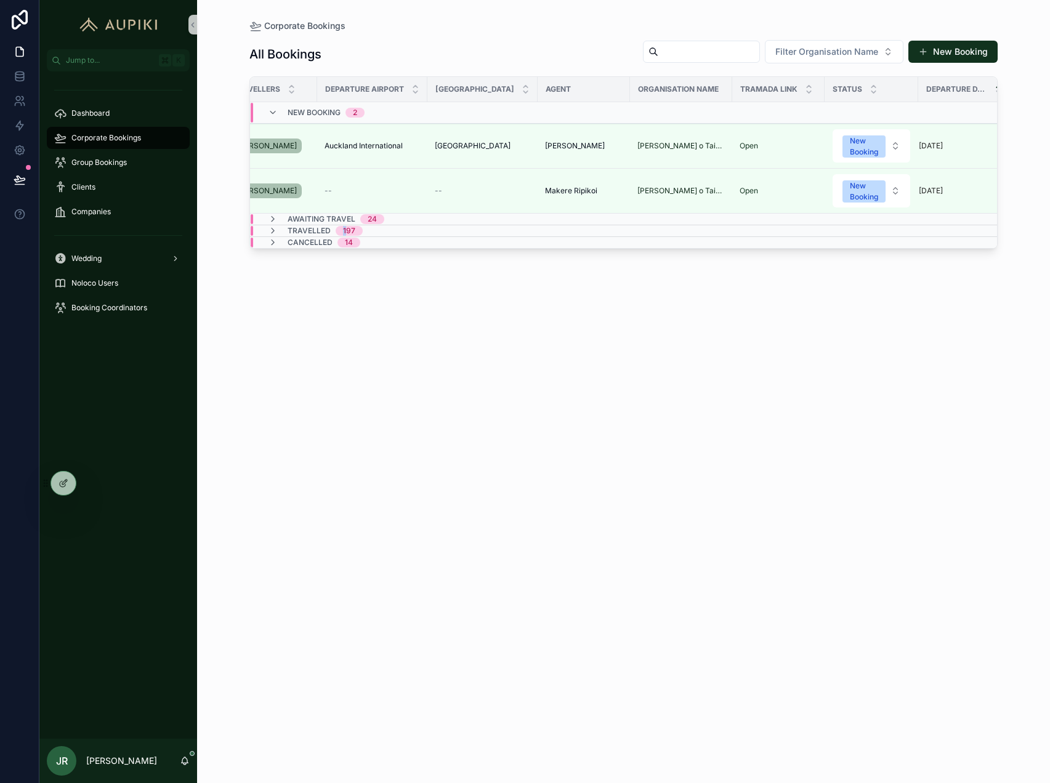
click at [346, 226] on div "197" at bounding box center [349, 231] width 12 height 10
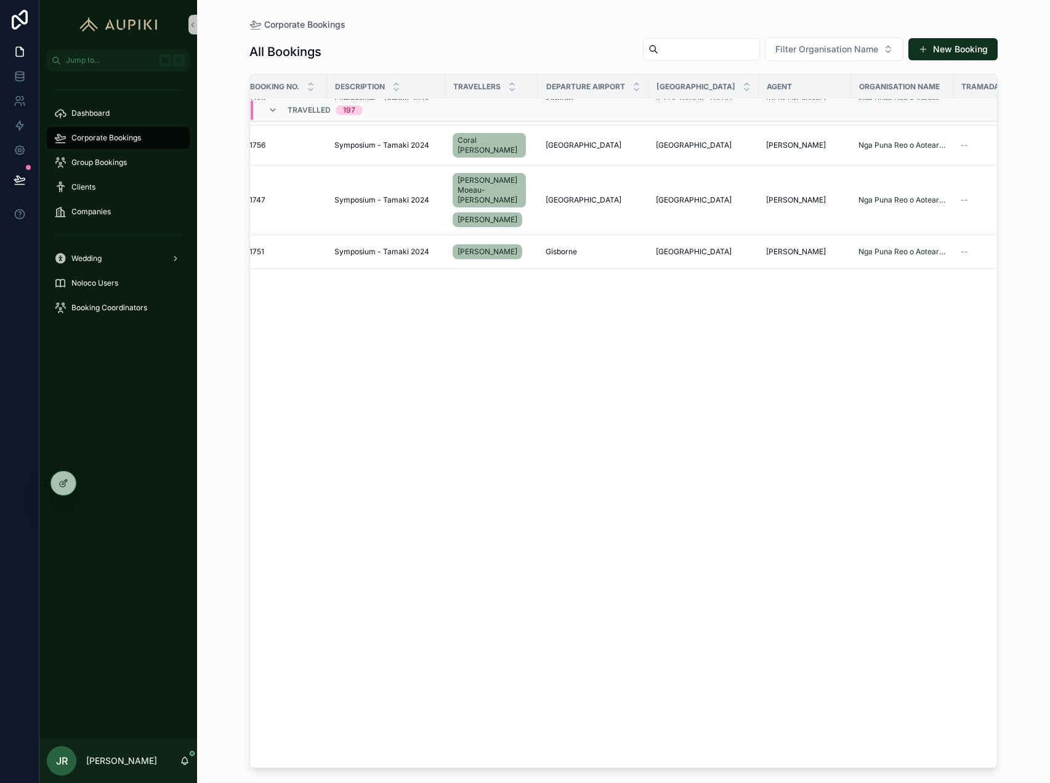
scroll to position [0, 22]
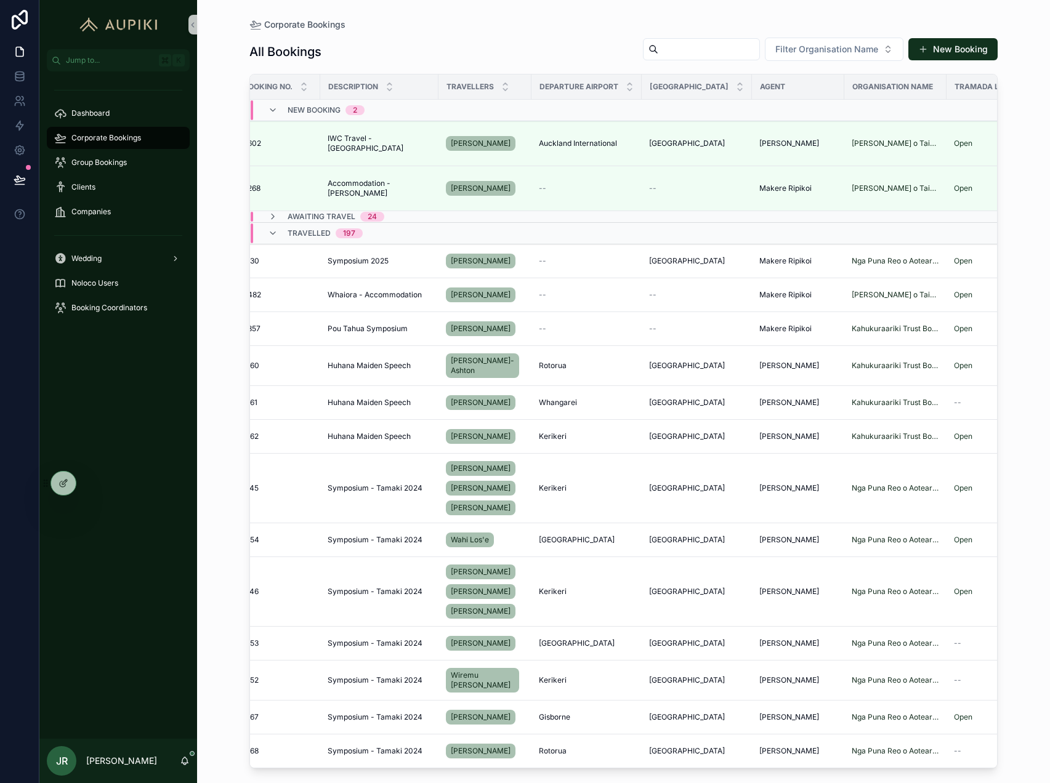
click at [326, 236] on span "Travelled" at bounding box center [309, 233] width 43 height 10
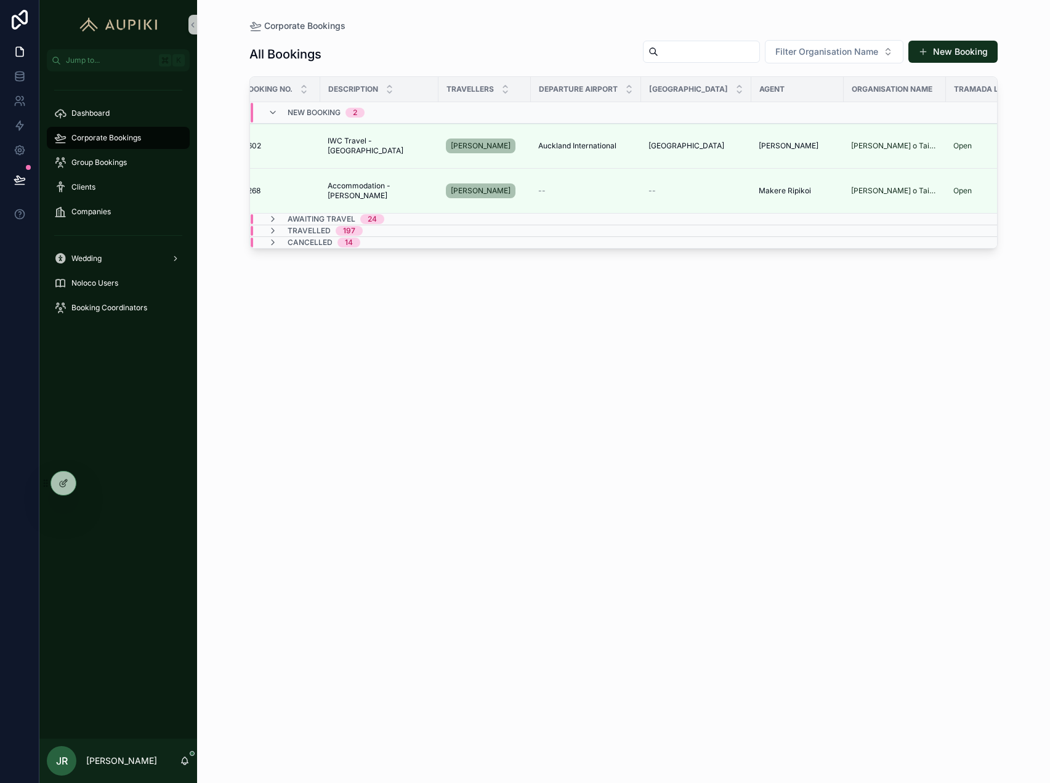
click at [329, 220] on span "Awaiting Travel" at bounding box center [322, 219] width 68 height 10
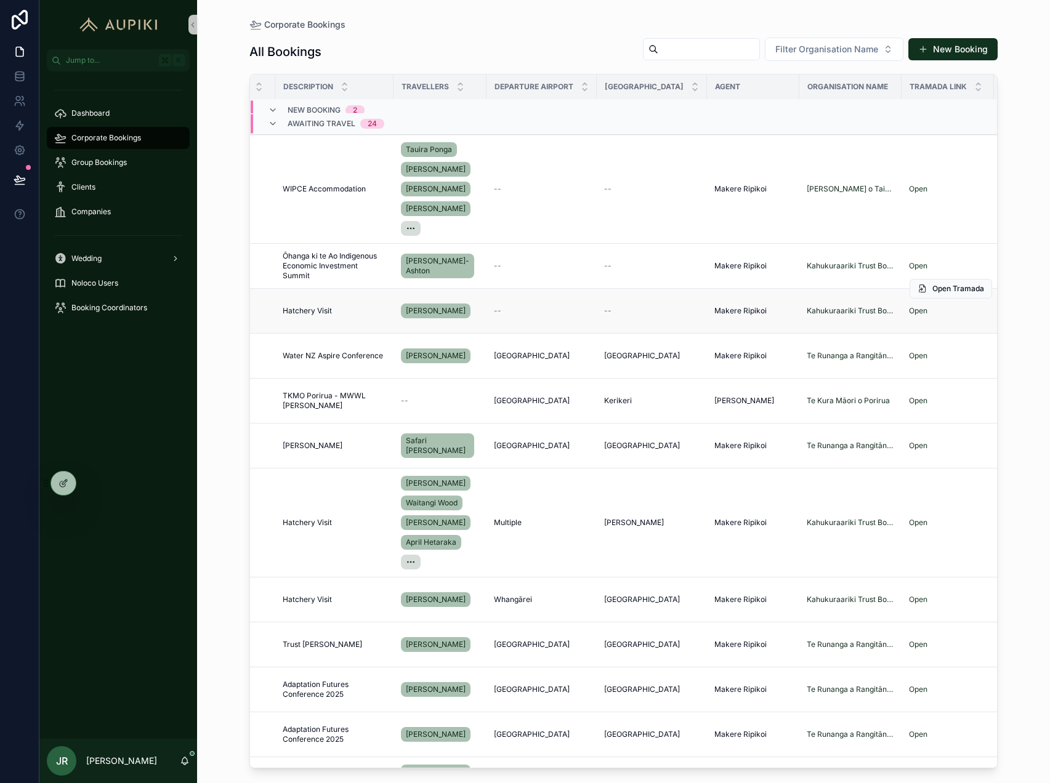
scroll to position [100, 59]
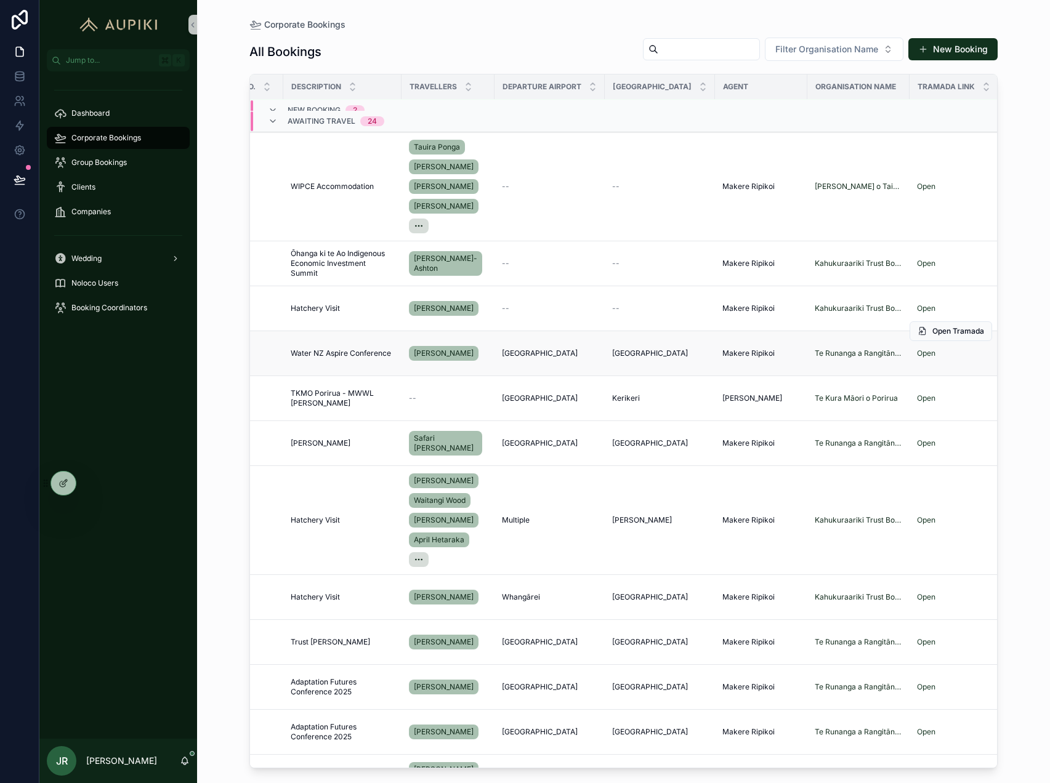
click at [355, 353] on span "Water NZ Aspire Conference" at bounding box center [341, 354] width 100 height 10
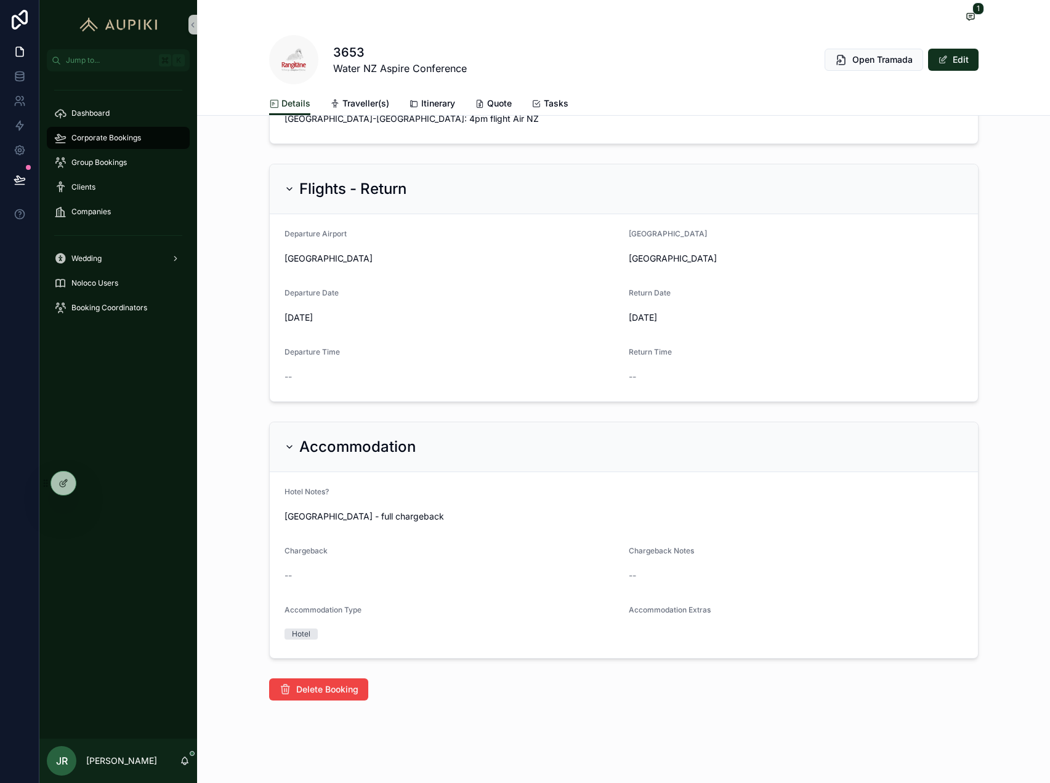
scroll to position [512, 0]
drag, startPoint x: 442, startPoint y: 518, endPoint x: 236, endPoint y: 498, distance: 206.7
click at [236, 498] on div "Accommodation Hotel Notes? Crowne Plaza Hotel - full chargeback Chargeback -- C…" at bounding box center [623, 539] width 853 height 247
click at [446, 506] on div "Crowne Plaza Hotel - full chargeback" at bounding box center [624, 516] width 679 height 20
click at [963, 15] on span "scrollable content" at bounding box center [971, 17] width 16 height 14
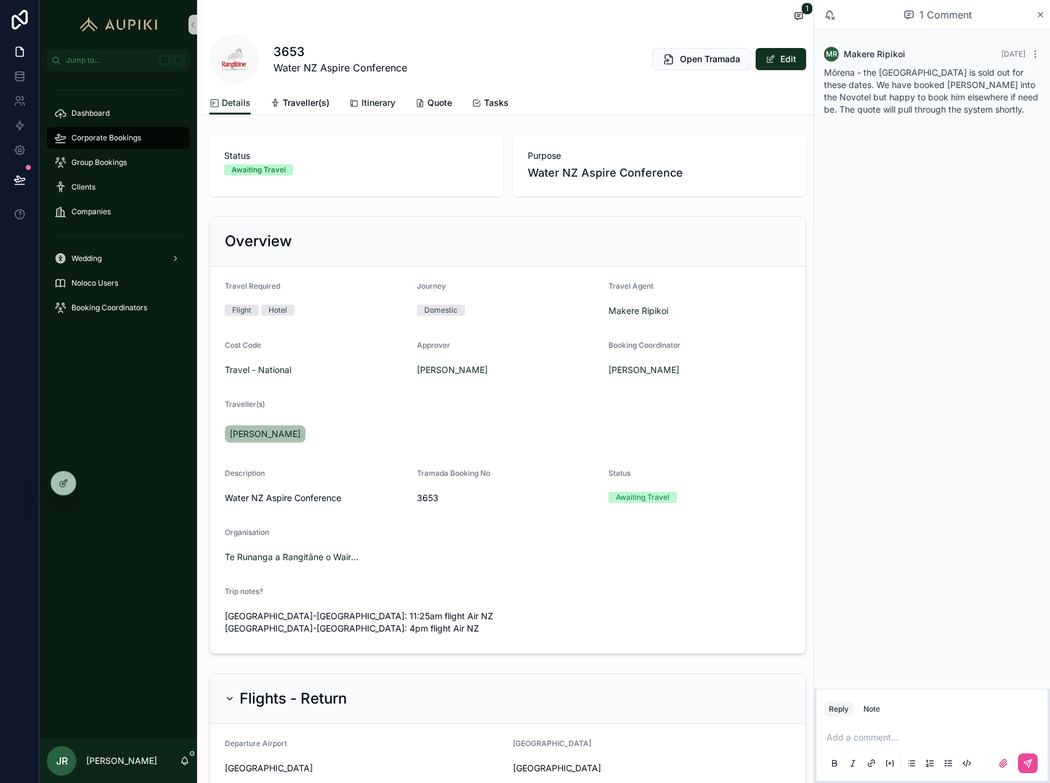
click at [374, 97] on span "Itinerary" at bounding box center [378, 103] width 34 height 12
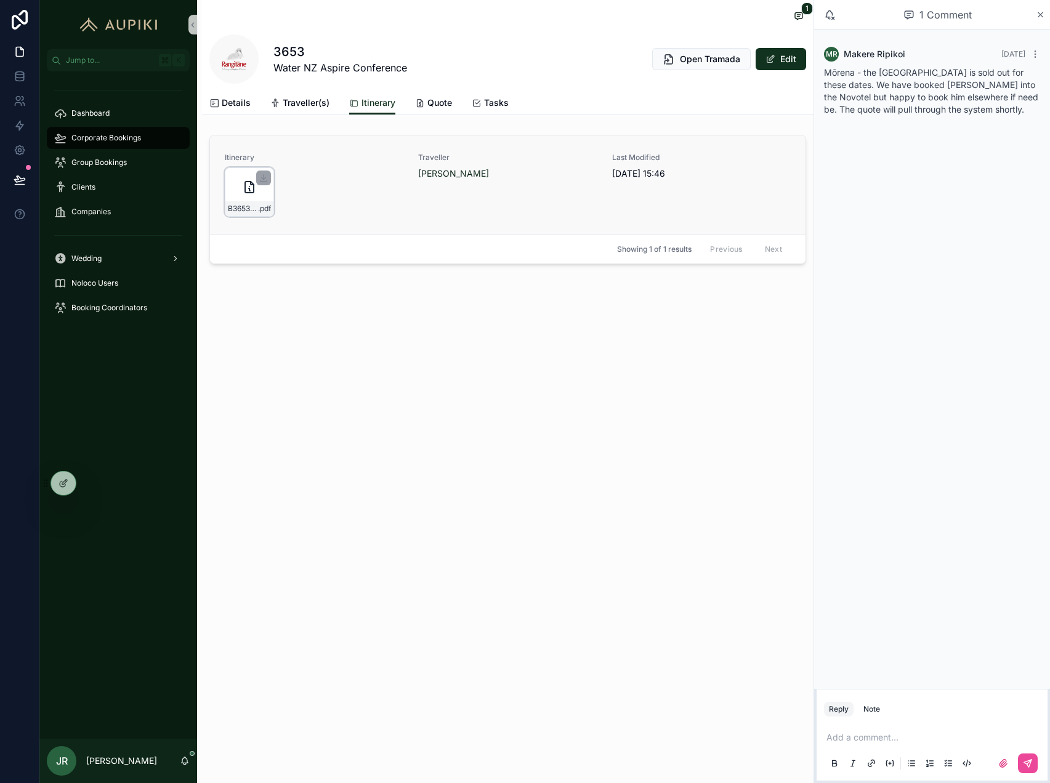
click at [233, 184] on div "B3653-HEBBERD_COREY-MR-Itinerary---Full .pdf" at bounding box center [249, 192] width 49 height 49
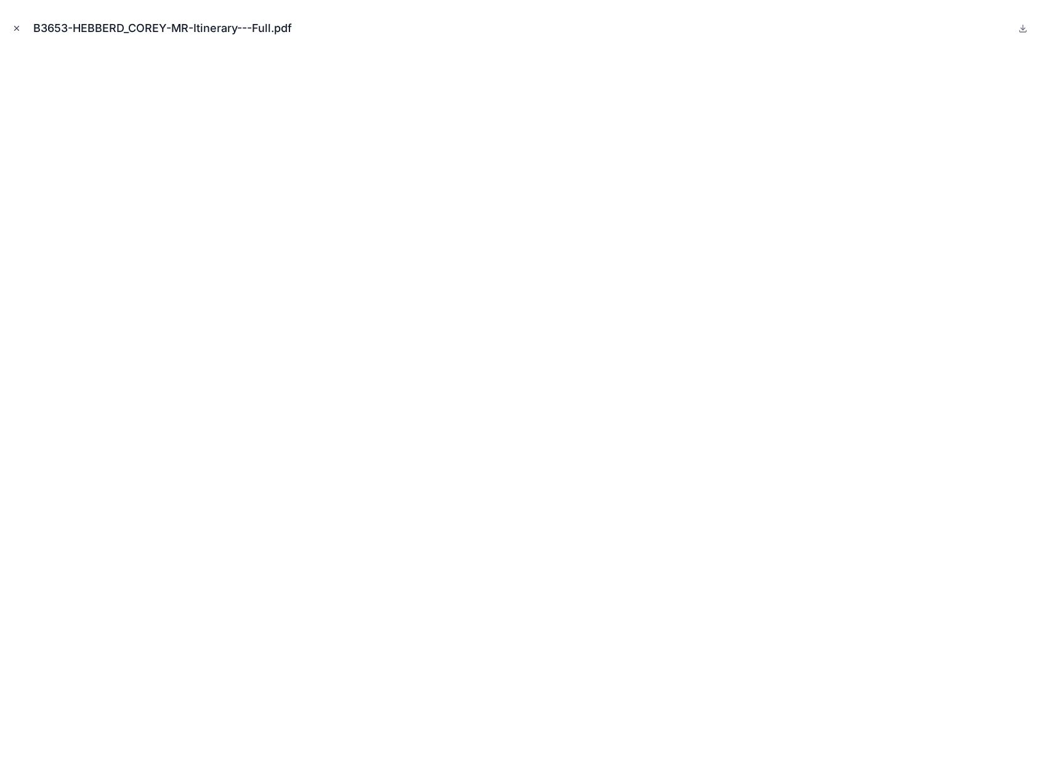
click at [16, 28] on icon "Close modal" at bounding box center [17, 28] width 4 height 4
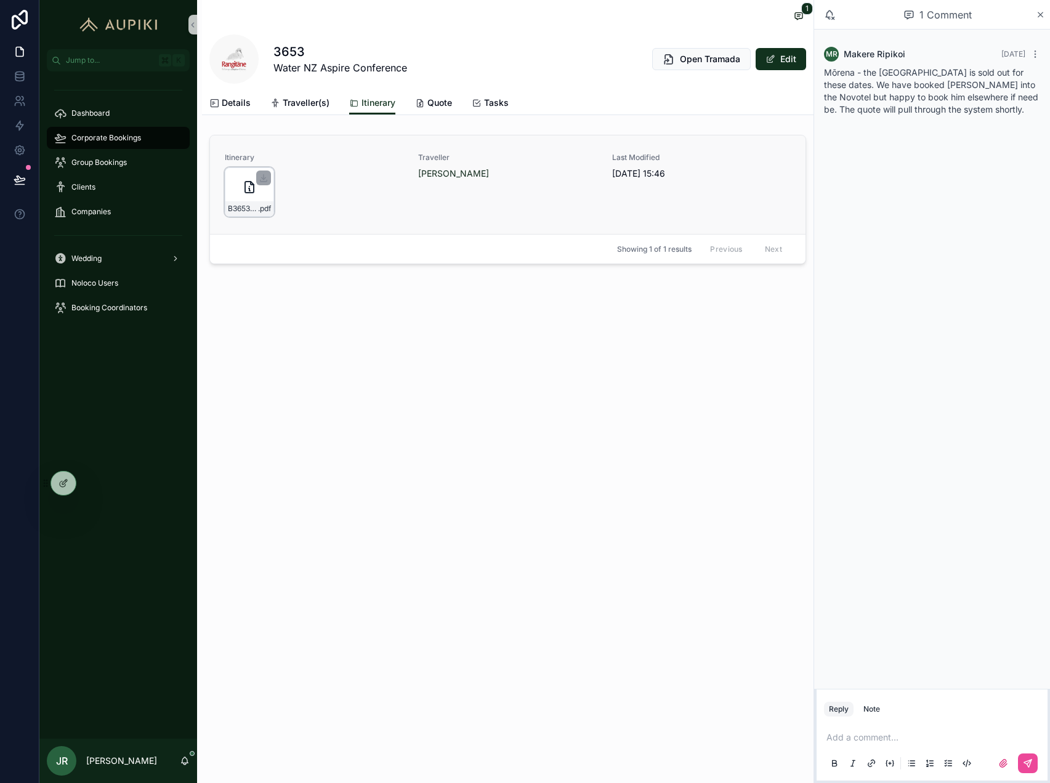
click at [242, 190] on icon "scrollable content" at bounding box center [249, 187] width 15 height 15
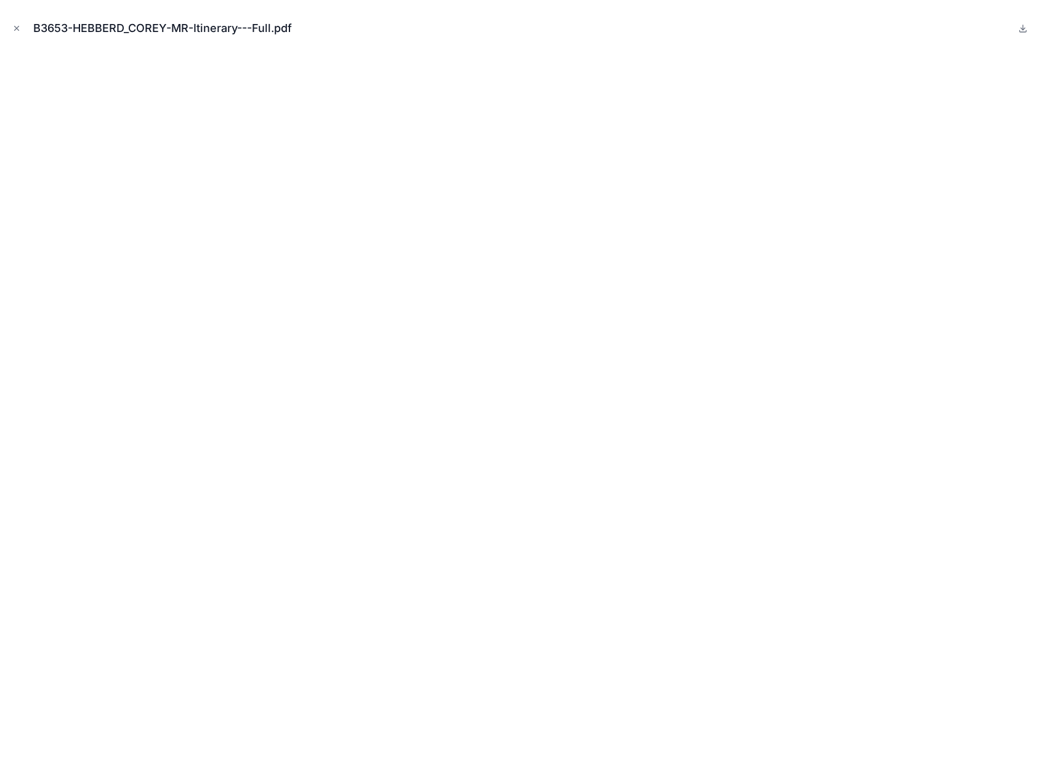
click at [41, 30] on div "B3653-HEBBERD_COREY-MR-Itinerary---Full.pdf" at bounding box center [167, 28] width 269 height 17
click at [15, 24] on icon "Close modal" at bounding box center [16, 28] width 9 height 9
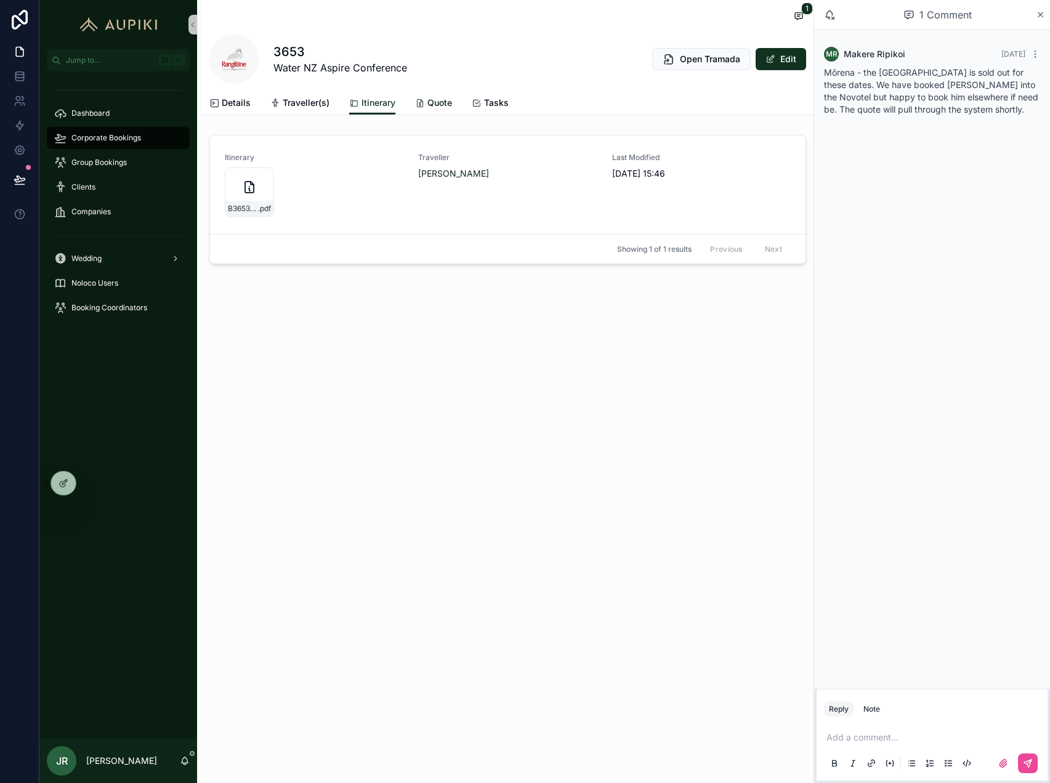
click at [427, 98] on span "Quote" at bounding box center [439, 103] width 25 height 12
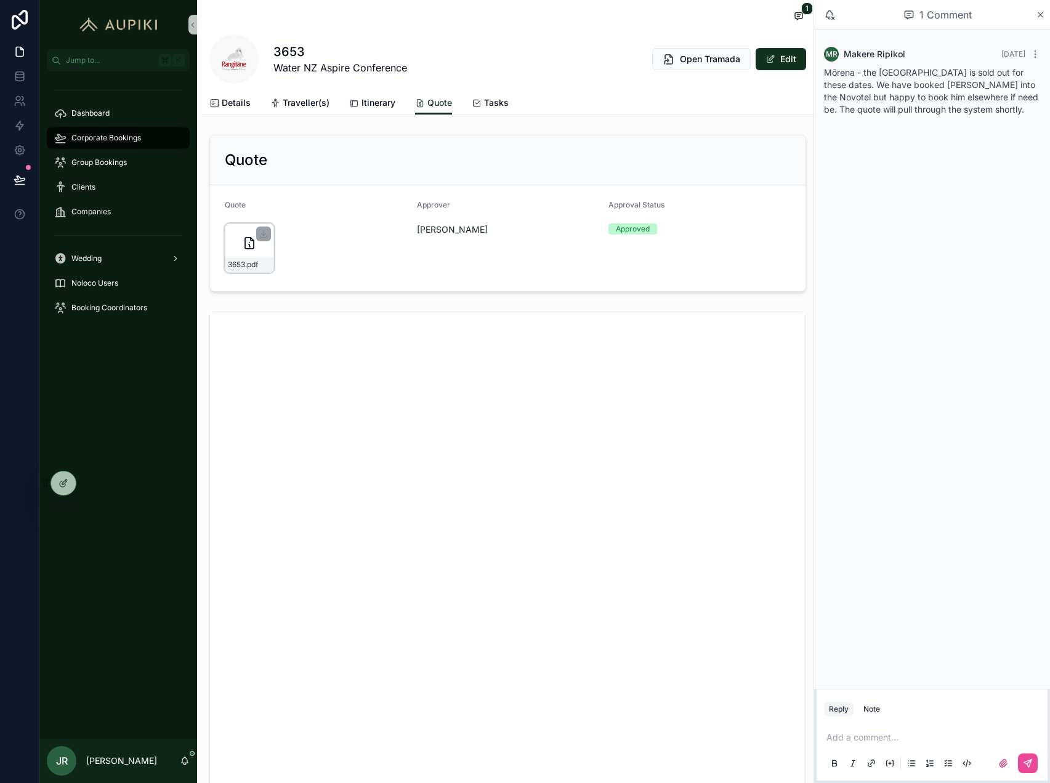
click at [236, 244] on div "3653 .pdf" at bounding box center [249, 248] width 49 height 49
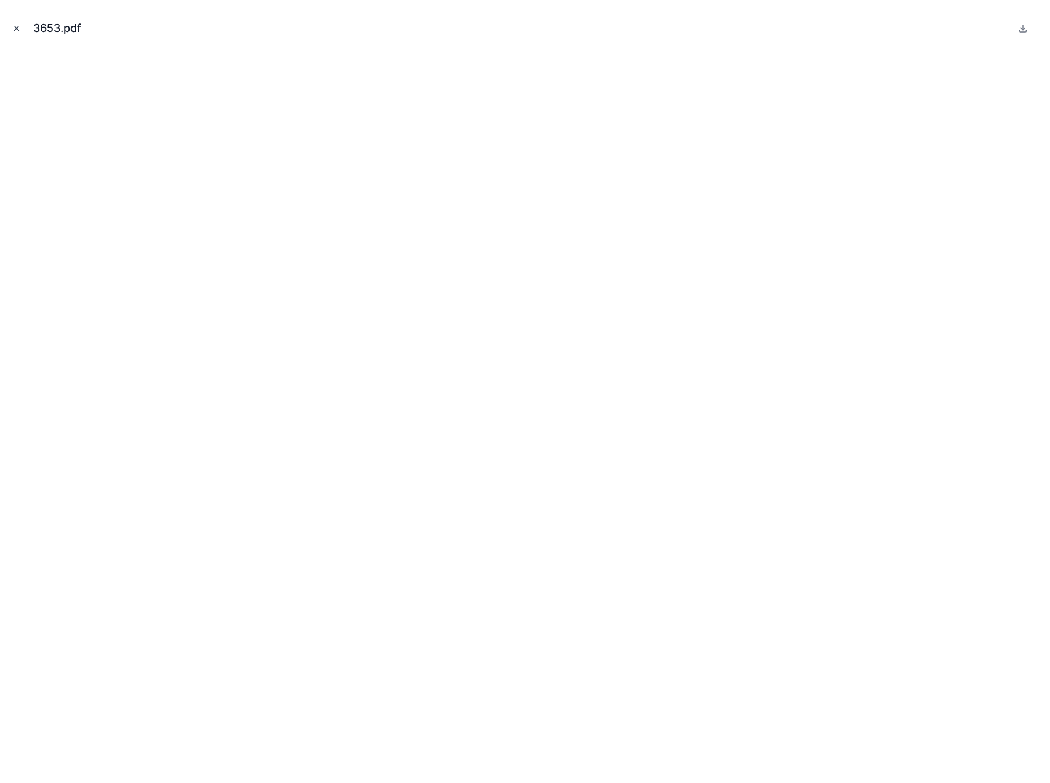
click at [17, 26] on icon "Close modal" at bounding box center [16, 28] width 9 height 9
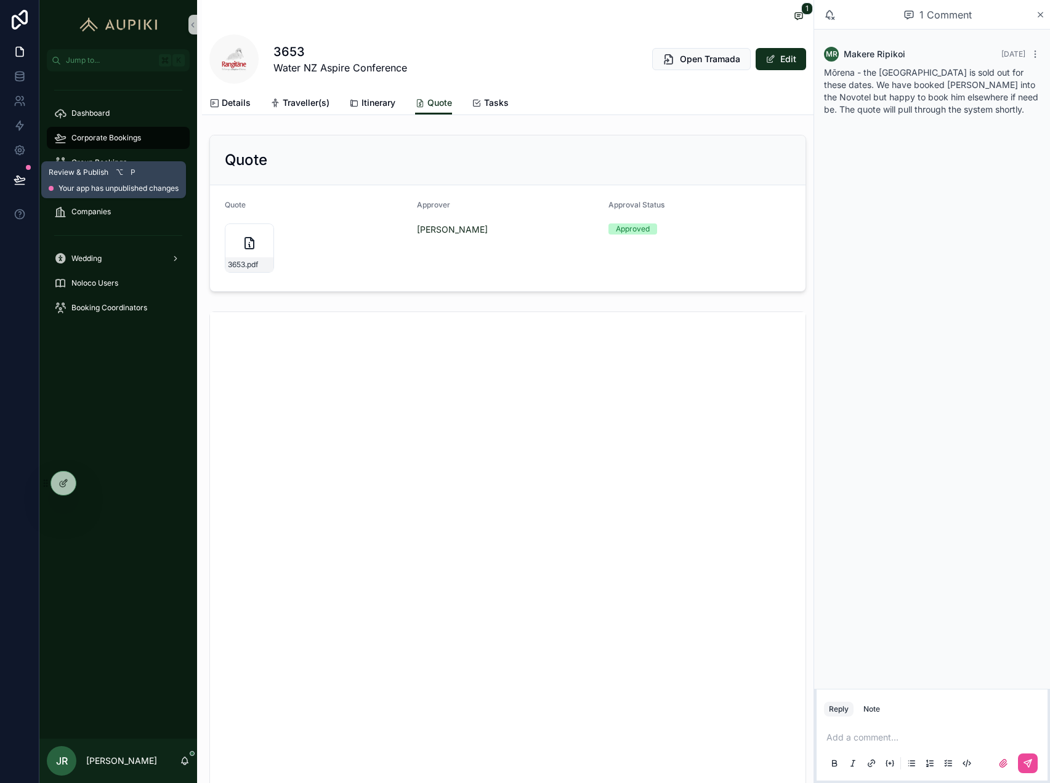
click at [23, 182] on icon at bounding box center [20, 180] width 12 height 12
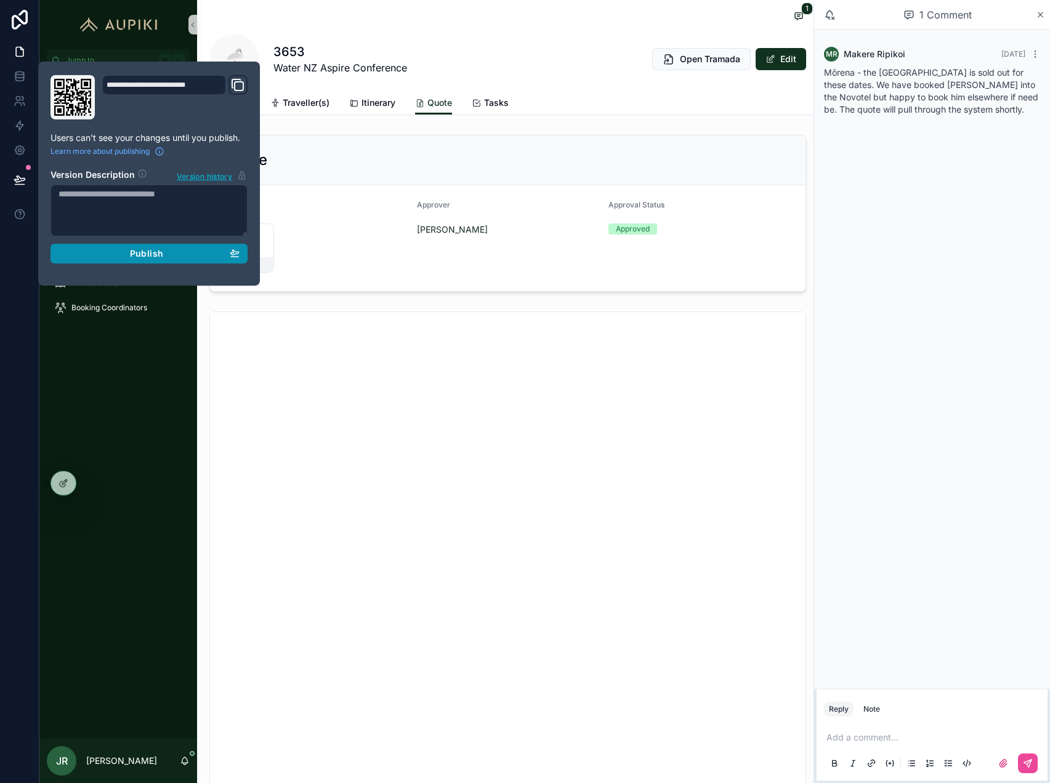
click at [161, 257] on span "Publish" at bounding box center [146, 253] width 33 height 11
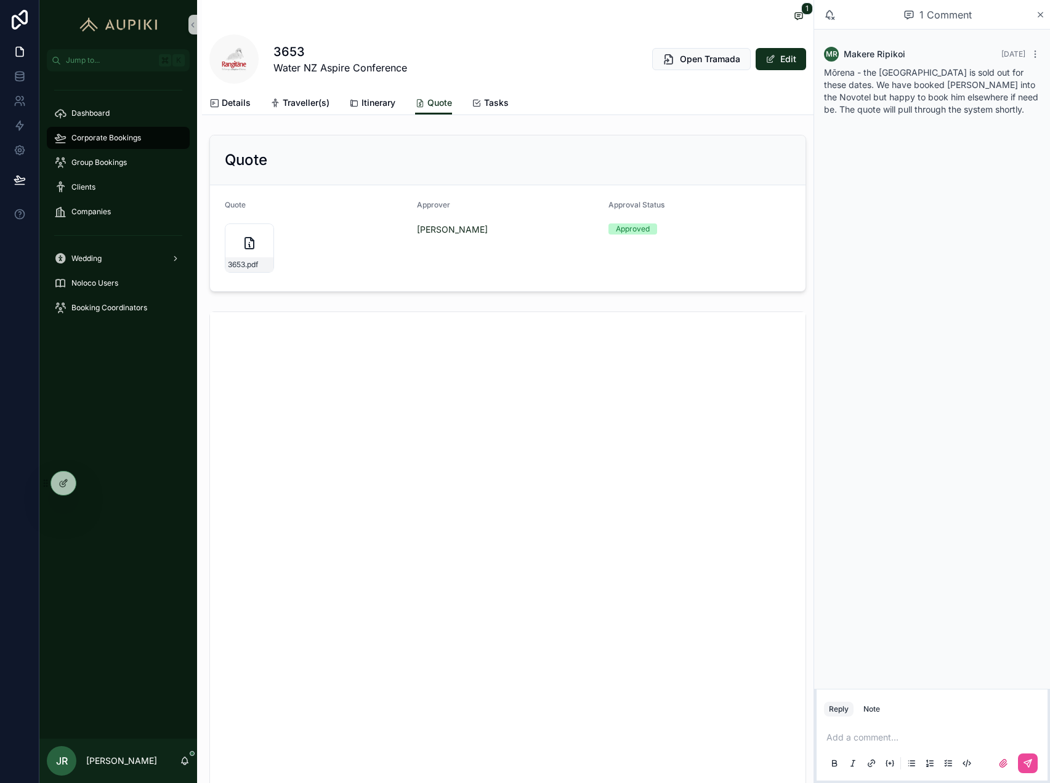
click at [92, 382] on div "Dashboard Corporate Bookings Group Bookings Clients Companies Wedding Noloco Us…" at bounding box center [118, 405] width 158 height 668
click at [116, 161] on span "Group Bookings" at bounding box center [98, 163] width 55 height 10
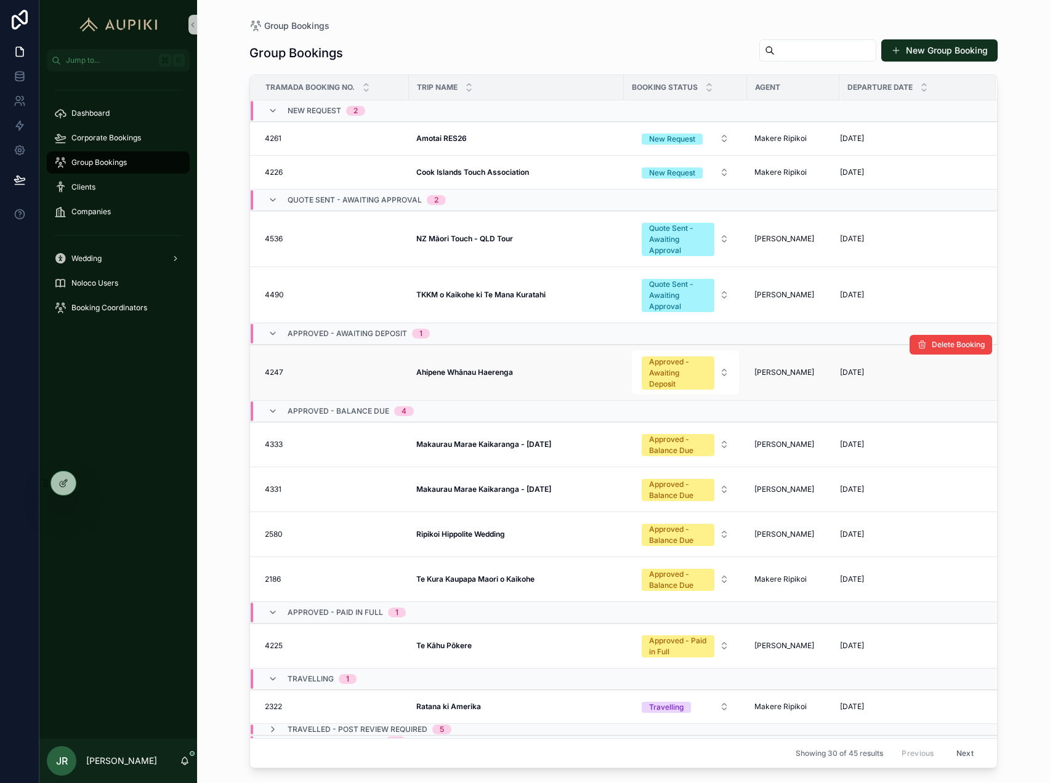
click at [461, 376] on strong "Ahipene Whānau Haerenga" at bounding box center [464, 372] width 97 height 9
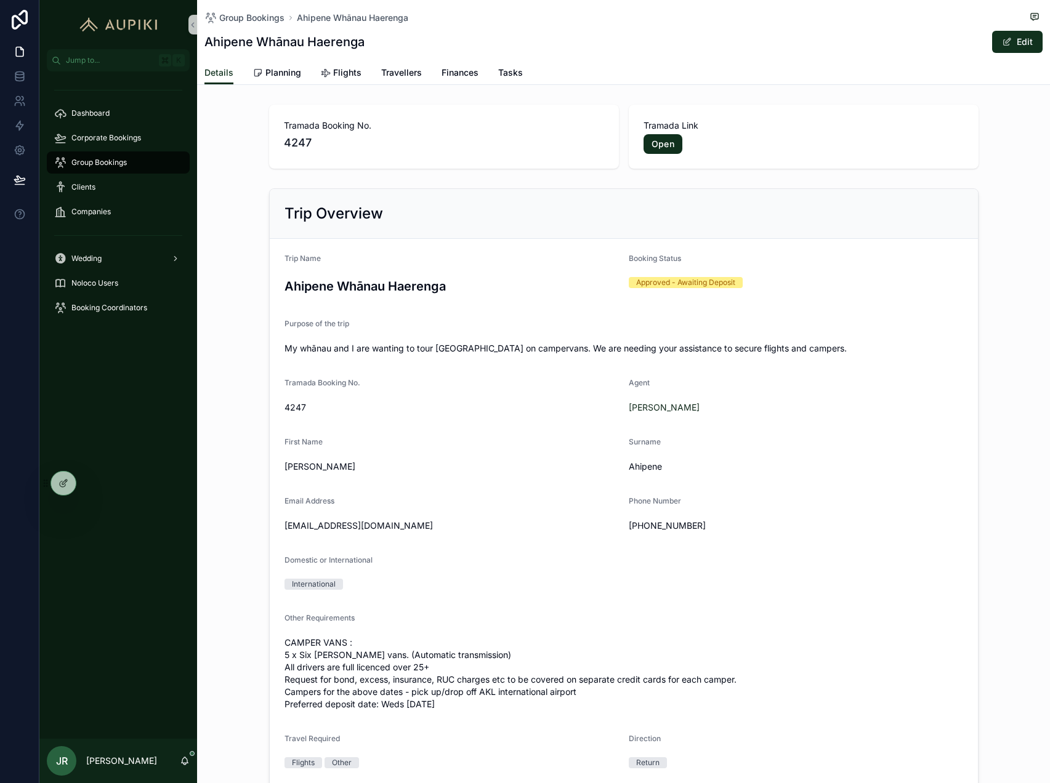
click at [142, 161] on div "Group Bookings" at bounding box center [118, 163] width 128 height 20
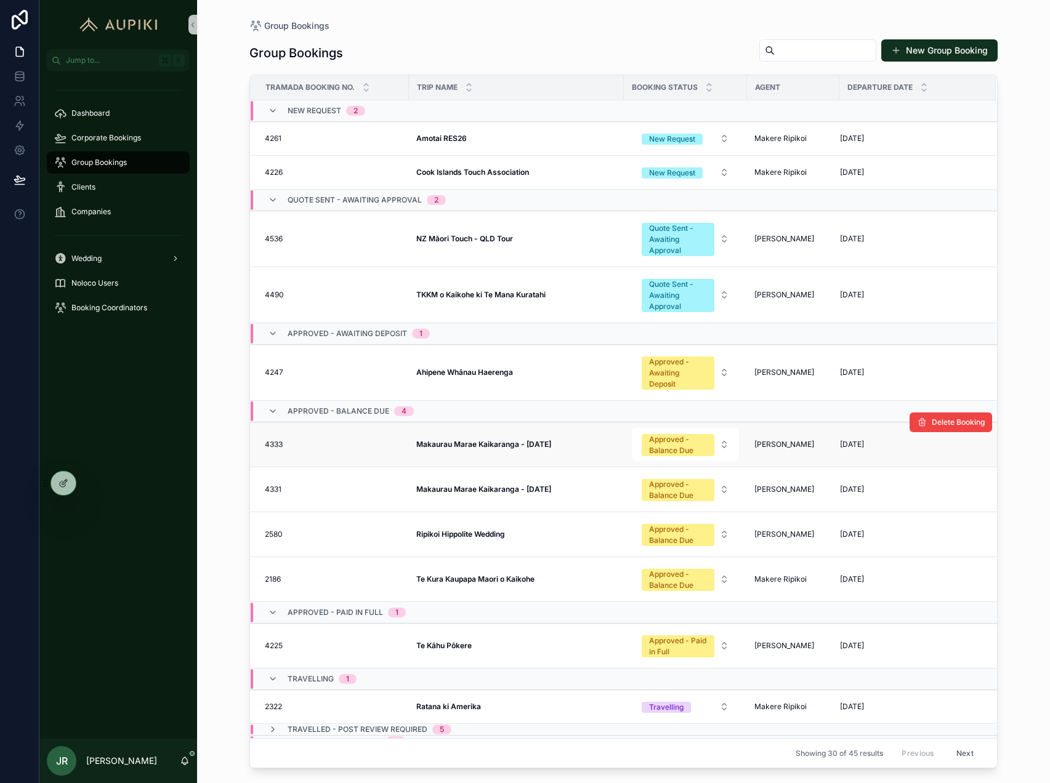
scroll to position [20, 0]
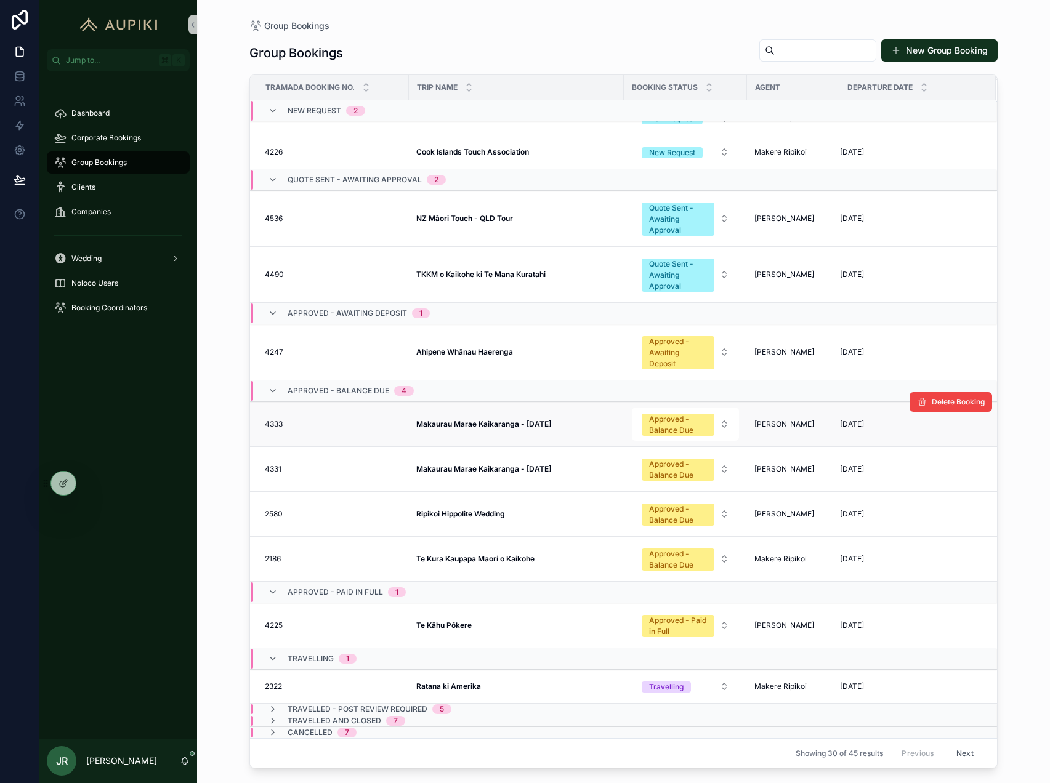
click at [573, 429] on div "Makaurau Marae Kaikaranga - March 2026 Makaurau Marae Kaikaranga - March 2026" at bounding box center [516, 424] width 200 height 10
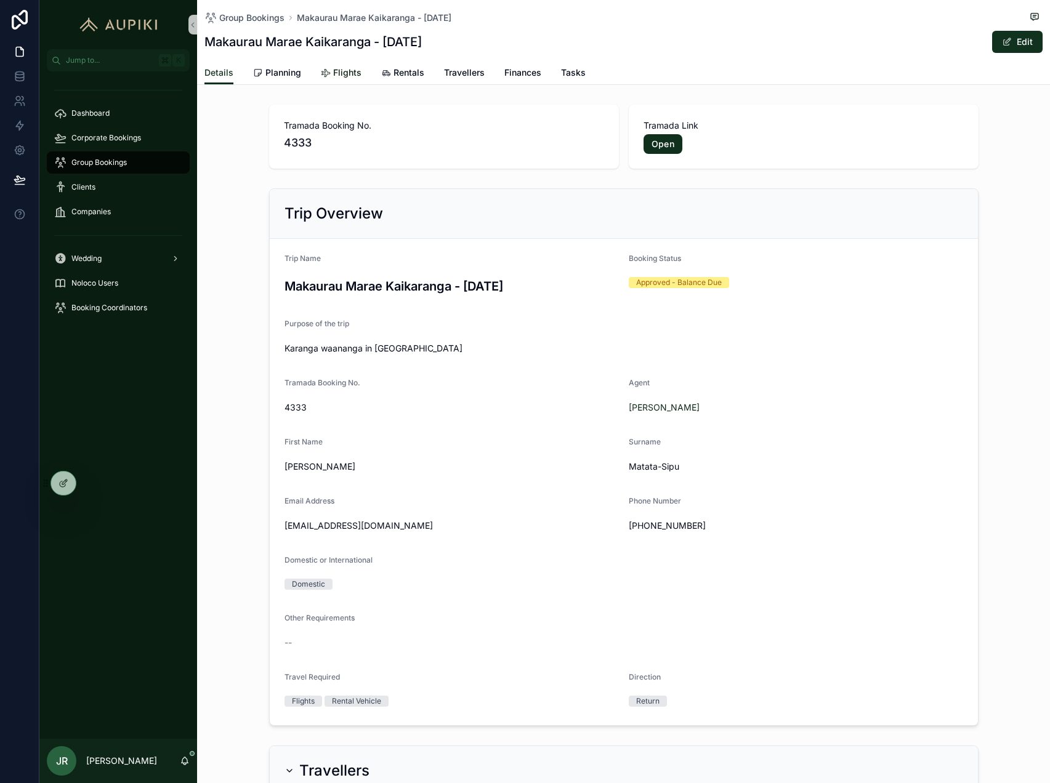
click at [341, 70] on span "Flights" at bounding box center [347, 73] width 28 height 12
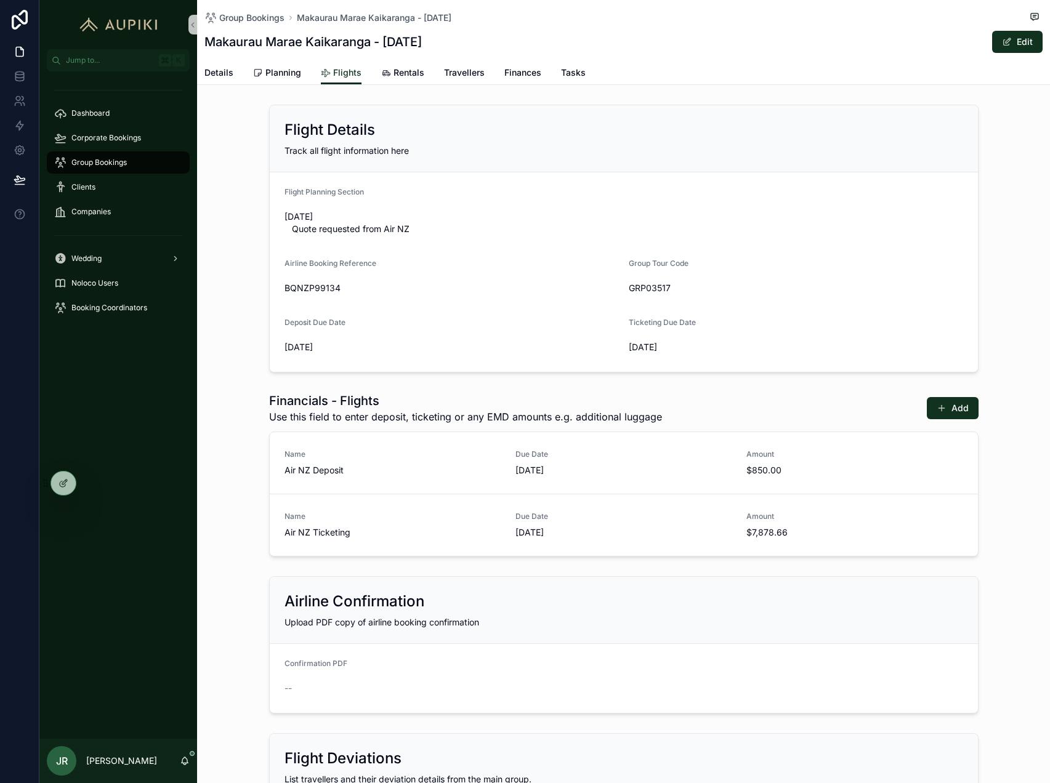
drag, startPoint x: 342, startPoint y: 345, endPoint x: 177, endPoint y: 345, distance: 165.0
click at [177, 345] on div "Jump to... K Dashboard Corporate Bookings Group Bookings Clients Companies Wedd…" at bounding box center [544, 391] width 1011 height 783
click at [276, 334] on form "Flight Planning Section 2 Sep Quote requested from Air NZ Airline Booking Refer…" at bounding box center [624, 272] width 708 height 200
click at [223, 70] on span "Details" at bounding box center [218, 73] width 29 height 12
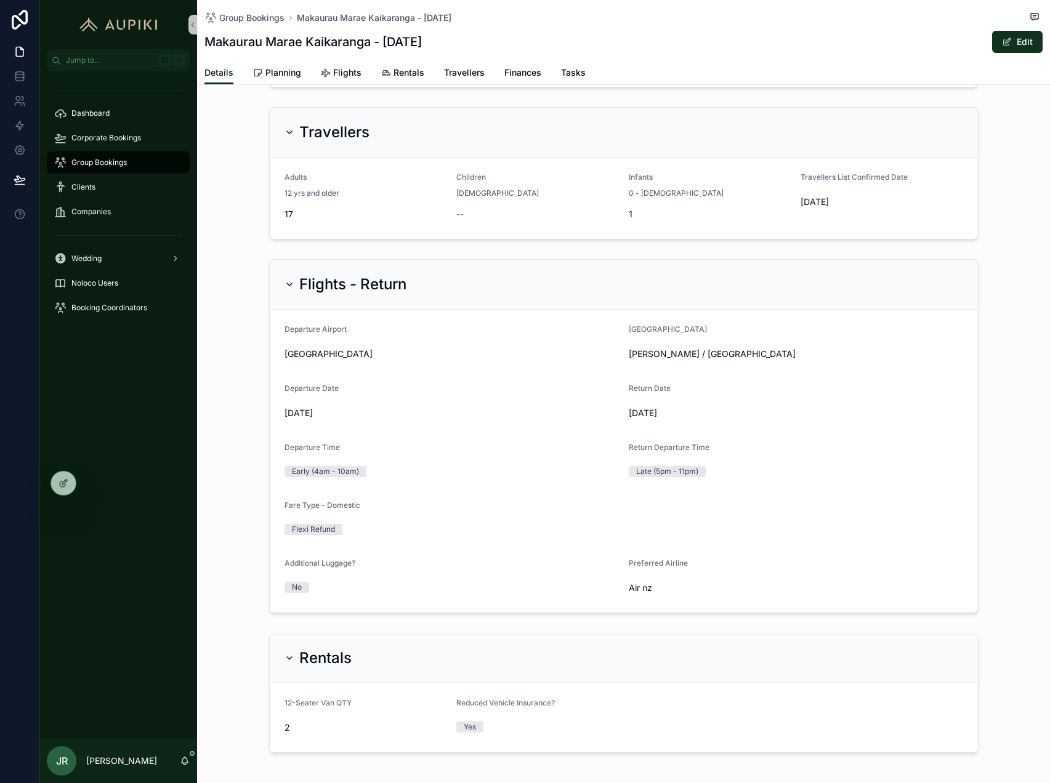
scroll to position [638, 0]
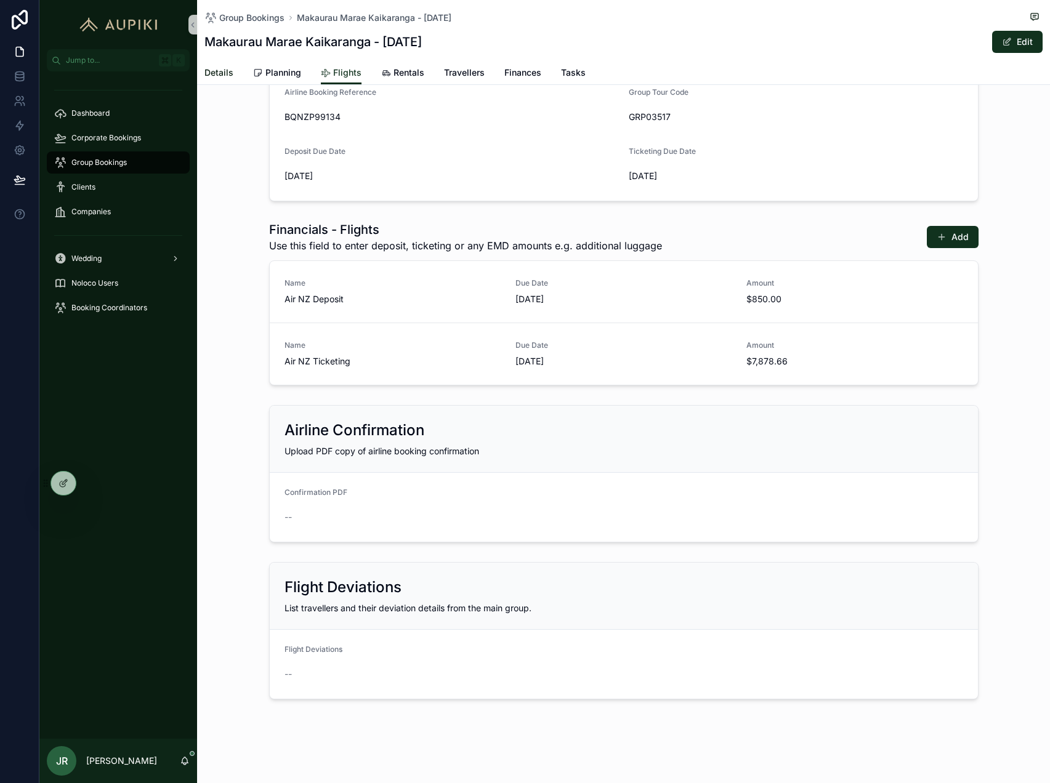
scroll to position [171, 0]
click at [395, 75] on span "Rentals" at bounding box center [409, 73] width 31 height 12
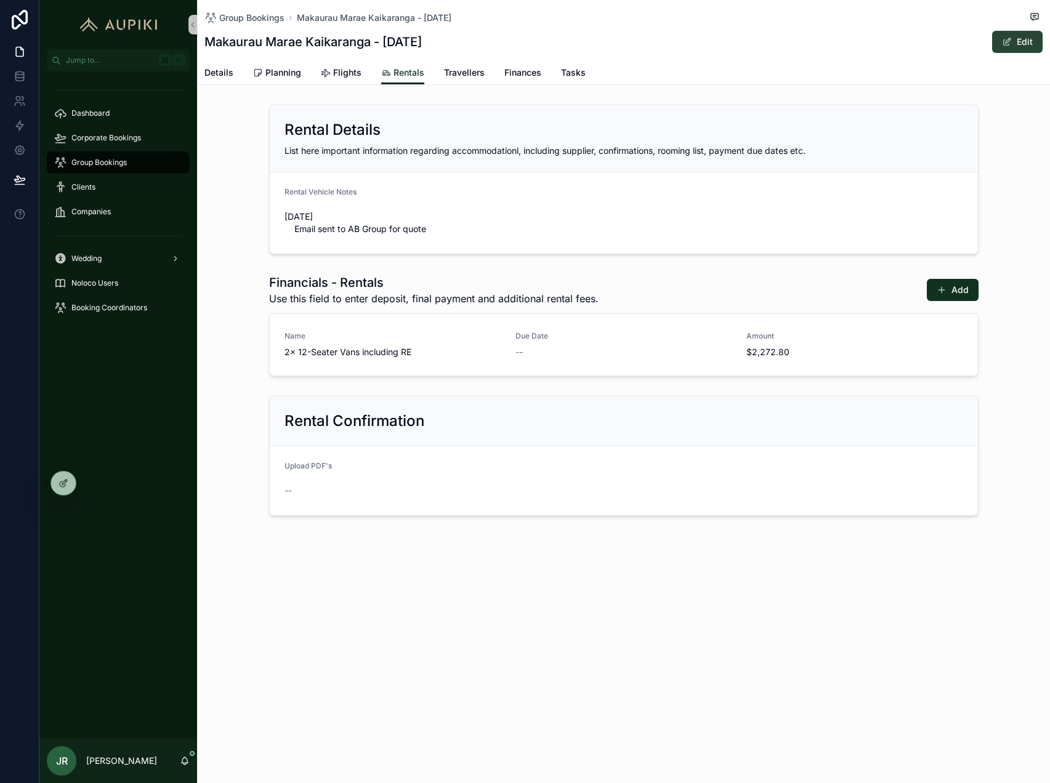
click at [1011, 42] on span "scrollable content" at bounding box center [1007, 42] width 10 height 10
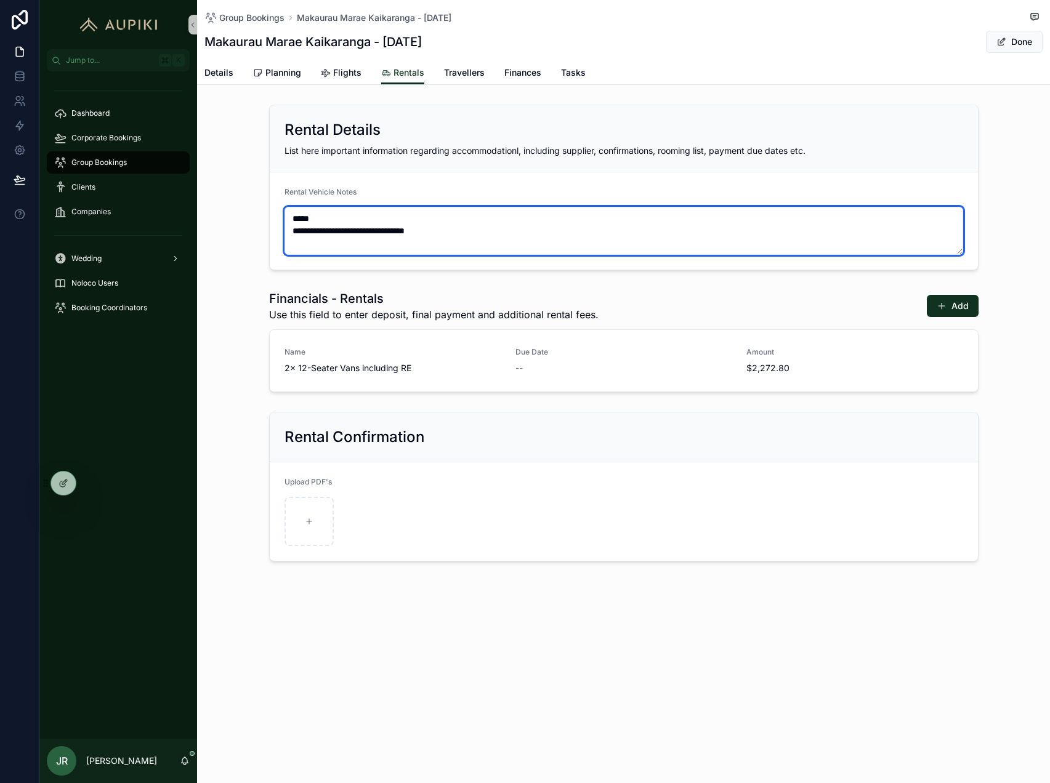
click at [495, 232] on textarea "**********" at bounding box center [624, 231] width 679 height 48
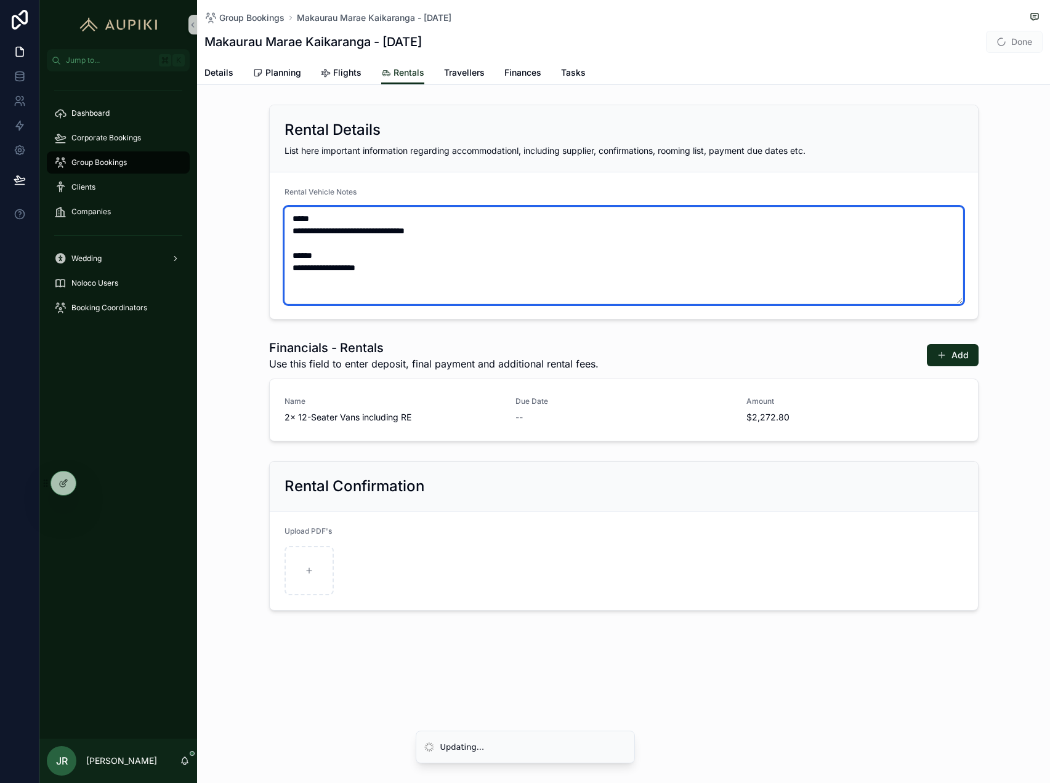
click at [400, 277] on textarea "**********" at bounding box center [624, 255] width 679 height 97
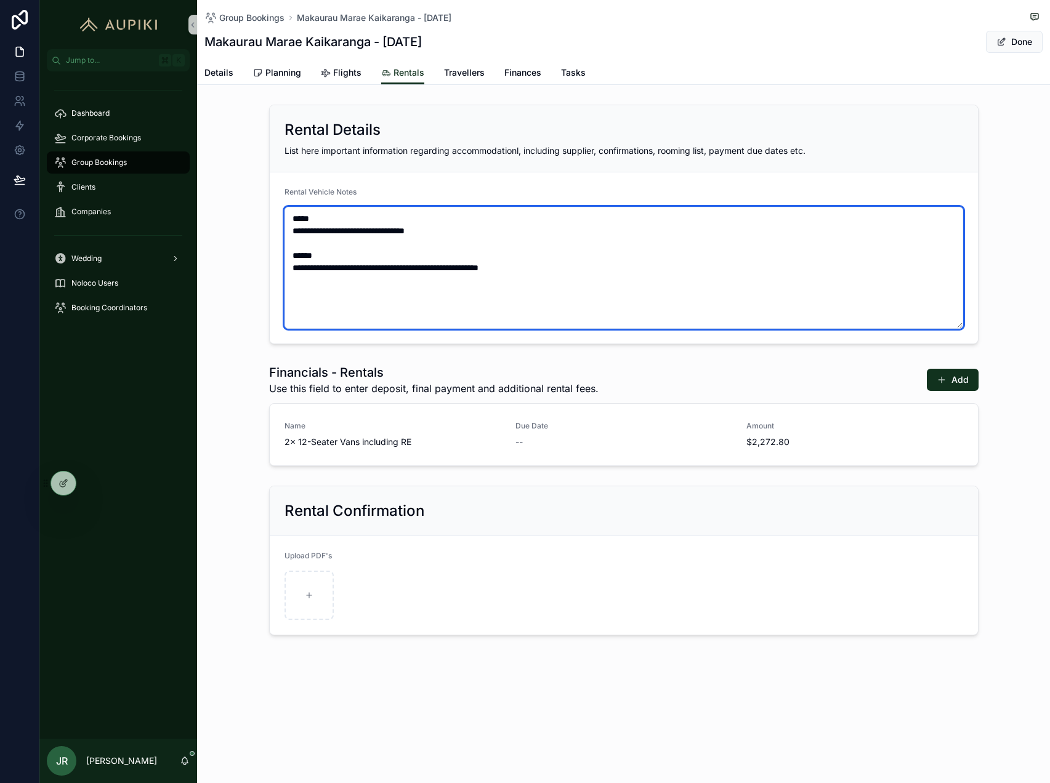
type textarea "**********"
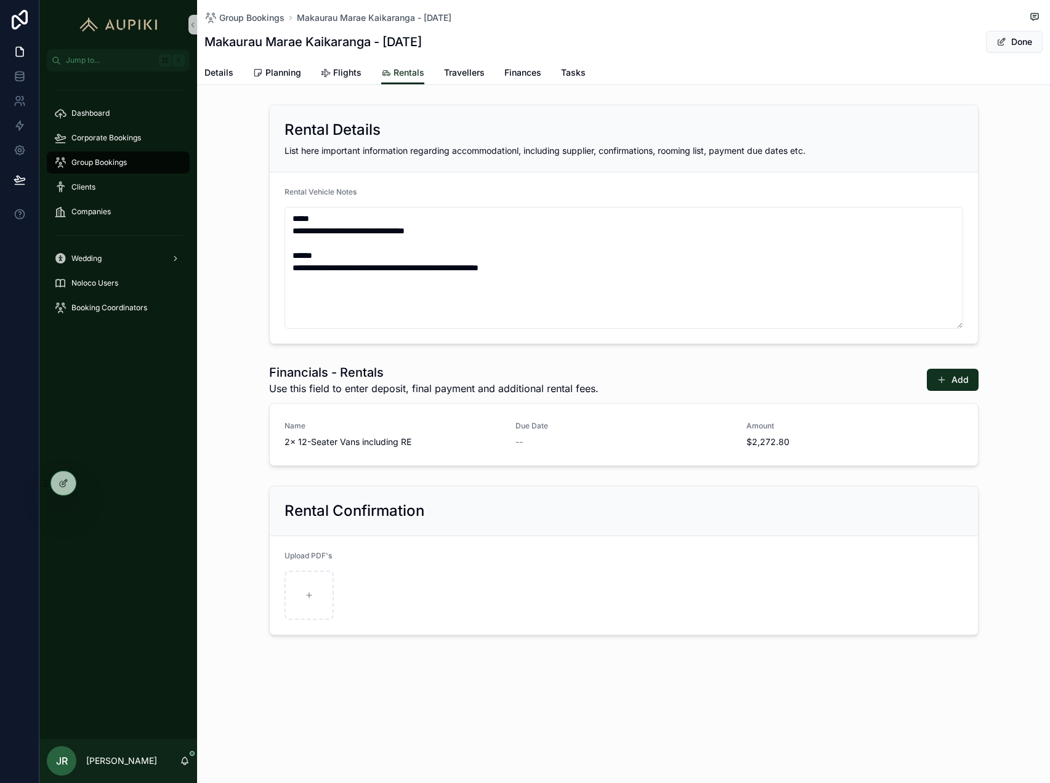
click at [1028, 44] on span "Done" at bounding box center [1014, 42] width 57 height 22
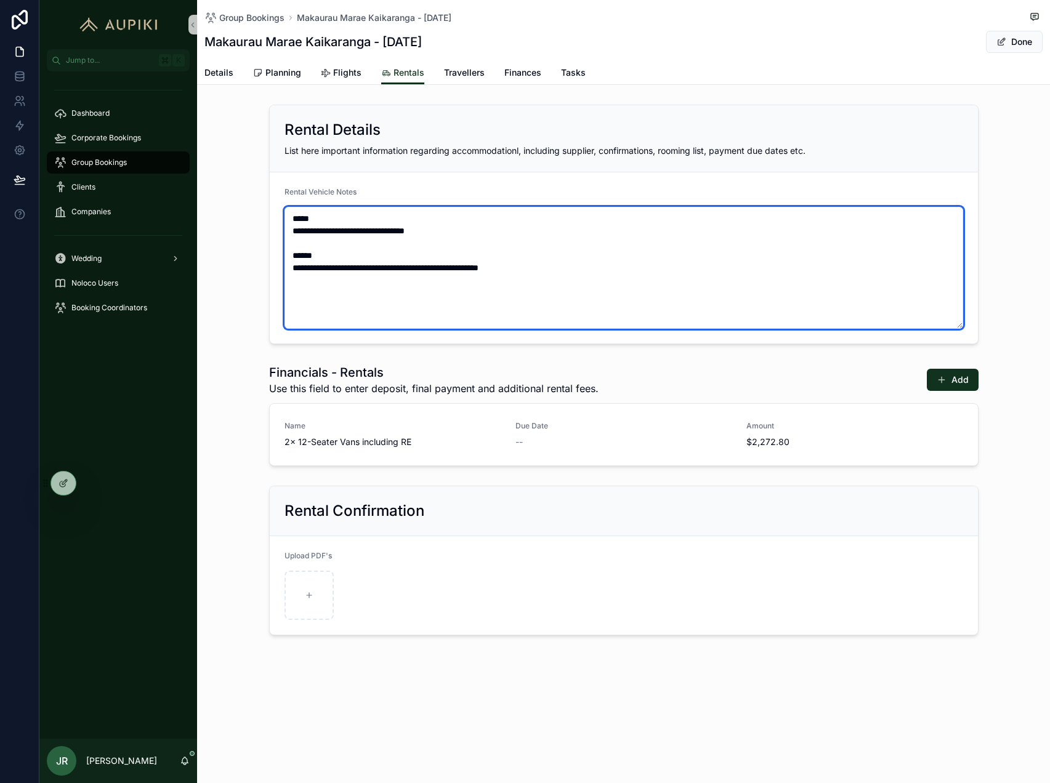
click at [577, 297] on textarea "**********" at bounding box center [624, 268] width 679 height 122
drag, startPoint x: 547, startPoint y: 265, endPoint x: 265, endPoint y: 257, distance: 282.2
click at [265, 257] on div "**********" at bounding box center [623, 224] width 853 height 249
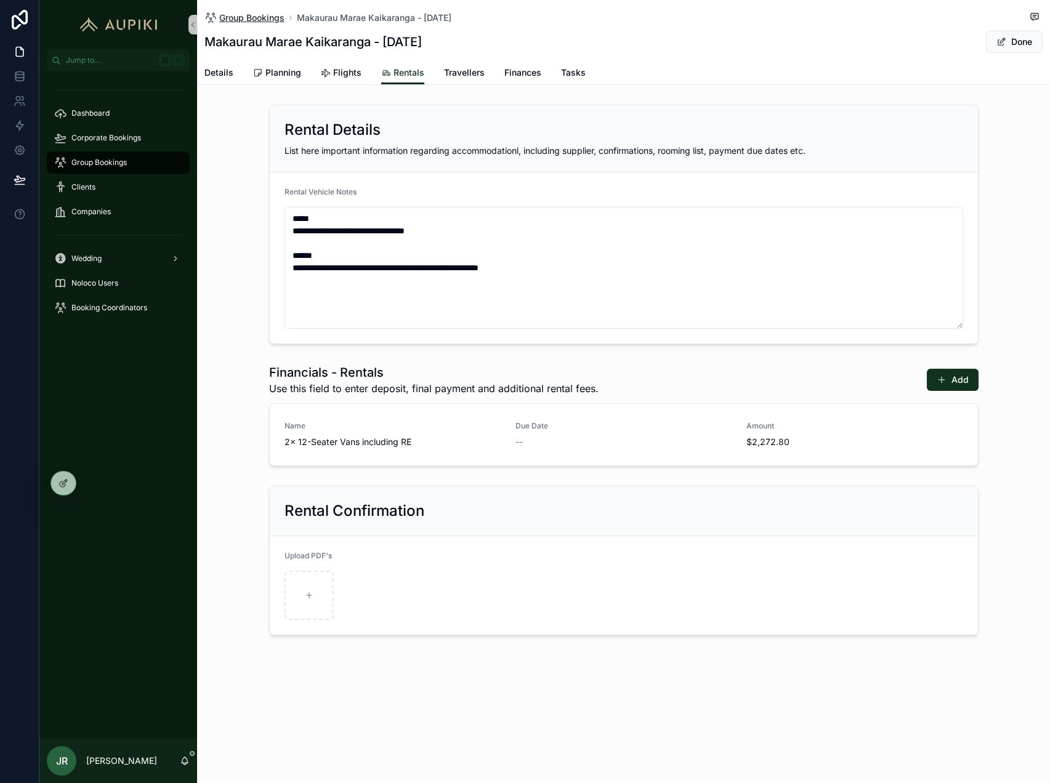
click at [254, 20] on span "Group Bookings" at bounding box center [251, 18] width 65 height 12
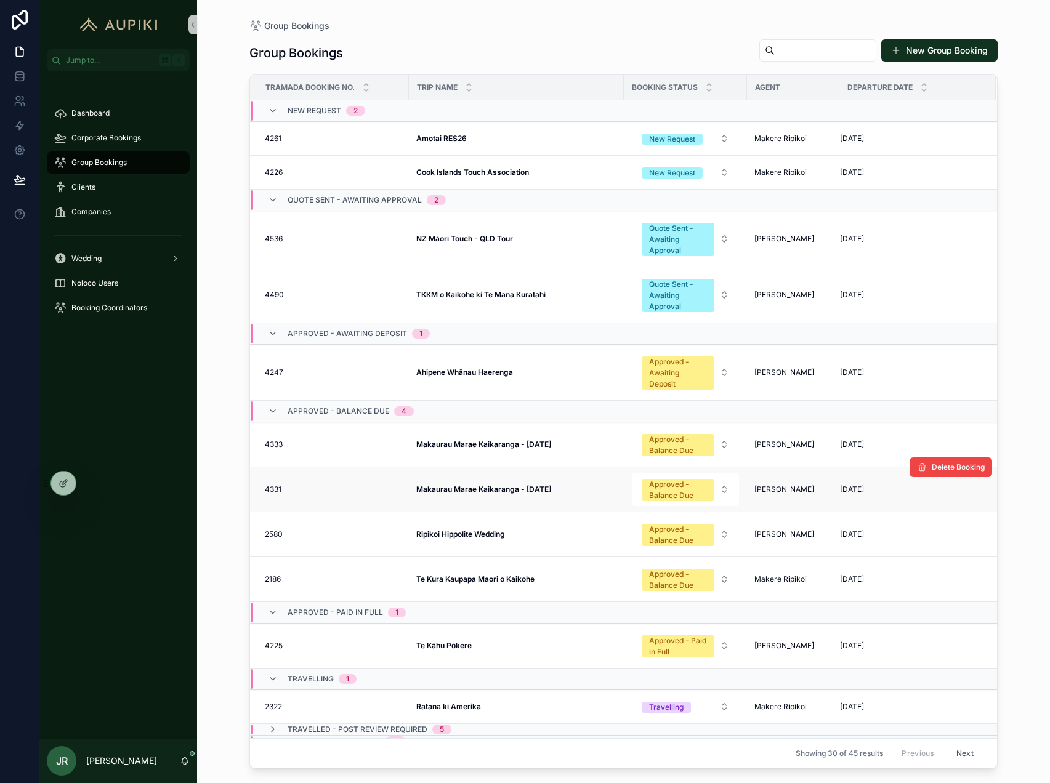
click at [505, 497] on td "Makaurau Marae Kaikaranga - January 2026 Makaurau Marae Kaikaranga - January 20…" at bounding box center [516, 489] width 215 height 45
click at [505, 487] on strong "Makaurau Marae Kaikaranga - January 2026" at bounding box center [483, 489] width 135 height 9
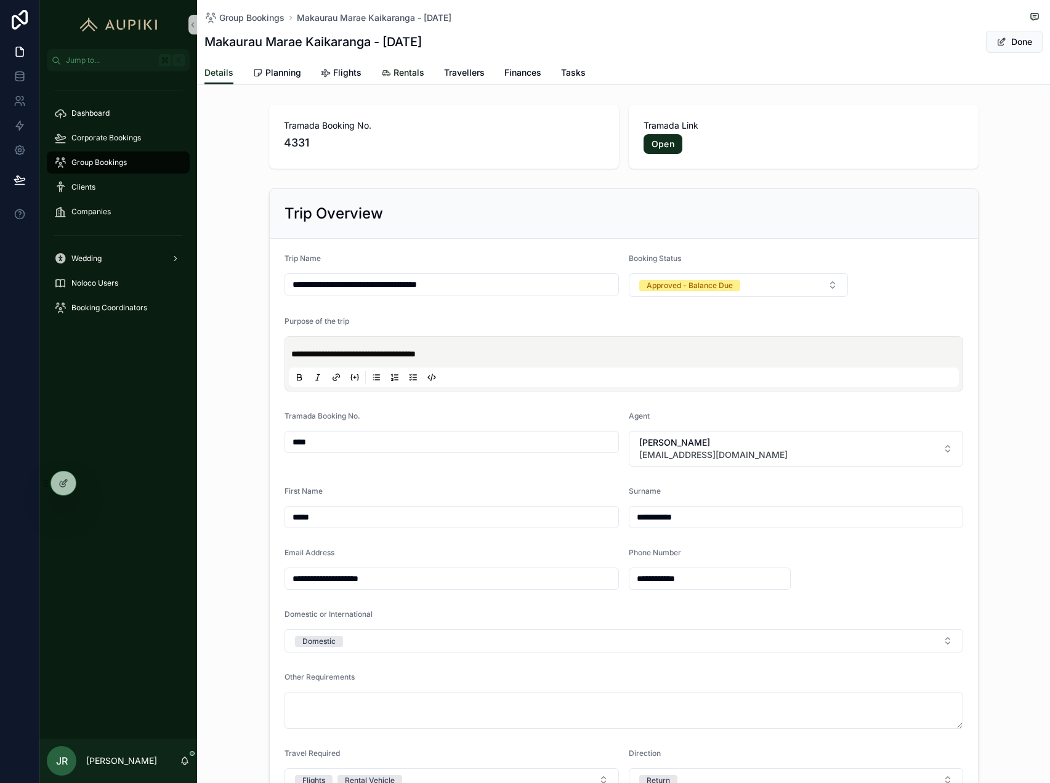
click at [404, 69] on span "Rentals" at bounding box center [409, 73] width 31 height 12
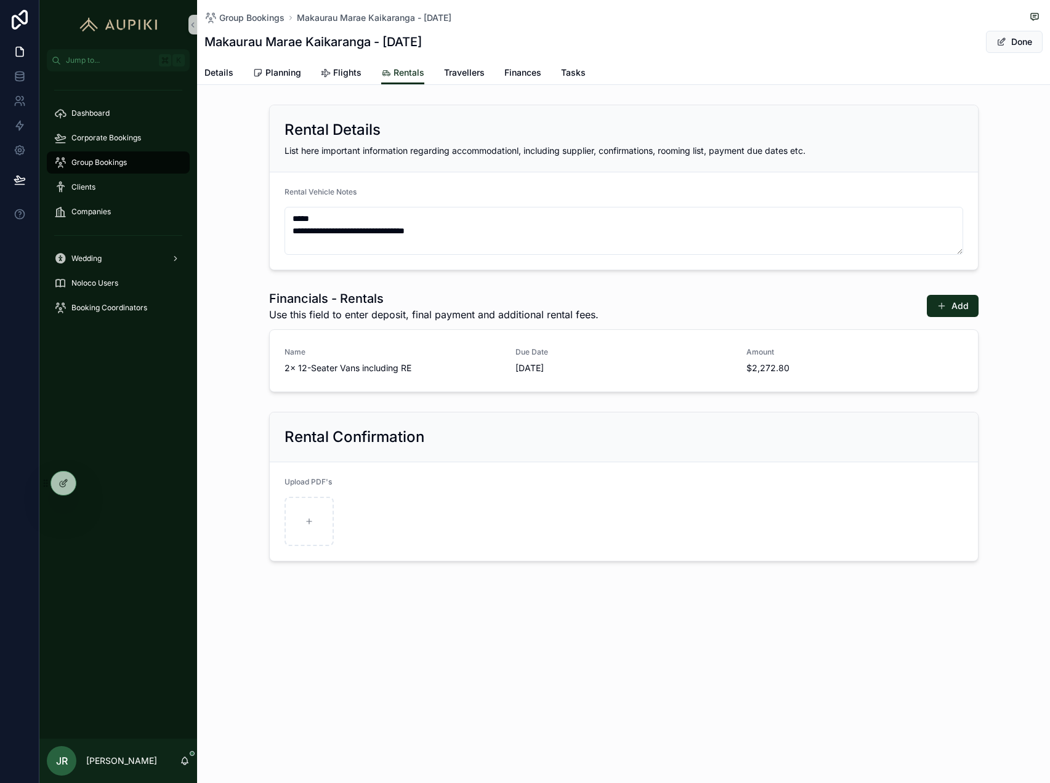
click at [717, 203] on div "**********" at bounding box center [624, 221] width 679 height 68
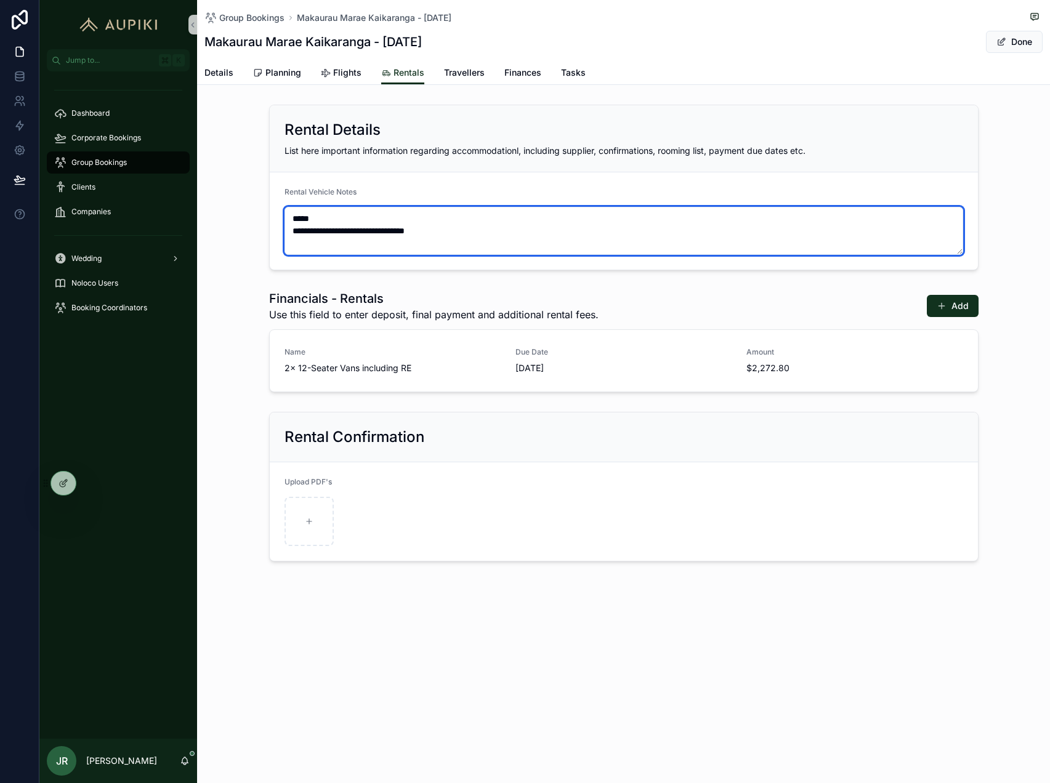
click at [716, 223] on textarea "**********" at bounding box center [624, 231] width 679 height 48
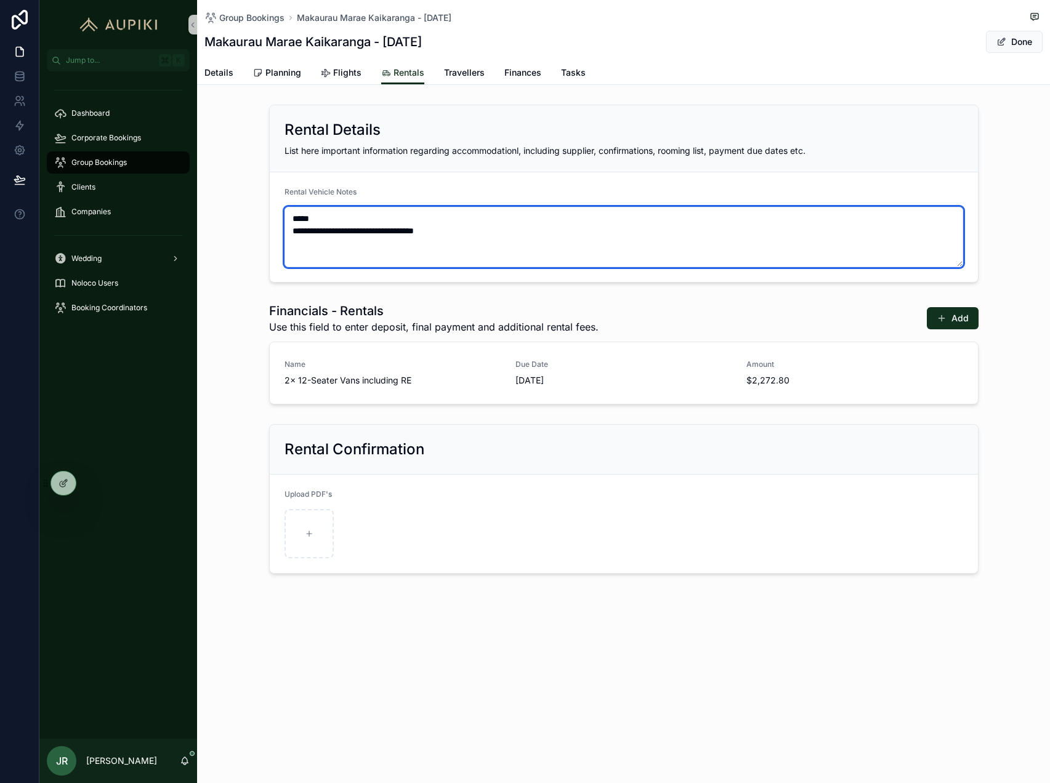
paste textarea "**********"
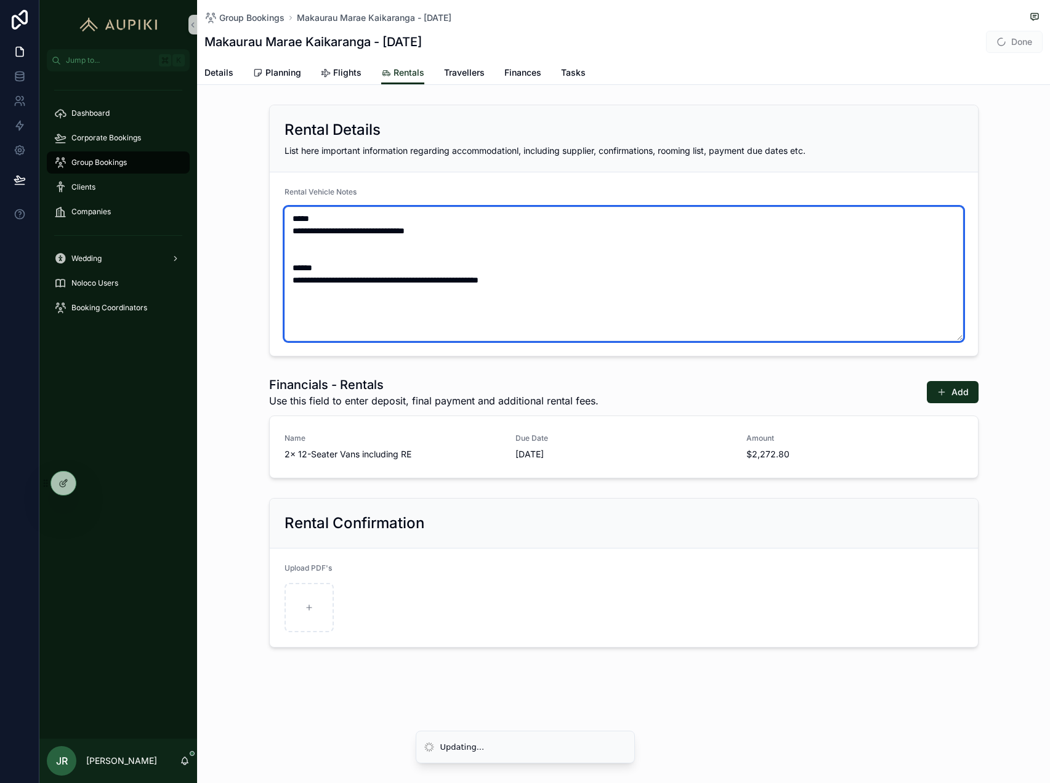
type textarea "**********"
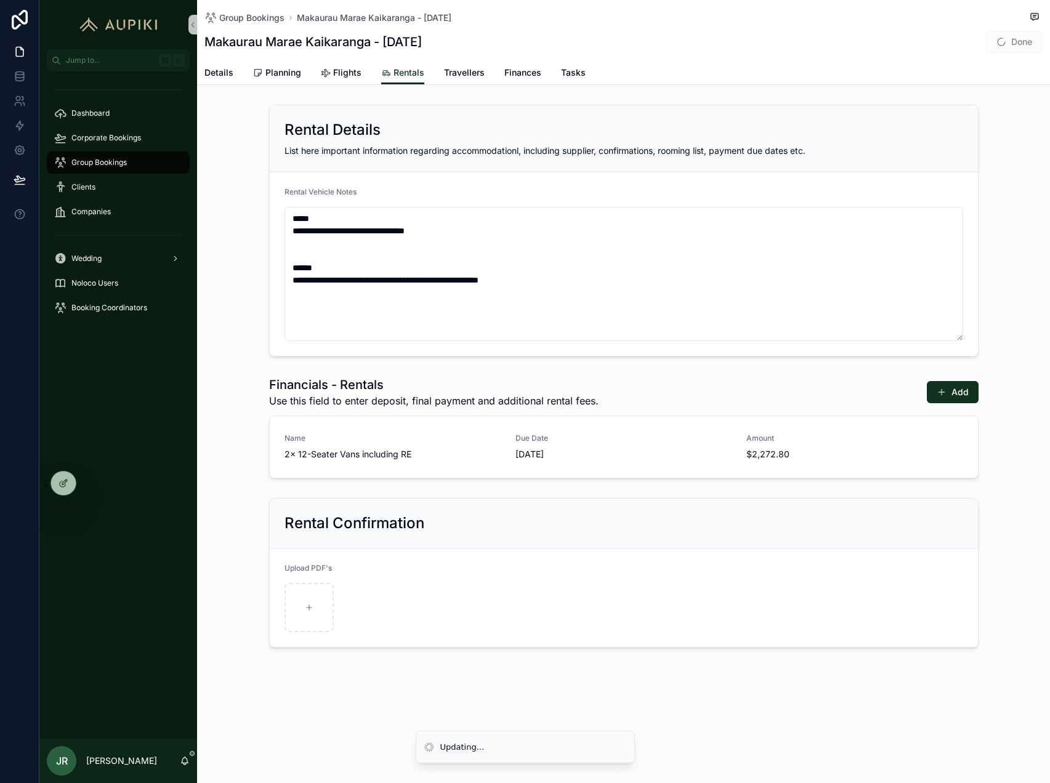
click at [1010, 40] on span "Done" at bounding box center [1014, 42] width 57 height 22
click at [1021, 38] on button "Done" at bounding box center [1014, 42] width 57 height 22
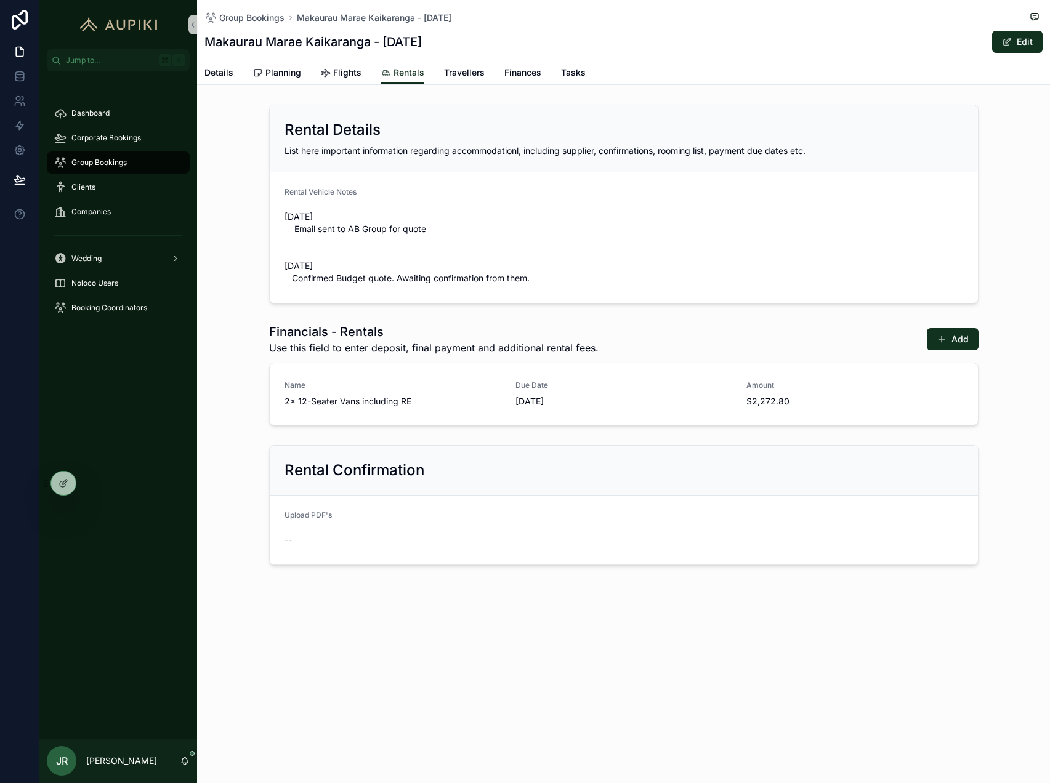
click at [84, 158] on span "Group Bookings" at bounding box center [98, 163] width 55 height 10
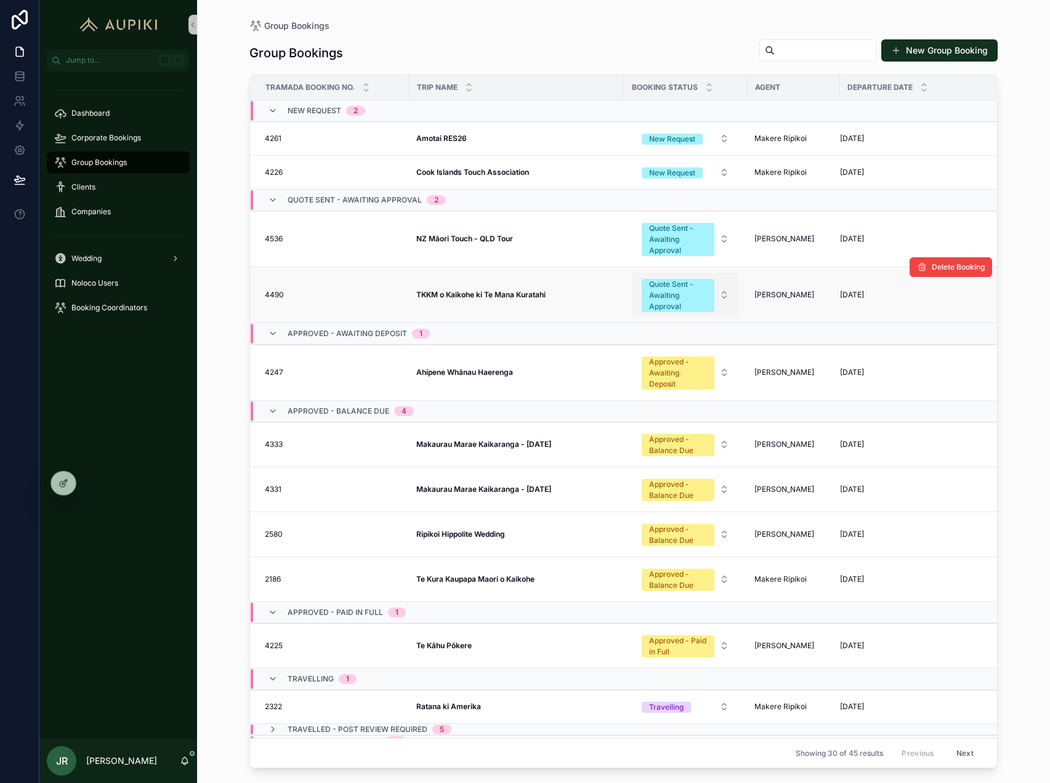
click at [659, 297] on div "Quote Sent - Awaiting Approval" at bounding box center [678, 295] width 58 height 33
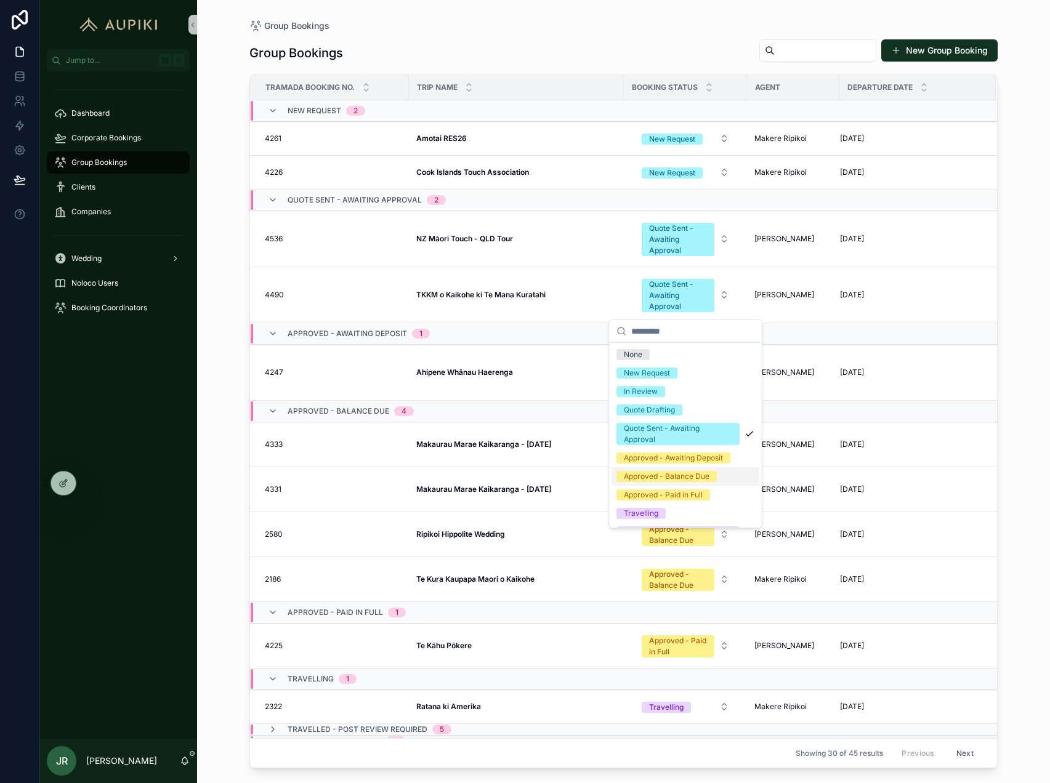
click at [695, 477] on div "Approved - Balance Due" at bounding box center [667, 476] width 86 height 11
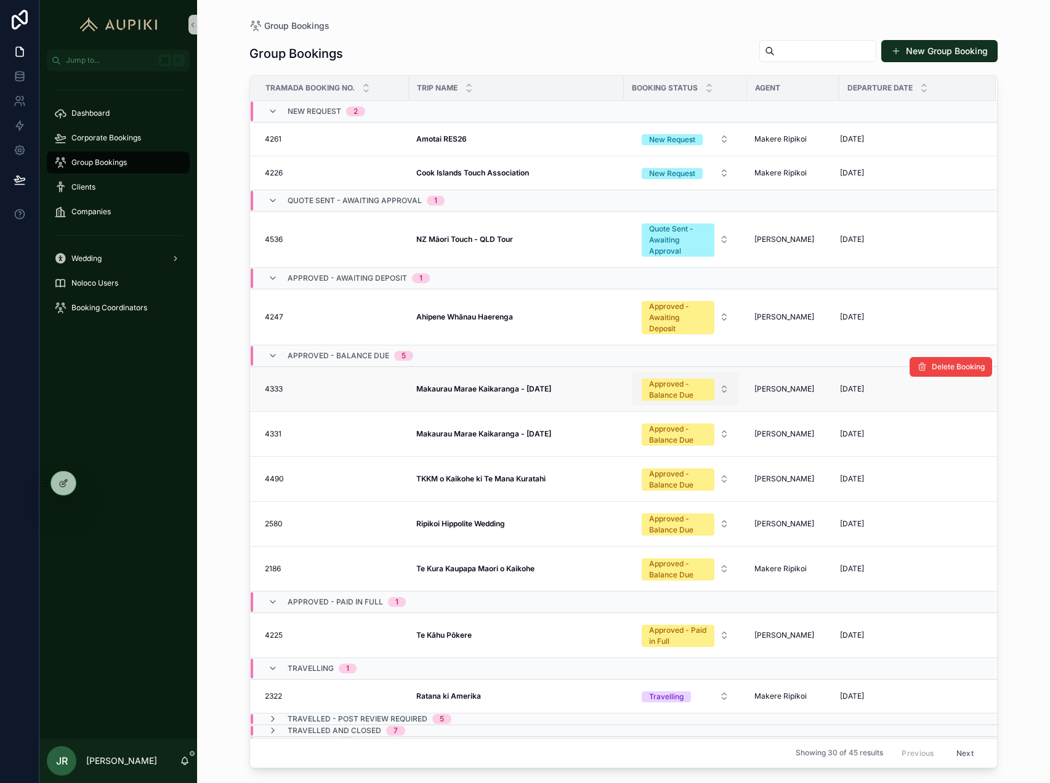
scroll to position [10, 0]
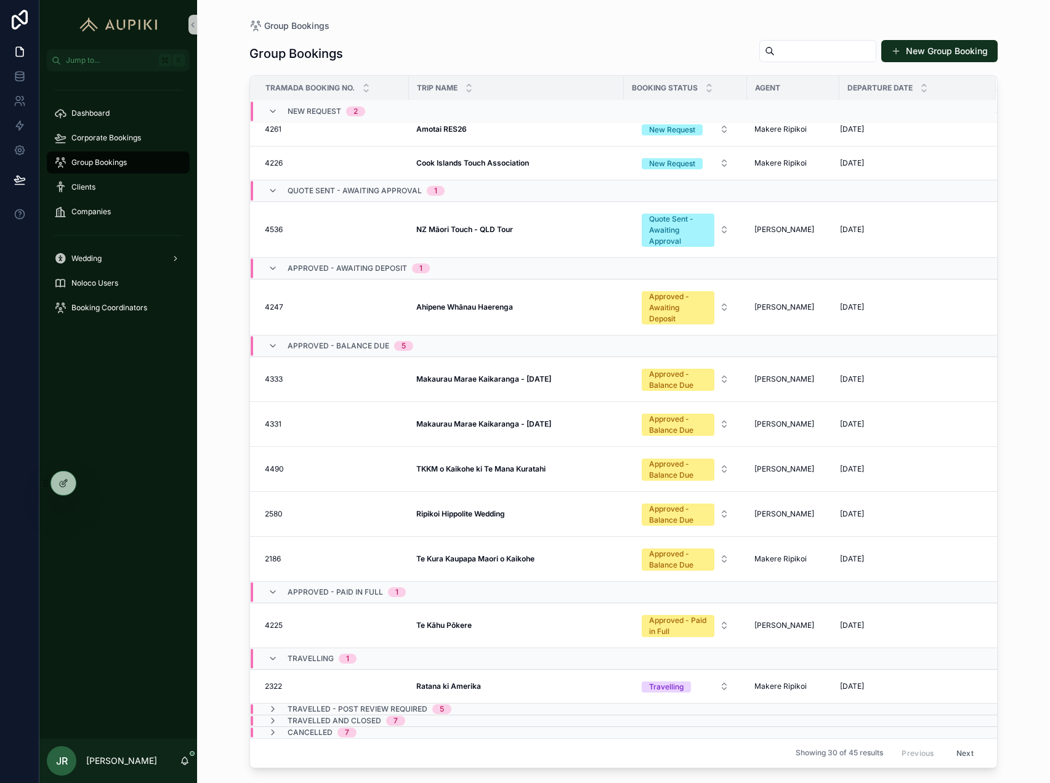
click at [459, 705] on div "Travelled - Post Review Required 5" at bounding box center [359, 710] width 213 height 10
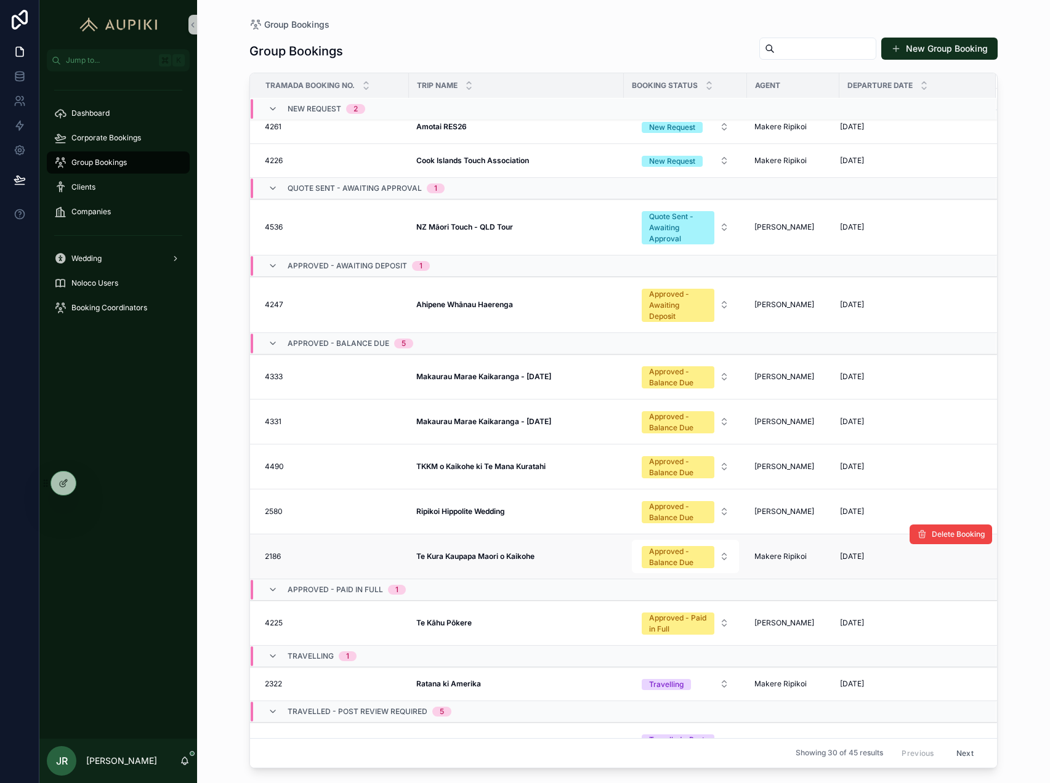
scroll to position [297, 0]
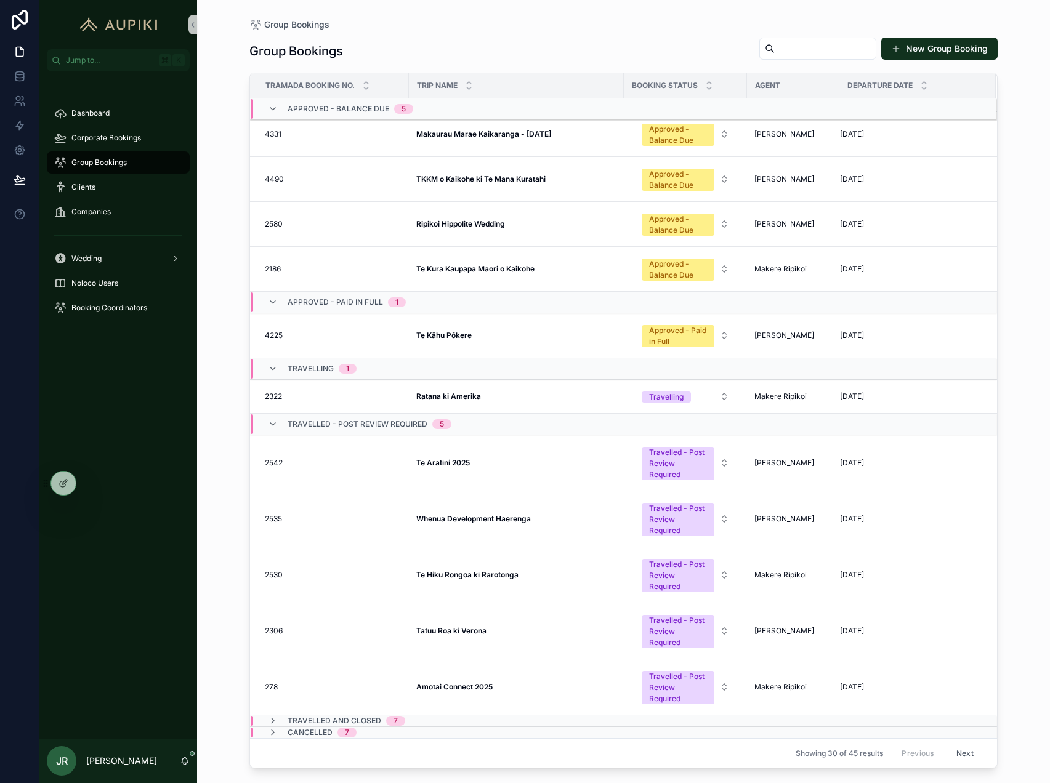
click at [366, 721] on span "Travelled and Closed" at bounding box center [335, 721] width 94 height 10
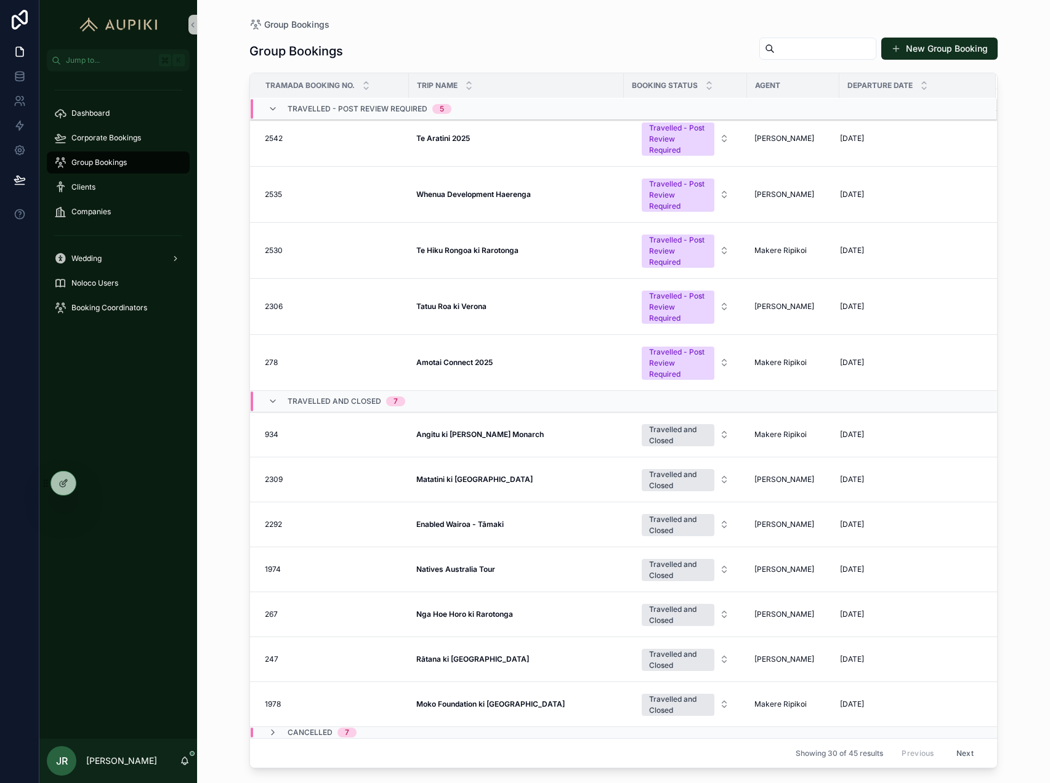
click at [402, 402] on span "7" at bounding box center [395, 402] width 19 height 10
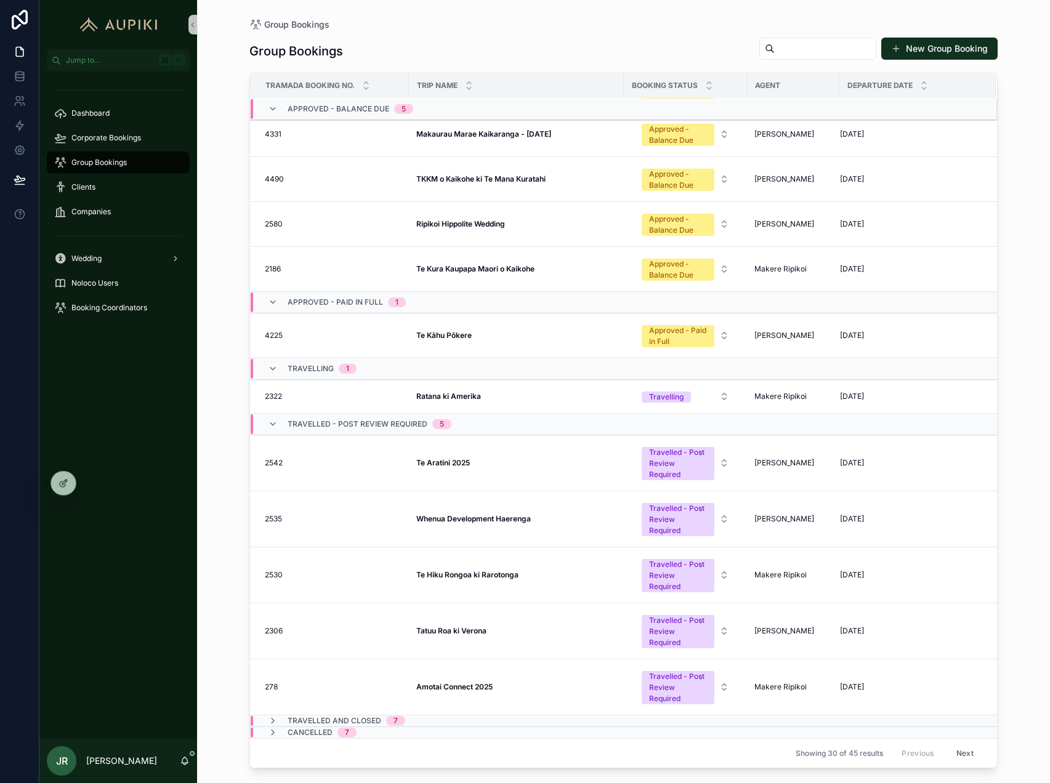
click at [409, 375] on div "Travelling 1" at bounding box center [499, 369] width 496 height 20
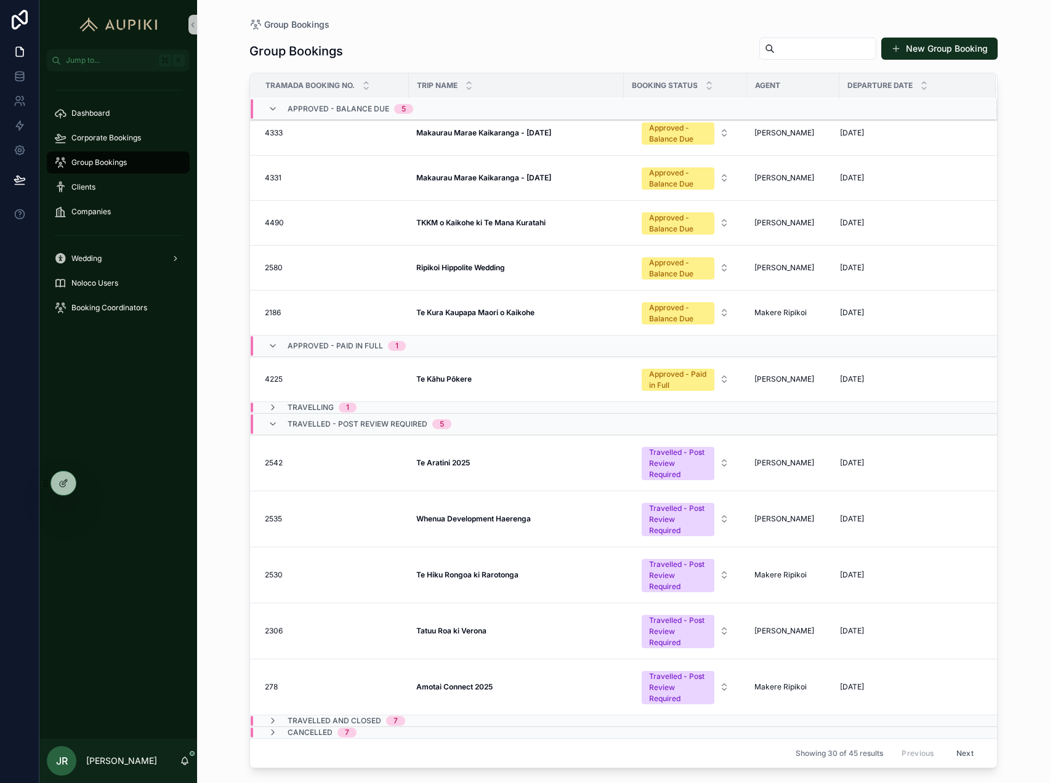
scroll to position [254, 0]
click at [374, 405] on div "Travelling 1" at bounding box center [499, 408] width 496 height 10
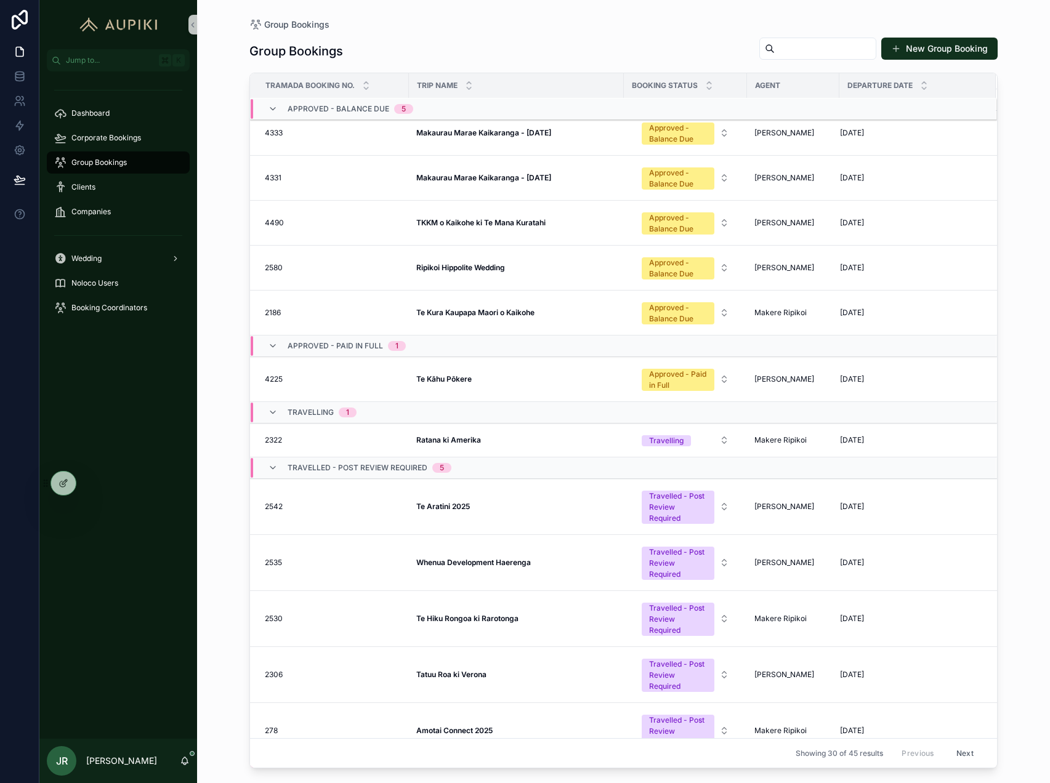
scroll to position [297, 0]
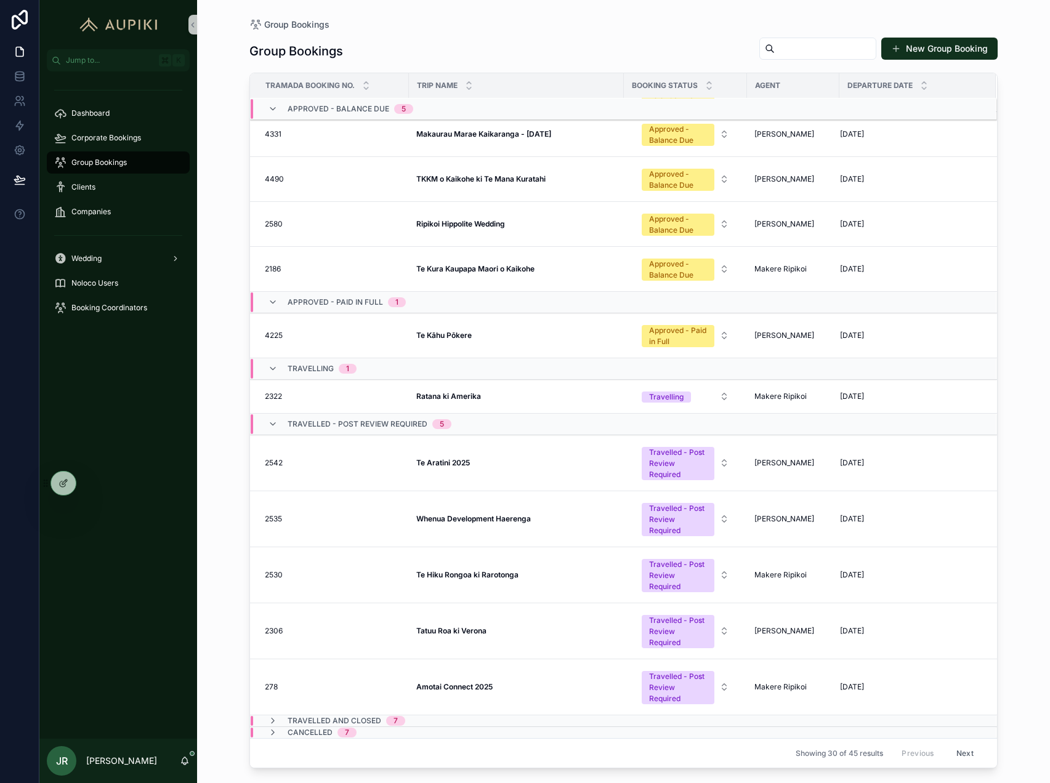
click at [419, 426] on span "Travelled - Post Review Required" at bounding box center [358, 424] width 140 height 10
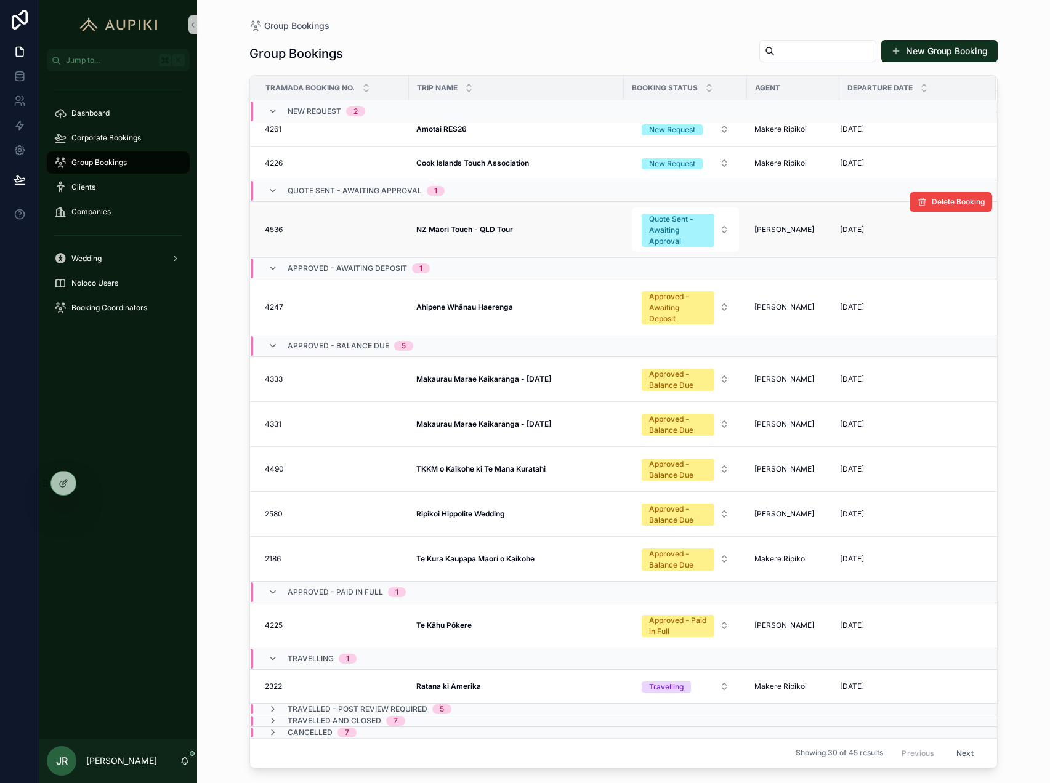
scroll to position [0, 0]
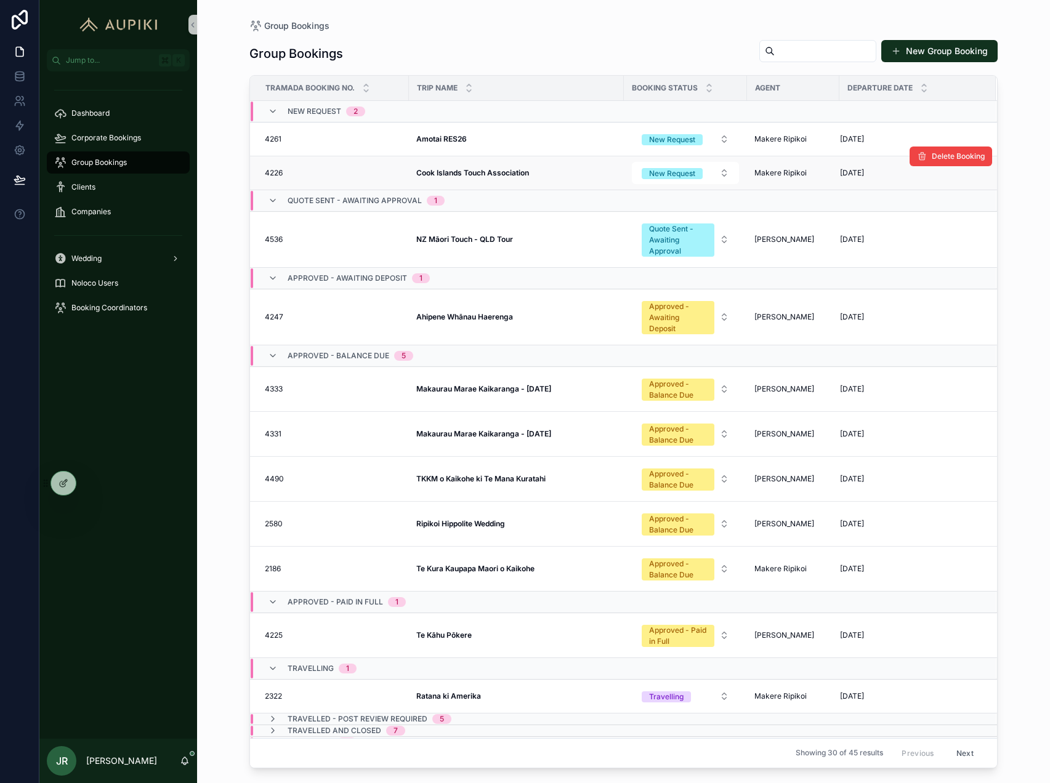
click at [468, 169] on strong "Cook Islands Touch Association" at bounding box center [472, 172] width 113 height 9
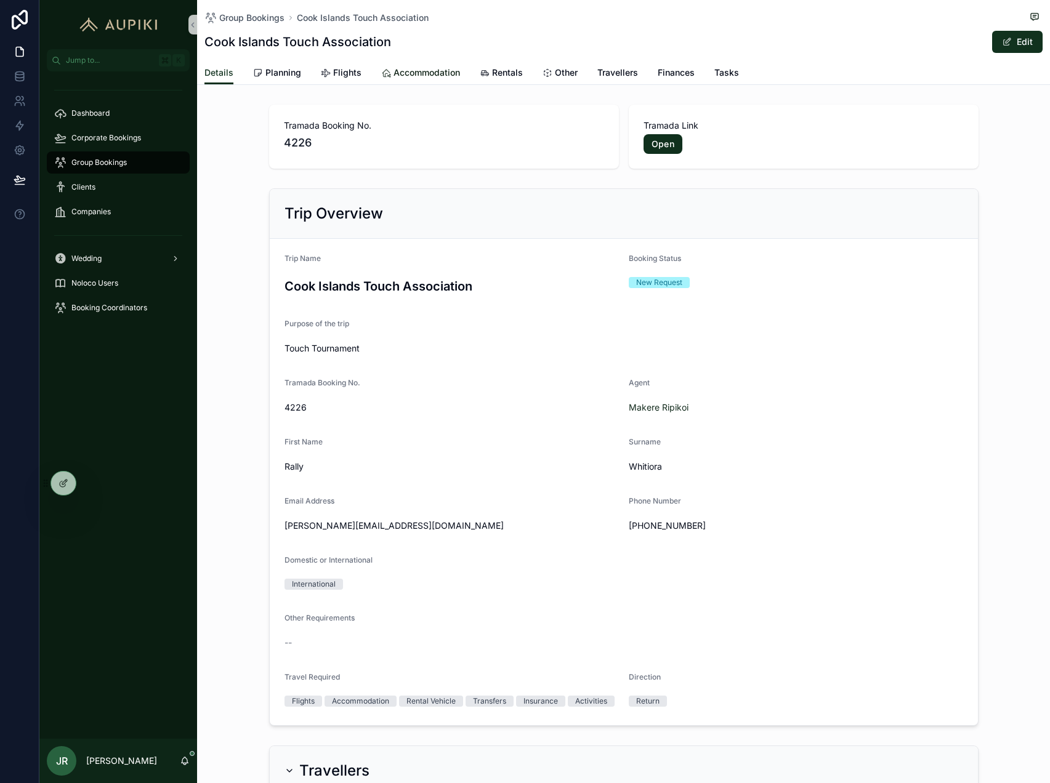
click at [417, 74] on span "Accommodation" at bounding box center [427, 73] width 67 height 12
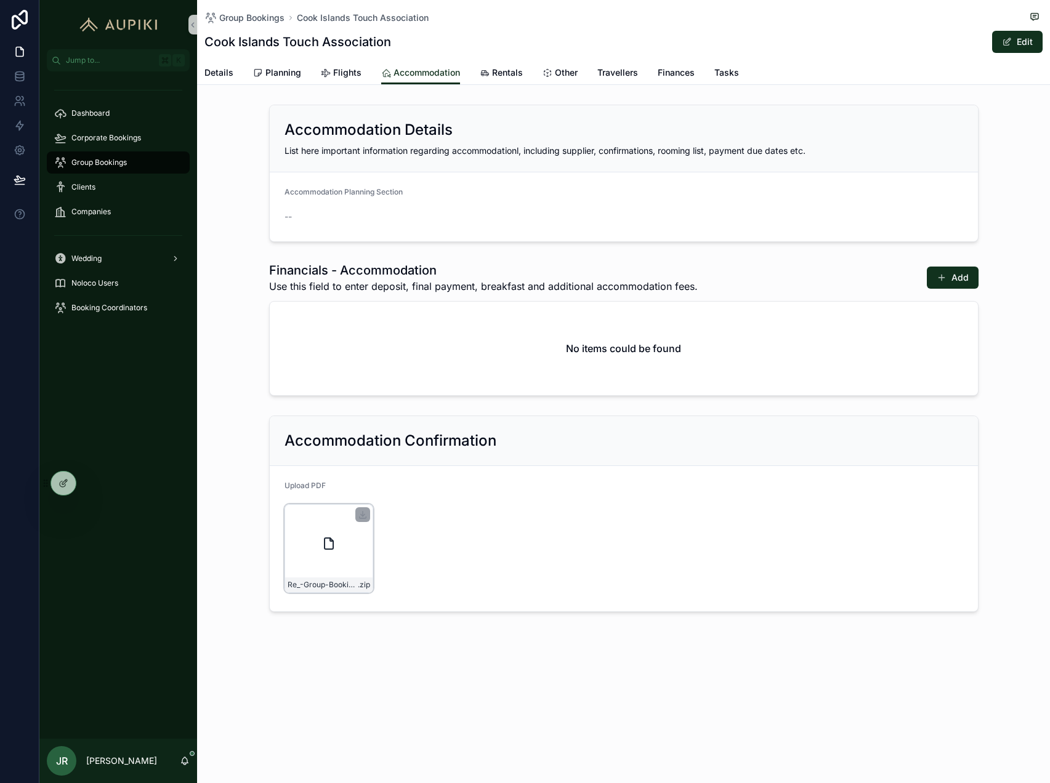
click at [313, 540] on div "Re_-Group-Booking---Cook-Islands-Touch-Association---Redcliffe-26' .zip" at bounding box center [329, 548] width 89 height 89
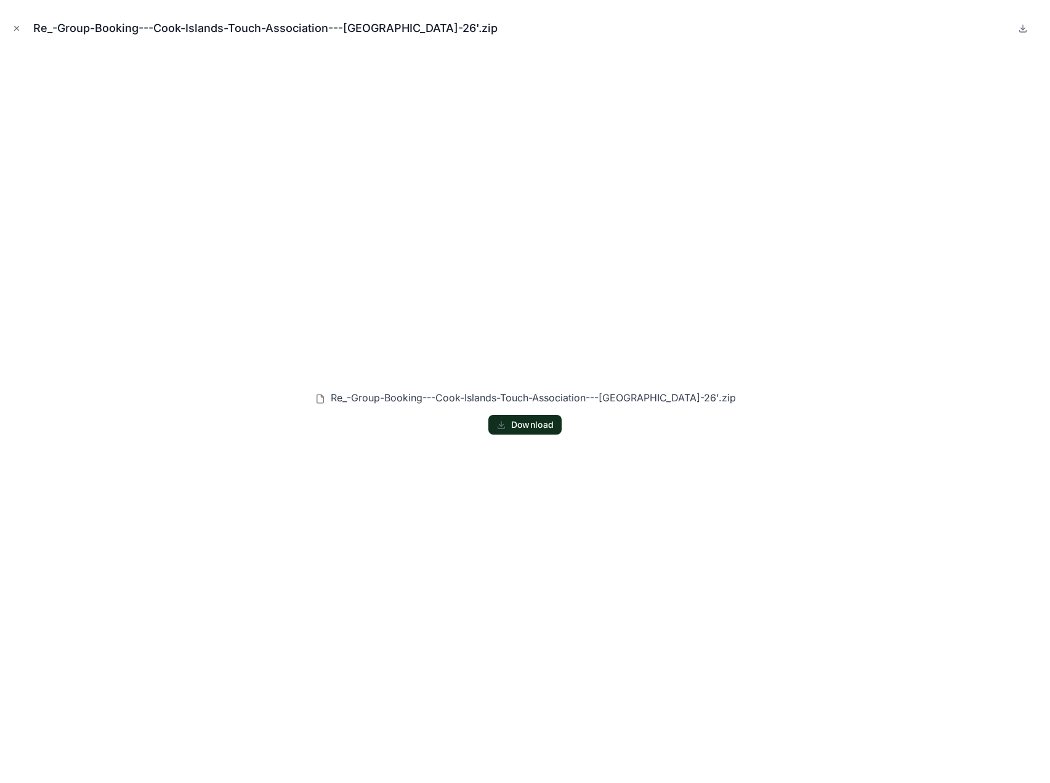
click at [24, 29] on div "Re_-Group-Booking---Cook-Islands-Touch-Association---Redcliffe-26'.zip" at bounding box center [525, 28] width 1030 height 37
click at [10, 28] on button "Close modal" at bounding box center [17, 29] width 14 height 14
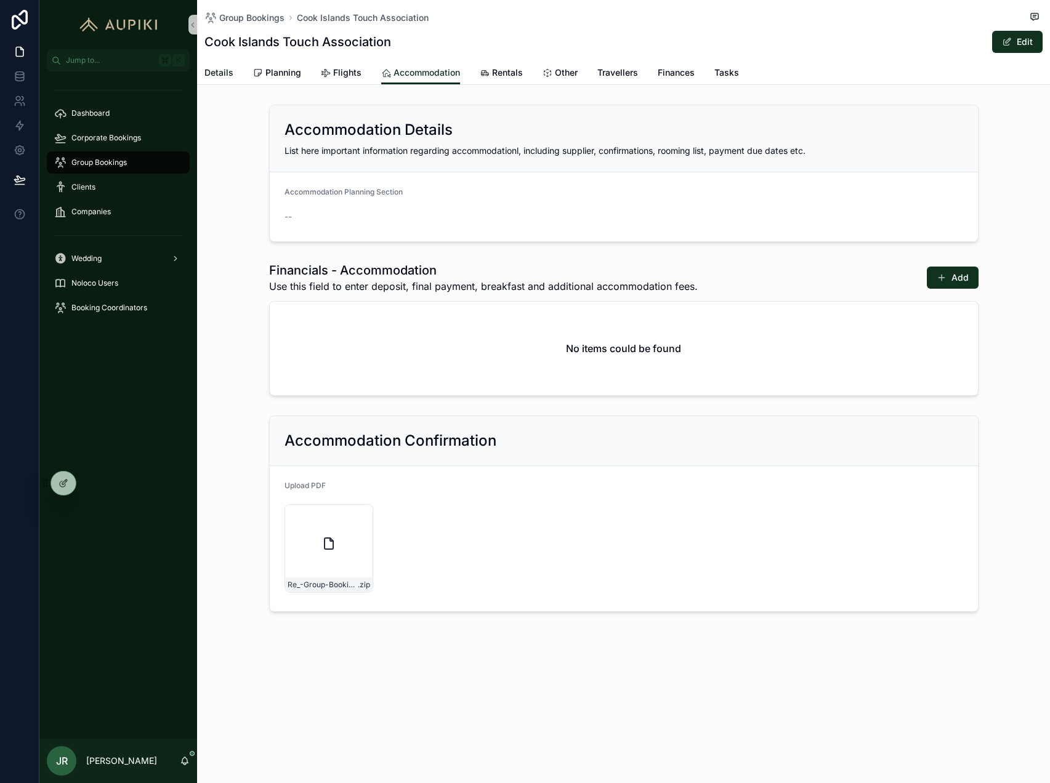
click at [217, 72] on span "Details" at bounding box center [218, 73] width 29 height 12
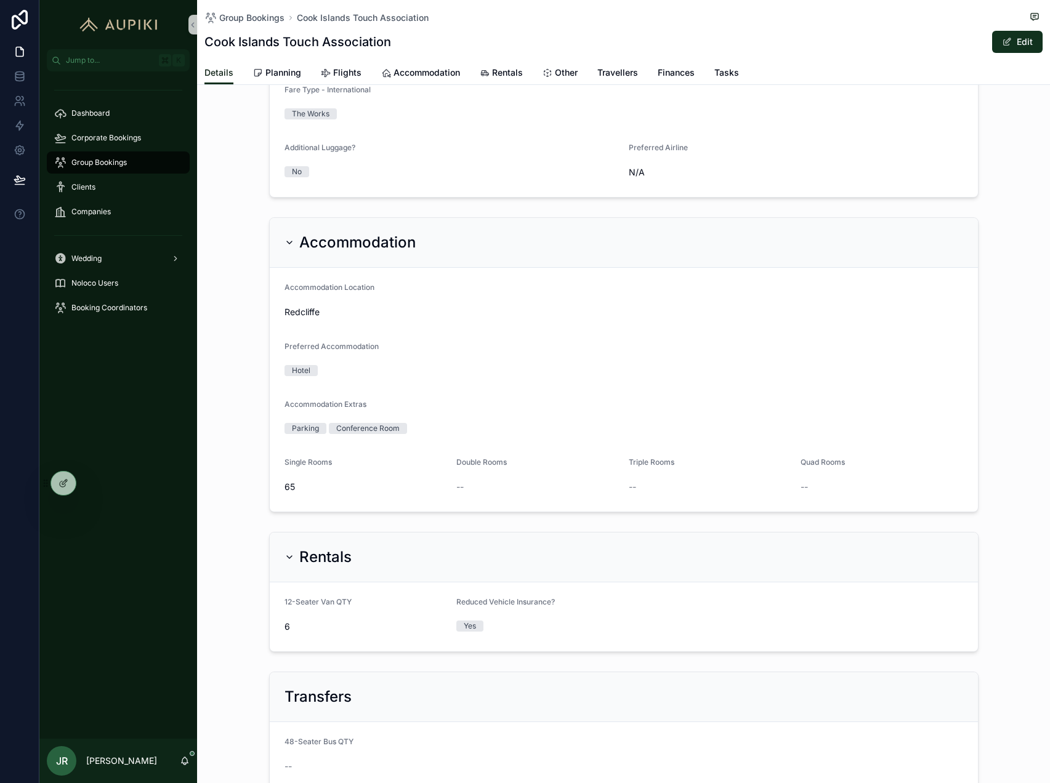
scroll to position [1056, 0]
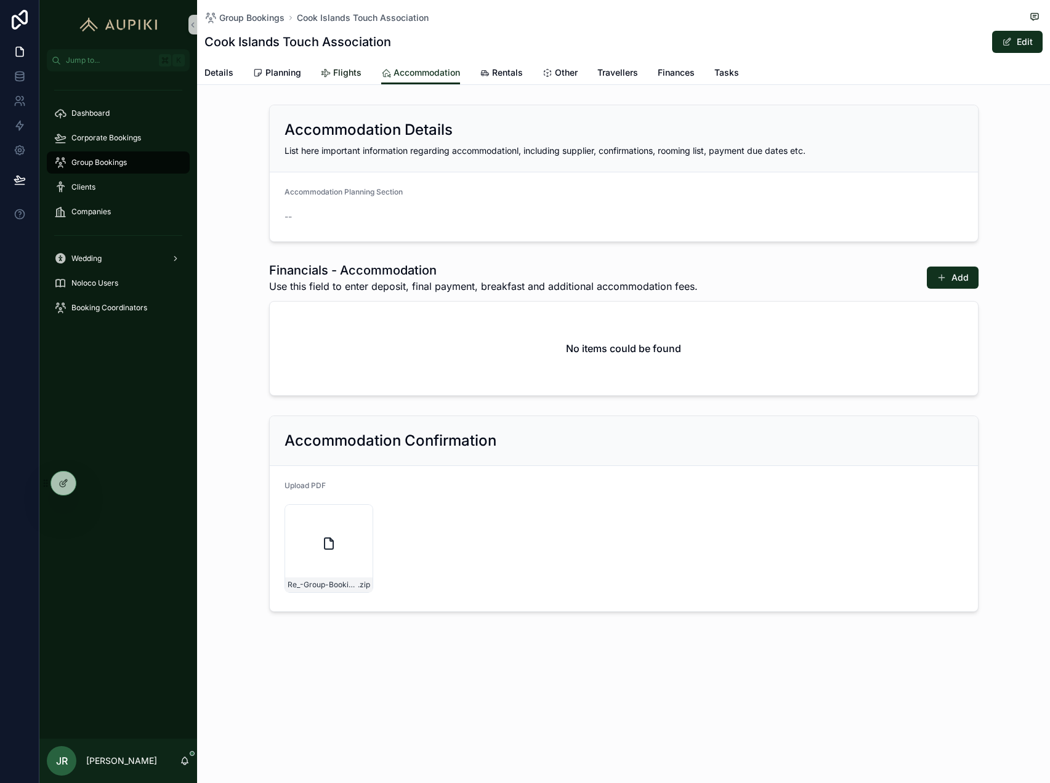
click at [358, 65] on link "Flights" at bounding box center [341, 74] width 41 height 25
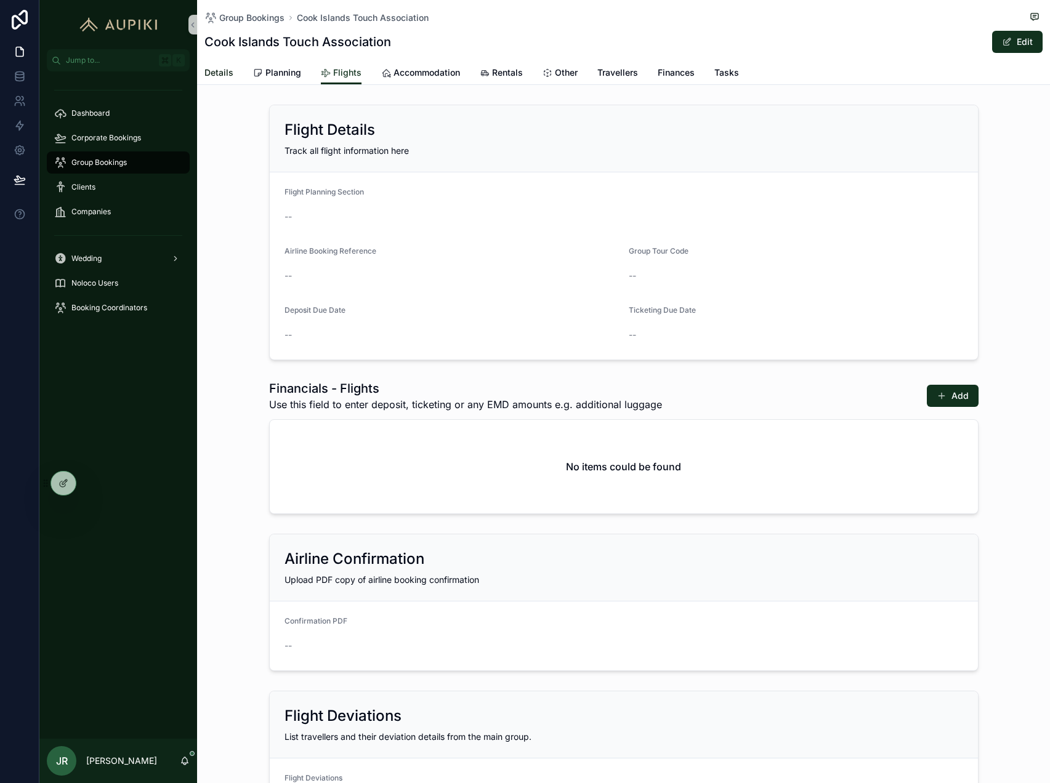
click at [231, 75] on span "Details" at bounding box center [218, 73] width 29 height 12
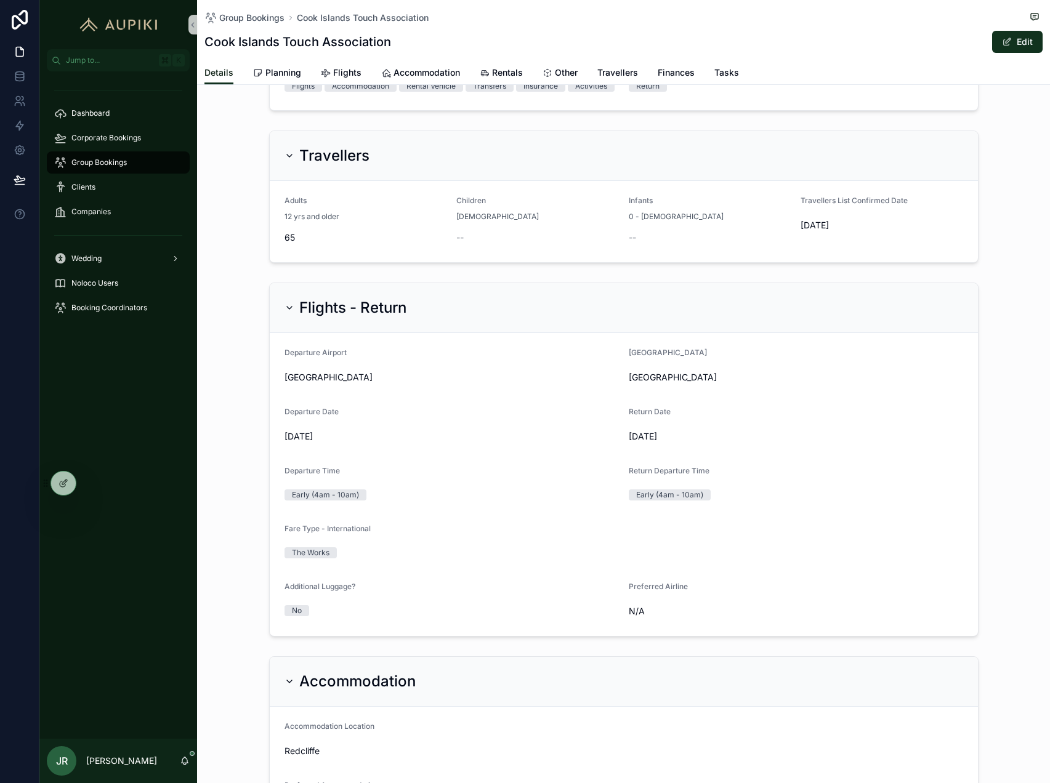
scroll to position [604, 0]
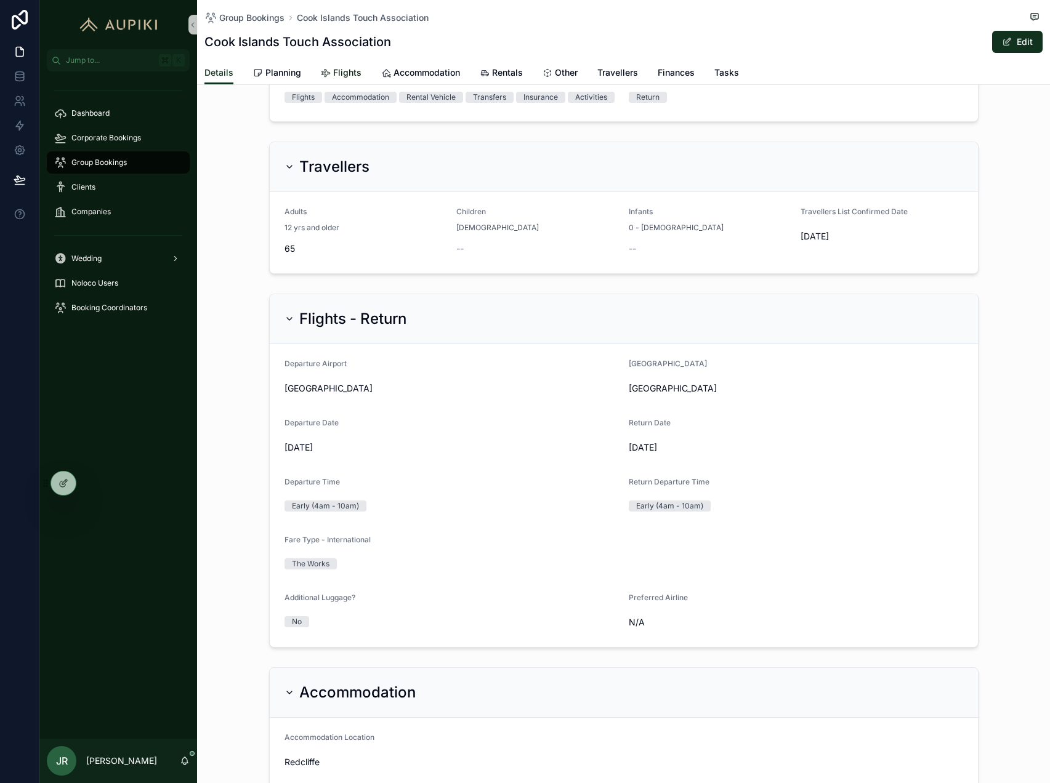
click at [331, 67] on div "Flights" at bounding box center [341, 73] width 41 height 12
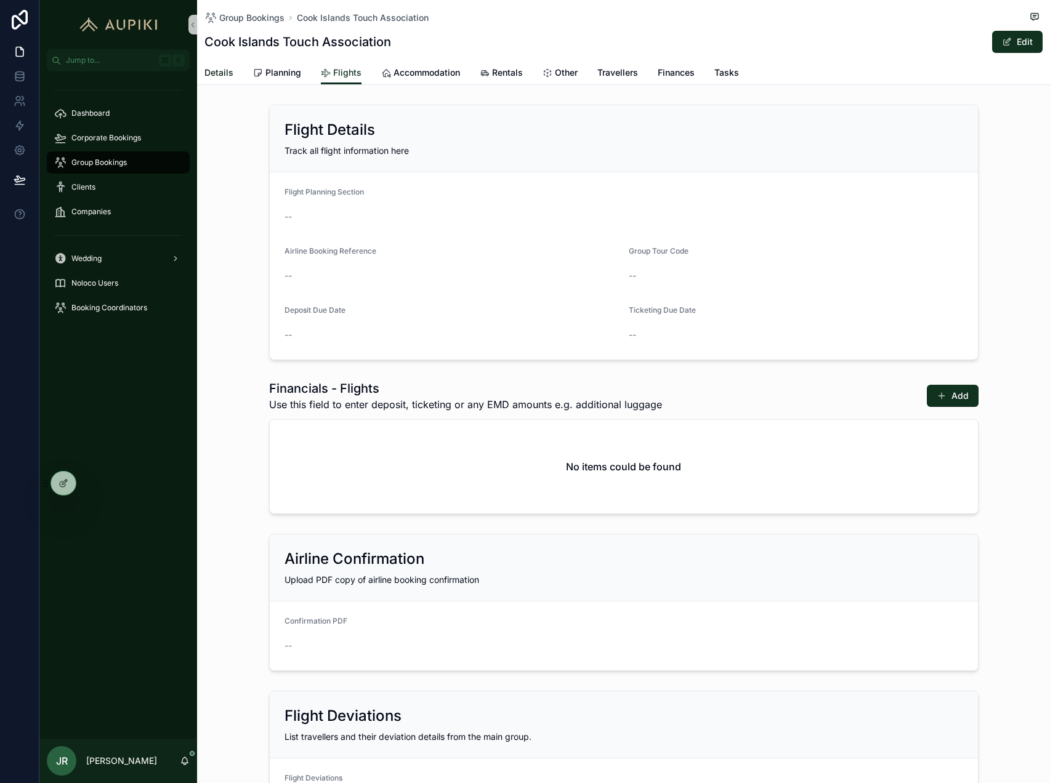
click at [226, 71] on span "Details" at bounding box center [218, 73] width 29 height 12
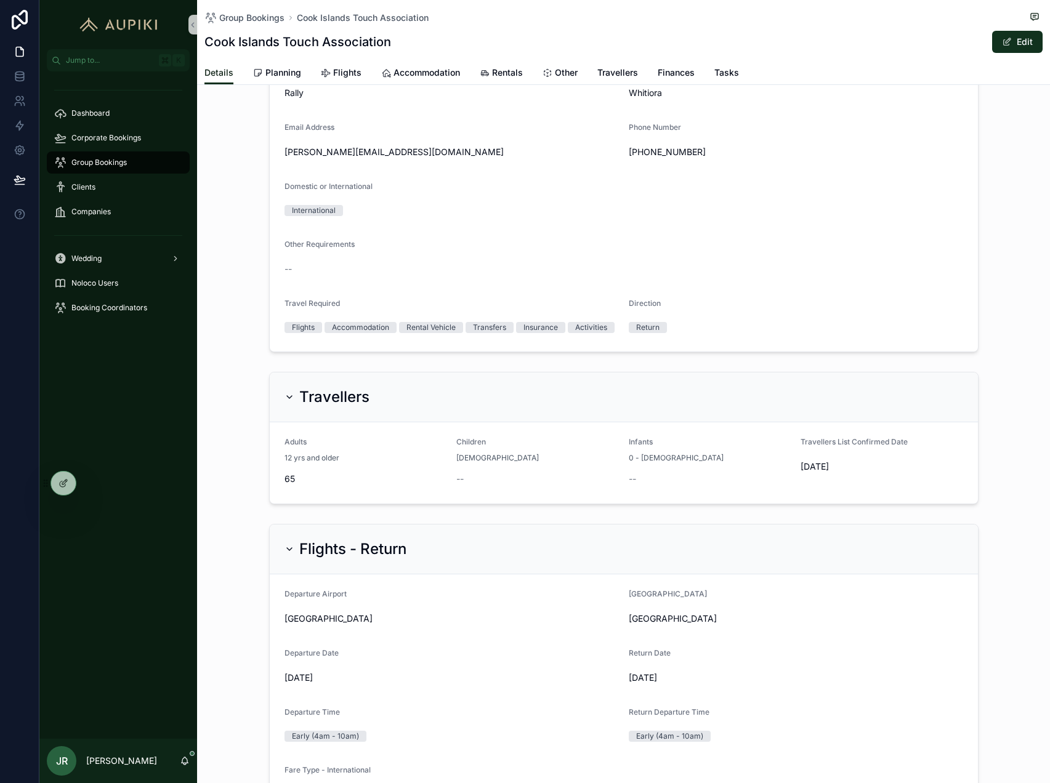
scroll to position [378, 0]
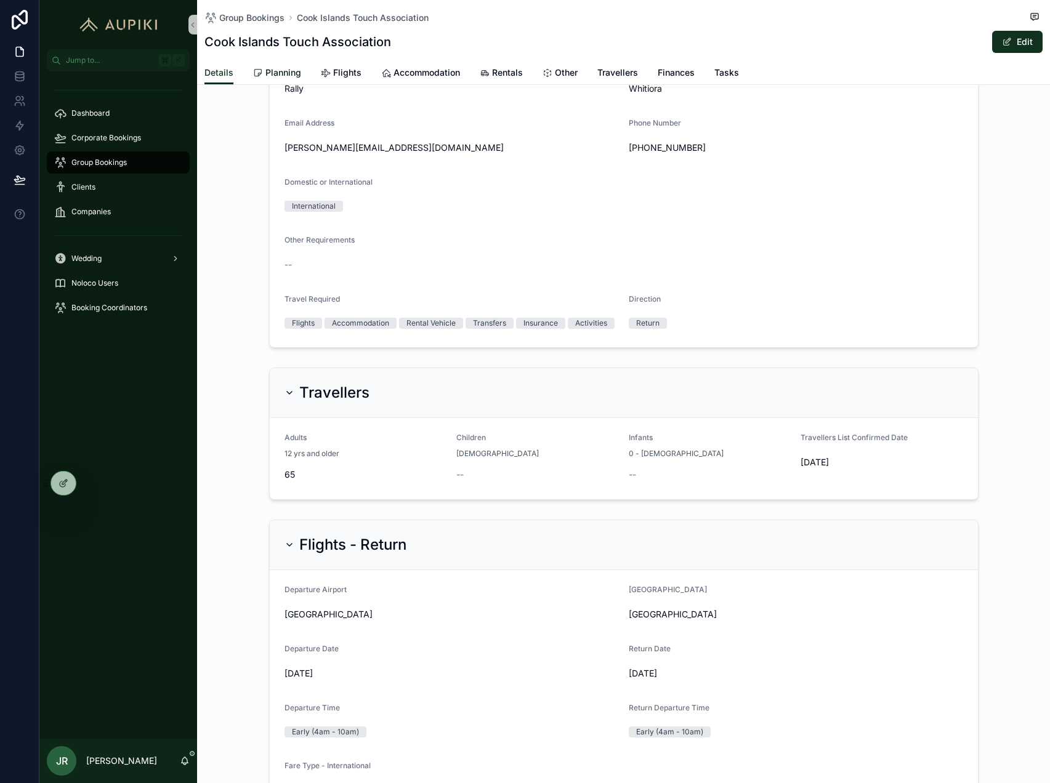
click at [278, 69] on span "Planning" at bounding box center [283, 73] width 36 height 12
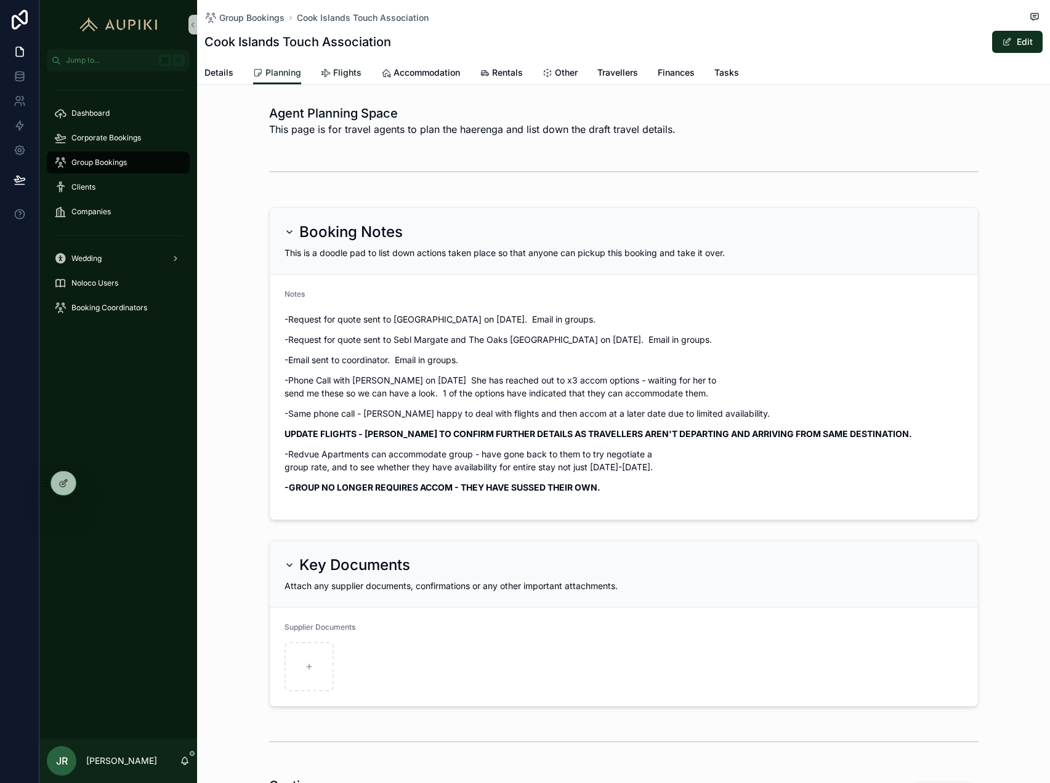
click at [332, 64] on link "Flights" at bounding box center [341, 74] width 41 height 25
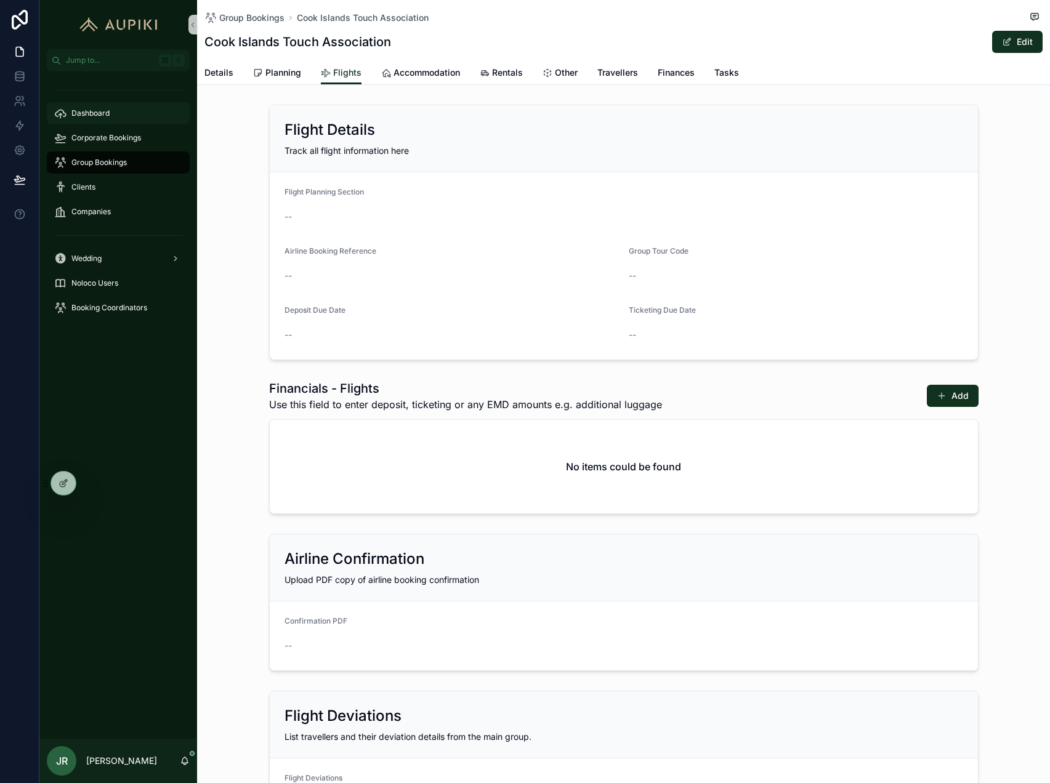
click at [119, 111] on div "Dashboard" at bounding box center [118, 113] width 128 height 20
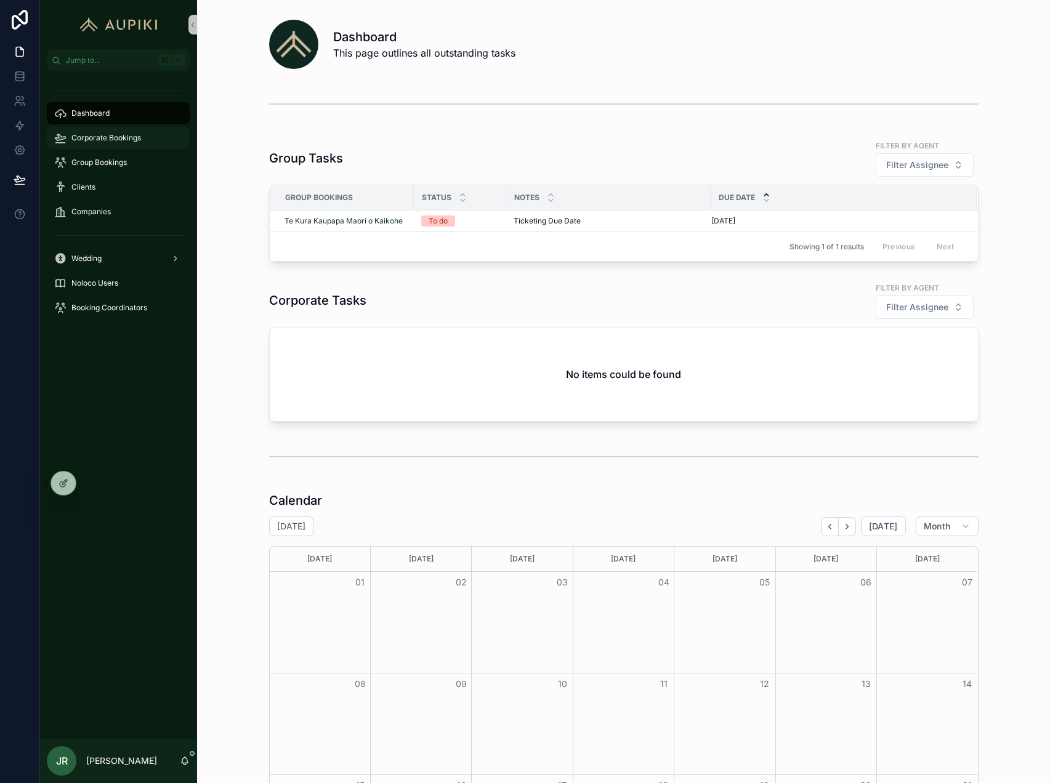
click at [108, 138] on span "Corporate Bookings" at bounding box center [106, 138] width 70 height 10
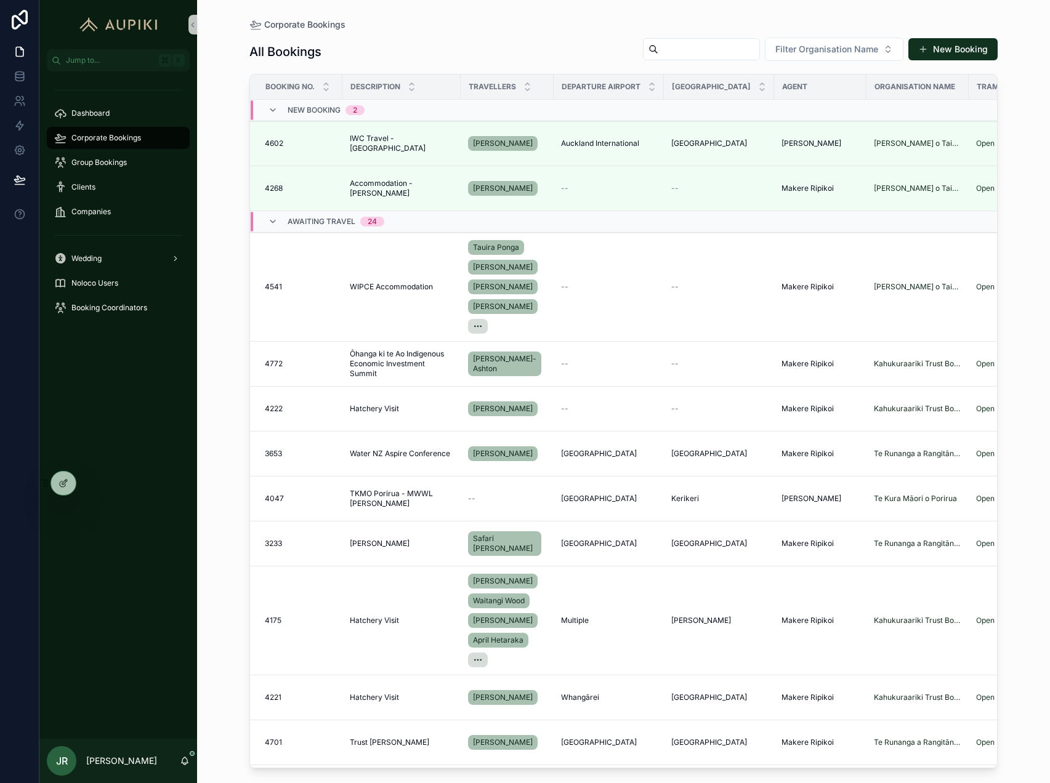
click at [397, 108] on div "New Booking 2" at bounding box center [402, 110] width 302 height 20
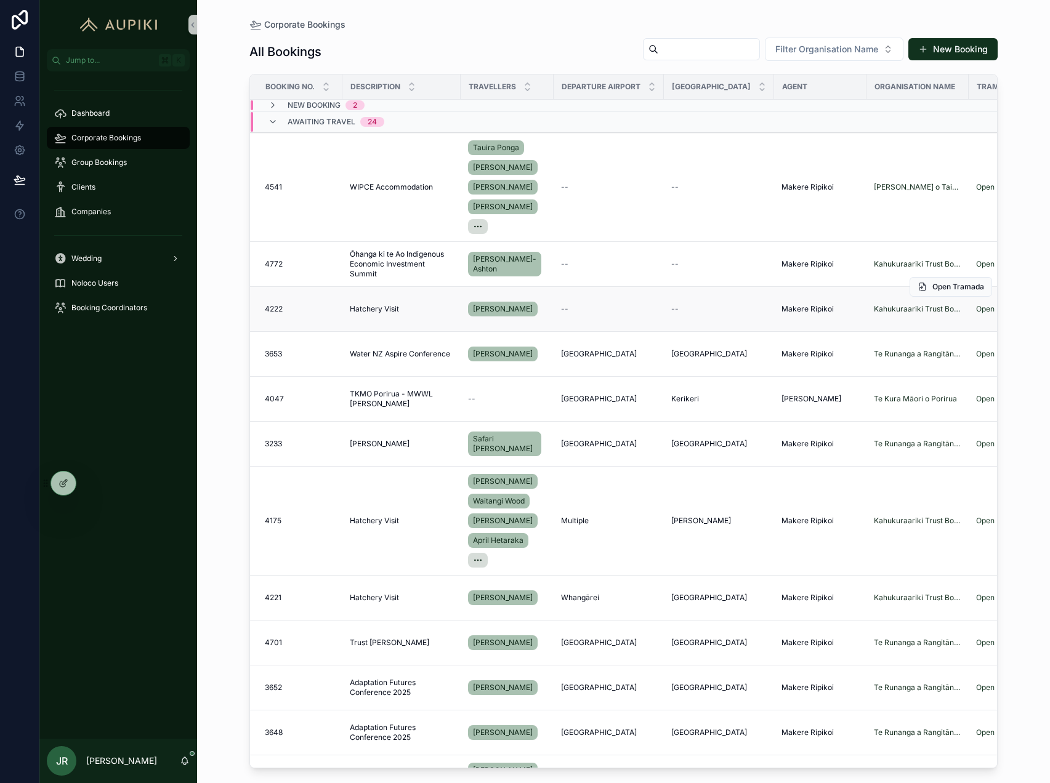
scroll to position [0, 1]
click at [388, 313] on span "Hatchery Visit" at bounding box center [373, 309] width 49 height 10
click at [93, 487] on icon at bounding box center [91, 484] width 10 height 10
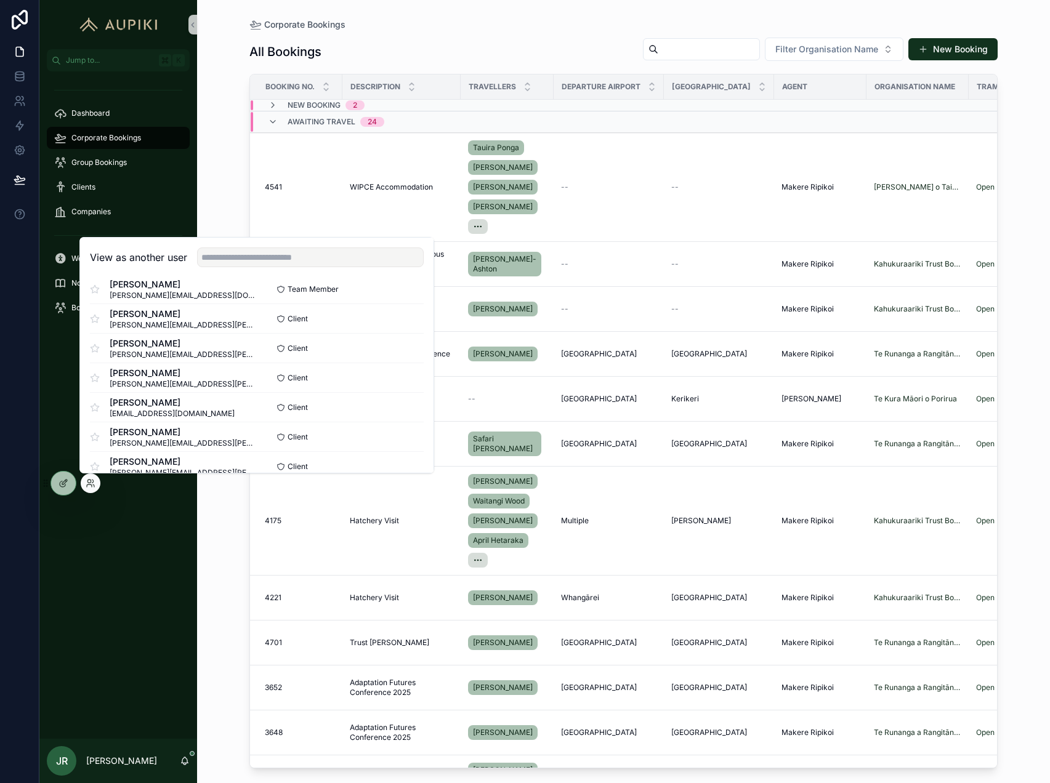
scroll to position [147, 0]
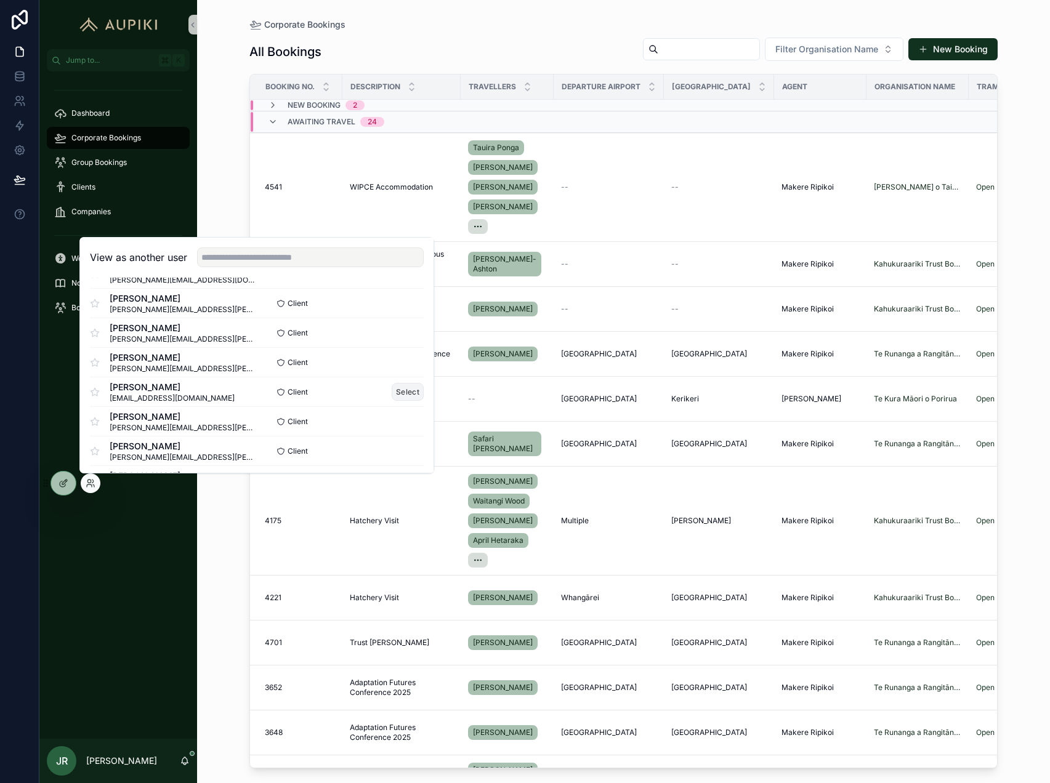
click at [401, 389] on button "Select" at bounding box center [408, 392] width 32 height 18
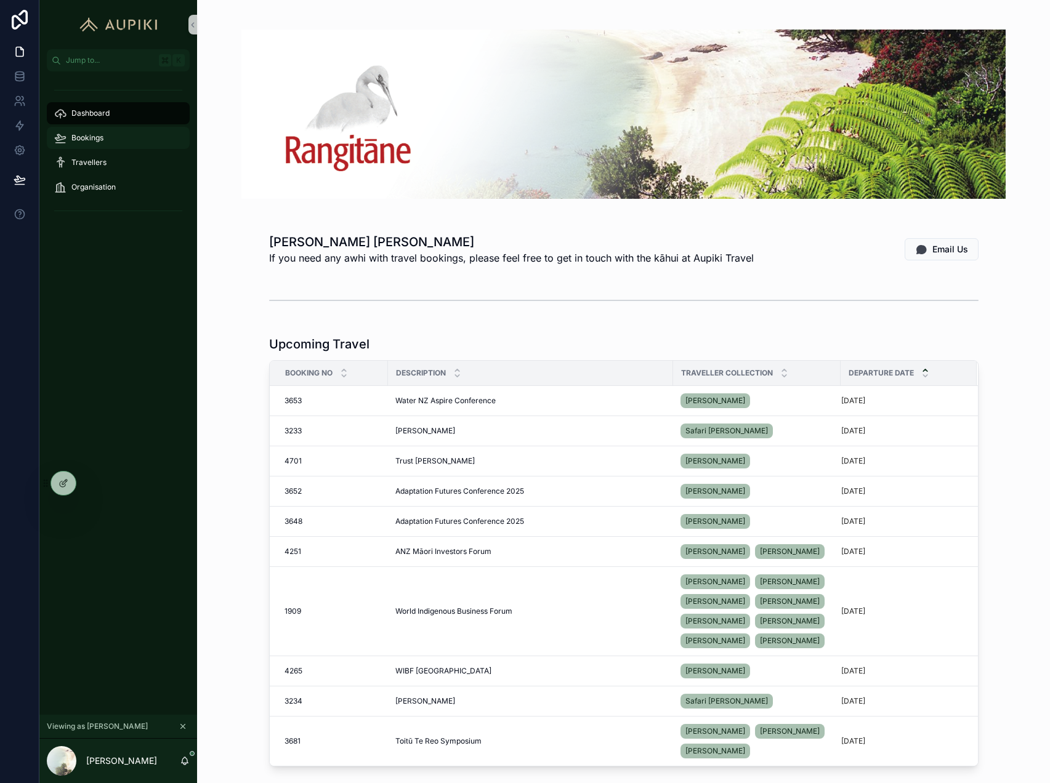
click at [103, 133] on span "Bookings" at bounding box center [87, 138] width 32 height 10
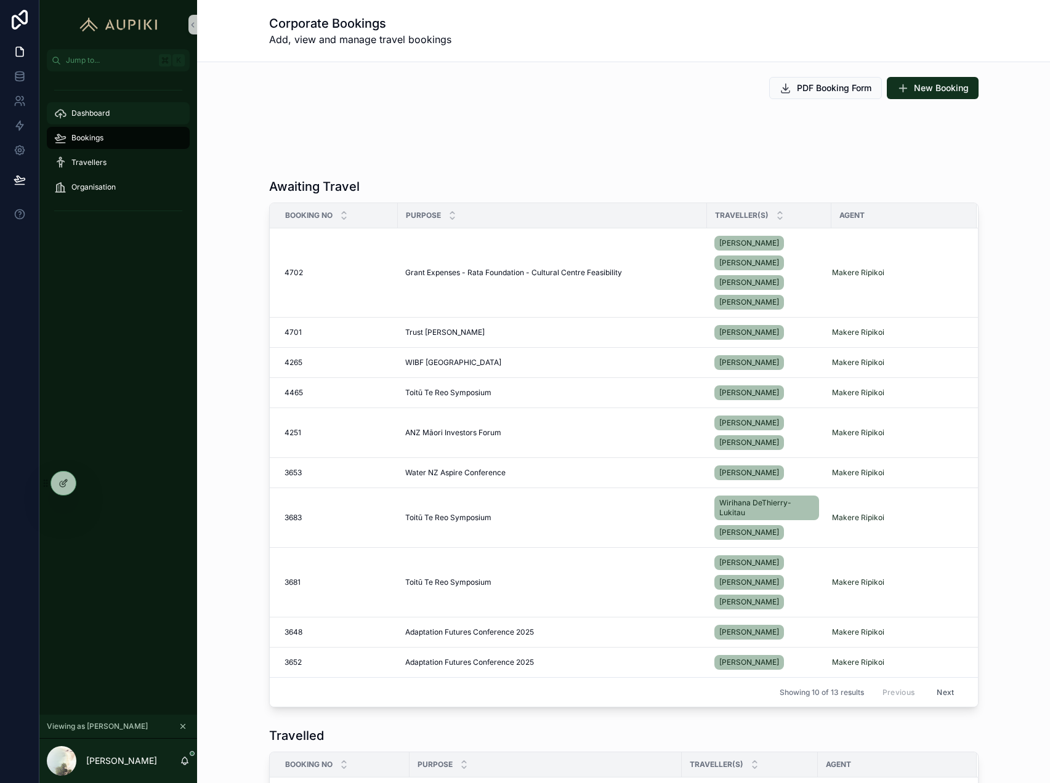
click at [97, 116] on span "Dashboard" at bounding box center [90, 113] width 38 height 10
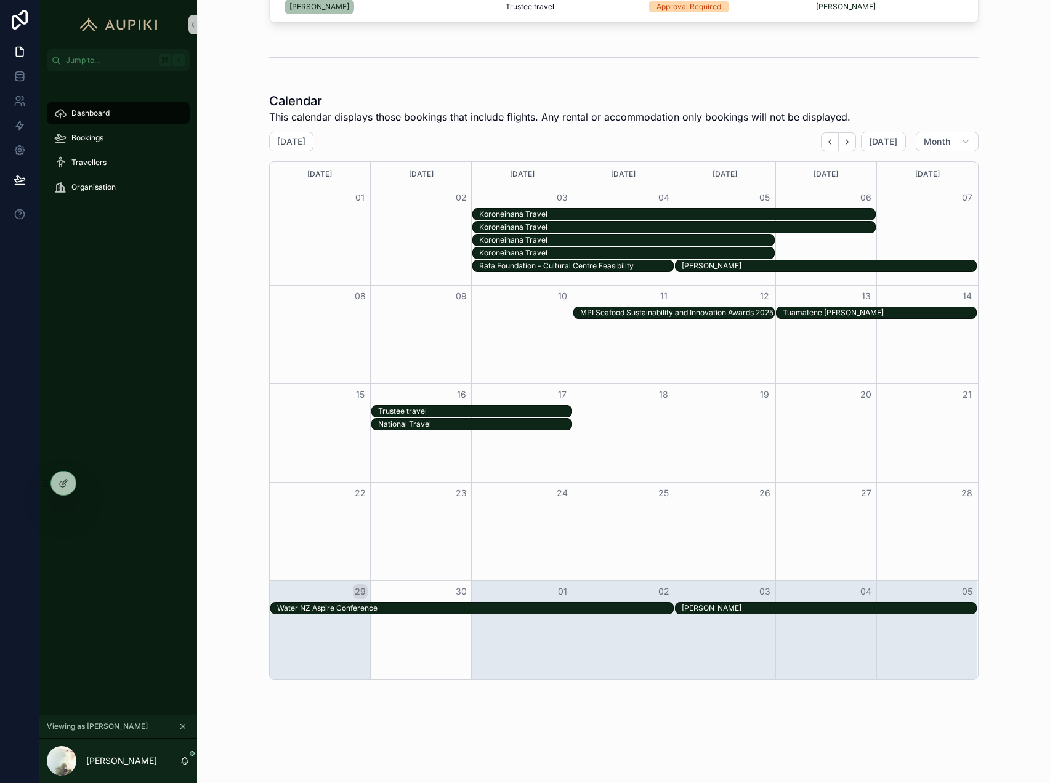
scroll to position [865, 0]
click at [63, 488] on div at bounding box center [63, 483] width 25 height 23
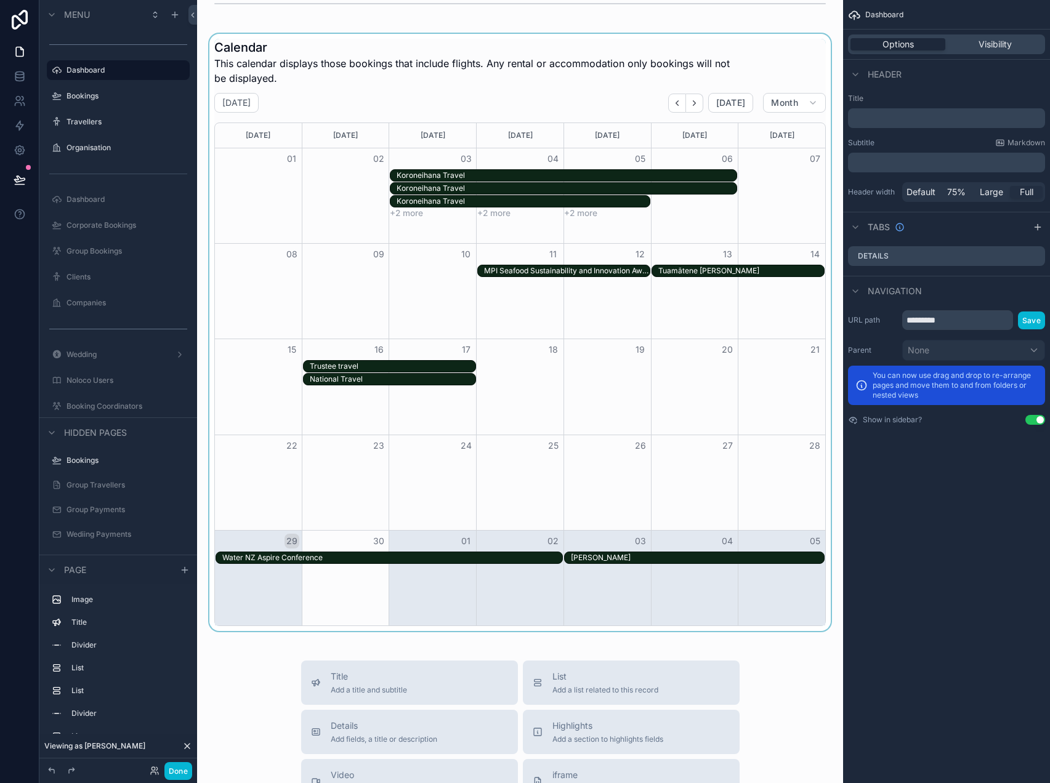
click at [688, 342] on div "scrollable content" at bounding box center [520, 332] width 626 height 597
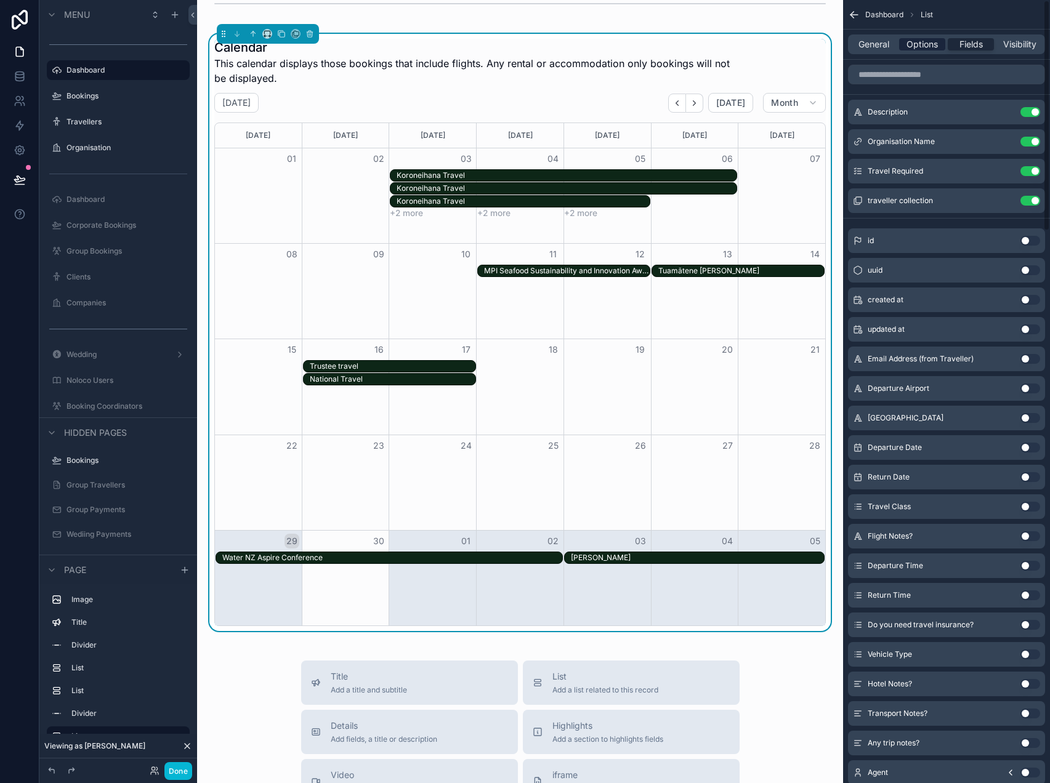
click at [919, 48] on span "Options" at bounding box center [922, 44] width 31 height 12
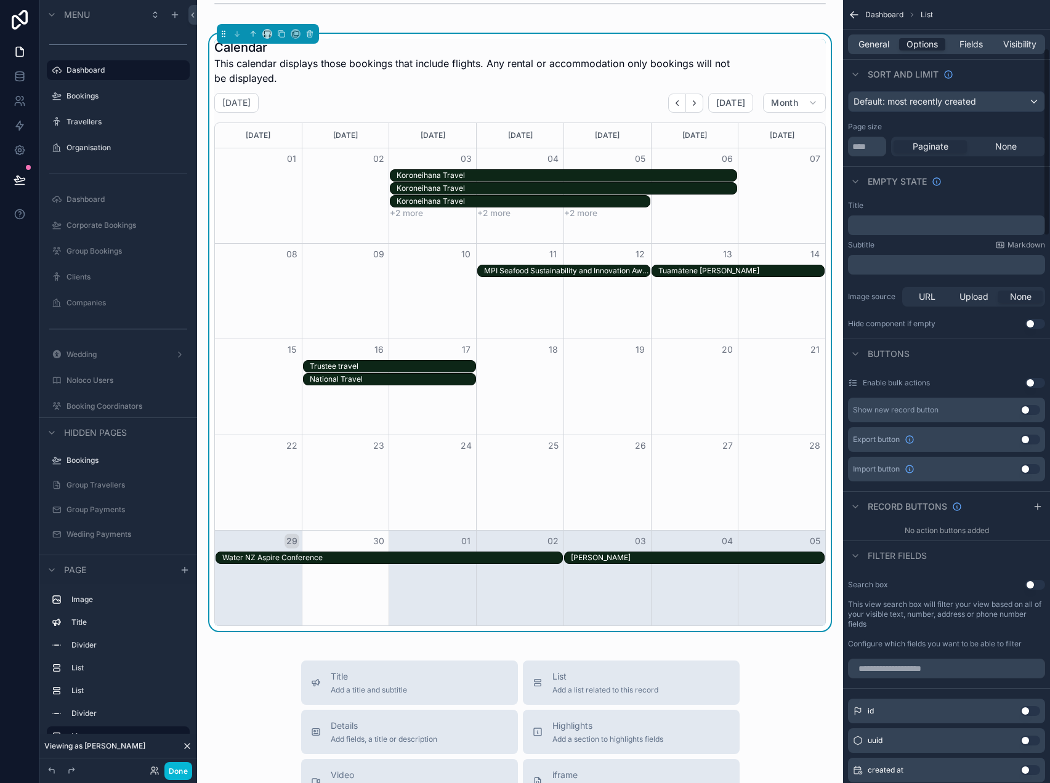
scroll to position [0, 0]
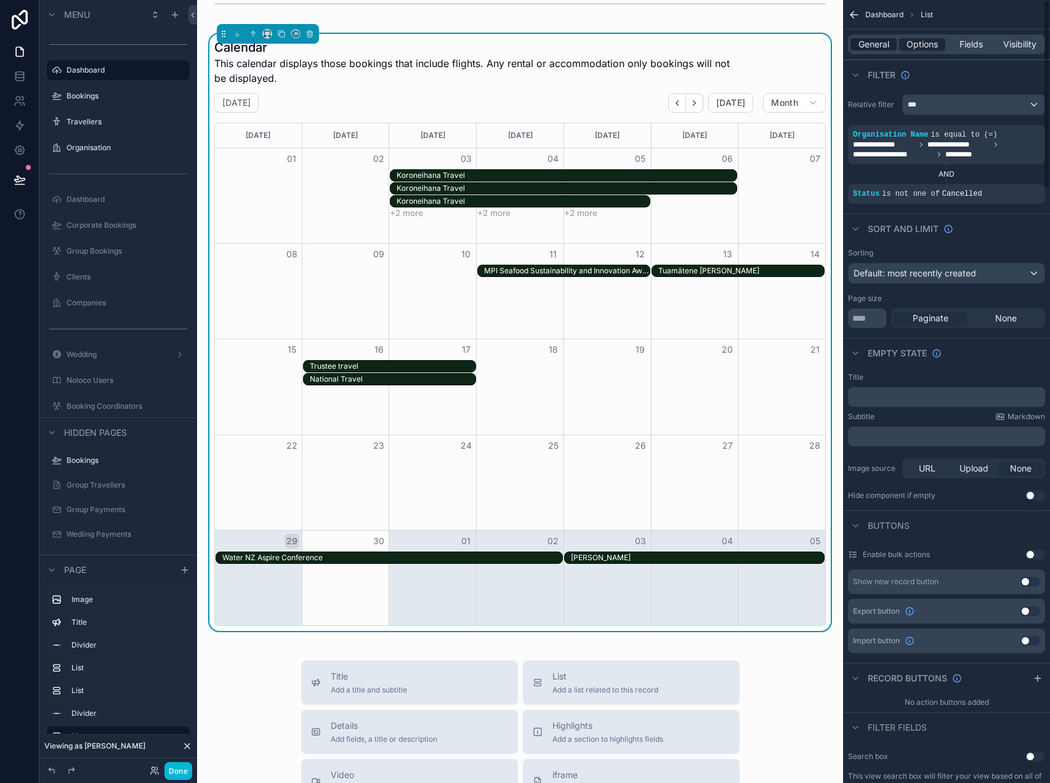
click at [873, 48] on span "General" at bounding box center [873, 44] width 31 height 12
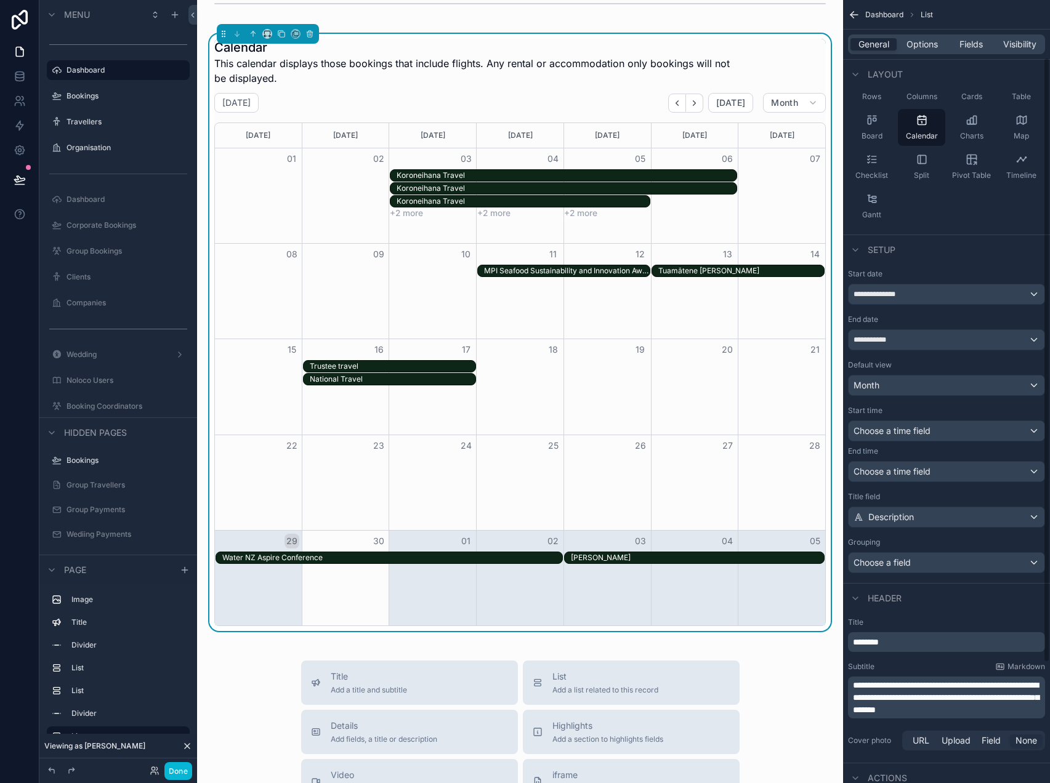
scroll to position [86, 0]
click at [932, 297] on div "**********" at bounding box center [947, 294] width 196 height 20
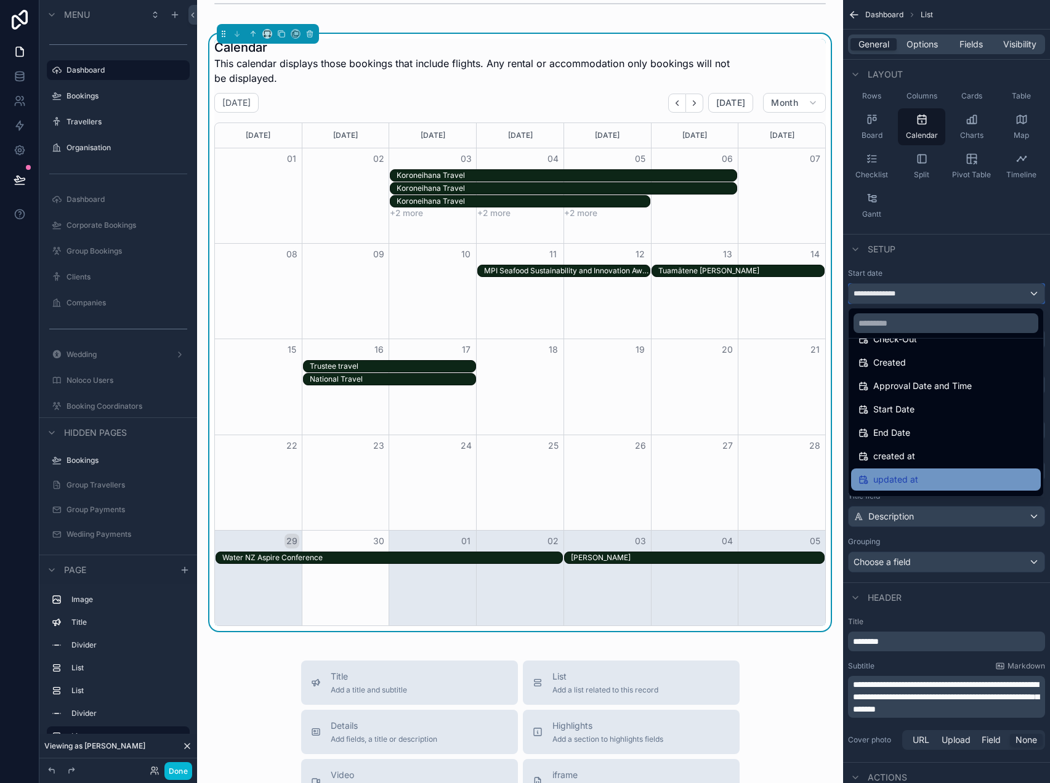
scroll to position [386, 0]
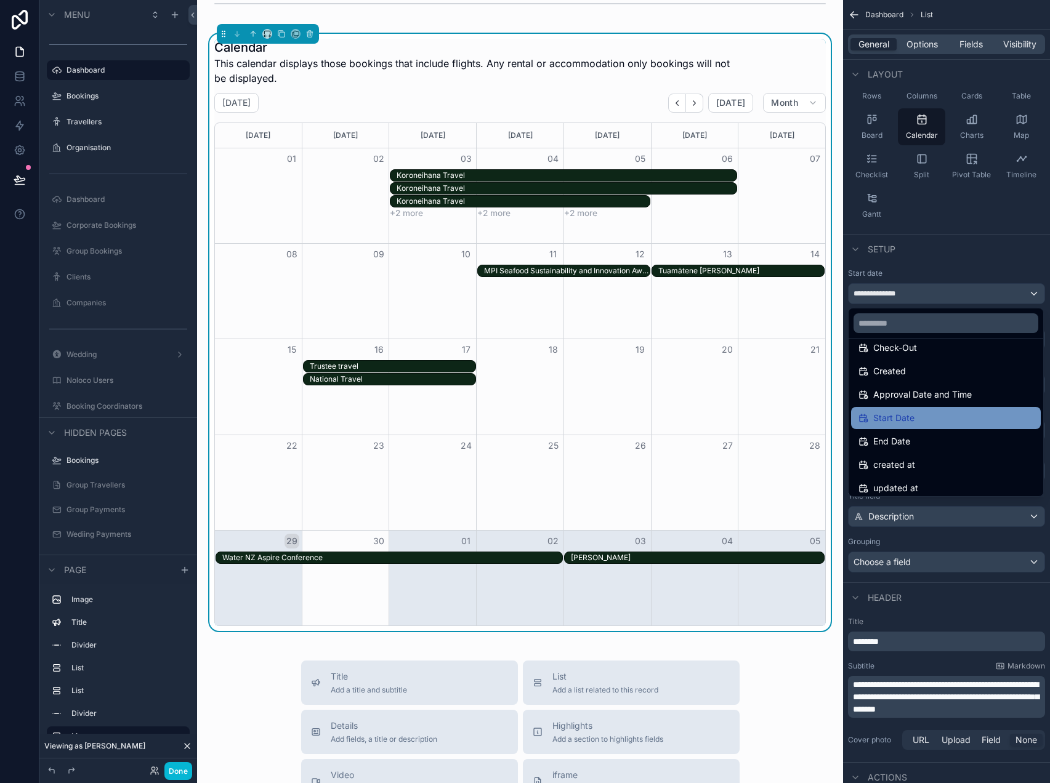
click at [910, 418] on span "Start Date" at bounding box center [893, 418] width 41 height 15
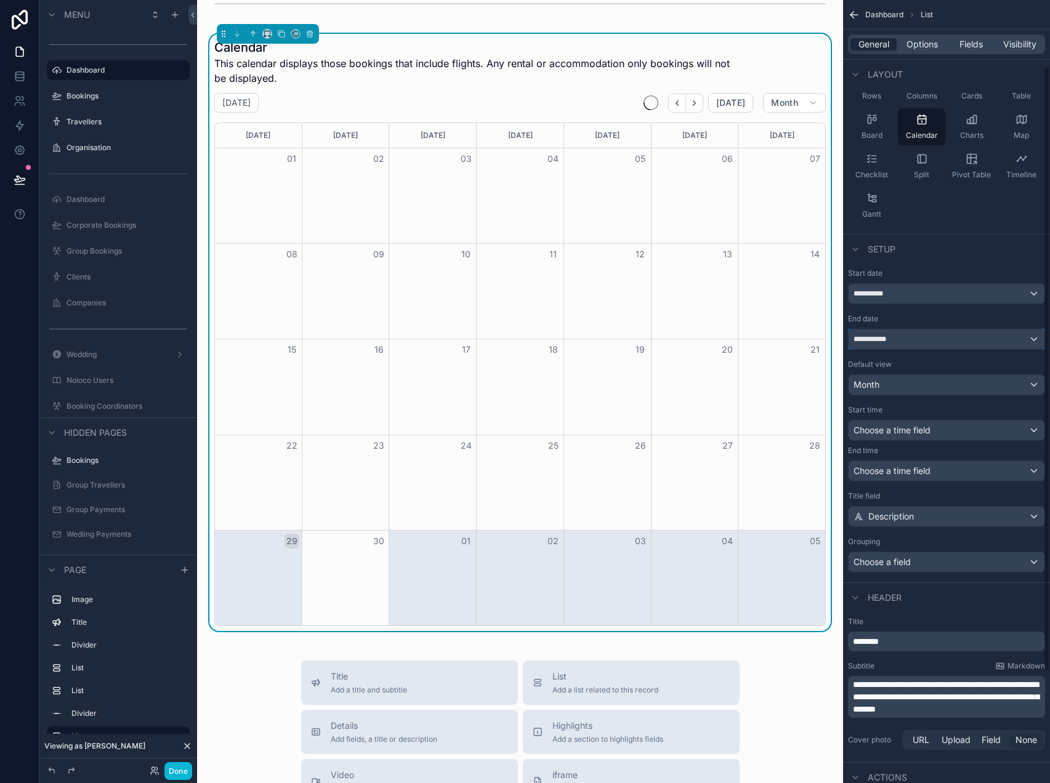
click at [911, 337] on div "**********" at bounding box center [947, 339] width 196 height 20
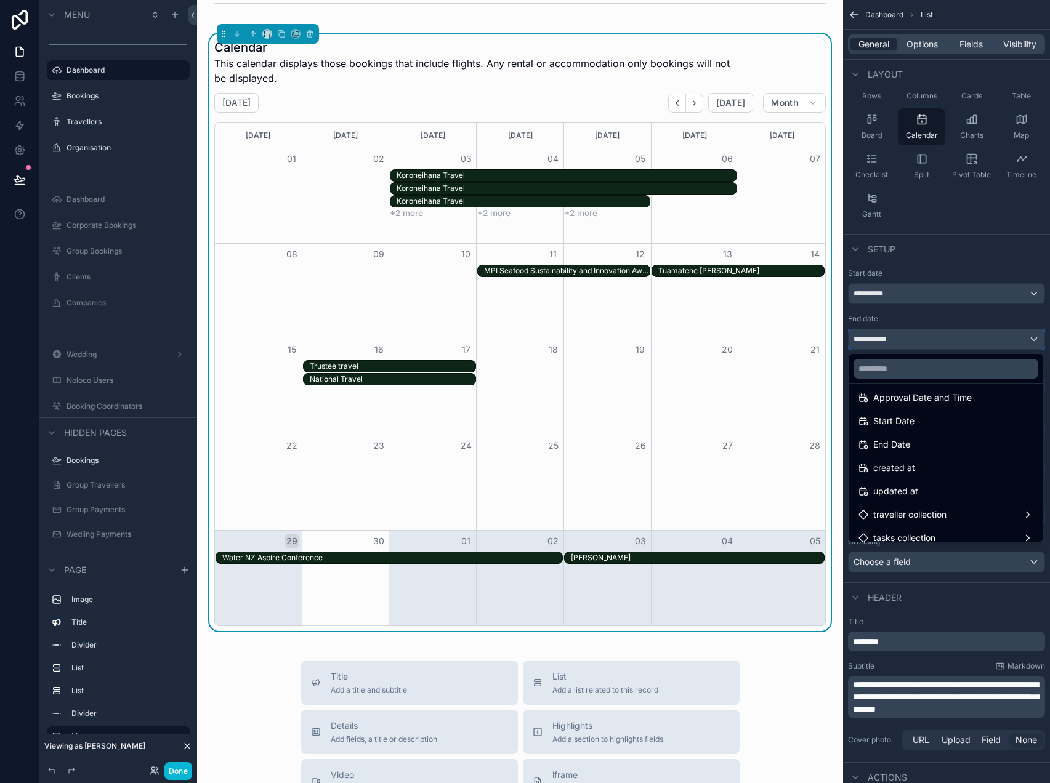
scroll to position [430, 0]
click at [913, 446] on div "End Date" at bounding box center [945, 442] width 175 height 15
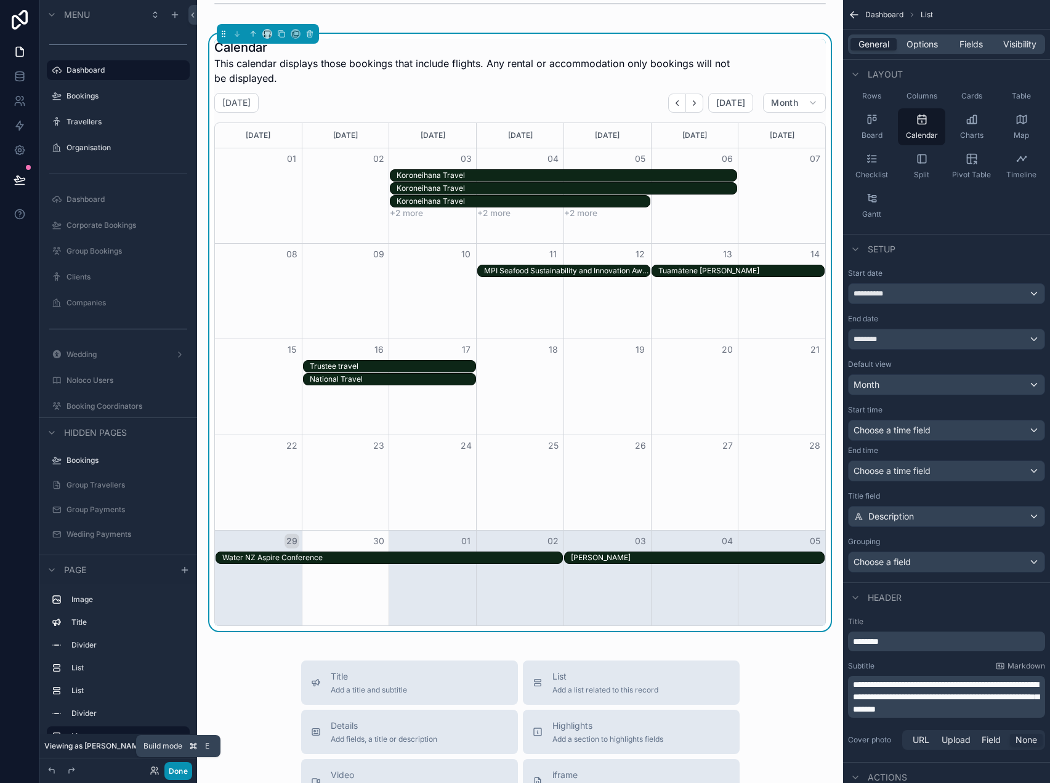
click at [181, 772] on button "Done" at bounding box center [178, 771] width 28 height 18
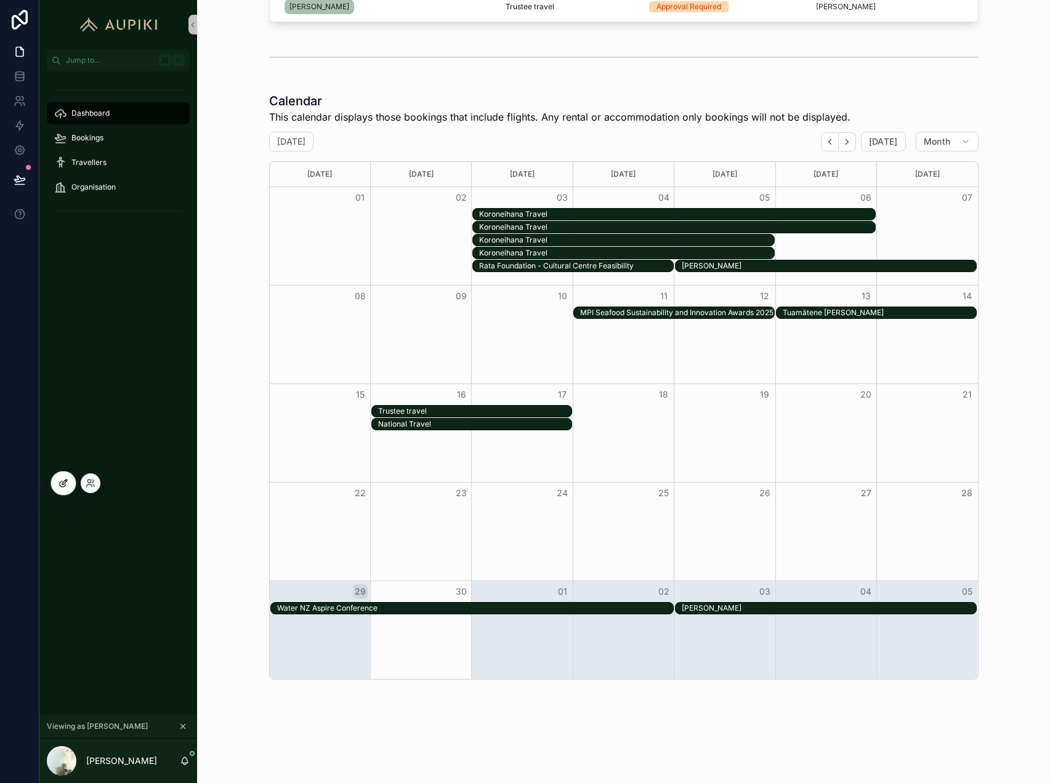
click at [60, 484] on icon at bounding box center [64, 484] width 10 height 10
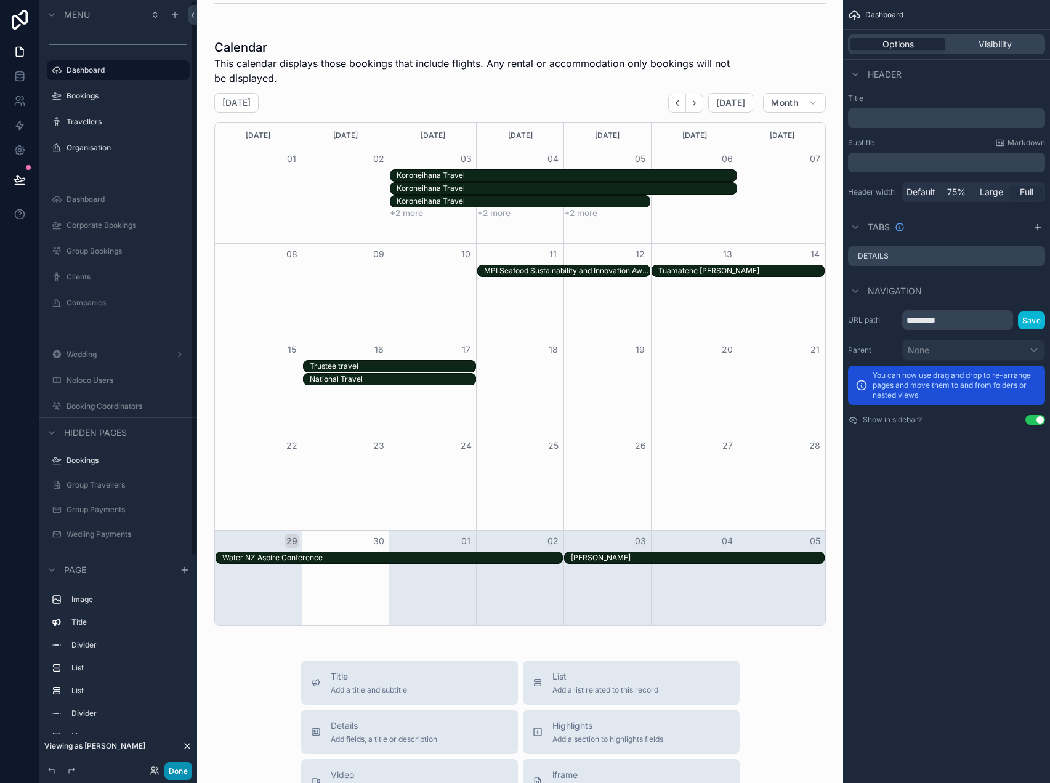
click at [169, 773] on button "Done" at bounding box center [178, 771] width 28 height 18
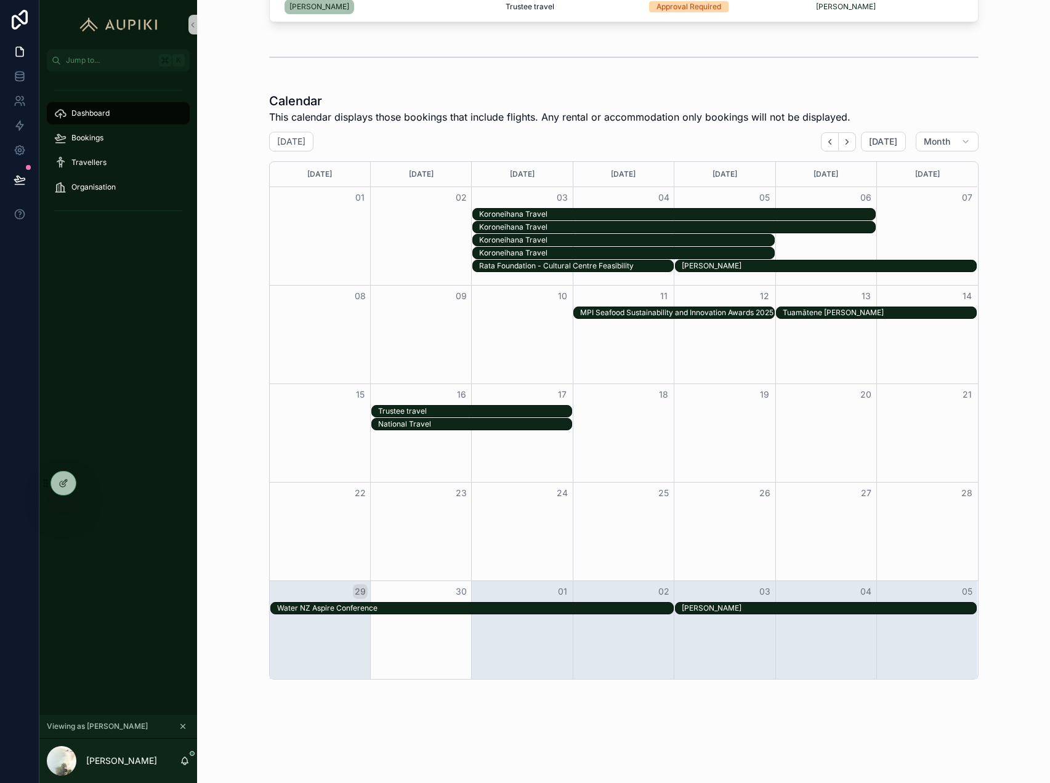
click at [185, 726] on icon "scrollable content" at bounding box center [183, 726] width 9 height 9
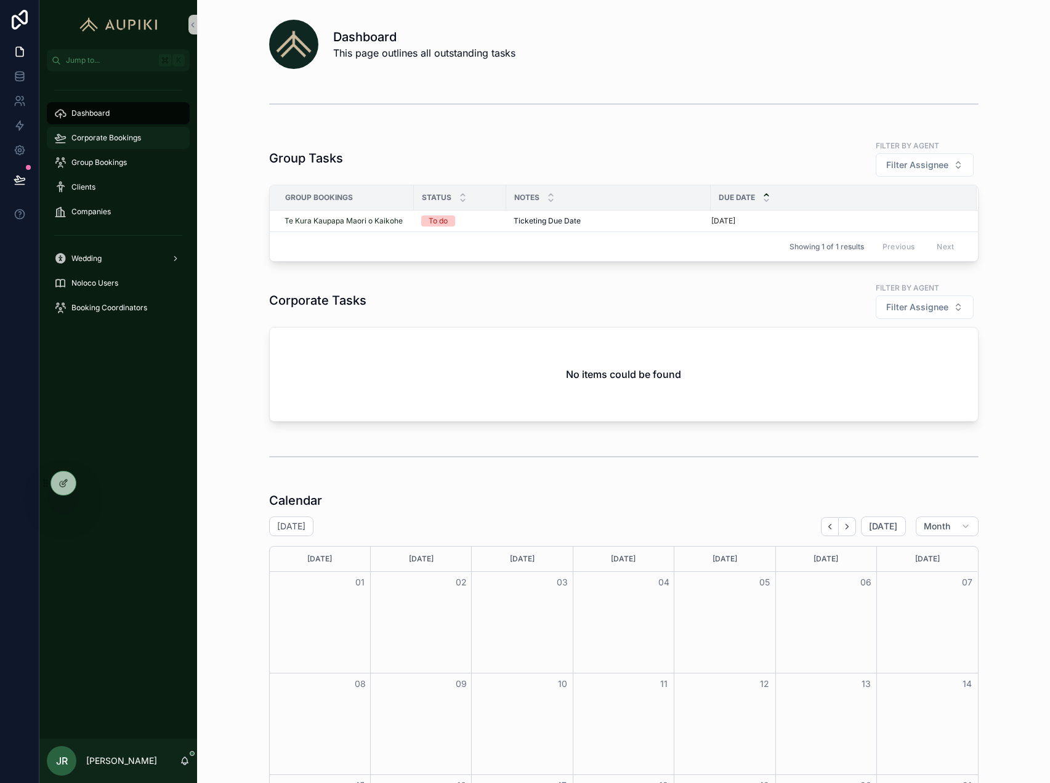
click at [99, 135] on span "Corporate Bookings" at bounding box center [106, 138] width 70 height 10
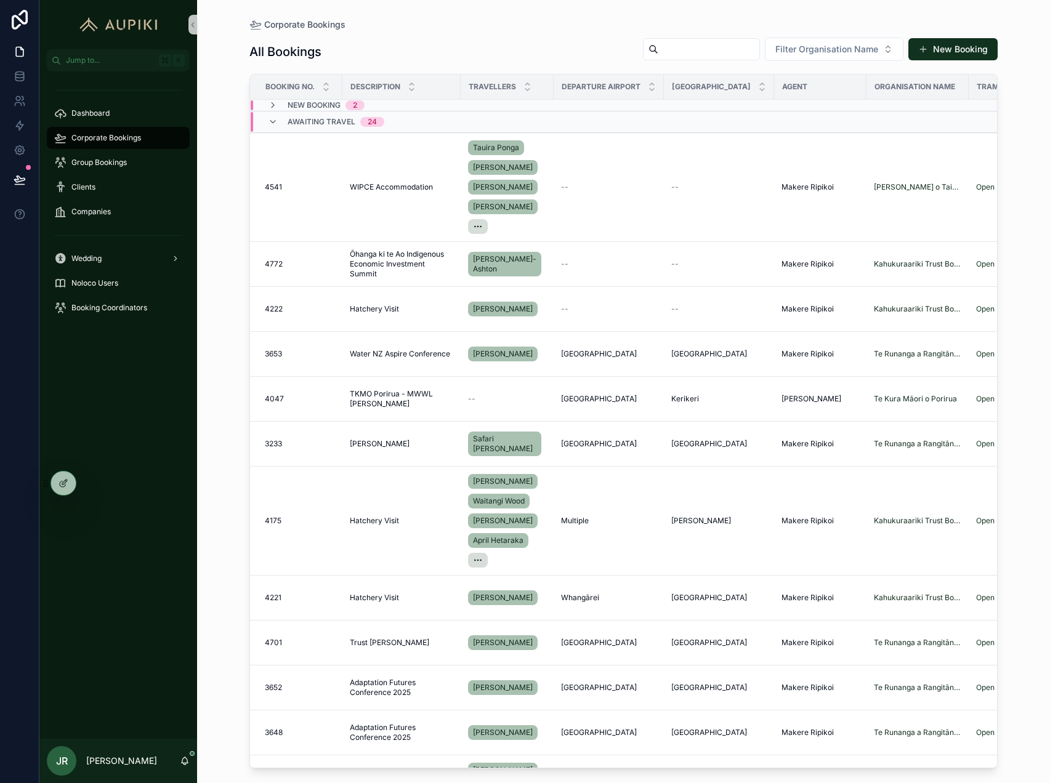
click at [304, 121] on span "Awaiting Travel" at bounding box center [322, 122] width 68 height 10
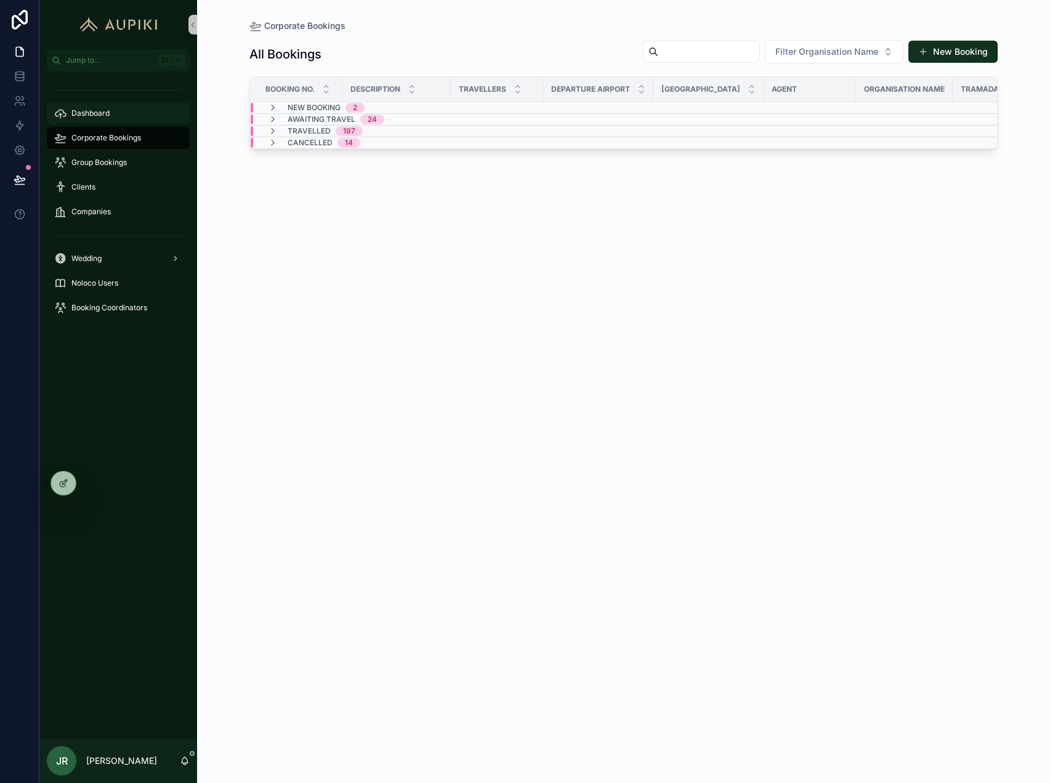
click at [131, 106] on div "Dashboard" at bounding box center [118, 113] width 128 height 20
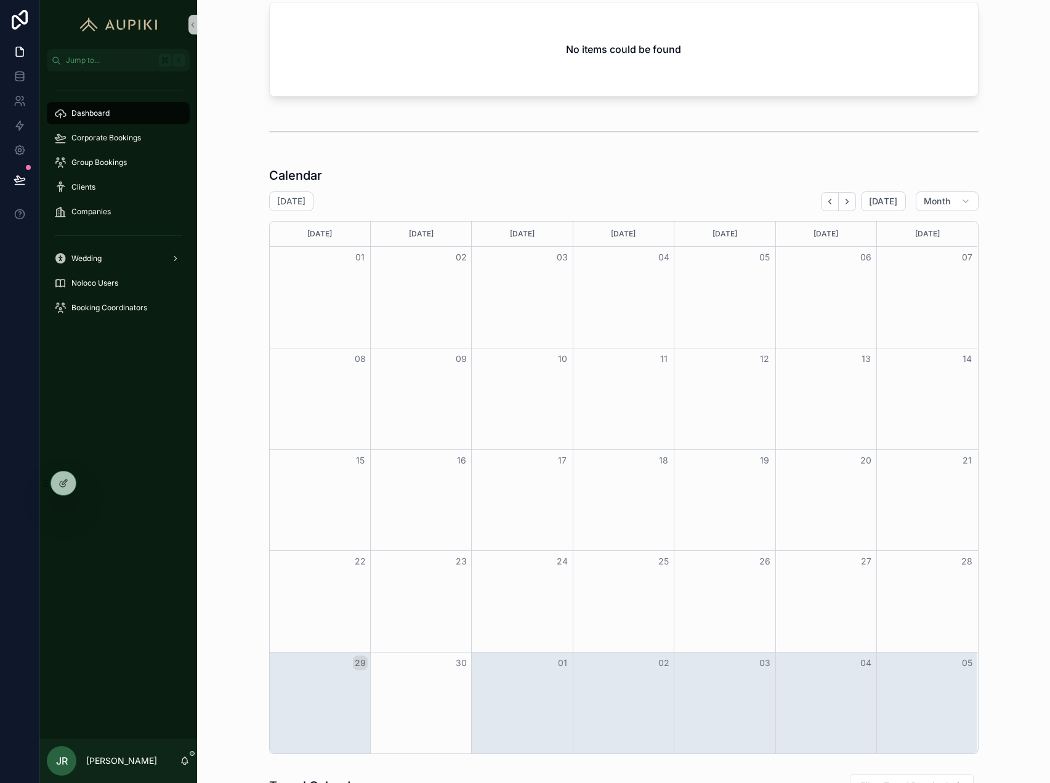
scroll to position [323, 0]
click at [65, 483] on icon at bounding box center [64, 484] width 10 height 10
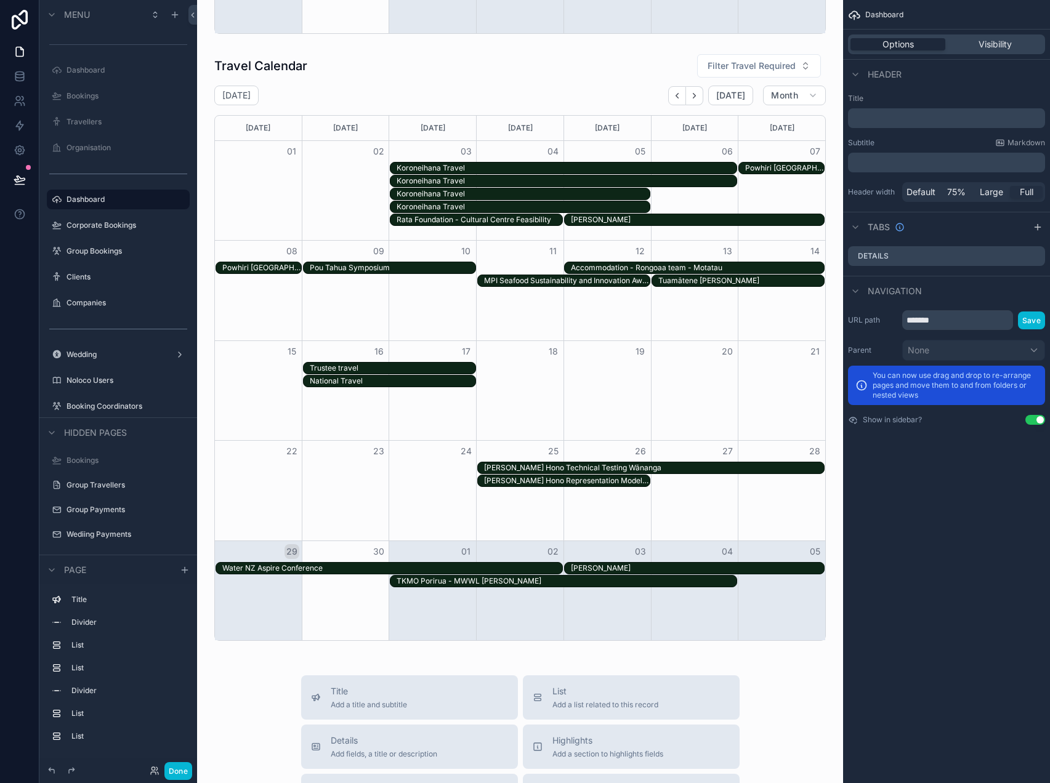
scroll to position [1045, 0]
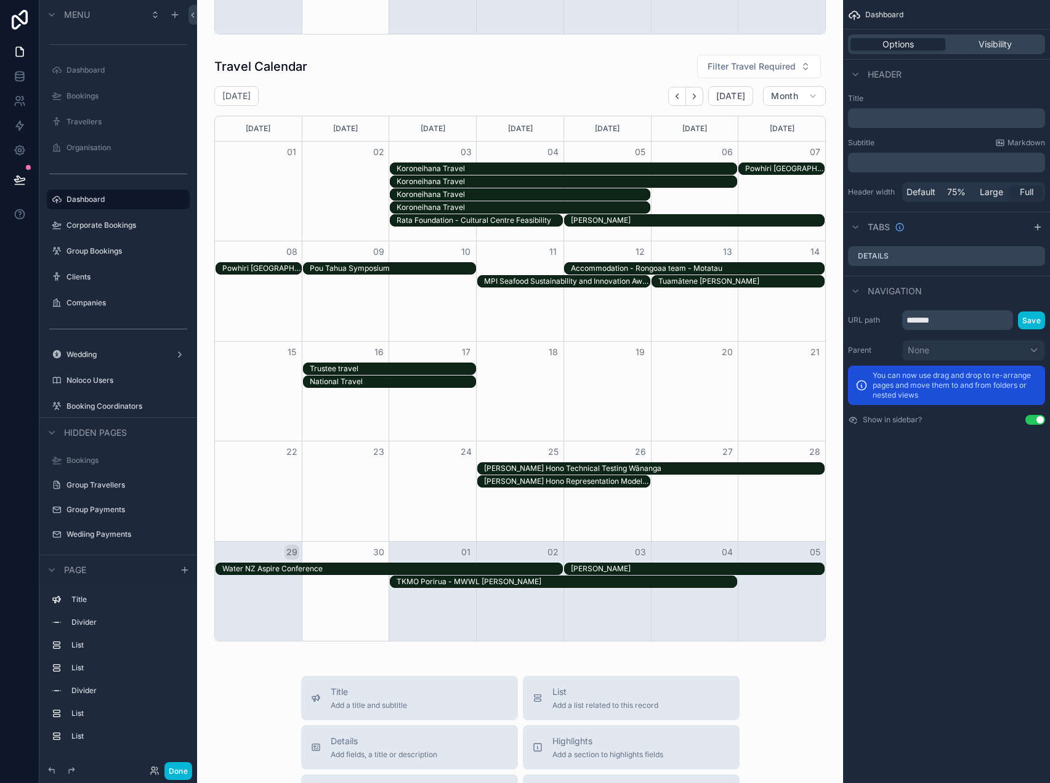
click at [333, 525] on div "scrollable content" at bounding box center [520, 347] width 626 height 597
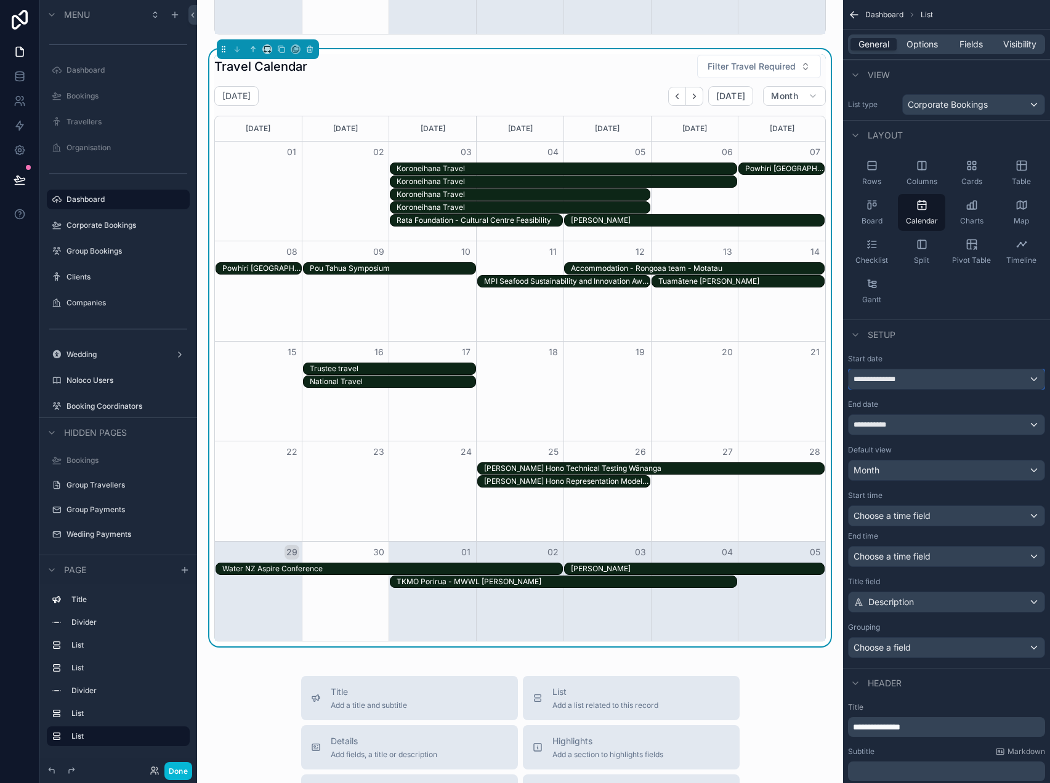
click at [945, 386] on div "**********" at bounding box center [947, 380] width 196 height 20
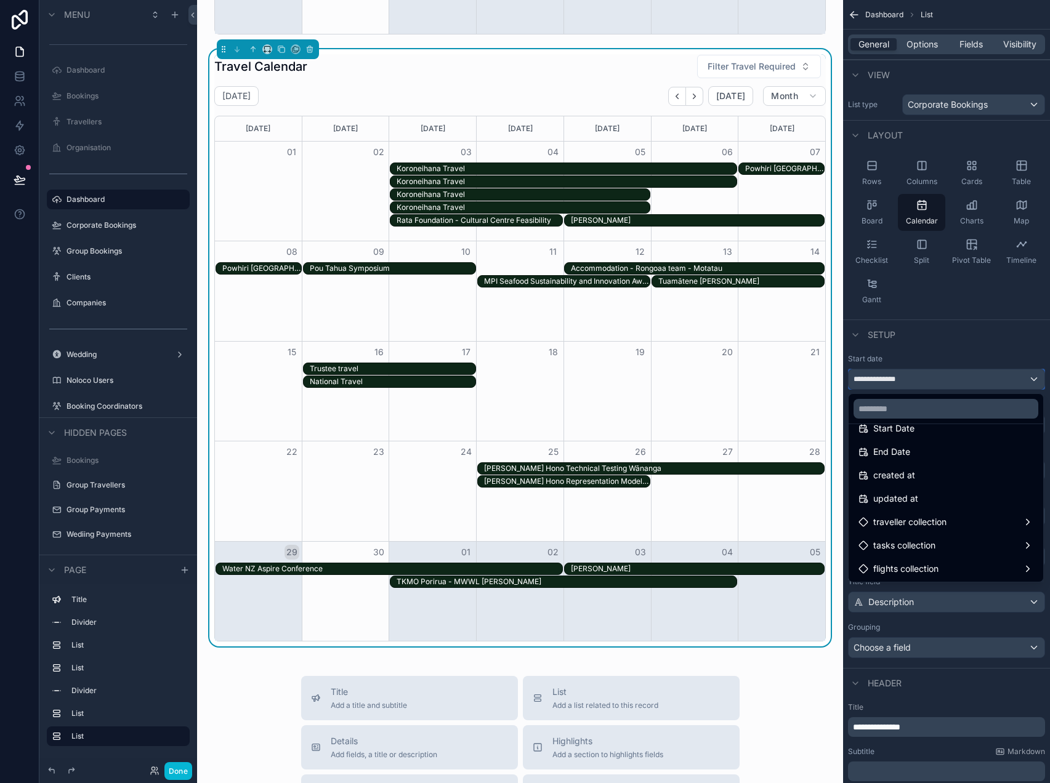
scroll to position [461, 0]
click at [940, 431] on div "Start Date" at bounding box center [945, 429] width 175 height 15
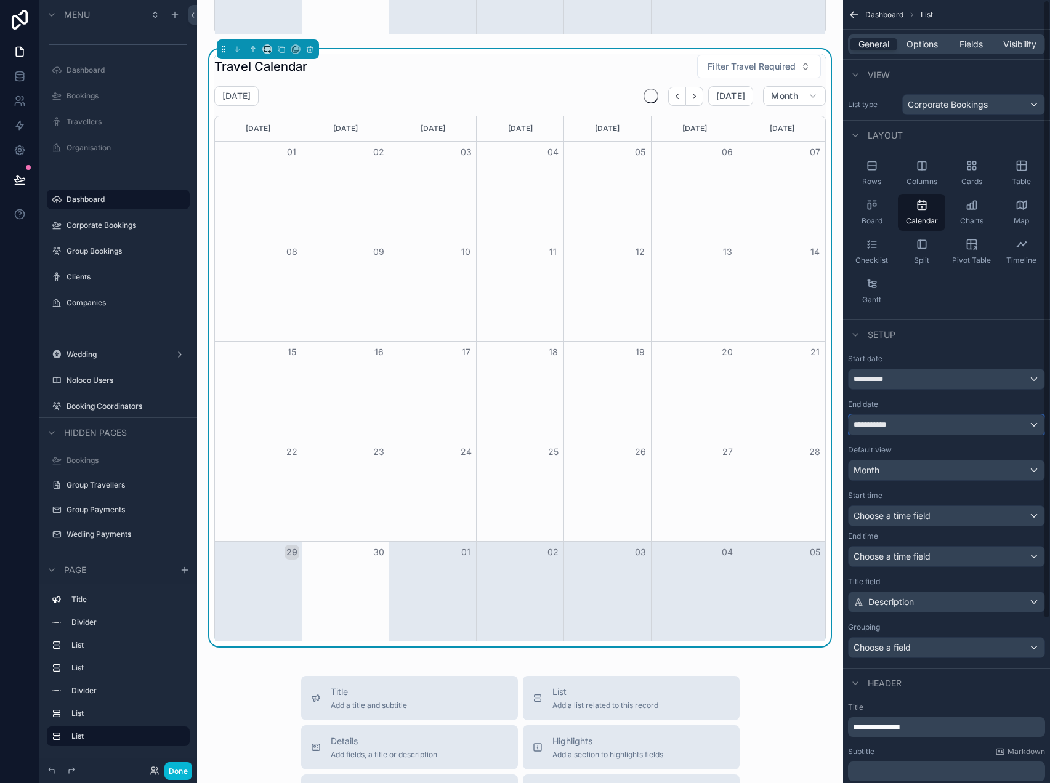
click at [929, 424] on div "**********" at bounding box center [947, 425] width 196 height 20
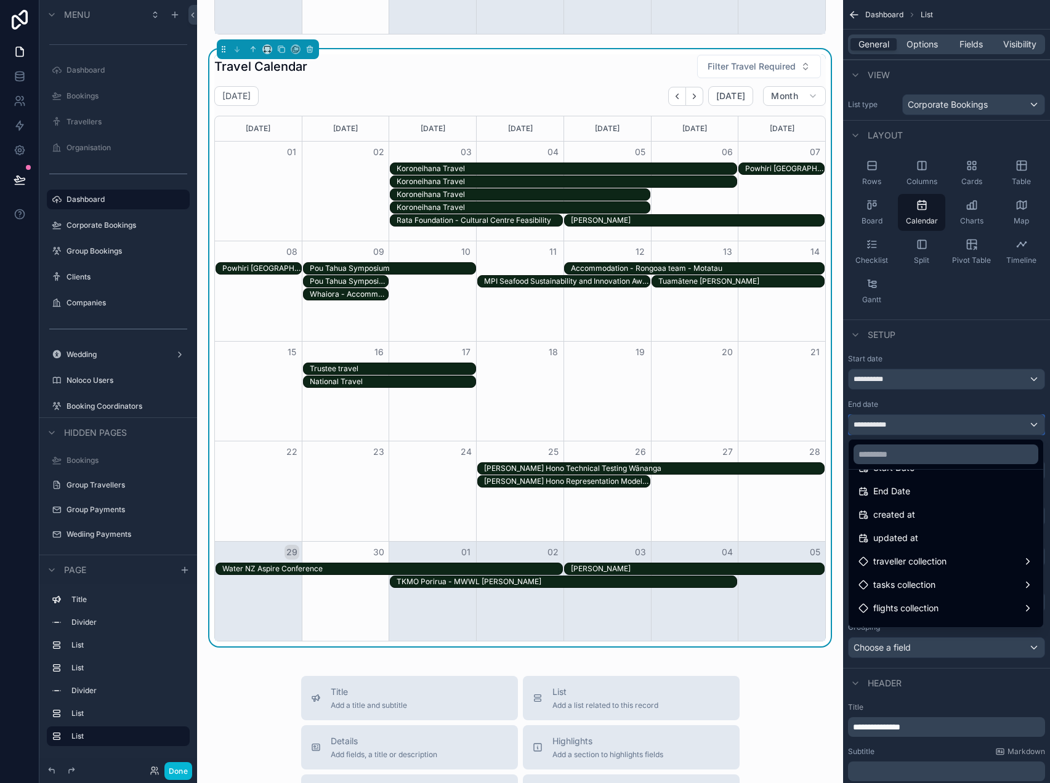
scroll to position [466, 0]
click at [934, 494] on div "End Date" at bounding box center [945, 492] width 175 height 15
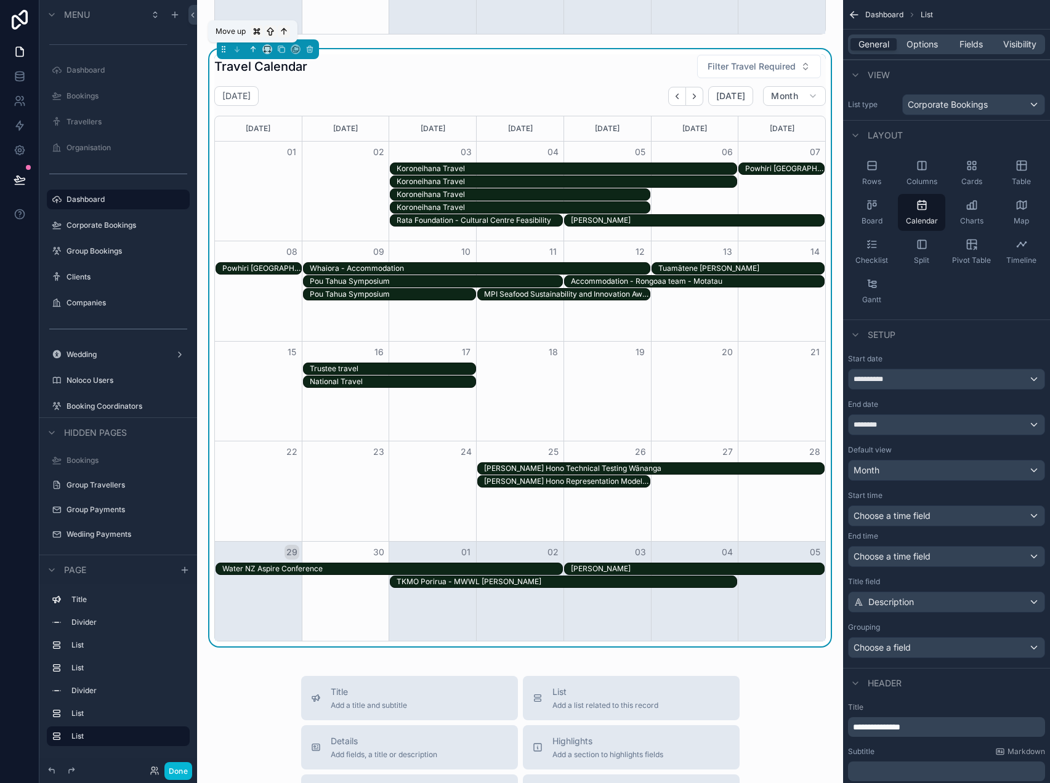
click at [252, 46] on icon "scrollable content" at bounding box center [253, 49] width 9 height 9
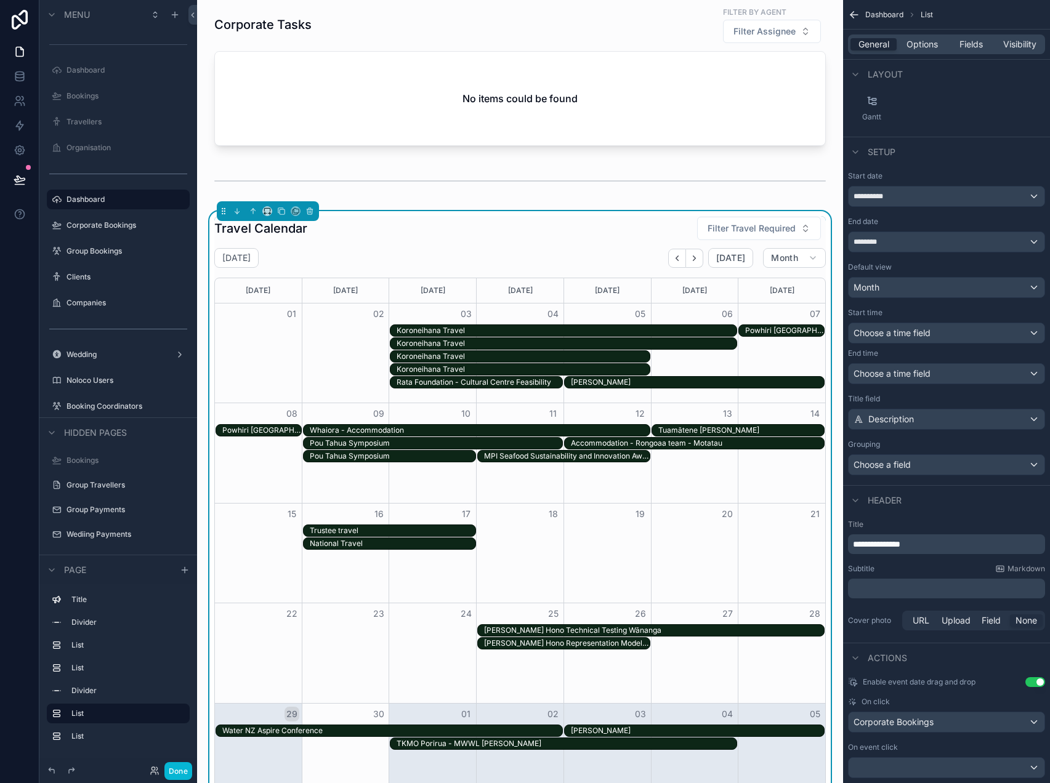
scroll to position [208, 0]
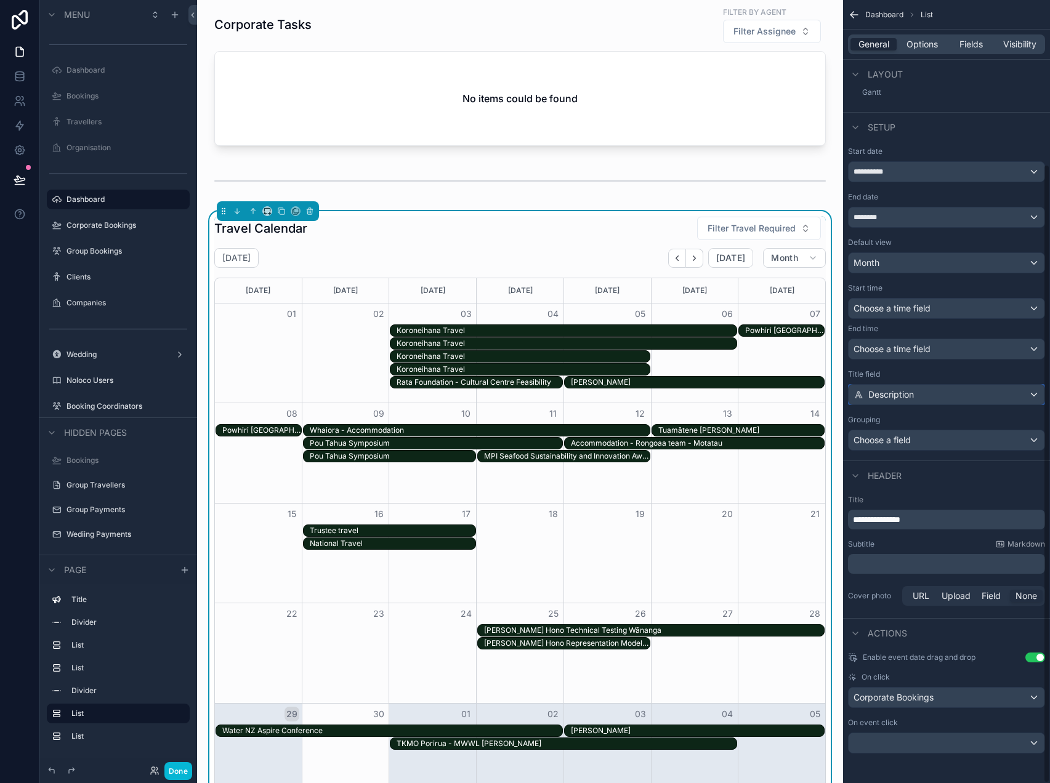
click at [925, 396] on div "Description" at bounding box center [947, 395] width 196 height 20
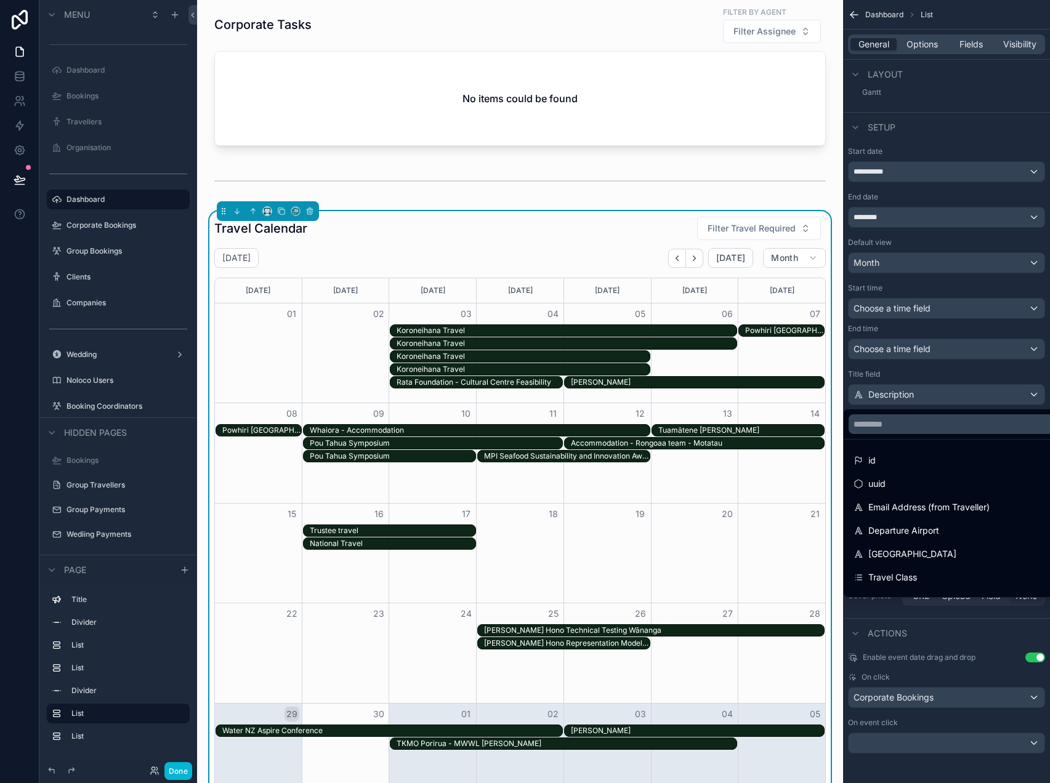
click at [925, 395] on div "scrollable content" at bounding box center [525, 391] width 1050 height 783
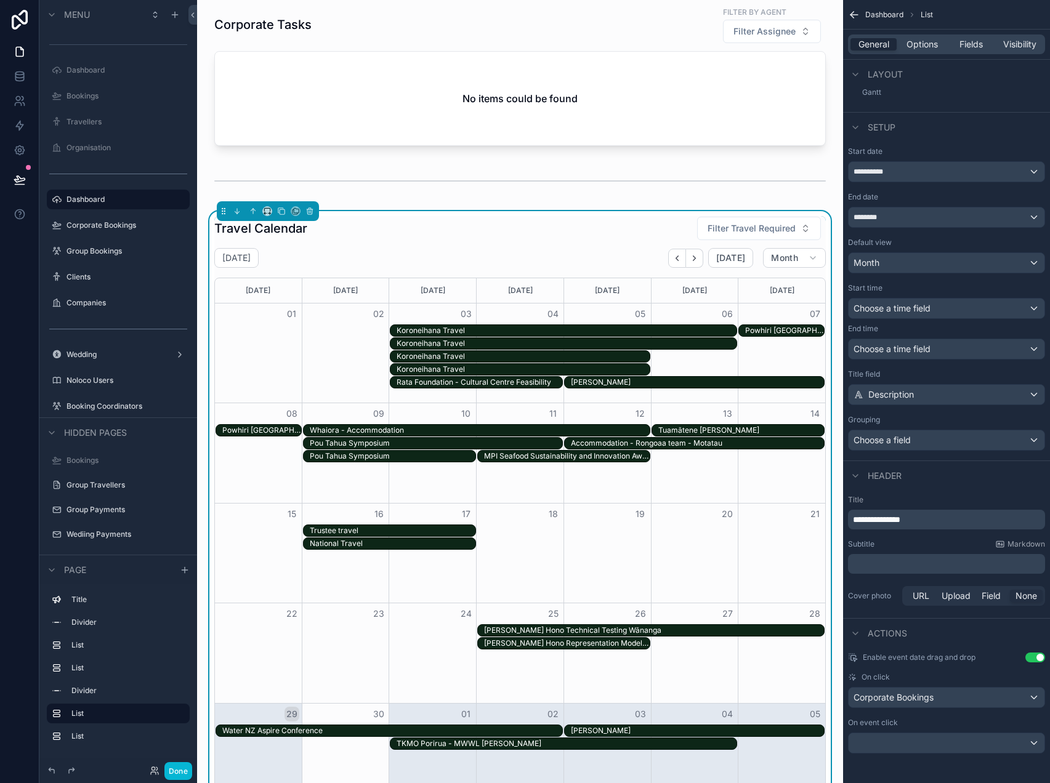
scroll to position [283, 0]
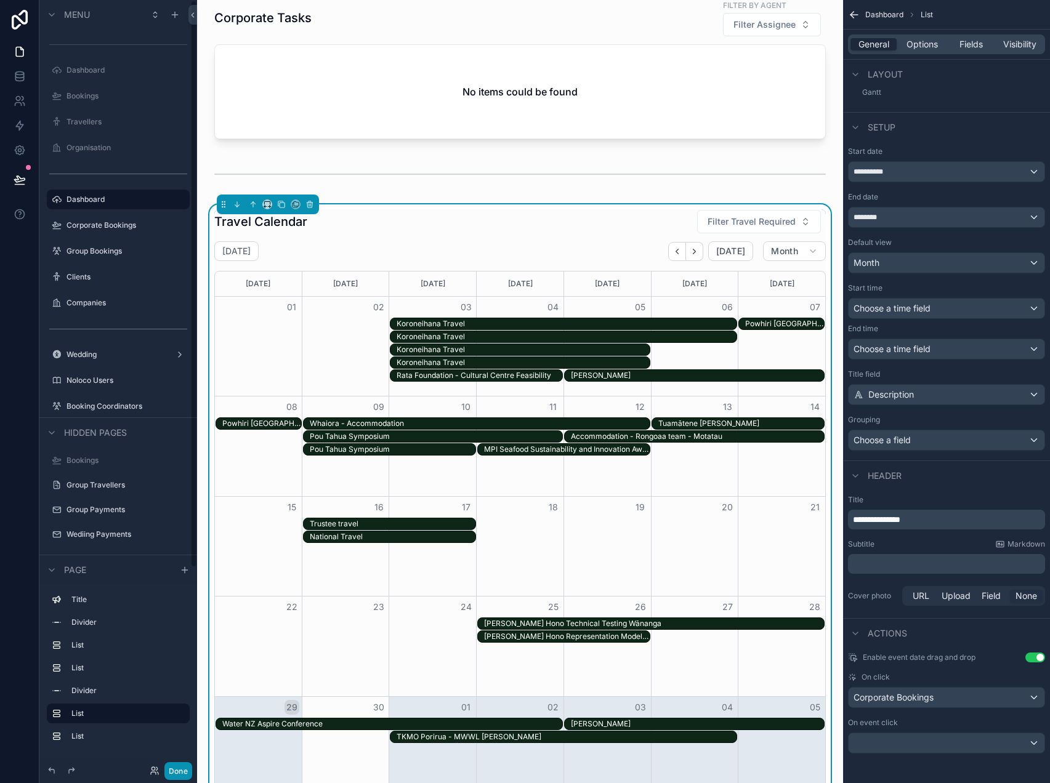
click at [167, 772] on button "Done" at bounding box center [178, 771] width 28 height 18
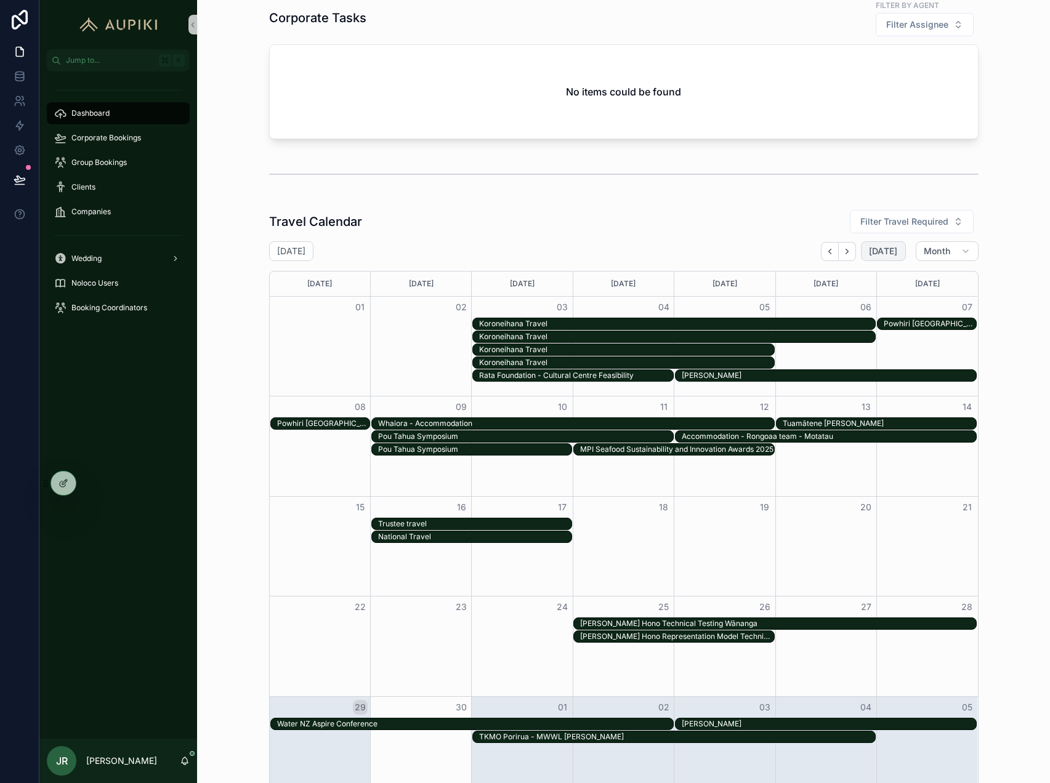
click at [897, 249] on span "[DATE]" at bounding box center [883, 251] width 29 height 11
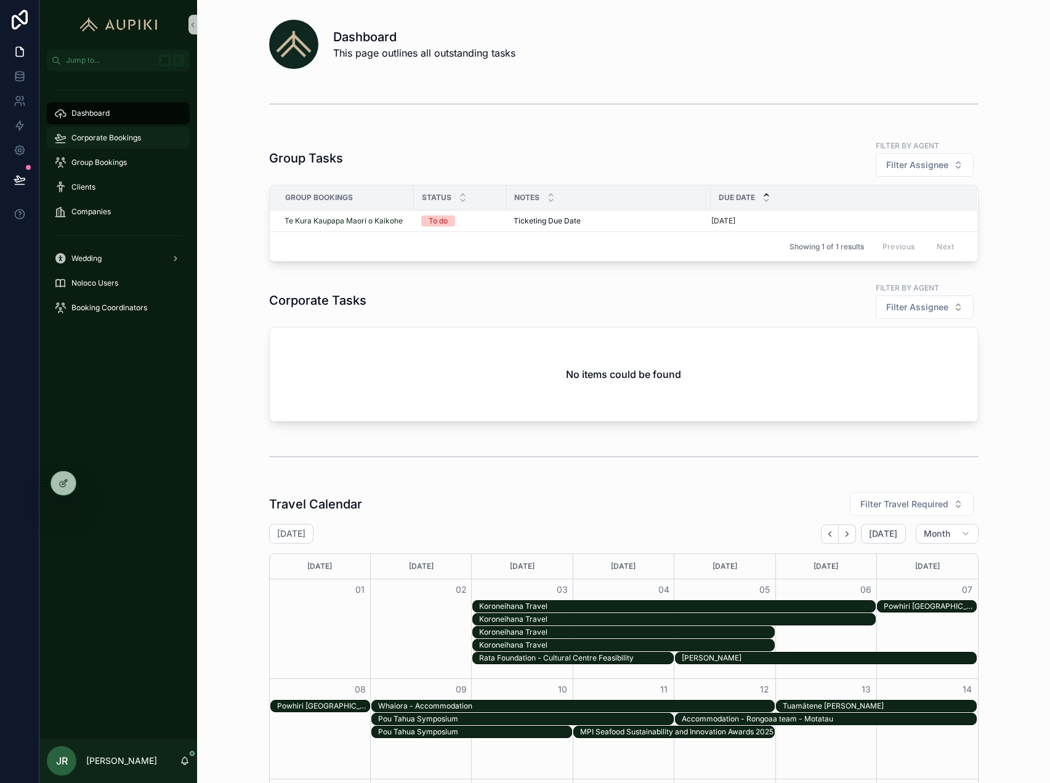
click at [127, 131] on div "Corporate Bookings" at bounding box center [118, 138] width 128 height 20
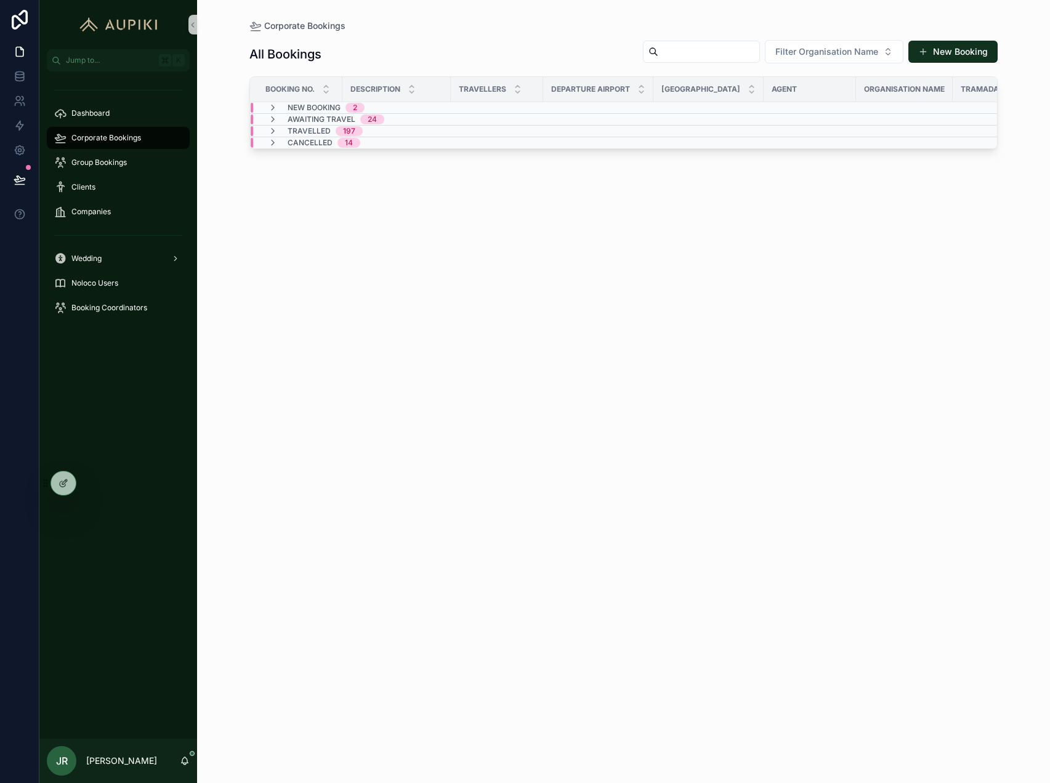
click at [302, 121] on span "Awaiting Travel" at bounding box center [322, 120] width 68 height 10
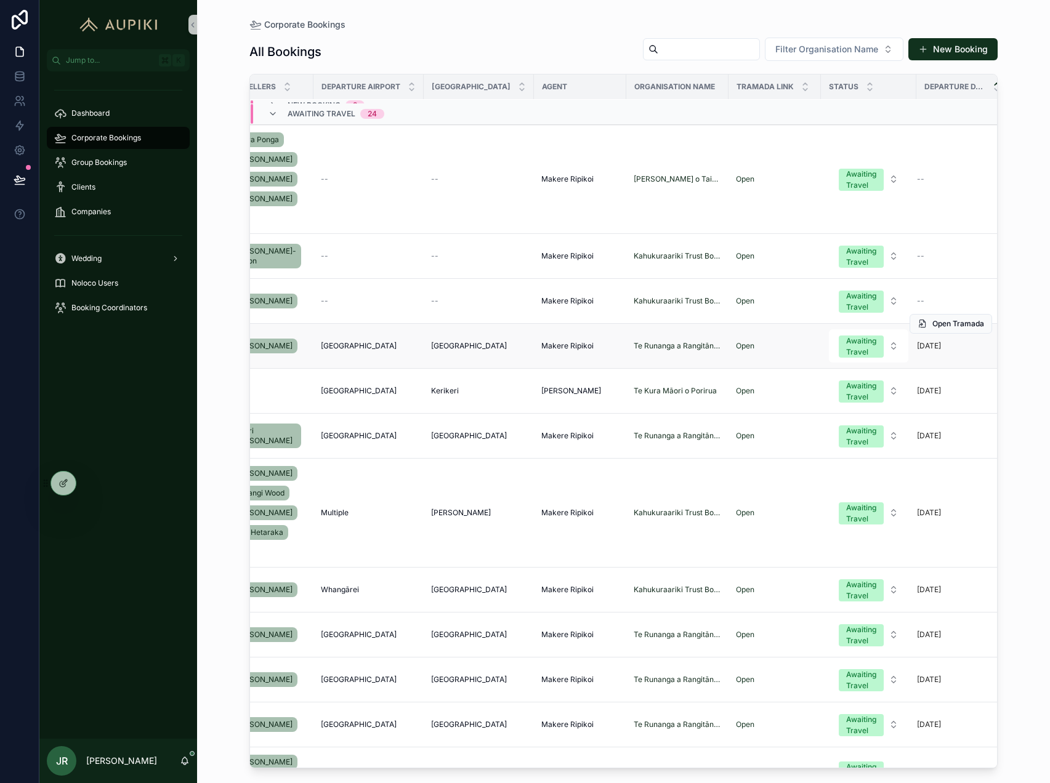
scroll to position [6, 240]
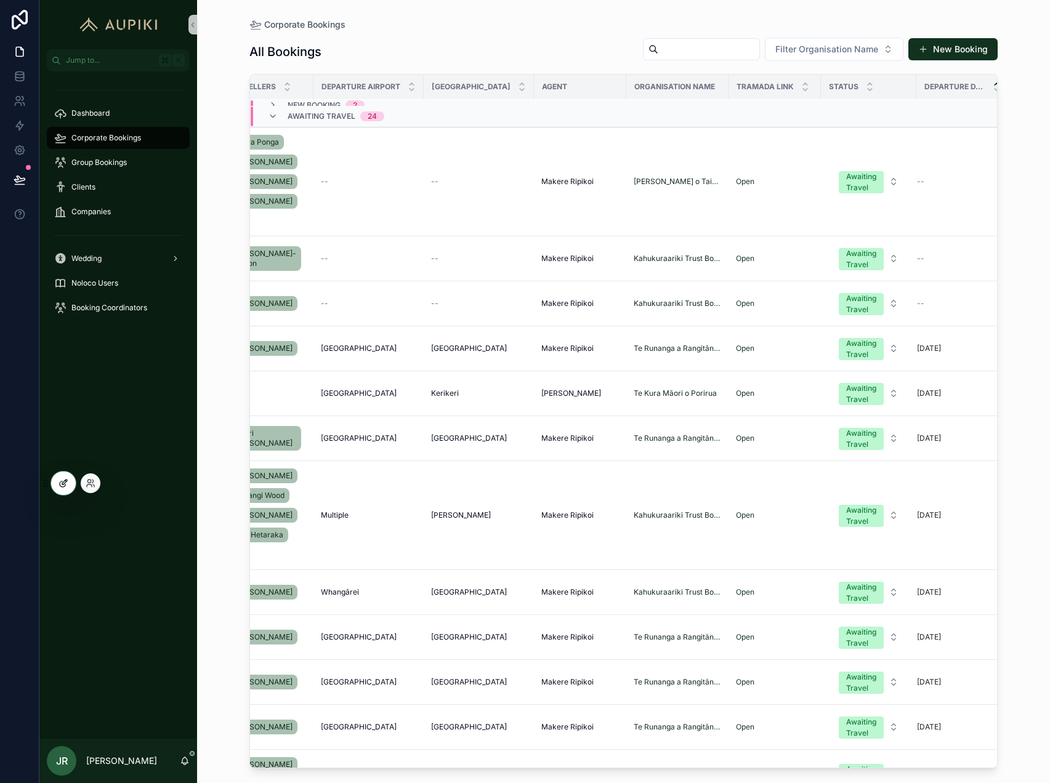
click at [59, 482] on icon at bounding box center [64, 484] width 10 height 10
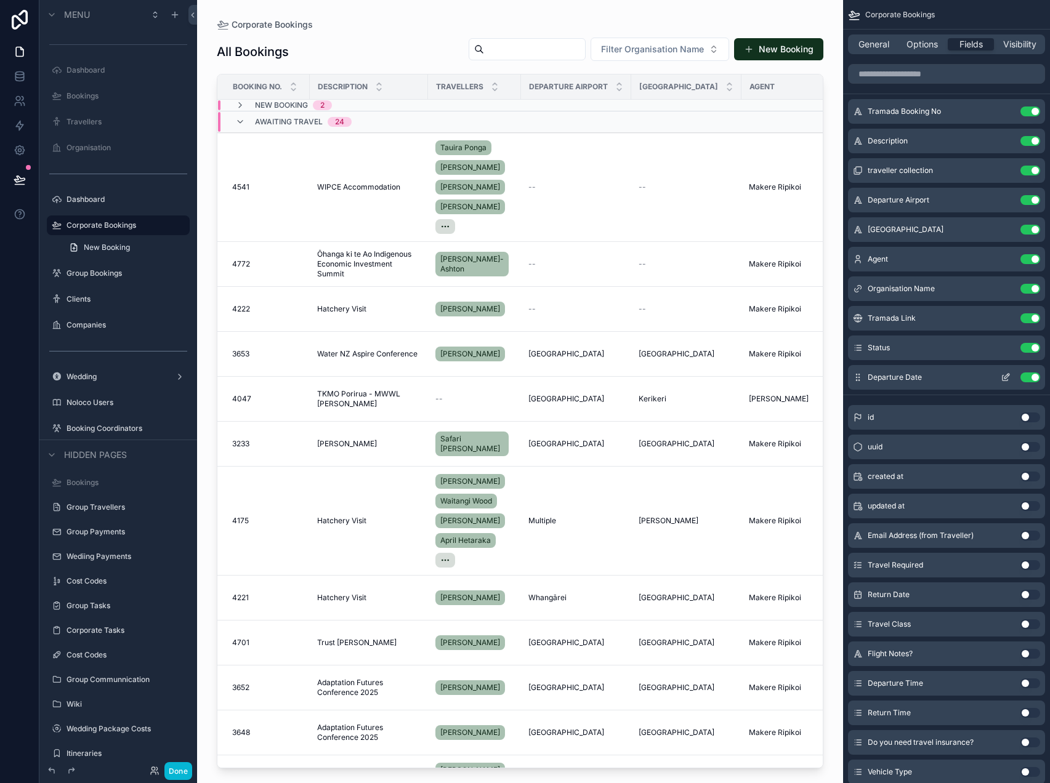
click at [1032, 377] on button "Use setting" at bounding box center [1030, 378] width 20 height 10
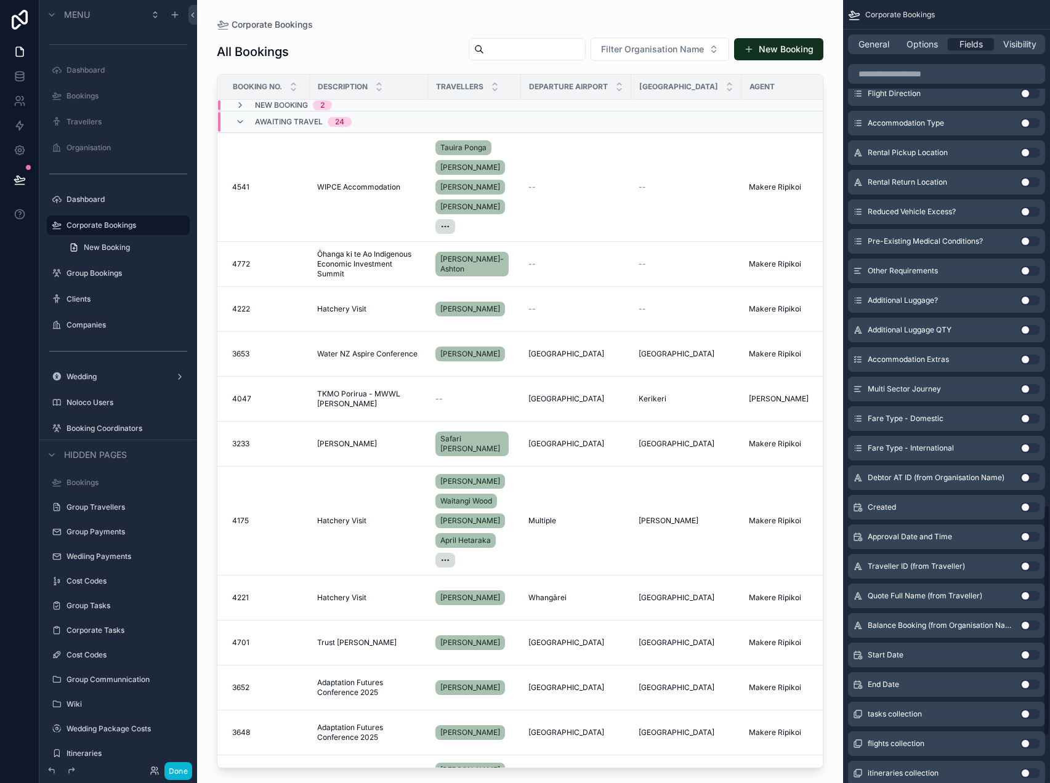
scroll to position [1868, 0]
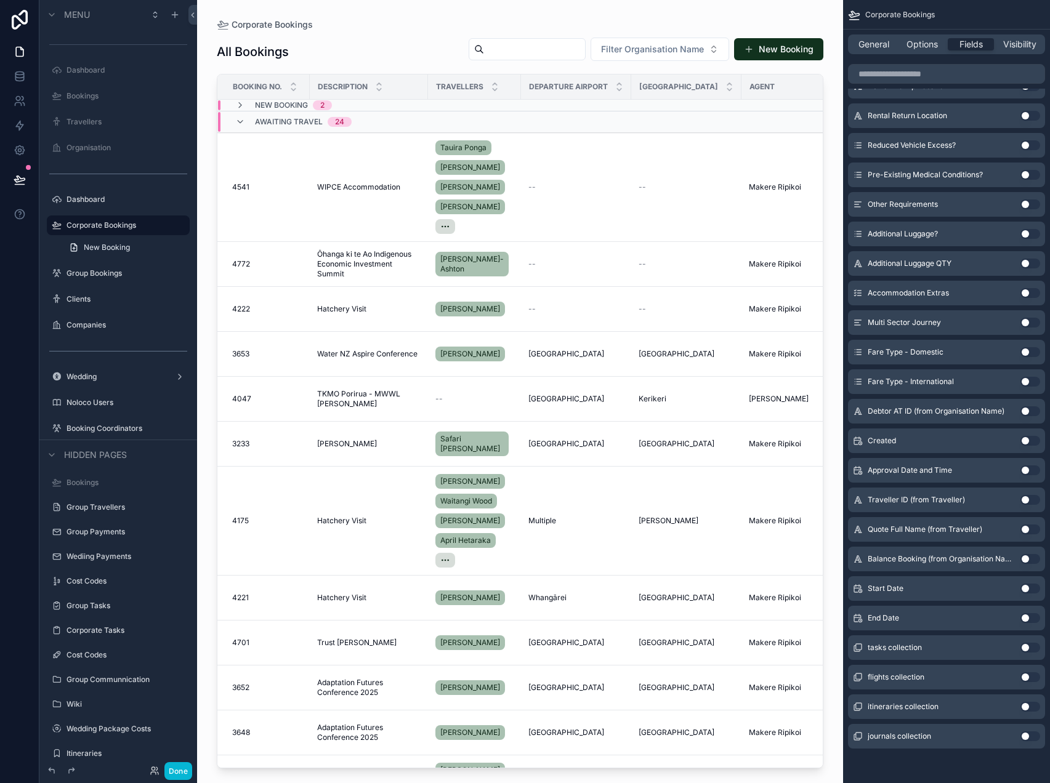
click at [1027, 592] on button "Use setting" at bounding box center [1030, 589] width 20 height 10
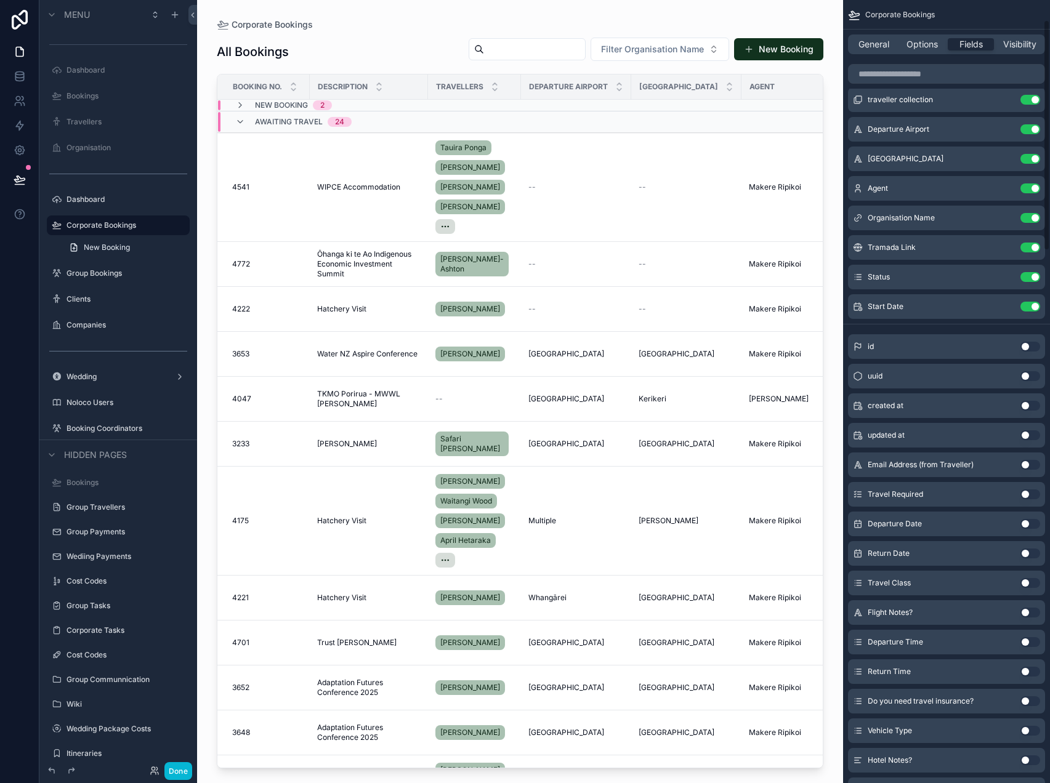
scroll to position [67, 0]
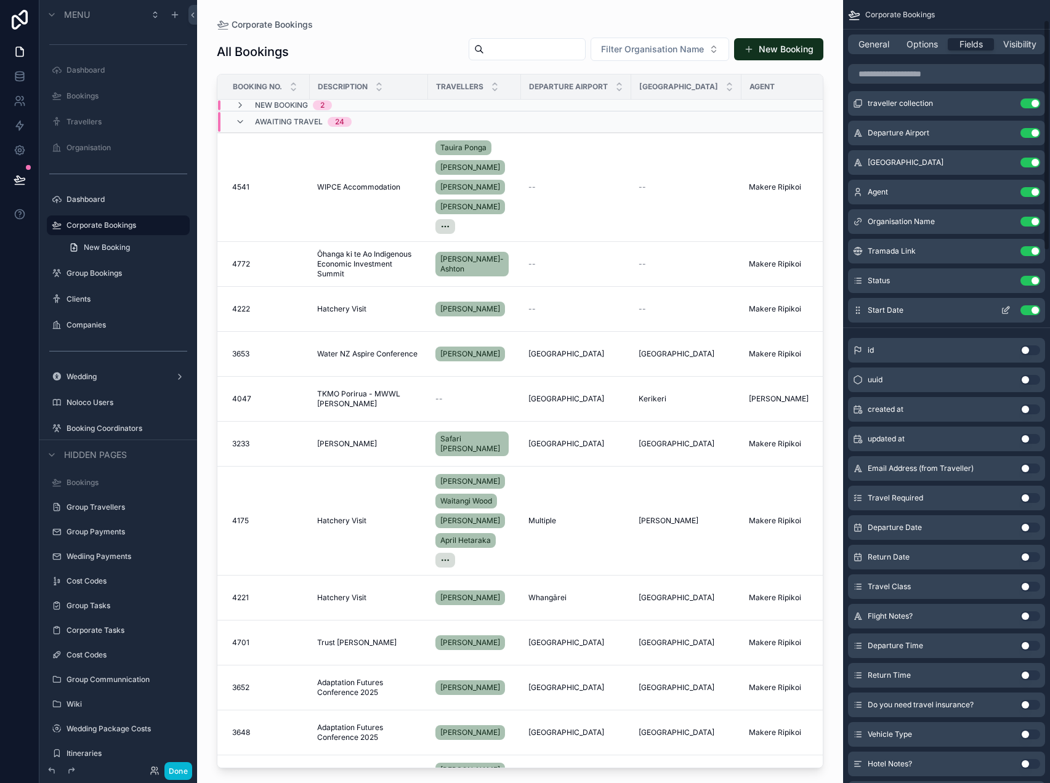
click at [1006, 309] on icon "scrollable content" at bounding box center [1006, 310] width 10 height 10
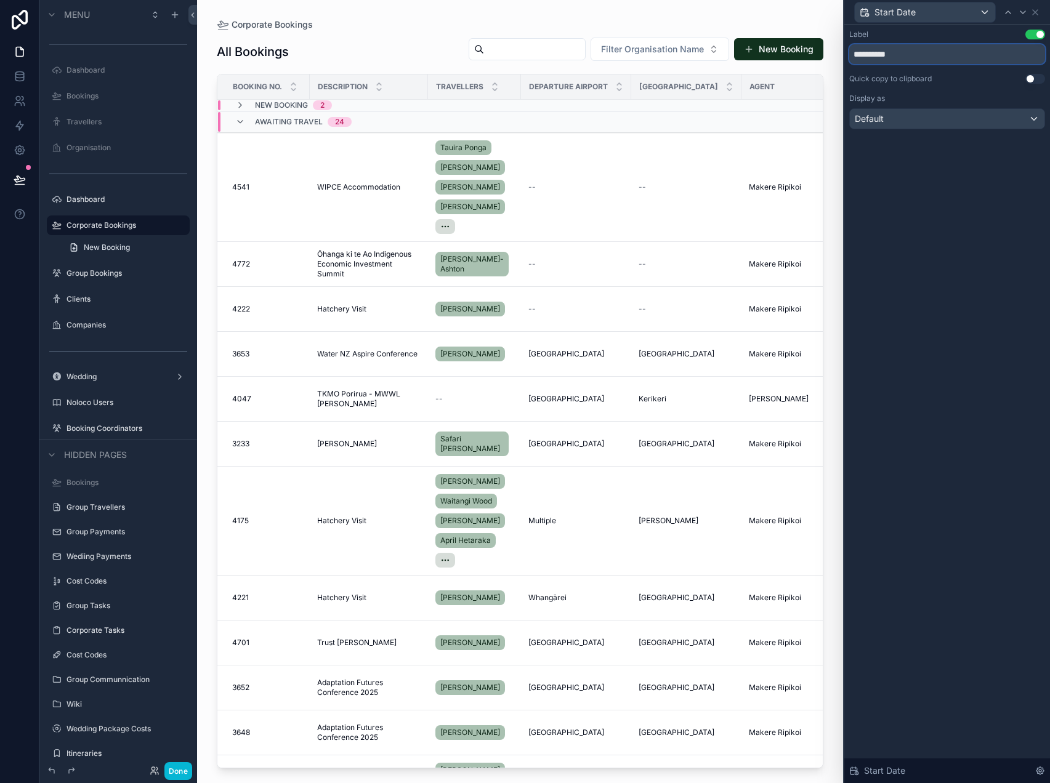
click at [856, 52] on input "**********" at bounding box center [947, 54] width 196 height 20
type input "**********"
click at [834, 174] on div "scrollable content" at bounding box center [520, 384] width 646 height 769
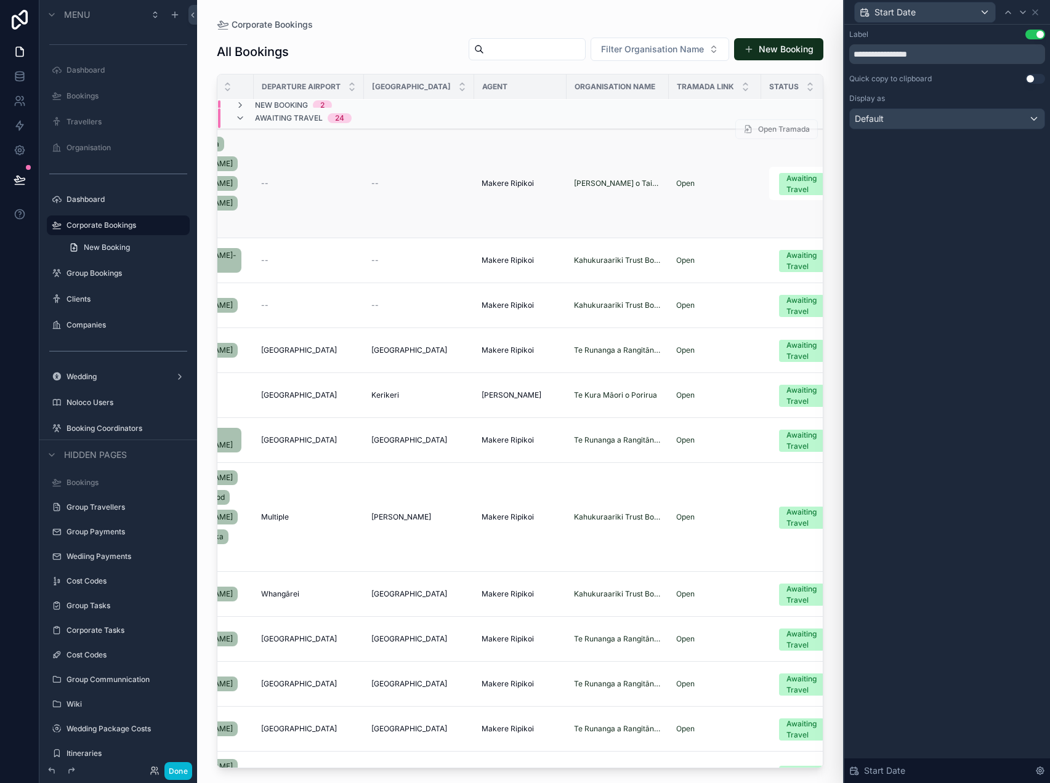
scroll to position [2, 382]
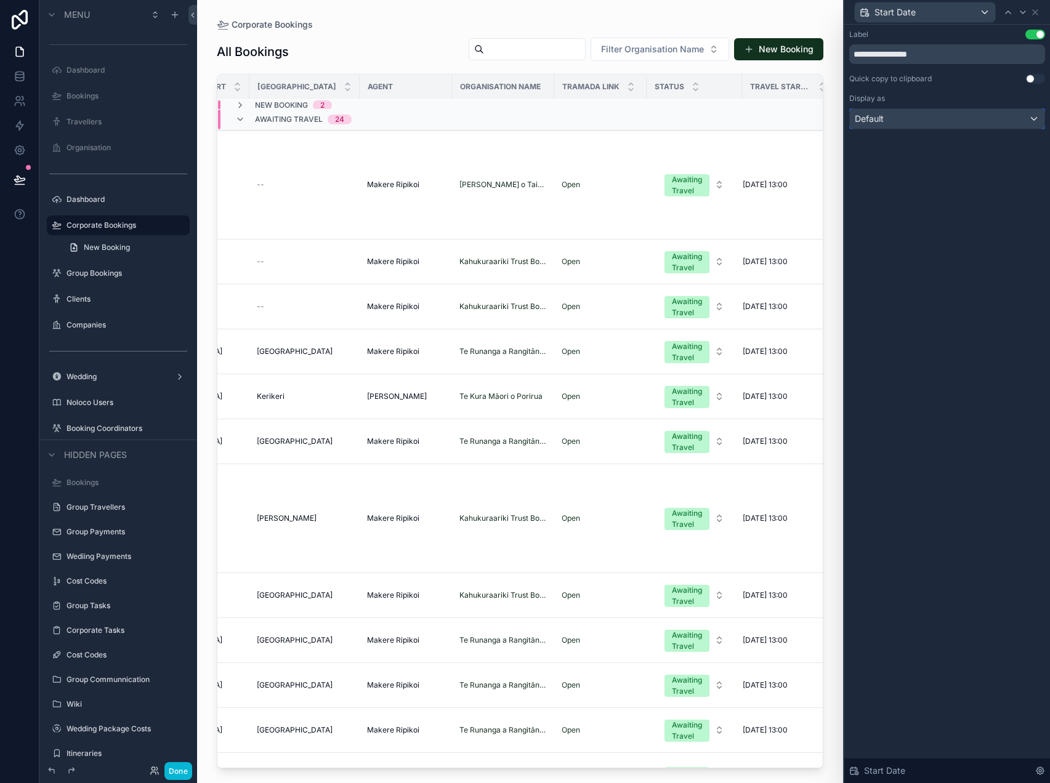
click at [977, 121] on div "Default" at bounding box center [947, 119] width 195 height 20
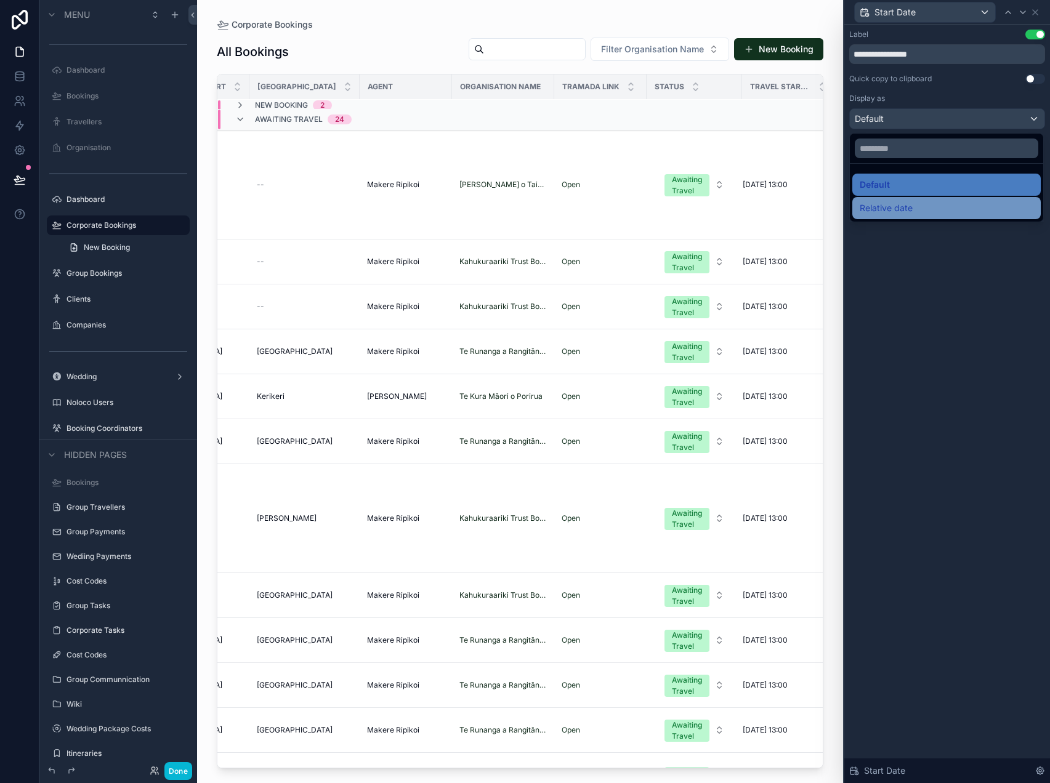
click at [944, 205] on div "Relative date" at bounding box center [947, 208] width 174 height 15
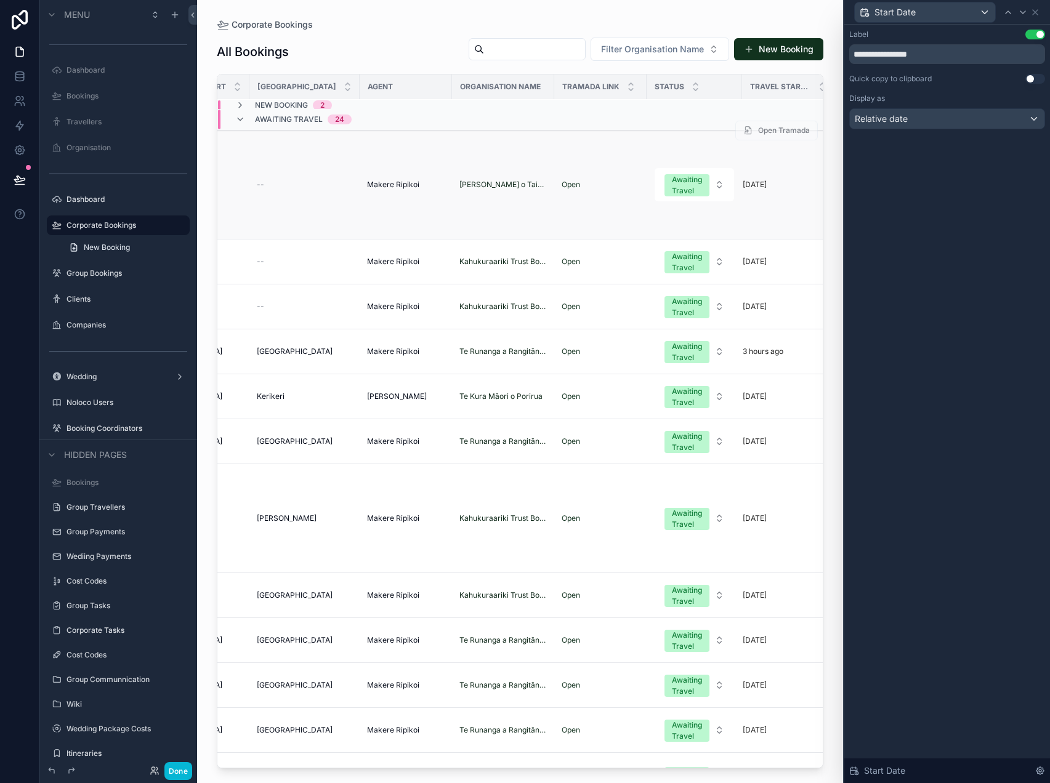
scroll to position [0, 382]
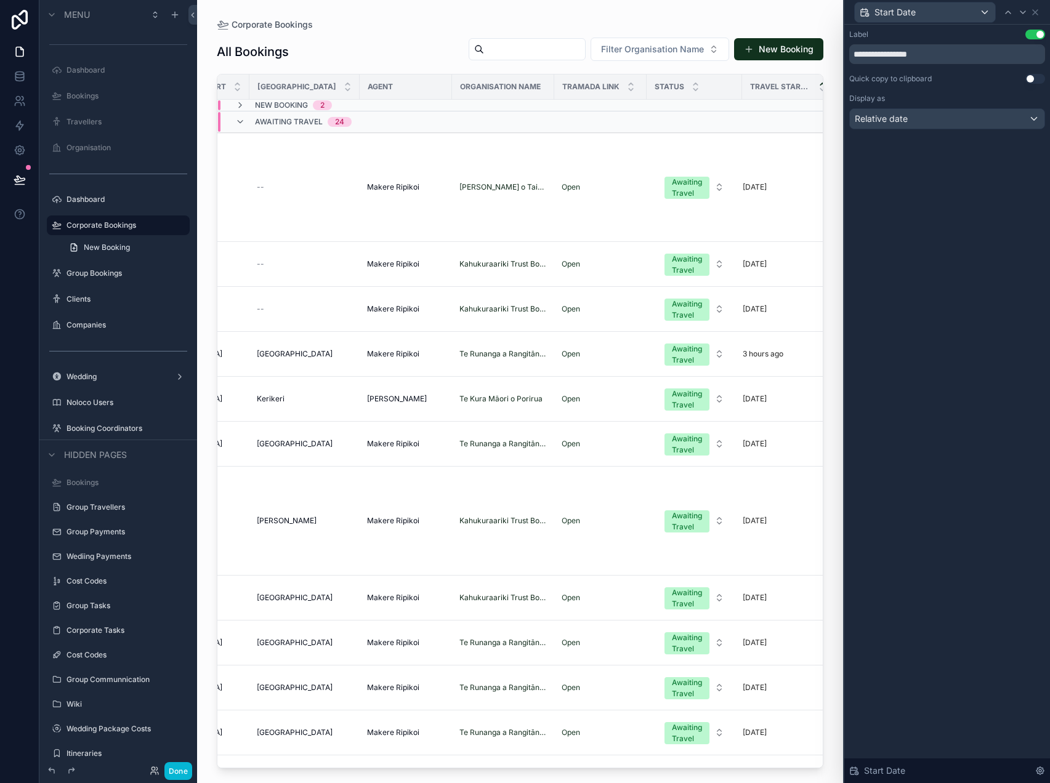
click at [820, 84] on icon "scrollable content" at bounding box center [822, 84] width 4 height 2
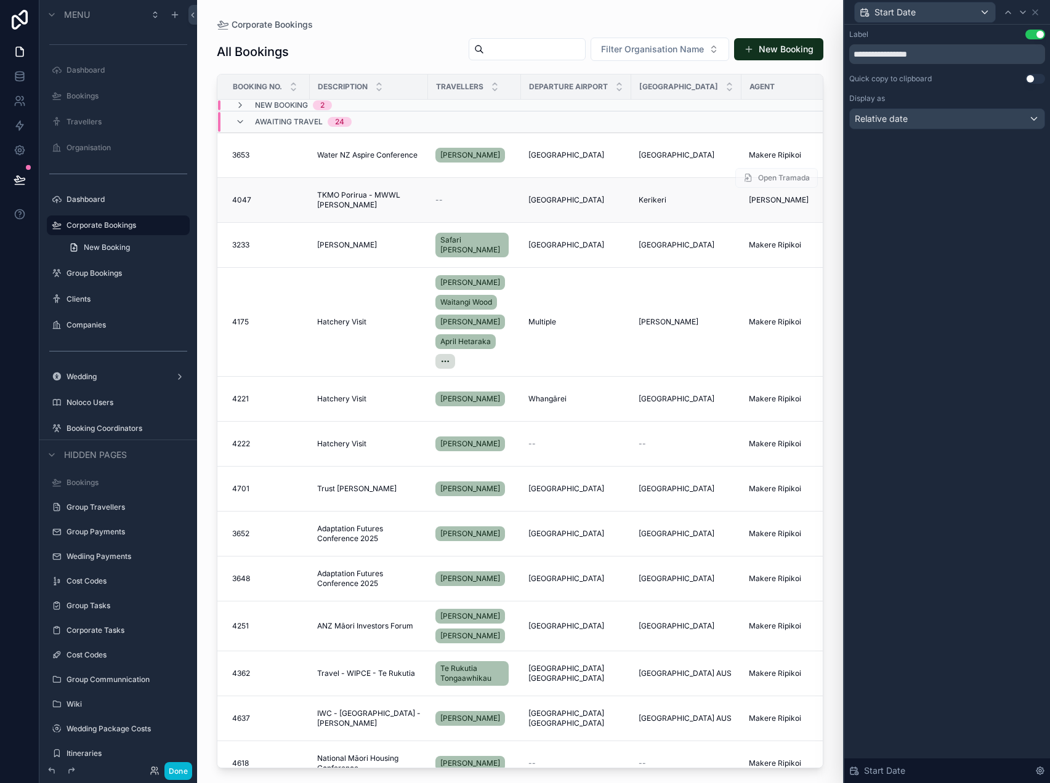
scroll to position [14, 382]
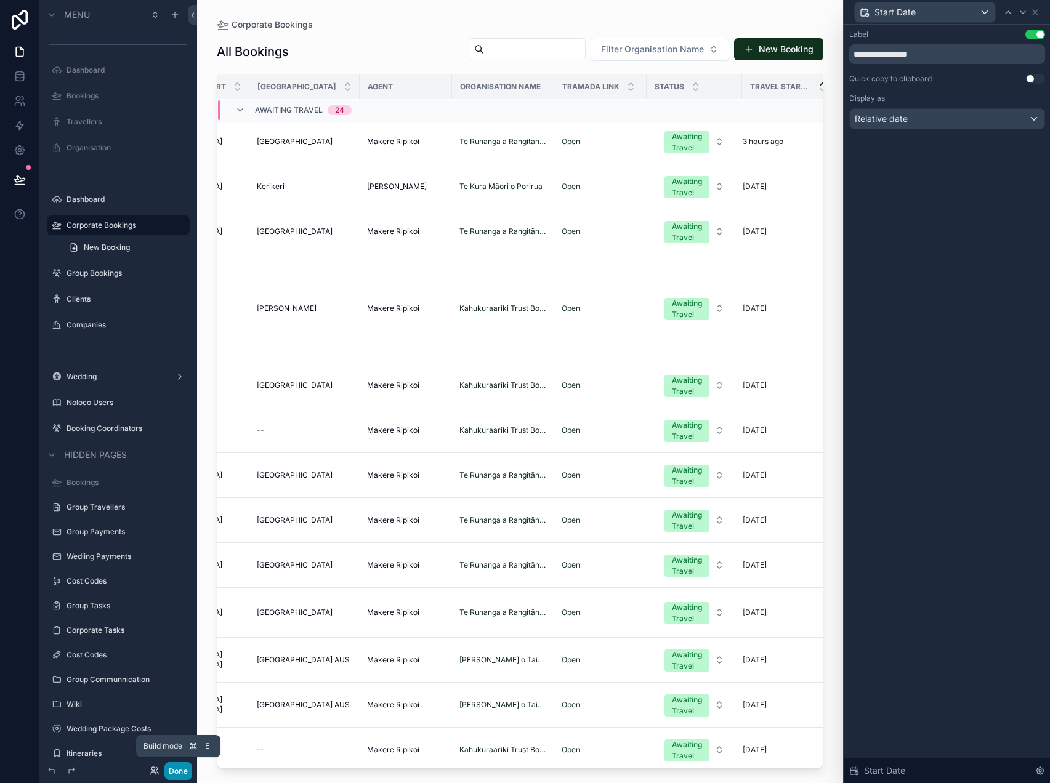
click at [172, 769] on button "Done" at bounding box center [178, 771] width 28 height 18
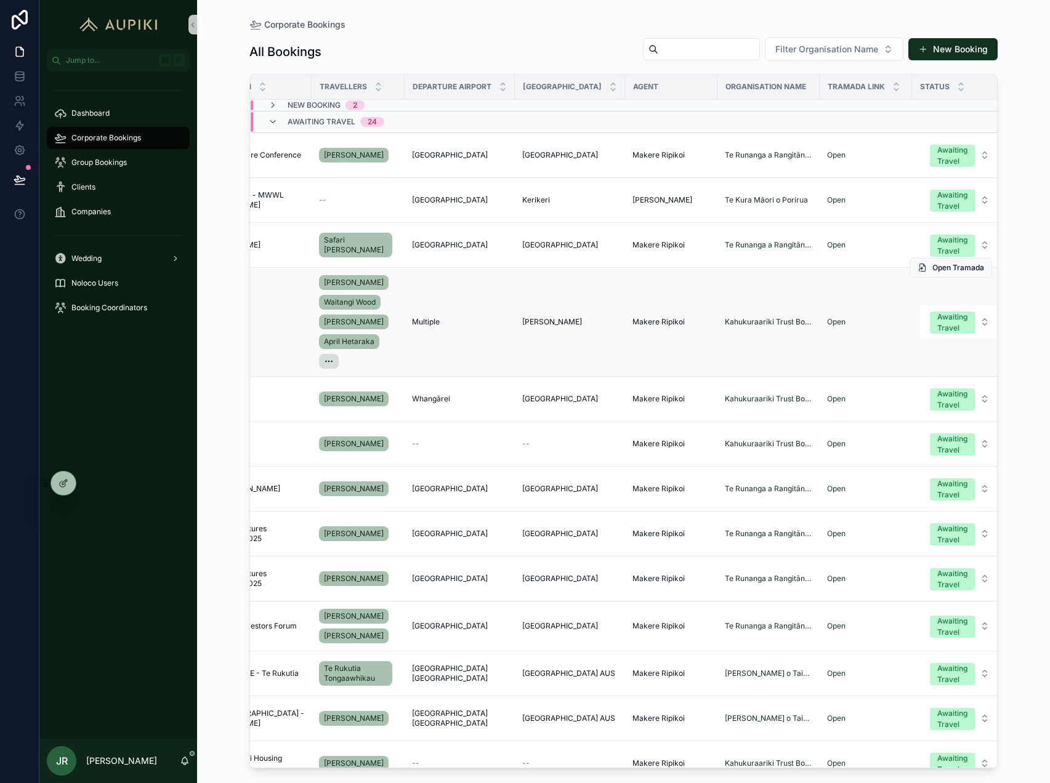
scroll to position [0, 240]
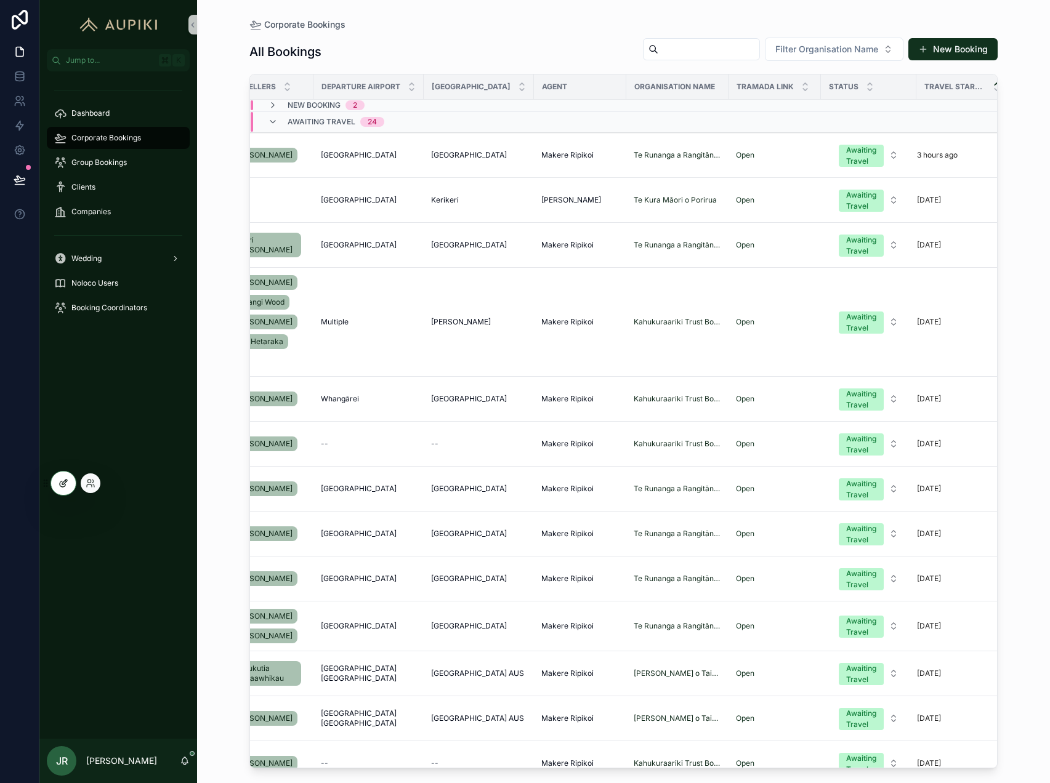
click at [55, 480] on div at bounding box center [63, 483] width 25 height 23
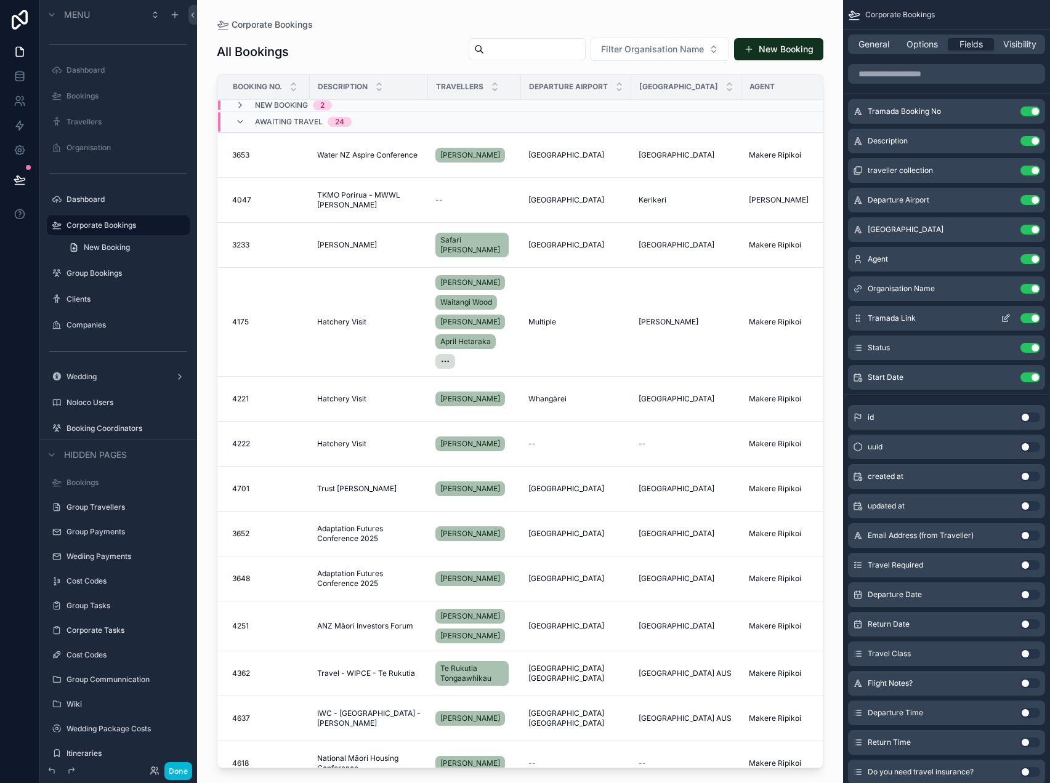
click at [1026, 321] on button "Use setting" at bounding box center [1030, 318] width 20 height 10
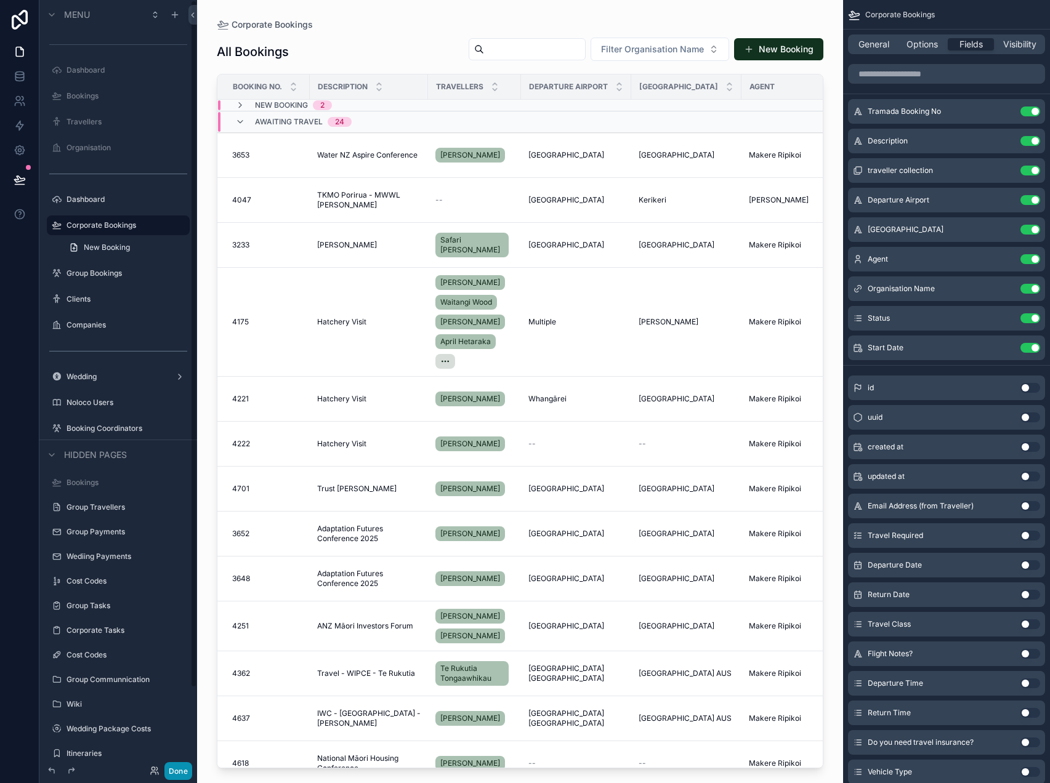
click at [174, 770] on button "Done" at bounding box center [178, 771] width 28 height 18
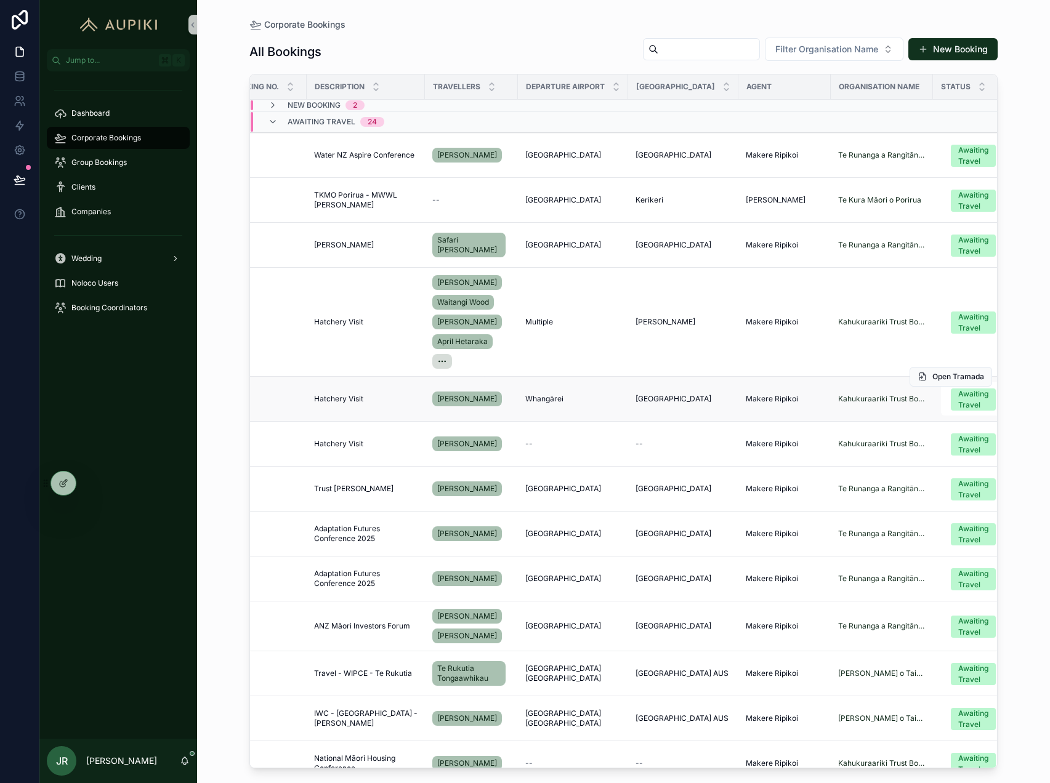
scroll to position [0, 0]
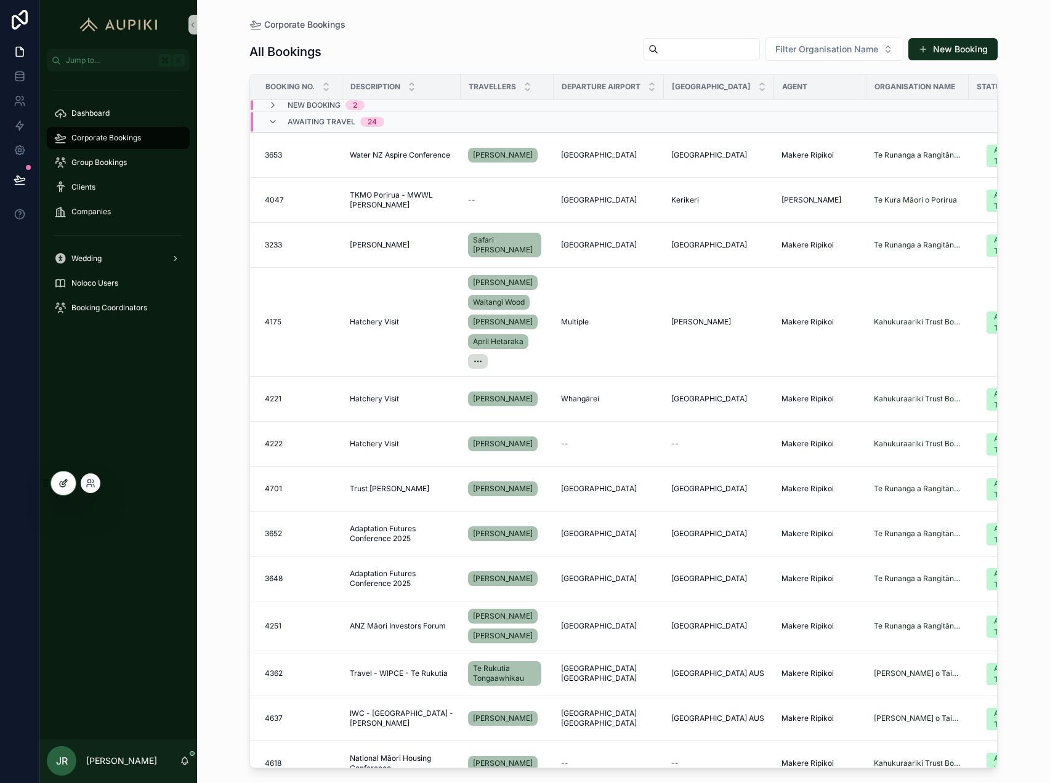
click at [61, 483] on icon at bounding box center [64, 484] width 10 height 10
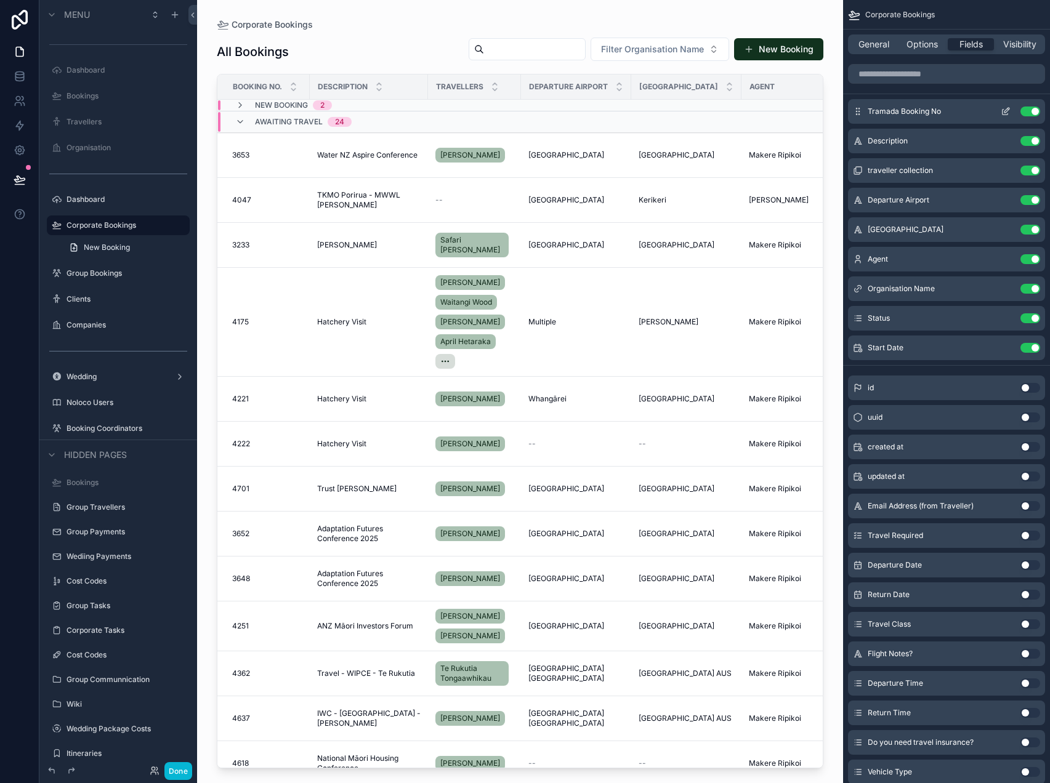
click at [1006, 111] on icon "scrollable content" at bounding box center [1006, 112] width 10 height 10
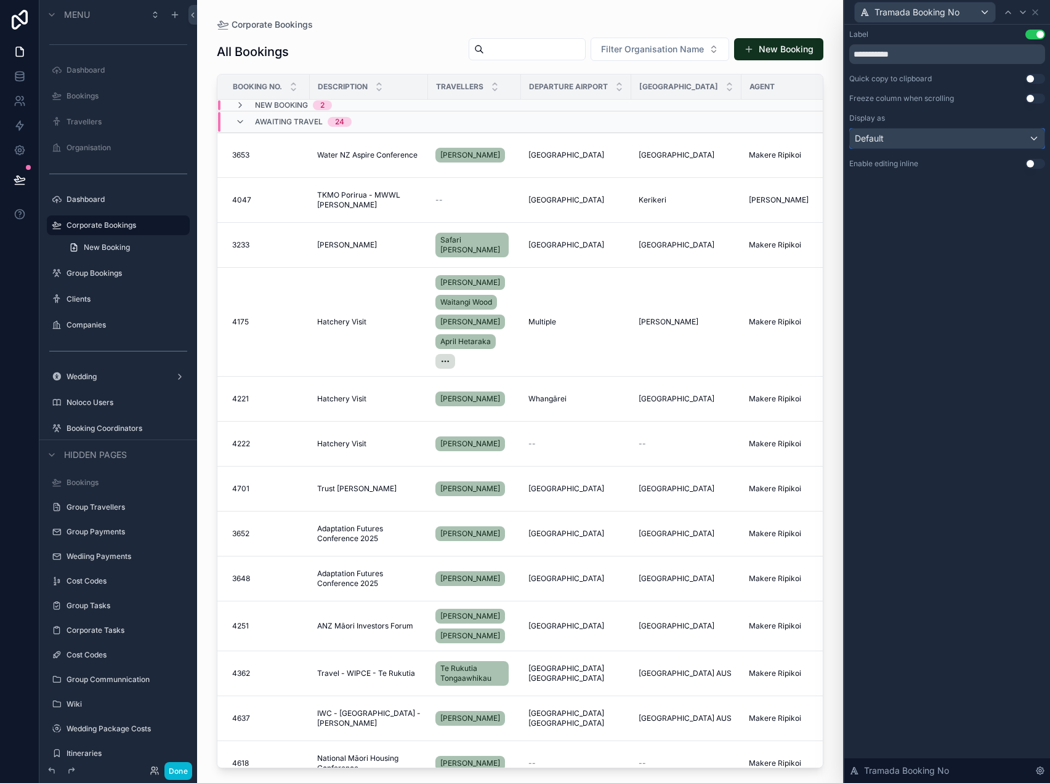
click at [1003, 143] on div "Default" at bounding box center [947, 139] width 195 height 20
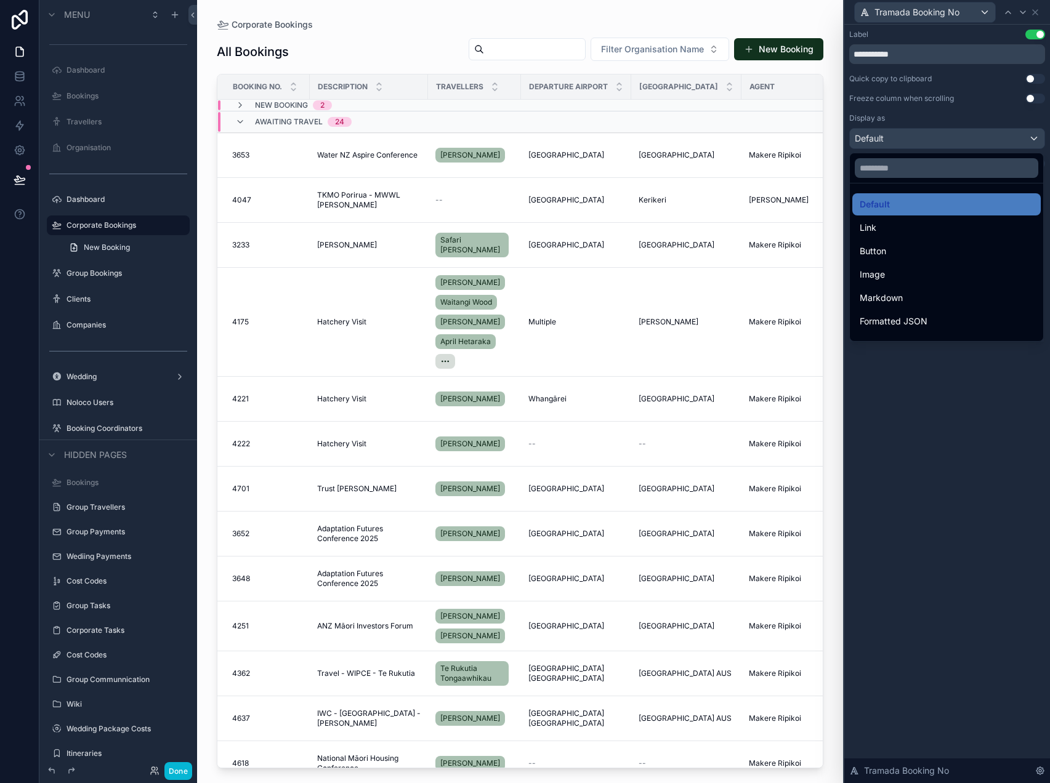
click at [930, 421] on div at bounding box center [947, 391] width 206 height 783
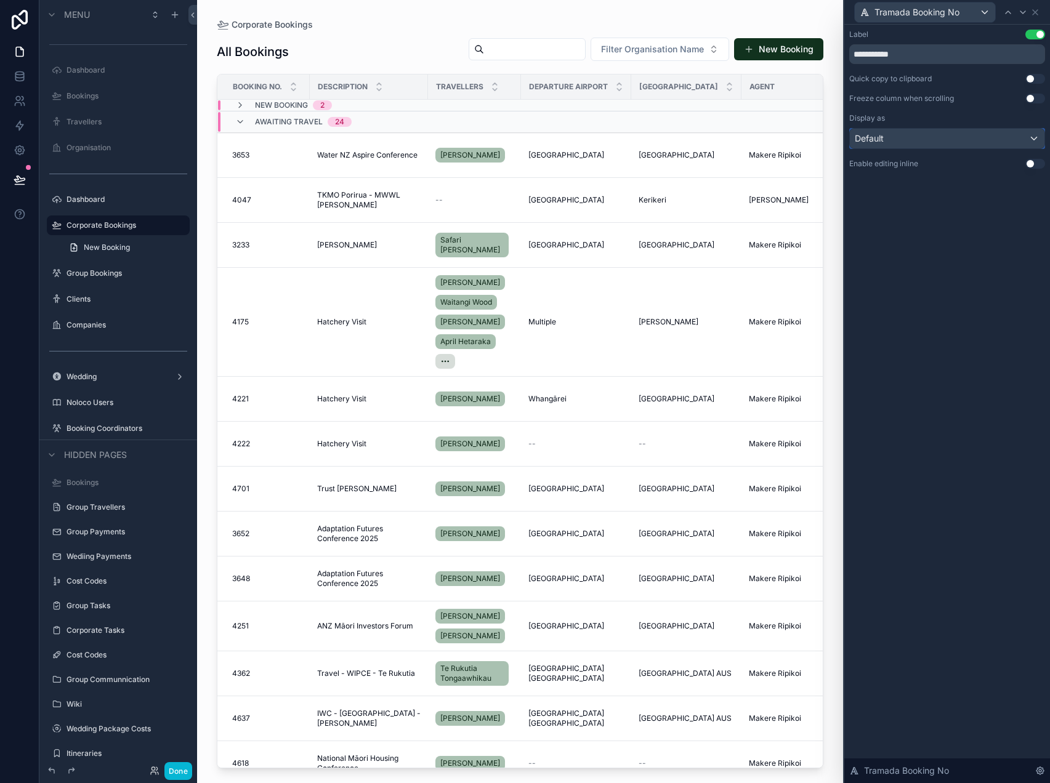
click at [1004, 143] on div "Default" at bounding box center [947, 139] width 195 height 20
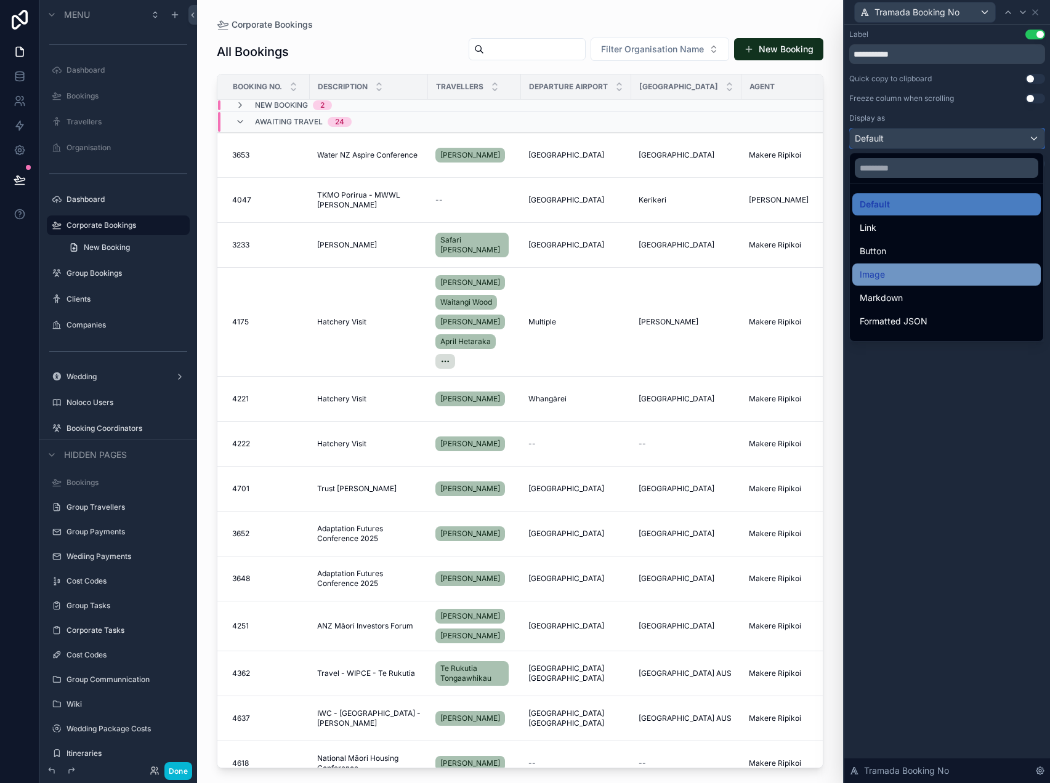
scroll to position [134, 0]
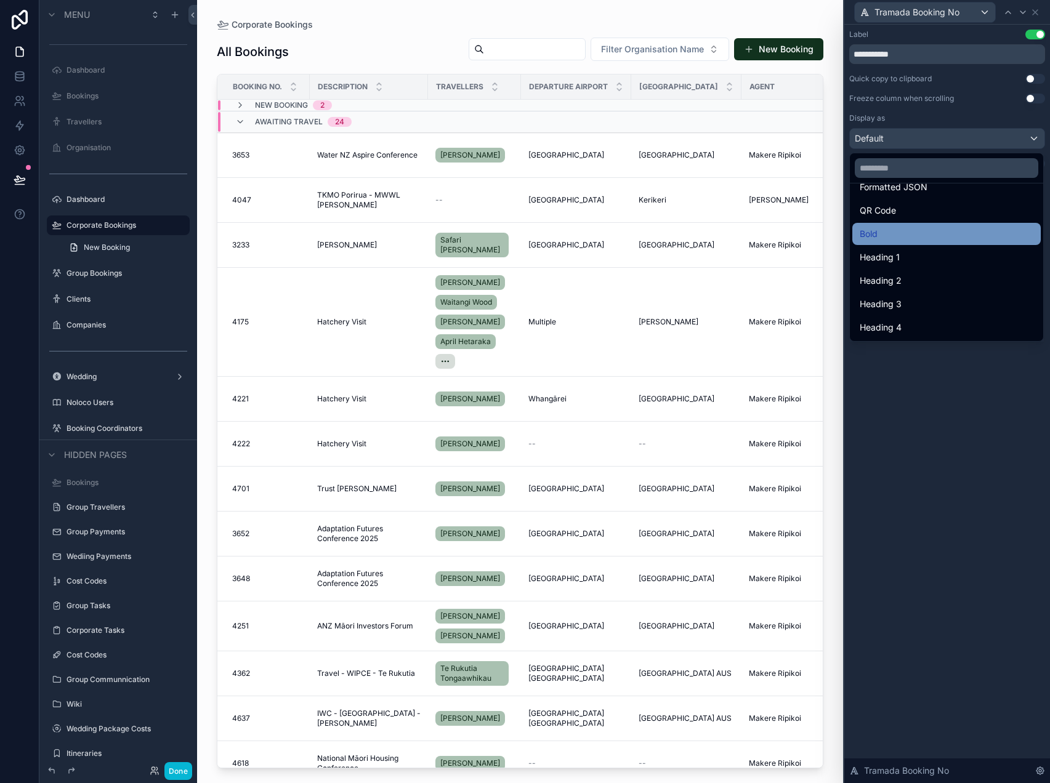
click at [924, 228] on div "Bold" at bounding box center [947, 234] width 174 height 15
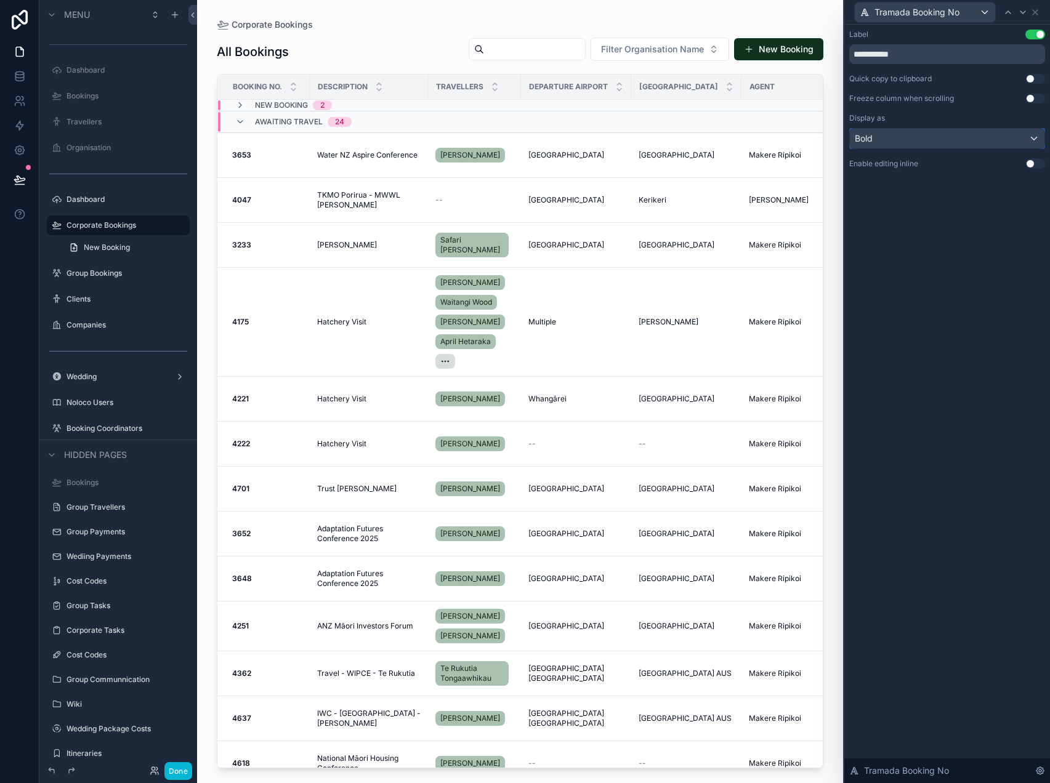
click at [953, 140] on div "Bold" at bounding box center [947, 139] width 195 height 20
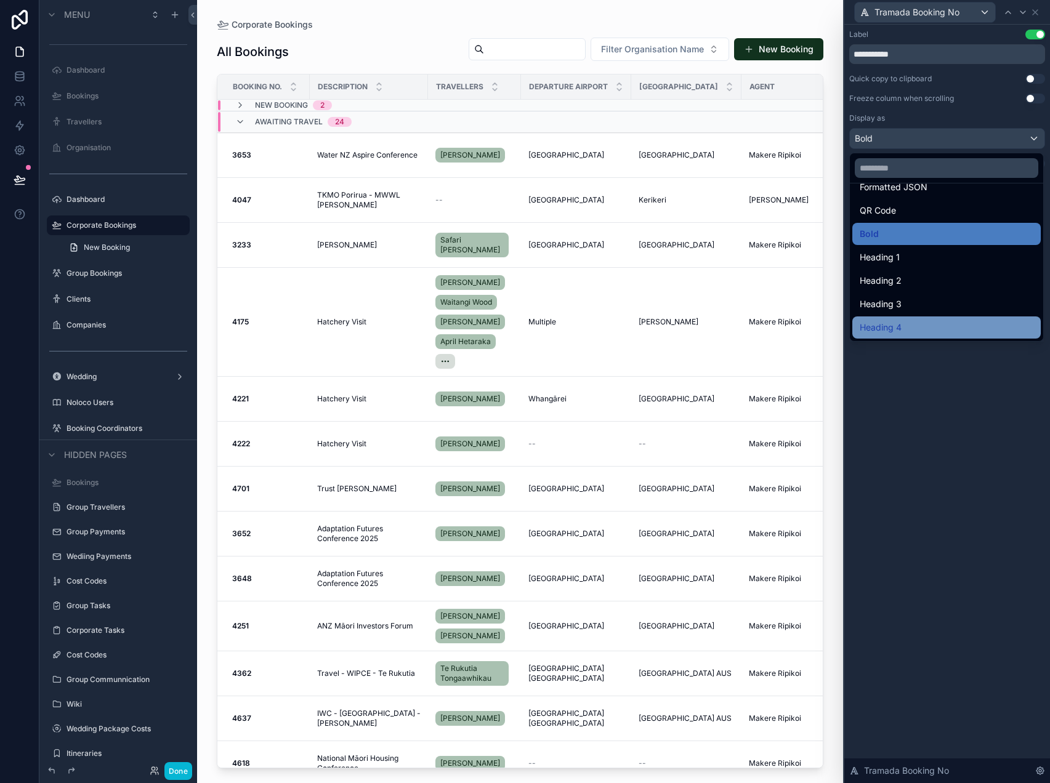
click at [909, 318] on div "Heading 4" at bounding box center [946, 328] width 188 height 22
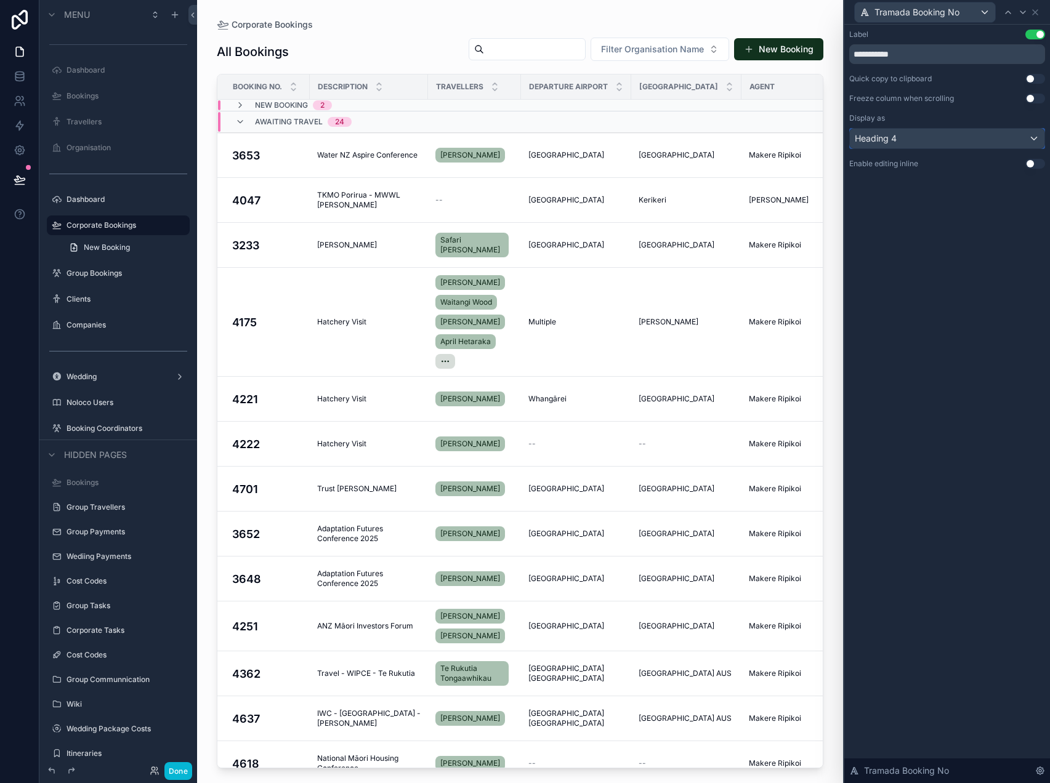
click at [935, 140] on div "Heading 4" at bounding box center [947, 139] width 195 height 20
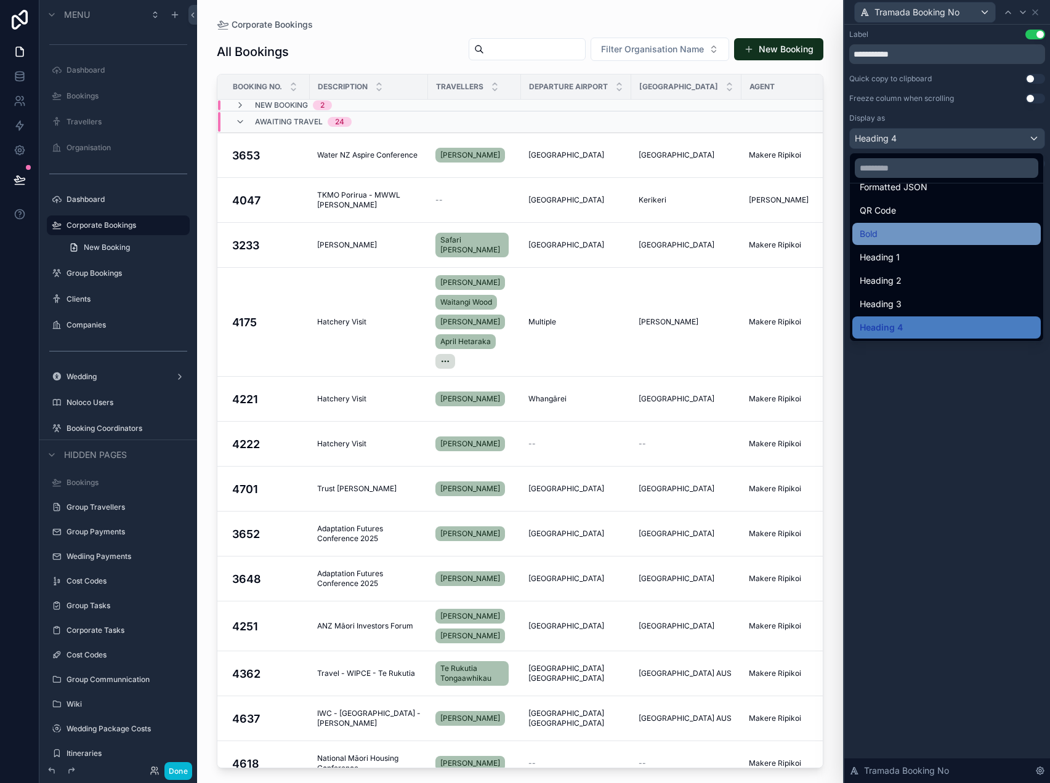
click at [910, 233] on div "Bold" at bounding box center [947, 234] width 174 height 15
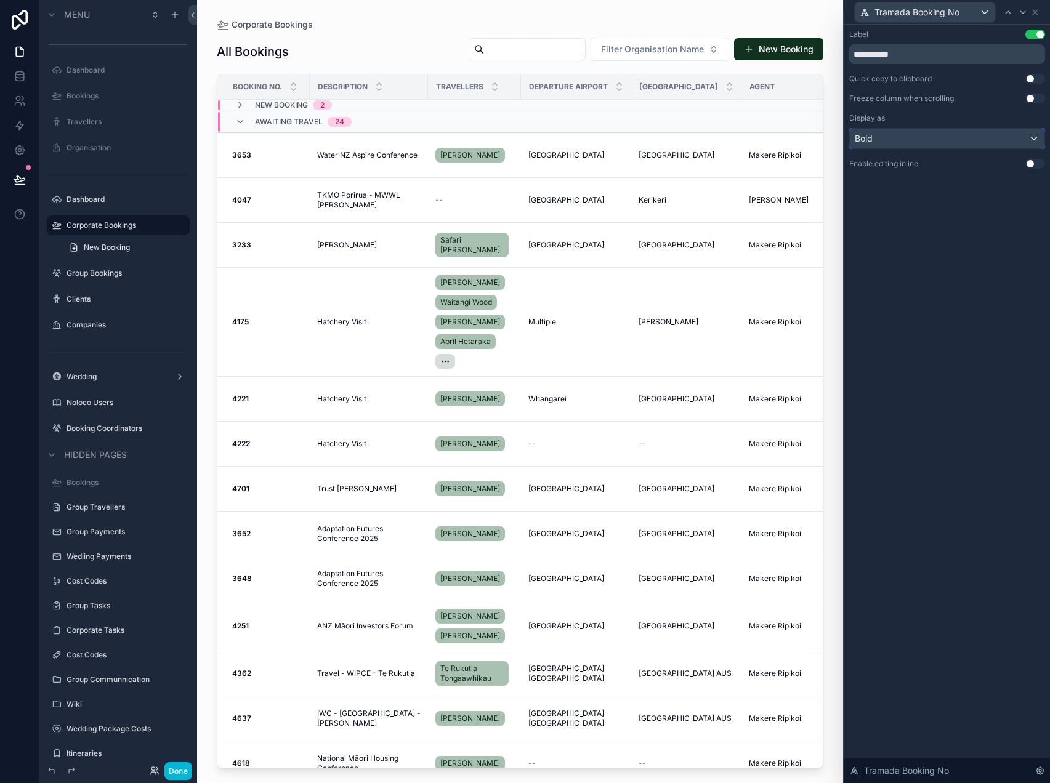
click at [901, 139] on div "Bold" at bounding box center [947, 139] width 195 height 20
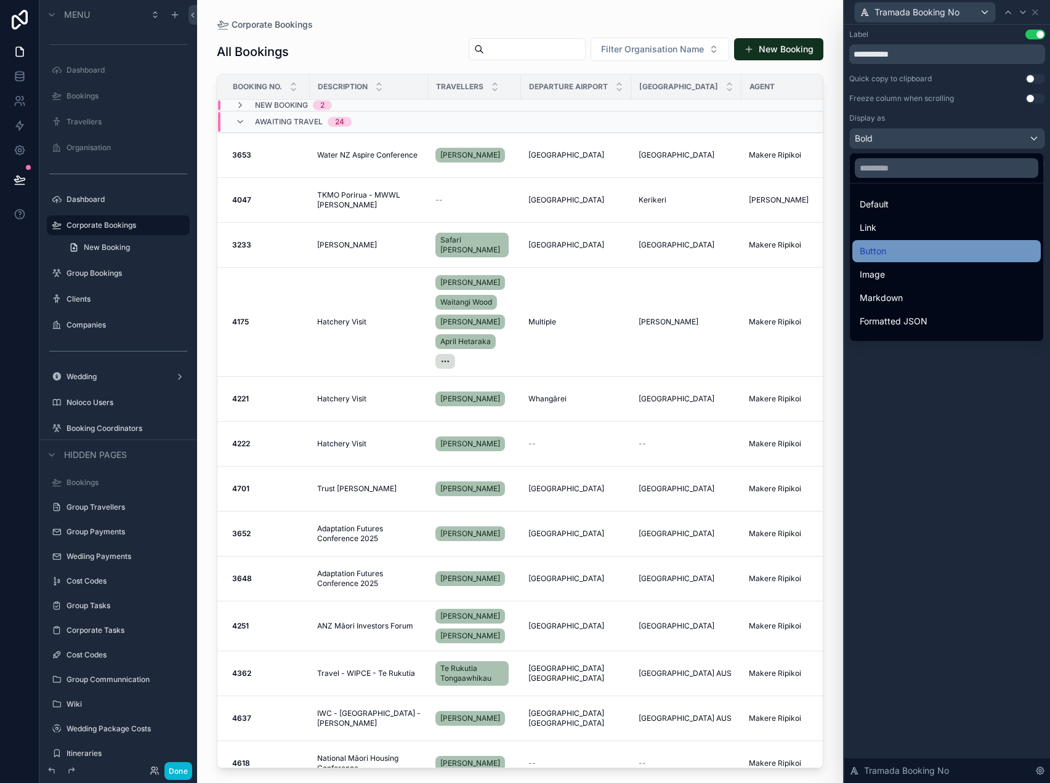
click at [891, 252] on div "Button" at bounding box center [947, 251] width 174 height 15
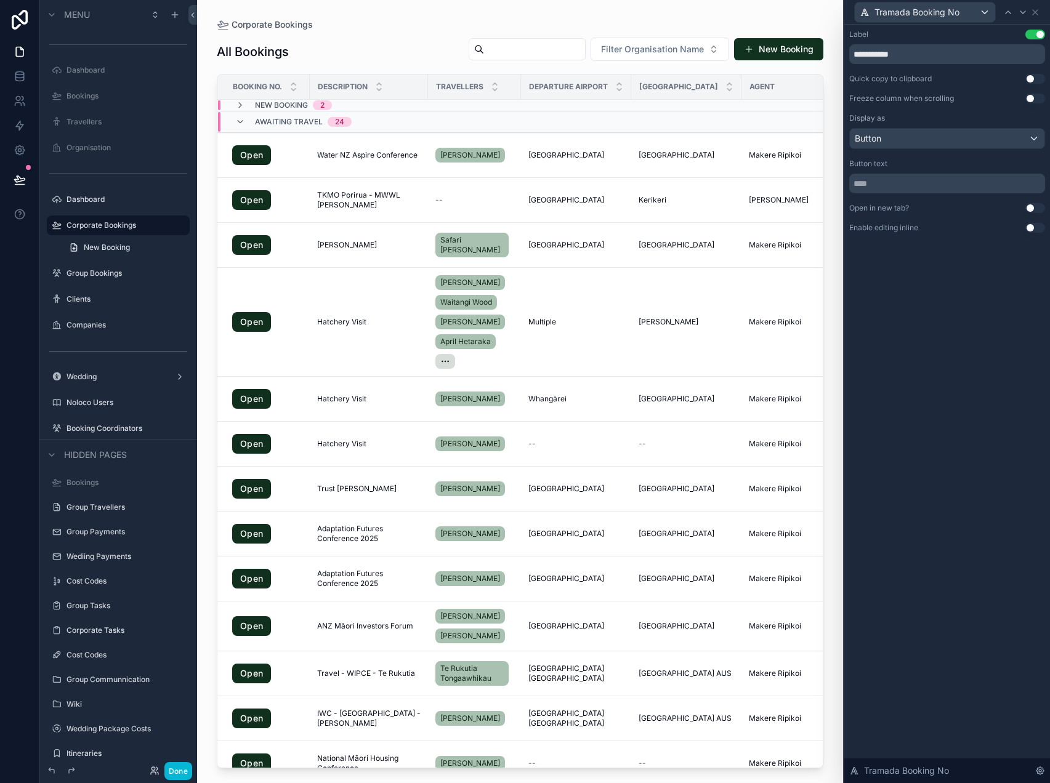
click at [252, 153] on div "scrollable content" at bounding box center [520, 384] width 646 height 769
click at [953, 132] on div "Button" at bounding box center [947, 139] width 195 height 20
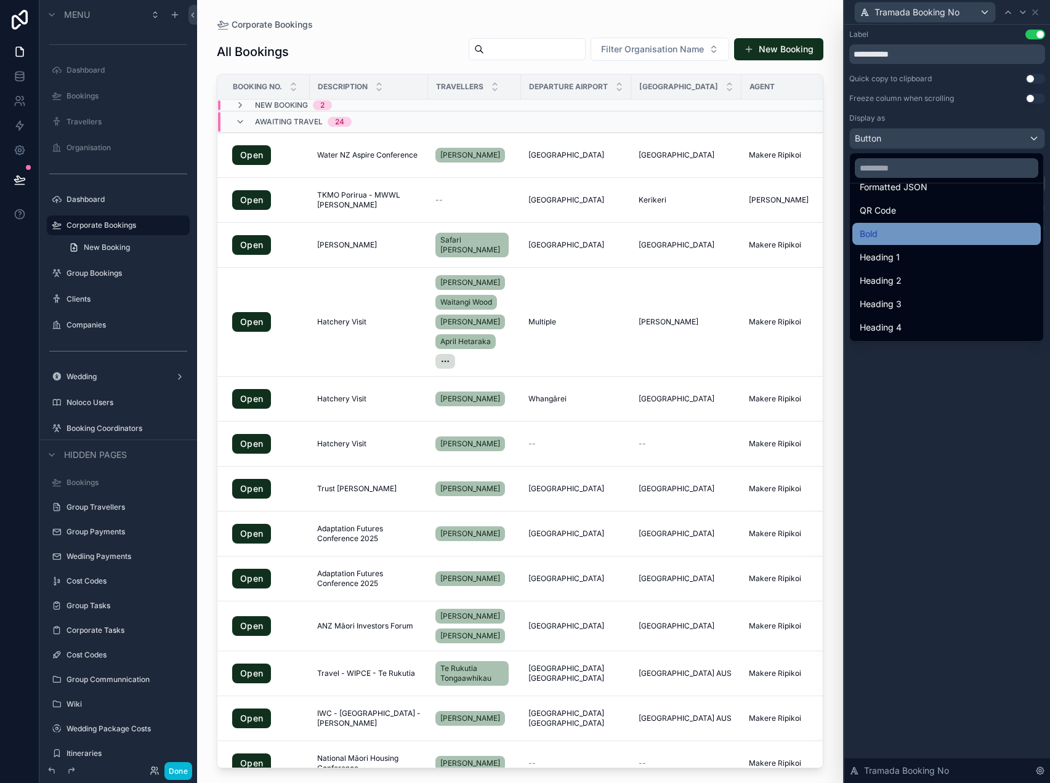
click at [939, 227] on div "Bold" at bounding box center [947, 234] width 174 height 15
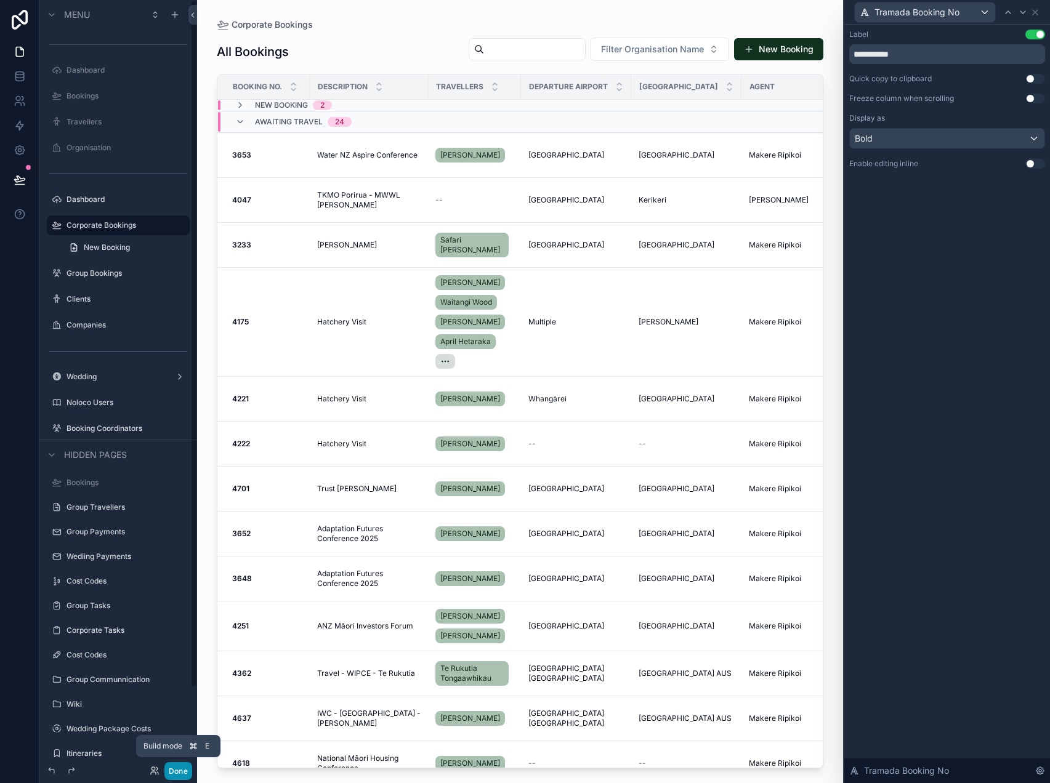
click at [181, 771] on button "Done" at bounding box center [178, 771] width 28 height 18
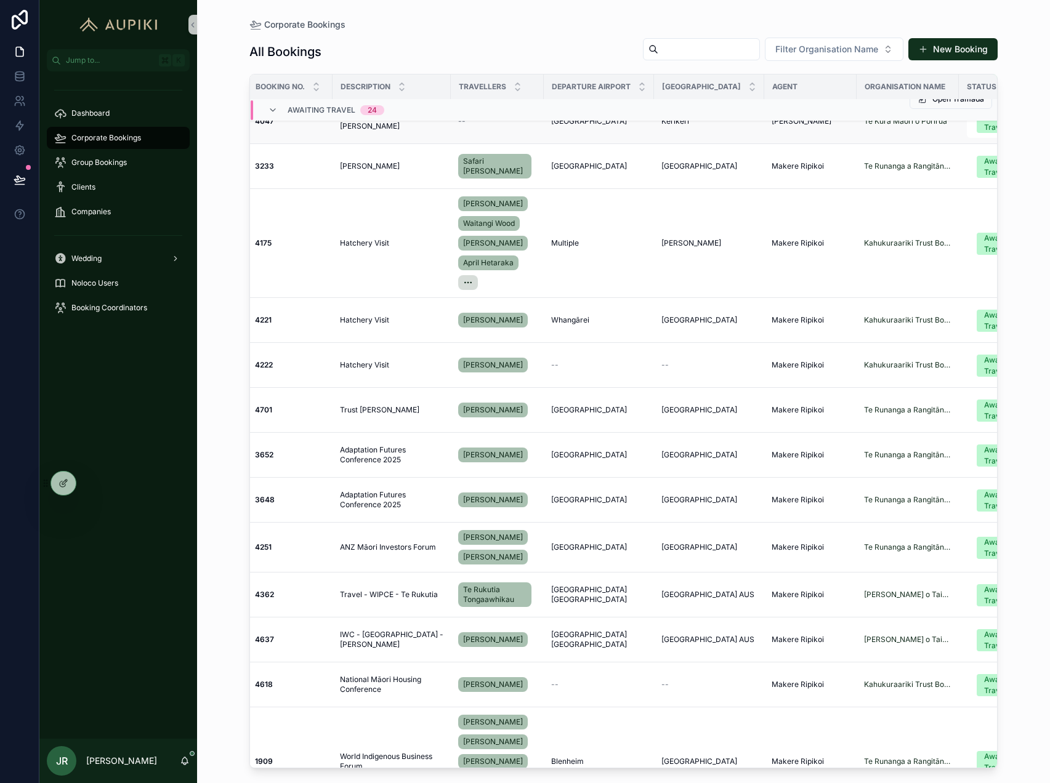
scroll to position [79, 0]
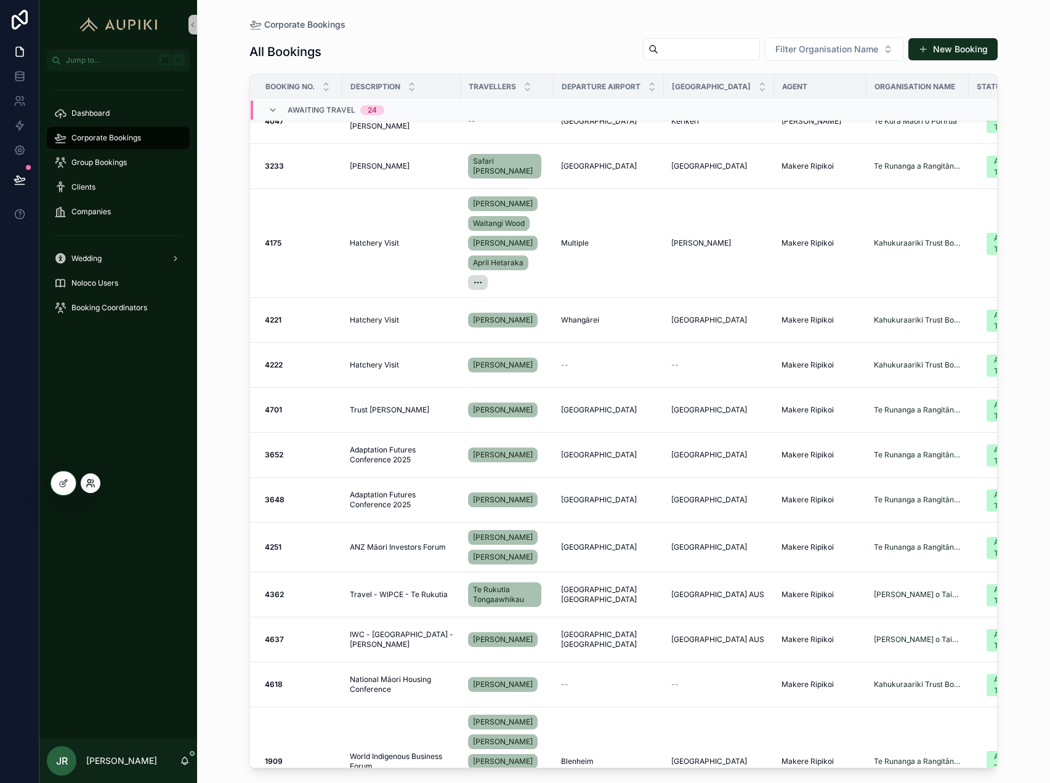
click at [87, 483] on icon at bounding box center [91, 484] width 10 height 10
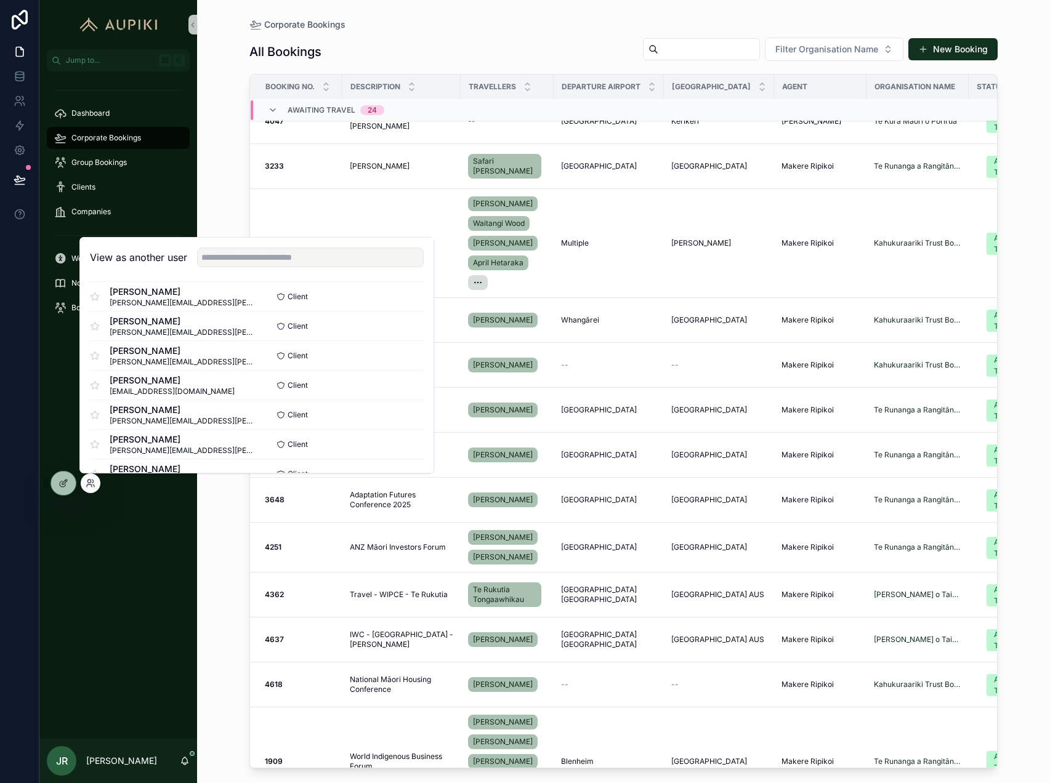
scroll to position [153, 0]
click at [405, 380] on button "Select" at bounding box center [408, 386] width 32 height 18
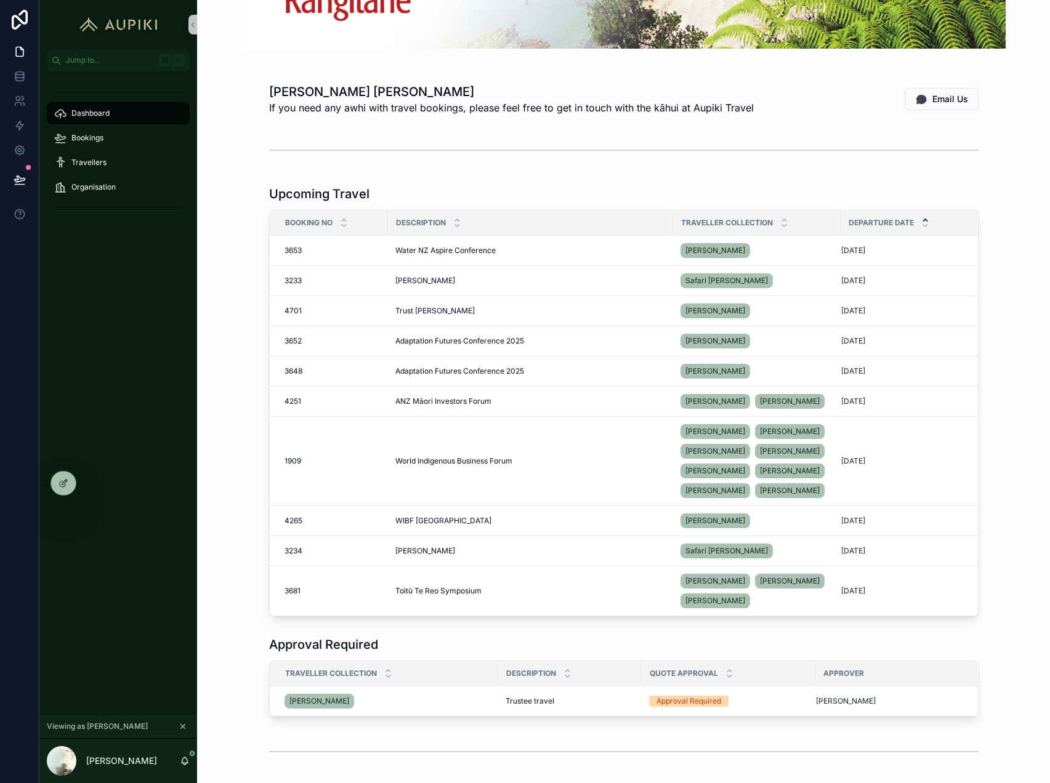
scroll to position [151, 0]
click at [63, 485] on icon at bounding box center [64, 482] width 5 height 5
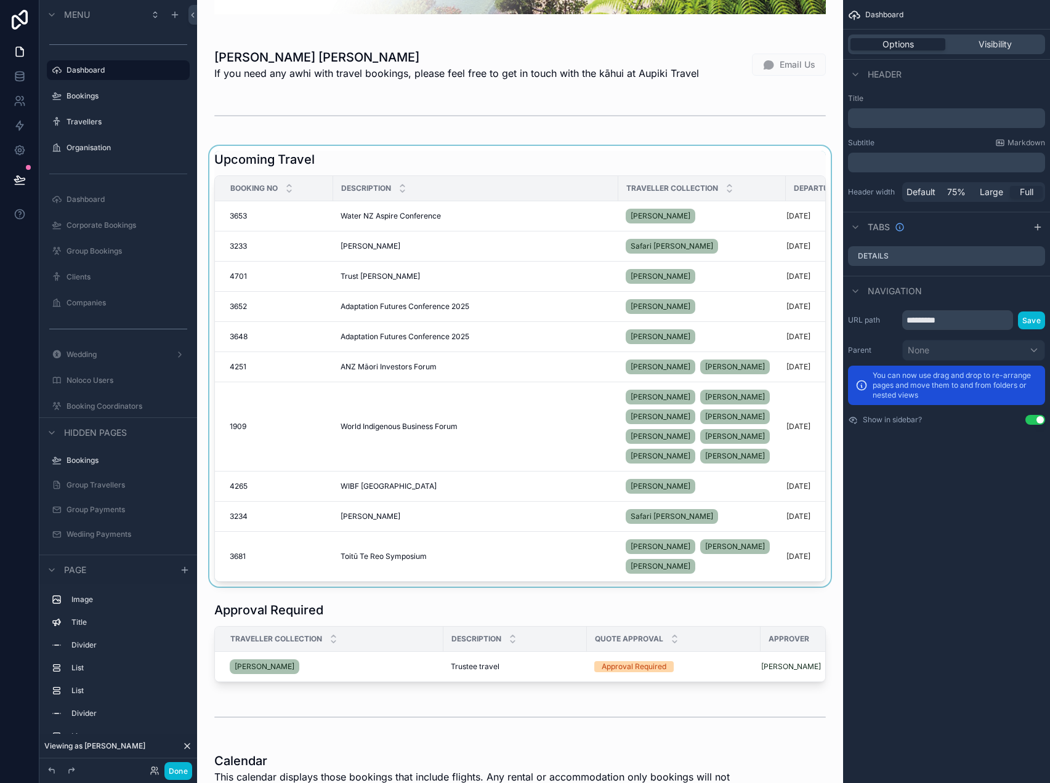
click at [576, 161] on div "scrollable content" at bounding box center [520, 366] width 626 height 441
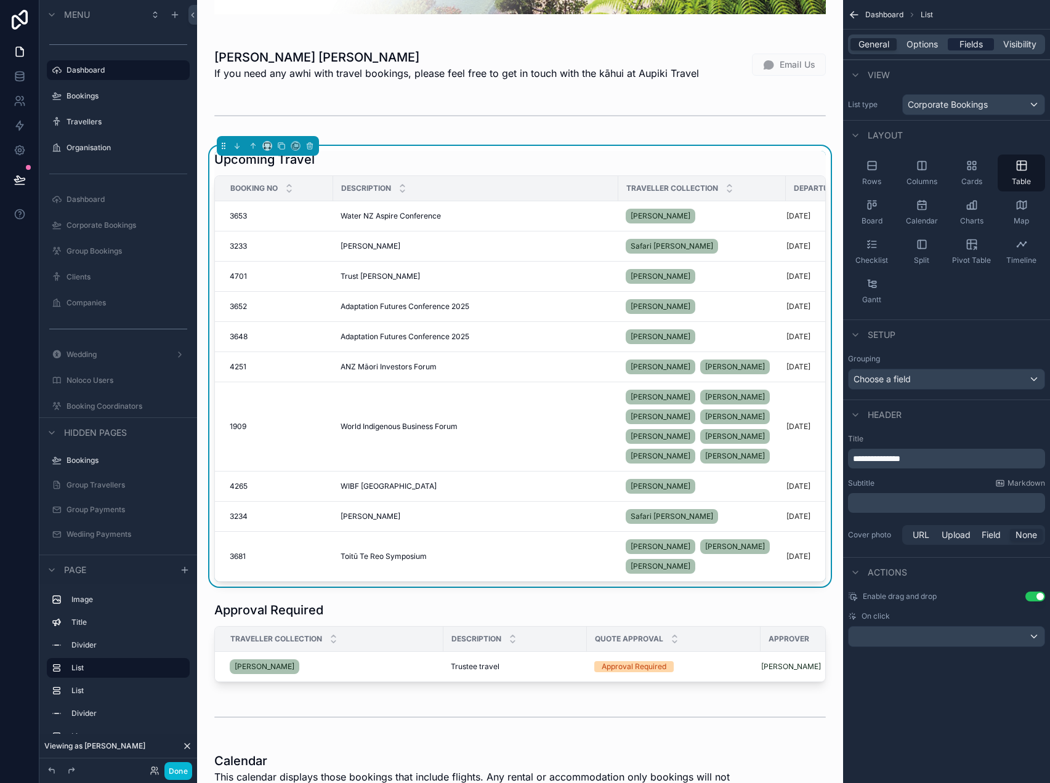
click at [963, 46] on span "Fields" at bounding box center [970, 44] width 23 height 12
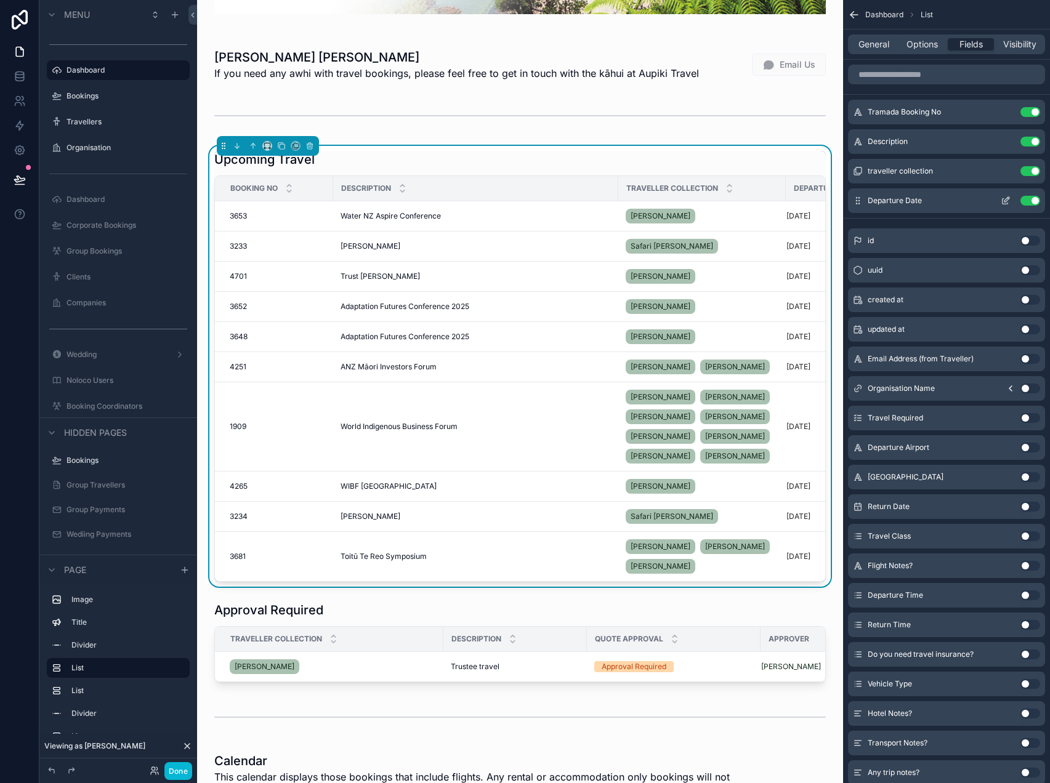
click at [1033, 197] on button "Use setting" at bounding box center [1030, 201] width 20 height 10
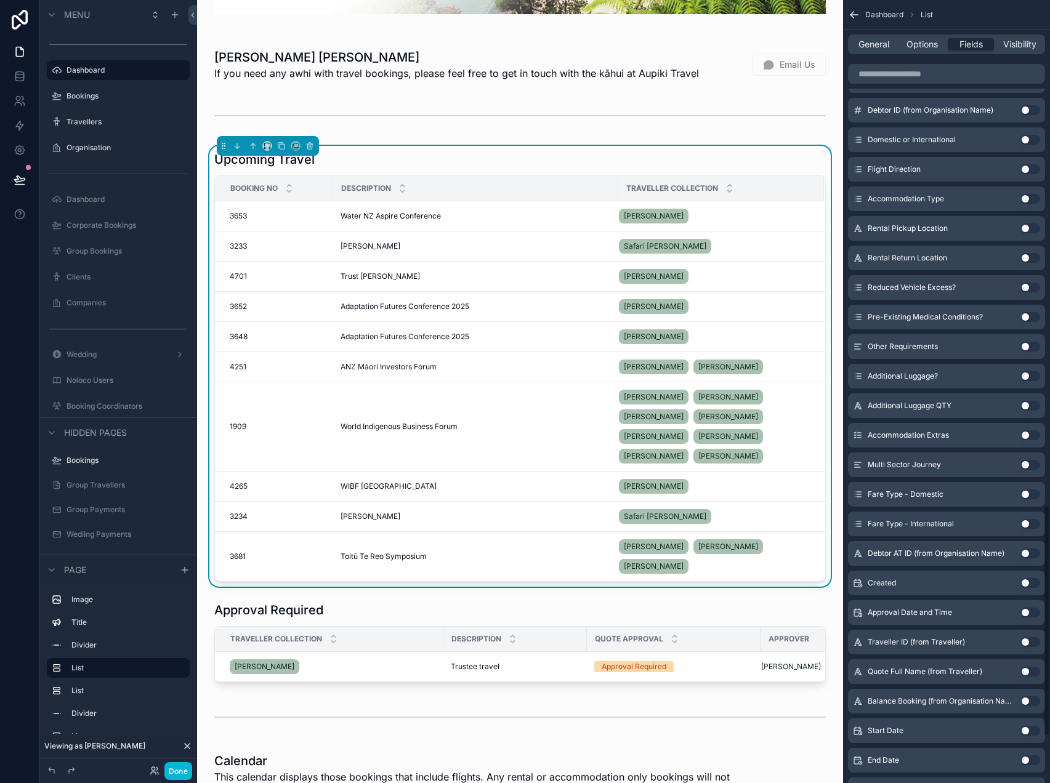
scroll to position [1869, 0]
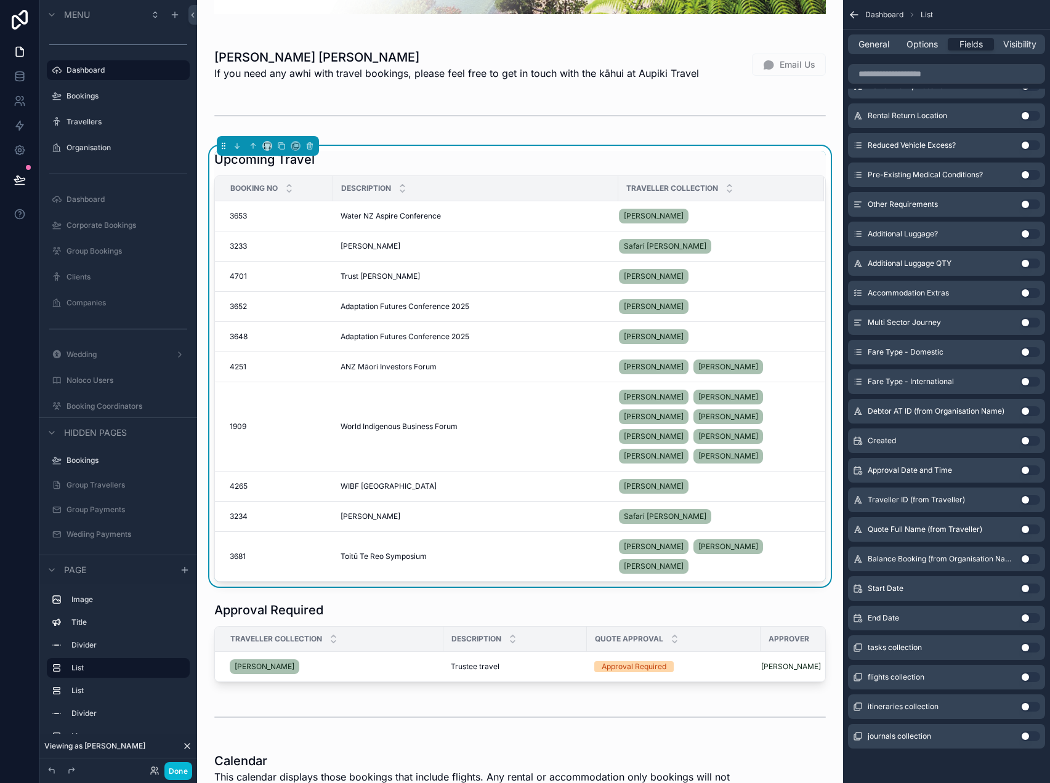
click at [1028, 592] on button "Use setting" at bounding box center [1030, 589] width 20 height 10
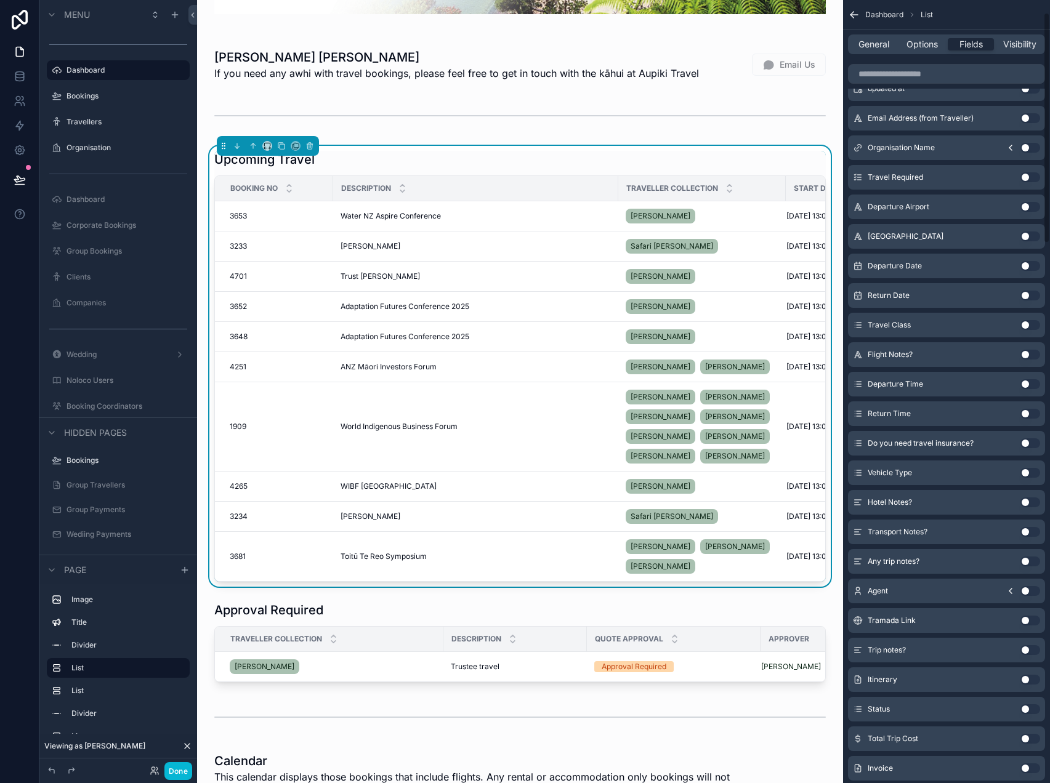
scroll to position [0, 0]
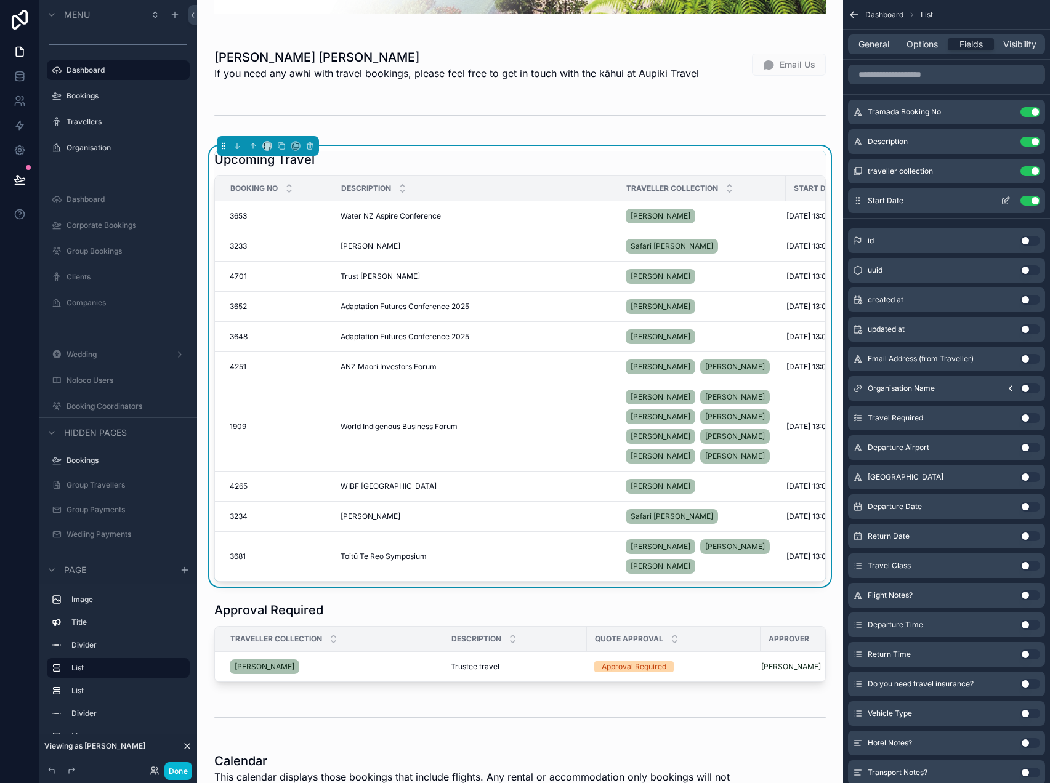
click at [1004, 199] on icon "scrollable content" at bounding box center [1006, 201] width 10 height 10
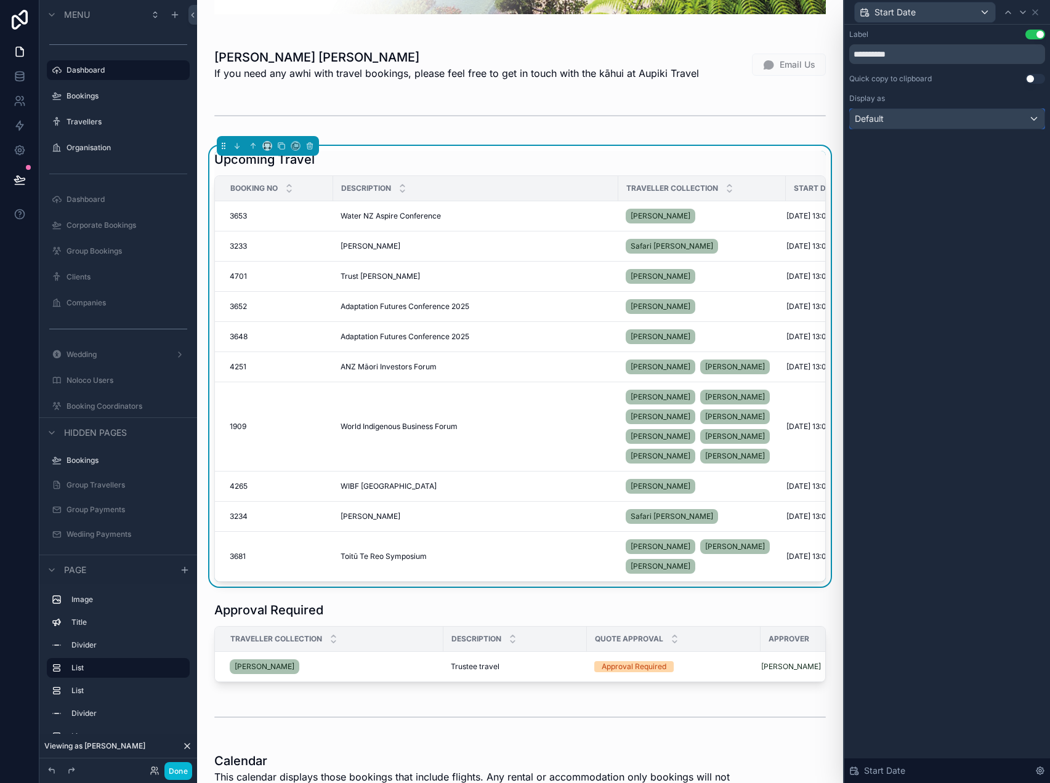
click at [951, 118] on div "Default" at bounding box center [947, 119] width 195 height 20
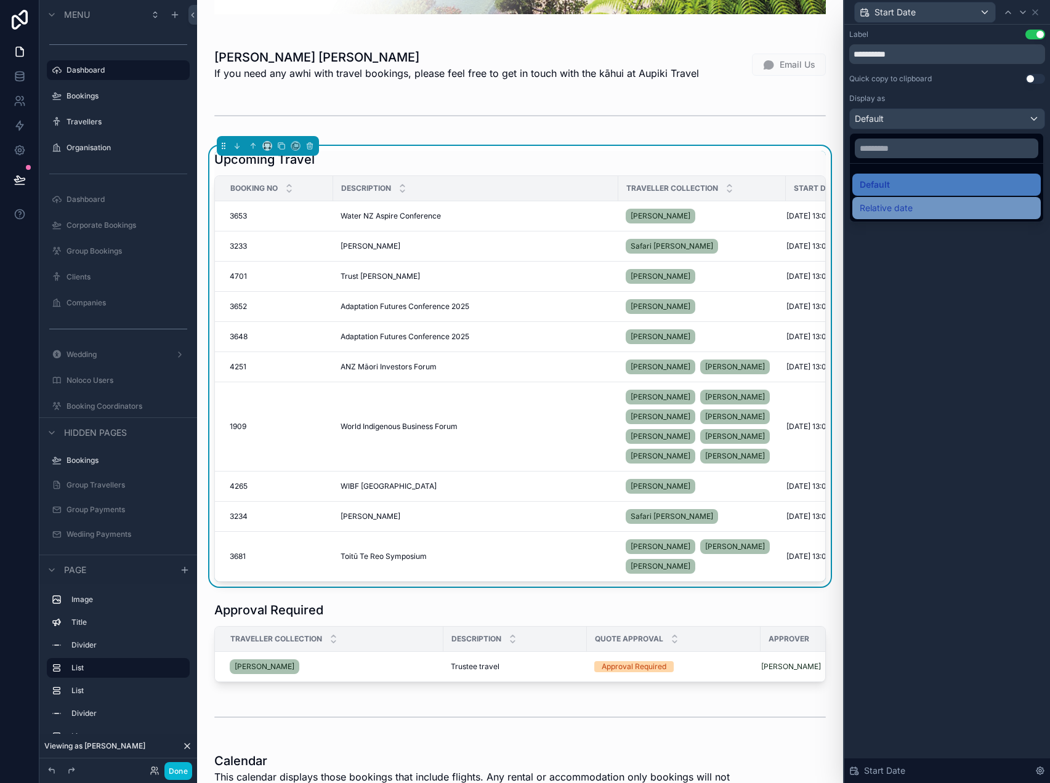
click at [919, 214] on div "Relative date" at bounding box center [947, 208] width 174 height 15
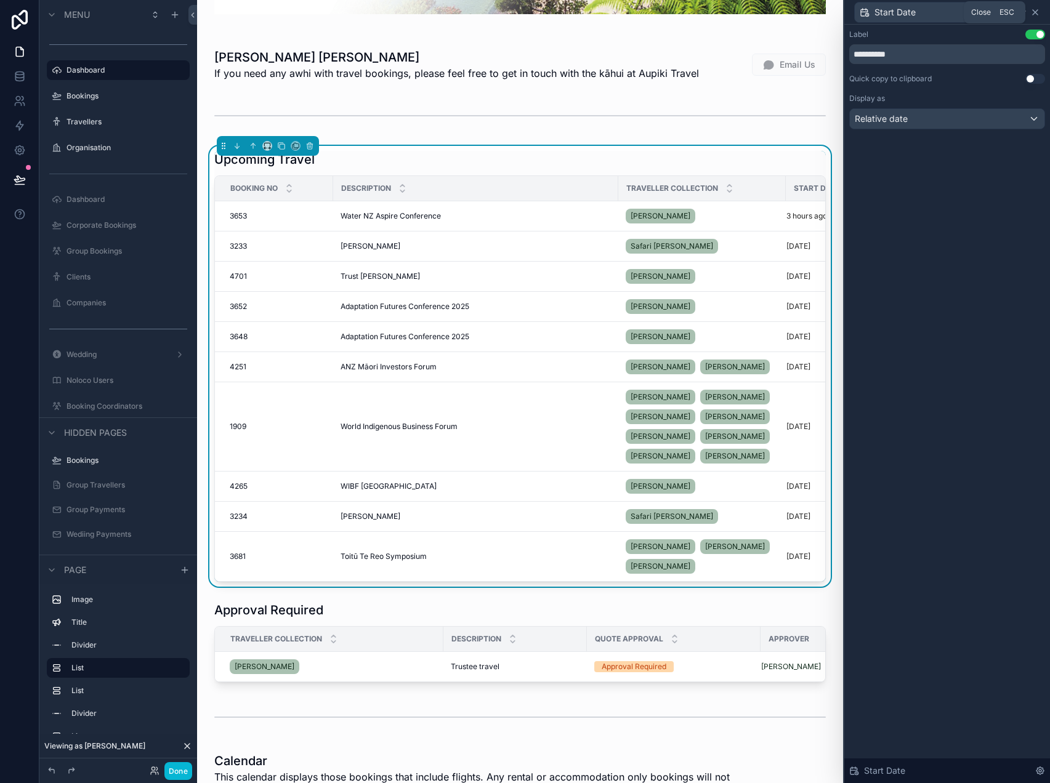
click at [1039, 14] on icon at bounding box center [1035, 12] width 10 height 10
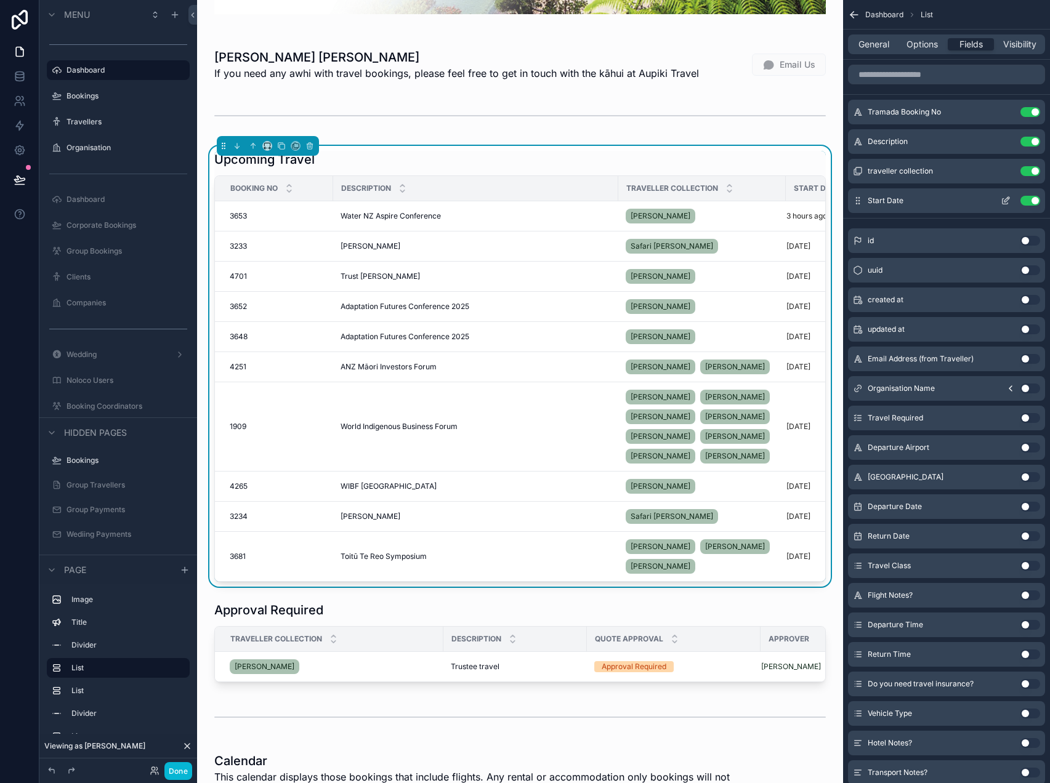
click at [1001, 203] on icon "scrollable content" at bounding box center [1006, 201] width 10 height 10
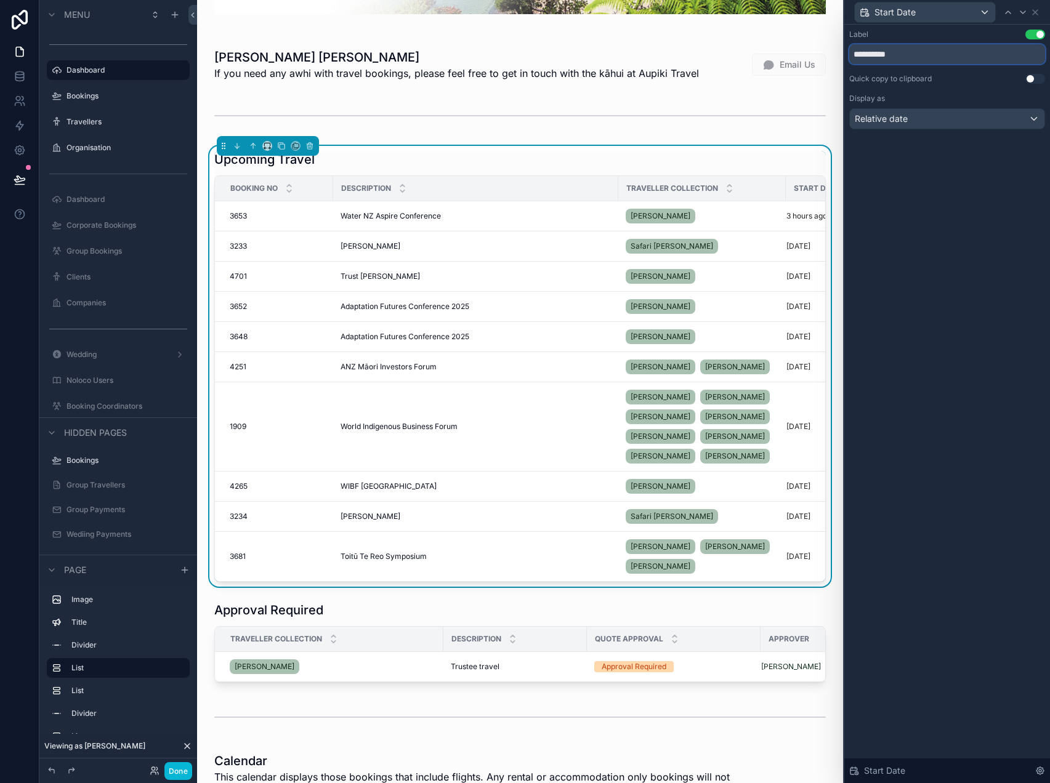
click at [852, 52] on input "**********" at bounding box center [947, 54] width 196 height 20
type input "**********"
click at [174, 772] on button "Done" at bounding box center [178, 771] width 28 height 18
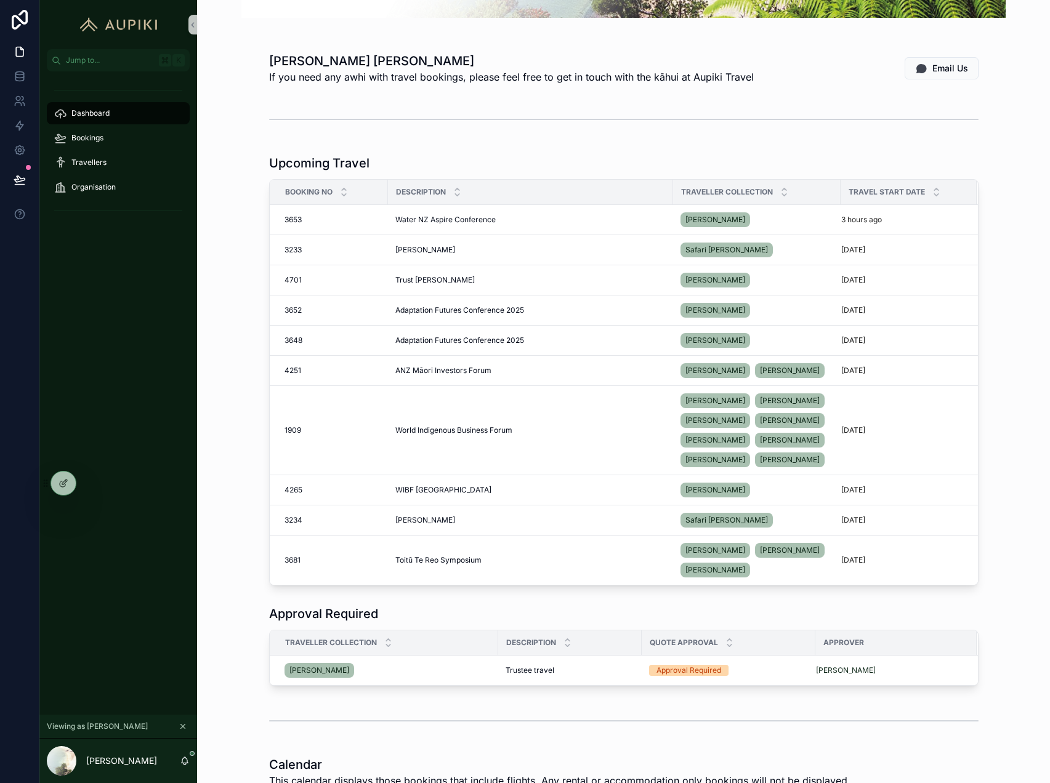
scroll to position [178, 0]
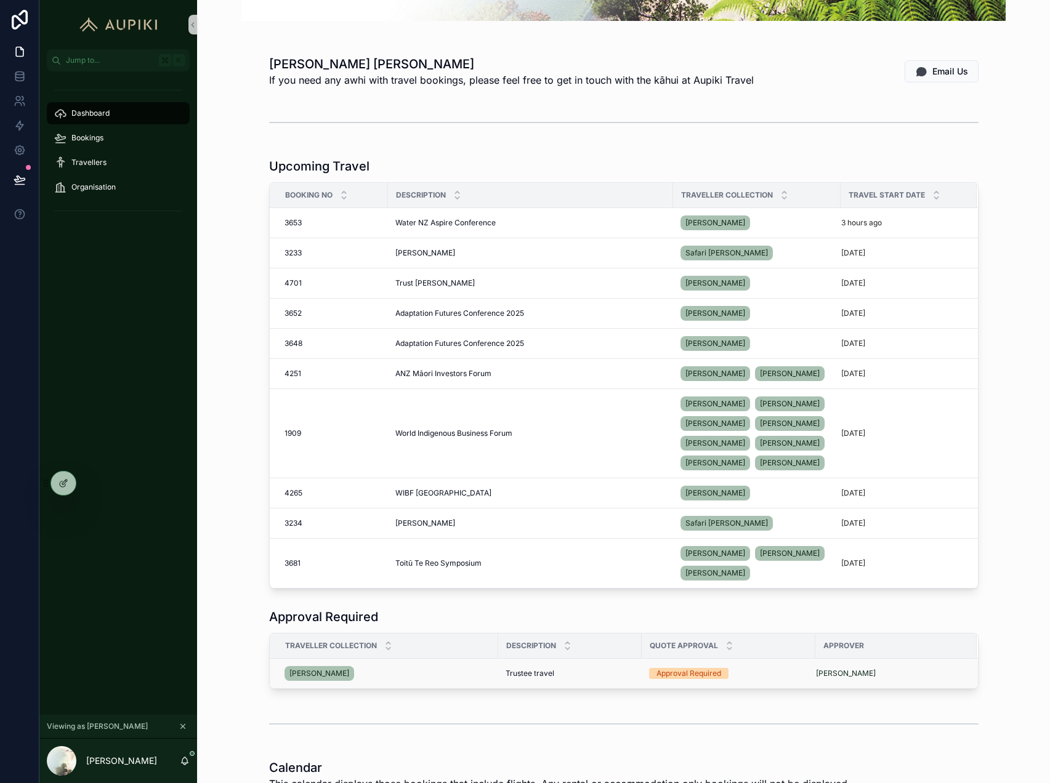
click at [453, 684] on div "[PERSON_NAME]" at bounding box center [388, 674] width 206 height 20
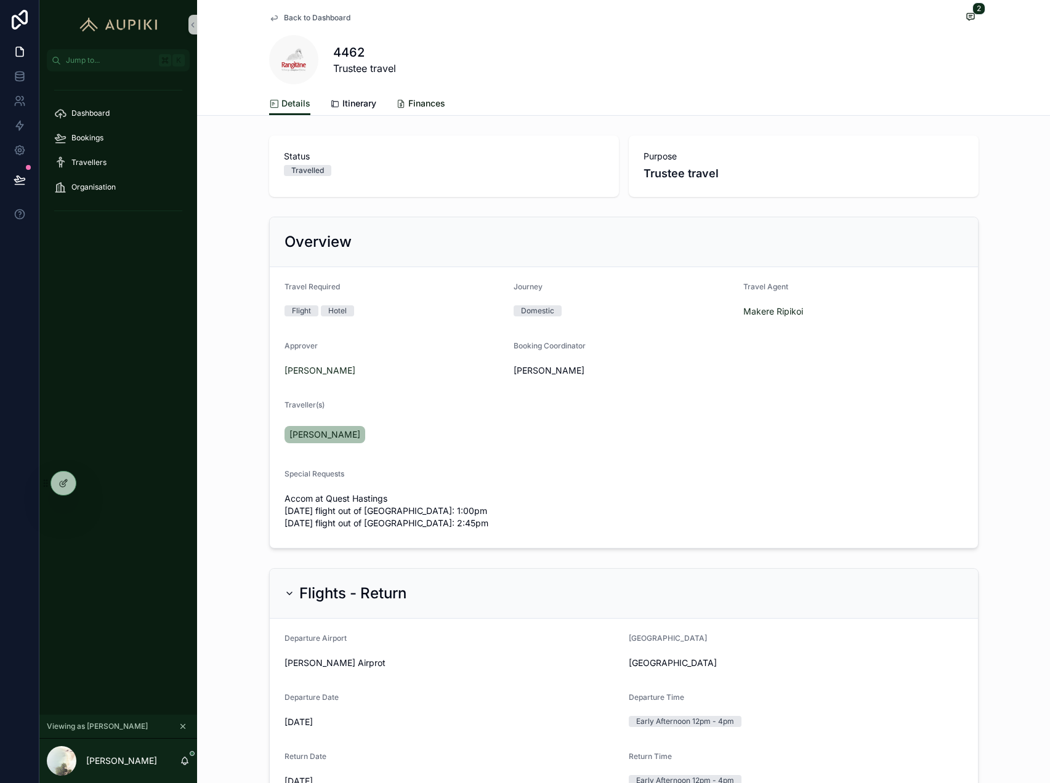
click at [424, 103] on span "Finances" at bounding box center [426, 103] width 37 height 12
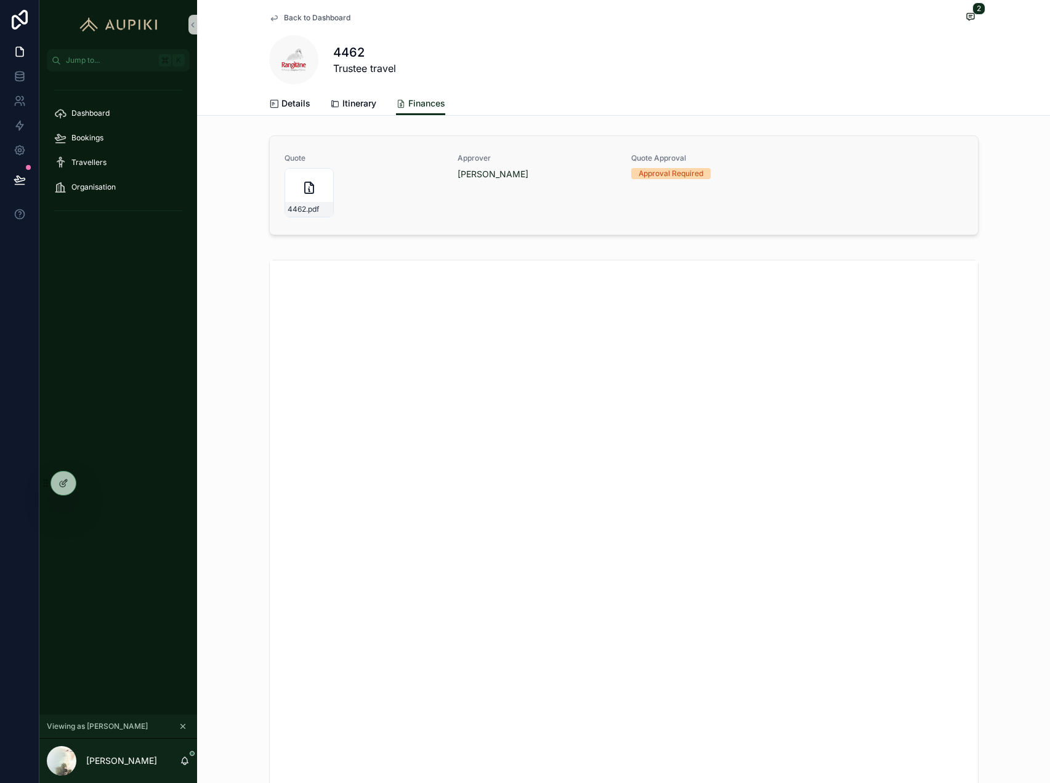
click at [703, 159] on span "Quote Approval" at bounding box center [710, 158] width 159 height 10
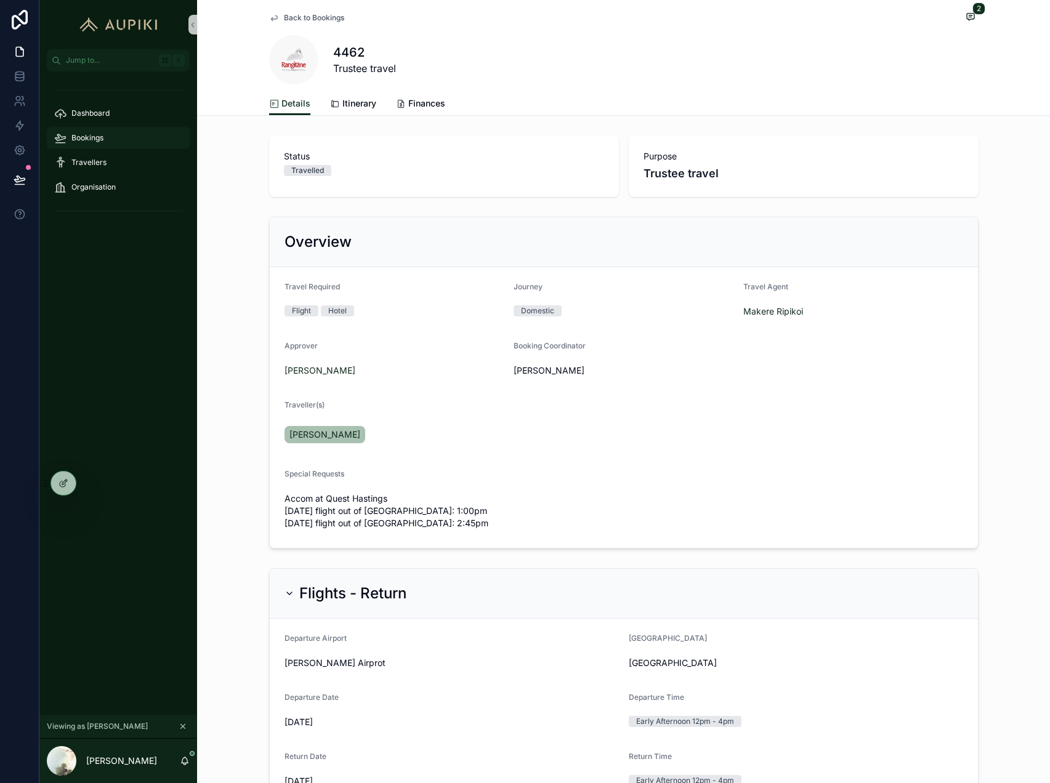
click at [114, 132] on div "Bookings" at bounding box center [118, 138] width 128 height 20
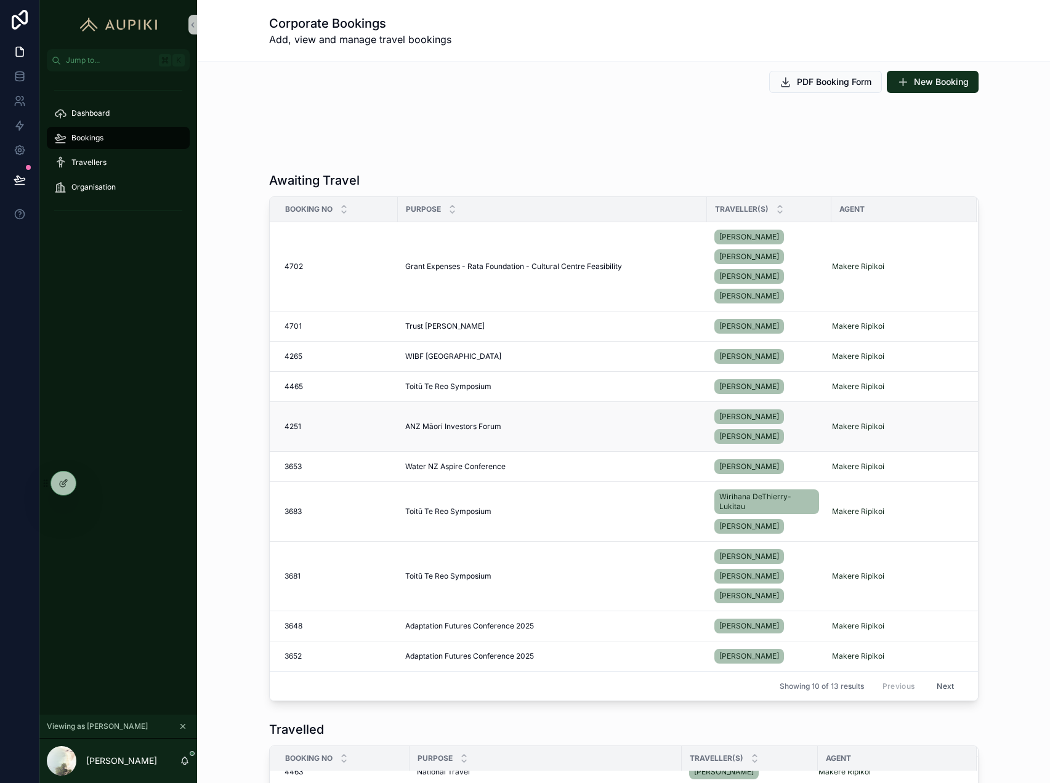
scroll to position [3, 0]
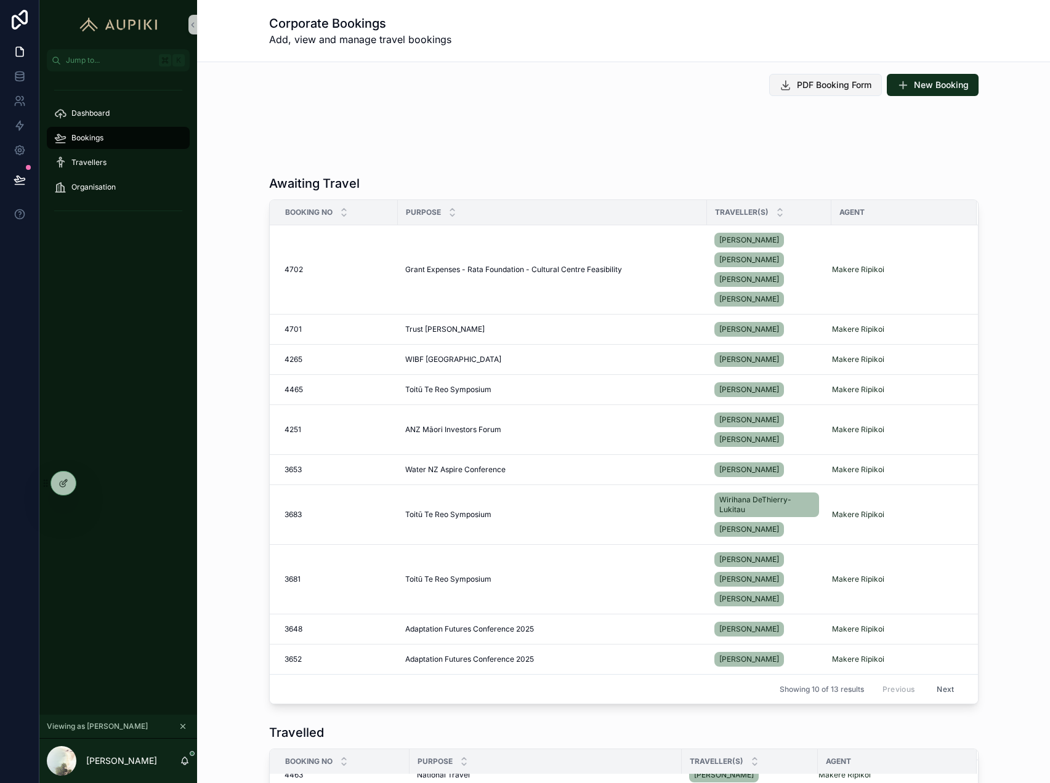
click at [841, 78] on button "PDF Booking Form" at bounding box center [825, 85] width 113 height 22
click at [802, 87] on span "PDF Booking Form" at bounding box center [834, 85] width 75 height 12
click at [65, 479] on icon at bounding box center [64, 484] width 10 height 10
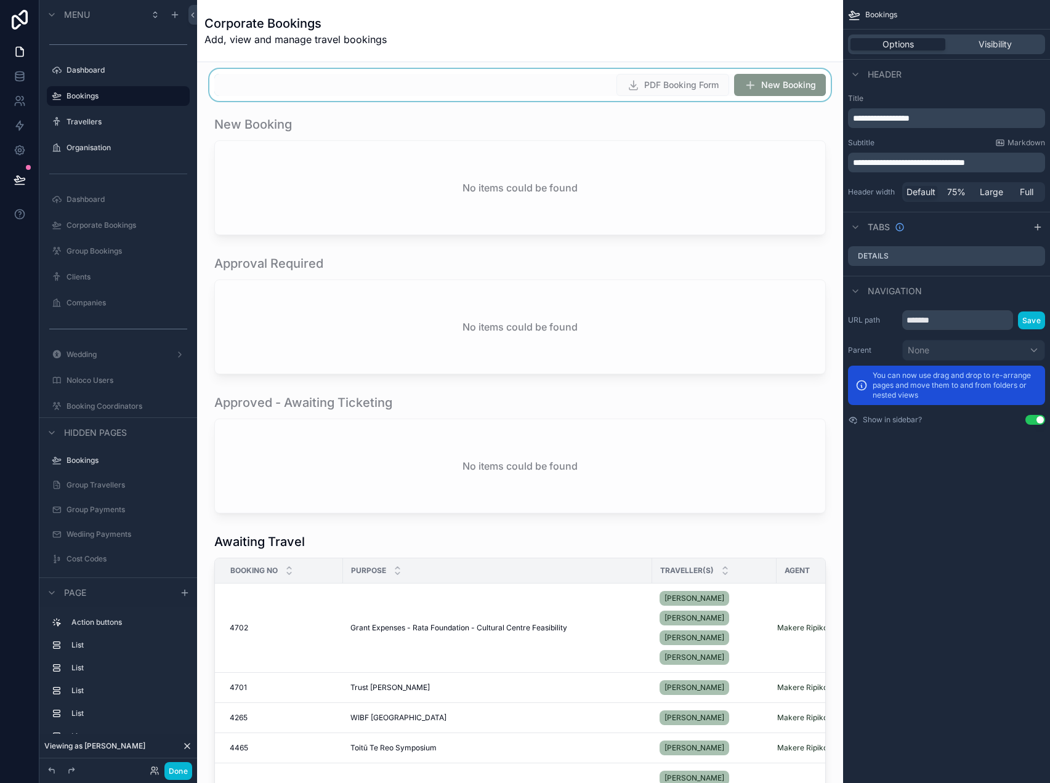
click at [682, 80] on div "scrollable content" at bounding box center [520, 85] width 626 height 32
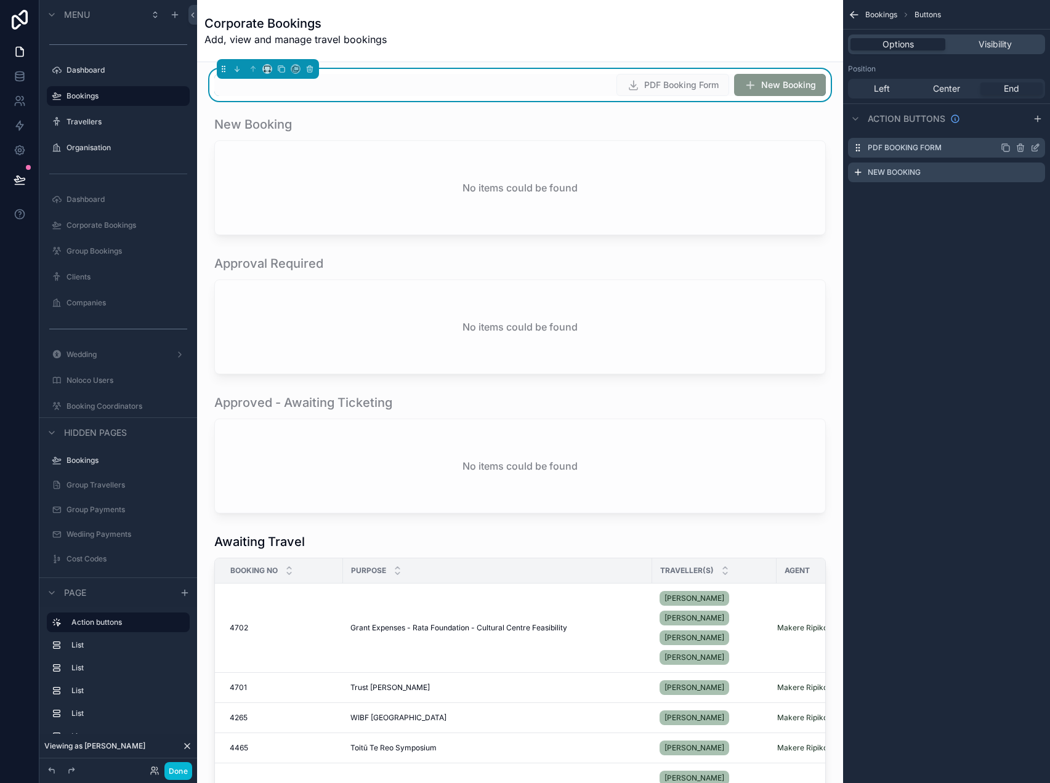
click at [1034, 147] on icon "scrollable content" at bounding box center [1035, 148] width 10 height 10
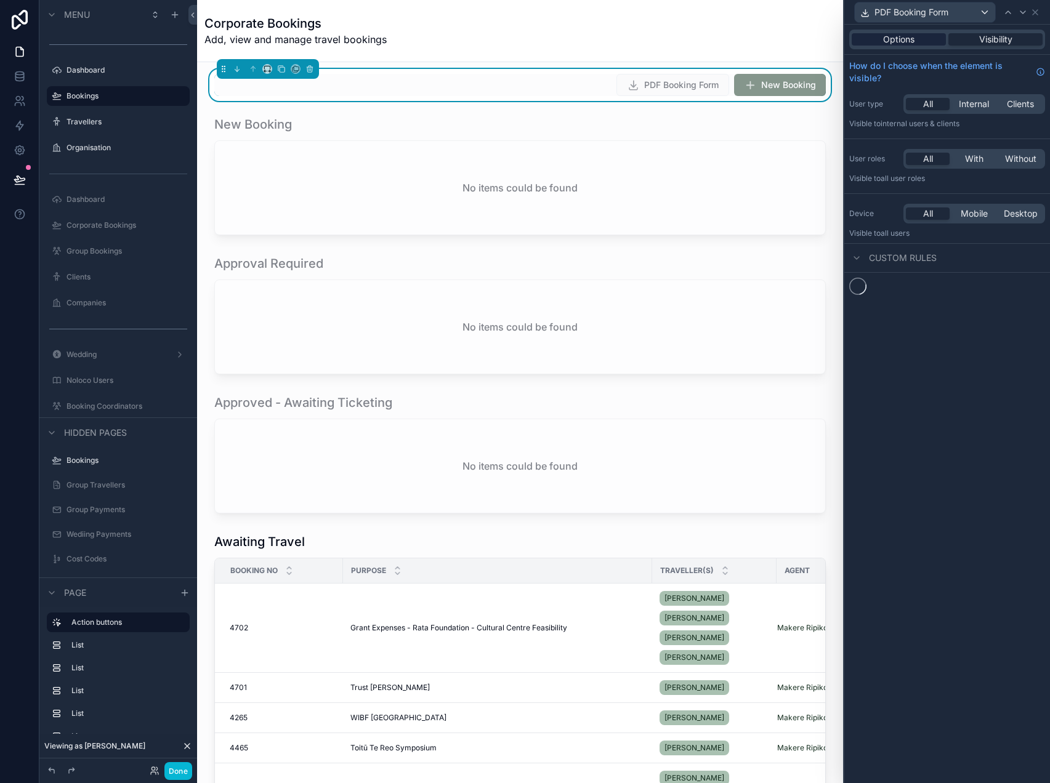
click at [926, 37] on div "Options" at bounding box center [899, 39] width 94 height 12
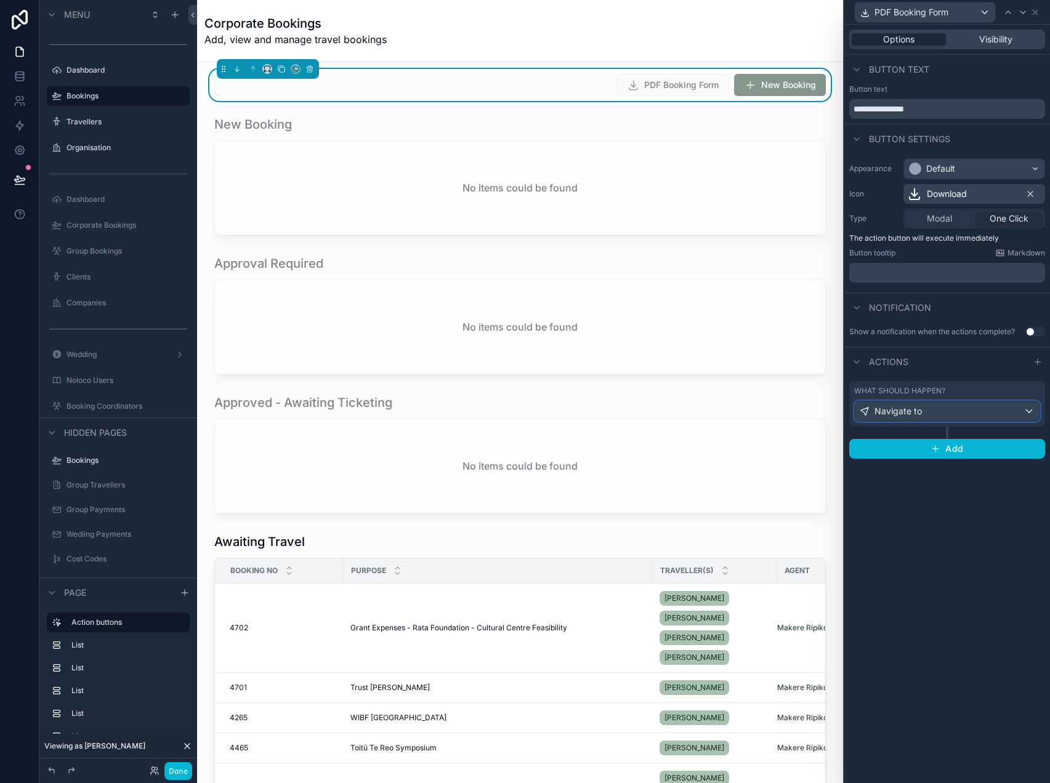
click at [950, 414] on div "Navigate to" at bounding box center [947, 412] width 185 height 20
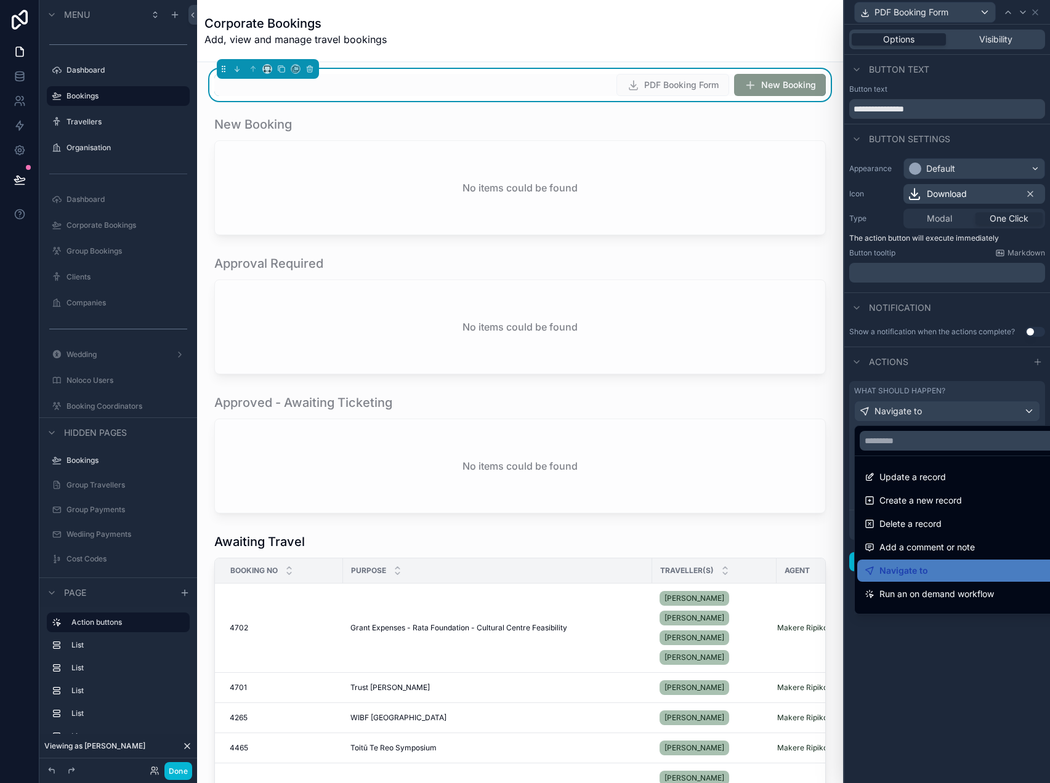
click at [950, 413] on div at bounding box center [947, 391] width 206 height 783
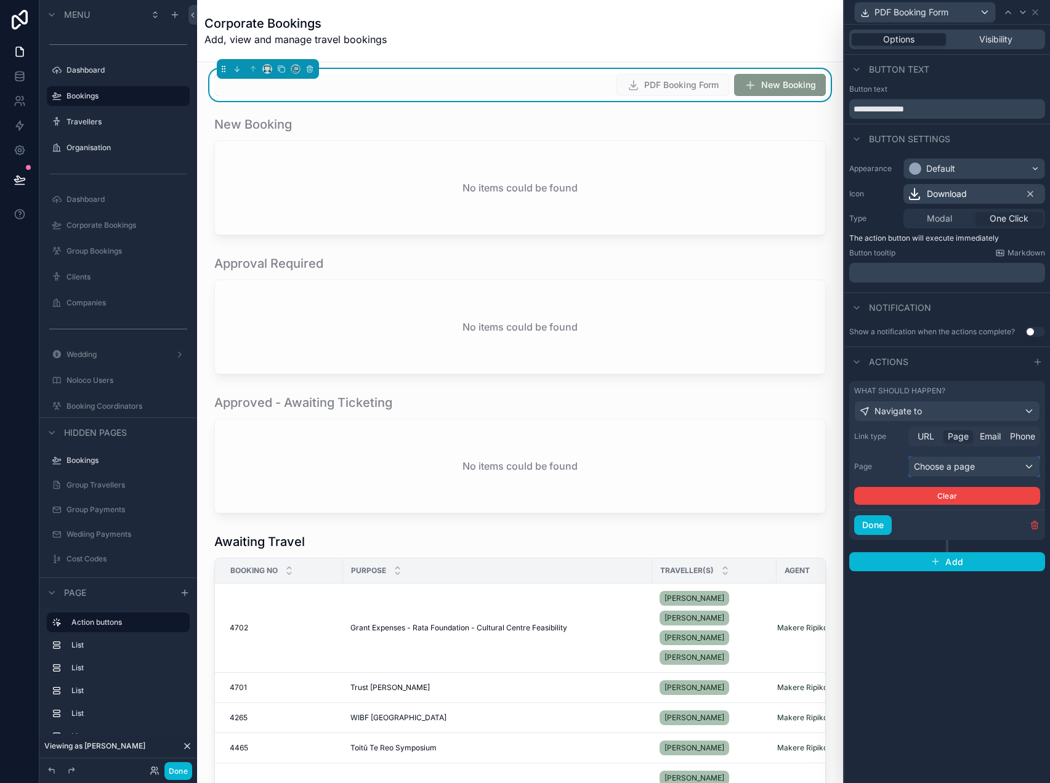
click at [954, 465] on div "Choose a page" at bounding box center [974, 467] width 131 height 20
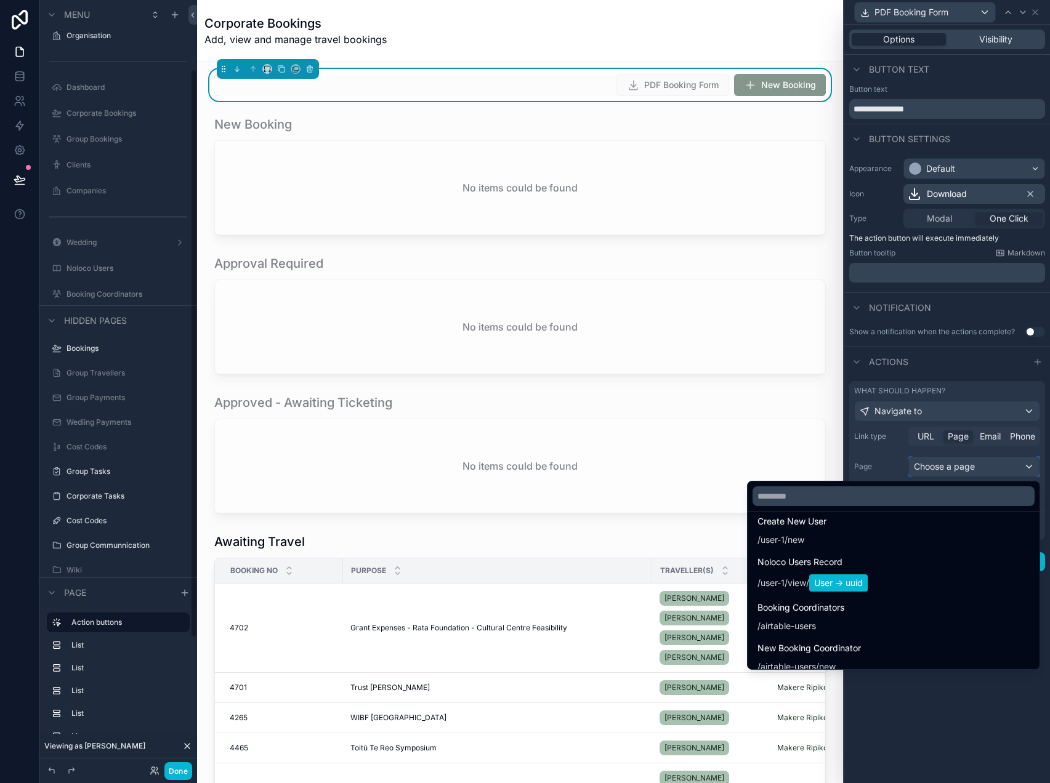
scroll to position [0, 0]
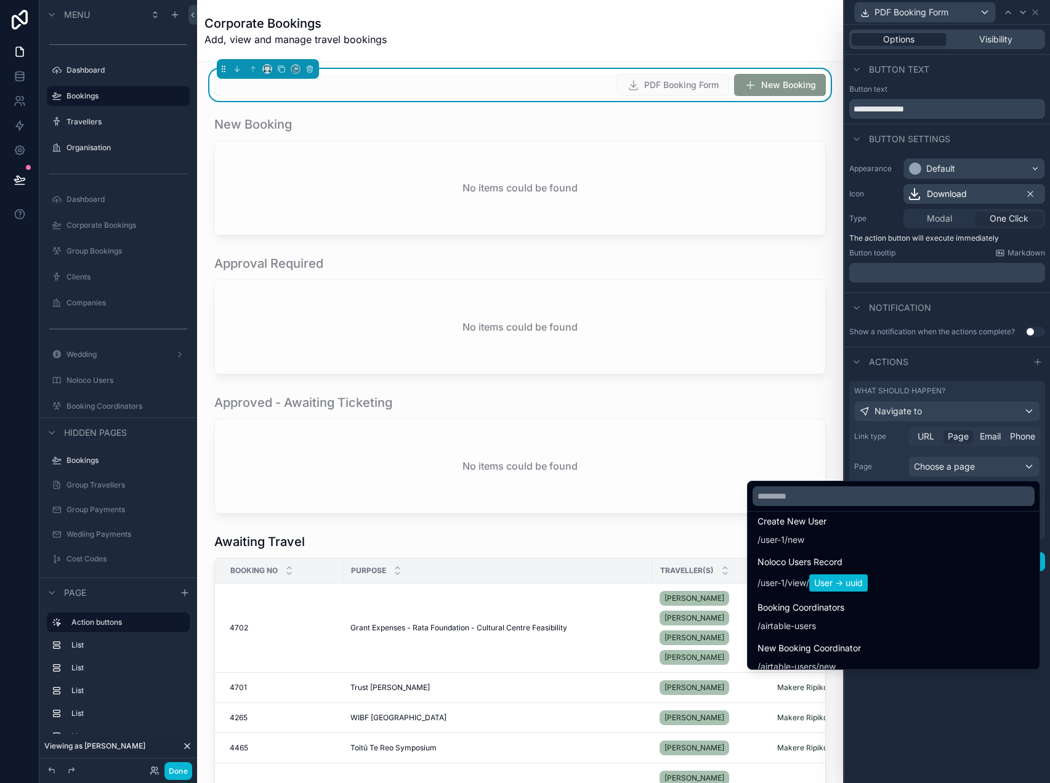
click at [1036, 14] on div at bounding box center [947, 391] width 206 height 783
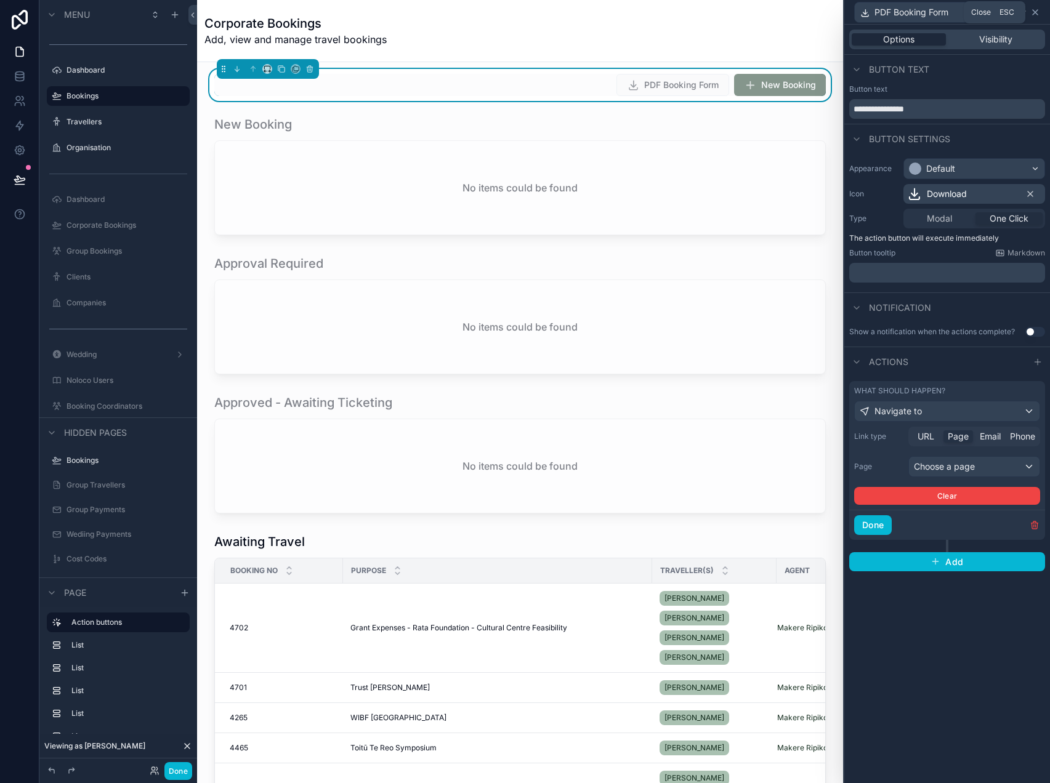
click at [1035, 14] on icon at bounding box center [1035, 12] width 10 height 10
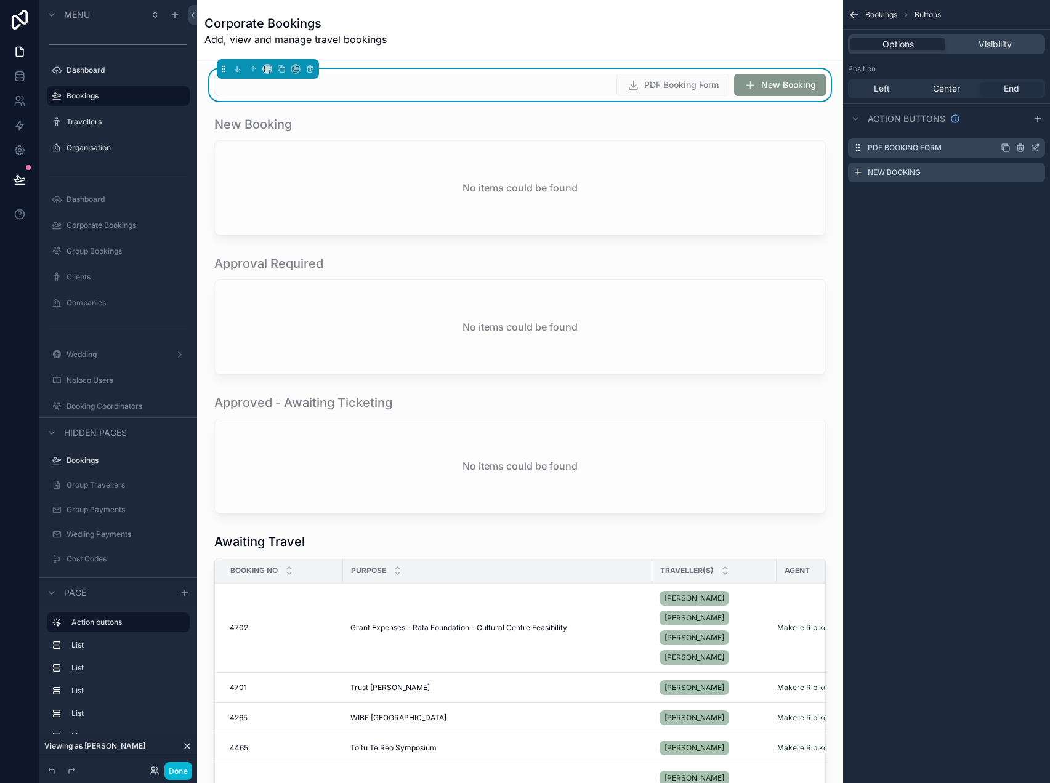
click at [1017, 148] on icon "scrollable content" at bounding box center [1020, 149] width 6 height 6
click at [1016, 131] on icon at bounding box center [1016, 128] width 10 height 10
click at [176, 775] on button "Done" at bounding box center [178, 771] width 28 height 18
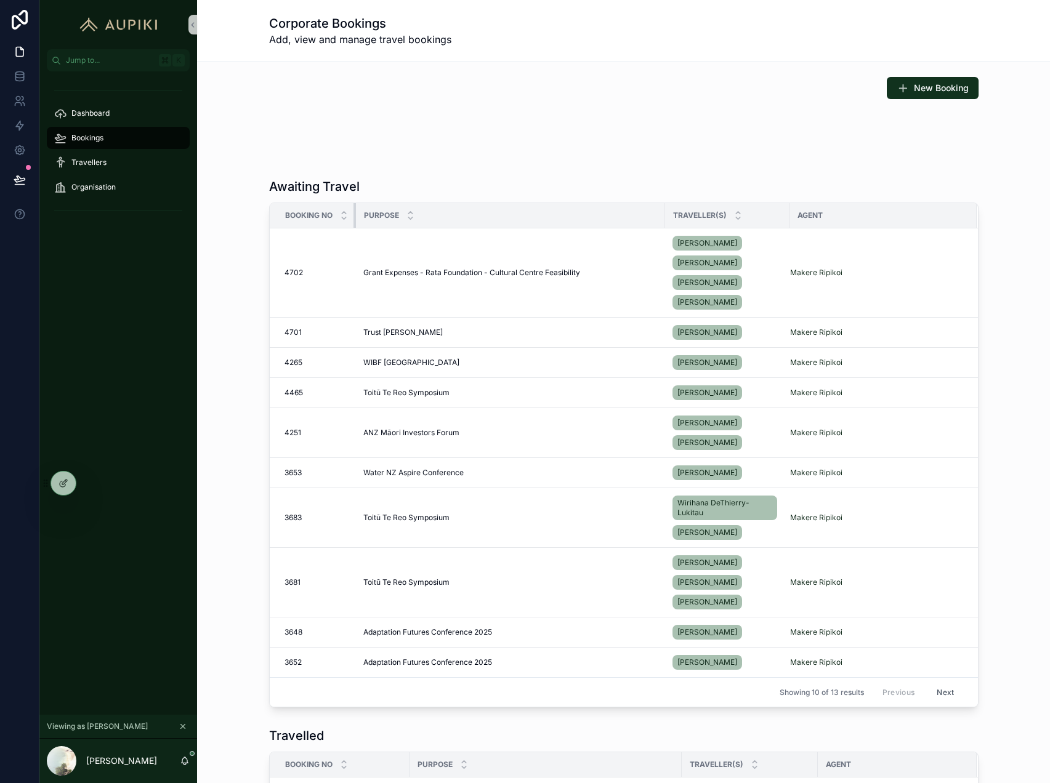
drag, startPoint x: 397, startPoint y: 213, endPoint x: 352, endPoint y: 214, distance: 45.0
click at [352, 214] on th "Booking No" at bounding box center [313, 215] width 86 height 25
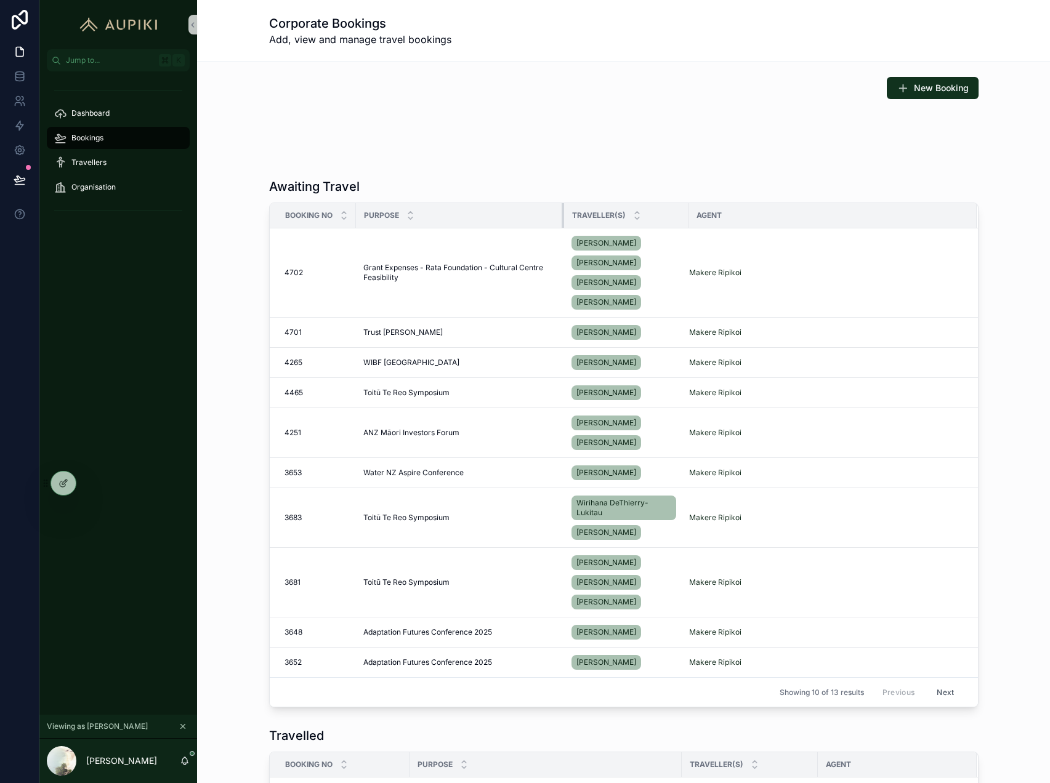
drag, startPoint x: 663, startPoint y: 219, endPoint x: 551, endPoint y: 216, distance: 112.1
click at [551, 217] on th "Purpose" at bounding box center [460, 215] width 208 height 25
click at [63, 474] on div at bounding box center [63, 483] width 25 height 23
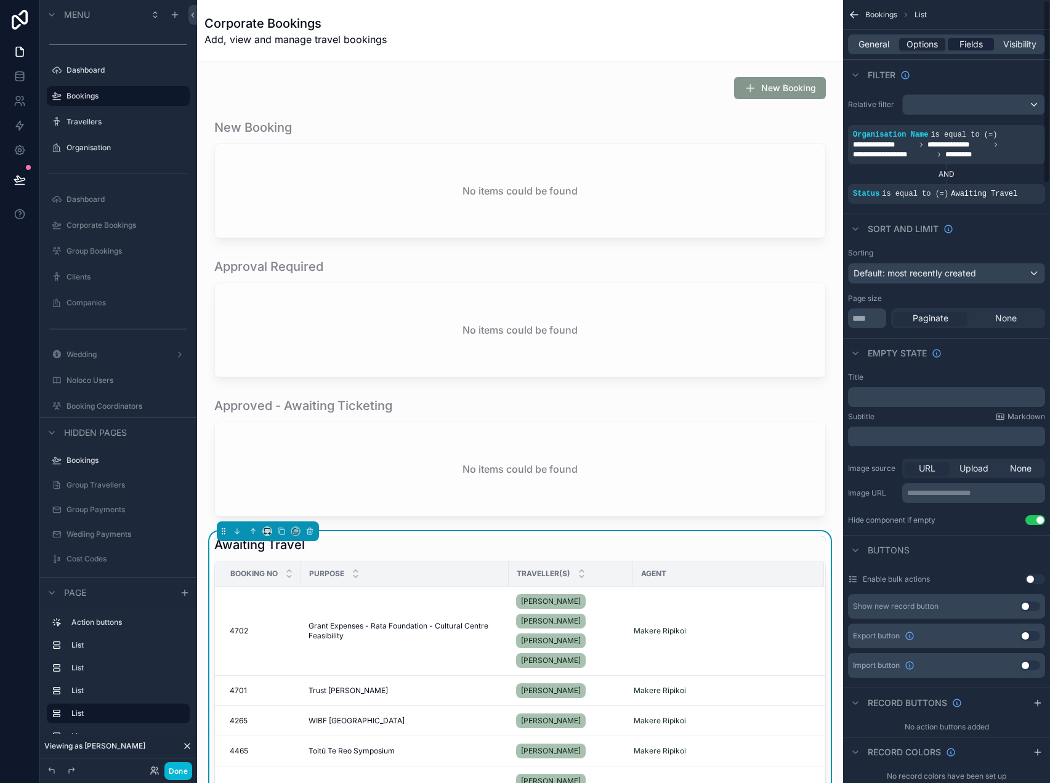
click at [976, 41] on span "Fields" at bounding box center [970, 44] width 23 height 12
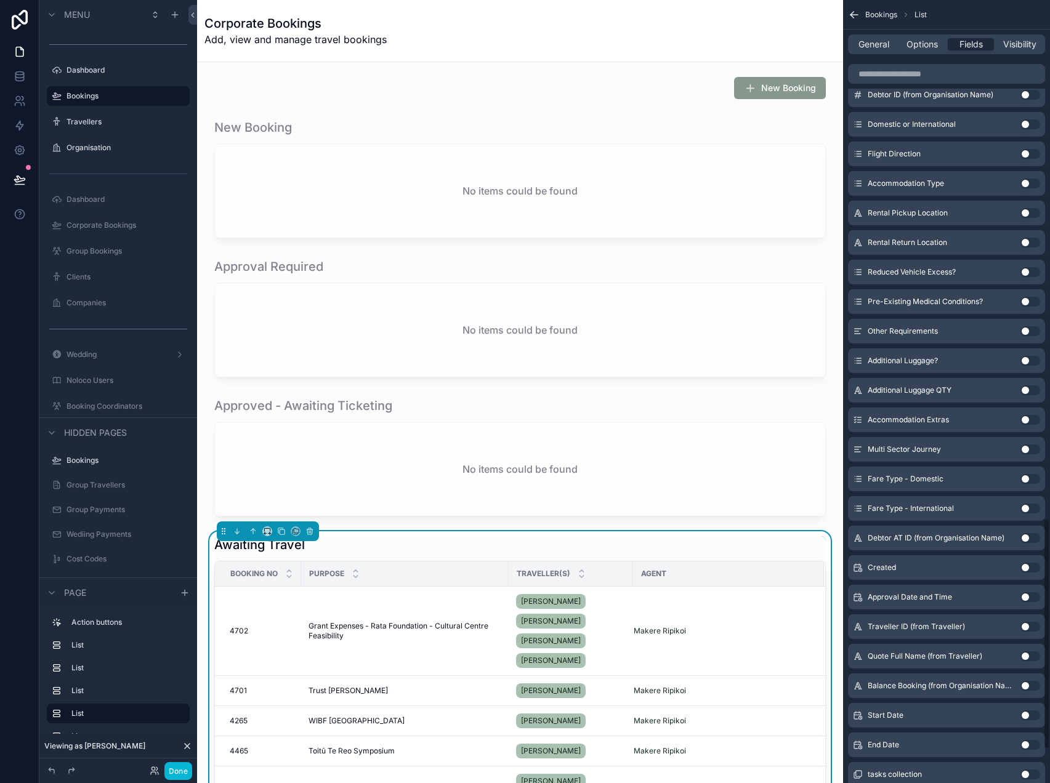
scroll to position [1869, 0]
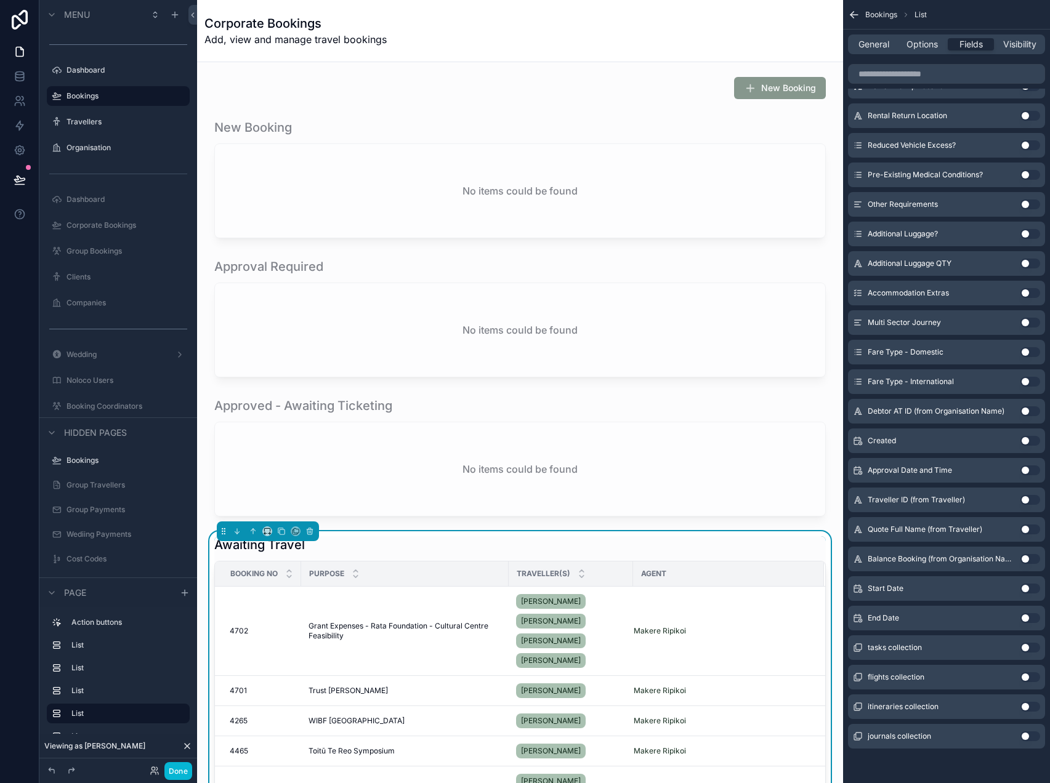
click at [1026, 592] on button "Use setting" at bounding box center [1030, 589] width 20 height 10
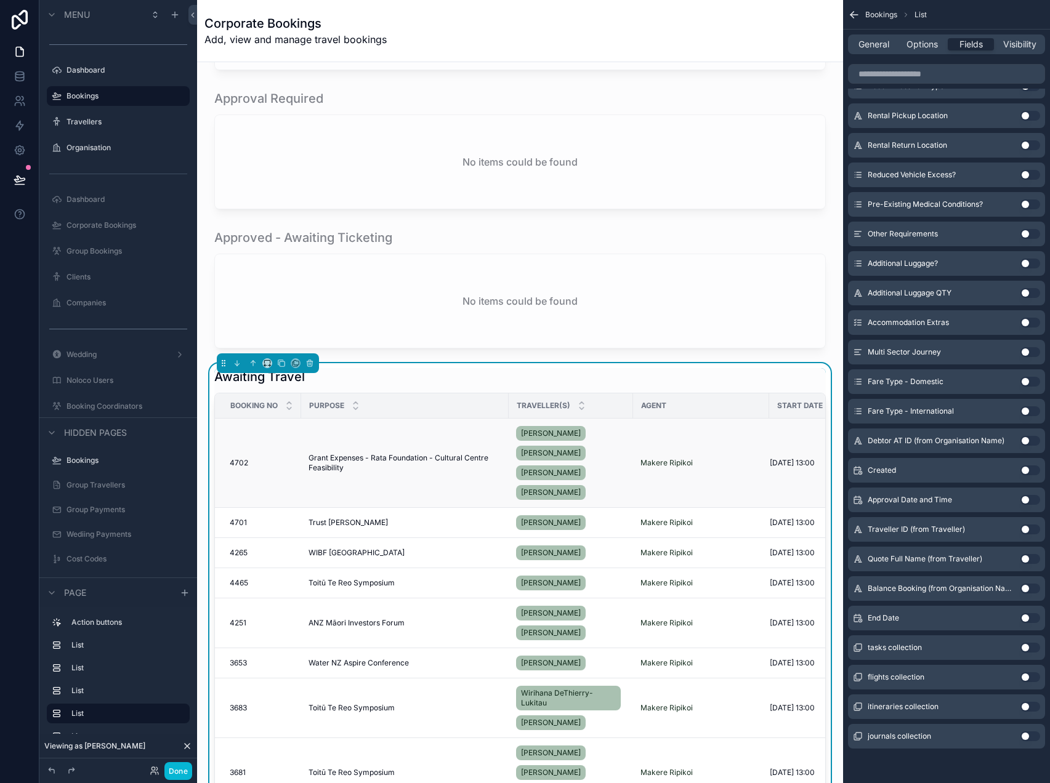
scroll to position [170, 0]
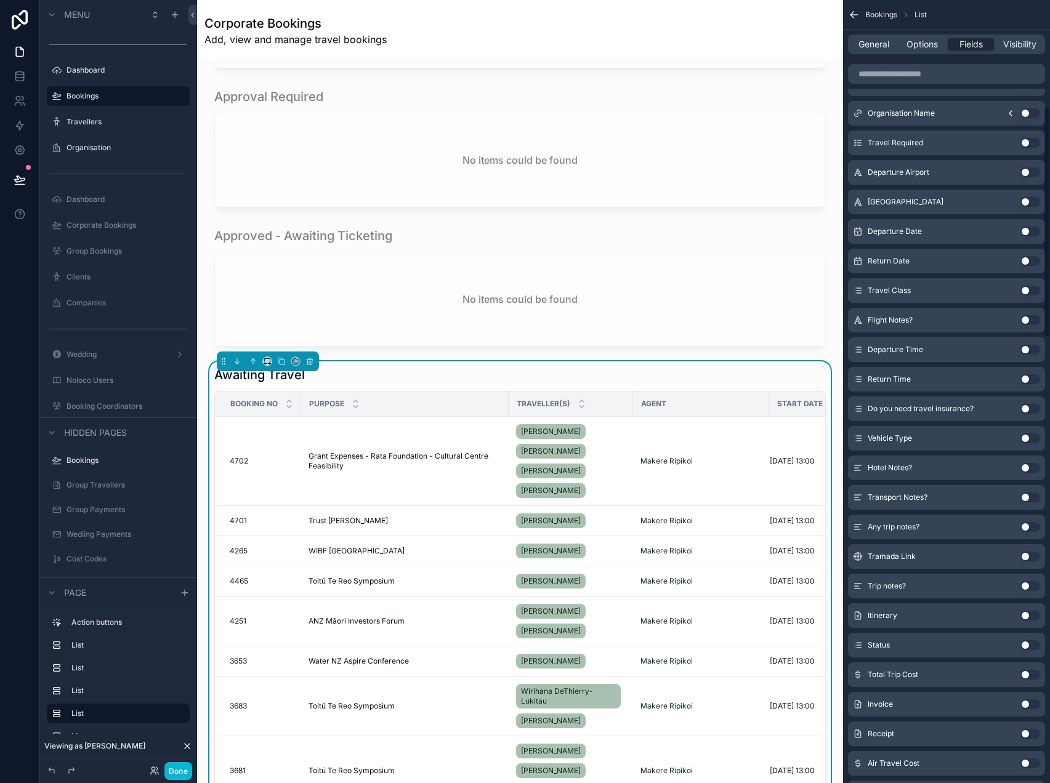
scroll to position [47, 0]
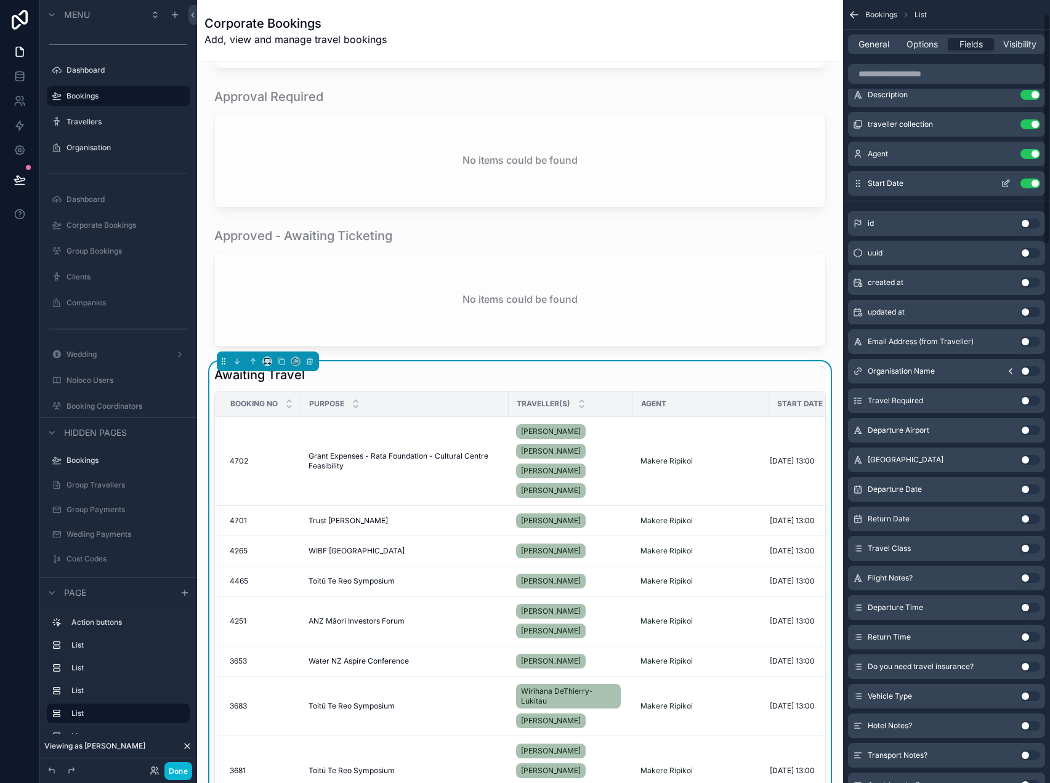
click at [1005, 184] on icon "scrollable content" at bounding box center [1006, 184] width 10 height 10
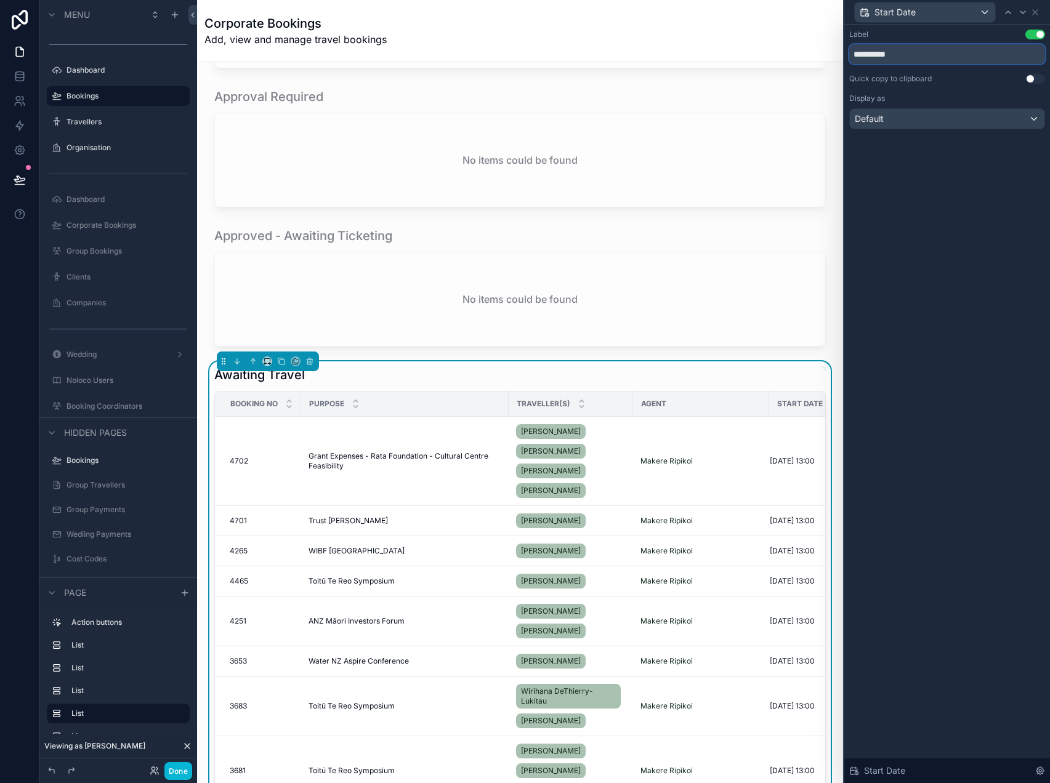
drag, startPoint x: 899, startPoint y: 55, endPoint x: 749, endPoint y: 33, distance: 151.9
click at [749, 33] on div "**********" at bounding box center [525, 391] width 1050 height 783
type input "**********"
click at [955, 115] on div "Default" at bounding box center [947, 119] width 195 height 20
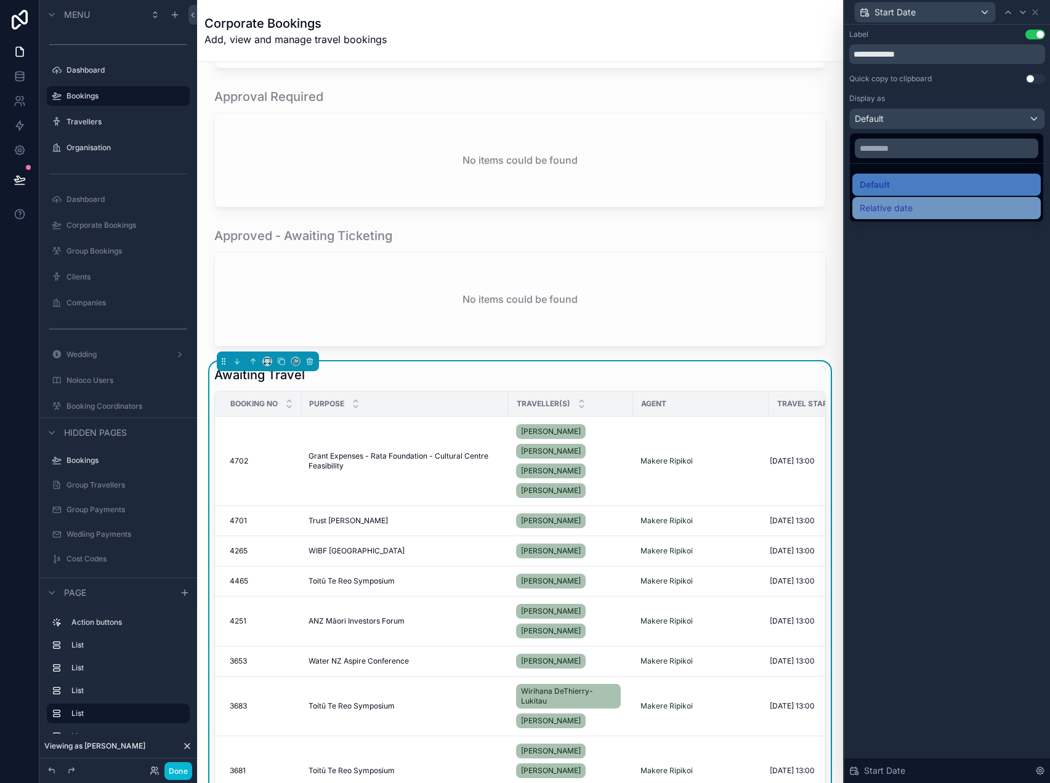
click at [927, 212] on div "Relative date" at bounding box center [947, 208] width 174 height 15
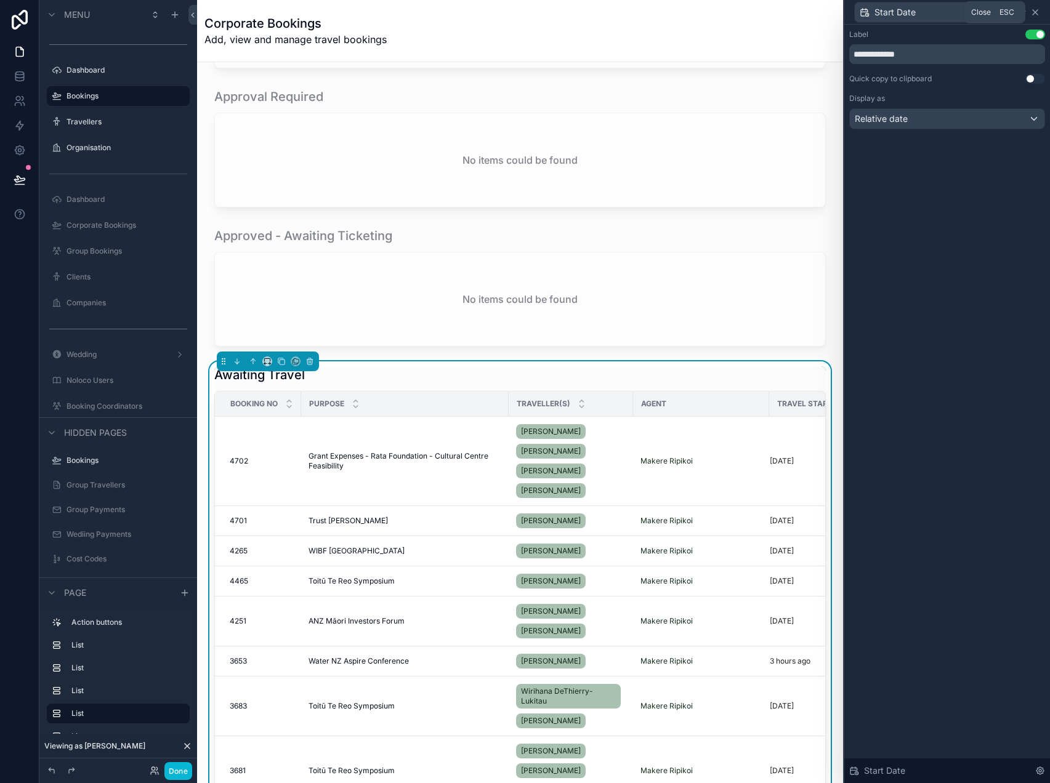
click at [1037, 11] on icon at bounding box center [1035, 12] width 10 height 10
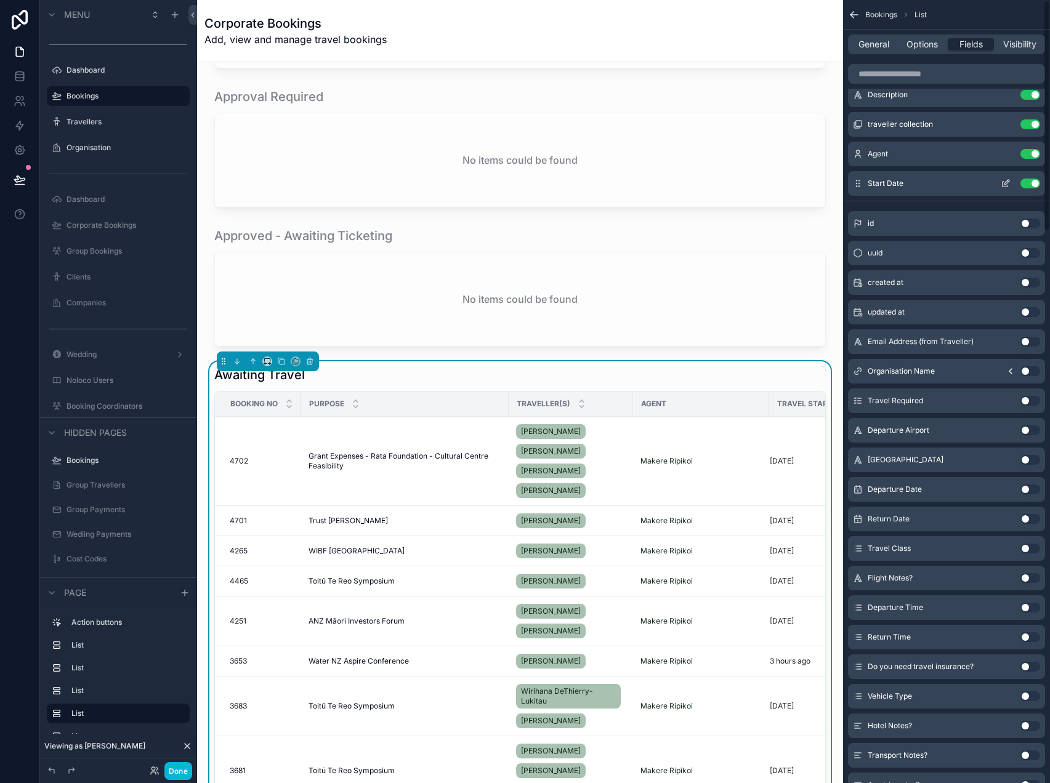
scroll to position [0, 0]
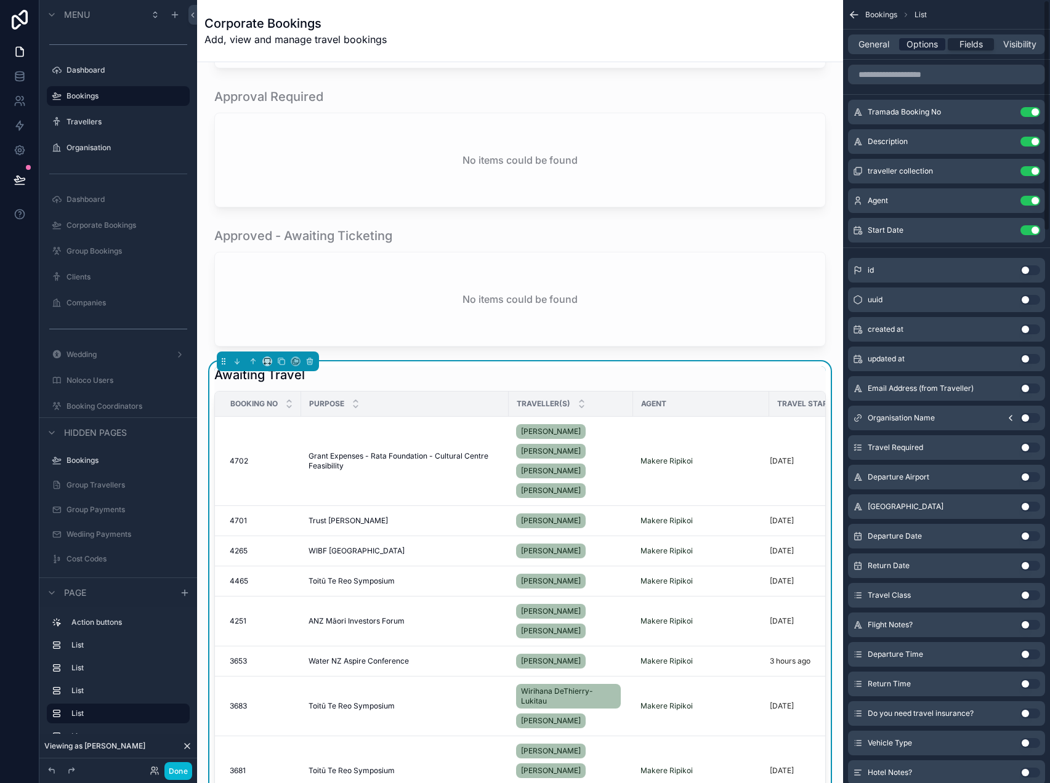
click at [927, 49] on span "Options" at bounding box center [922, 44] width 31 height 12
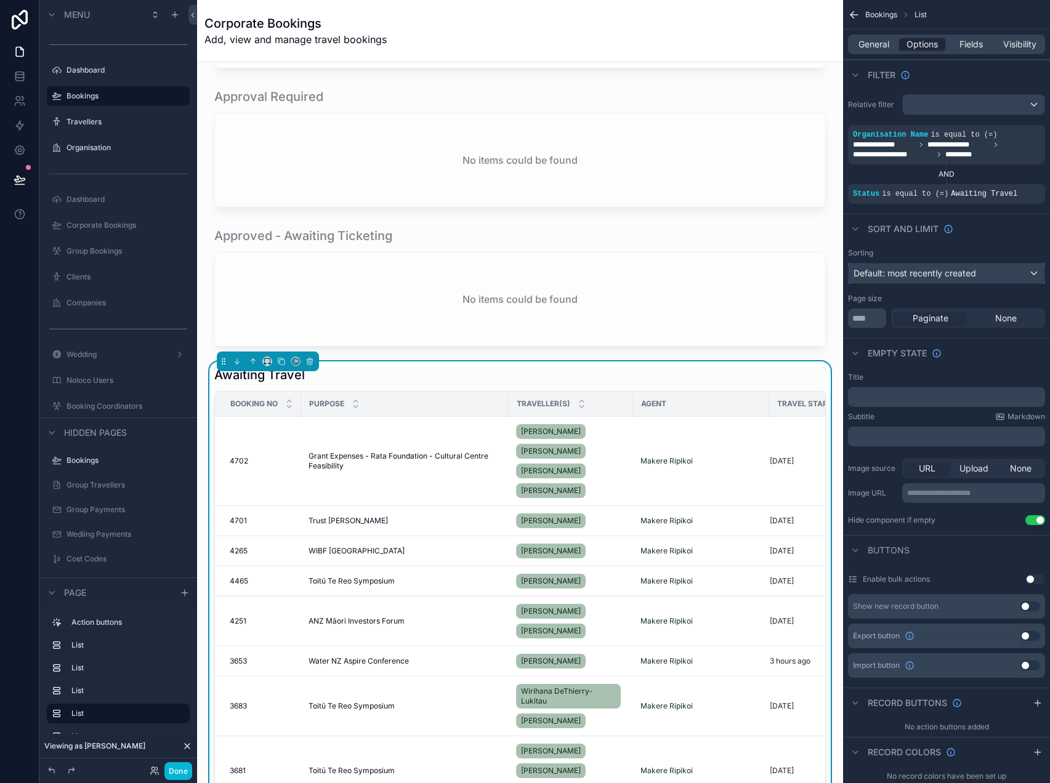
click at [923, 275] on span "Default: most recently created" at bounding box center [915, 273] width 123 height 10
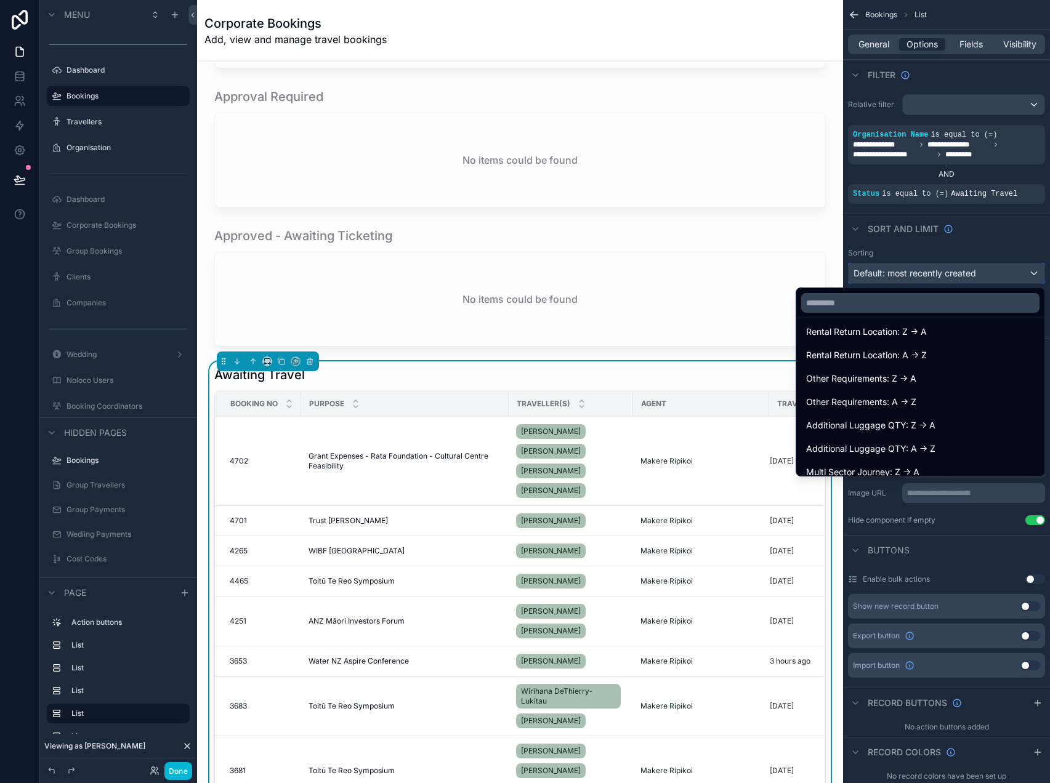
scroll to position [2217, 0]
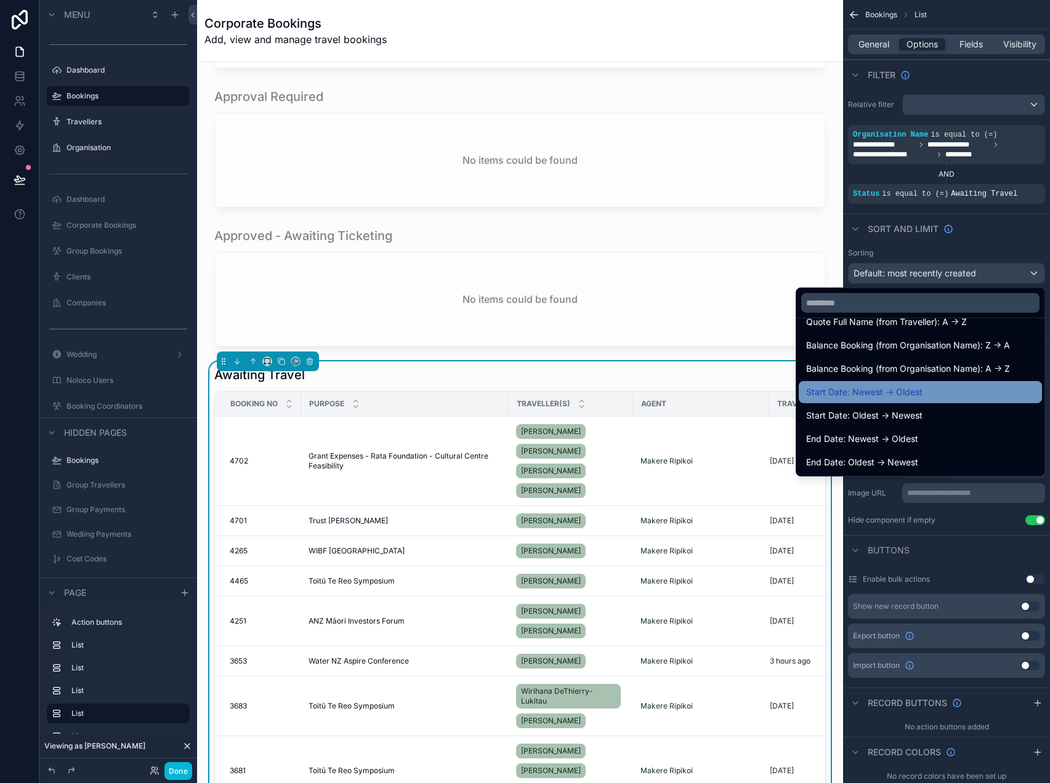
click at [938, 389] on div "Start Date: Newest -> Oldest" at bounding box center [920, 392] width 228 height 15
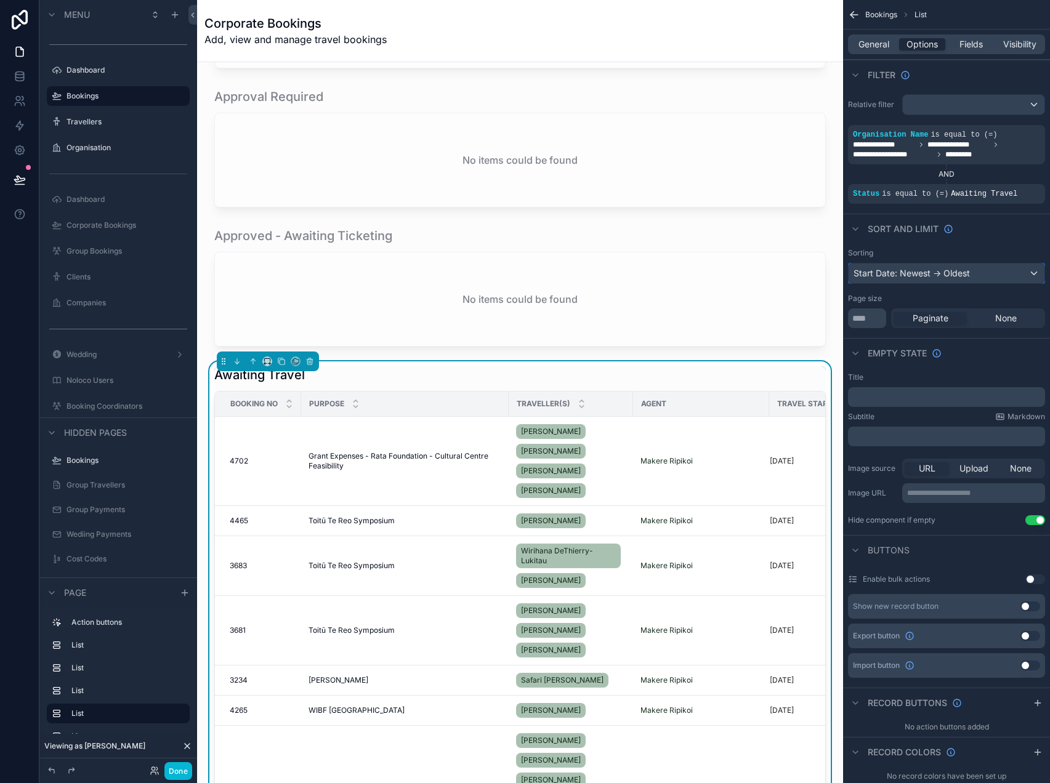
click at [977, 272] on div "Start Date: Newest -> Oldest" at bounding box center [947, 274] width 196 height 20
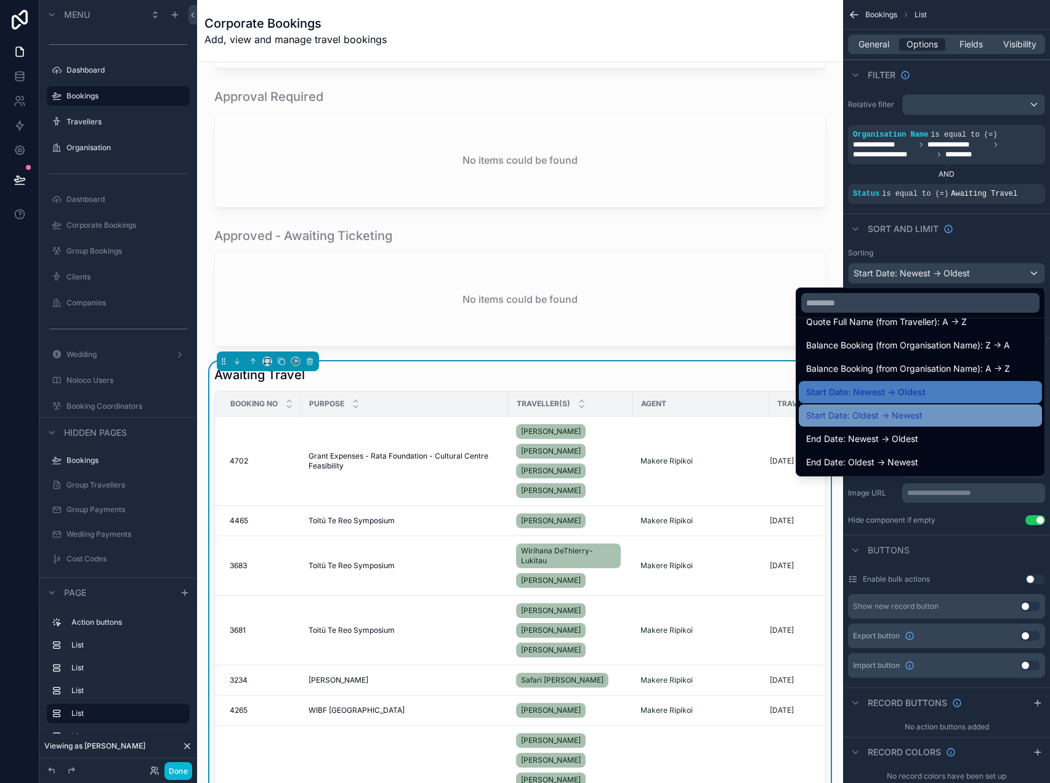
click at [909, 415] on span "Start Date: Oldest -> Newest" at bounding box center [864, 415] width 116 height 15
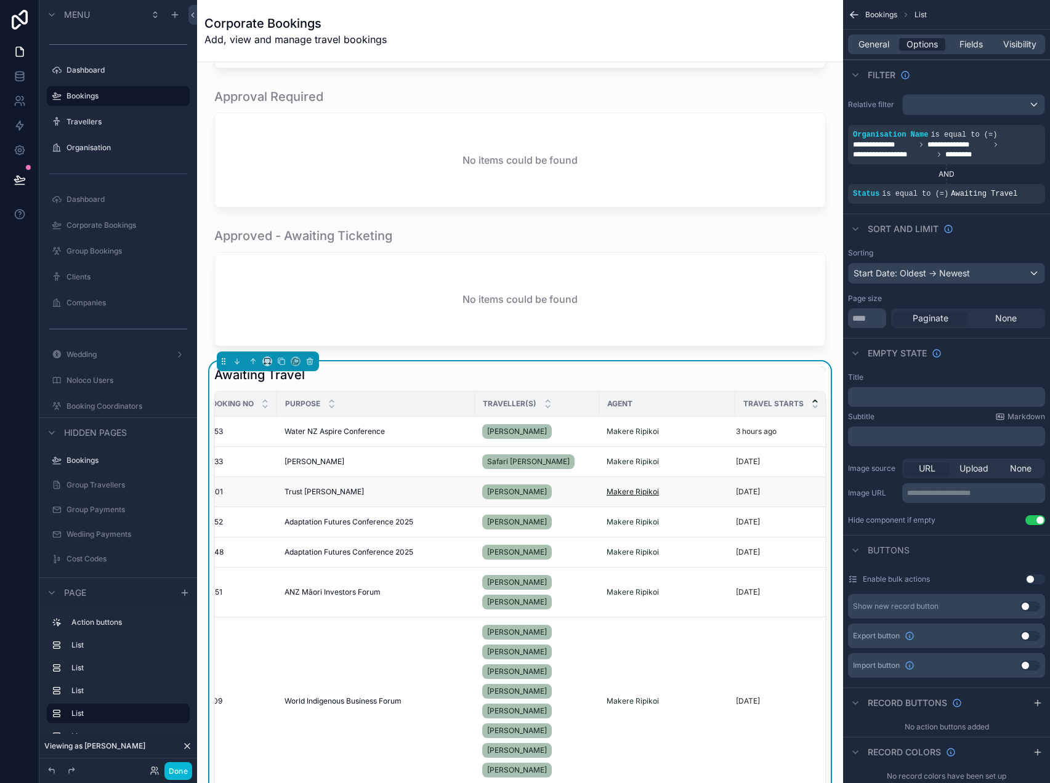
scroll to position [0, 28]
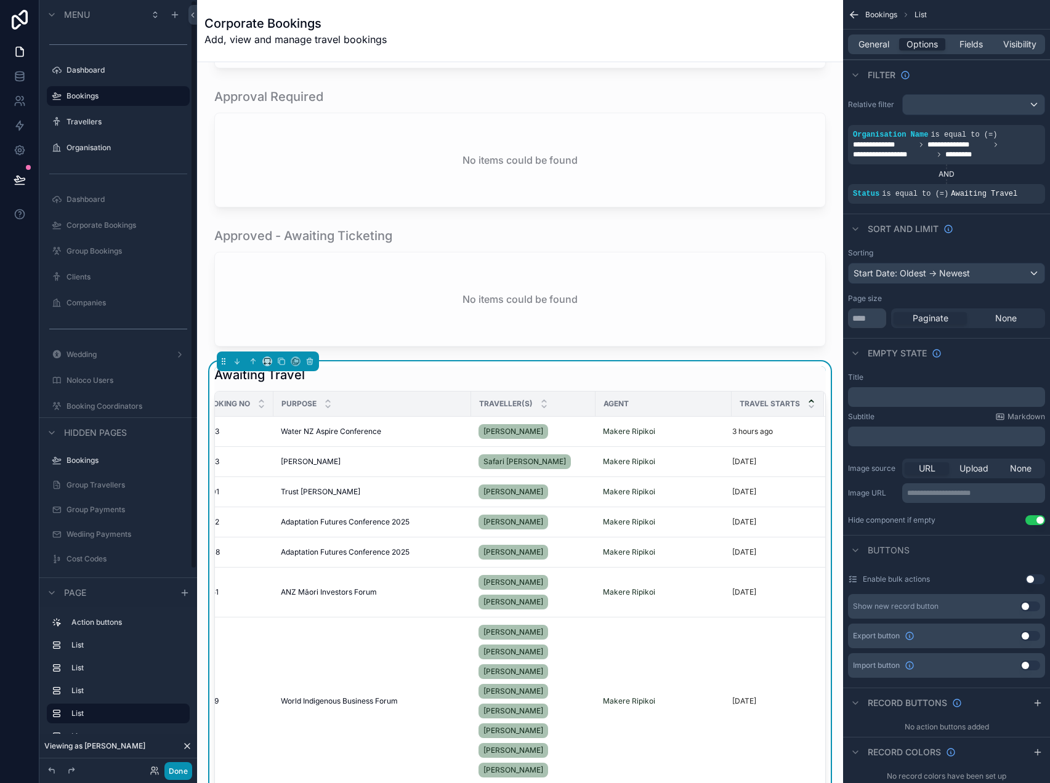
click at [172, 773] on button "Done" at bounding box center [178, 771] width 28 height 18
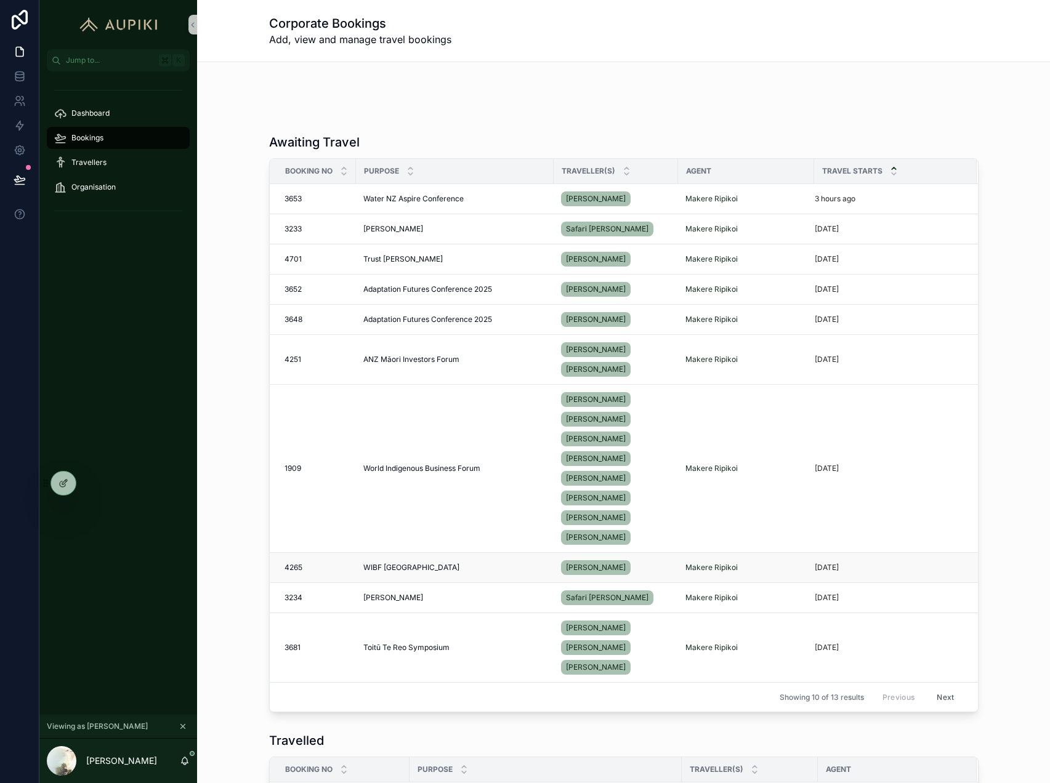
scroll to position [0, 0]
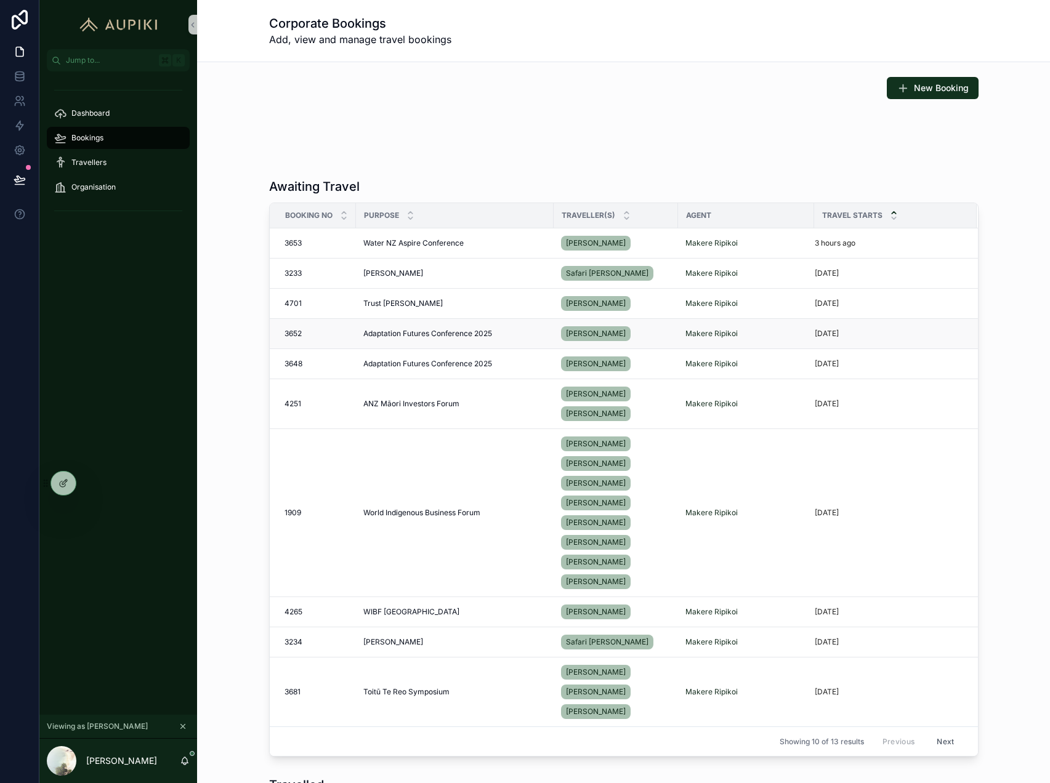
click at [461, 335] on span "Adaptation Futures Conference 2025" at bounding box center [427, 334] width 129 height 10
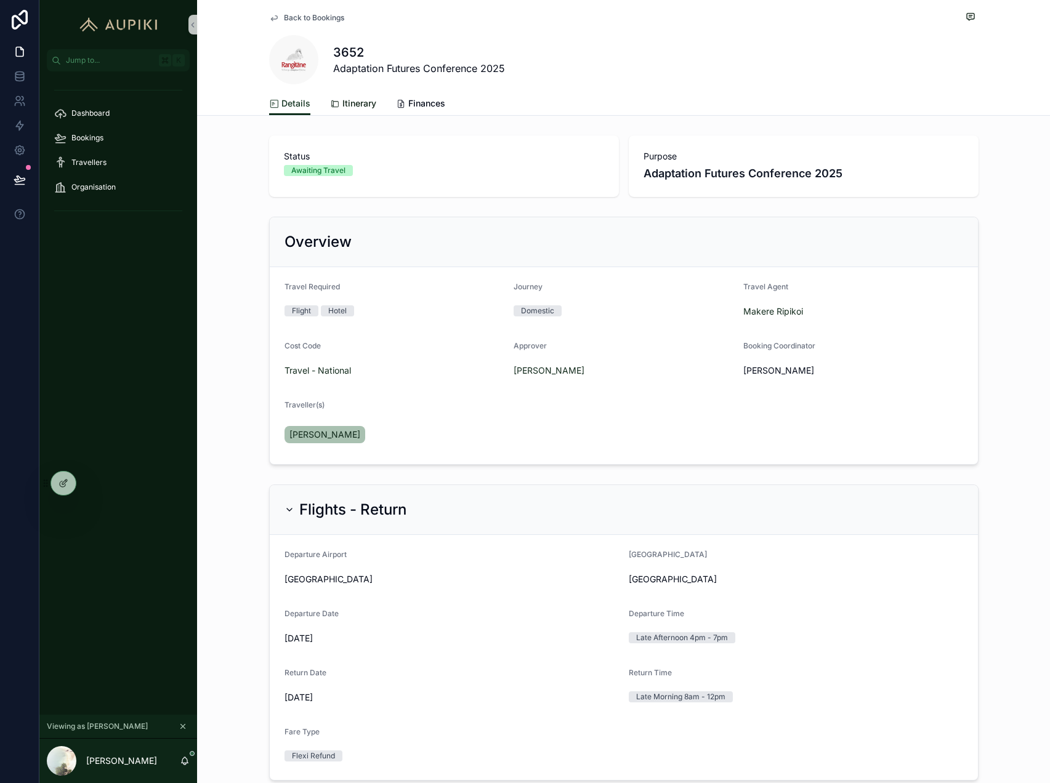
click at [358, 102] on span "Itinerary" at bounding box center [359, 103] width 34 height 12
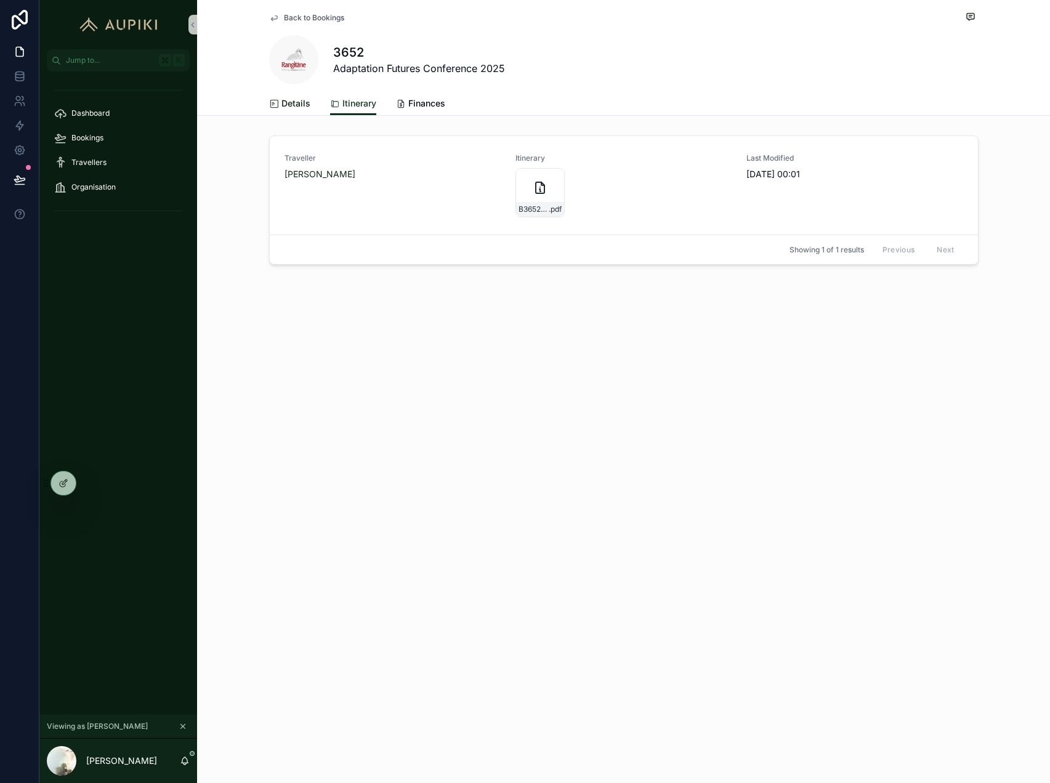
click at [278, 100] on icon "scrollable content" at bounding box center [274, 104] width 10 height 10
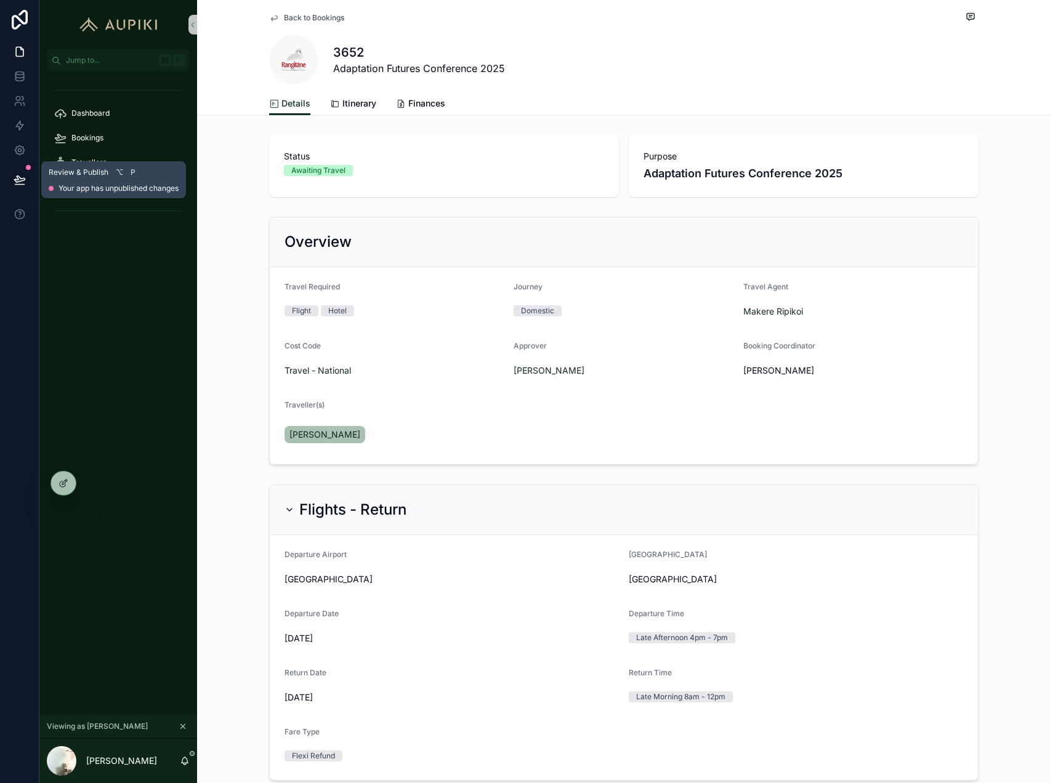
click at [18, 175] on icon at bounding box center [20, 180] width 12 height 12
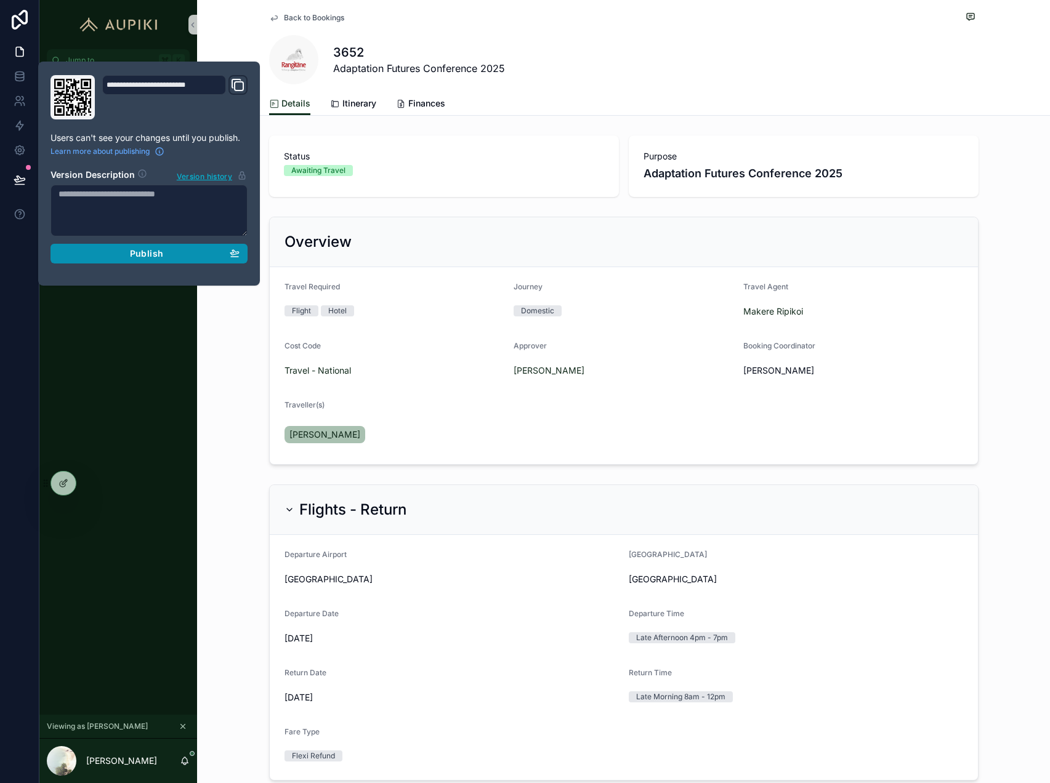
click at [172, 255] on div "Publish" at bounding box center [149, 253] width 181 height 11
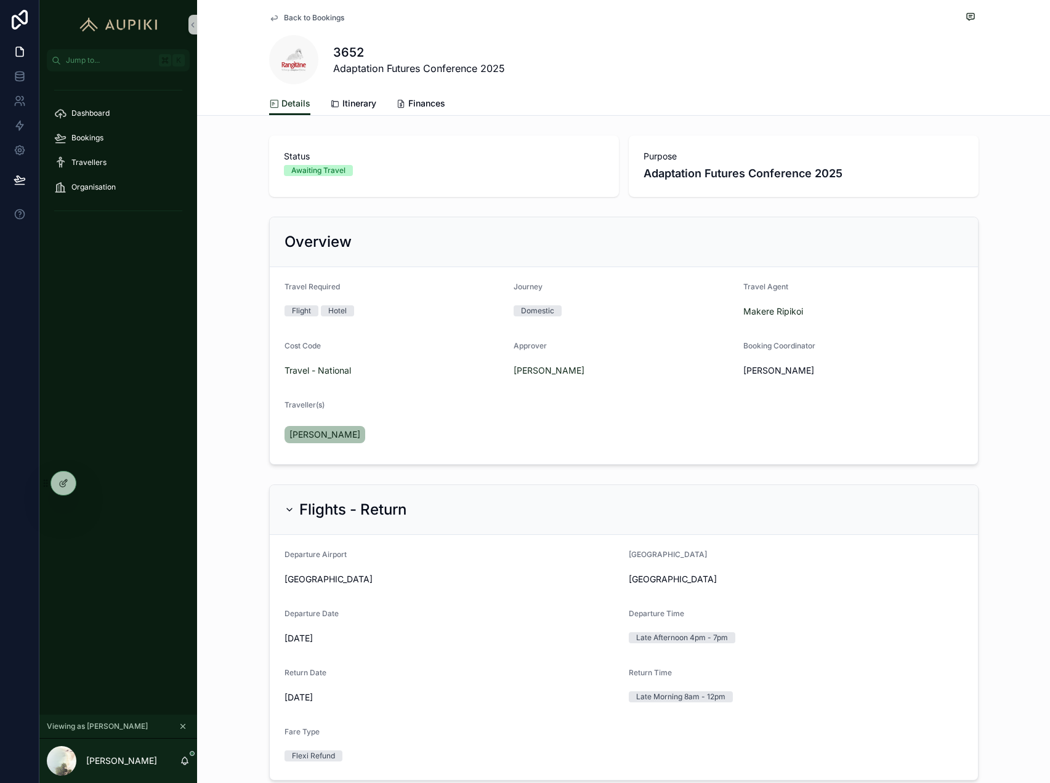
click at [530, 97] on div "Details Itinerary Finances" at bounding box center [623, 103] width 709 height 23
click at [89, 113] on span "Dashboard" at bounding box center [90, 113] width 38 height 10
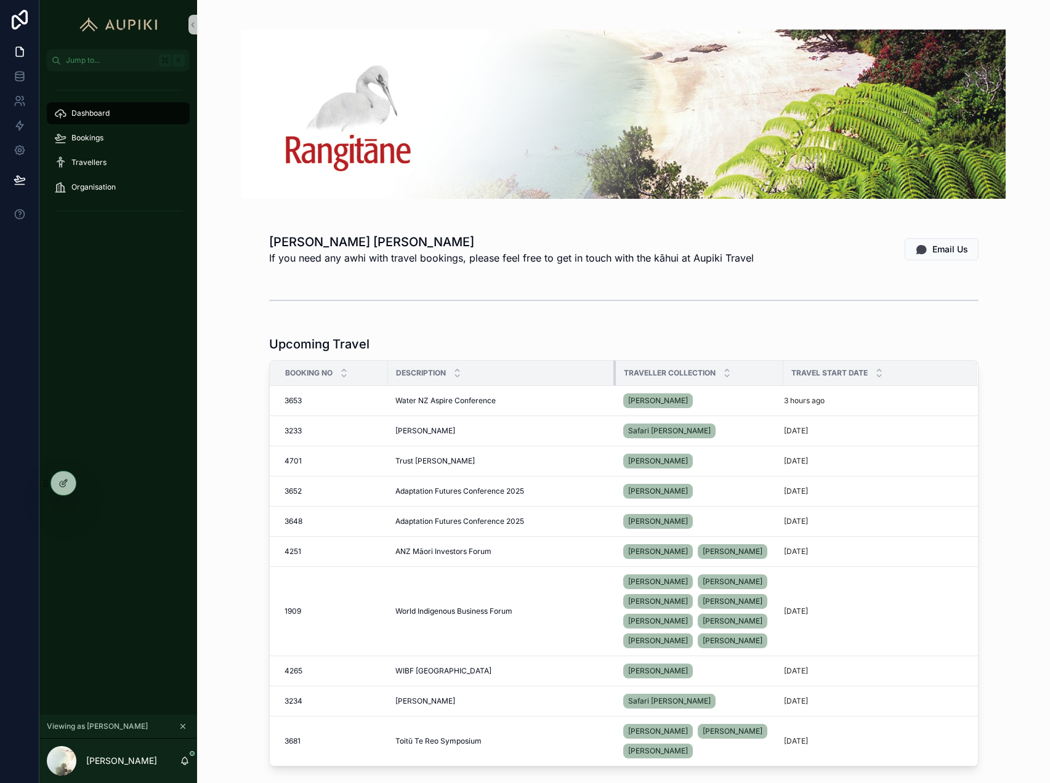
drag, startPoint x: 671, startPoint y: 373, endPoint x: 615, endPoint y: 373, distance: 56.7
click at [615, 373] on div "scrollable content" at bounding box center [615, 373] width 5 height 25
click at [57, 483] on div at bounding box center [63, 483] width 25 height 23
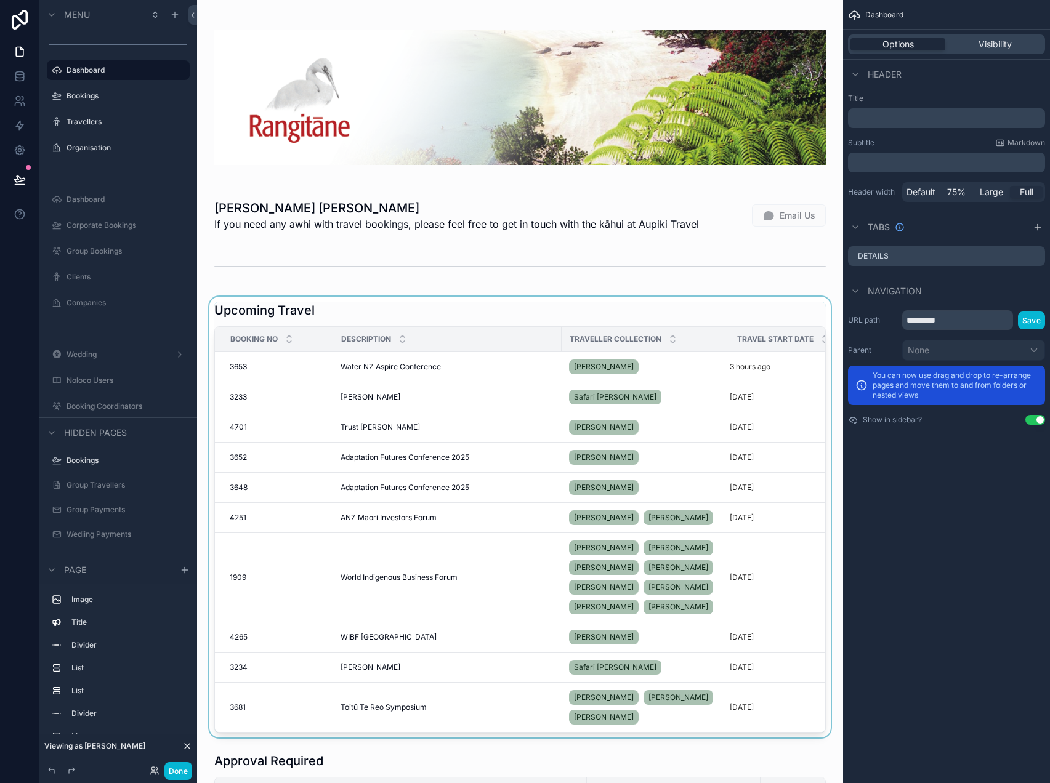
click at [756, 315] on div "scrollable content" at bounding box center [520, 517] width 626 height 441
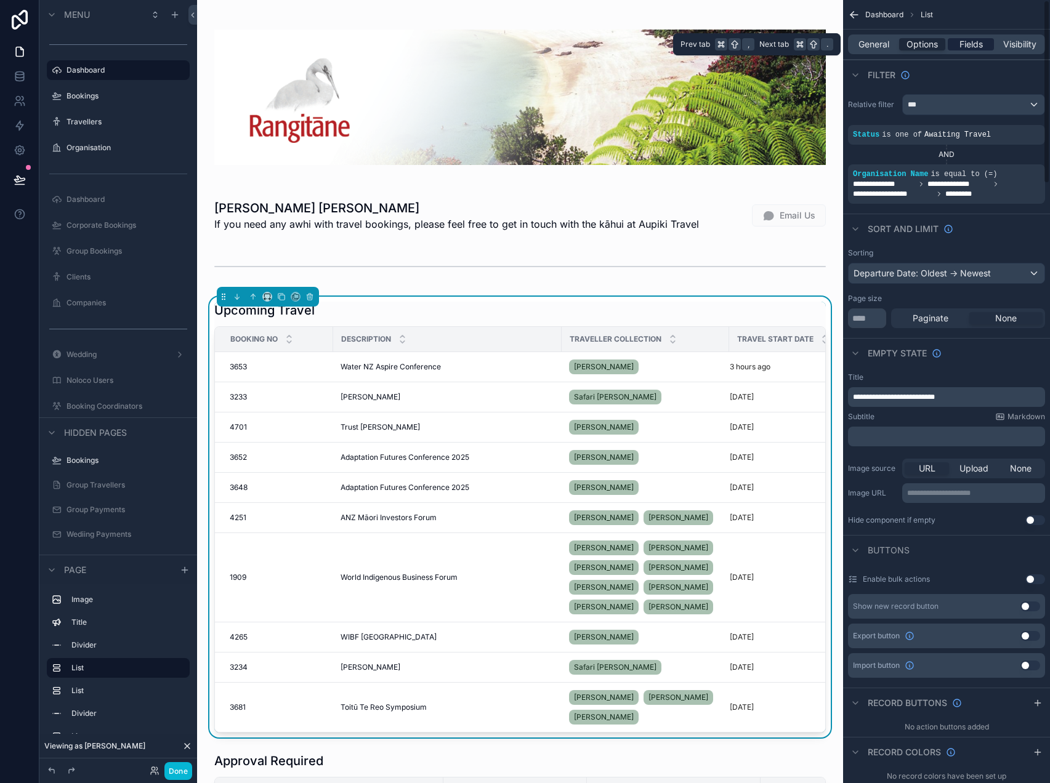
click at [962, 46] on span "Fields" at bounding box center [970, 44] width 23 height 12
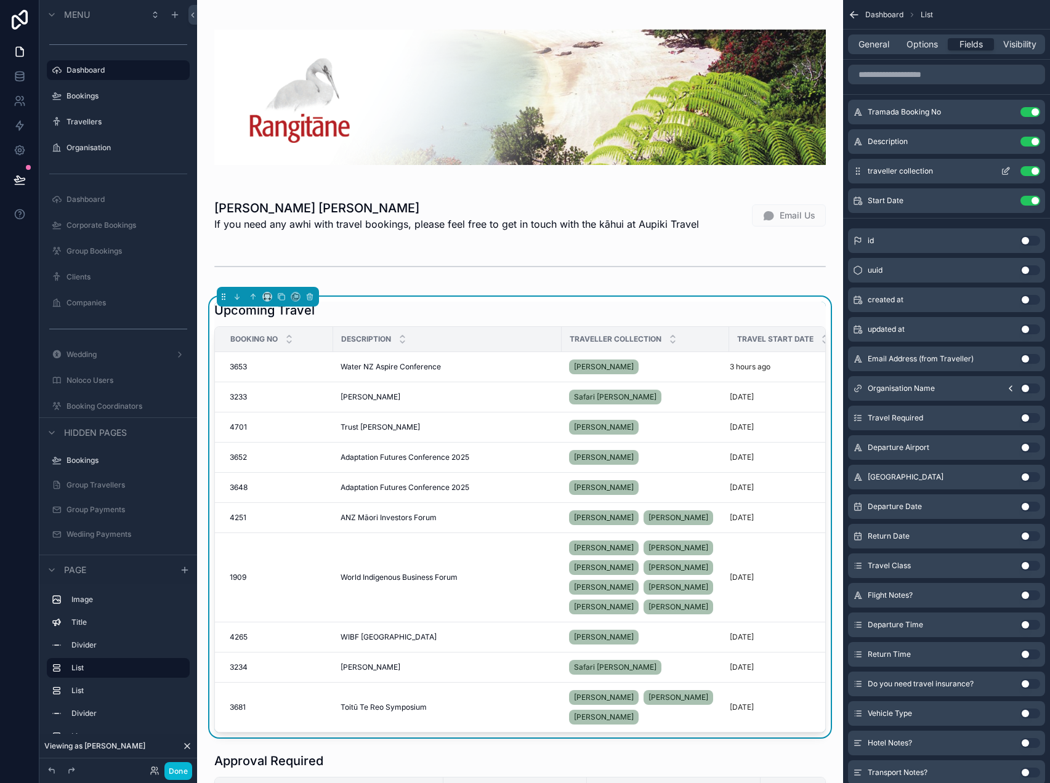
click at [1006, 166] on icon "scrollable content" at bounding box center [1006, 171] width 10 height 10
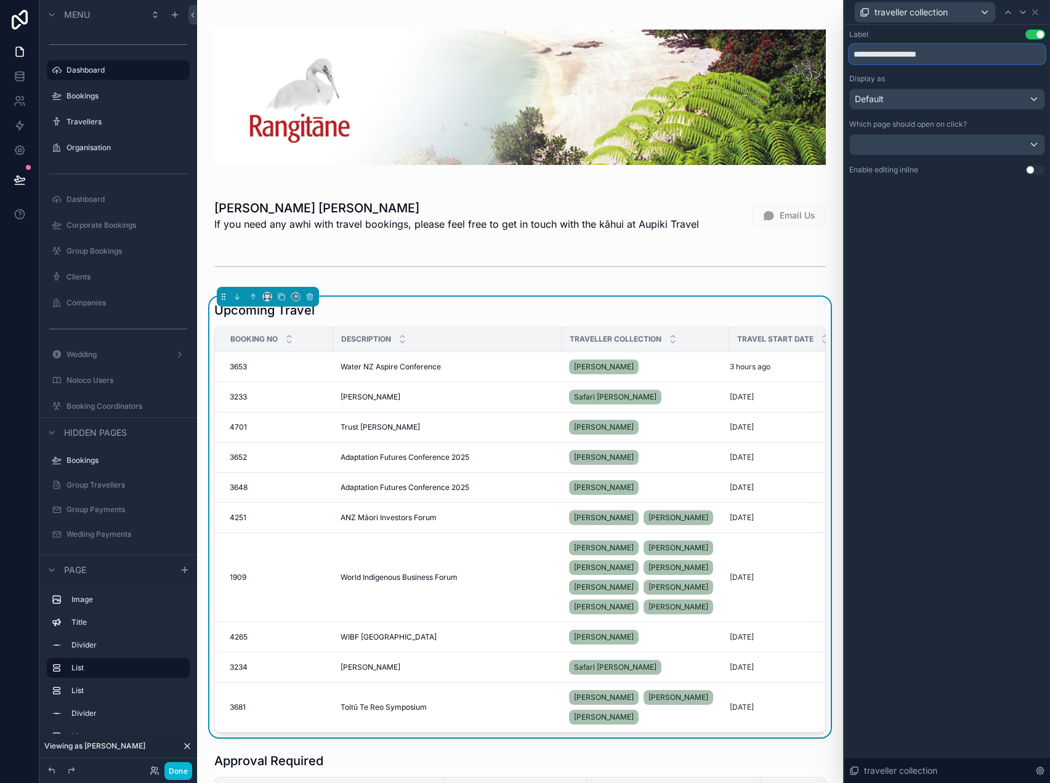
drag, startPoint x: 946, startPoint y: 57, endPoint x: 889, endPoint y: 57, distance: 56.7
click at [888, 57] on input "**********" at bounding box center [947, 54] width 196 height 20
type input "**********"
click at [1035, 9] on icon at bounding box center [1035, 12] width 10 height 10
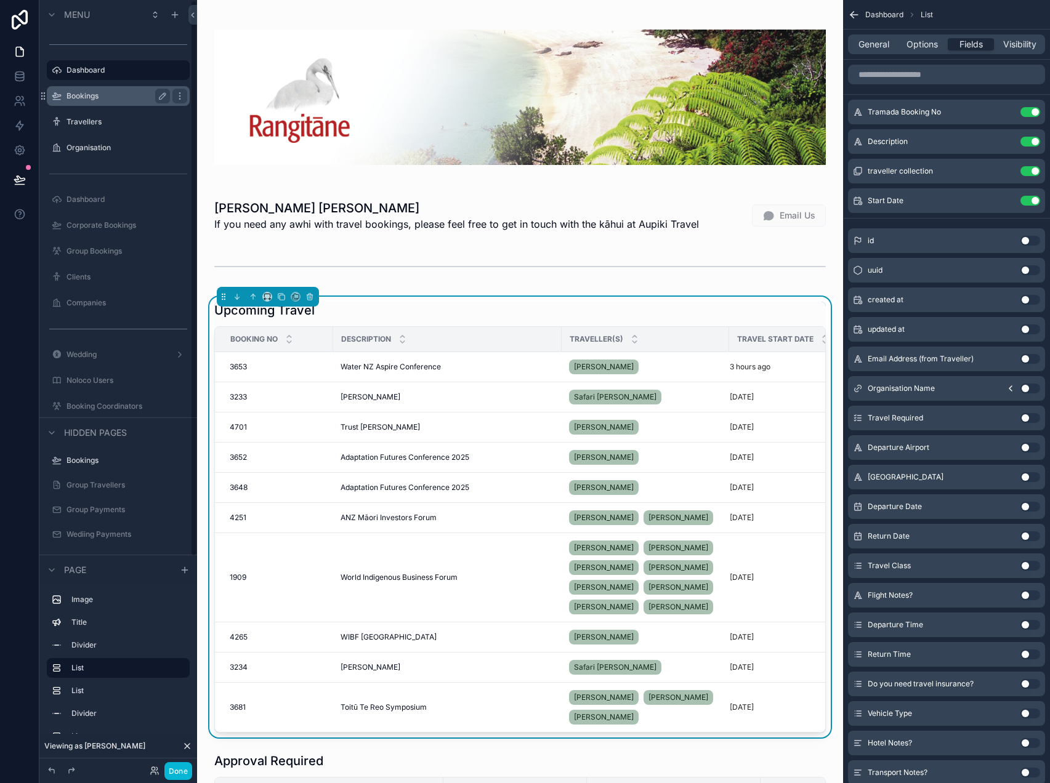
click at [100, 98] on label "Bookings" at bounding box center [116, 96] width 99 height 10
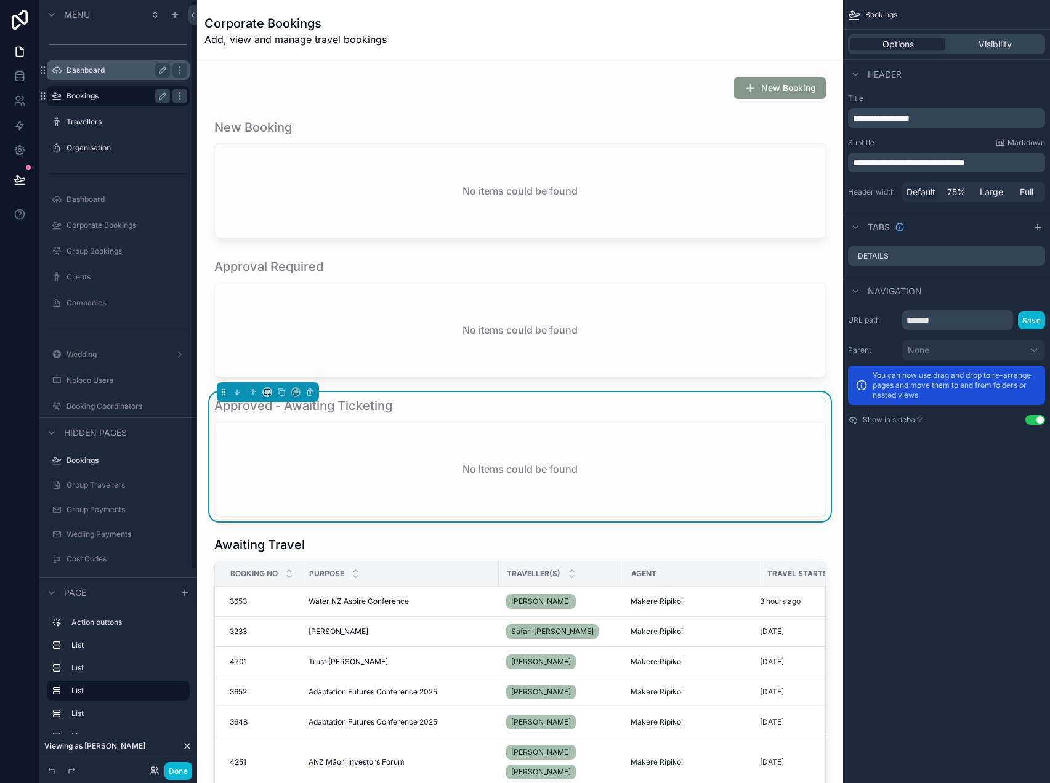
click at [105, 63] on div "Dashboard" at bounding box center [118, 70] width 103 height 15
click at [109, 70] on label "Dashboard" at bounding box center [116, 70] width 99 height 10
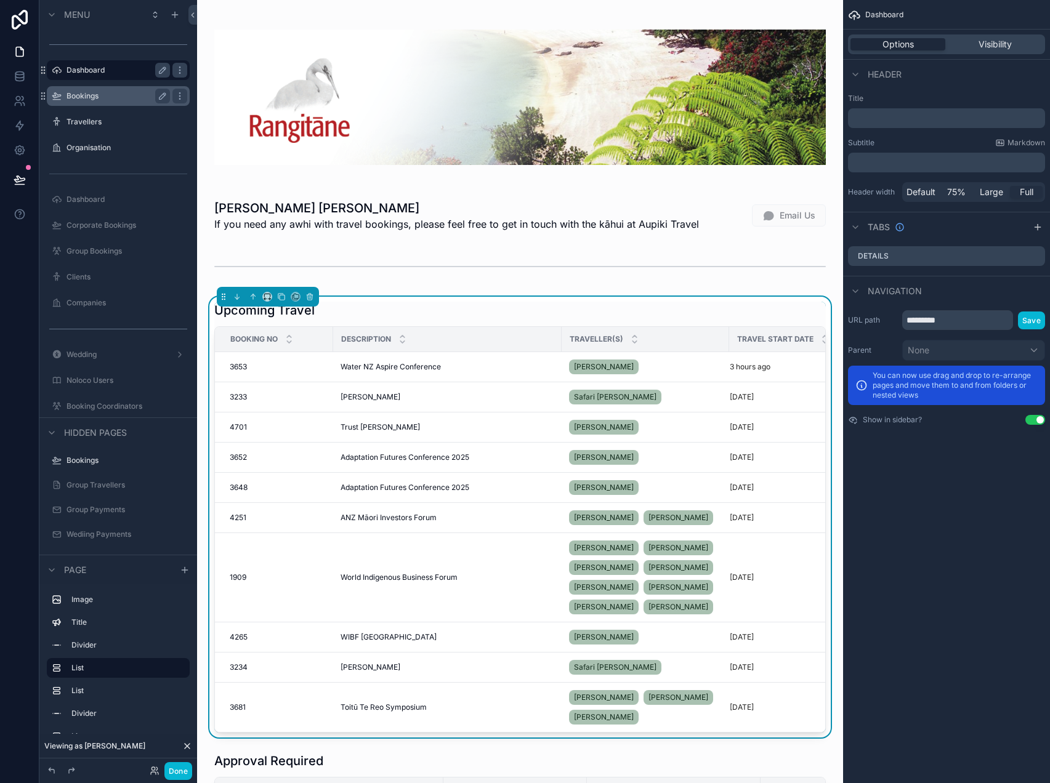
click at [708, 315] on div "Upcoming Travel" at bounding box center [520, 310] width 612 height 17
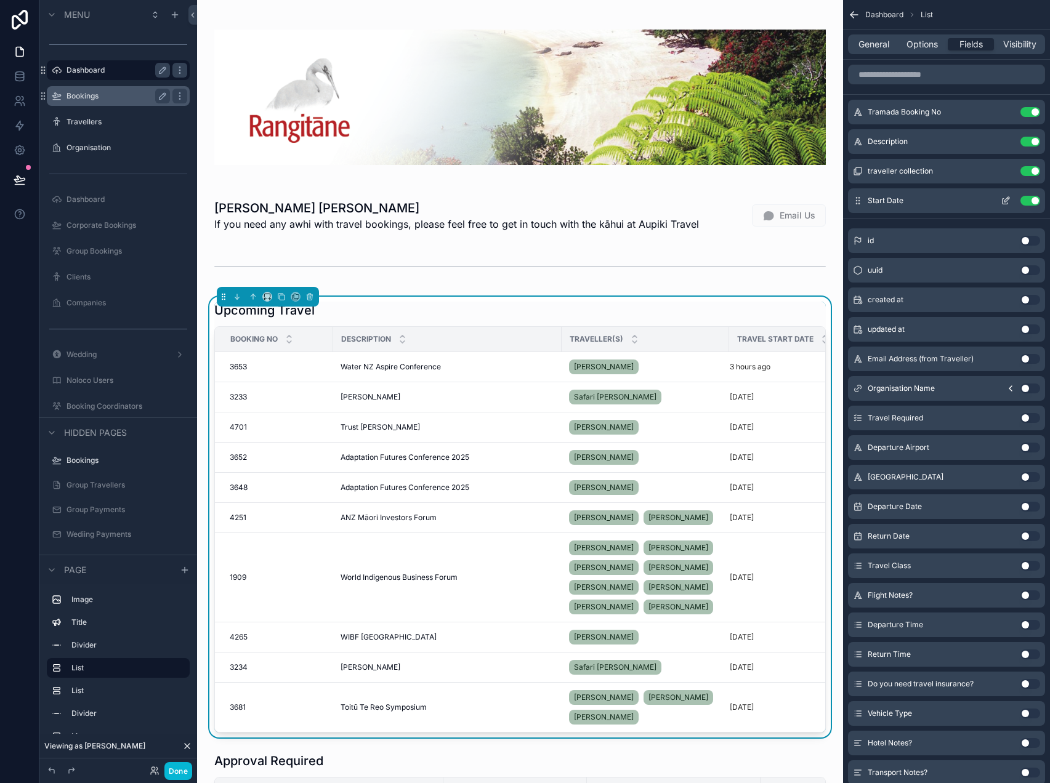
click at [1003, 201] on icon "scrollable content" at bounding box center [1006, 202] width 6 height 6
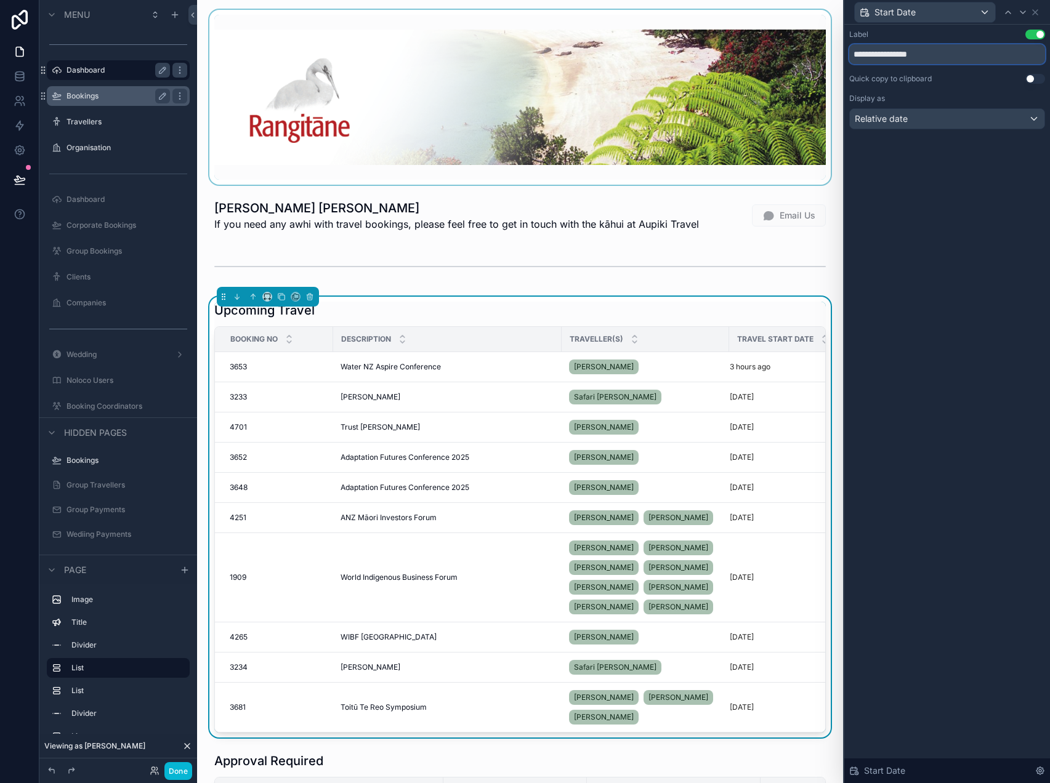
drag, startPoint x: 937, startPoint y: 57, endPoint x: 823, endPoint y: 44, distance: 114.7
click at [825, 44] on div "**********" at bounding box center [525, 391] width 1050 height 783
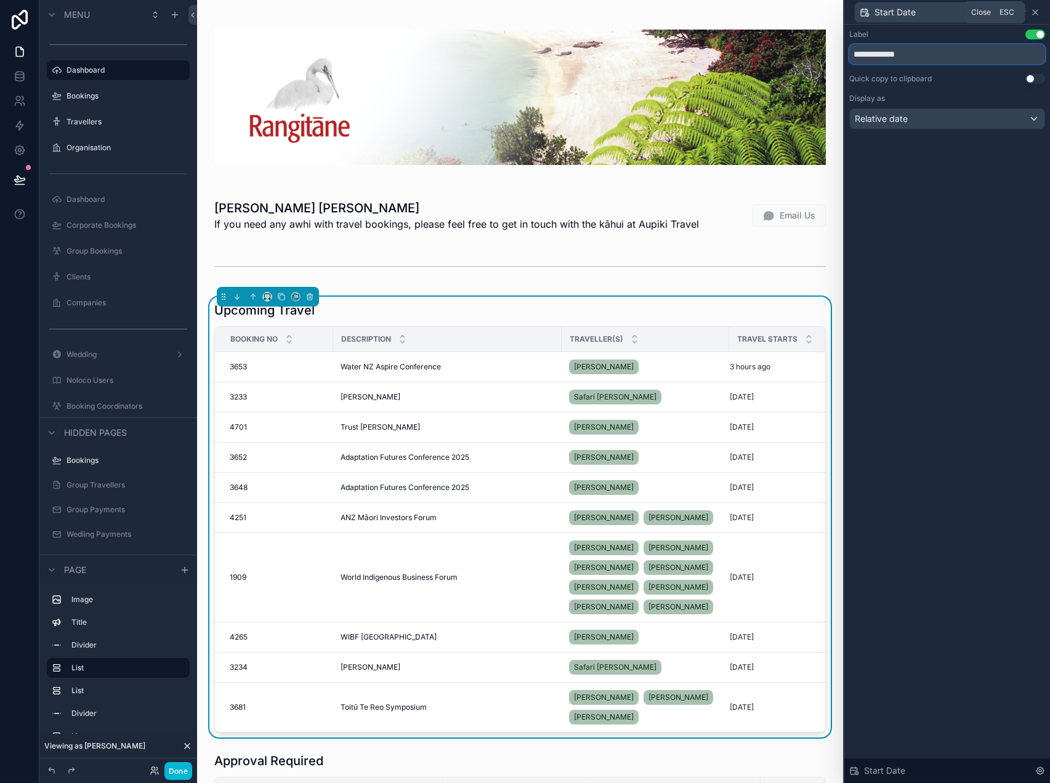
type input "**********"
click at [1034, 10] on icon at bounding box center [1035, 12] width 5 height 5
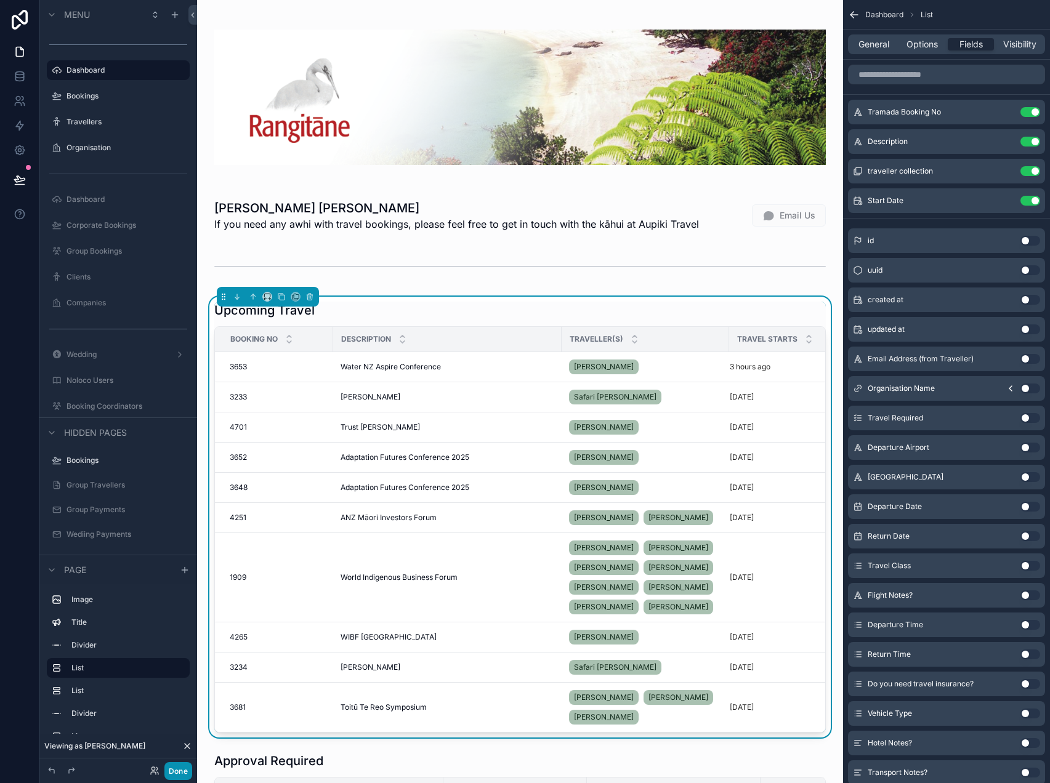
click at [169, 768] on button "Done" at bounding box center [178, 771] width 28 height 18
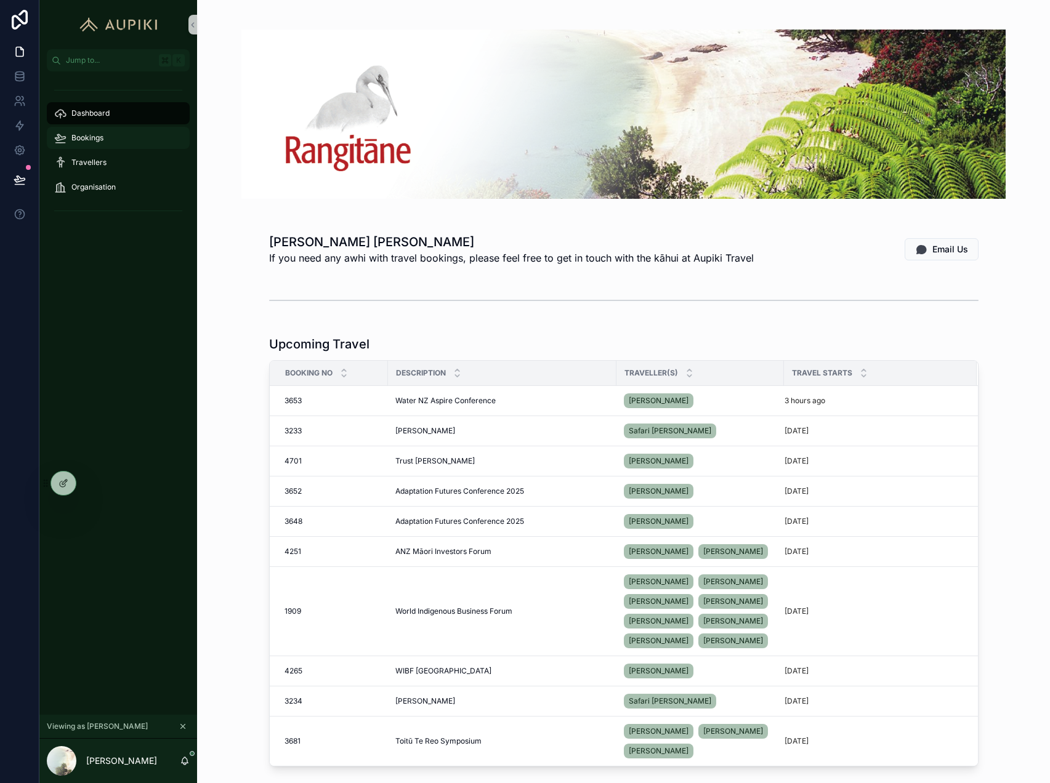
click at [118, 136] on div "Bookings" at bounding box center [118, 138] width 128 height 20
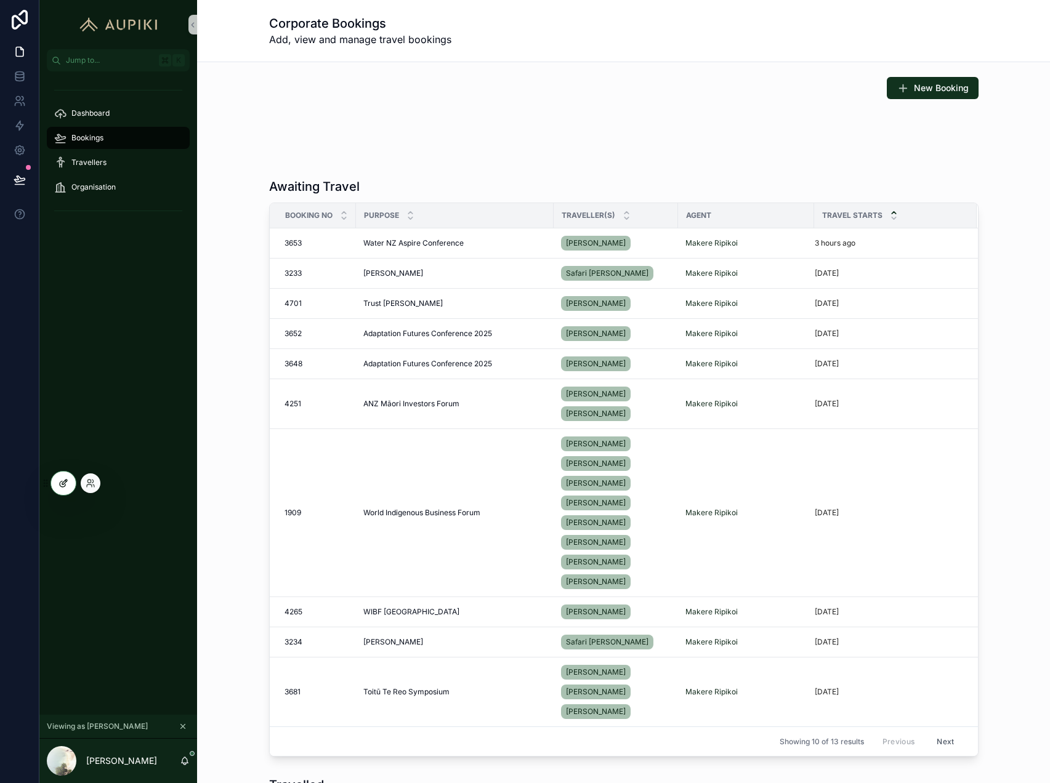
click at [63, 480] on icon at bounding box center [64, 484] width 10 height 10
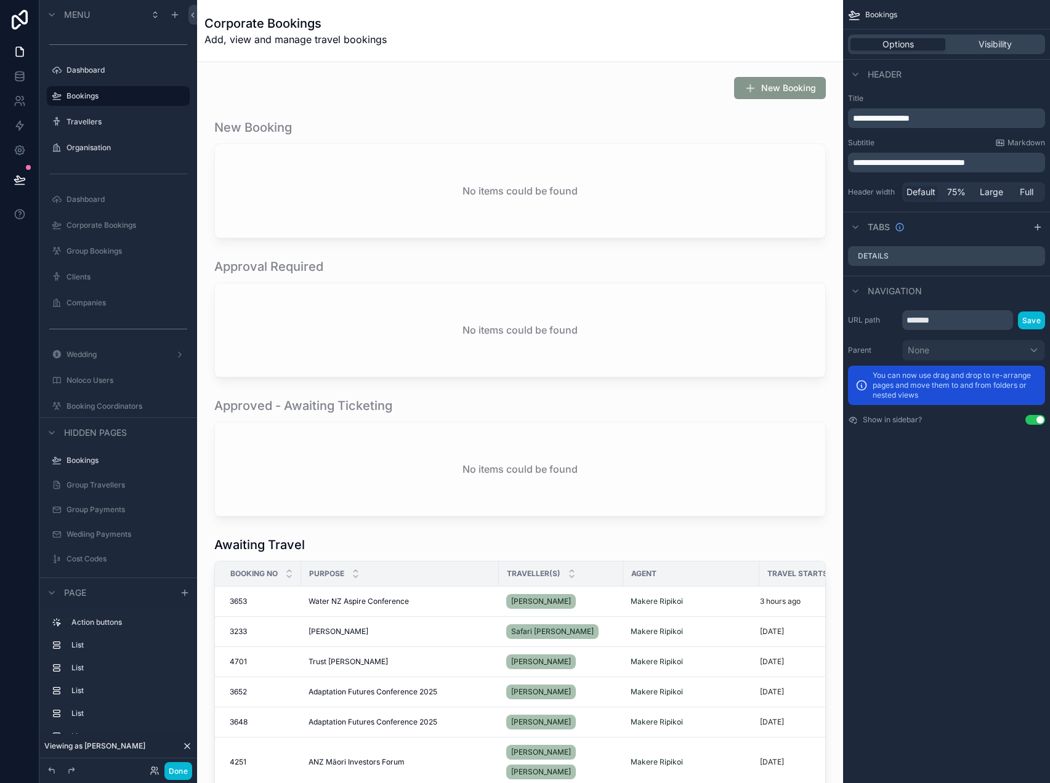
click at [907, 530] on div "**********" at bounding box center [946, 391] width 207 height 783
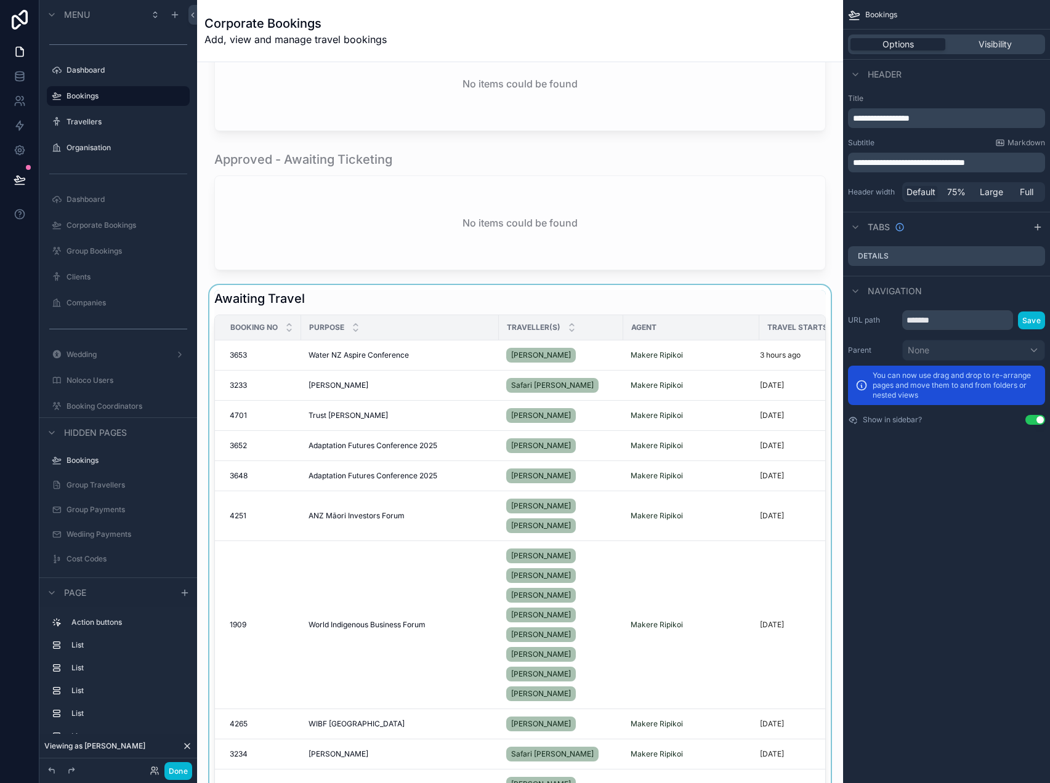
scroll to position [250, 0]
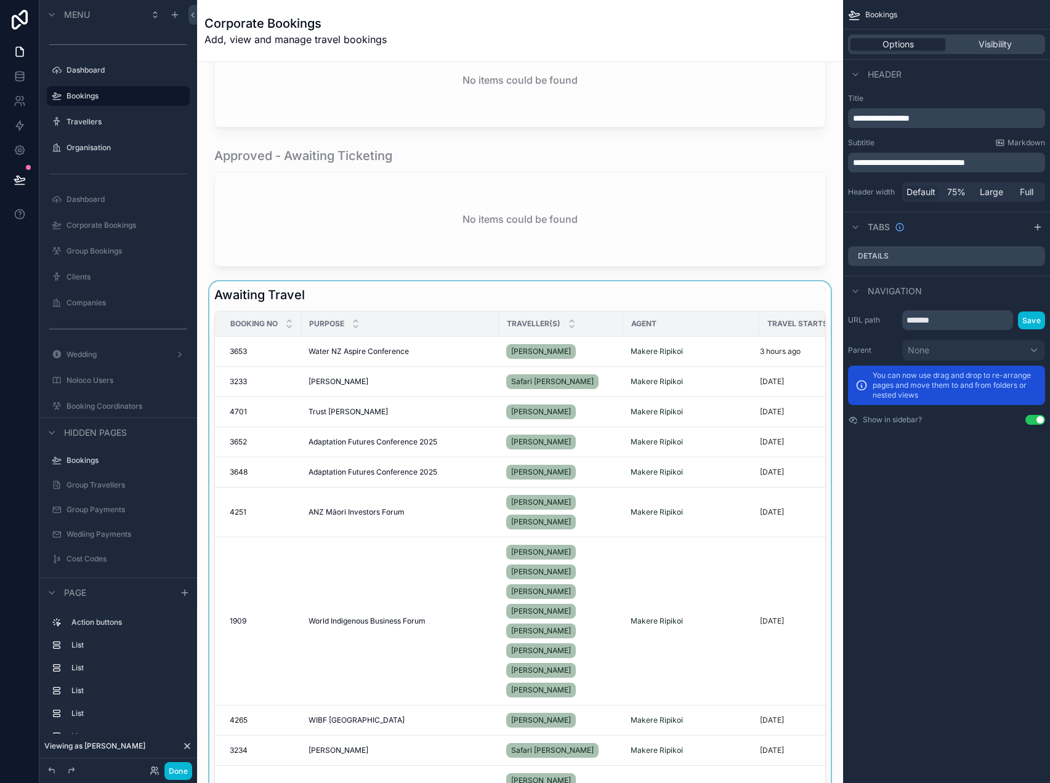
click at [718, 289] on div "scrollable content" at bounding box center [520, 575] width 626 height 589
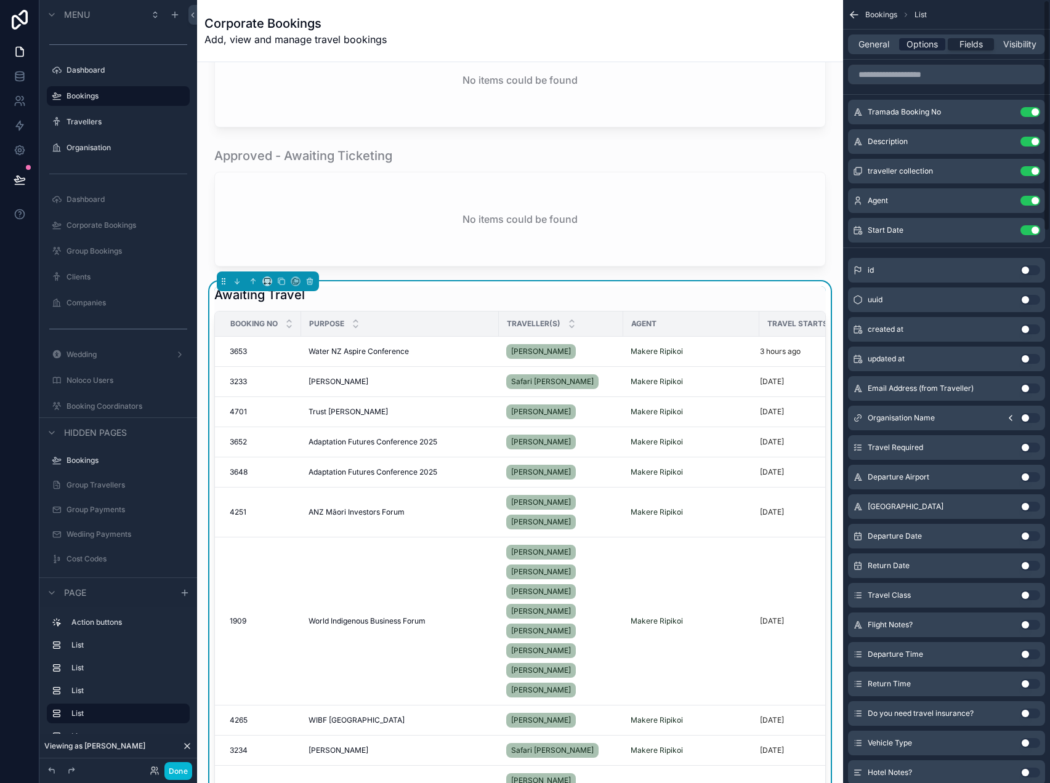
click at [931, 46] on span "Options" at bounding box center [922, 44] width 31 height 12
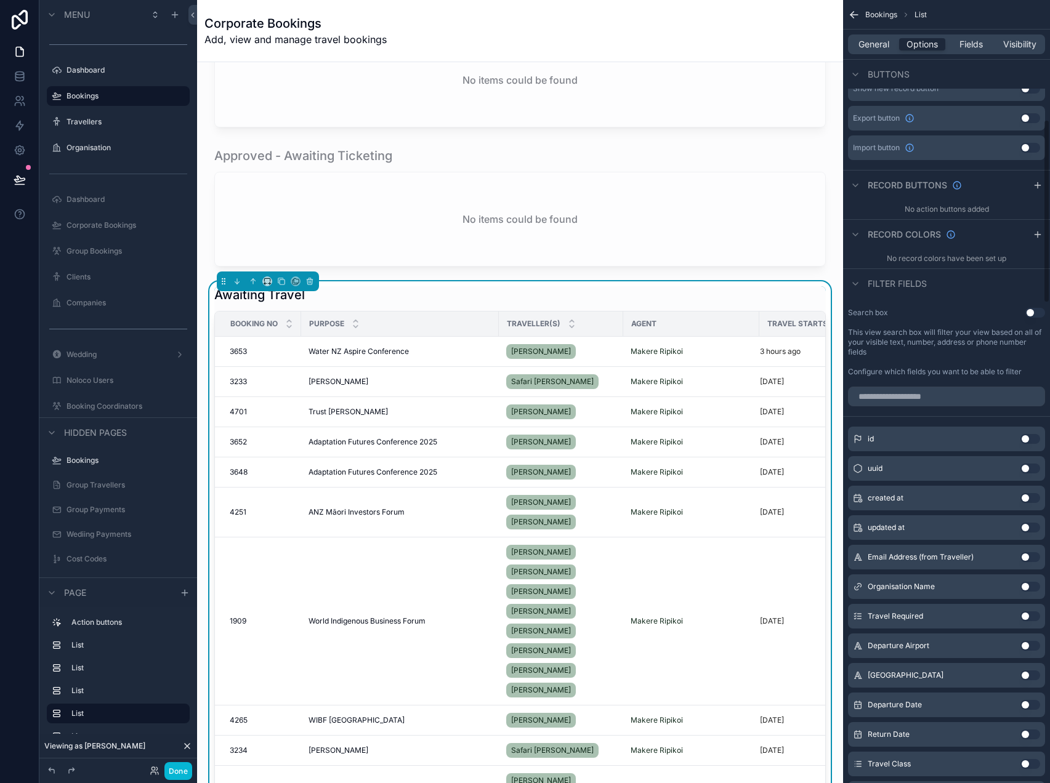
scroll to position [524, 0]
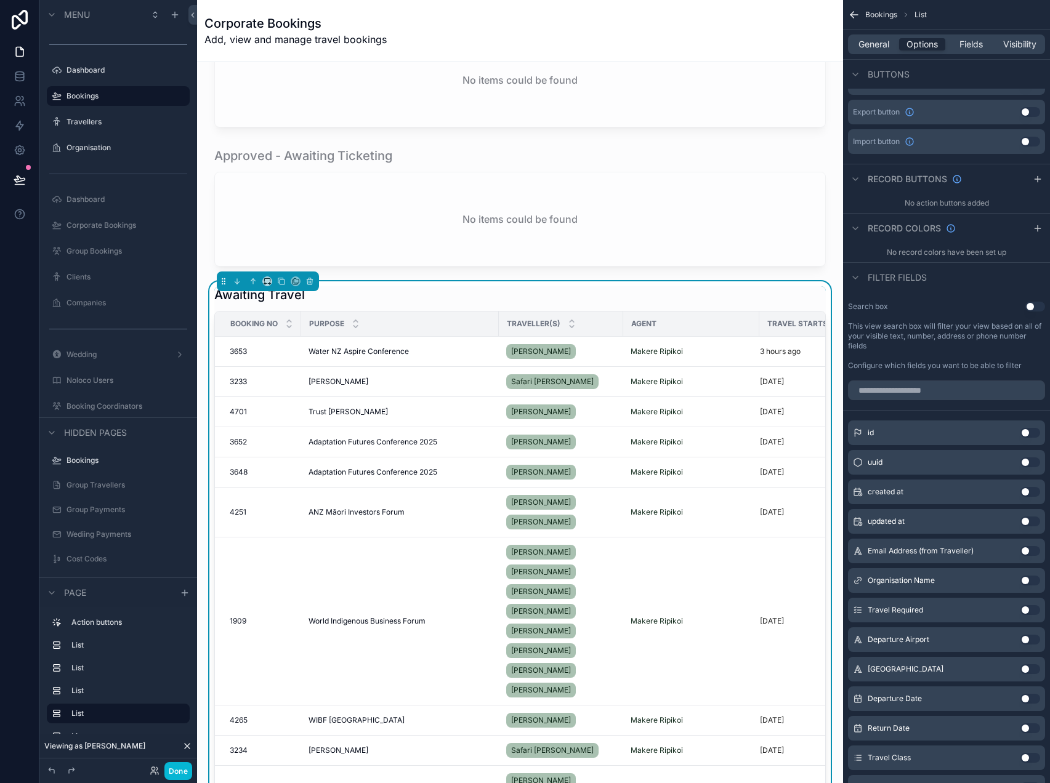
click at [1033, 306] on button "Use setting" at bounding box center [1035, 307] width 20 height 10
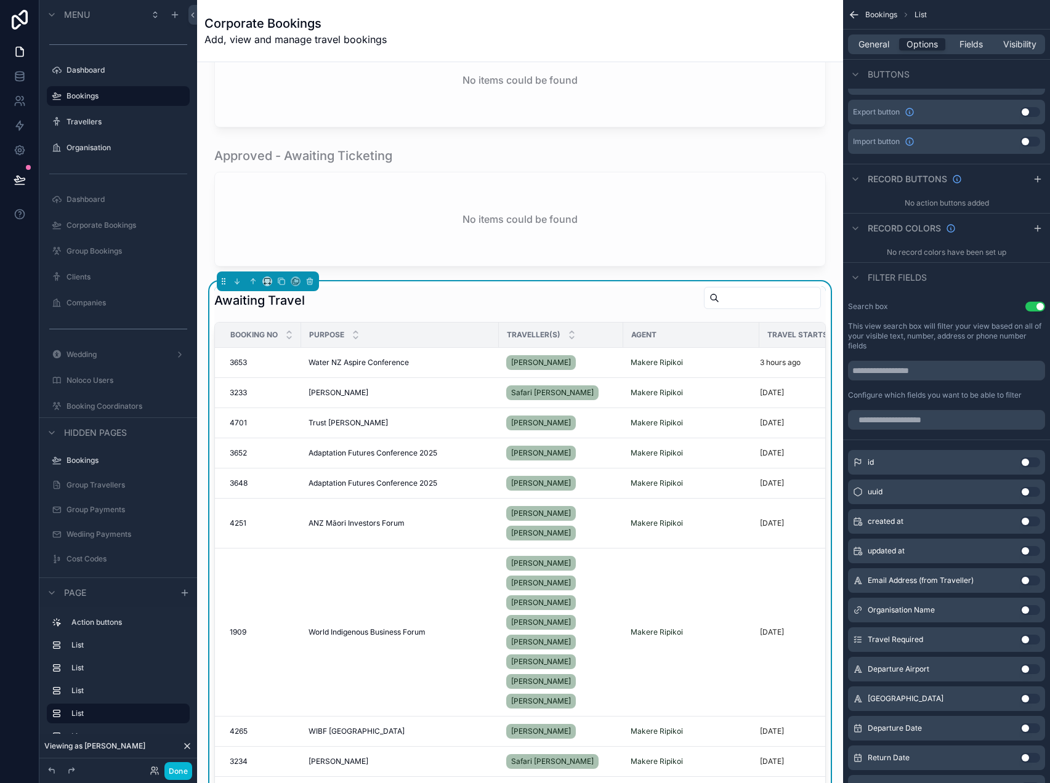
click at [1034, 308] on button "Use setting" at bounding box center [1035, 307] width 20 height 10
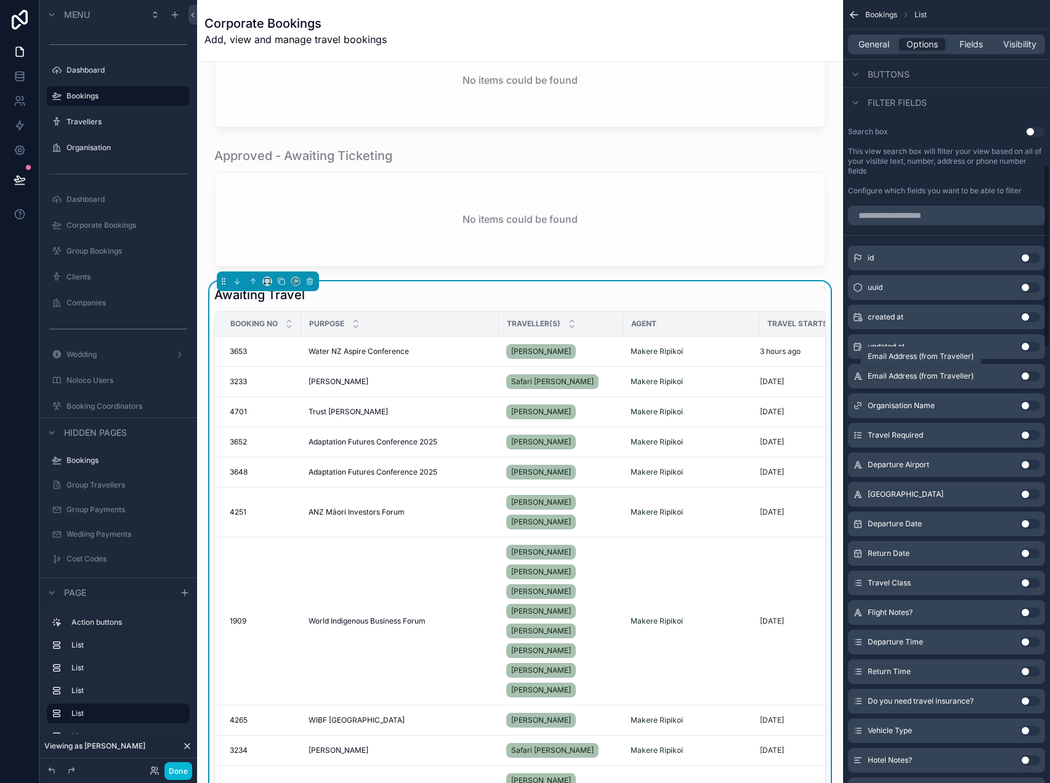
scroll to position [701, 0]
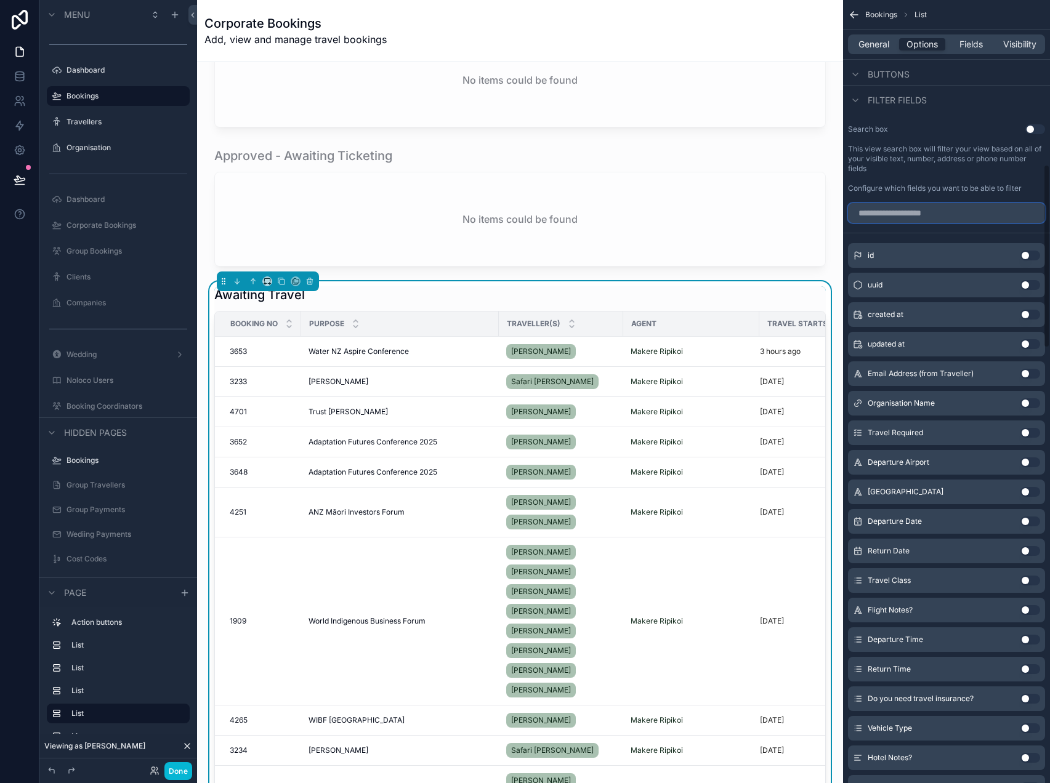
click at [937, 214] on input "scrollable content" at bounding box center [946, 213] width 197 height 20
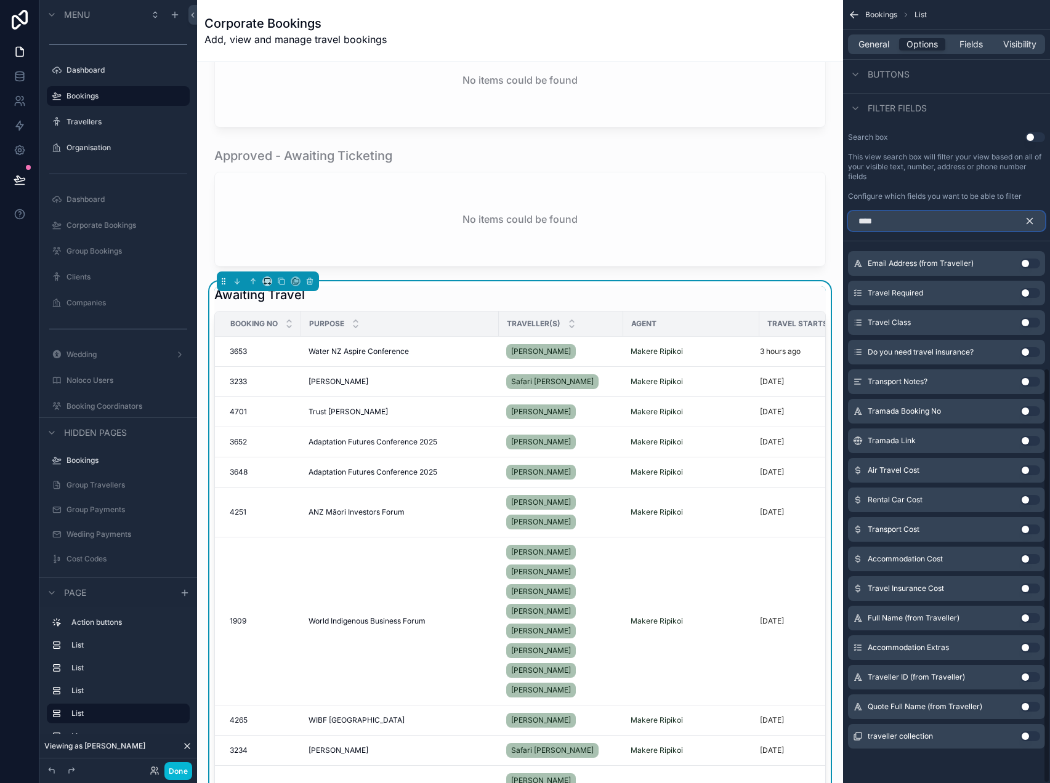
scroll to position [516, 0]
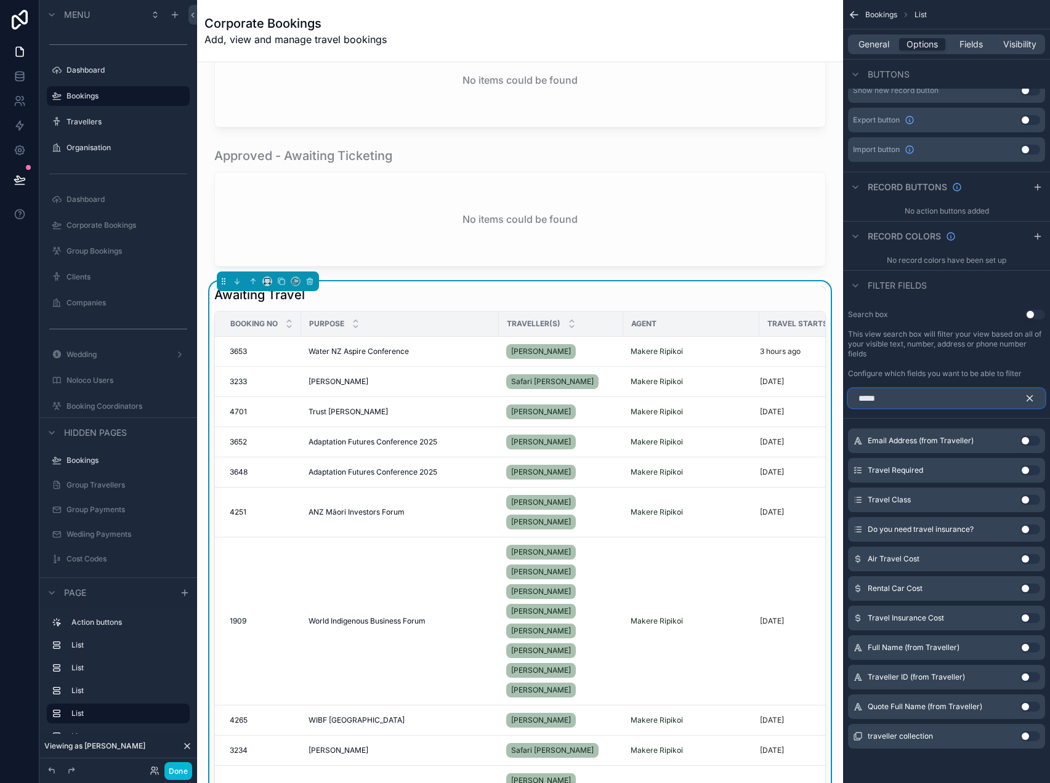
type input "*****"
click at [1030, 733] on button "Use setting" at bounding box center [1030, 737] width 20 height 10
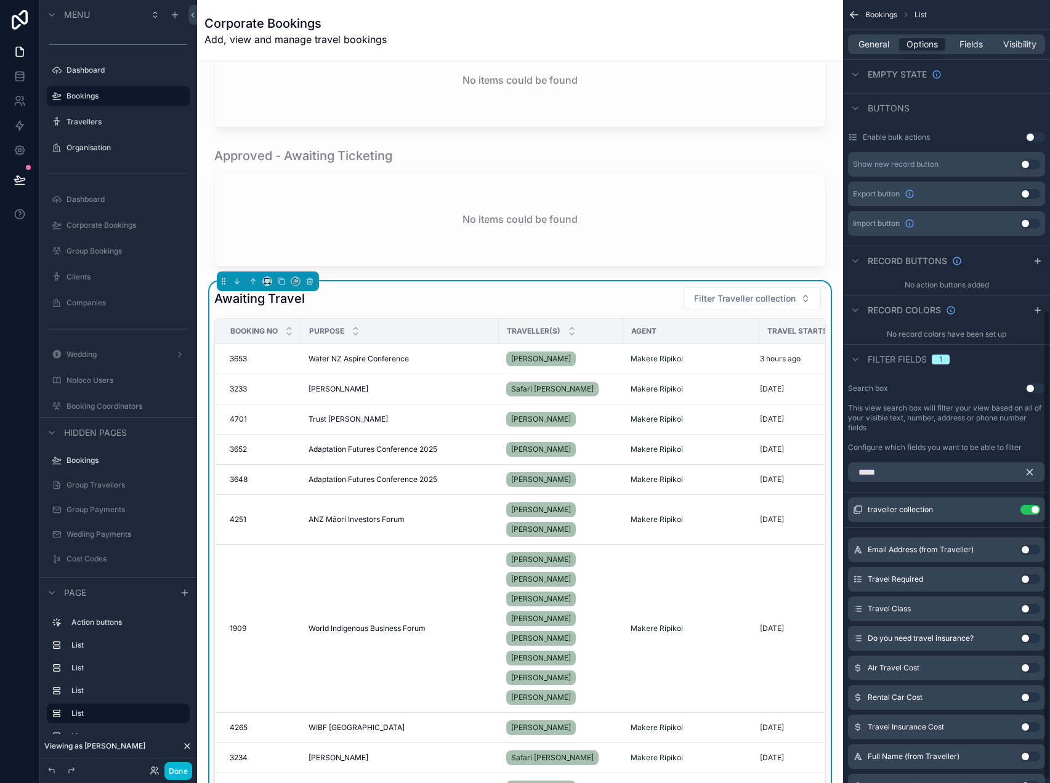
scroll to position [522, 0]
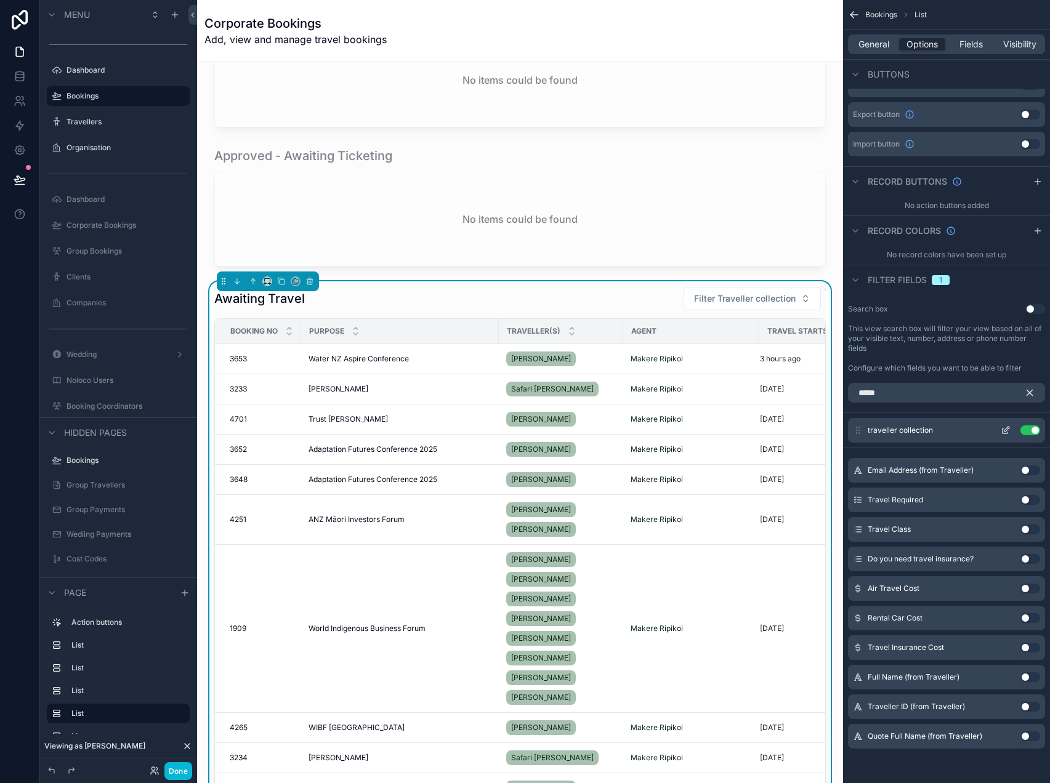
click at [1001, 432] on icon "scrollable content" at bounding box center [1006, 431] width 10 height 10
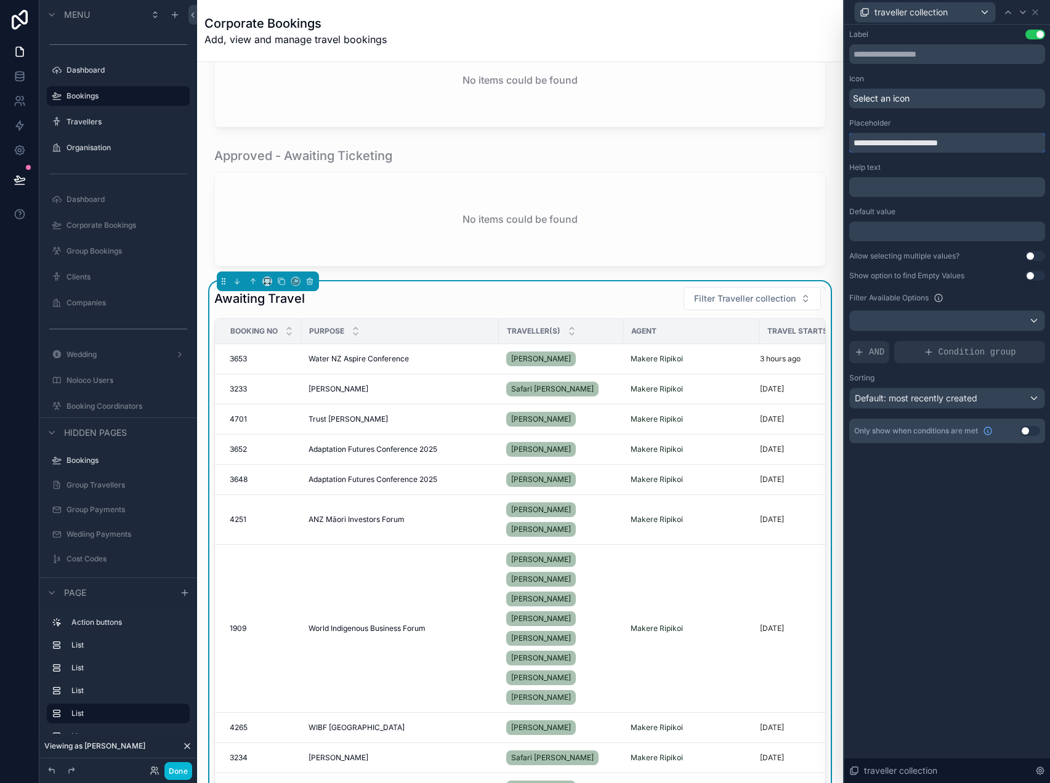
drag, startPoint x: 917, startPoint y: 142, endPoint x: 1049, endPoint y: 174, distance: 136.2
click at [1049, 174] on div "**********" at bounding box center [947, 249] width 206 height 448
click at [879, 139] on input "**********" at bounding box center [947, 143] width 196 height 20
type input "**********"
click at [806, 296] on button "Filter by Traveller" at bounding box center [767, 298] width 108 height 23
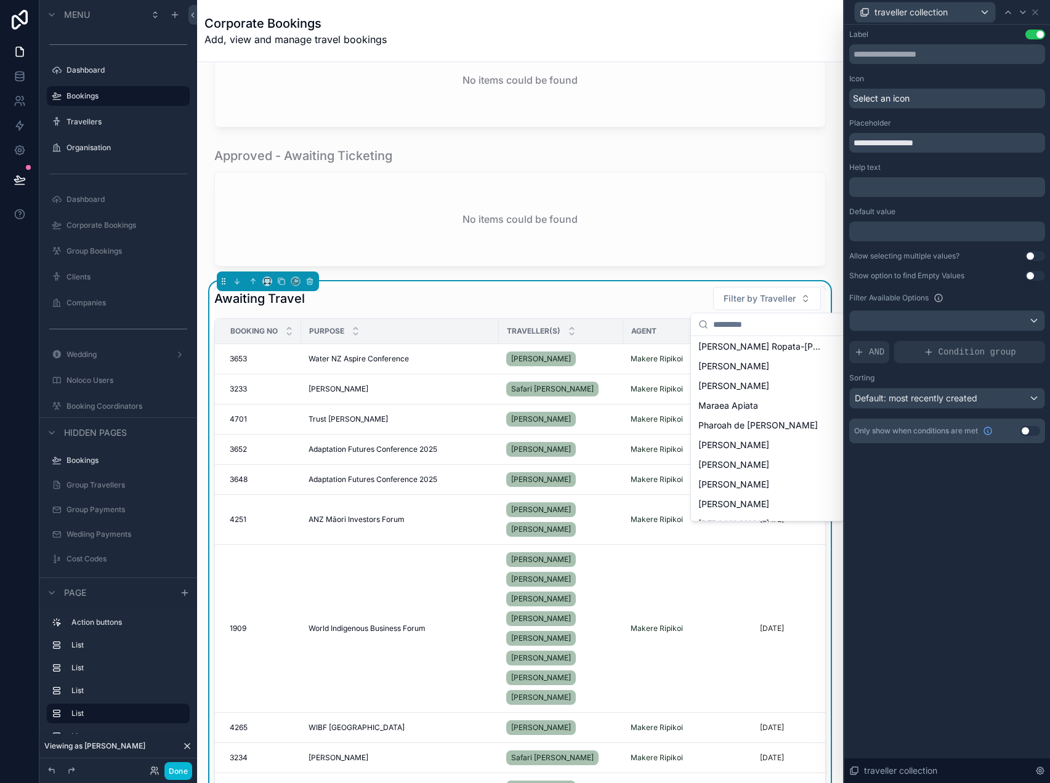
scroll to position [0, 0]
click at [947, 498] on div "**********" at bounding box center [947, 404] width 206 height 759
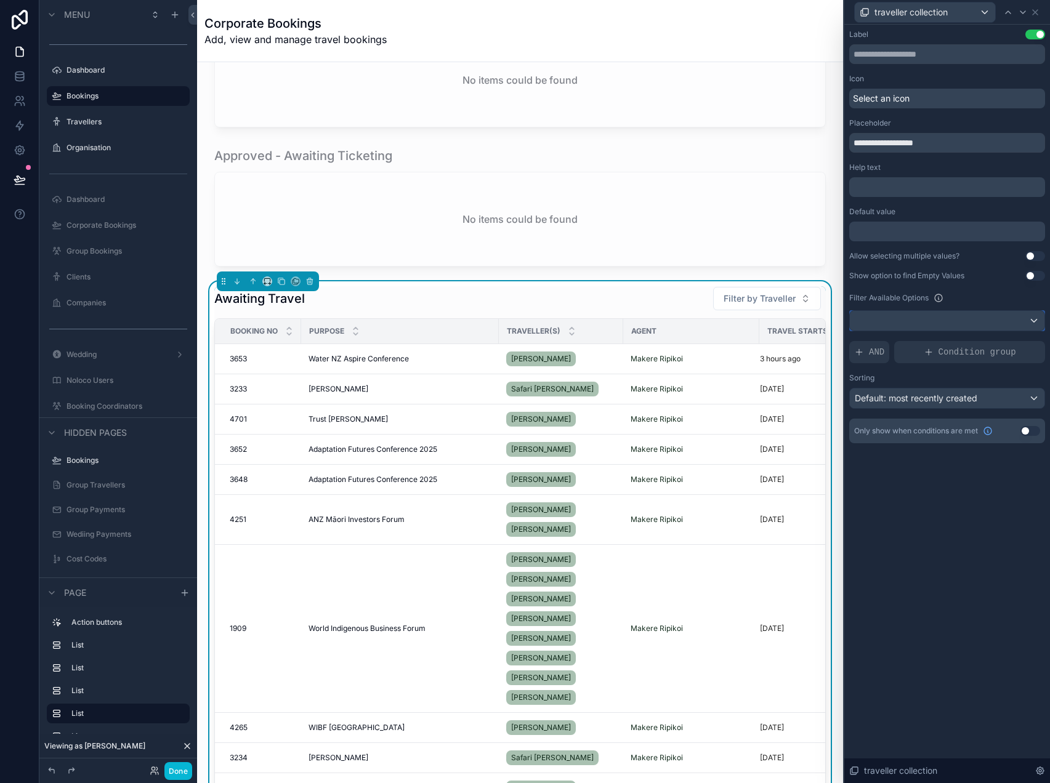
click at [1016, 319] on div at bounding box center [947, 321] width 195 height 20
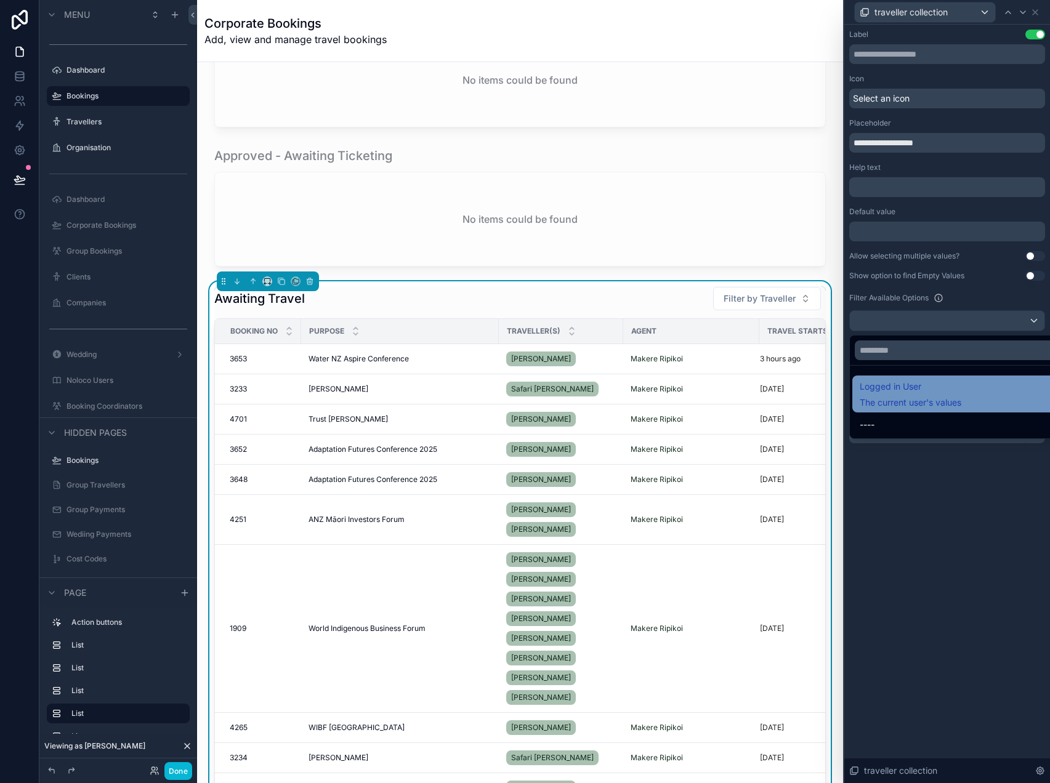
click at [950, 384] on span "Logged in User" at bounding box center [911, 386] width 102 height 15
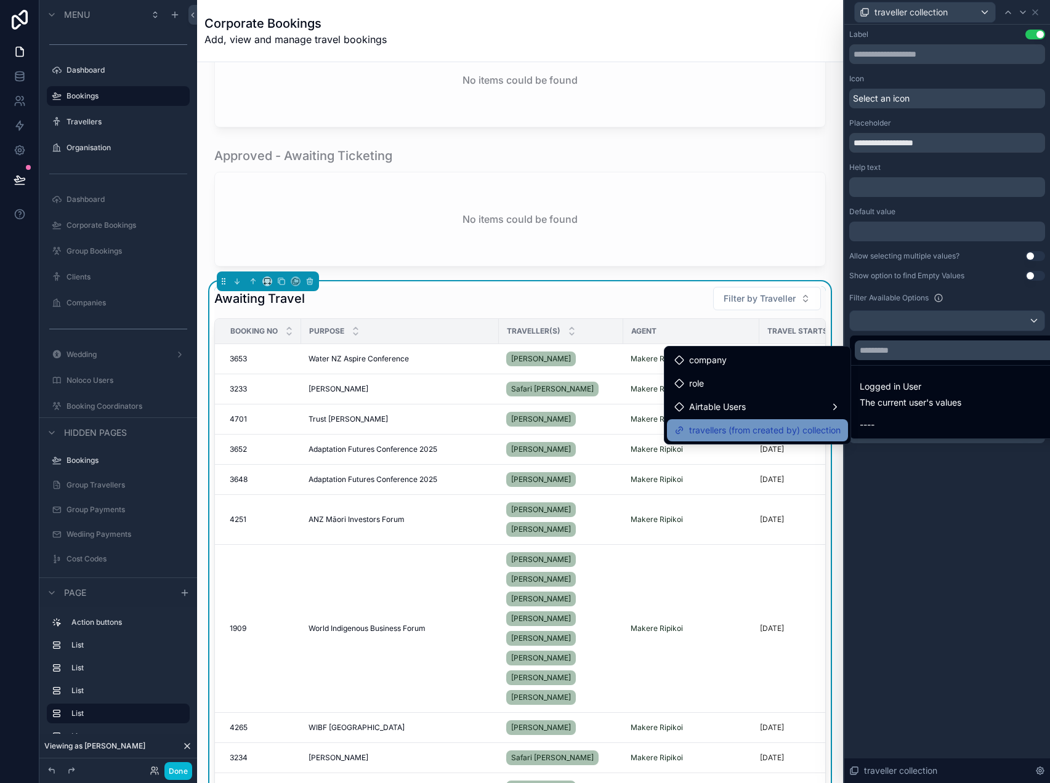
click at [765, 426] on span "travellers (from created by) collection" at bounding box center [764, 430] width 151 height 15
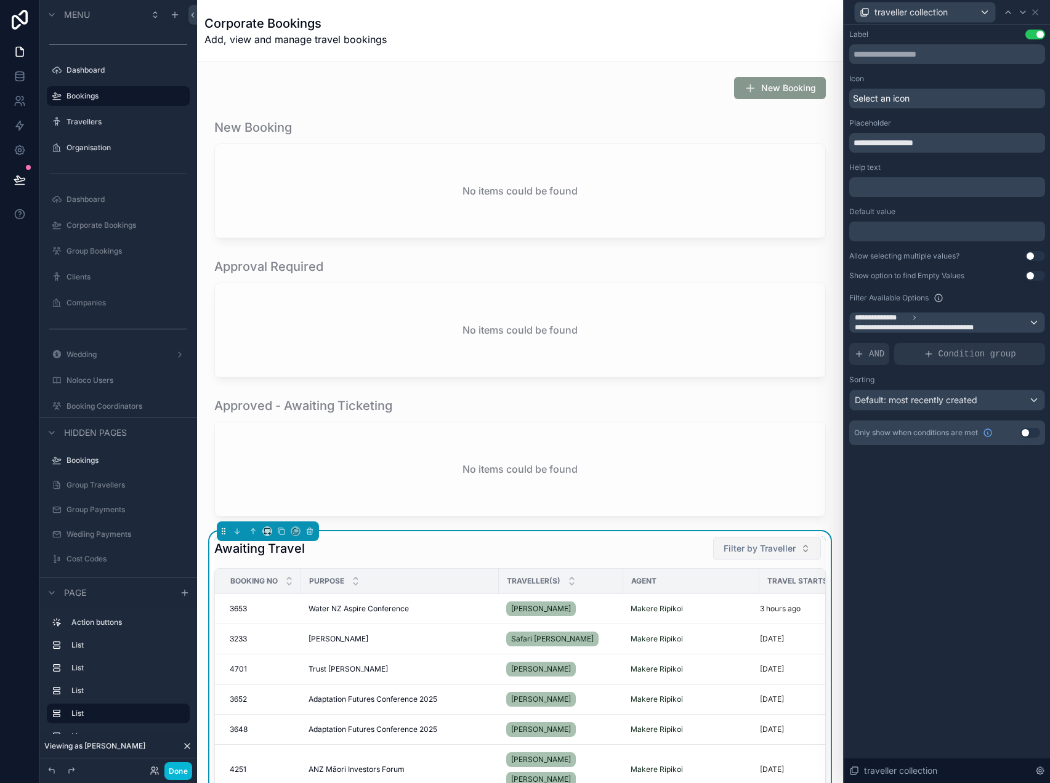
click at [773, 546] on span "Filter by Traveller" at bounding box center [760, 549] width 72 height 12
click at [962, 325] on span "**********" at bounding box center [920, 328] width 131 height 10
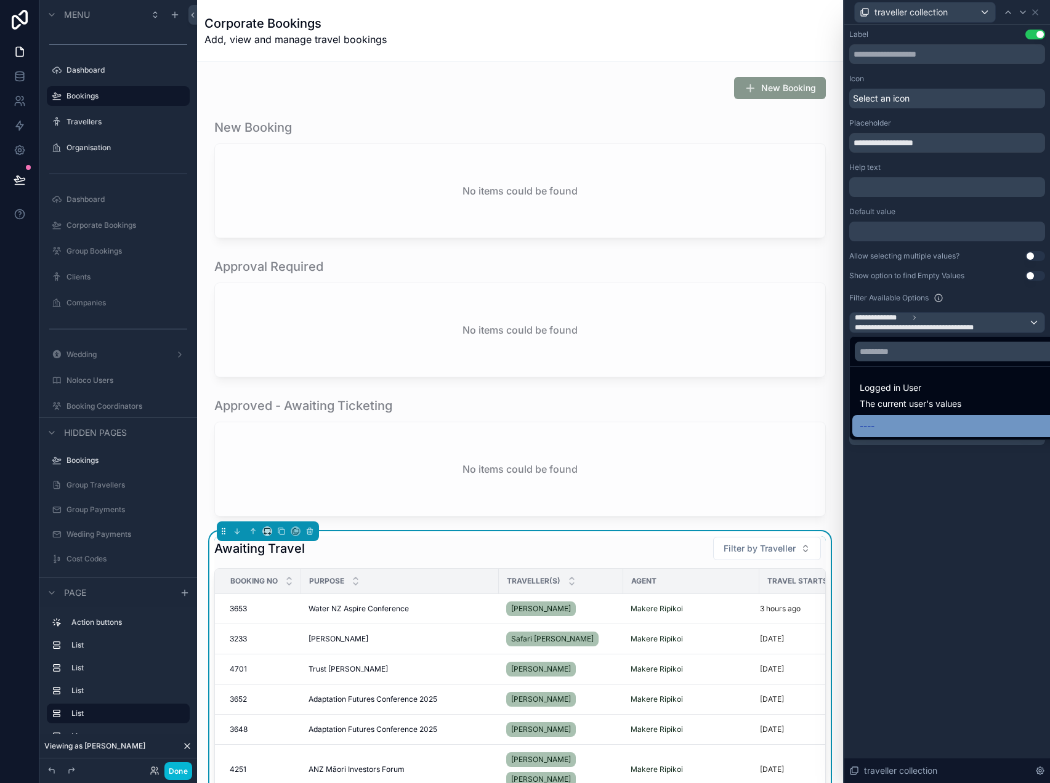
click at [905, 421] on div "----" at bounding box center [961, 426] width 203 height 15
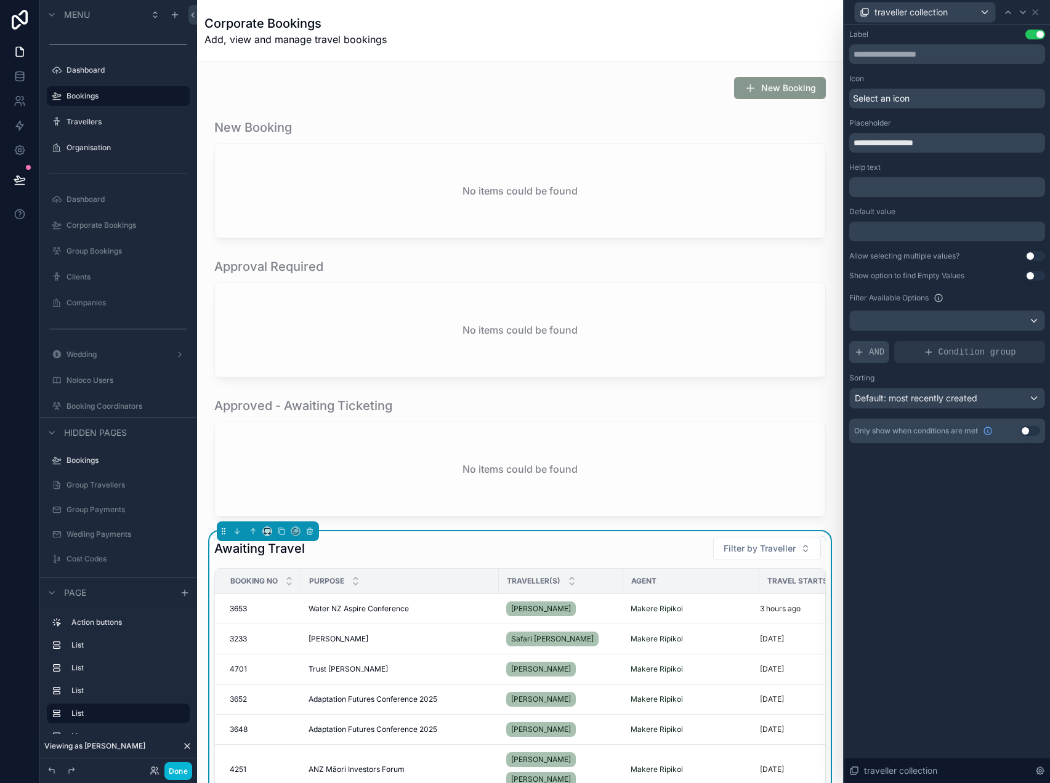
click at [880, 349] on span "AND" at bounding box center [876, 352] width 15 height 12
click at [1015, 342] on icon at bounding box center [1014, 342] width 7 height 7
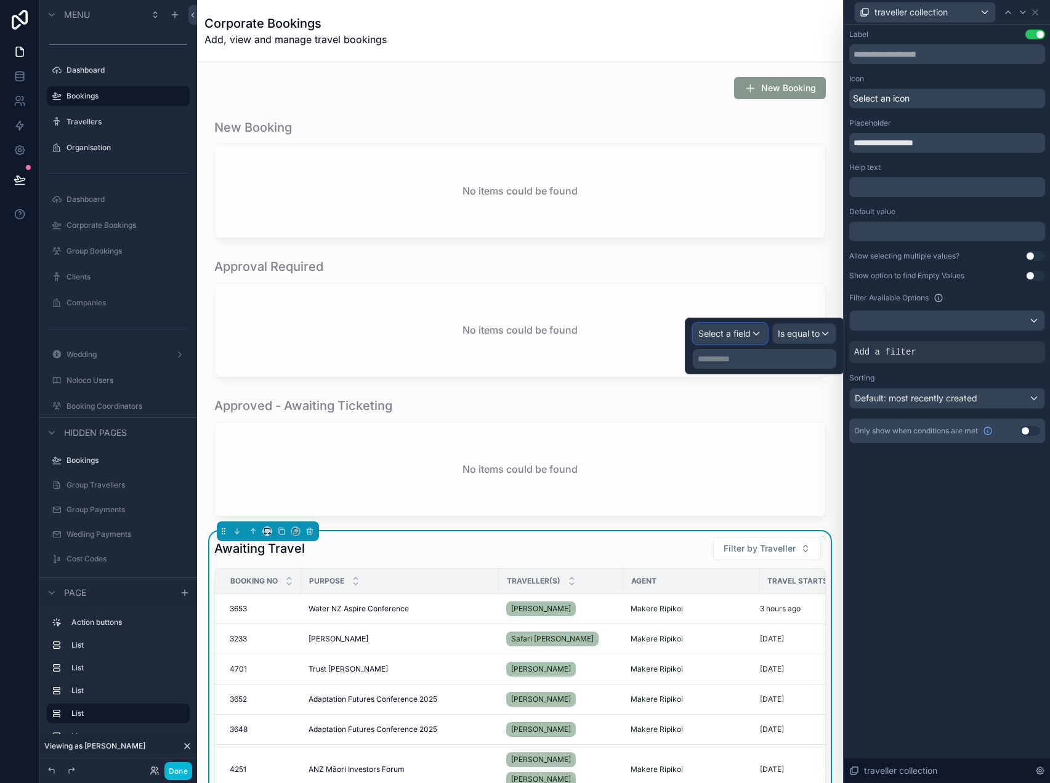
click at [739, 337] on span "Select a field" at bounding box center [724, 333] width 52 height 10
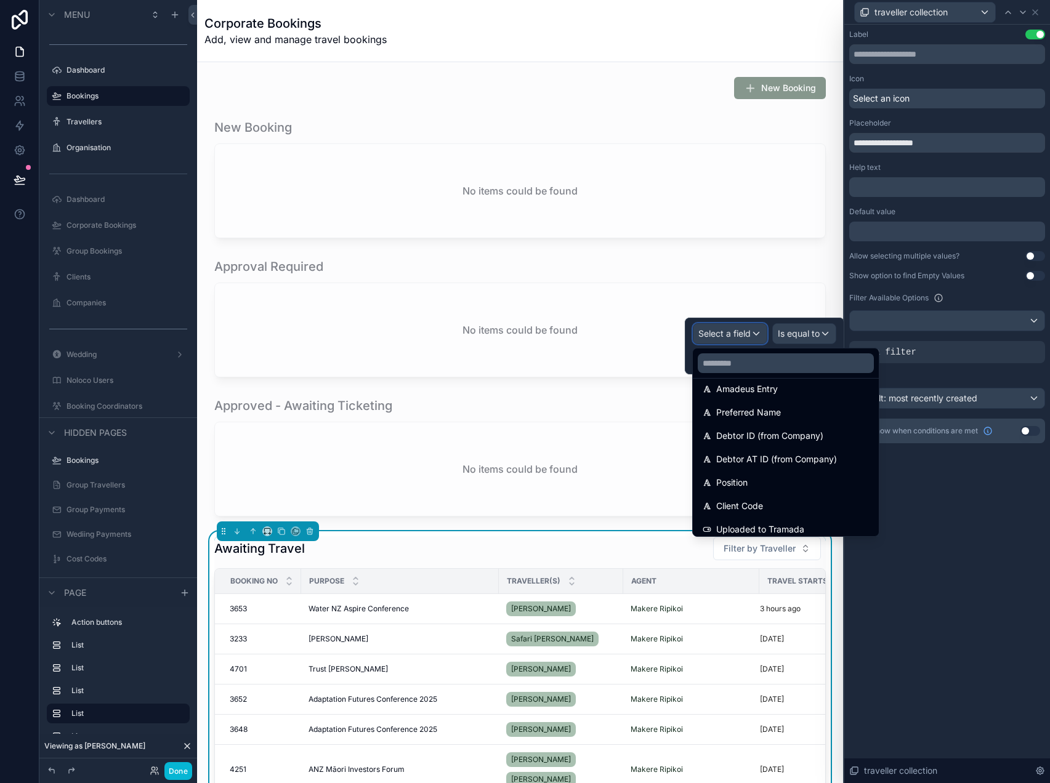
scroll to position [643, 0]
click at [783, 456] on span "Debtor AT ID (from Company)" at bounding box center [776, 458] width 121 height 15
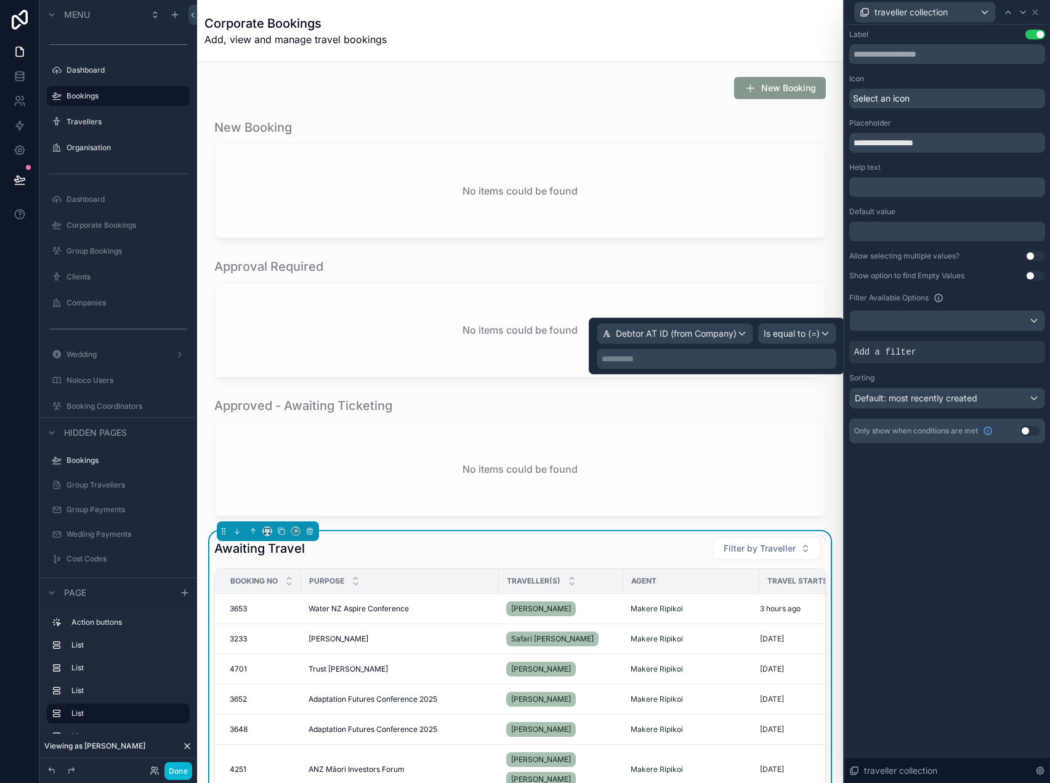
click at [779, 358] on p "**********" at bounding box center [718, 359] width 232 height 12
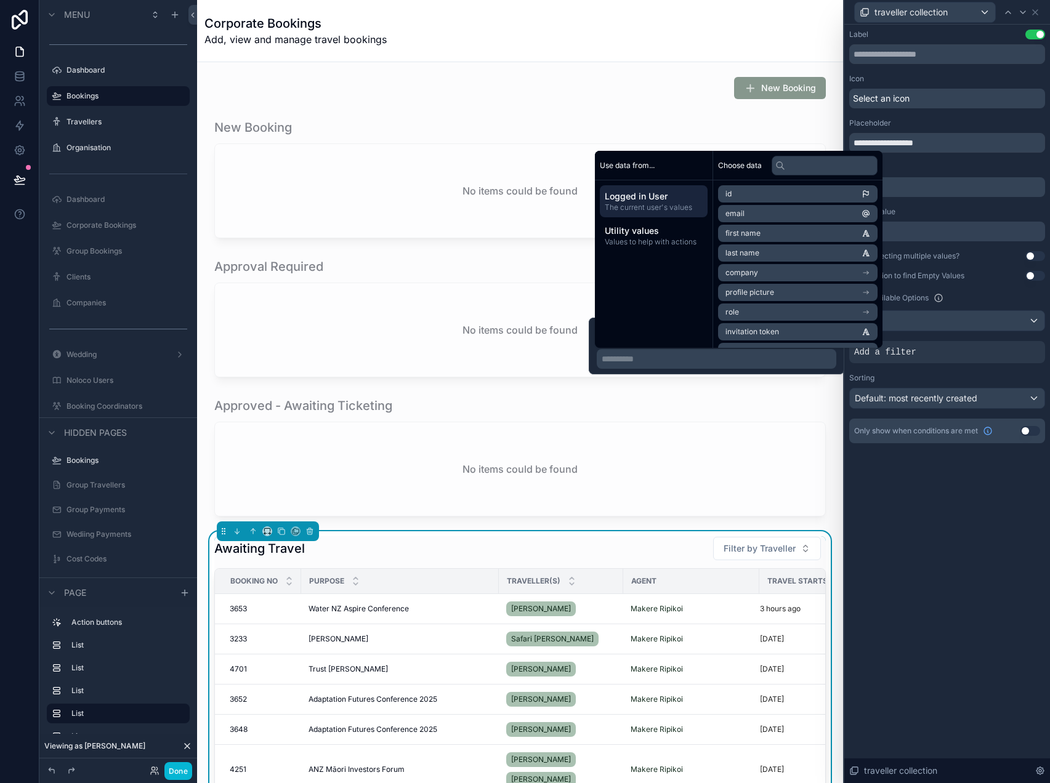
click at [674, 200] on span "Logged in User" at bounding box center [654, 196] width 98 height 12
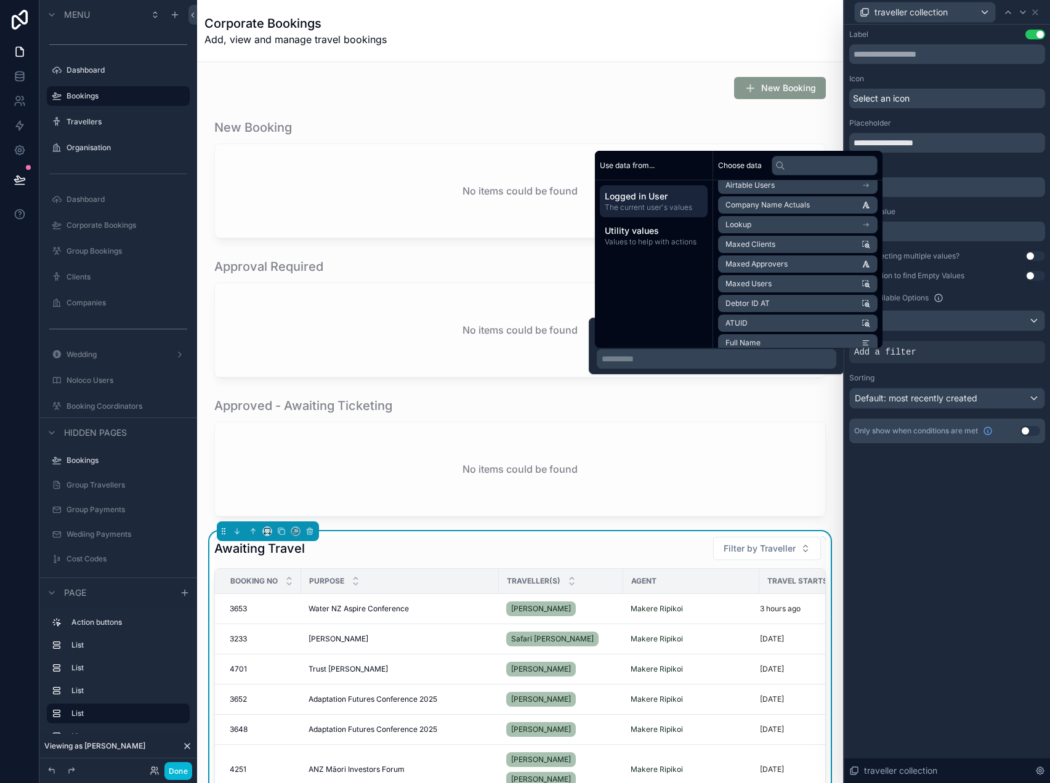
scroll to position [167, 0]
click at [798, 301] on li "Debtor ID AT" at bounding box center [798, 302] width 160 height 17
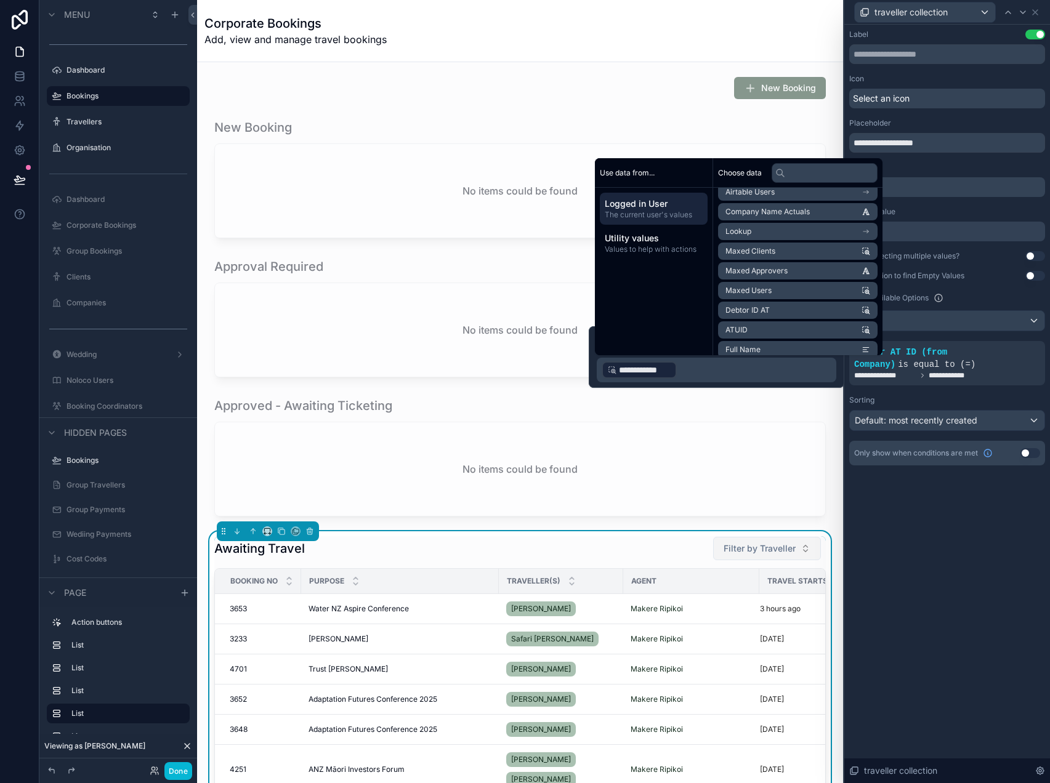
click at [781, 547] on span "Filter by Traveller" at bounding box center [760, 549] width 72 height 12
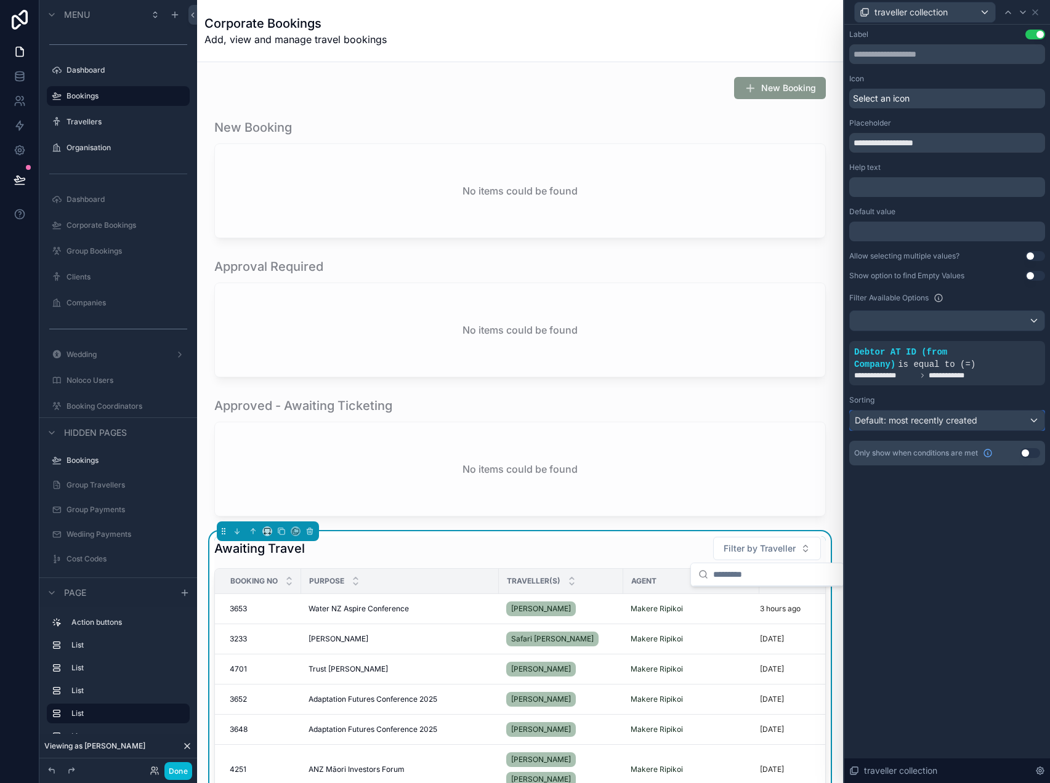
scroll to position [0, 0]
click at [997, 414] on div "Default: most recently created" at bounding box center [947, 421] width 195 height 20
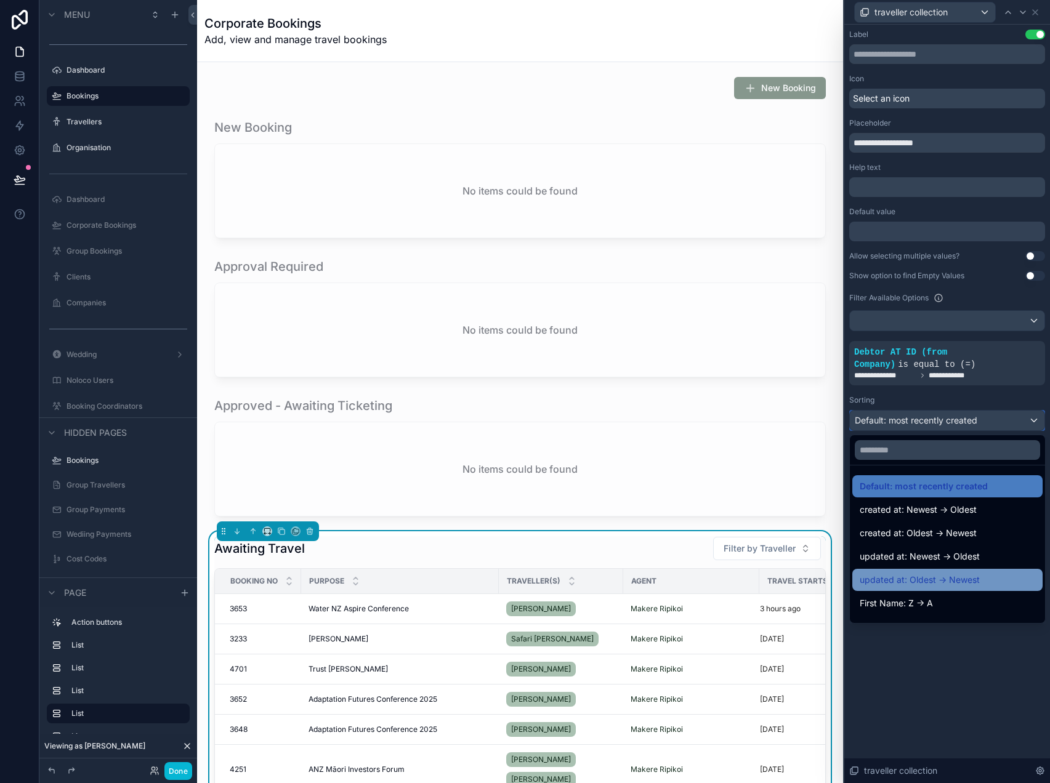
scroll to position [27, 0]
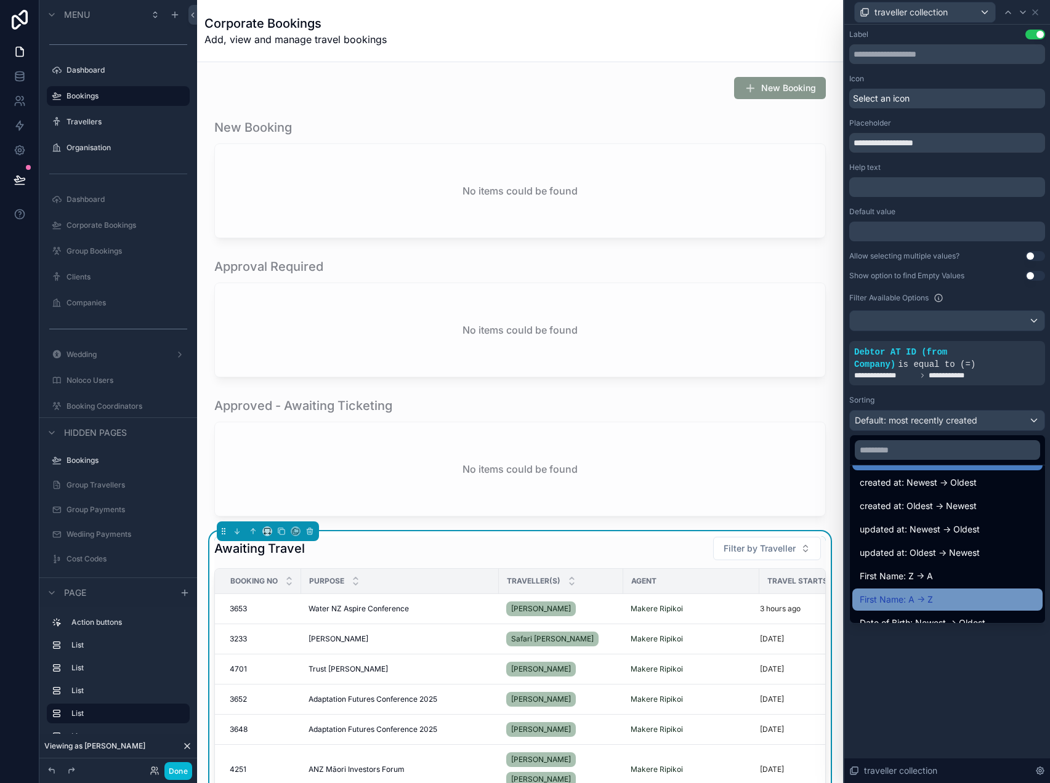
click at [934, 592] on div "First Name: A -> Z" at bounding box center [948, 599] width 176 height 15
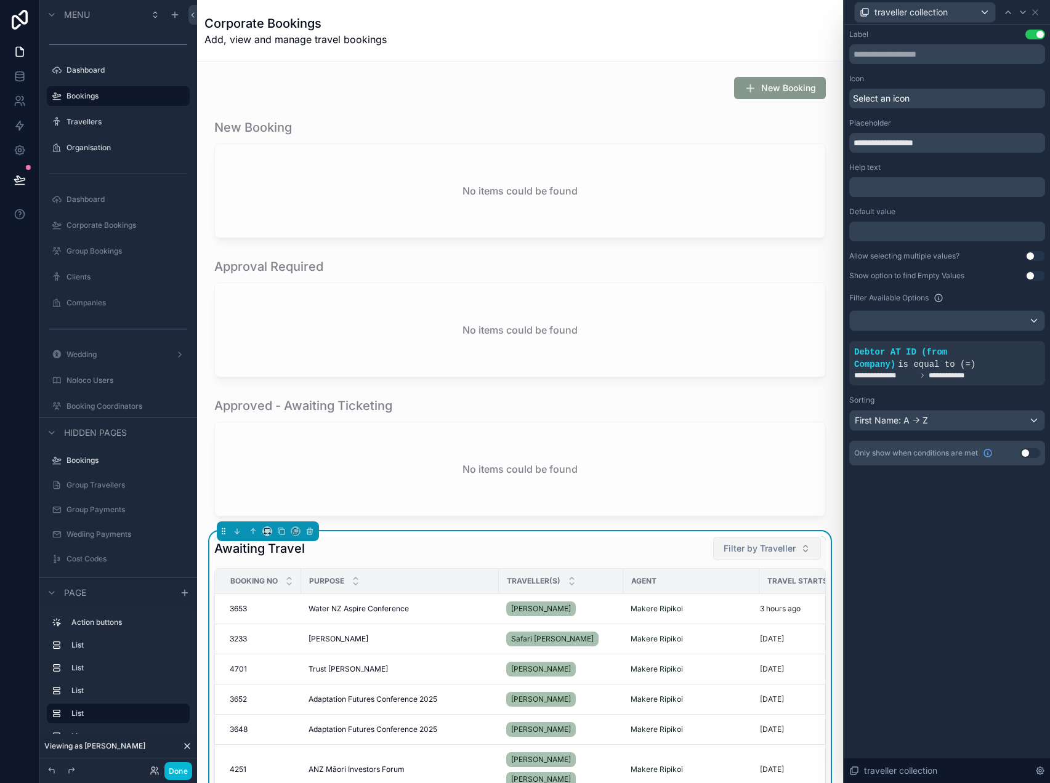
click at [798, 551] on button "Filter by Traveller" at bounding box center [767, 548] width 108 height 23
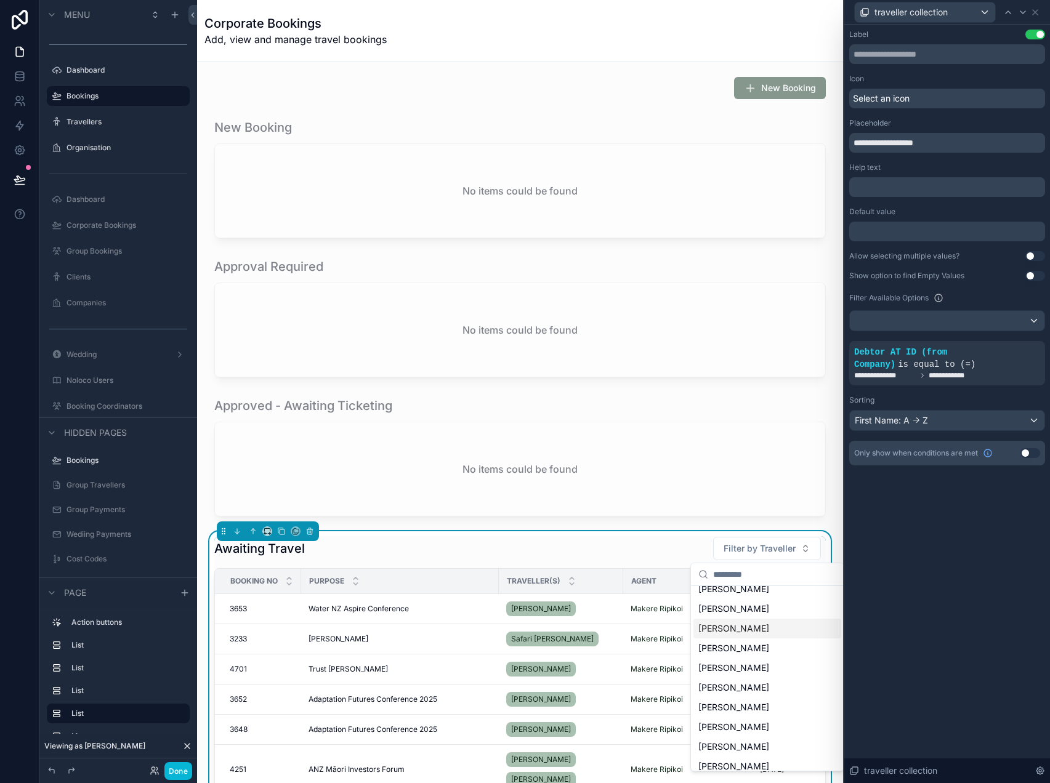
scroll to position [0, 0]
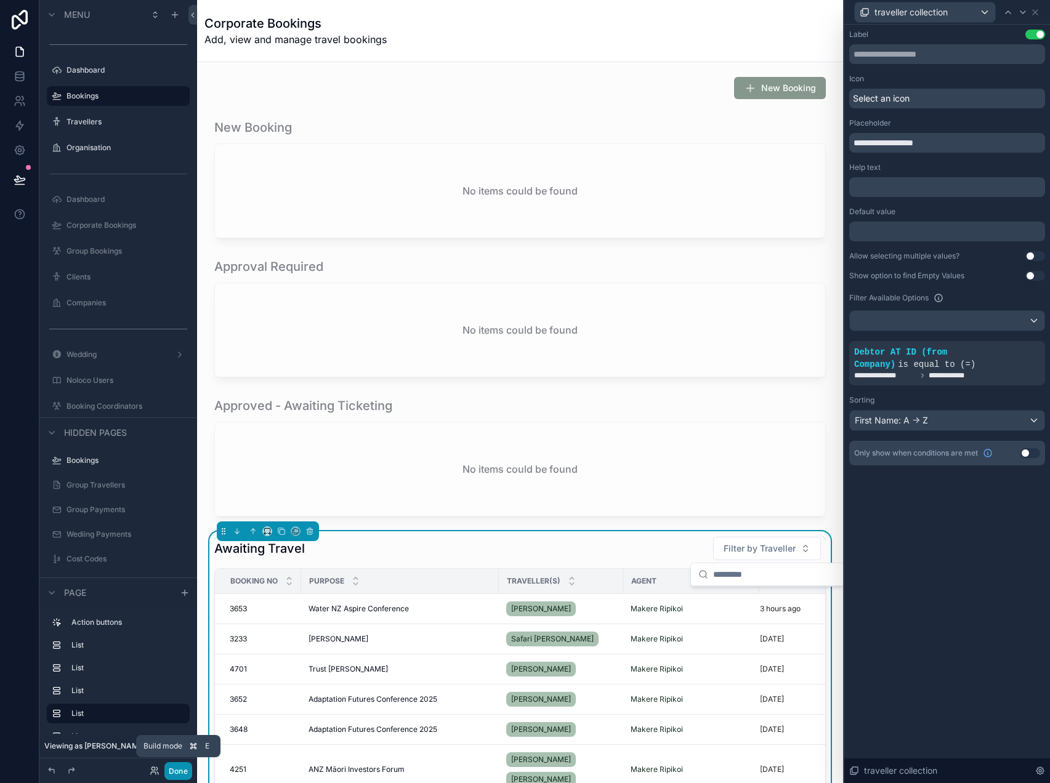
click at [178, 773] on button "Done" at bounding box center [178, 771] width 28 height 18
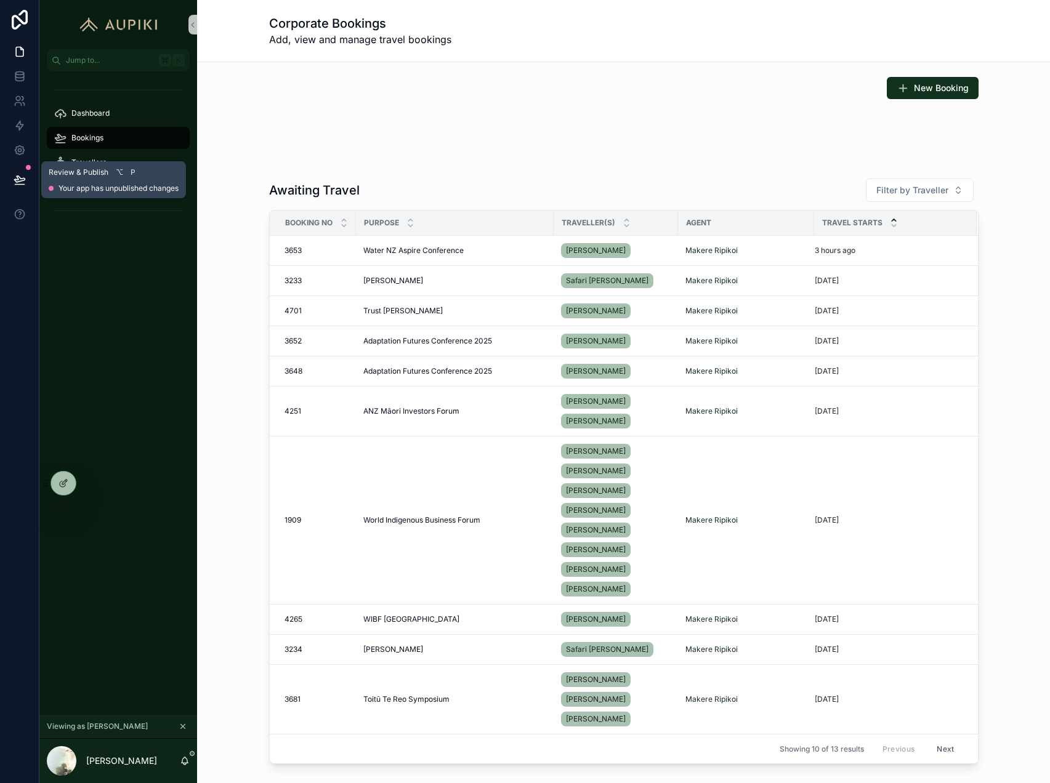
click at [25, 174] on icon at bounding box center [20, 180] width 12 height 12
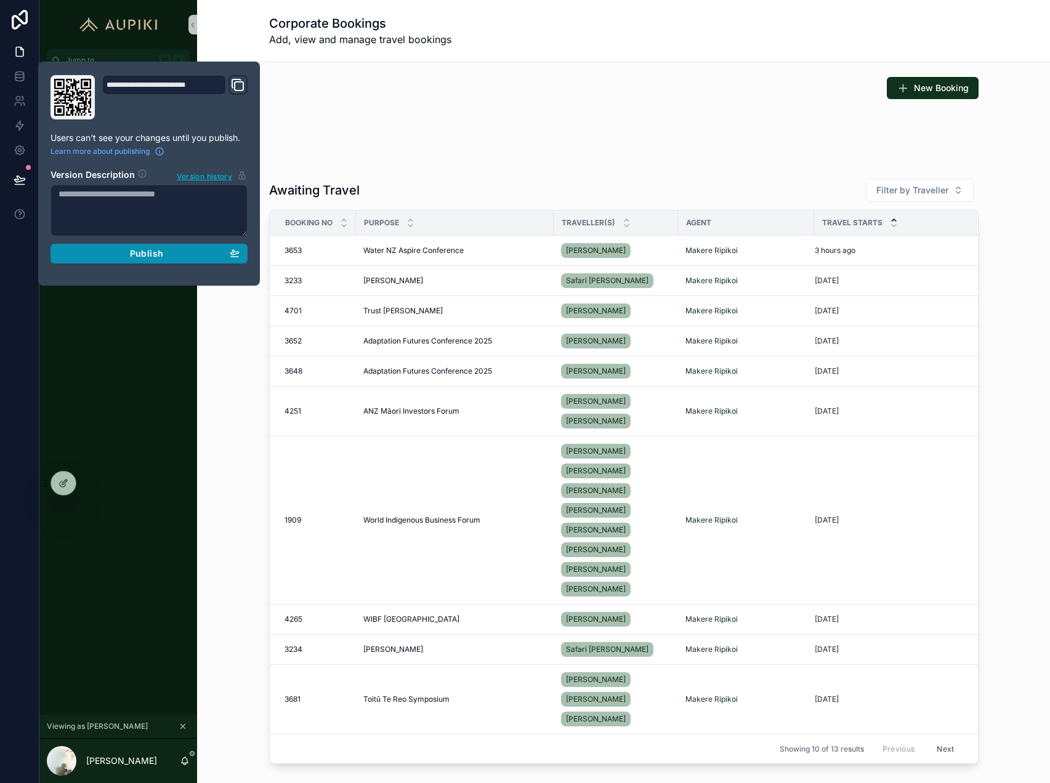
click at [140, 260] on button "Publish" at bounding box center [148, 254] width 197 height 20
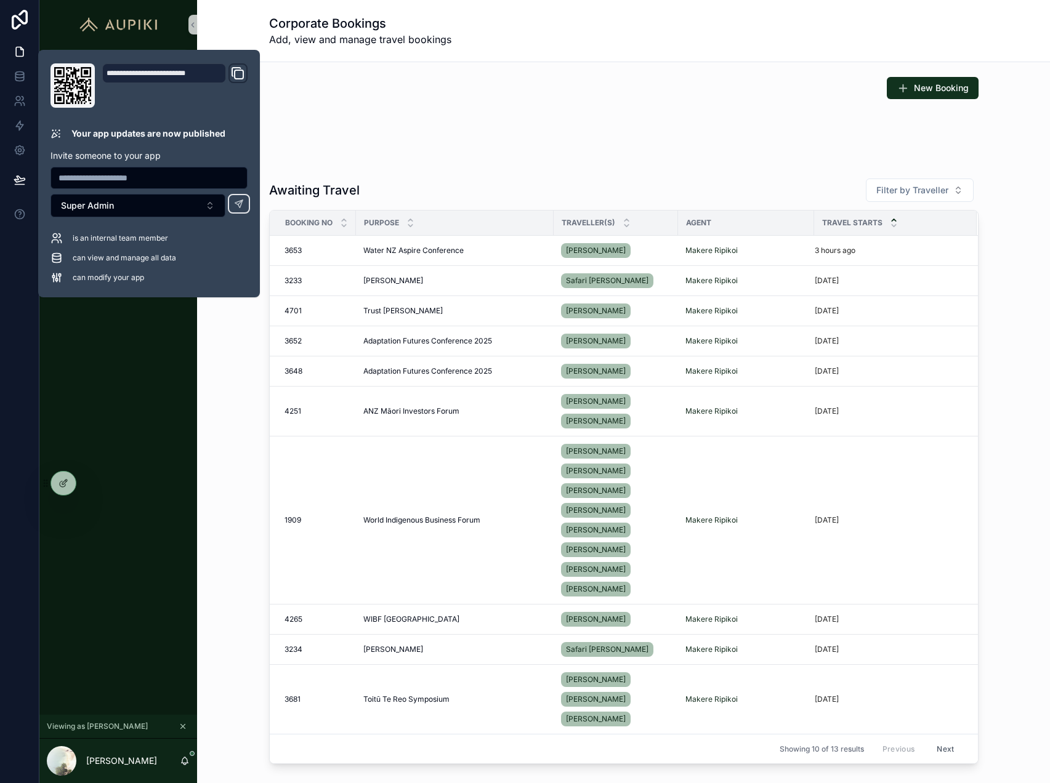
click at [342, 134] on div "scrollable content" at bounding box center [623, 139] width 833 height 10
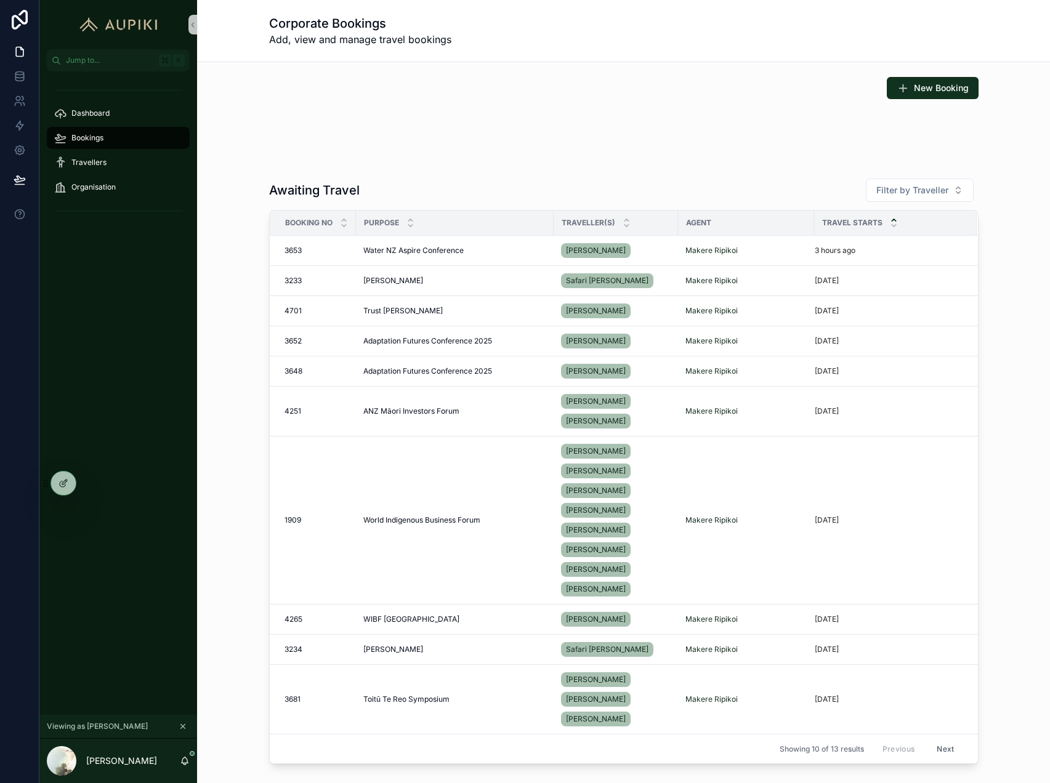
click at [89, 174] on div "Dashboard Bookings Travellers Organisation" at bounding box center [118, 150] width 158 height 143
click at [91, 184] on span "Organisation" at bounding box center [93, 187] width 44 height 10
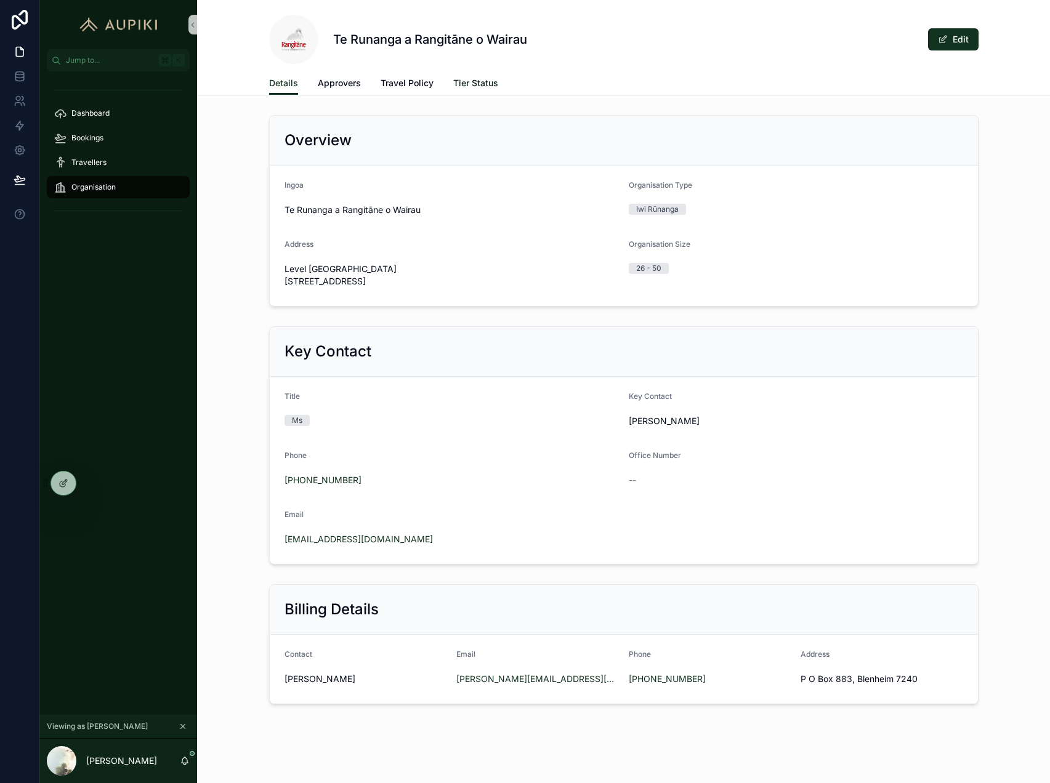
click at [469, 81] on span "Tier Status" at bounding box center [475, 83] width 45 height 12
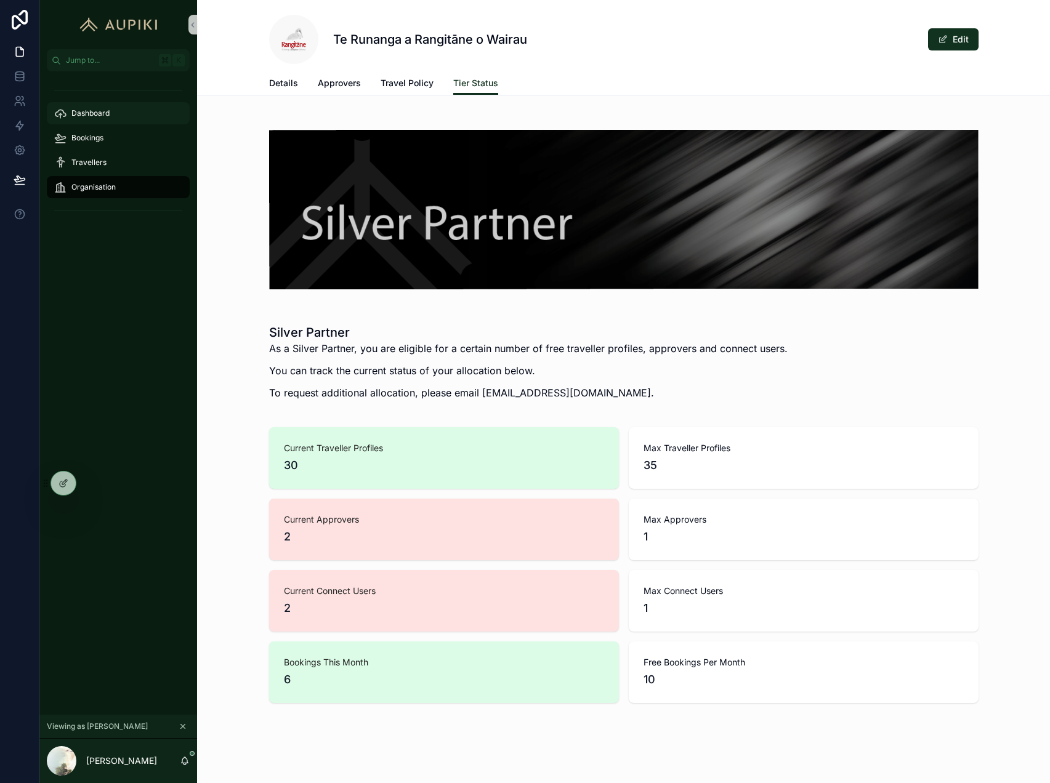
click at [122, 116] on div "Dashboard" at bounding box center [118, 113] width 128 height 20
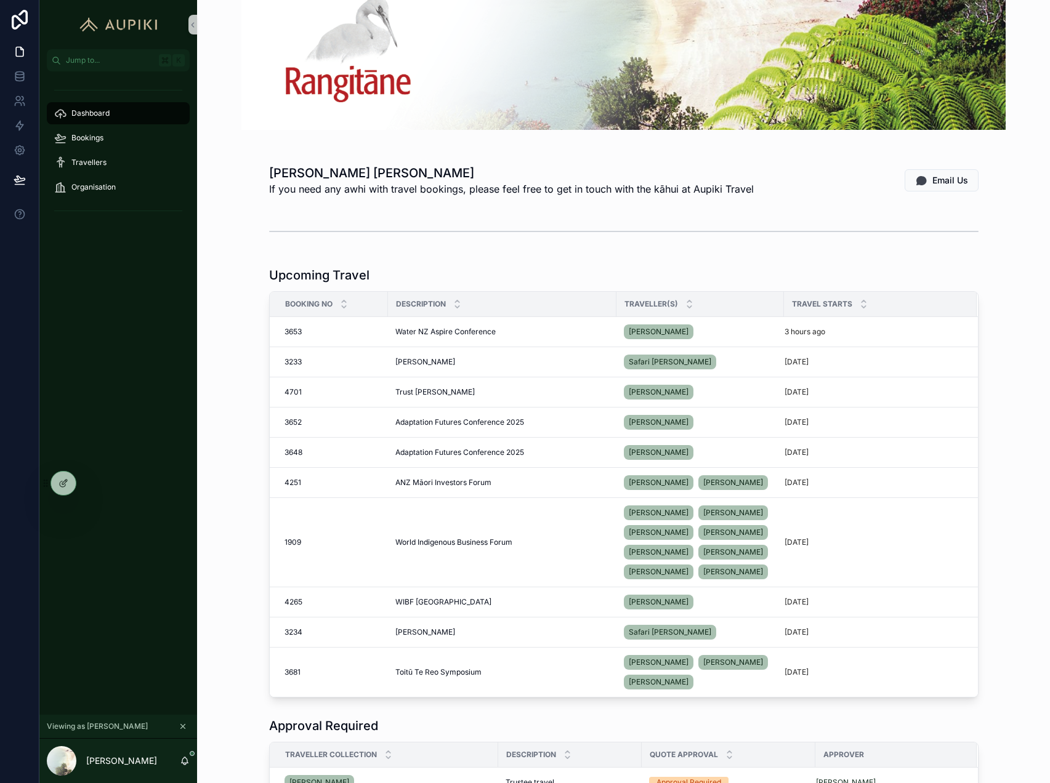
scroll to position [75, 0]
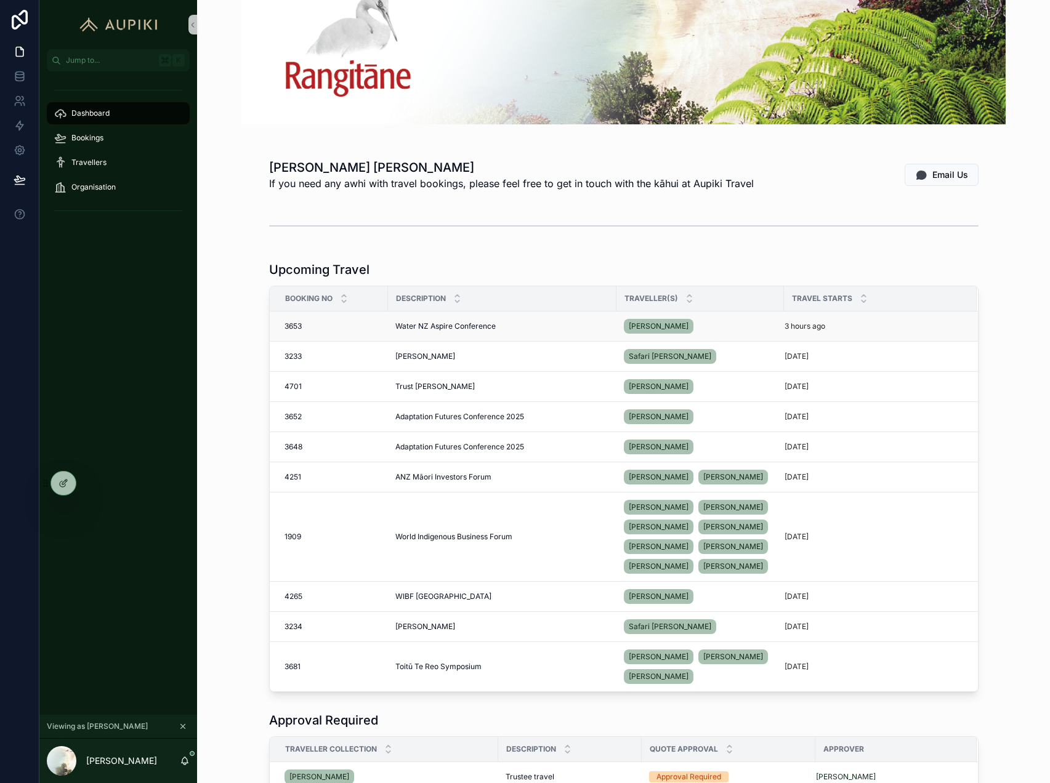
click at [512, 326] on div "Water NZ Aspire Conference Water NZ Aspire Conference" at bounding box center [502, 326] width 214 height 10
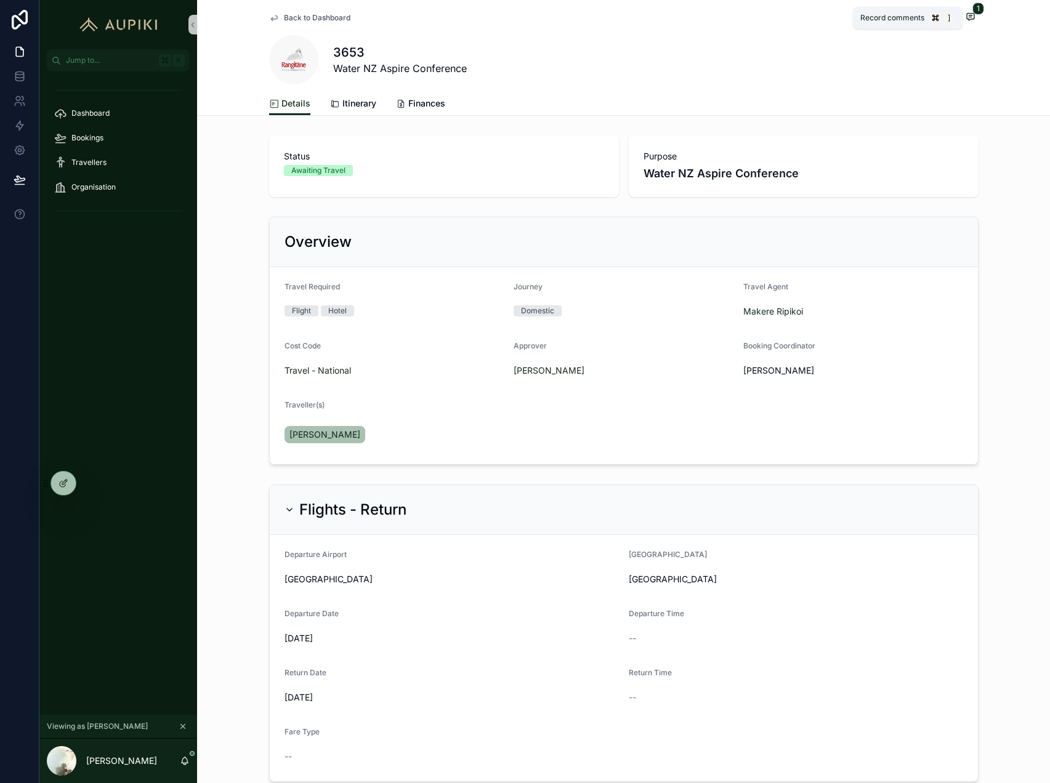
click at [972, 17] on icon "scrollable content" at bounding box center [971, 17] width 10 height 10
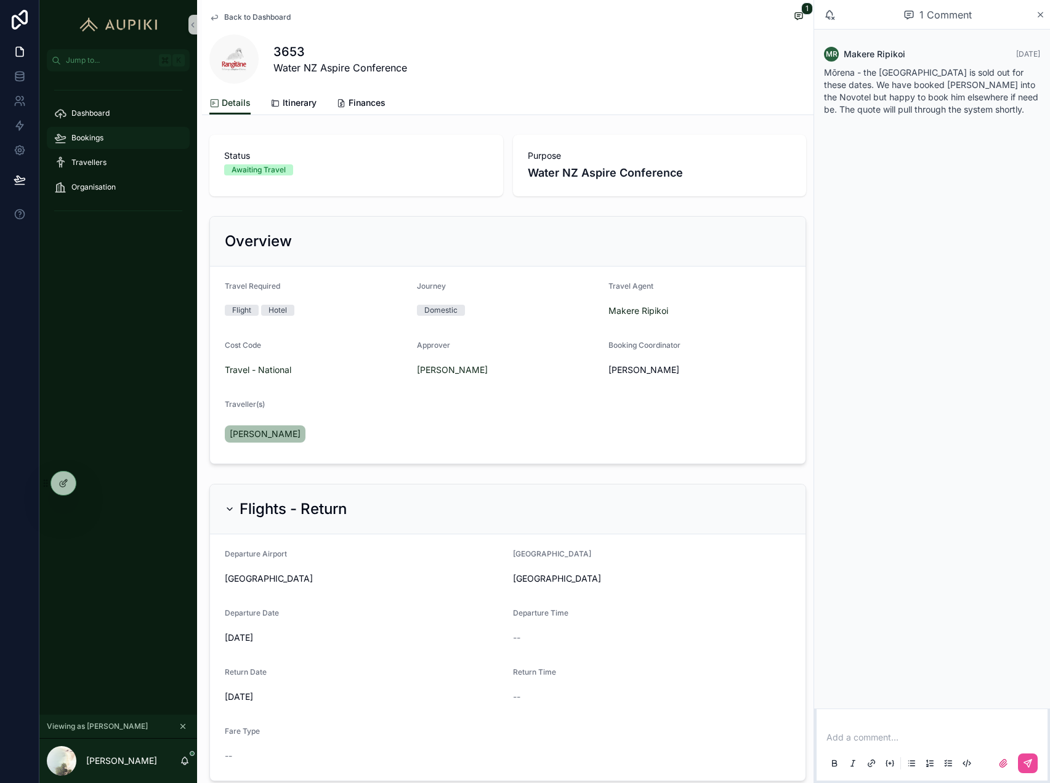
click at [100, 148] on link "Bookings" at bounding box center [118, 138] width 143 height 22
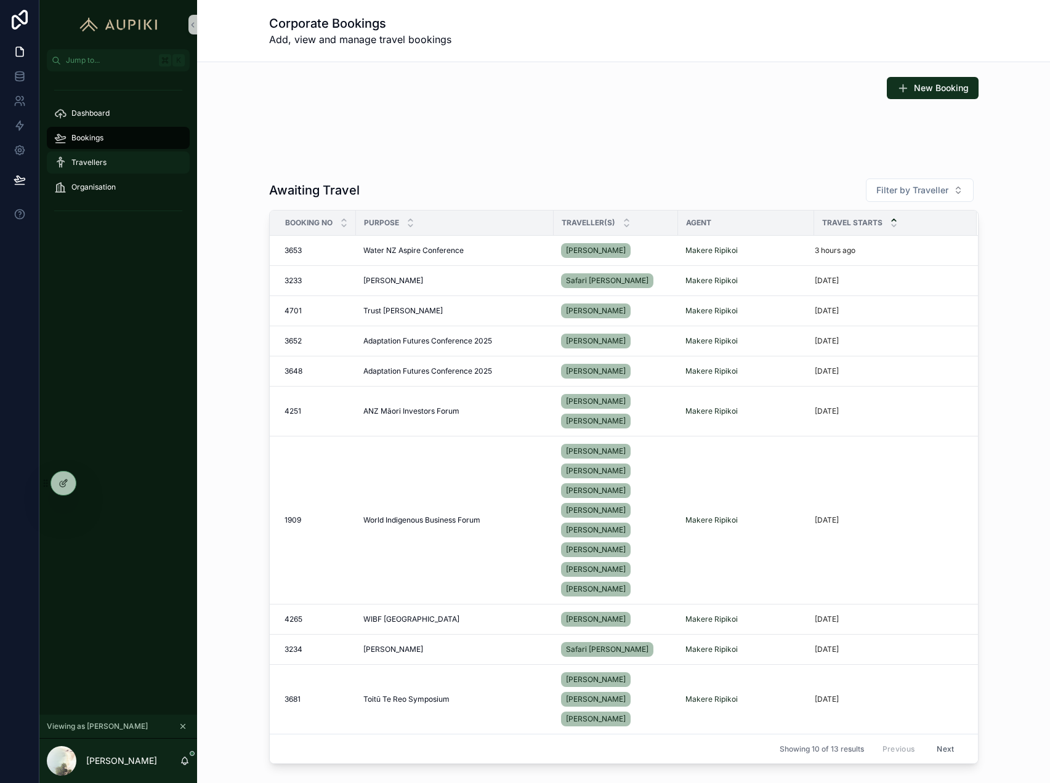
click at [121, 170] on div "Travellers" at bounding box center [118, 163] width 128 height 20
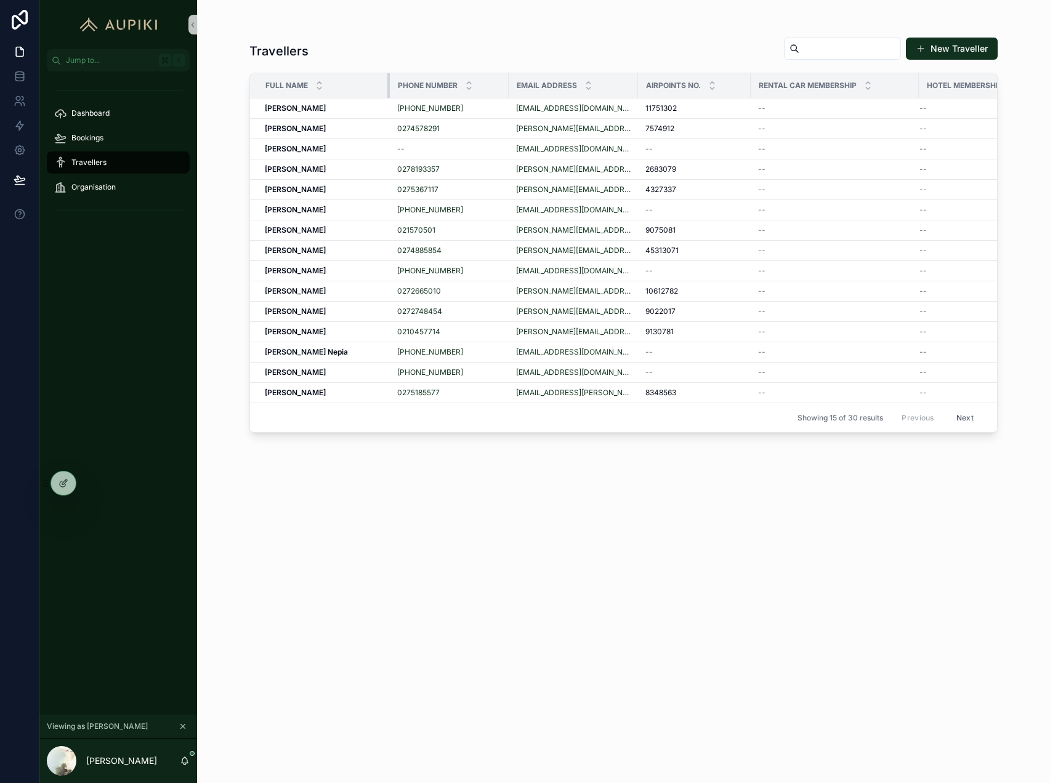
drag, startPoint x: 365, startPoint y: 81, endPoint x: 398, endPoint y: 82, distance: 33.9
click at [398, 82] on tr "Full Name Phone Number Email Address Airpoints No. Rental Car Membership Hotel …" at bounding box center [645, 85] width 790 height 25
click at [964, 416] on button "Next" at bounding box center [965, 417] width 34 height 19
click at [72, 482] on div at bounding box center [63, 483] width 25 height 23
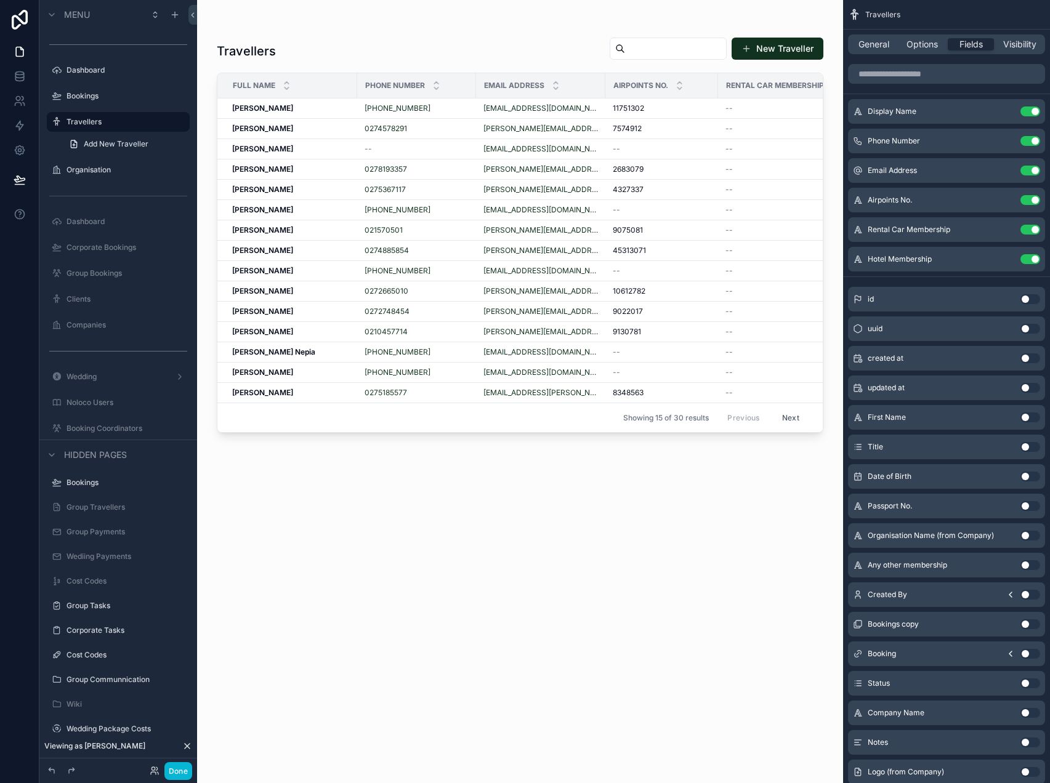
click at [917, 50] on div "General Options Fields Visibility" at bounding box center [946, 44] width 197 height 20
click at [918, 42] on span "Options" at bounding box center [922, 44] width 31 height 12
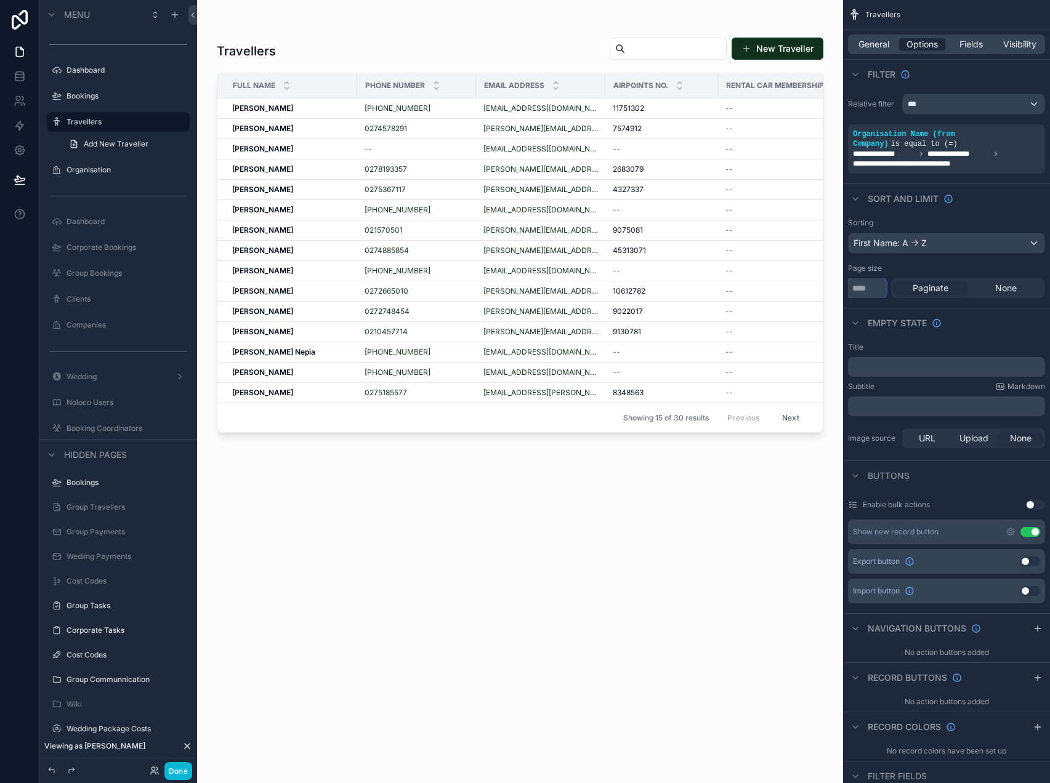
drag, startPoint x: 878, startPoint y: 290, endPoint x: 841, endPoint y: 290, distance: 37.0
click at [841, 290] on div "Jump to... K Dashboard Bookings Travellers Organisation Dashboard Corporate Boo…" at bounding box center [623, 391] width 853 height 783
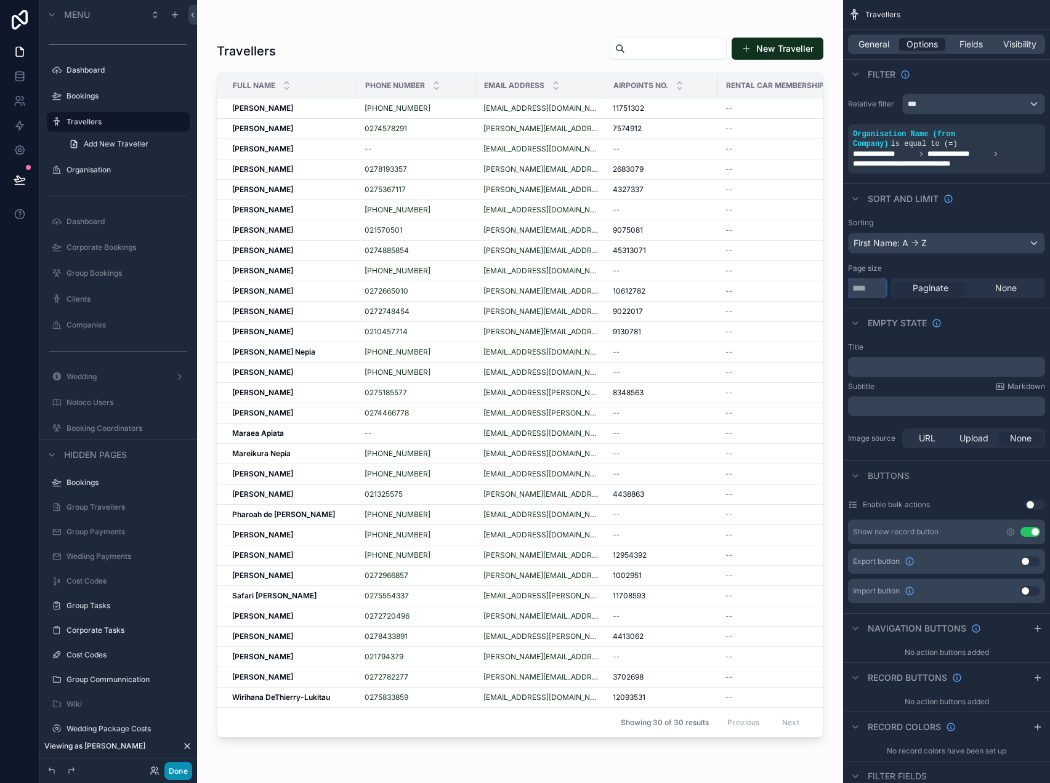
type input "**"
click at [179, 769] on button "Done" at bounding box center [178, 771] width 28 height 18
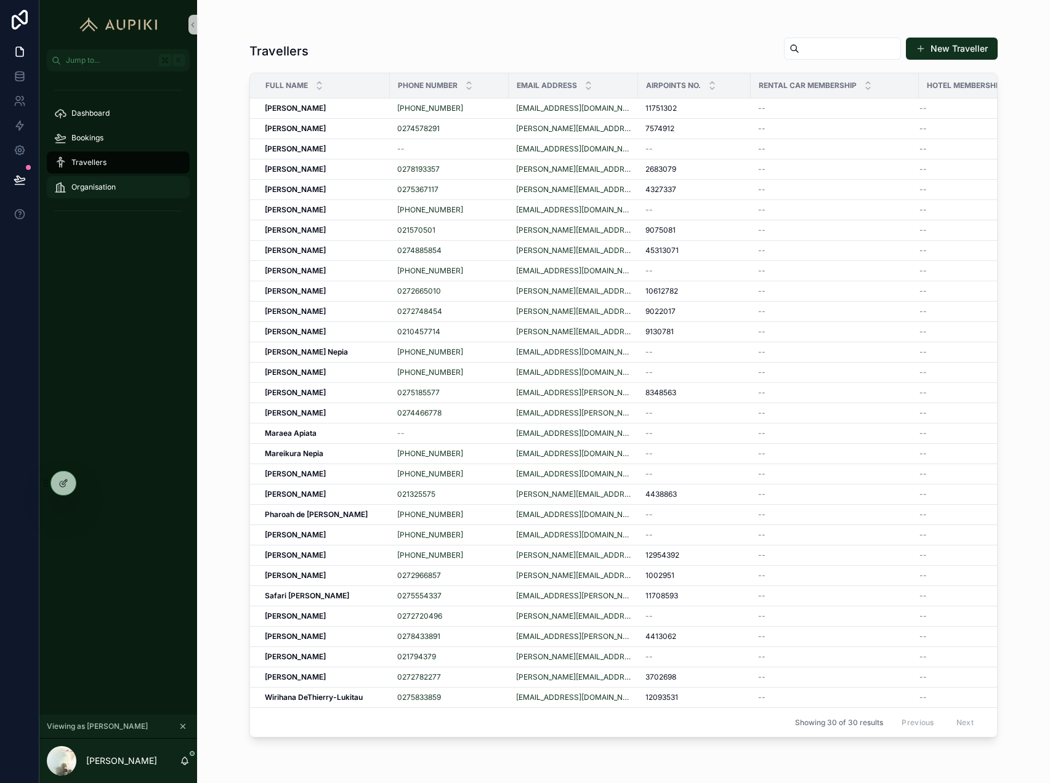
click at [102, 193] on div "Organisation" at bounding box center [118, 187] width 128 height 20
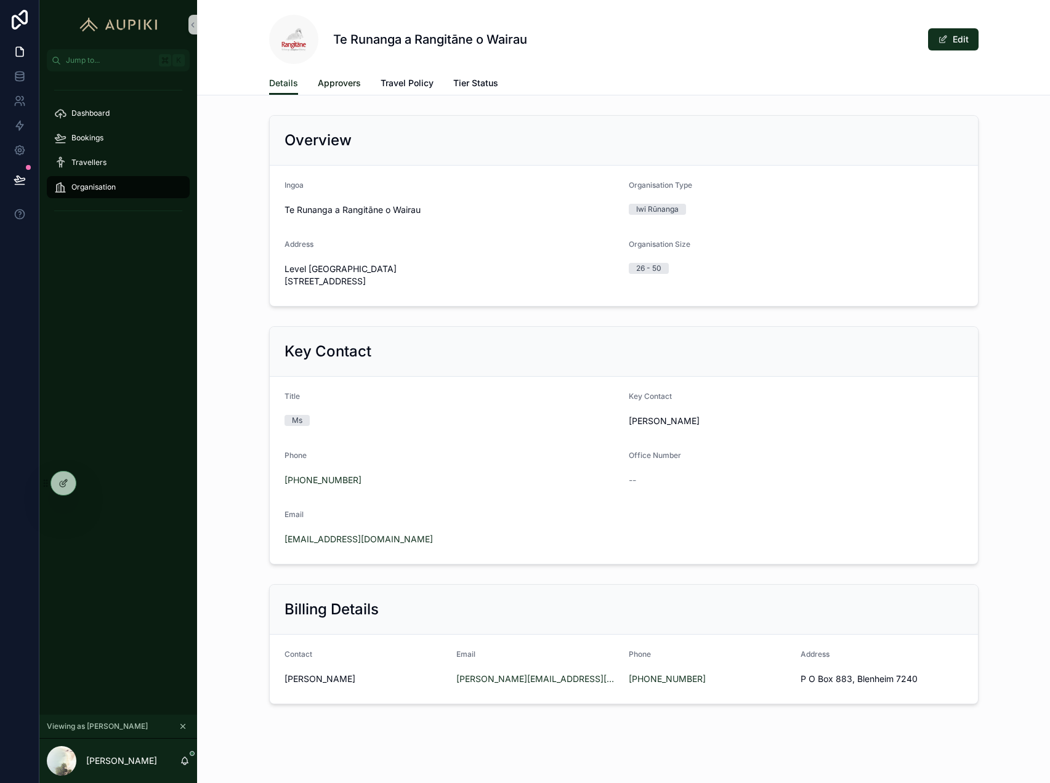
click at [332, 87] on span "Approvers" at bounding box center [339, 83] width 43 height 12
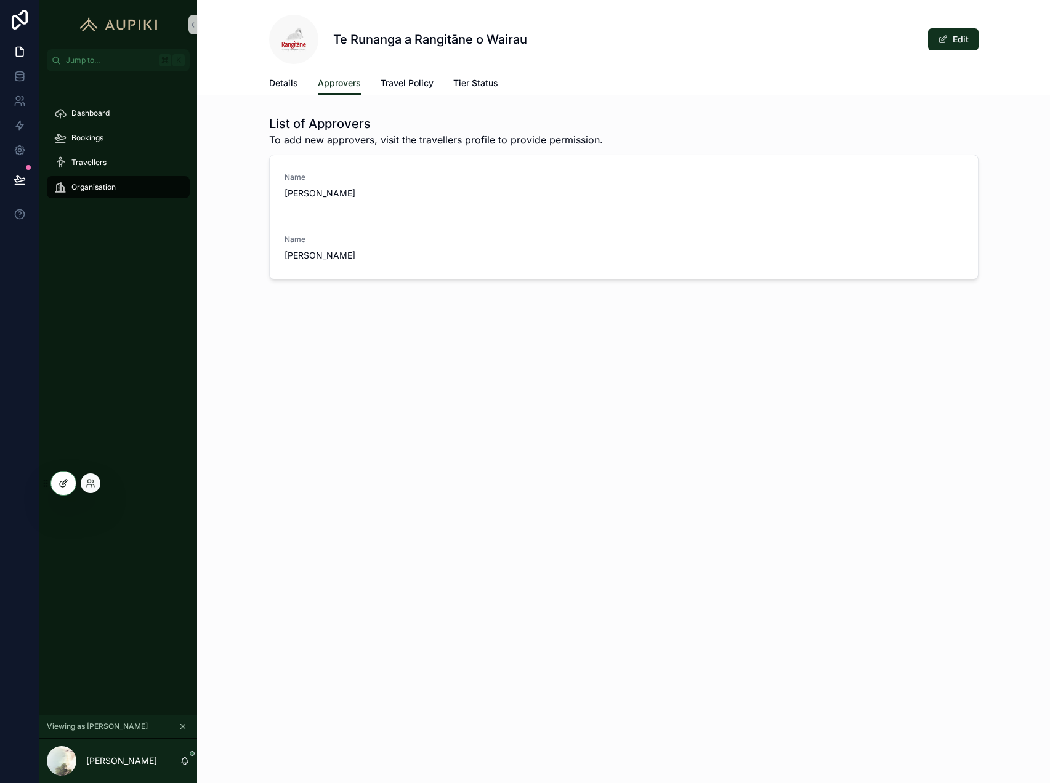
click at [55, 482] on div at bounding box center [63, 483] width 25 height 23
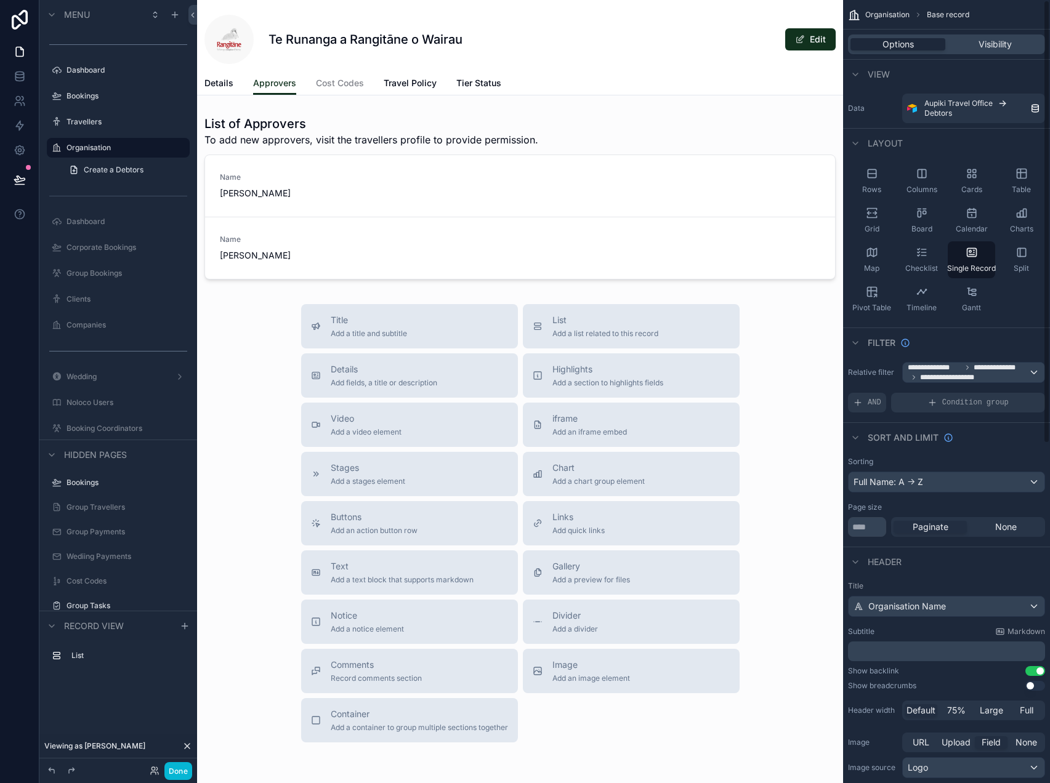
click at [480, 180] on div "scrollable content" at bounding box center [520, 420] width 646 height 841
click at [591, 151] on div "scrollable content" at bounding box center [520, 197] width 646 height 174
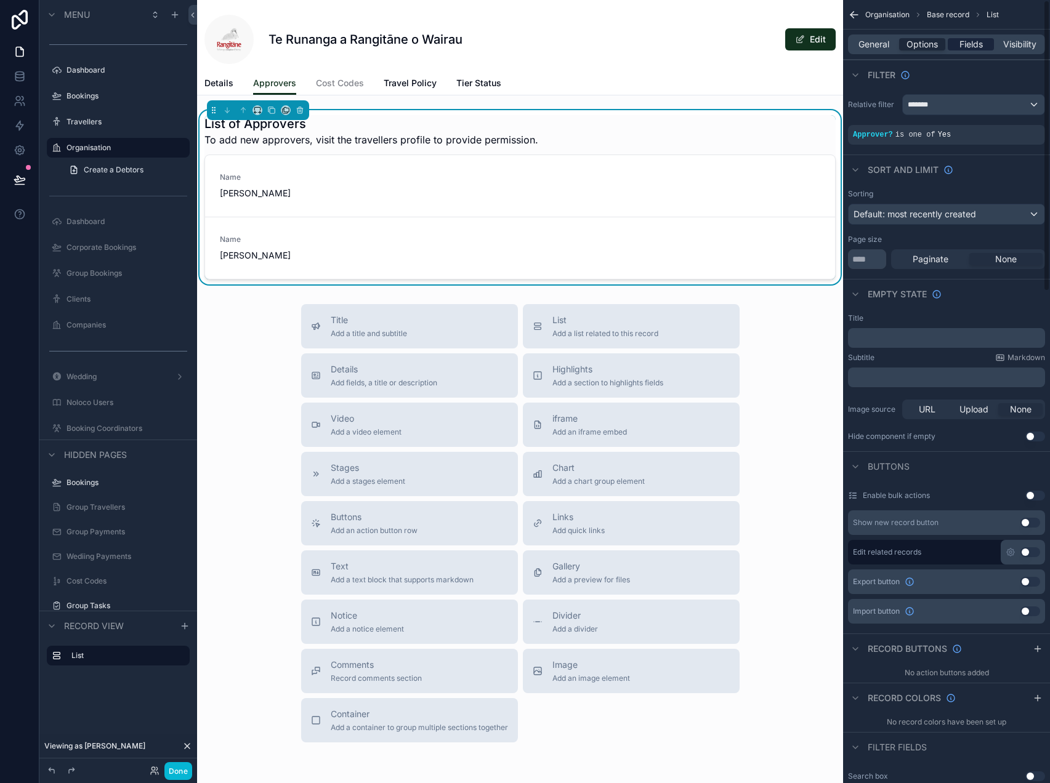
click at [965, 47] on span "Fields" at bounding box center [970, 44] width 23 height 12
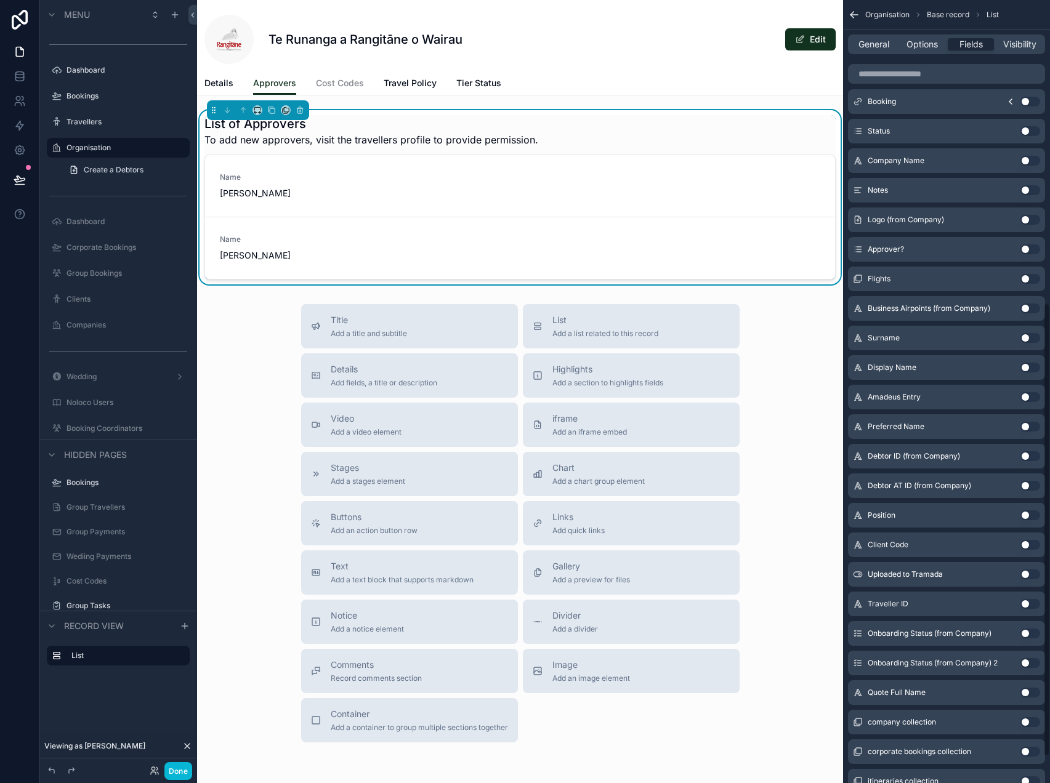
click at [1028, 367] on button "Use setting" at bounding box center [1030, 368] width 20 height 10
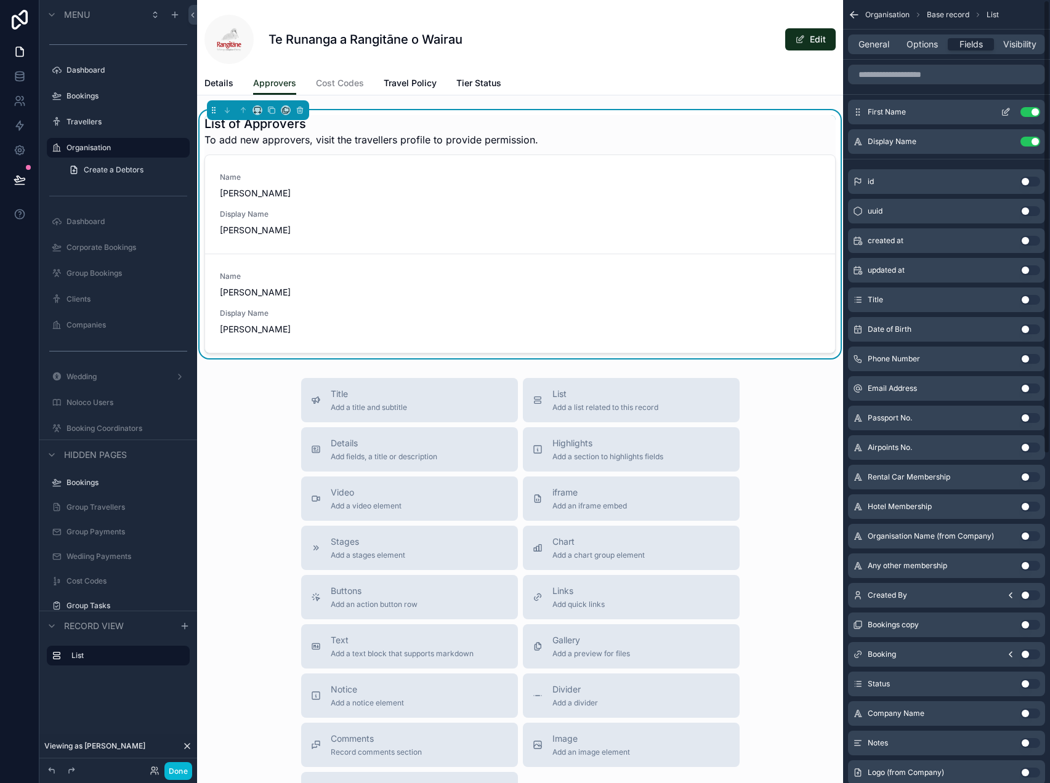
click at [1032, 114] on button "Use setting" at bounding box center [1030, 112] width 20 height 10
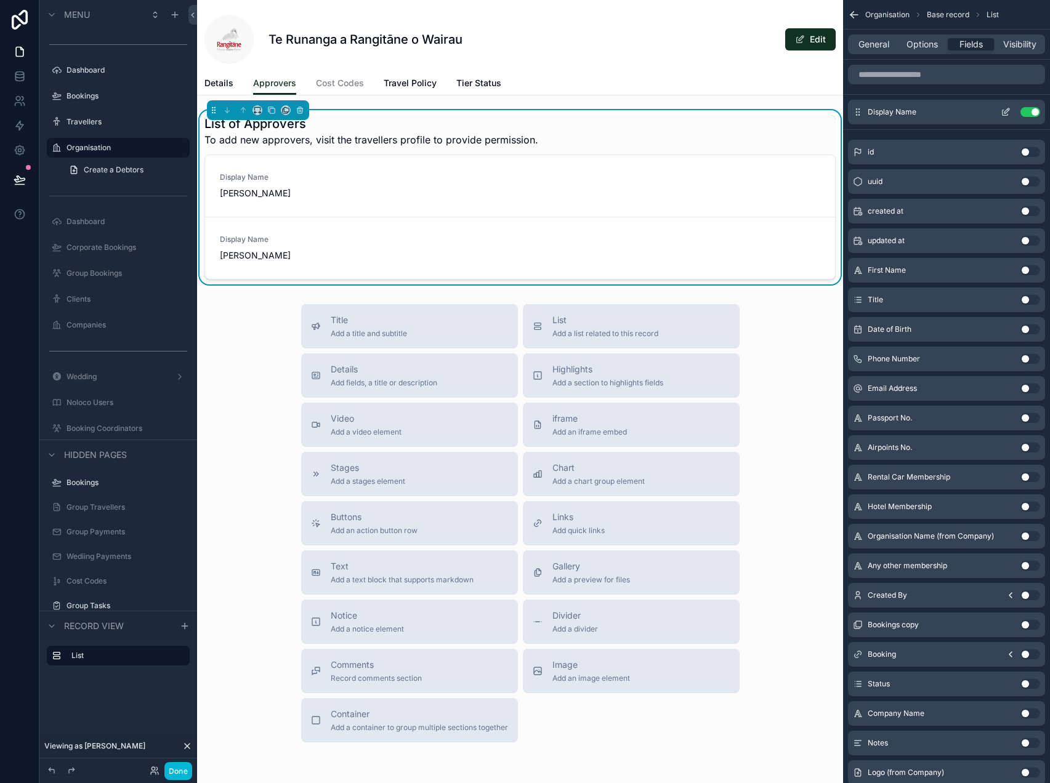
click at [1004, 112] on icon "scrollable content" at bounding box center [1006, 112] width 10 height 10
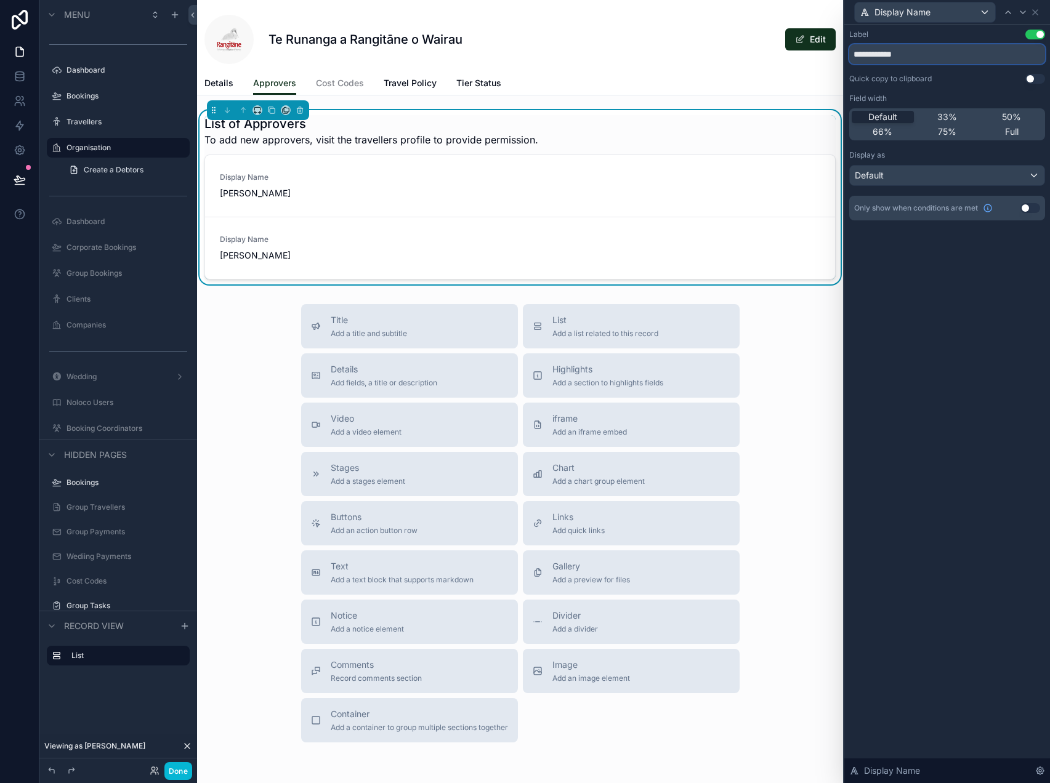
drag, startPoint x: 920, startPoint y: 62, endPoint x: 700, endPoint y: 57, distance: 220.5
click at [707, 52] on div "**********" at bounding box center [525, 391] width 1050 height 783
type input "****"
click at [907, 334] on div "Label Use setting **** Quick copy to clipboard Use setting Field width Default …" at bounding box center [947, 404] width 206 height 759
click at [485, 196] on div "Name Rowena Smith" at bounding box center [520, 185] width 600 height 27
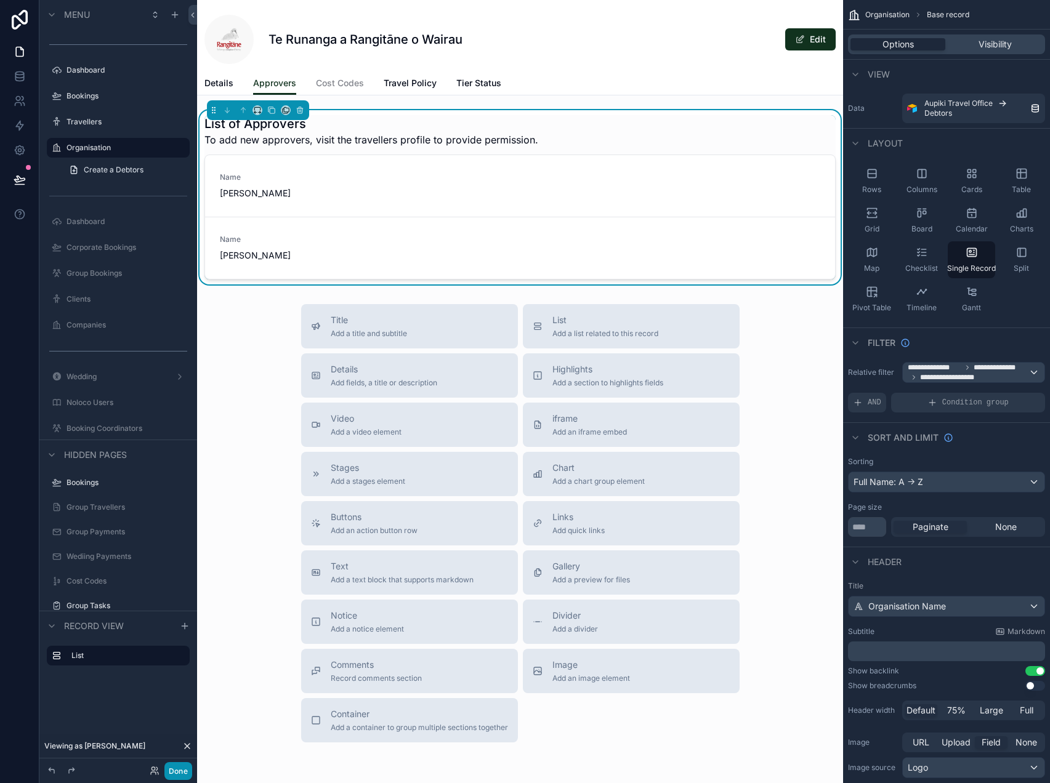
click at [180, 769] on button "Done" at bounding box center [178, 771] width 28 height 18
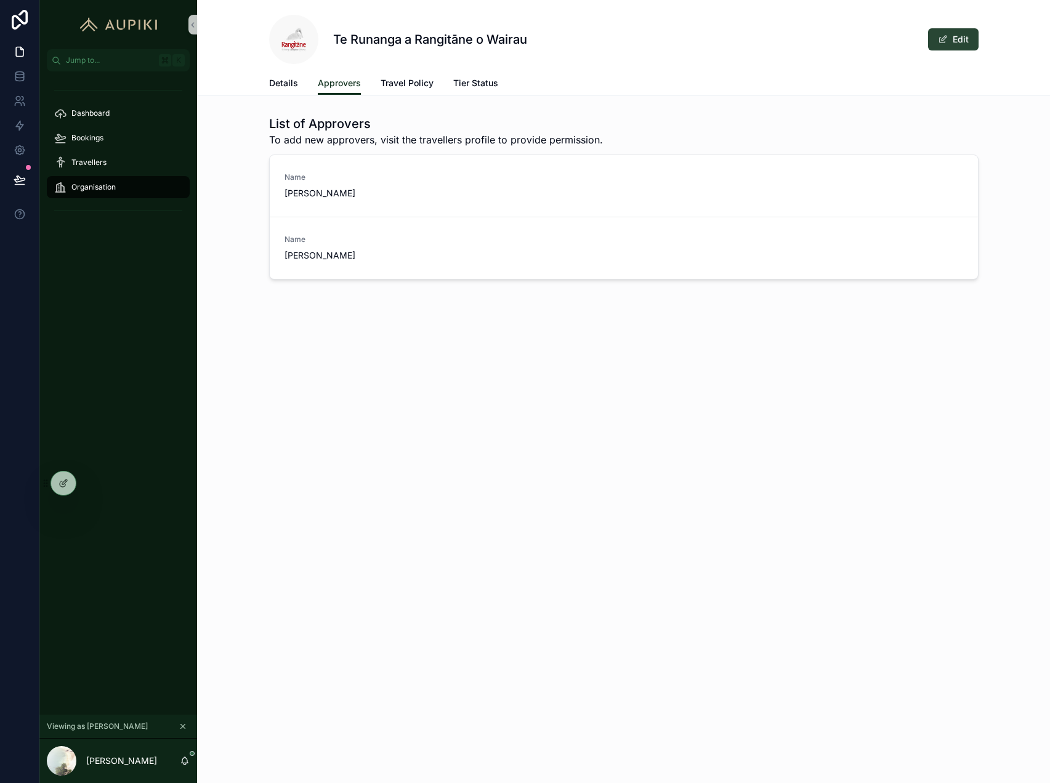
click at [945, 46] on button "Edit" at bounding box center [953, 39] width 50 height 22
click at [954, 34] on button "Done" at bounding box center [950, 39] width 57 height 22
click at [389, 102] on div "Te Runanga a Rangitāne o Wairau Edit Approvers Details Approvers Travel Policy …" at bounding box center [623, 181] width 853 height 363
click at [285, 89] on link "Details" at bounding box center [283, 84] width 29 height 25
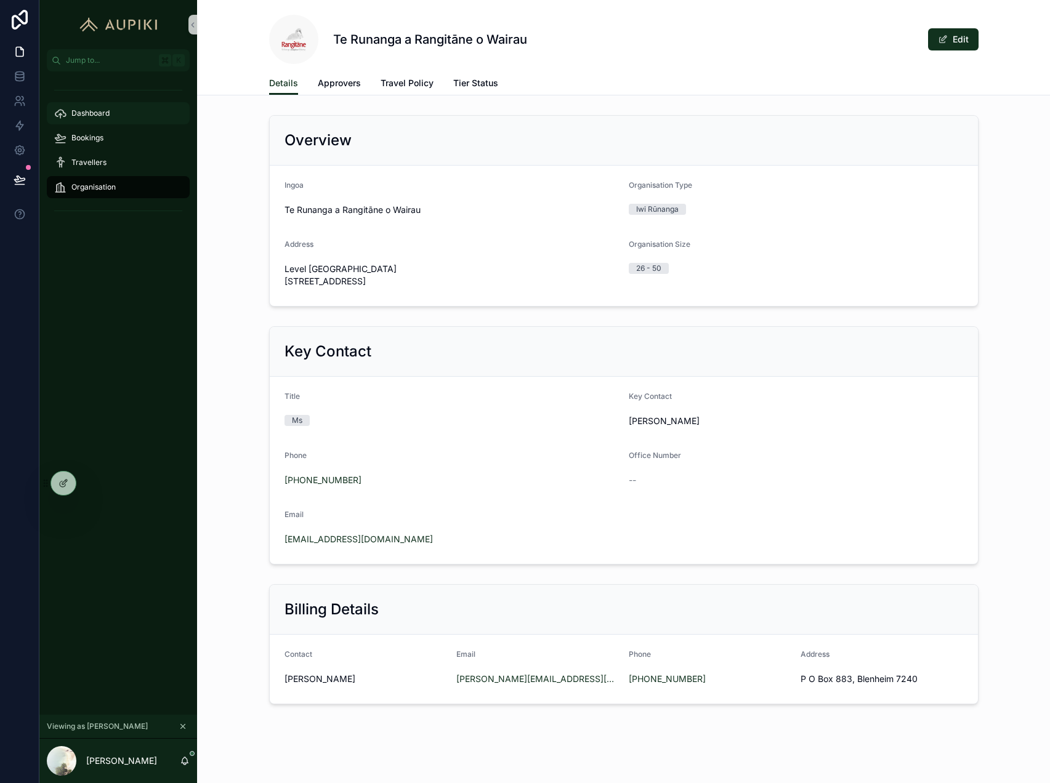
click at [96, 109] on span "Dashboard" at bounding box center [90, 113] width 38 height 10
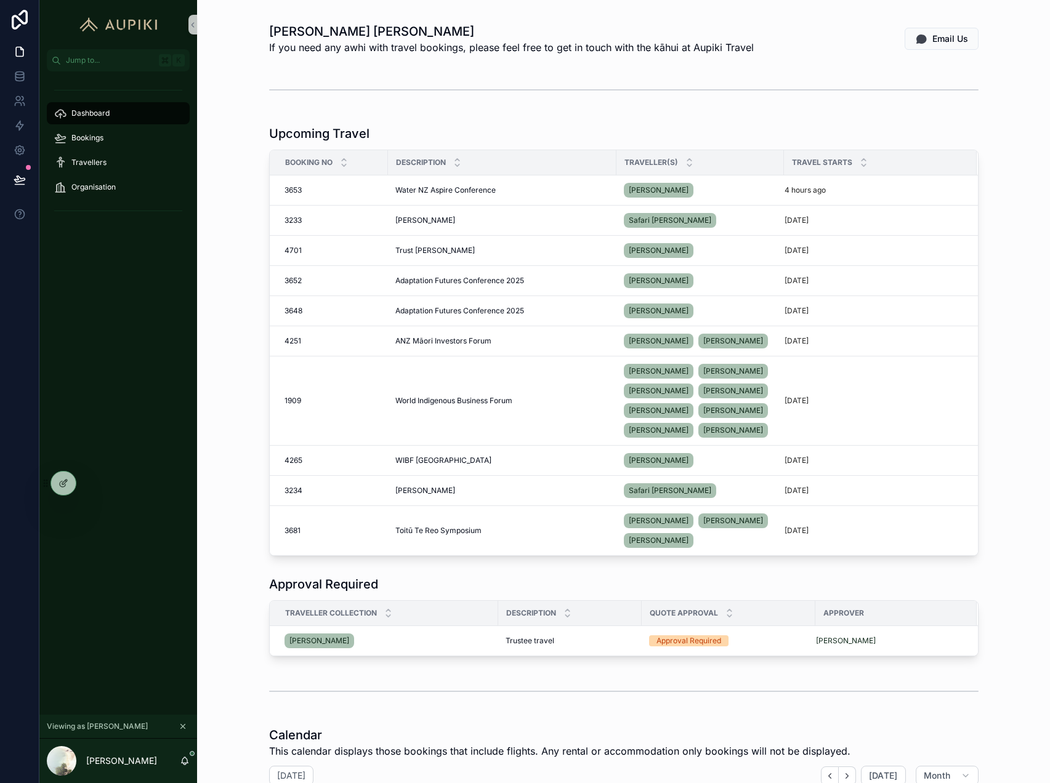
scroll to position [210, 0]
click at [185, 730] on button "scrollable content" at bounding box center [183, 727] width 14 height 14
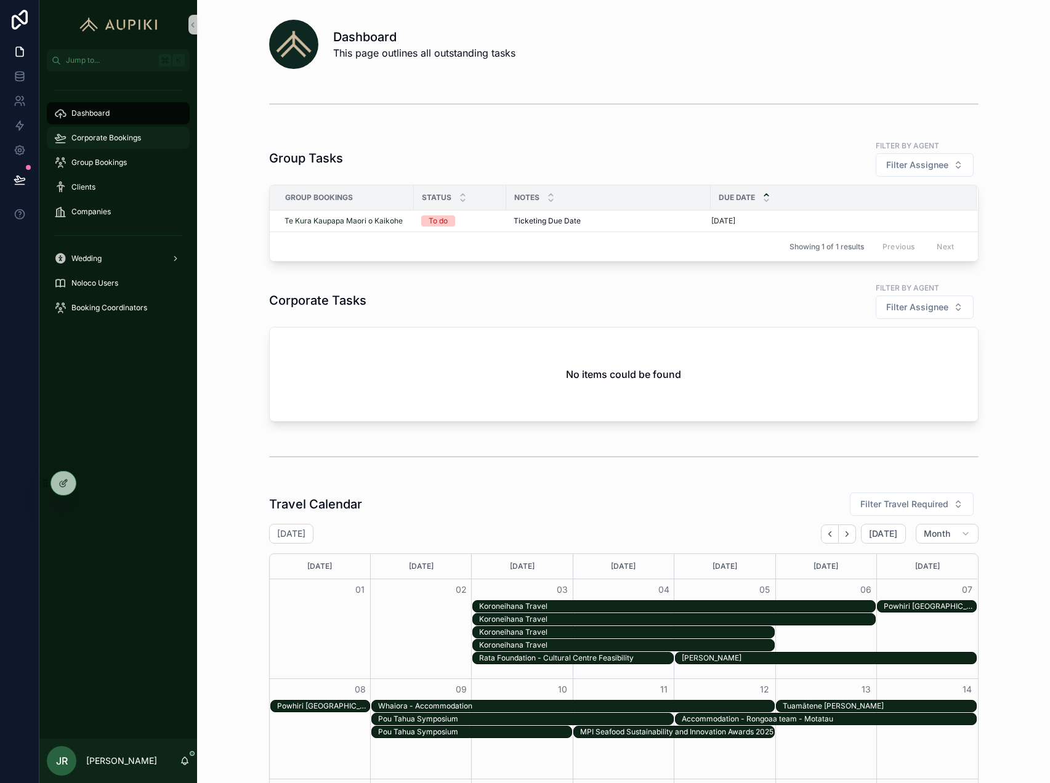
click at [115, 139] on span "Corporate Bookings" at bounding box center [106, 138] width 70 height 10
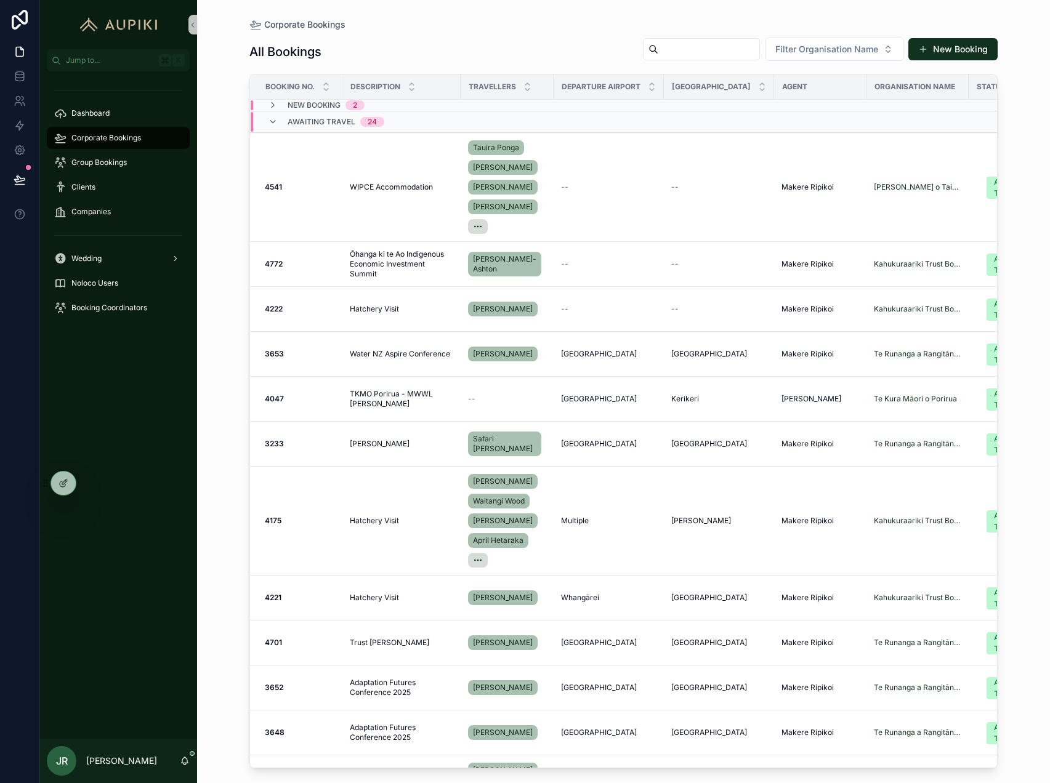
click at [340, 123] on span "Awaiting Travel" at bounding box center [322, 122] width 68 height 10
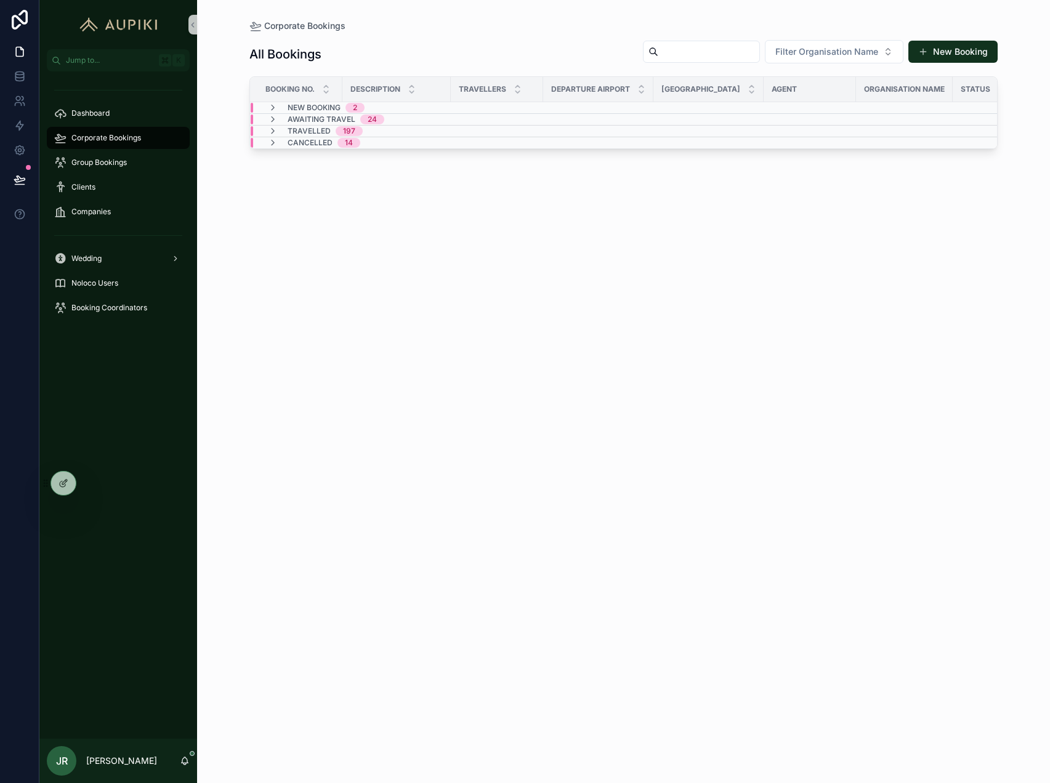
click at [329, 132] on div "Travelled 197" at bounding box center [325, 131] width 75 height 10
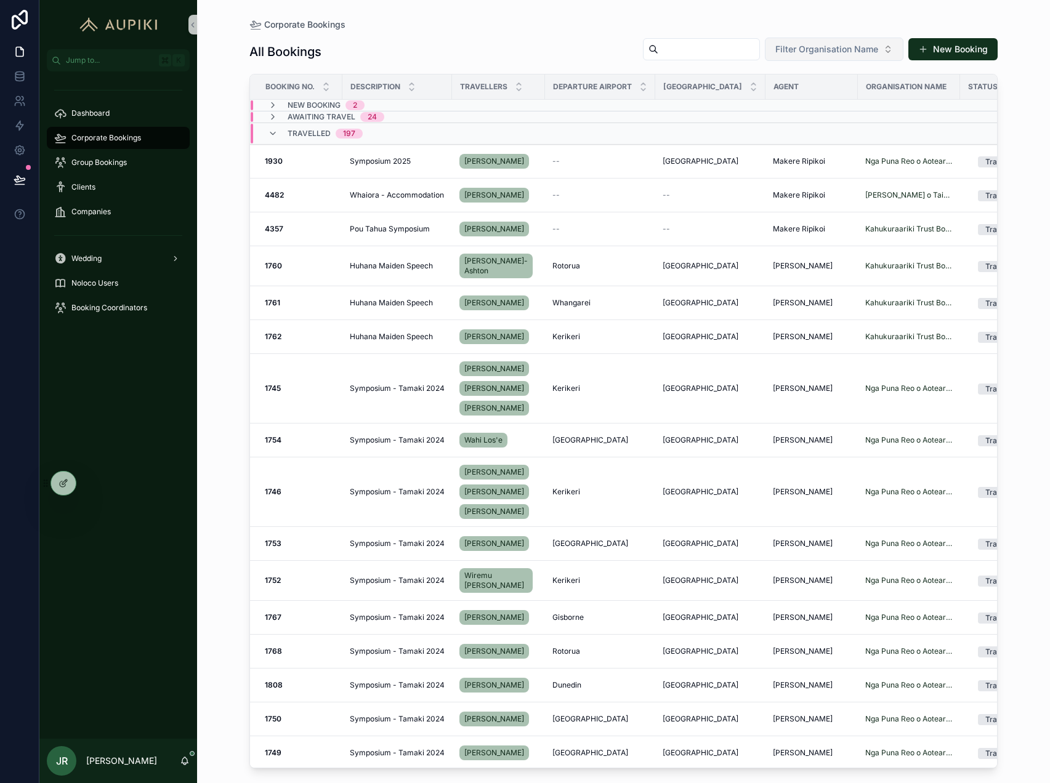
click at [850, 44] on span "Filter Organisation Name" at bounding box center [826, 49] width 103 height 12
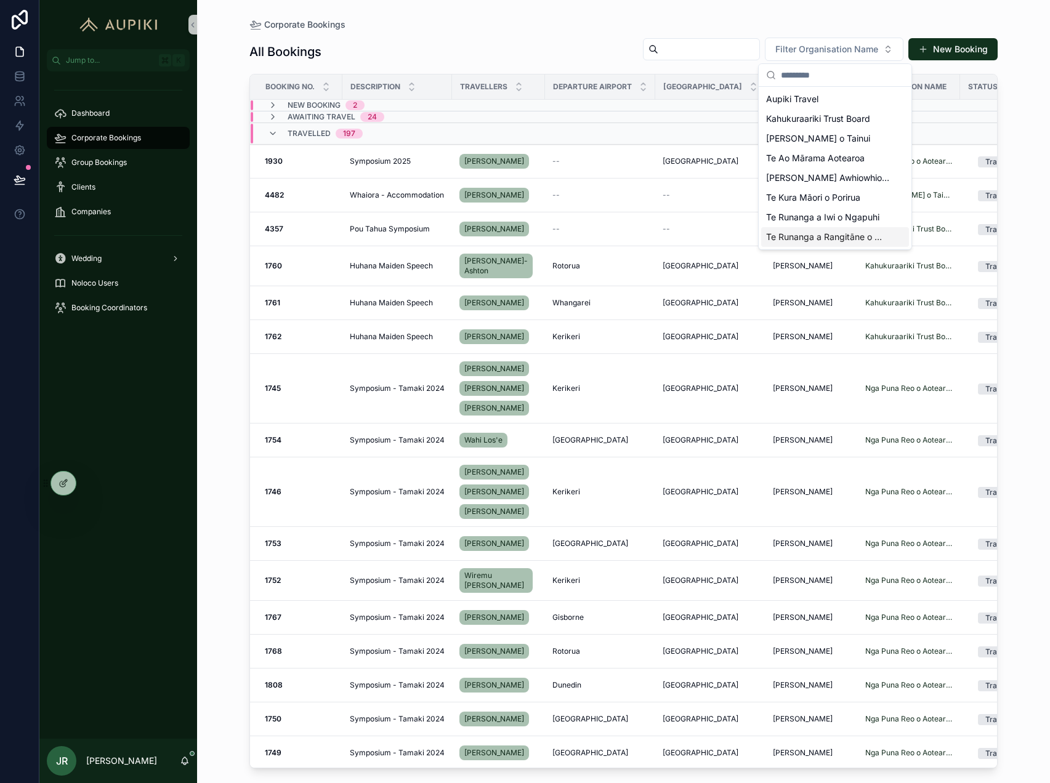
click at [816, 234] on span "Te Runanga a Rangitāne o Wairau" at bounding box center [827, 237] width 123 height 12
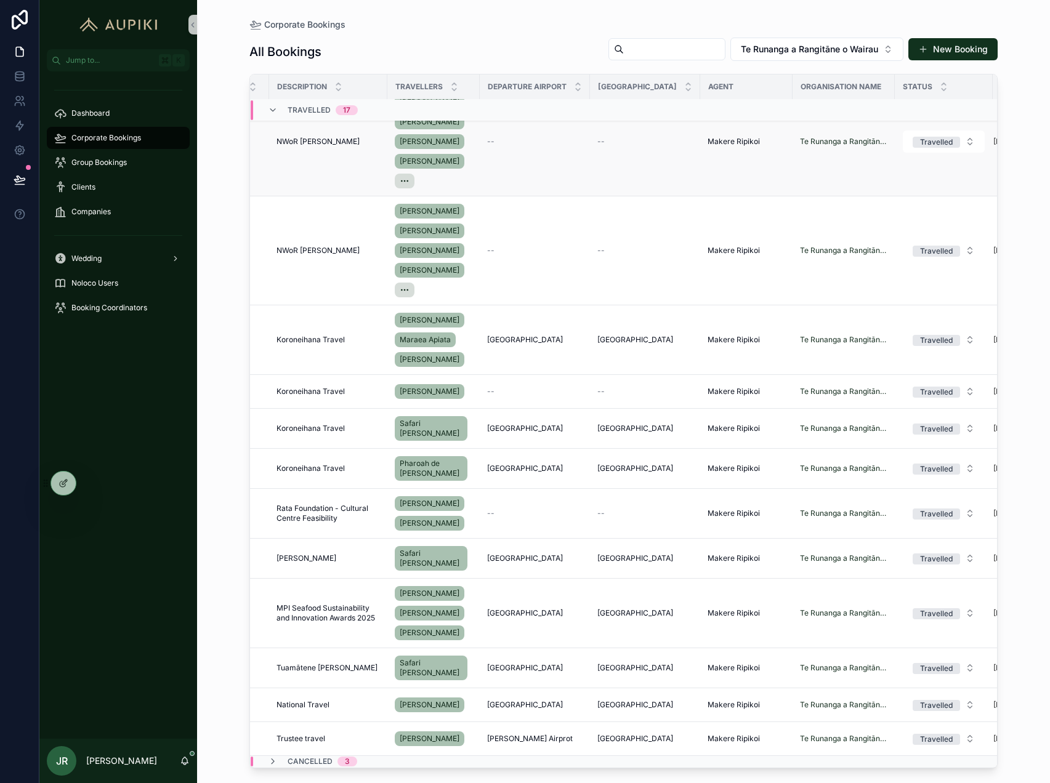
scroll to position [281, 69]
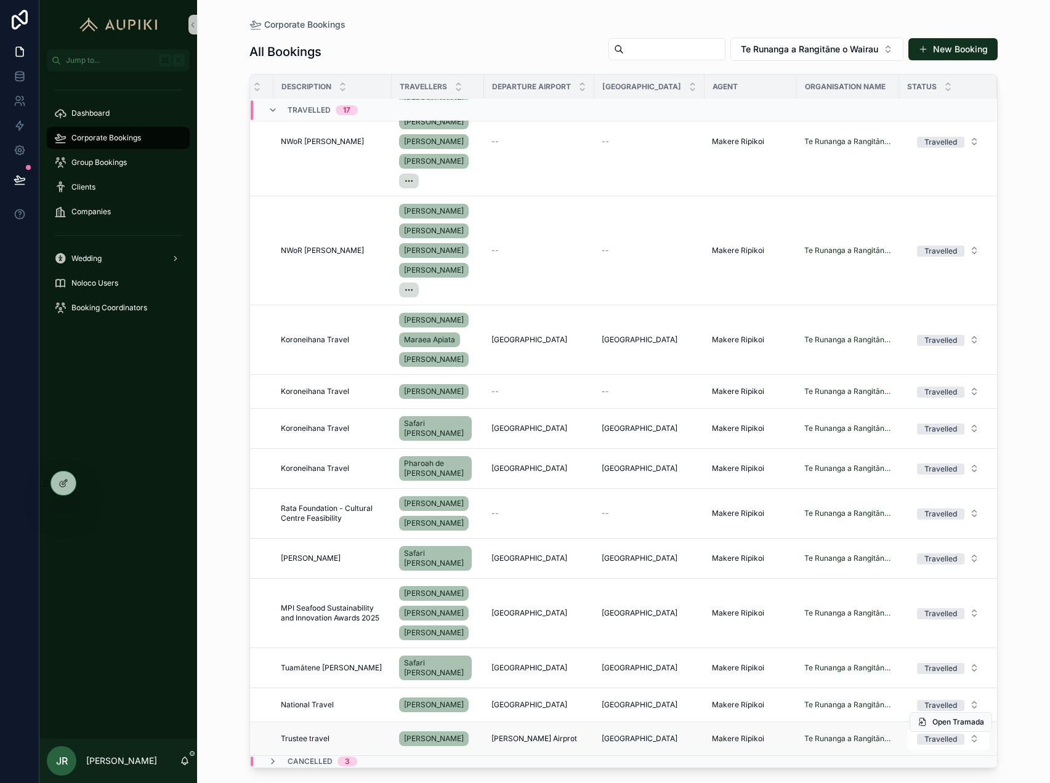
click at [353, 740] on div "Trustee travel Trustee travel" at bounding box center [332, 739] width 103 height 10
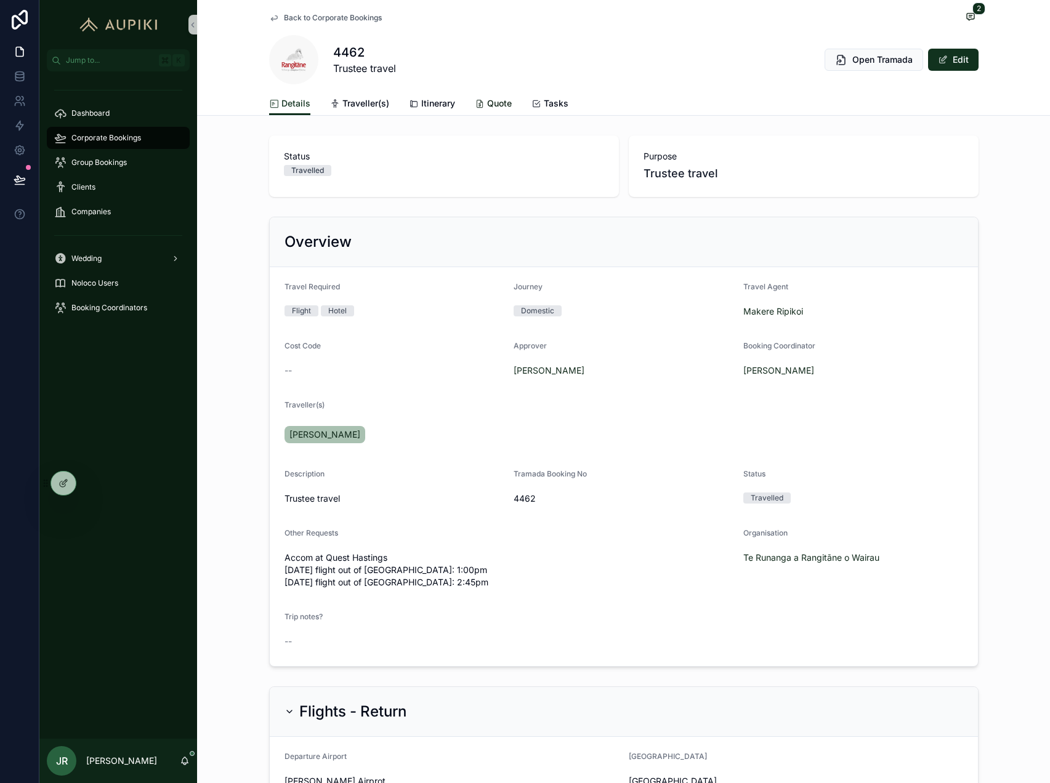
click at [491, 103] on span "Quote" at bounding box center [499, 103] width 25 height 12
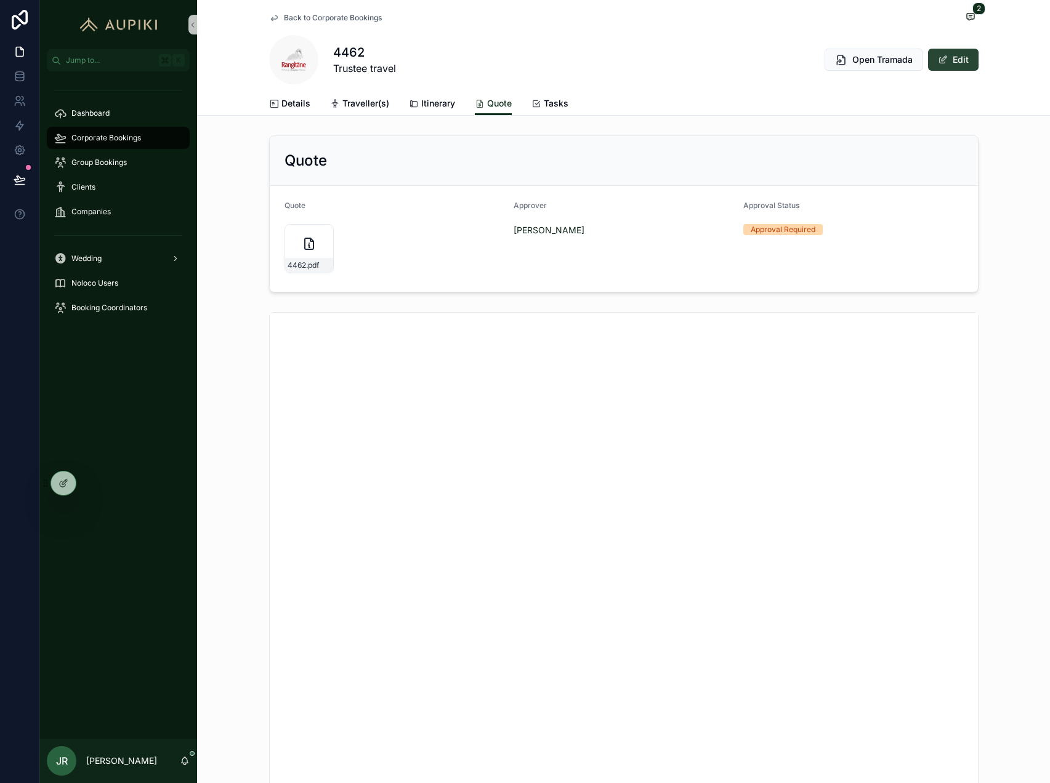
click at [946, 63] on span "scrollable content" at bounding box center [943, 60] width 10 height 10
click at [788, 226] on span "Approval Required" at bounding box center [794, 232] width 80 height 12
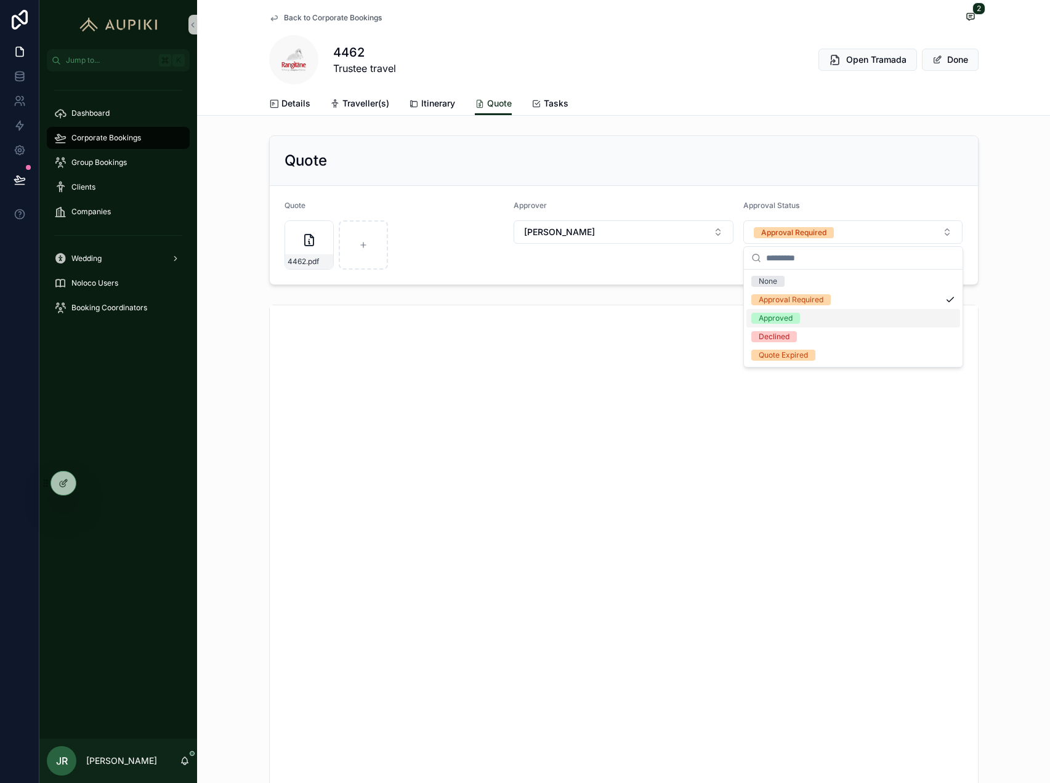
click at [790, 318] on div "Approved" at bounding box center [776, 318] width 34 height 11
click at [953, 59] on button "Done" at bounding box center [950, 60] width 57 height 22
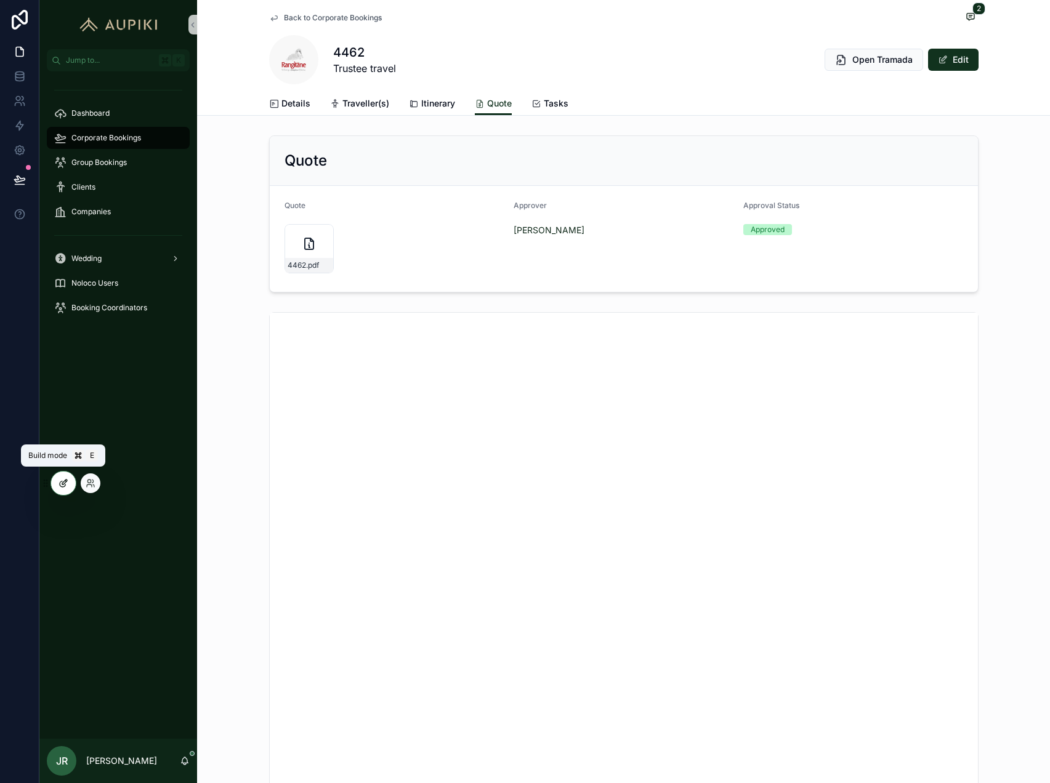
click at [62, 486] on icon at bounding box center [64, 484] width 10 height 10
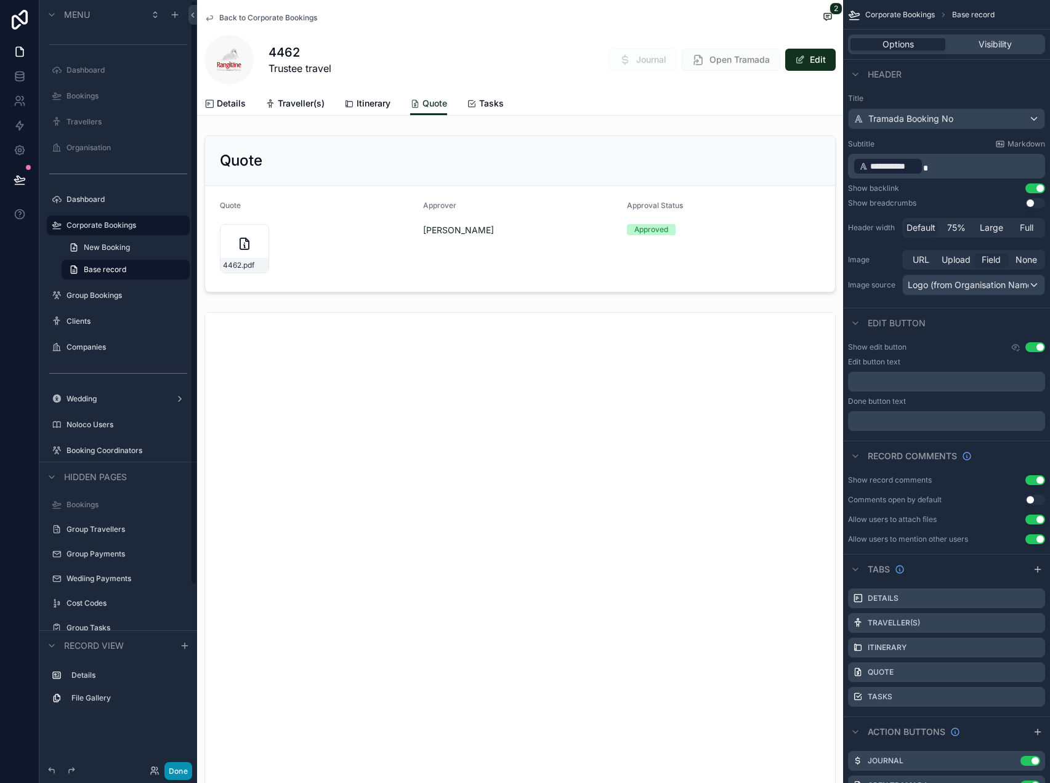
click at [177, 769] on button "Done" at bounding box center [178, 771] width 28 height 18
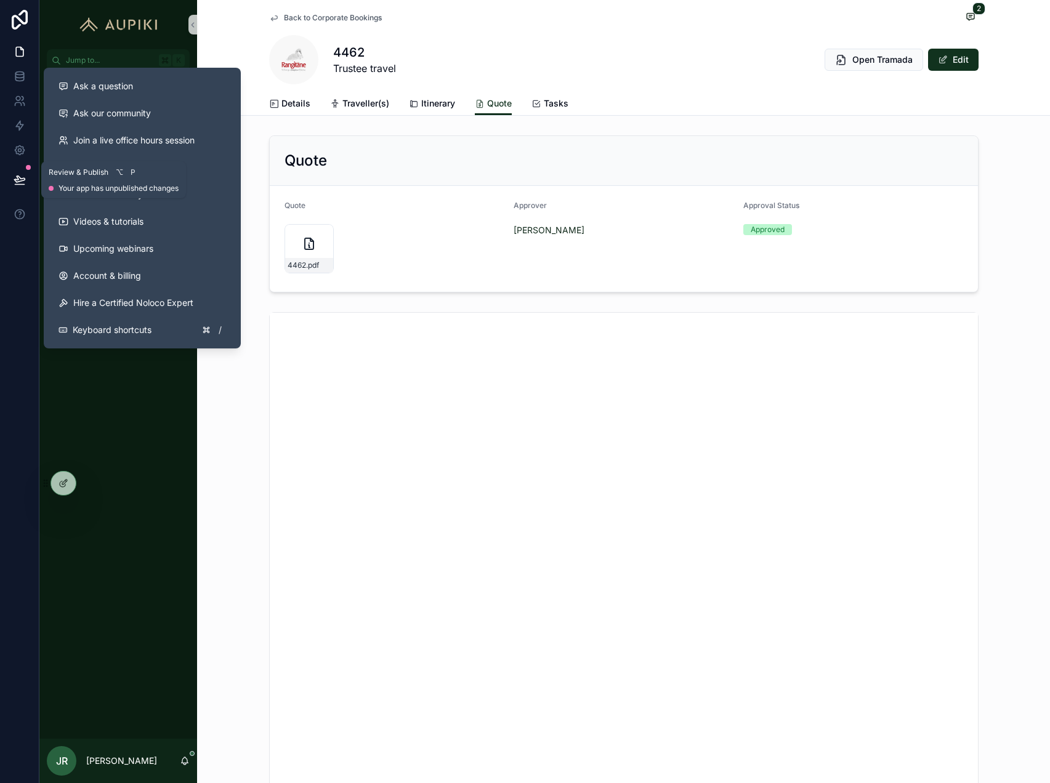
click at [25, 168] on button at bounding box center [19, 180] width 27 height 34
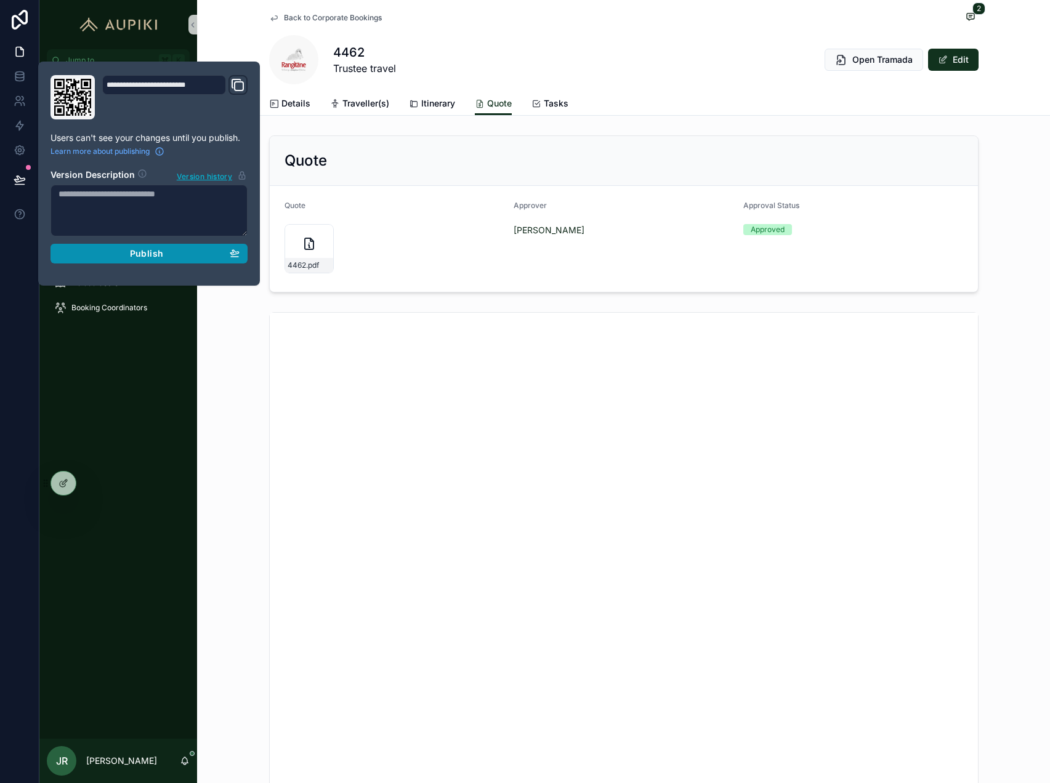
click at [159, 248] on span "Publish" at bounding box center [146, 253] width 33 height 11
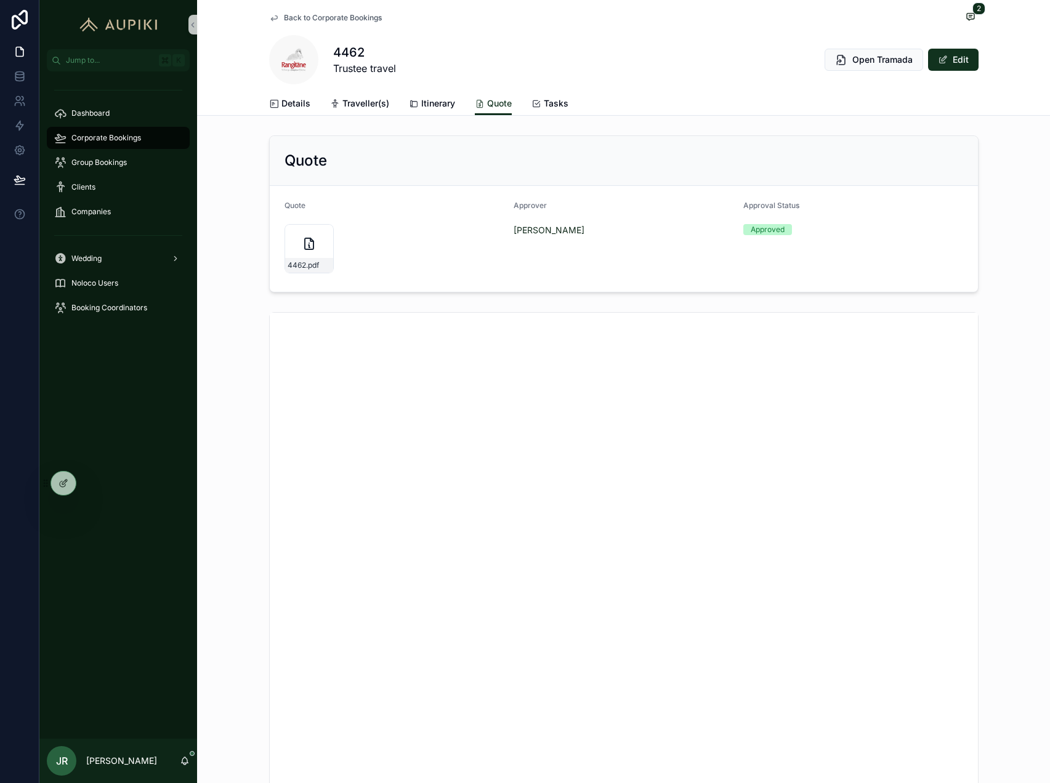
click at [154, 342] on div "Dashboard Corporate Bookings Group Bookings Clients Companies Wedding Noloco Us…" at bounding box center [118, 405] width 158 height 668
